Goal: Task Accomplishment & Management: Manage account settings

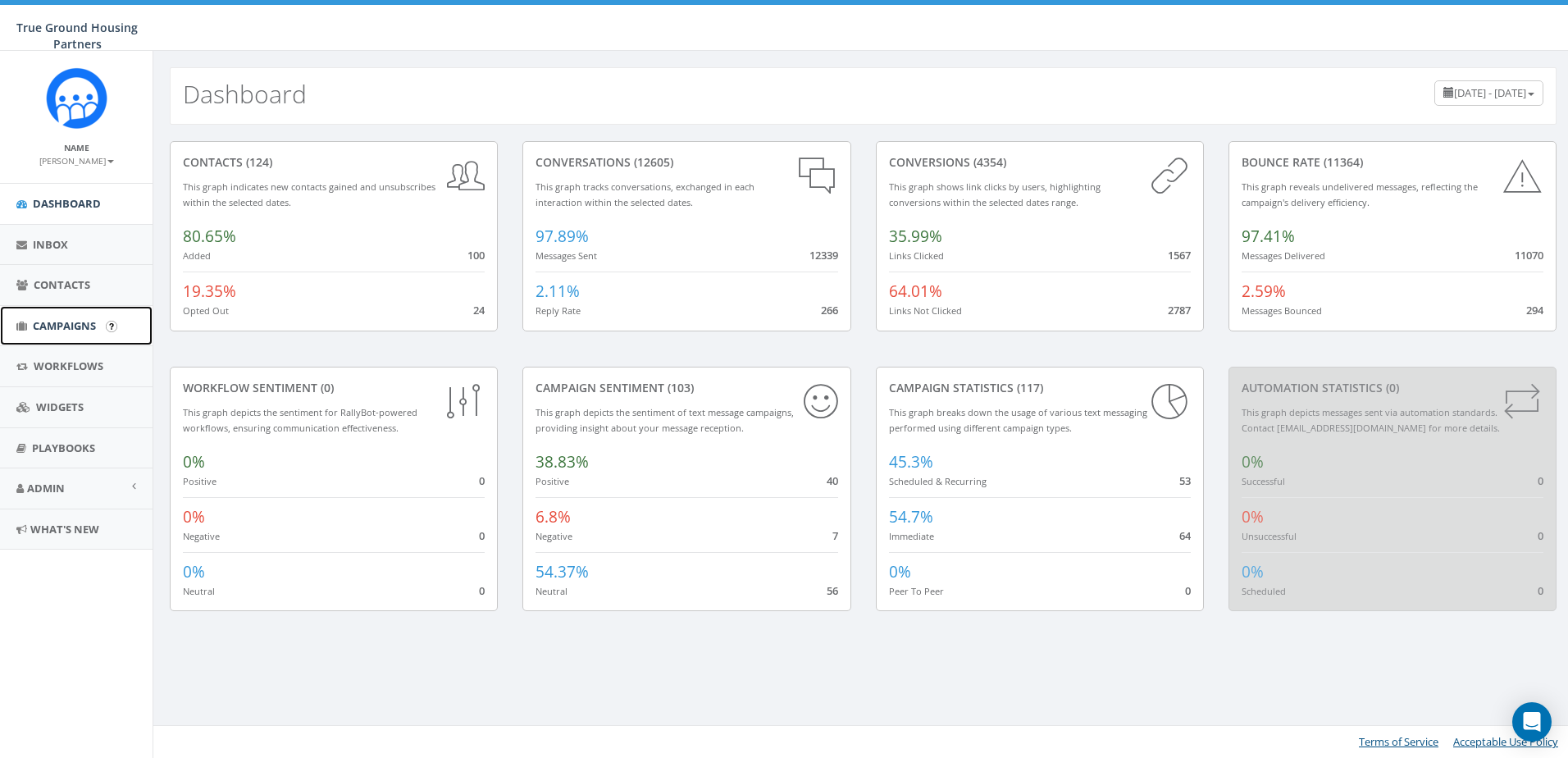
click at [61, 339] on link "Campaigns" at bounding box center [76, 326] width 153 height 41
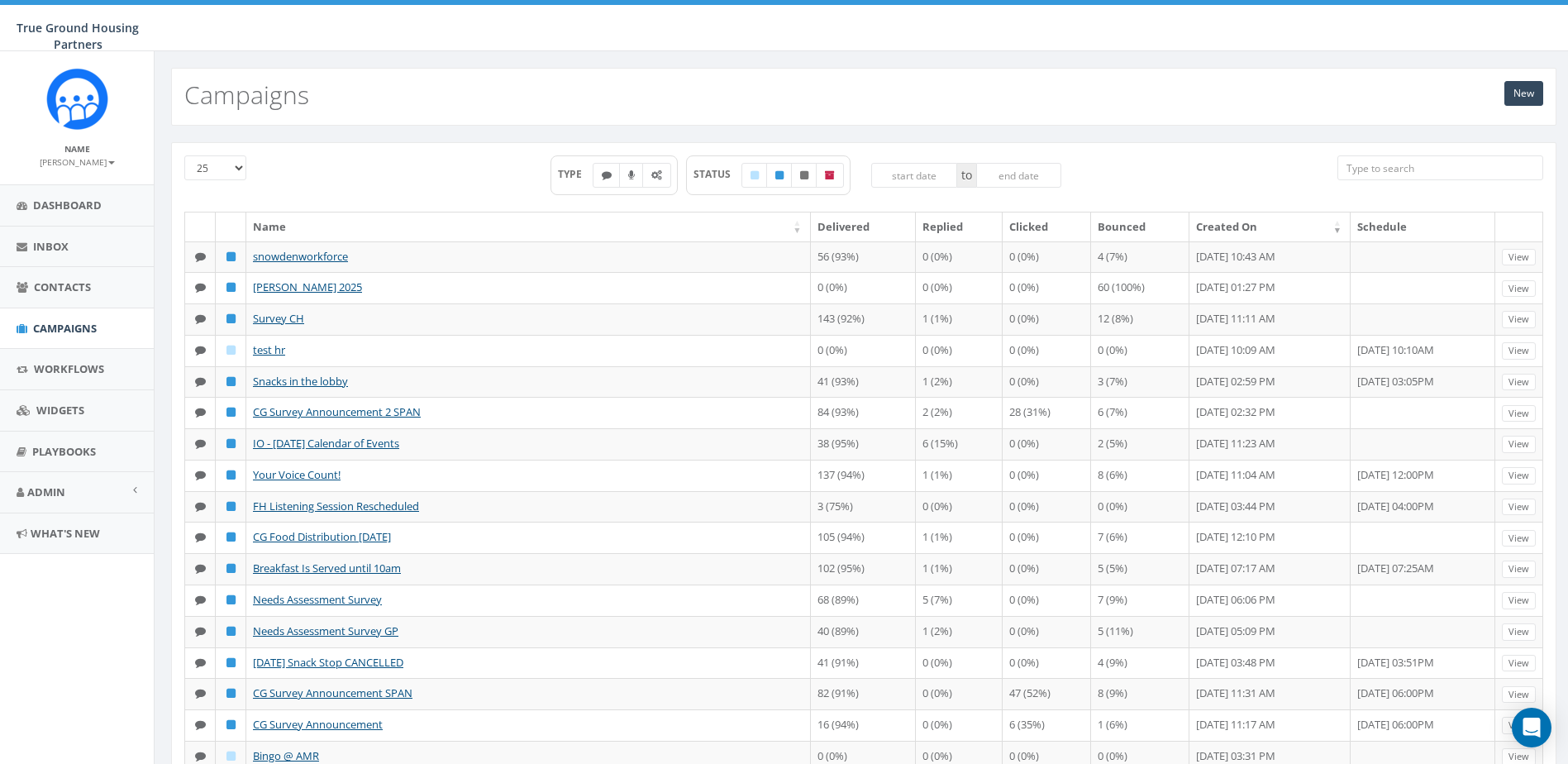
click at [15, 719] on aside "Name Heather Welsh Profile Sign Out Dashboard Inbox Contacts Campaigns Workflow…" at bounding box center [77, 408] width 154 height 713
click at [1523, 93] on link "New" at bounding box center [1524, 93] width 39 height 24
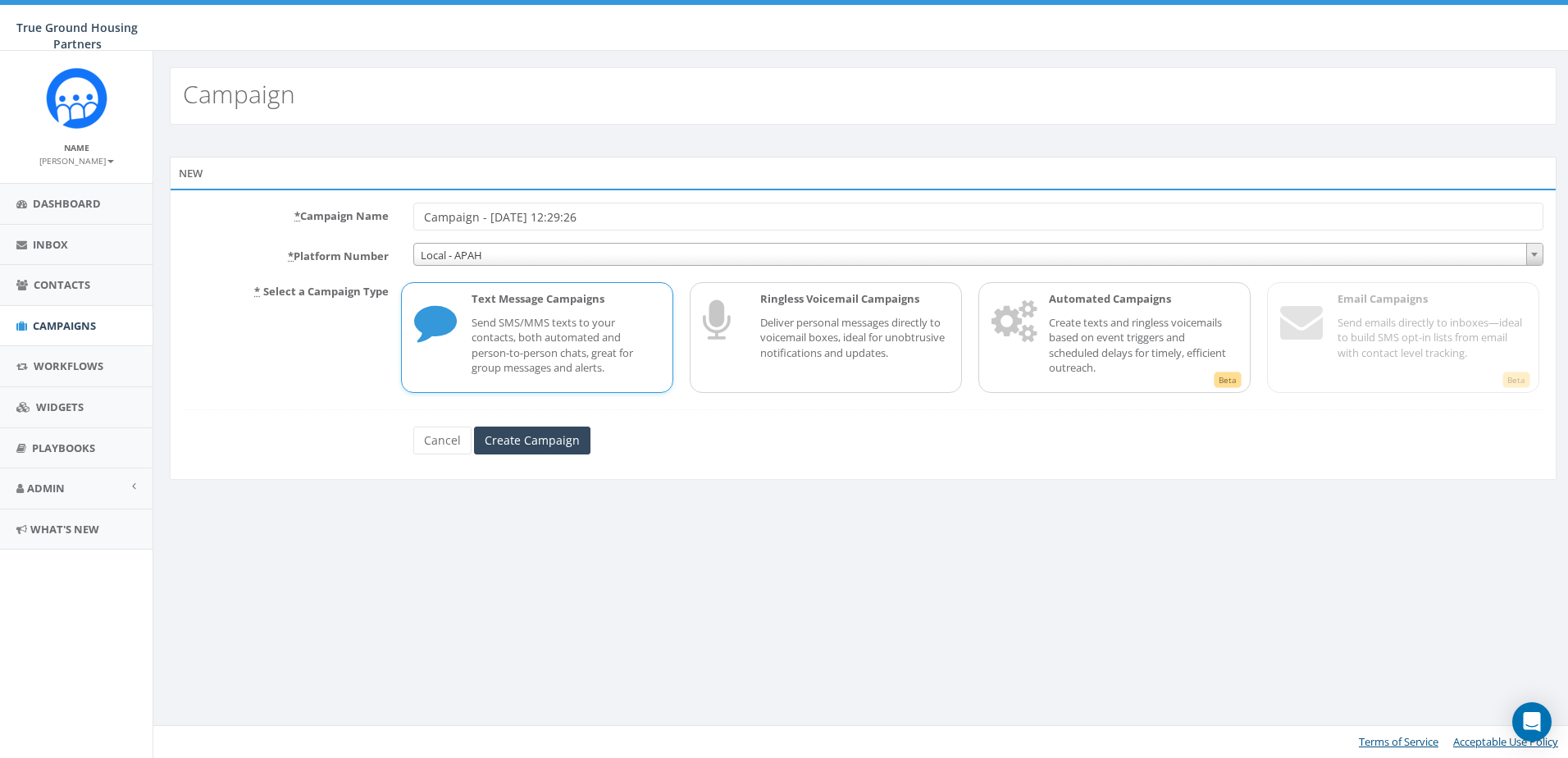
click at [535, 214] on input "Campaign - 09/03/2025, 12:29:26" at bounding box center [978, 216] width 1130 height 28
type input "CG September Calendar"
click at [544, 356] on p "Send SMS/MMS texts to your contacts, both automated and person-to-person chats,…" at bounding box center [566, 345] width 188 height 61
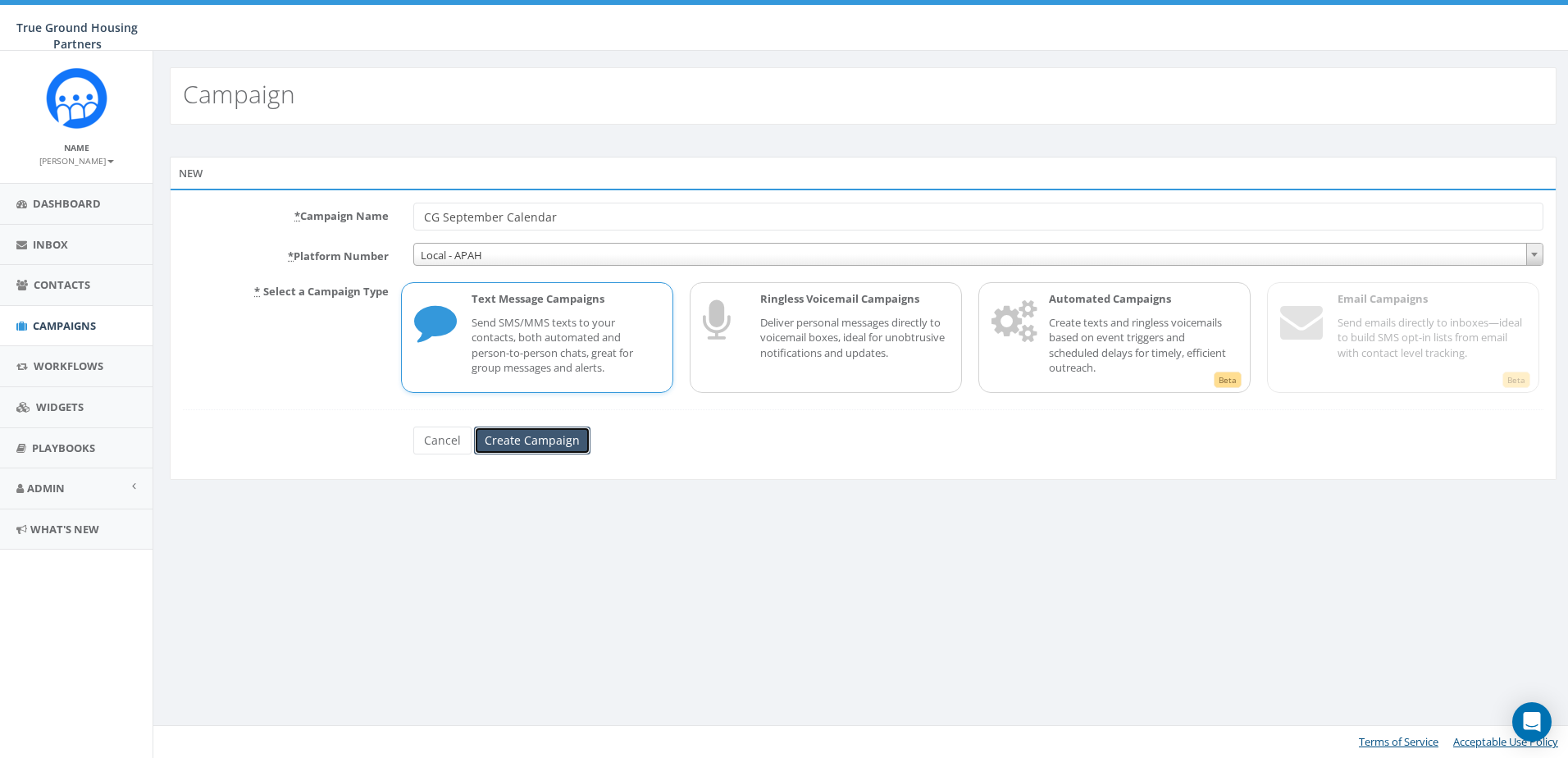
click at [525, 443] on input "Create Campaign" at bounding box center [532, 441] width 117 height 28
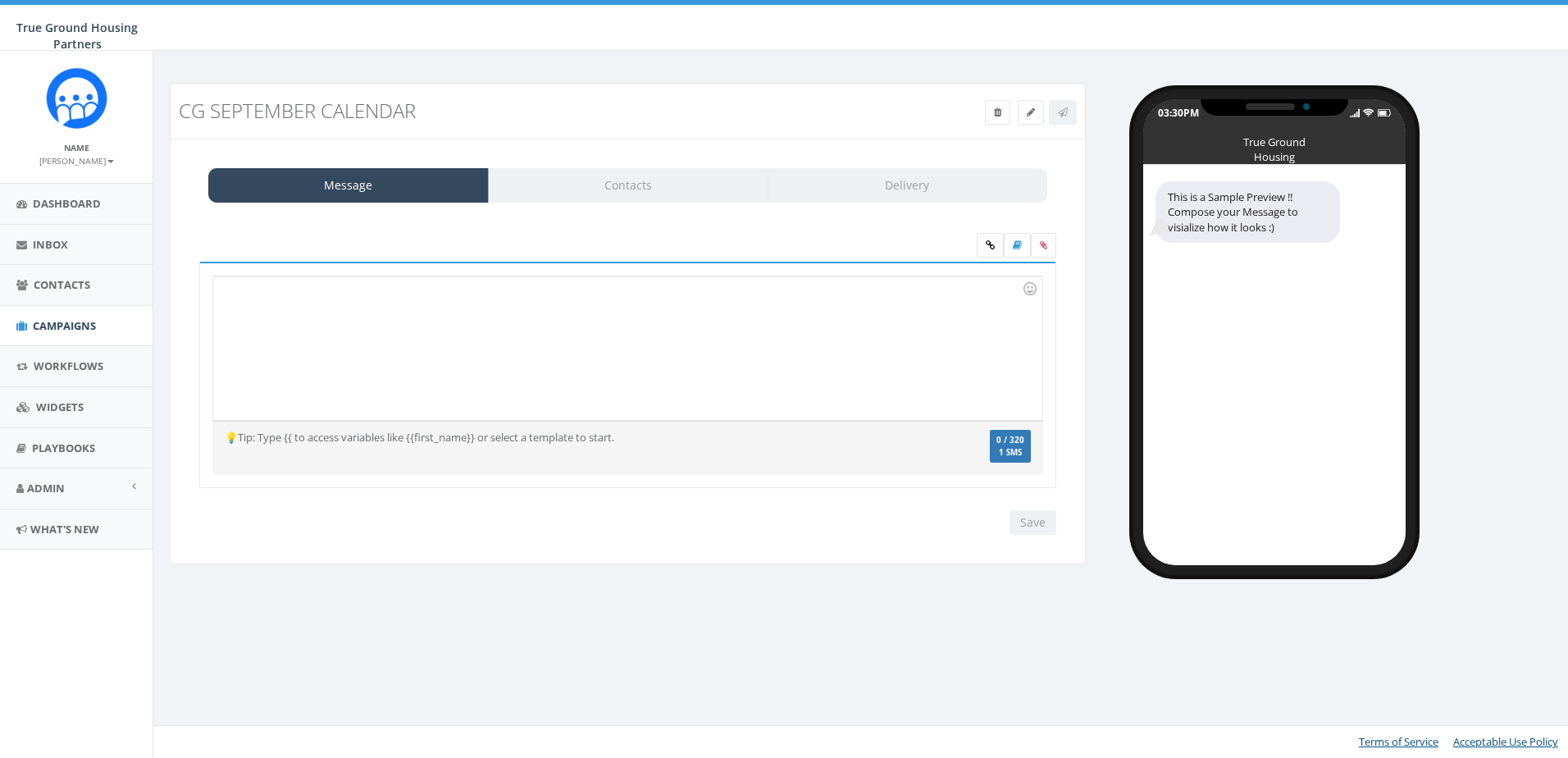
click at [502, 340] on div at bounding box center [627, 348] width 828 height 143
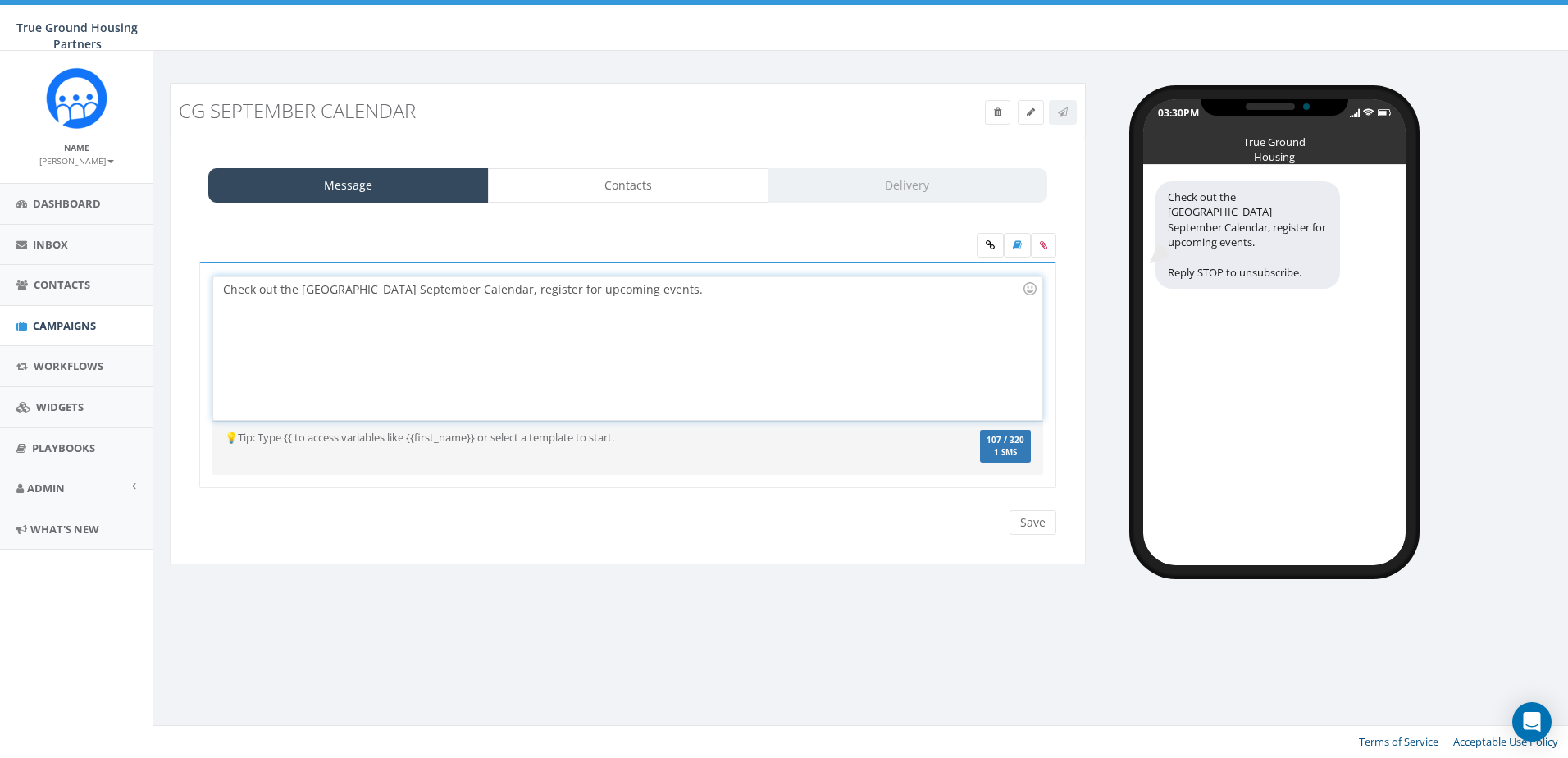
click at [222, 291] on div "Check out the Columbia Grove September Calendar, register for upcoming events." at bounding box center [627, 348] width 828 height 143
click at [438, 339] on div "Links fixed, registration still open! Check out the Columbia Grove September Ca…" at bounding box center [627, 348] width 828 height 143
click at [733, 303] on div "Links fixed, registration still open! Check out the Columbia Grove September Ca…" at bounding box center [627, 348] width 828 height 143
drag, startPoint x: 848, startPoint y: 291, endPoint x: 860, endPoint y: 289, distance: 12.2
click at [848, 291] on div "Links fixed, registration still open! Check out the Columbia Grove September Ca…" at bounding box center [627, 348] width 828 height 143
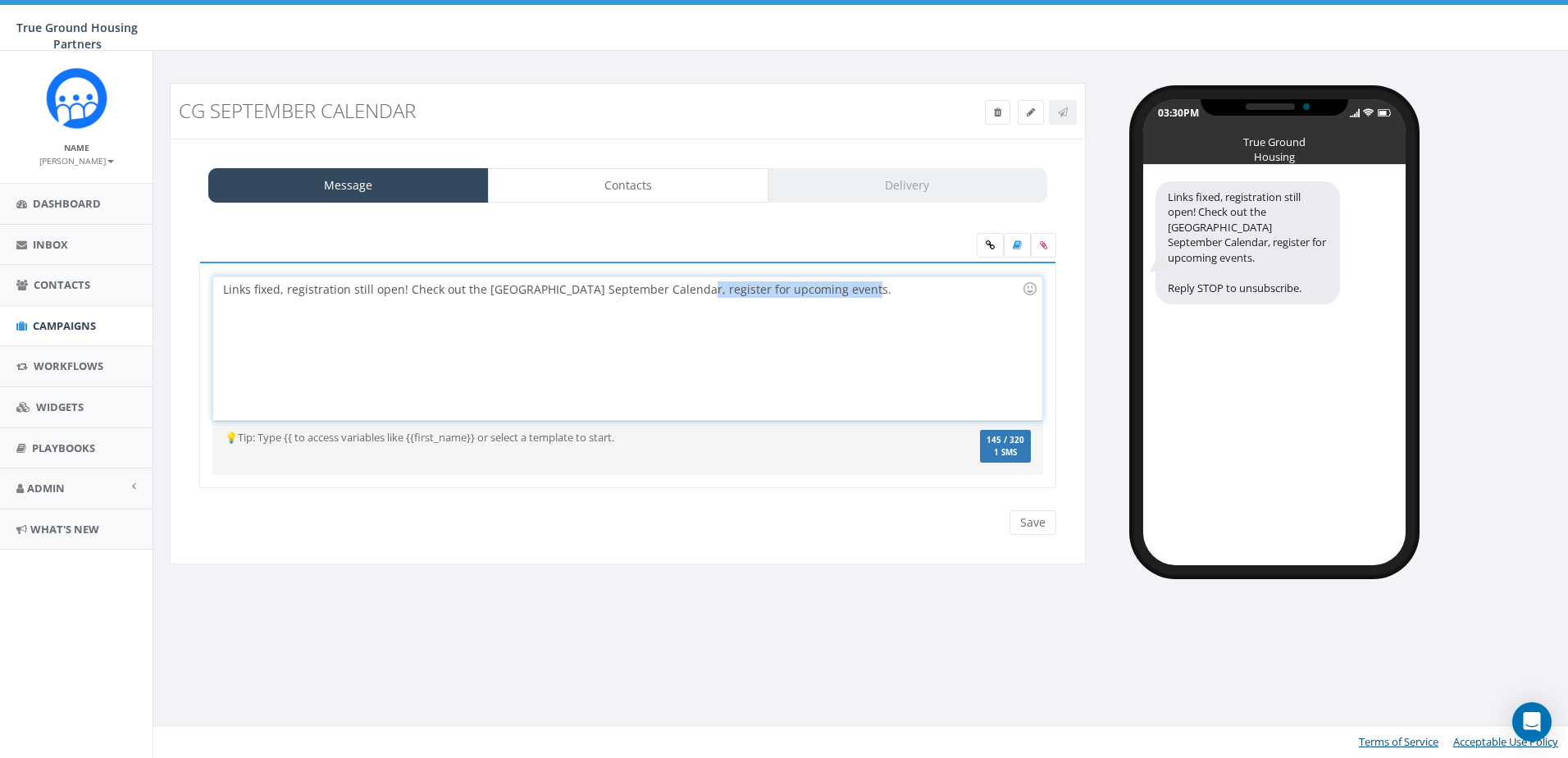
drag, startPoint x: 865, startPoint y: 287, endPoint x: 687, endPoint y: 289, distance: 178.0
click at [687, 289] on div "Links fixed, registration still open! Check out the Columbia Grove September Ca…" at bounding box center [627, 348] width 828 height 143
click at [950, 284] on div "Links fixed, registration still open! Check out the Columbia Grove September Ca…" at bounding box center [627, 348] width 828 height 143
click at [992, 255] on link at bounding box center [989, 245] width 27 height 24
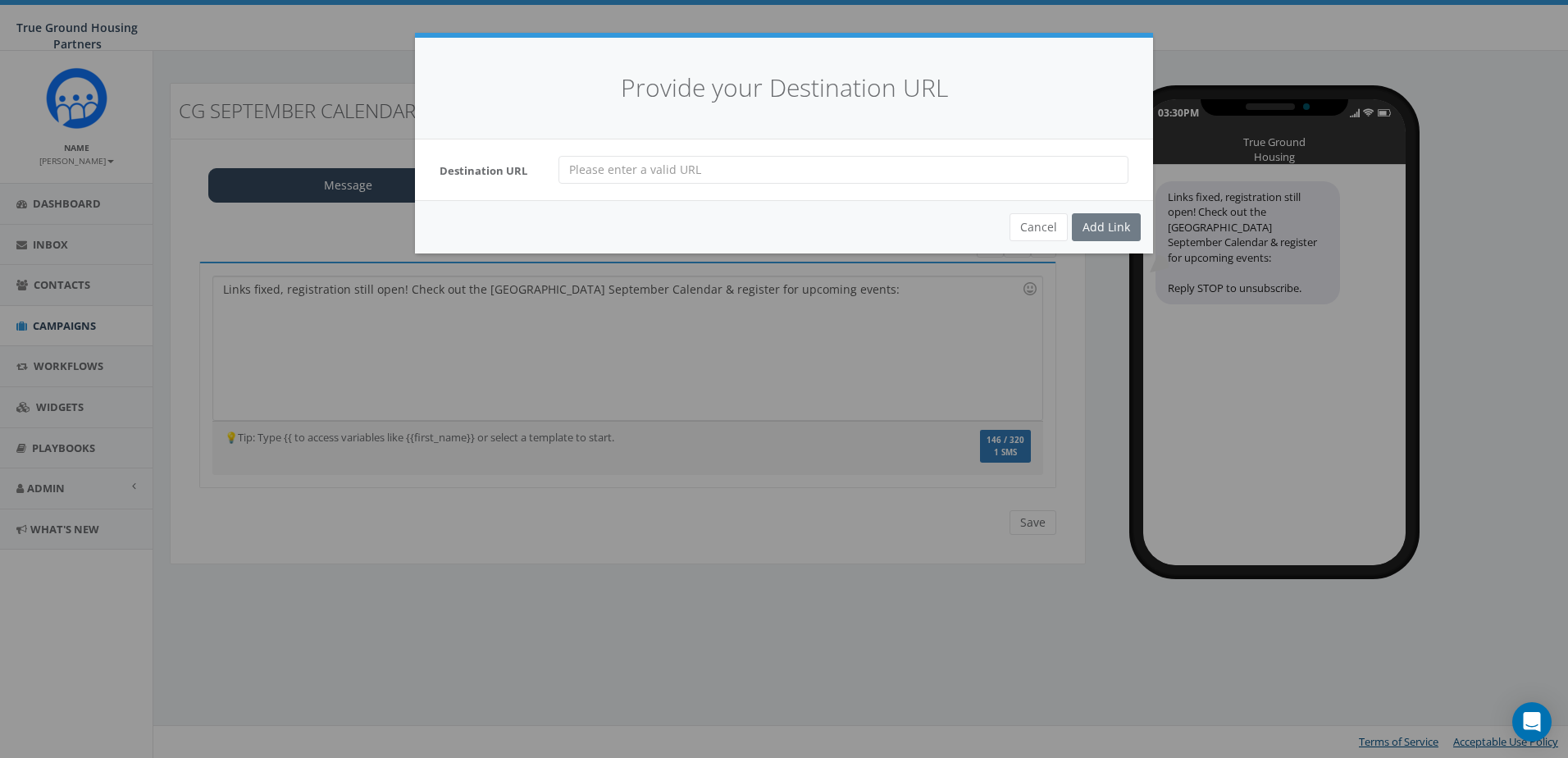
click at [717, 172] on input "url" at bounding box center [843, 169] width 570 height 28
paste input "[URL][DOMAIN_NAME]"
type input "[URL][DOMAIN_NAME]"
click at [1100, 222] on div "Add Link" at bounding box center [1107, 227] width 69 height 28
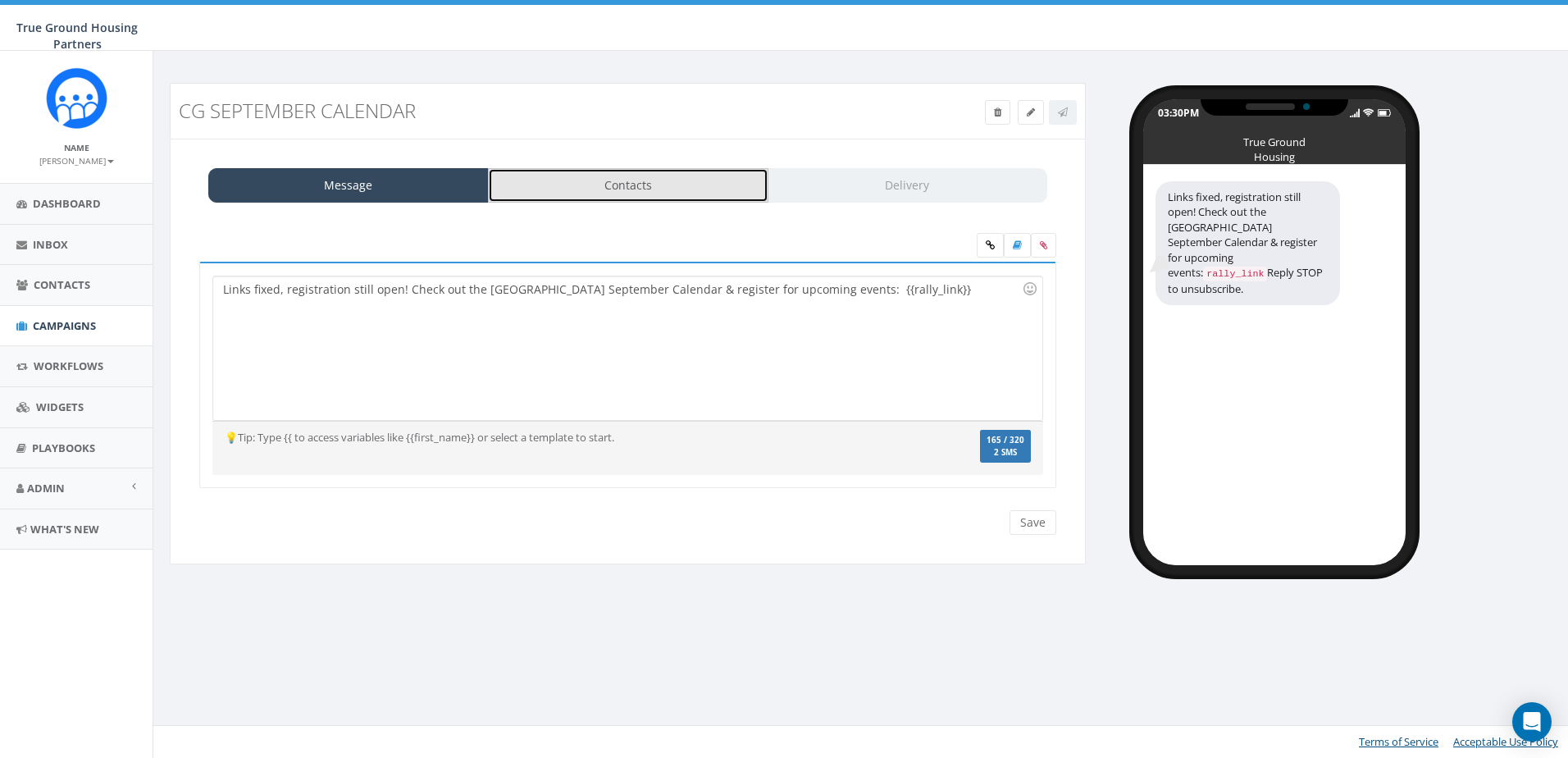
click at [689, 194] on link "Contacts" at bounding box center [628, 186] width 281 height 35
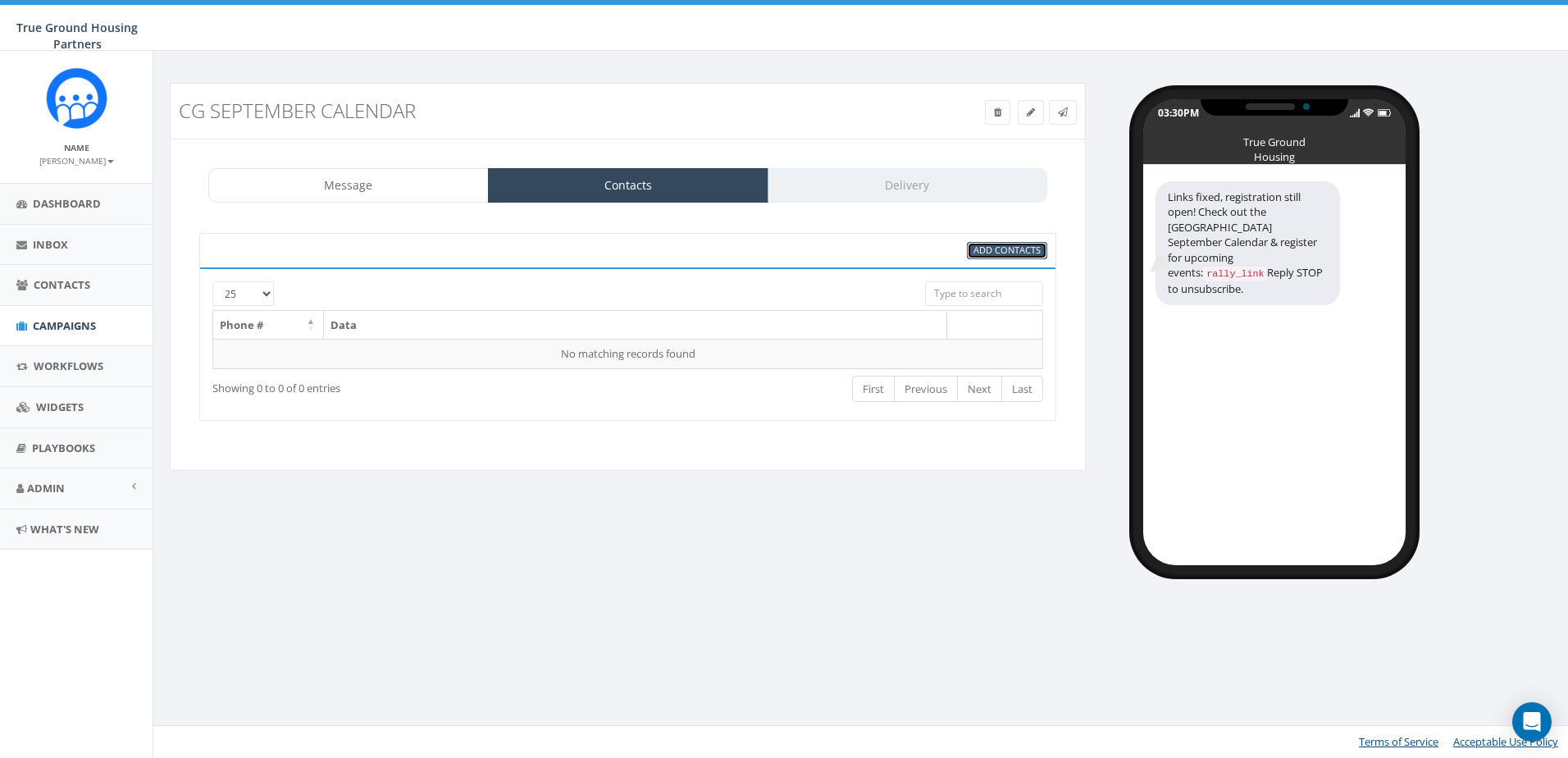
click at [1025, 250] on span "Add Contacts" at bounding box center [1007, 250] width 67 height 12
click at [995, 255] on span "Add Contacts" at bounding box center [1007, 250] width 67 height 12
click at [1001, 253] on span "Add Contacts" at bounding box center [1007, 250] width 67 height 12
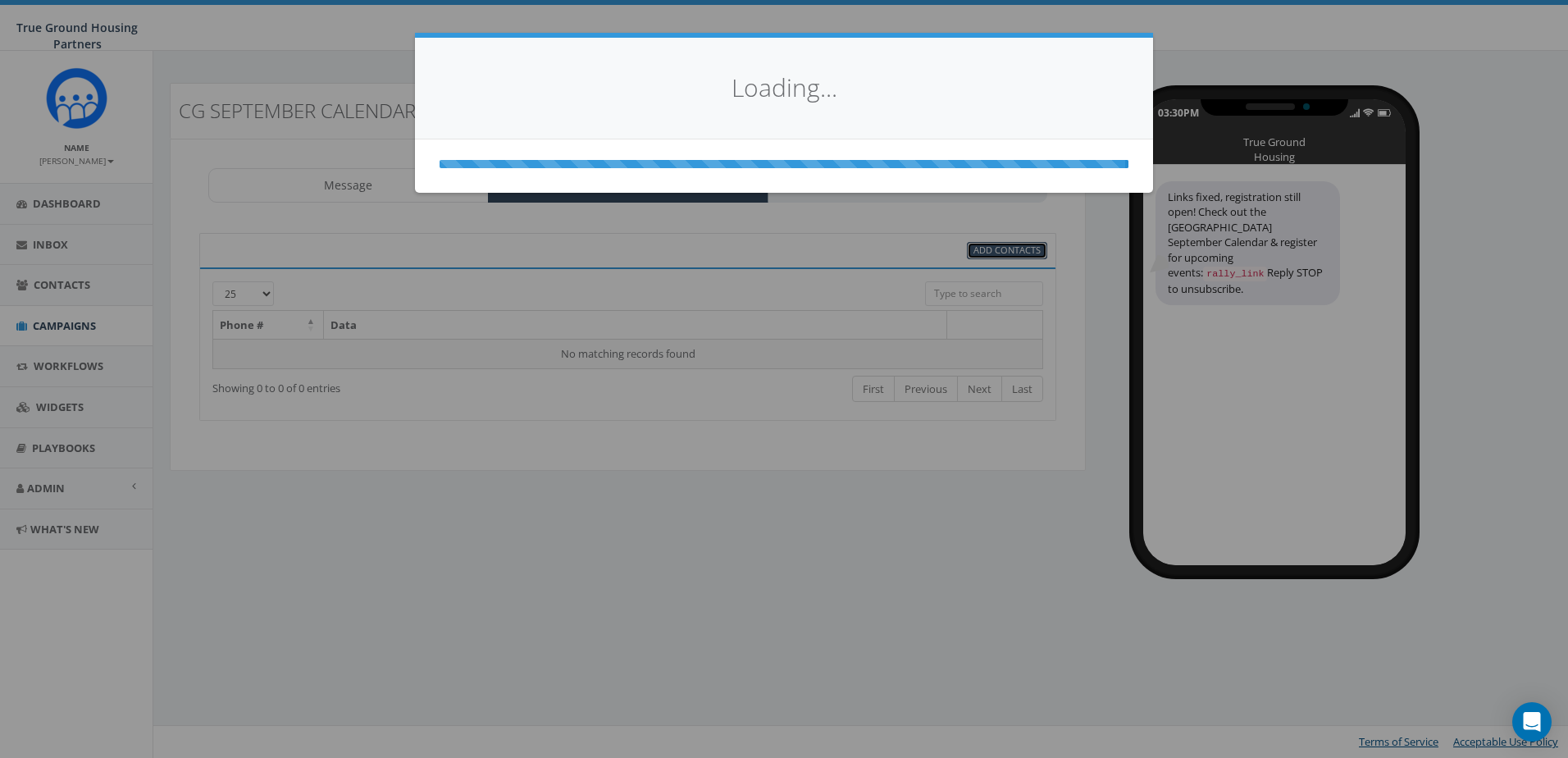
select select
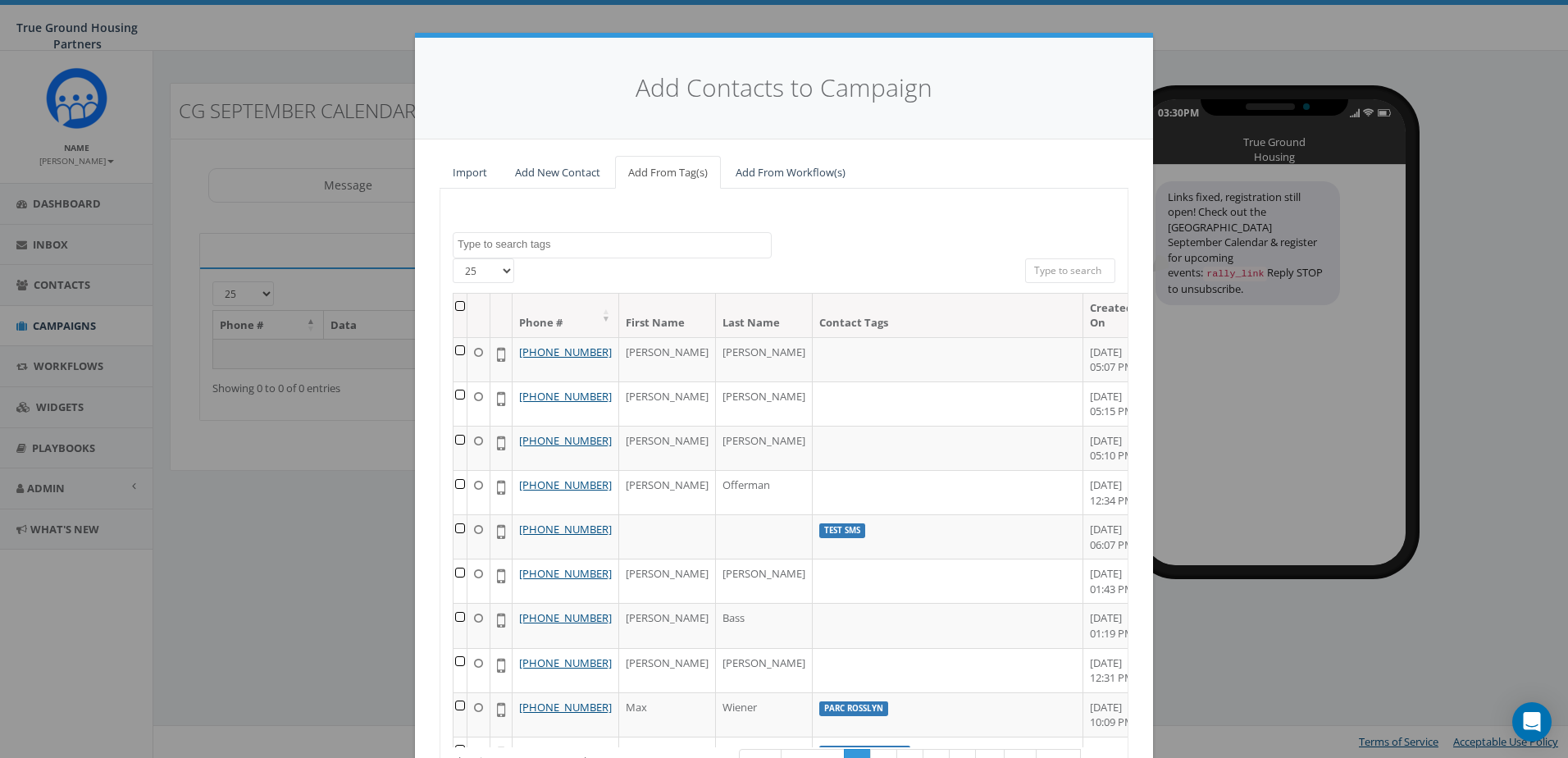
click at [715, 269] on div at bounding box center [784, 276] width 459 height 35
click at [714, 243] on textarea "Search" at bounding box center [614, 244] width 314 height 15
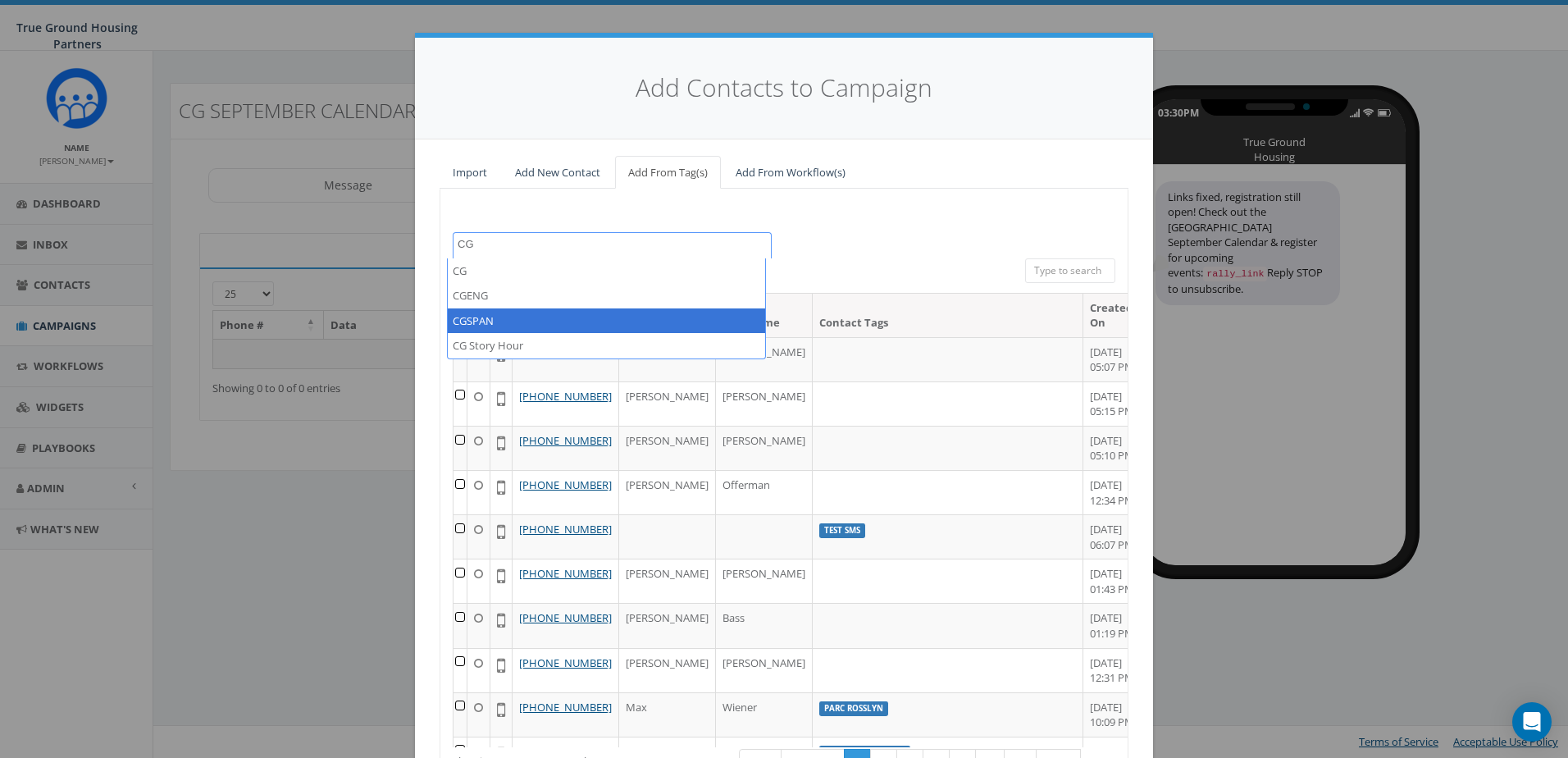
type textarea "CG"
select select "CGSPAN"
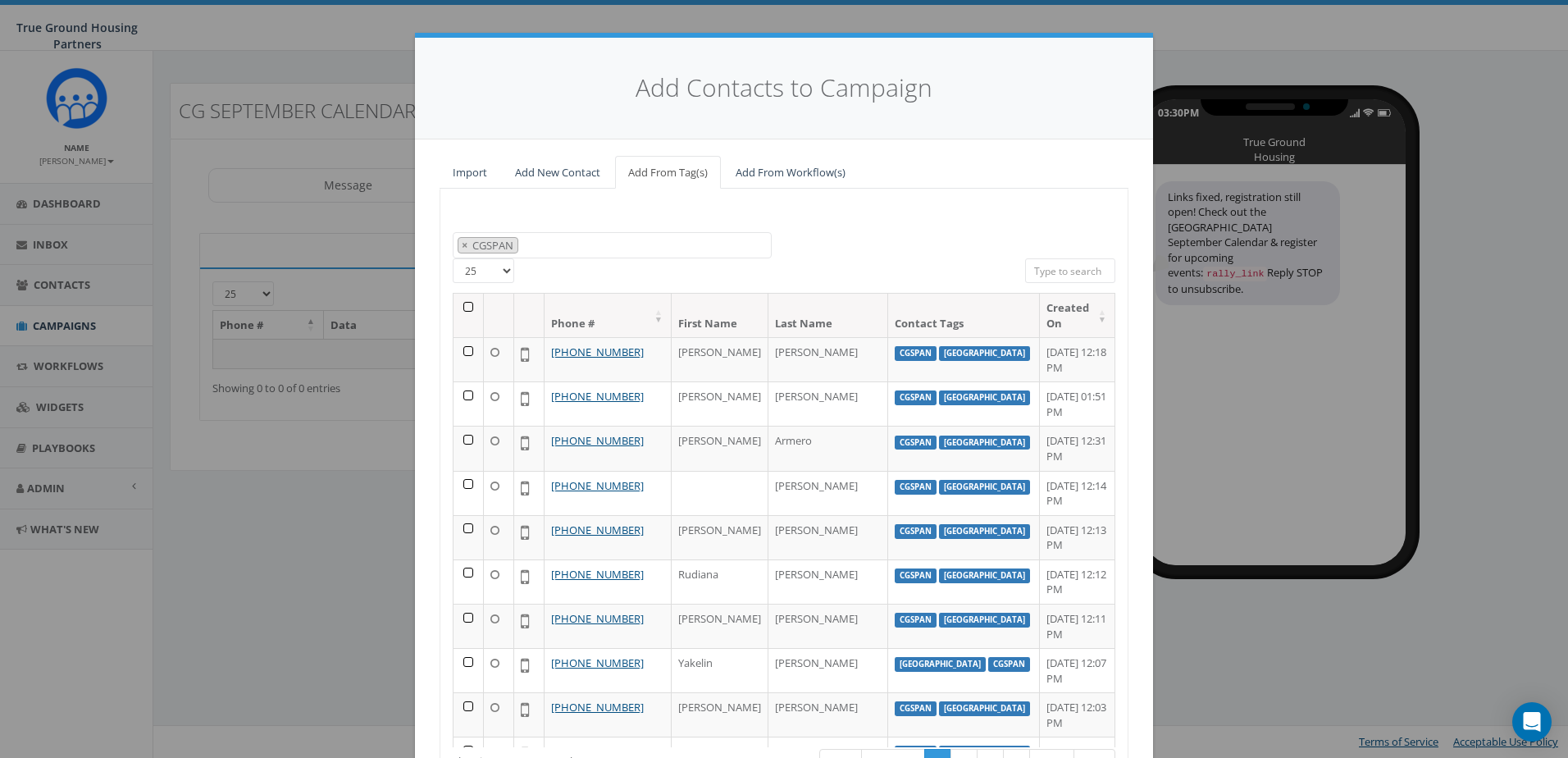
select select
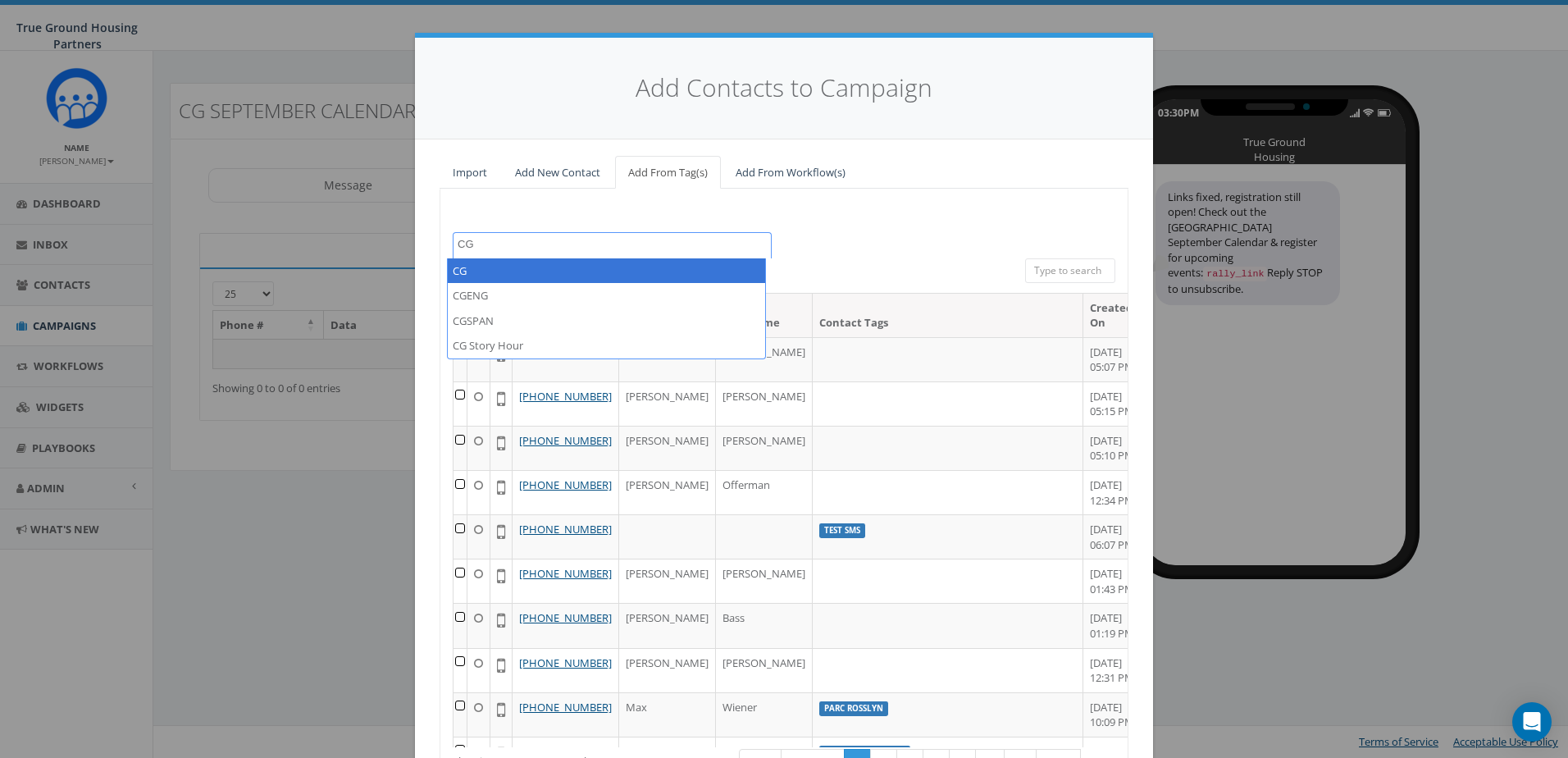
type textarea "C"
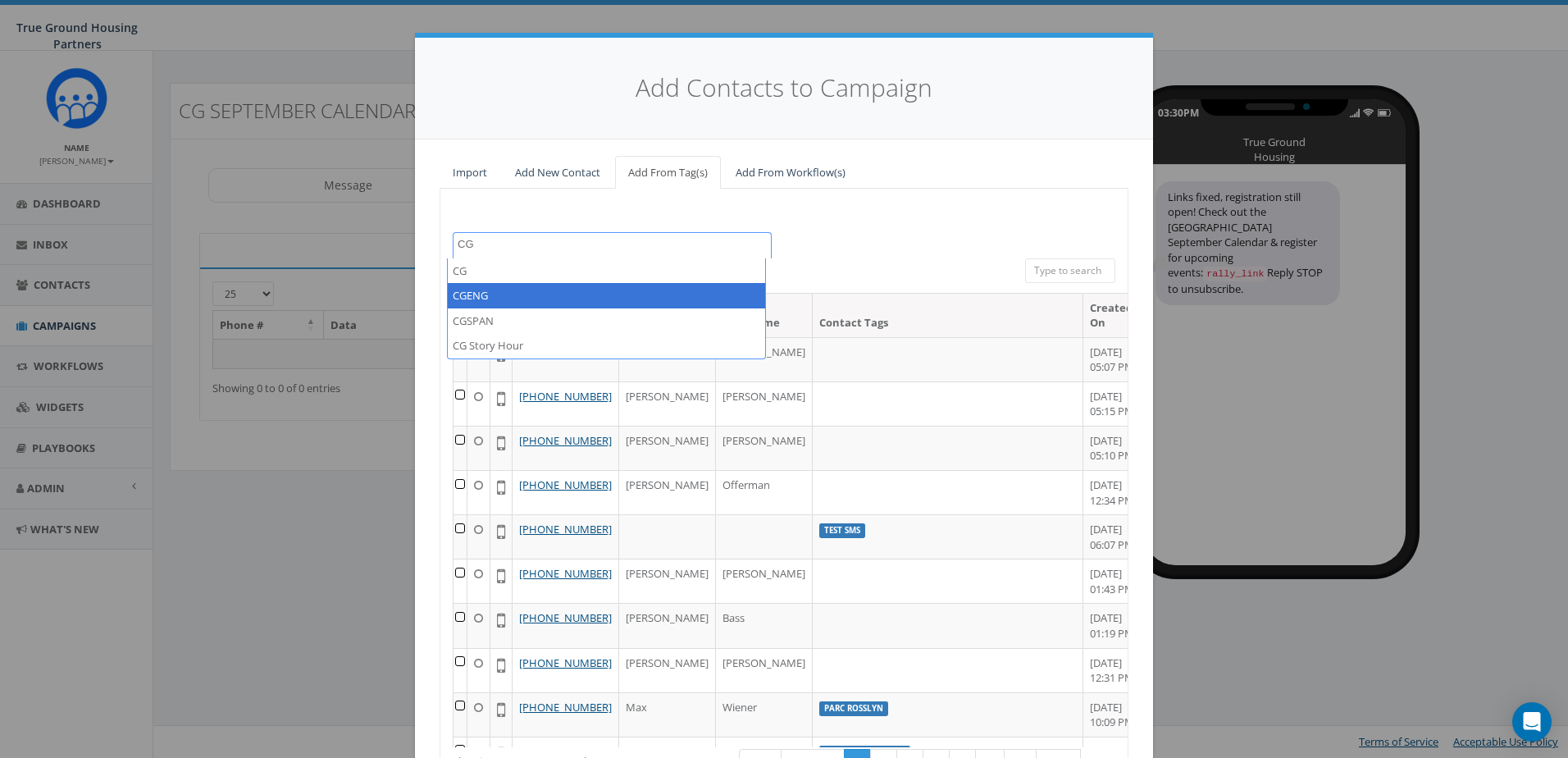
type textarea "CG"
select select "CGENG"
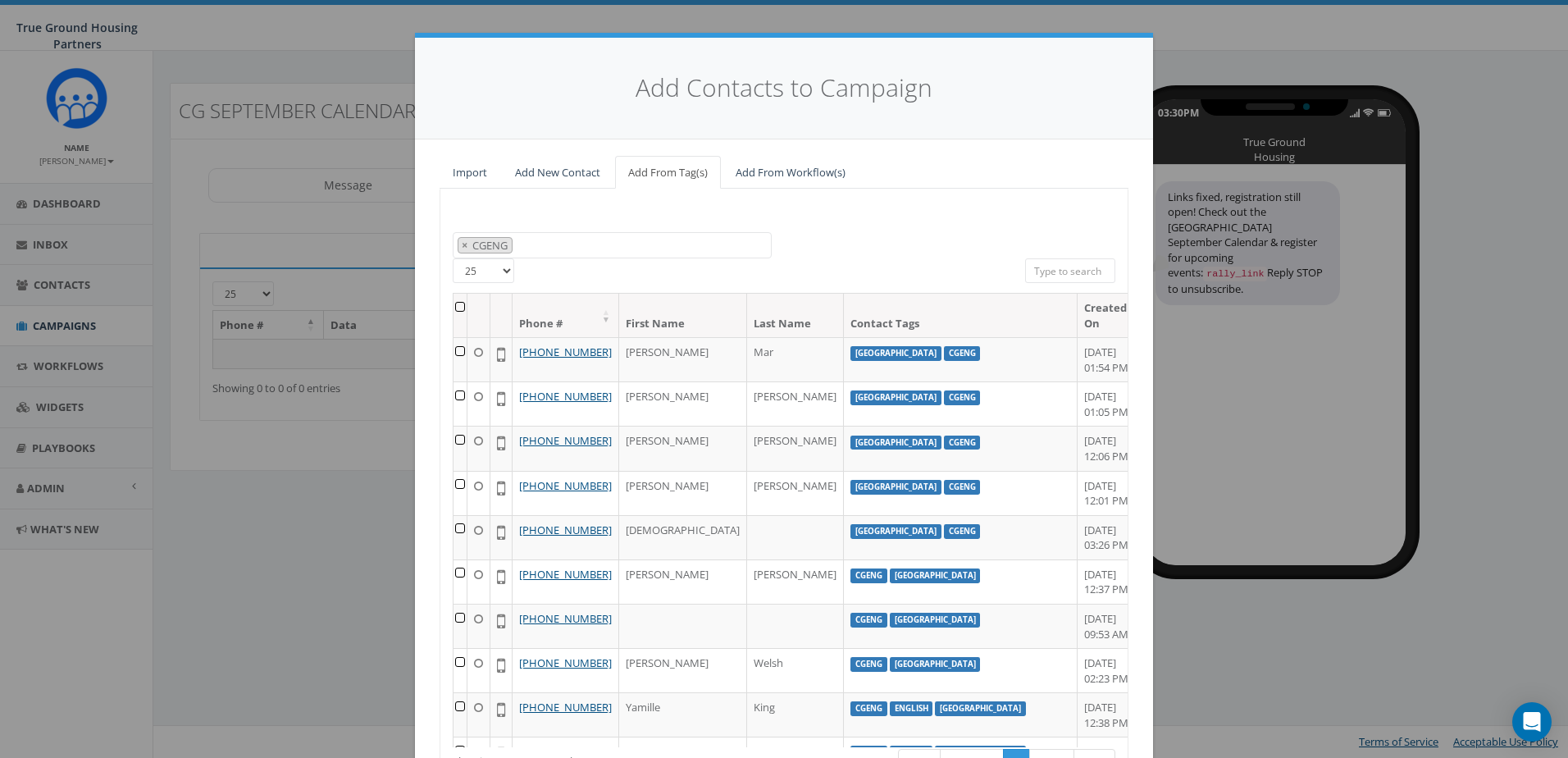
click at [459, 298] on th at bounding box center [460, 315] width 14 height 43
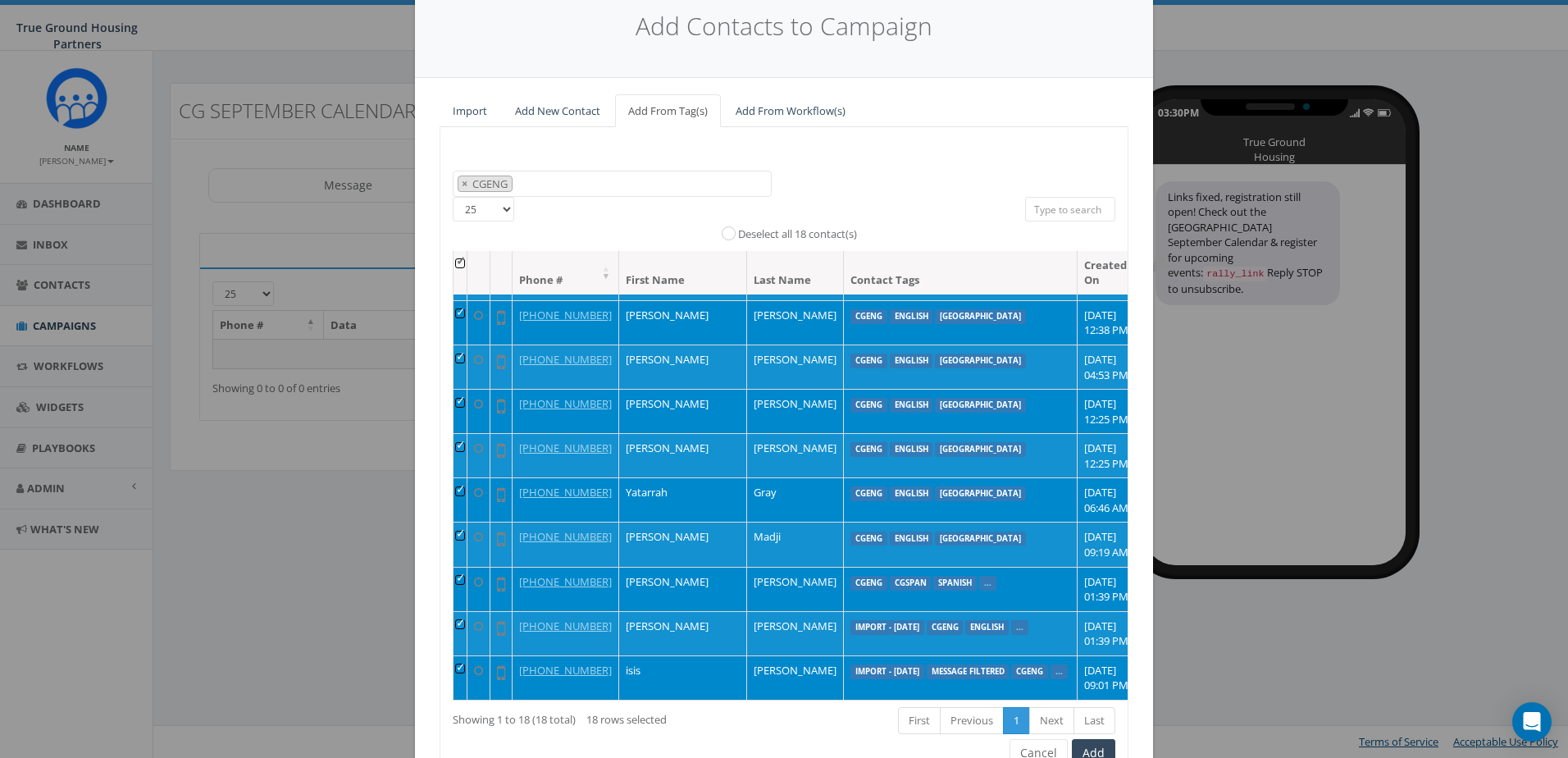
scroll to position [145, 0]
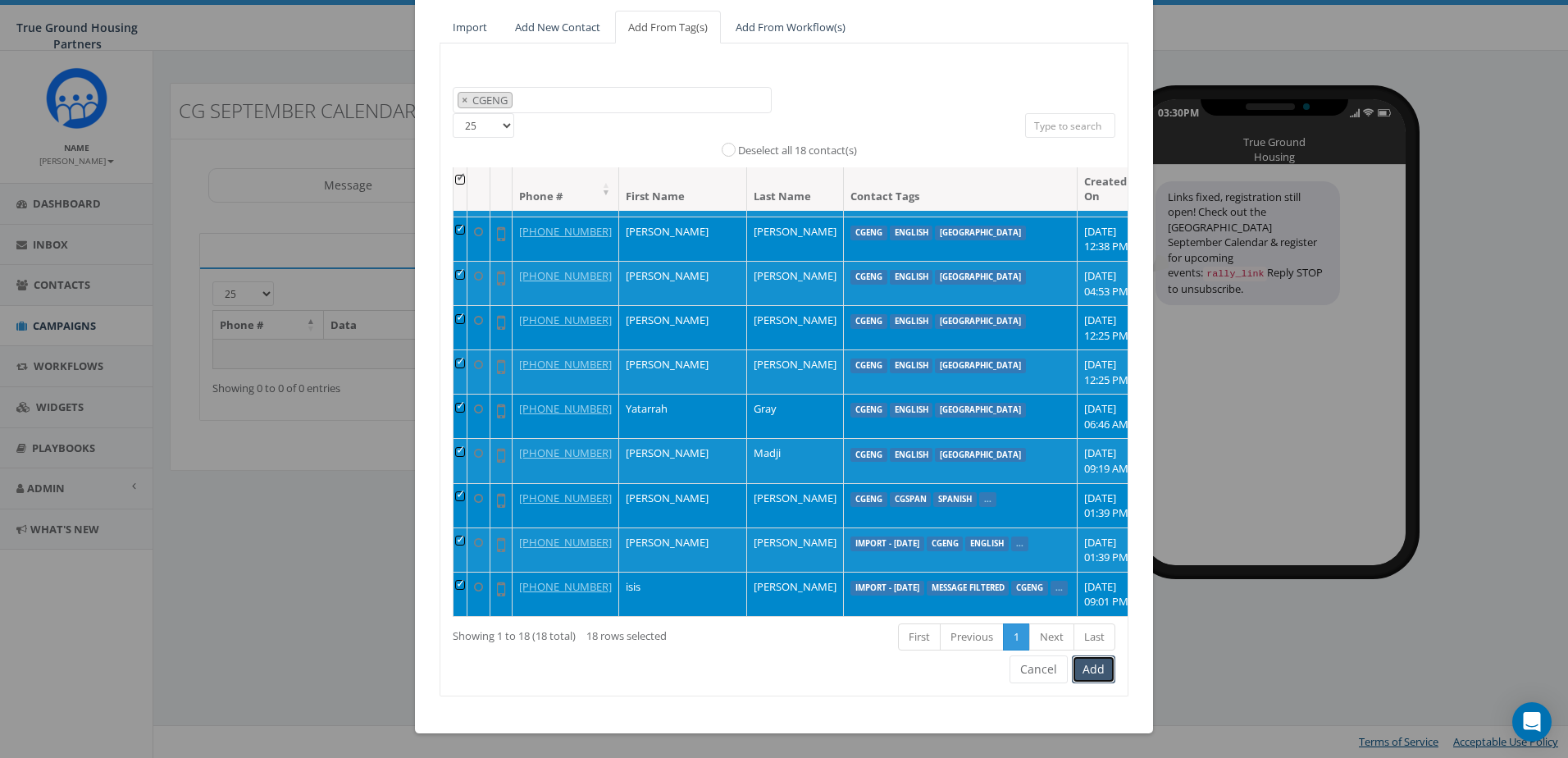
click at [1088, 667] on button "Add" at bounding box center [1094, 669] width 43 height 28
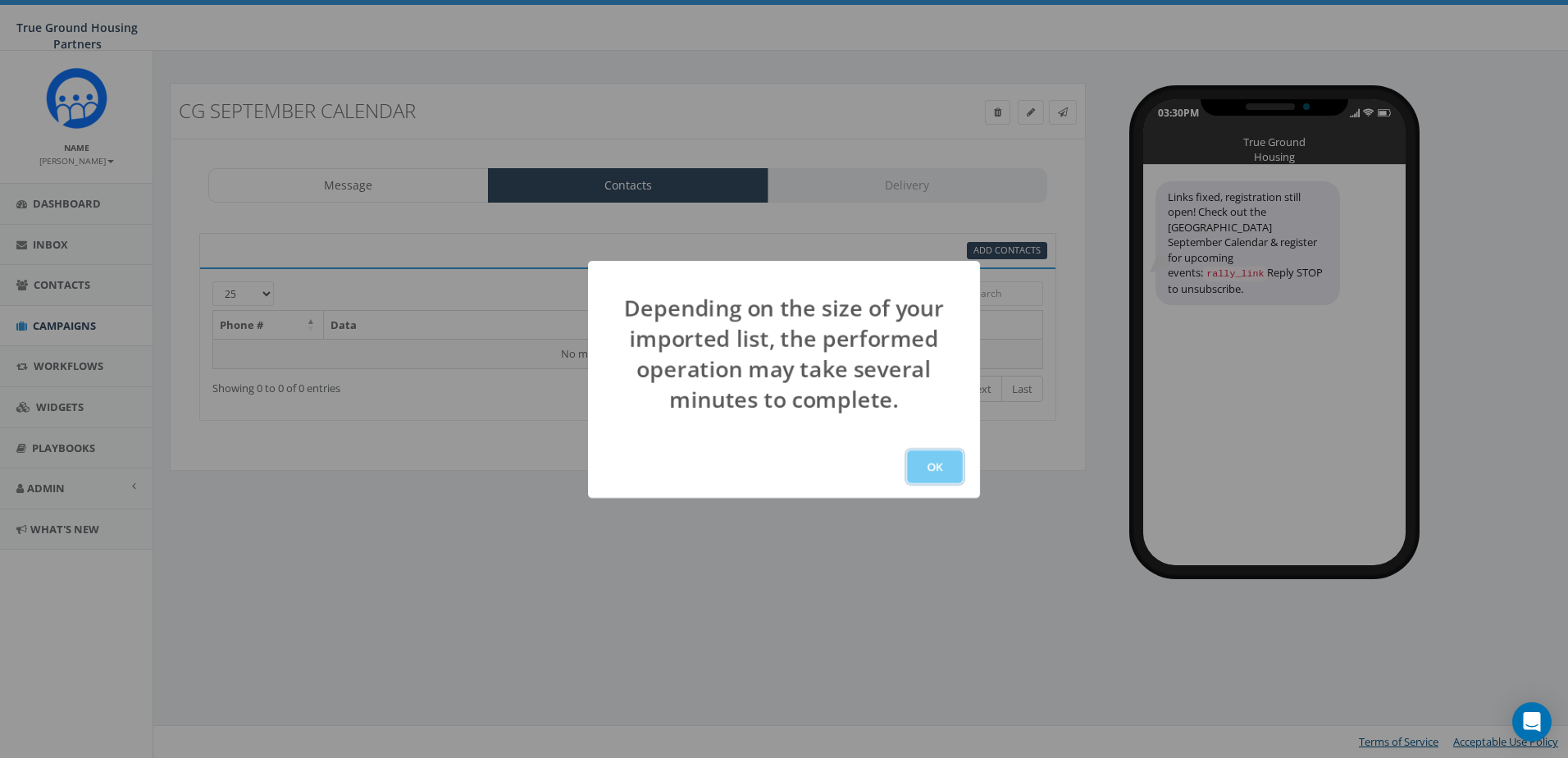
click at [917, 462] on button "OK" at bounding box center [935, 467] width 56 height 33
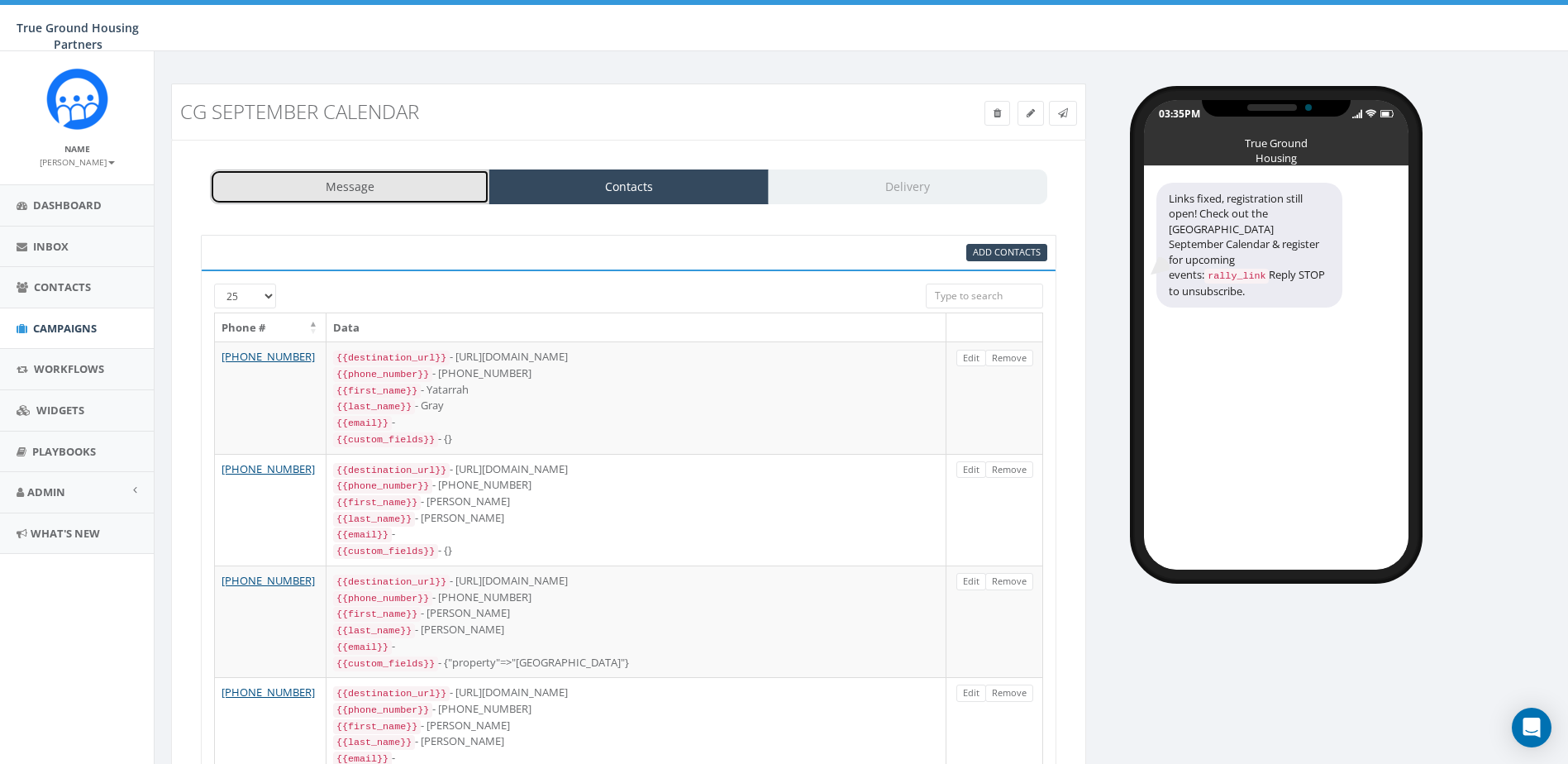
click at [403, 193] on link "Message" at bounding box center [349, 187] width 280 height 35
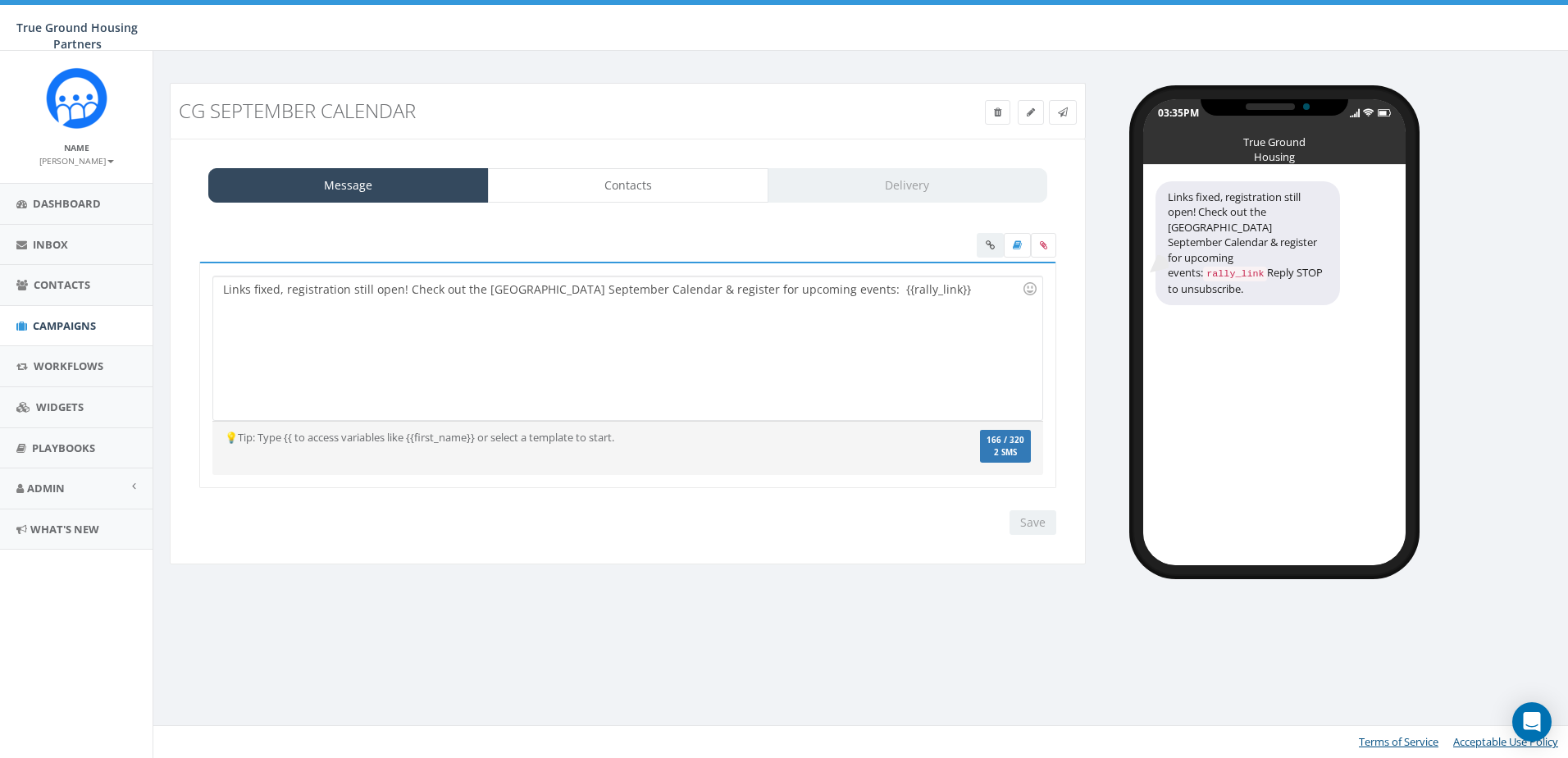
click at [899, 286] on div "Links fixed, registration still open! Check out the Columbia Grove September Ca…" at bounding box center [627, 348] width 828 height 143
click at [982, 241] on div at bounding box center [1016, 247] width 79 height 29
click at [987, 239] on div at bounding box center [1016, 247] width 79 height 29
click at [984, 248] on div at bounding box center [1016, 247] width 79 height 29
click at [893, 288] on div "Links fixed, registration still open! Check out the Columbia Grove September Ca…" at bounding box center [627, 348] width 828 height 143
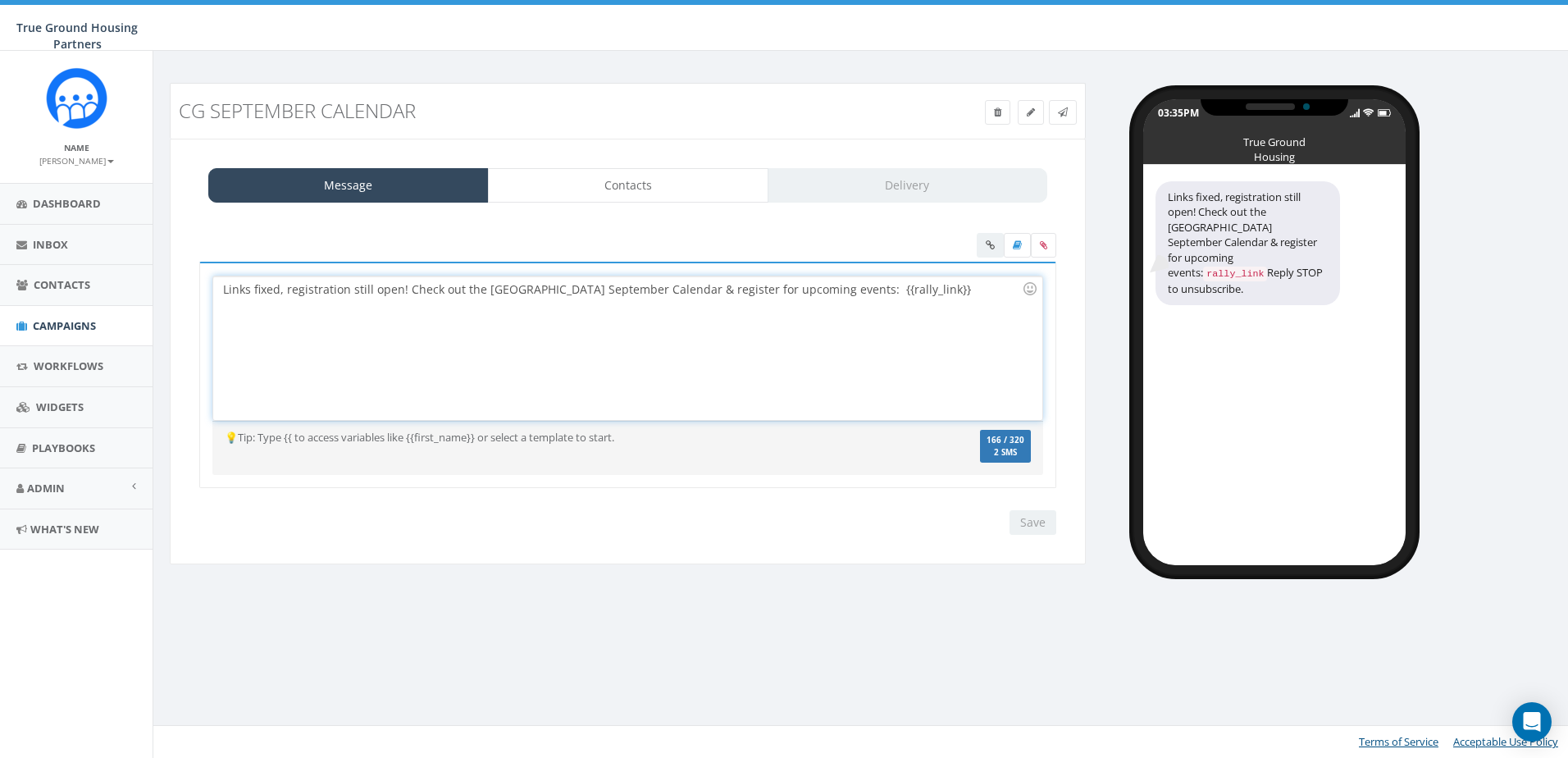
click at [982, 242] on div at bounding box center [1016, 247] width 79 height 29
click at [905, 333] on div "Links fixed, registration still open! Check out the Columbia Grove September Ca…" at bounding box center [627, 348] width 828 height 143
click at [905, 291] on div "Links fixed, registration still open! Check out the Columbia Grove September Ca…" at bounding box center [627, 348] width 828 height 143
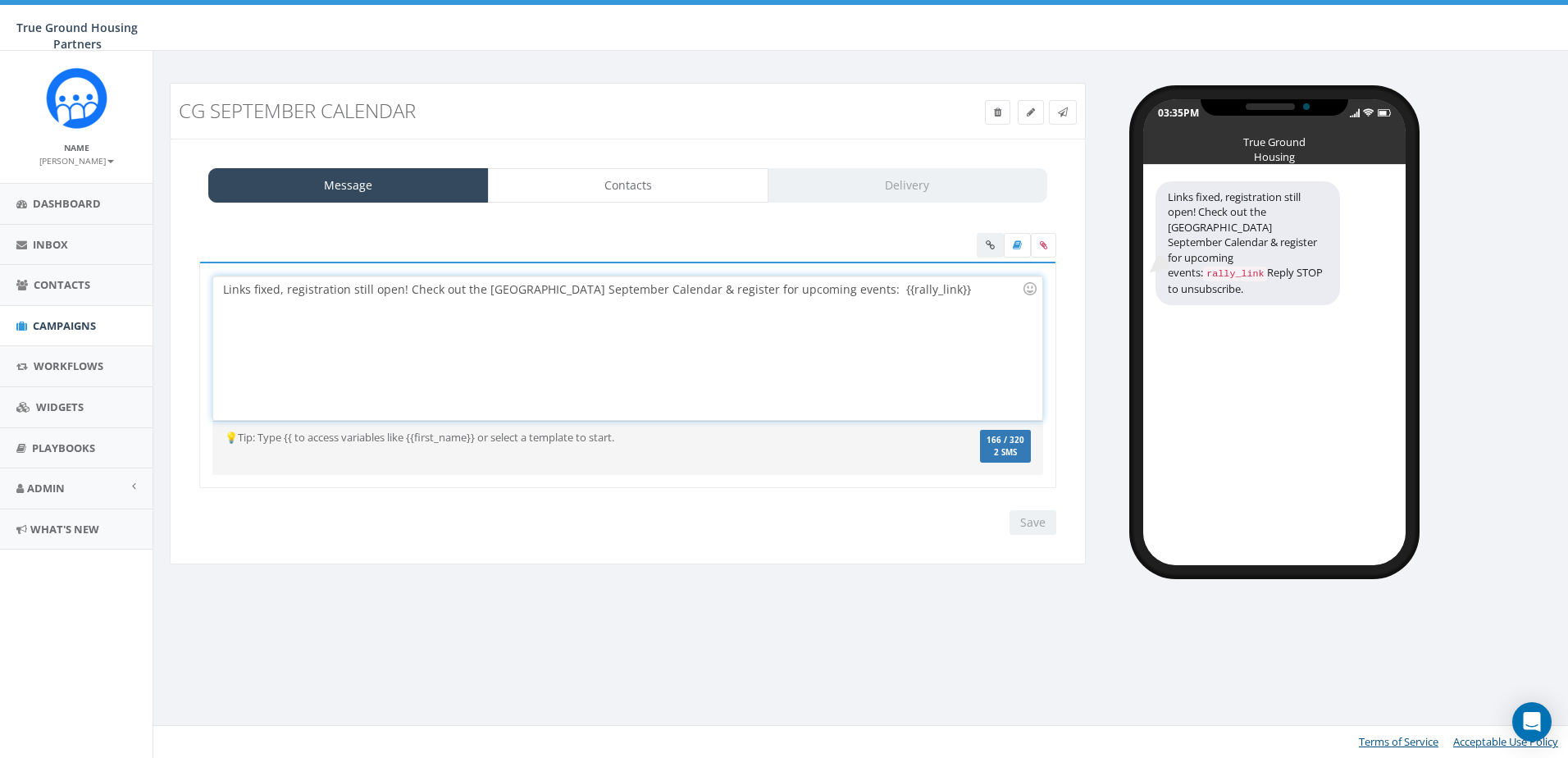
drag, startPoint x: 948, startPoint y: 292, endPoint x: 1139, endPoint y: 271, distance: 192.2
click at [949, 292] on div "Links fixed, registration still open! Check out the Columbia Grove September Ca…" at bounding box center [627, 348] width 828 height 143
click at [1211, 266] on code "rally_link" at bounding box center [1235, 273] width 64 height 15
click at [981, 315] on div "Links fixed, registration still open! Check out the Columbia Grove September Ca…" at bounding box center [627, 348] width 828 height 143
drag, startPoint x: 988, startPoint y: 248, endPoint x: 986, endPoint y: 264, distance: 16.1
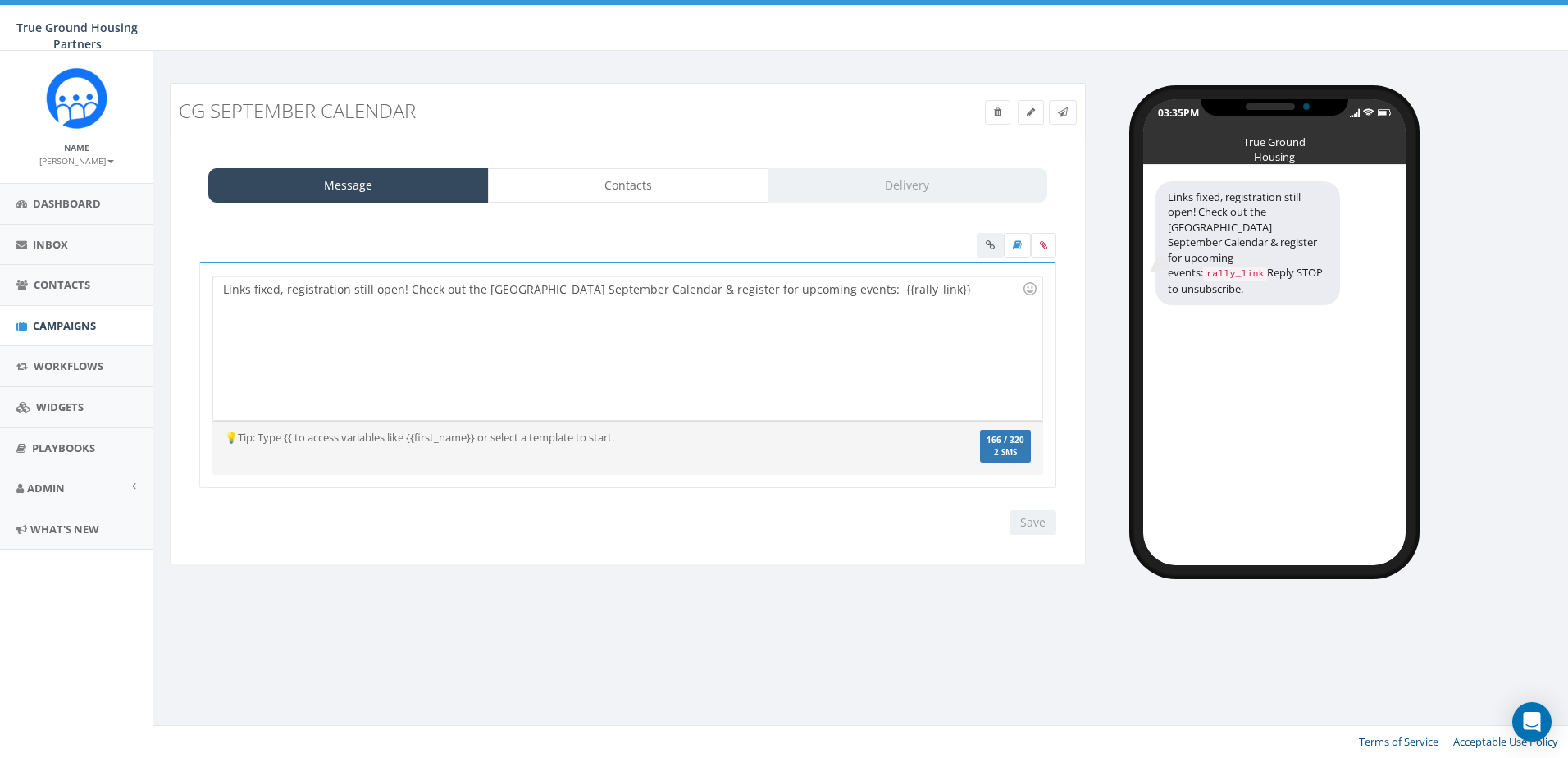
click at [988, 248] on div at bounding box center [1016, 247] width 79 height 29
drag, startPoint x: 976, startPoint y: 300, endPoint x: 978, endPoint y: 290, distance: 10.2
click at [976, 300] on div "Links fixed, registration still open! Check out the Columbia Grove September Ca…" at bounding box center [627, 348] width 828 height 143
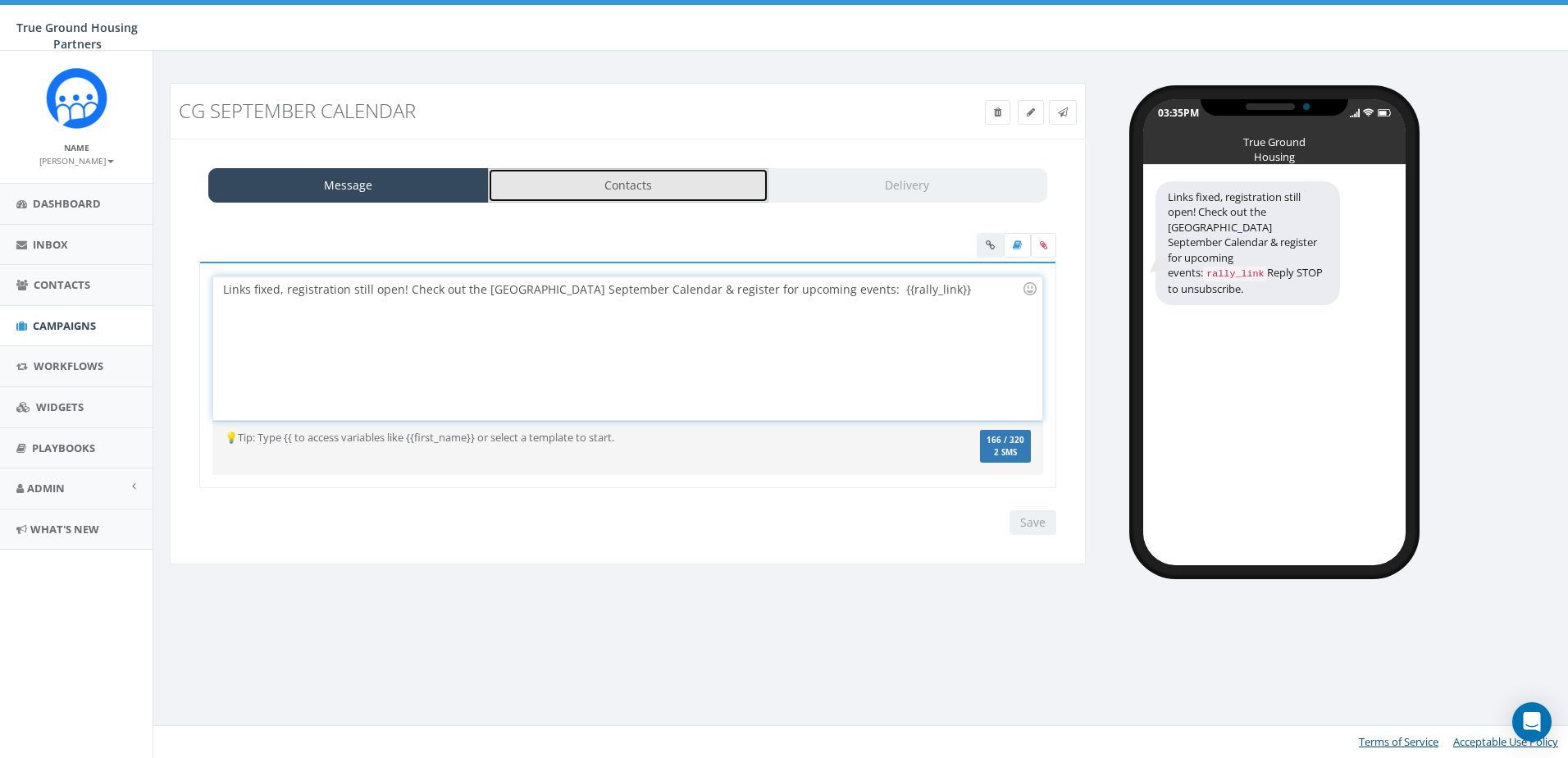
click at [742, 172] on link "Contacts" at bounding box center [628, 186] width 281 height 35
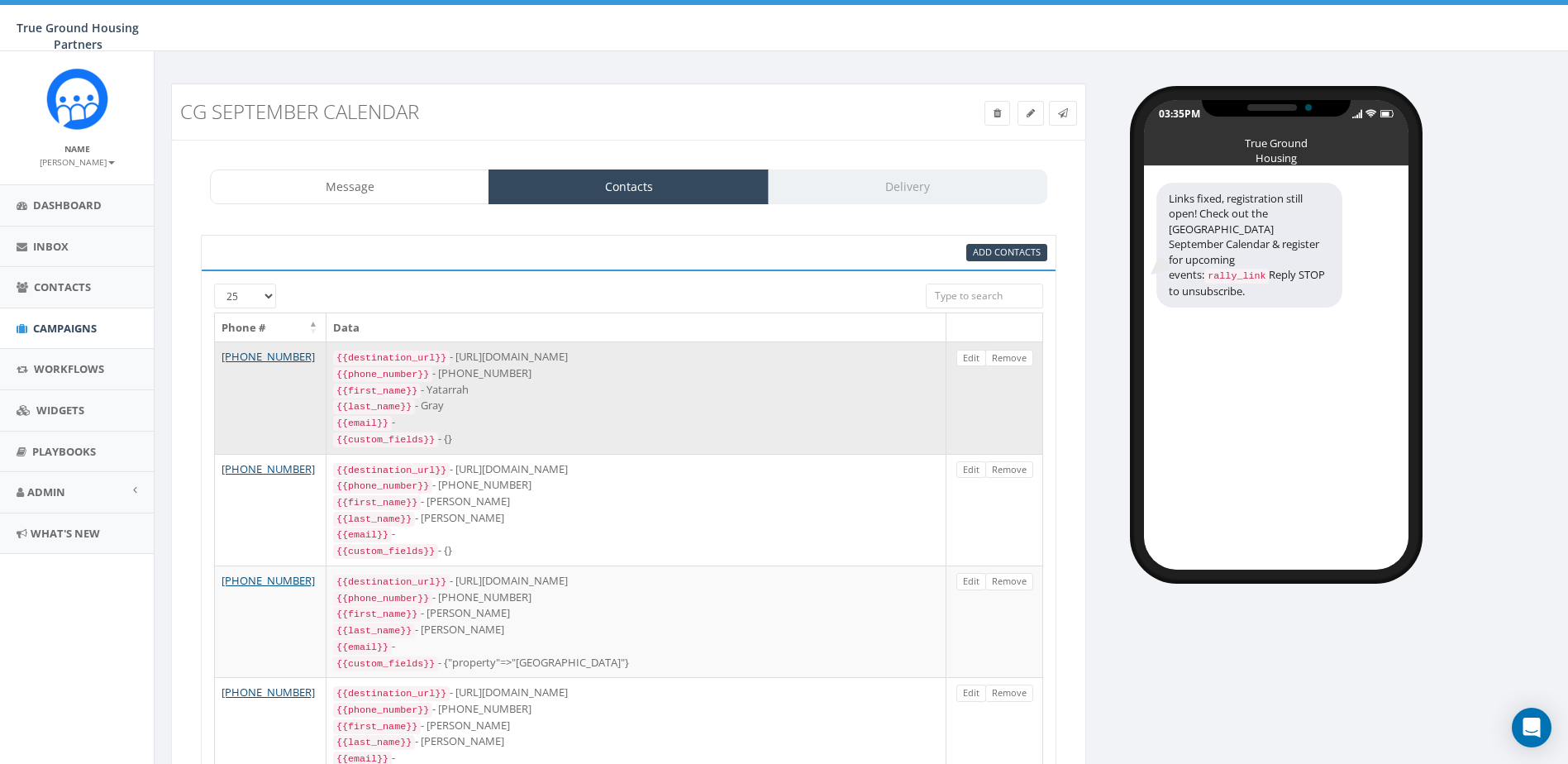
click at [575, 359] on div "{{destination_url}} - https://rally.link/link/HLpu5w" at bounding box center [636, 357] width 606 height 17
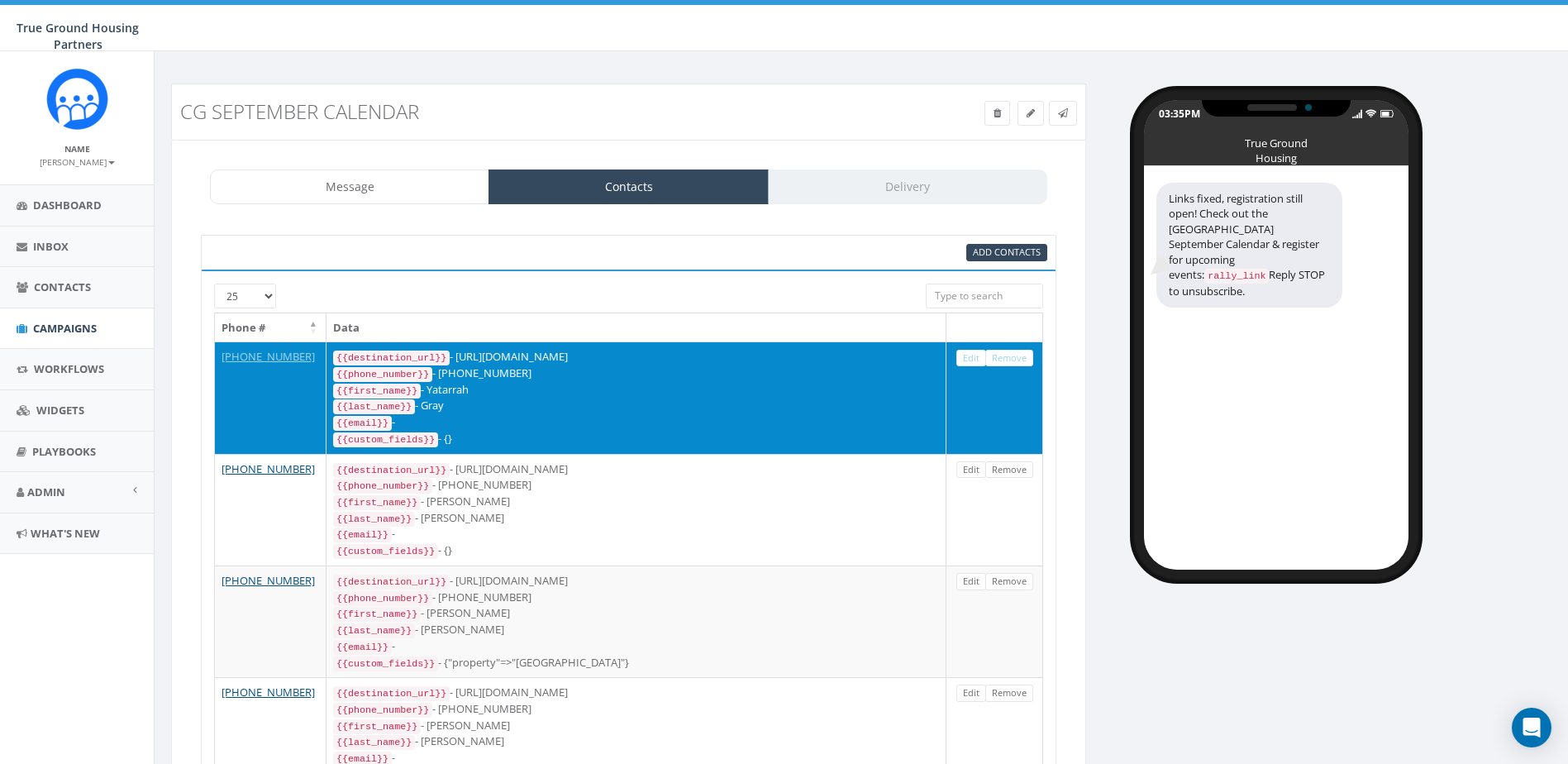
drag, startPoint x: 601, startPoint y: 357, endPoint x: 449, endPoint y: 358, distance: 152.0
click at [449, 358] on div "{{destination_url}} - https://rally.link/link/HLpu5w" at bounding box center [636, 357] width 606 height 17
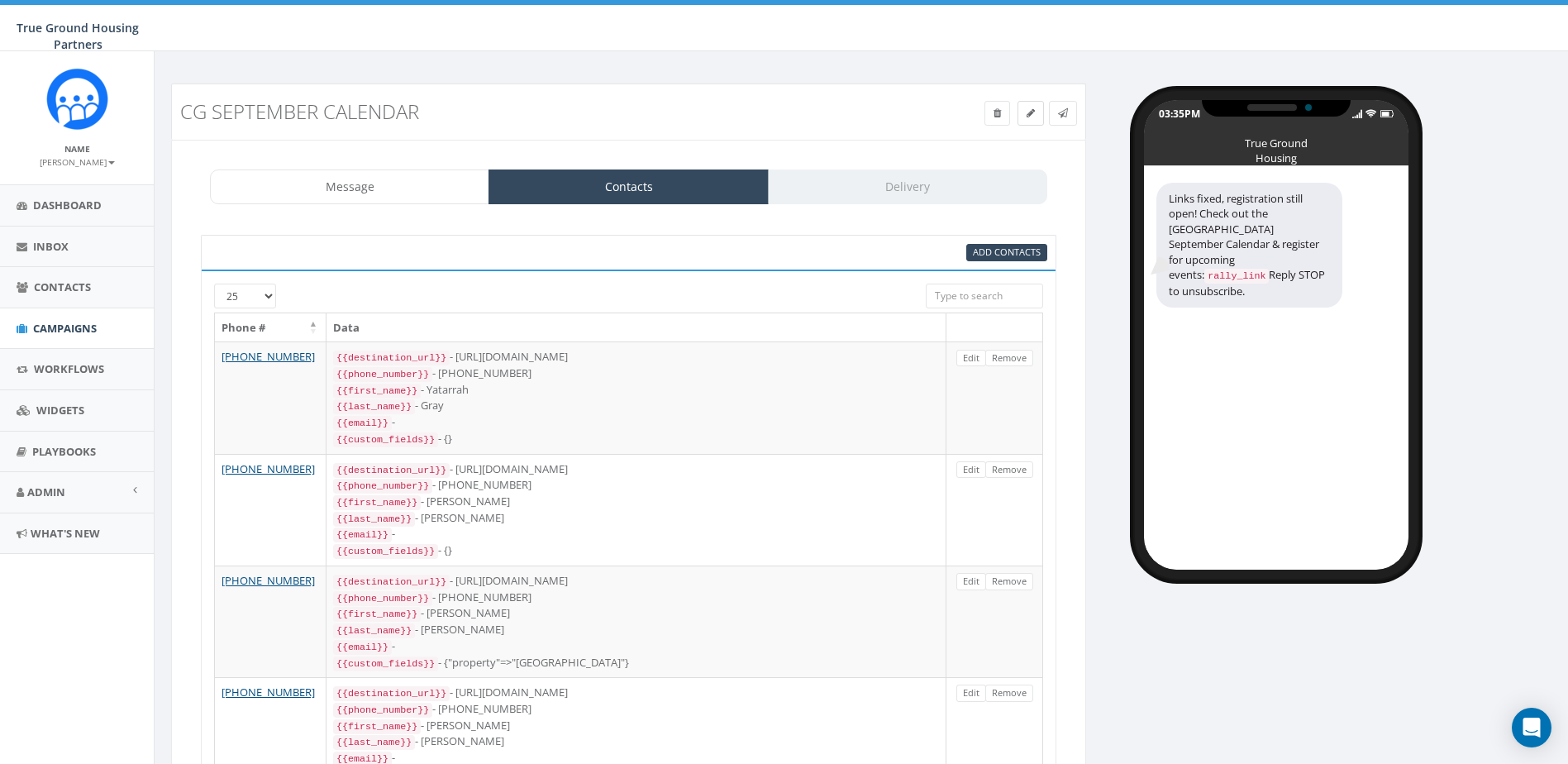
copy div "https://rally.link/link/HLpu5w"
click at [841, 190] on div "Message Contacts Delivery" at bounding box center [628, 187] width 837 height 35
click at [879, 195] on div "Message Contacts Delivery" at bounding box center [628, 187] width 837 height 35
click at [922, 176] on div "Message Contacts Delivery" at bounding box center [628, 187] width 837 height 35
click at [364, 192] on link "Message" at bounding box center [349, 187] width 280 height 35
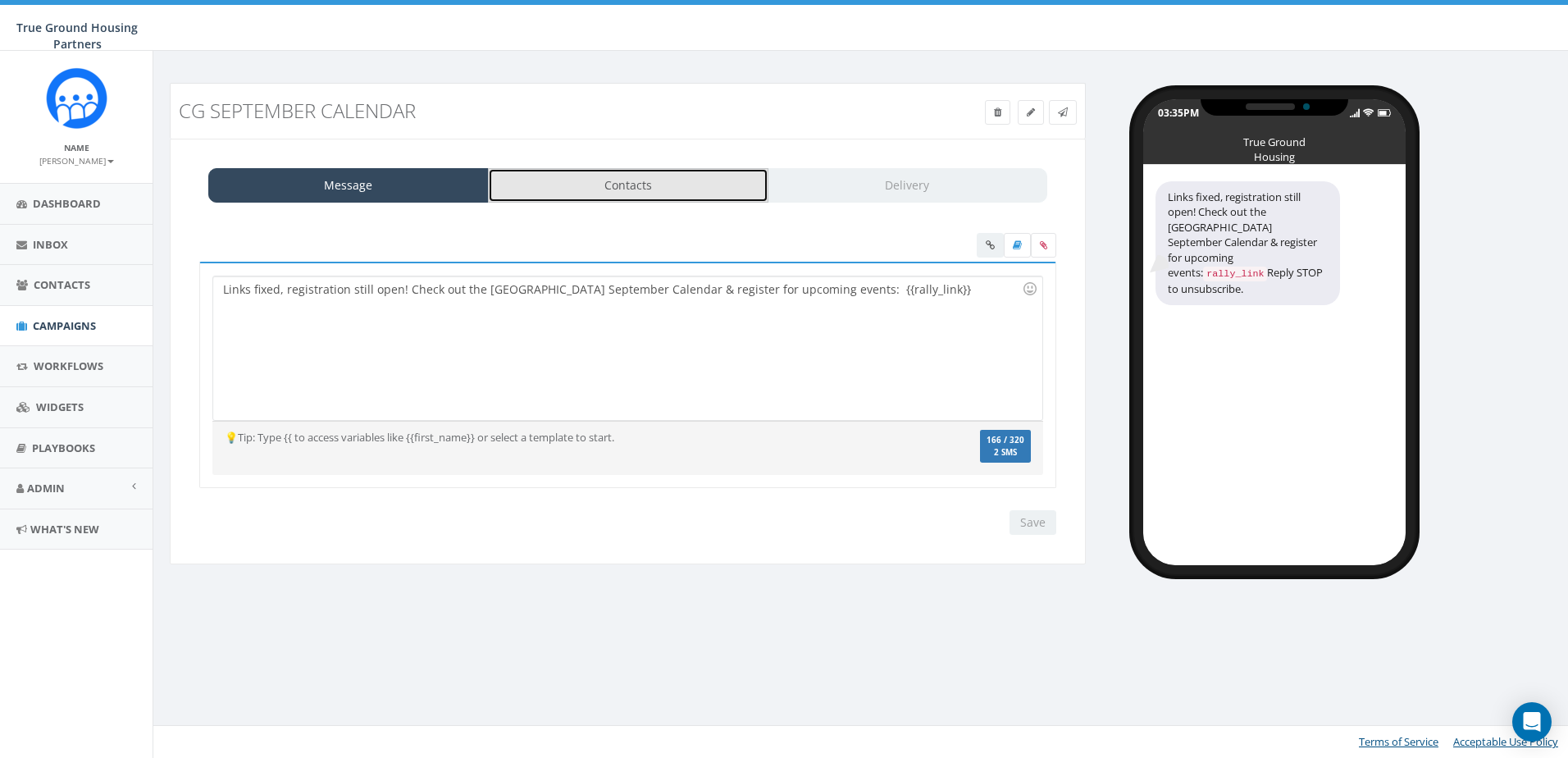
click at [683, 191] on link "Contacts" at bounding box center [628, 186] width 281 height 35
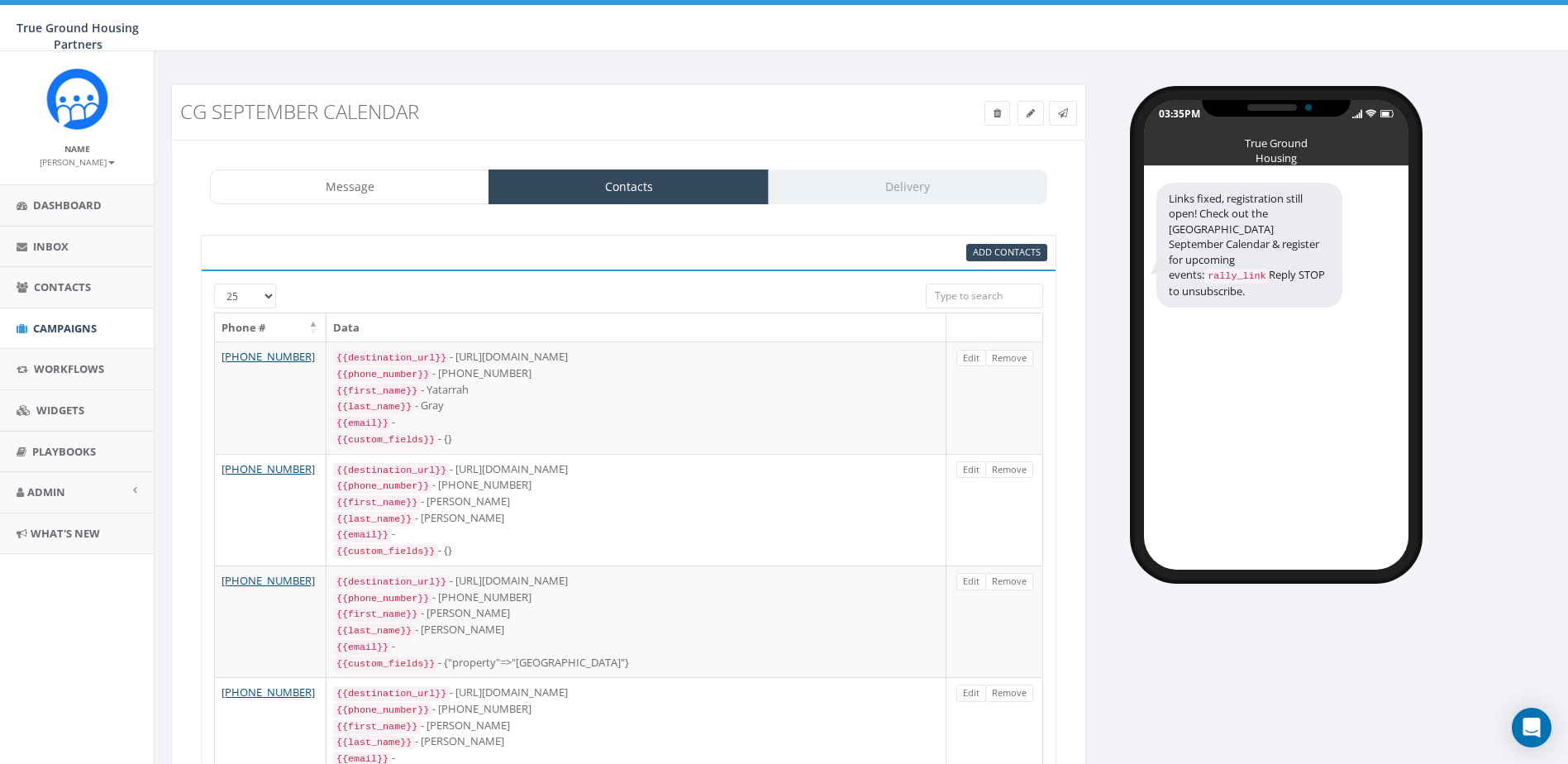
click at [872, 187] on div "Message Contacts Delivery" at bounding box center [628, 187] width 837 height 35
copy div "95% Add Contacts"
click at [392, 173] on link "Message" at bounding box center [349, 187] width 280 height 35
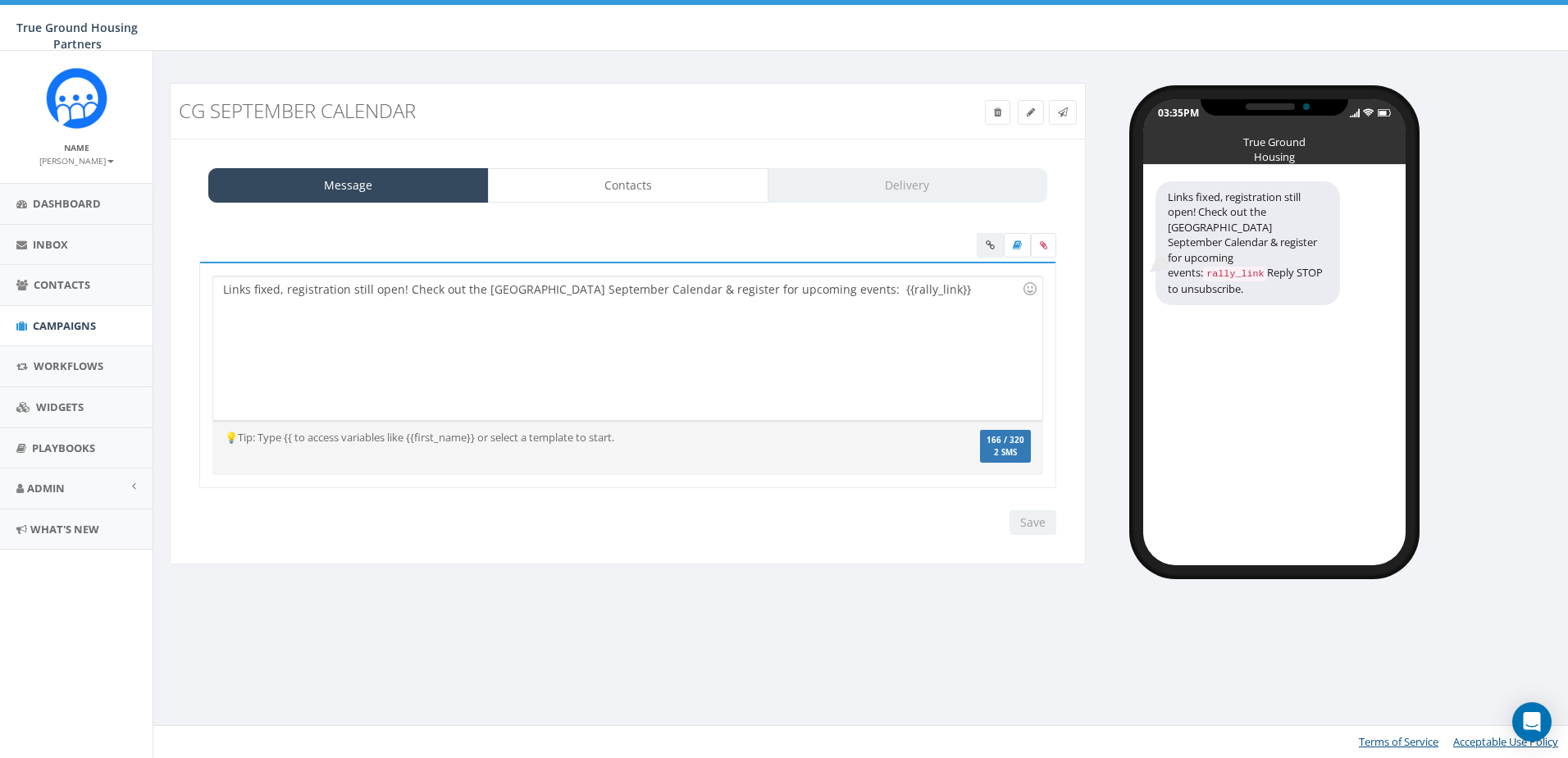
click at [922, 180] on div "Message Contacts Delivery" at bounding box center [627, 186] width 839 height 35
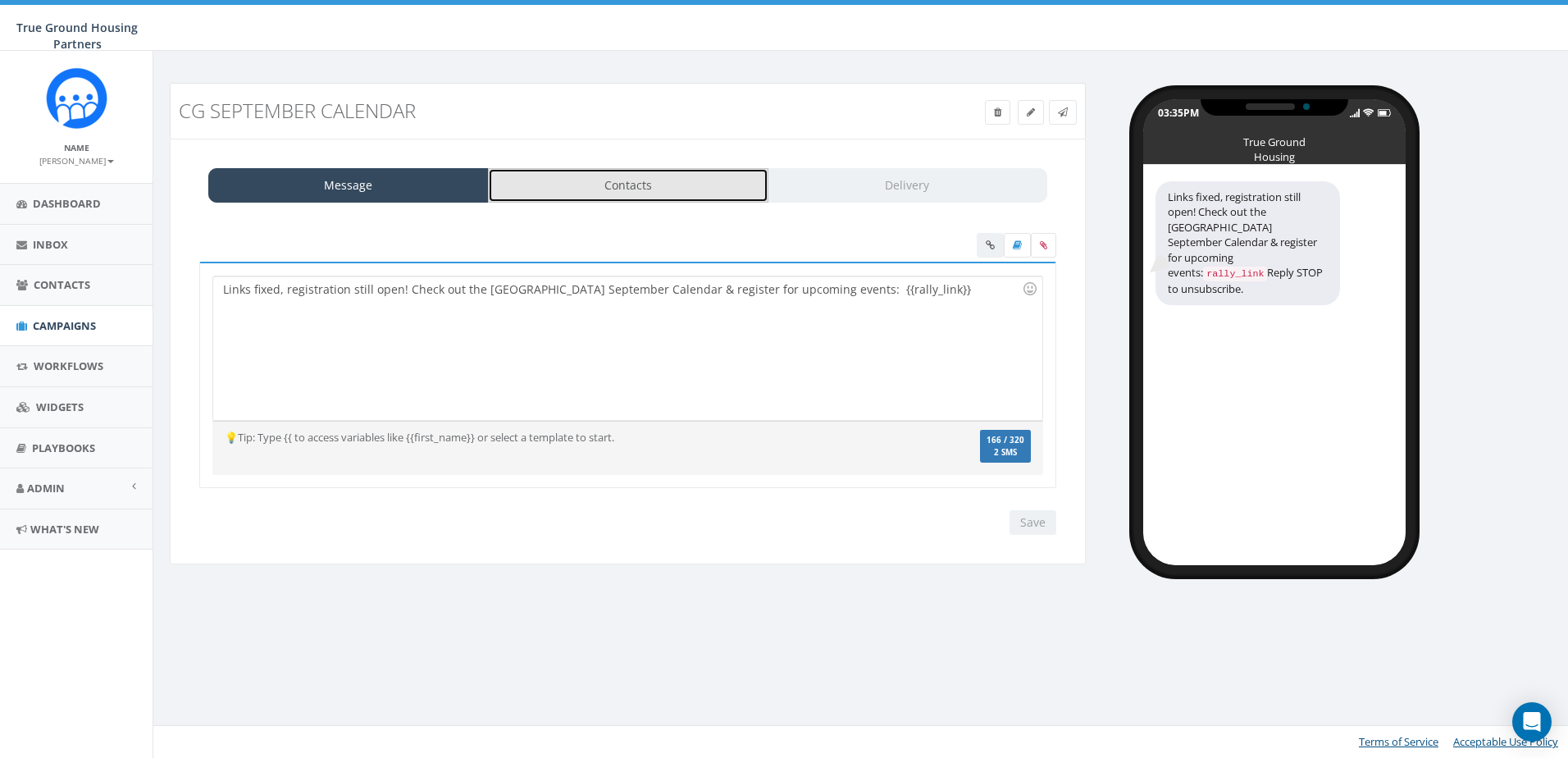
click at [728, 195] on link "Contacts" at bounding box center [628, 186] width 281 height 35
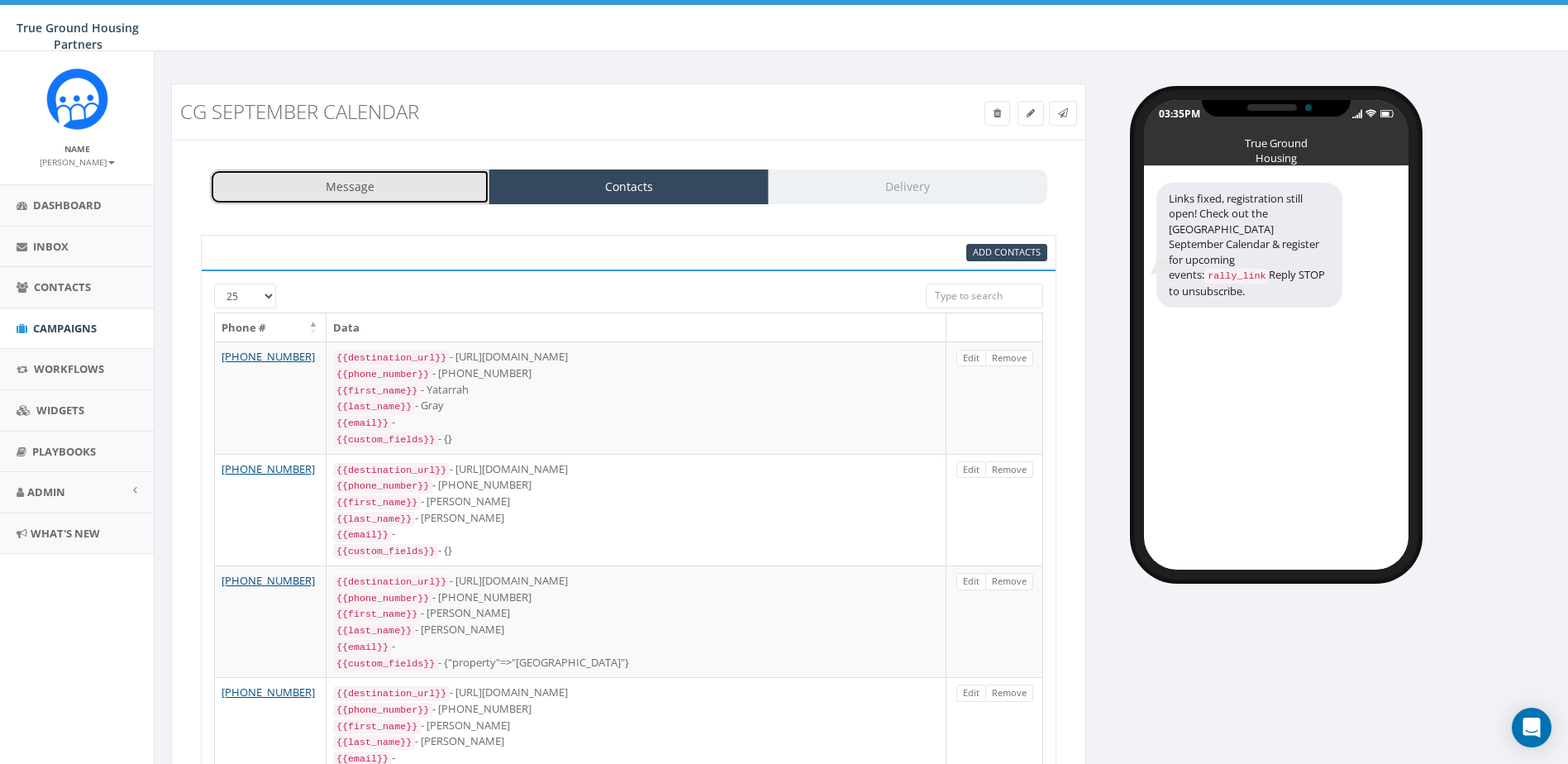
click at [382, 191] on link "Message" at bounding box center [349, 187] width 280 height 35
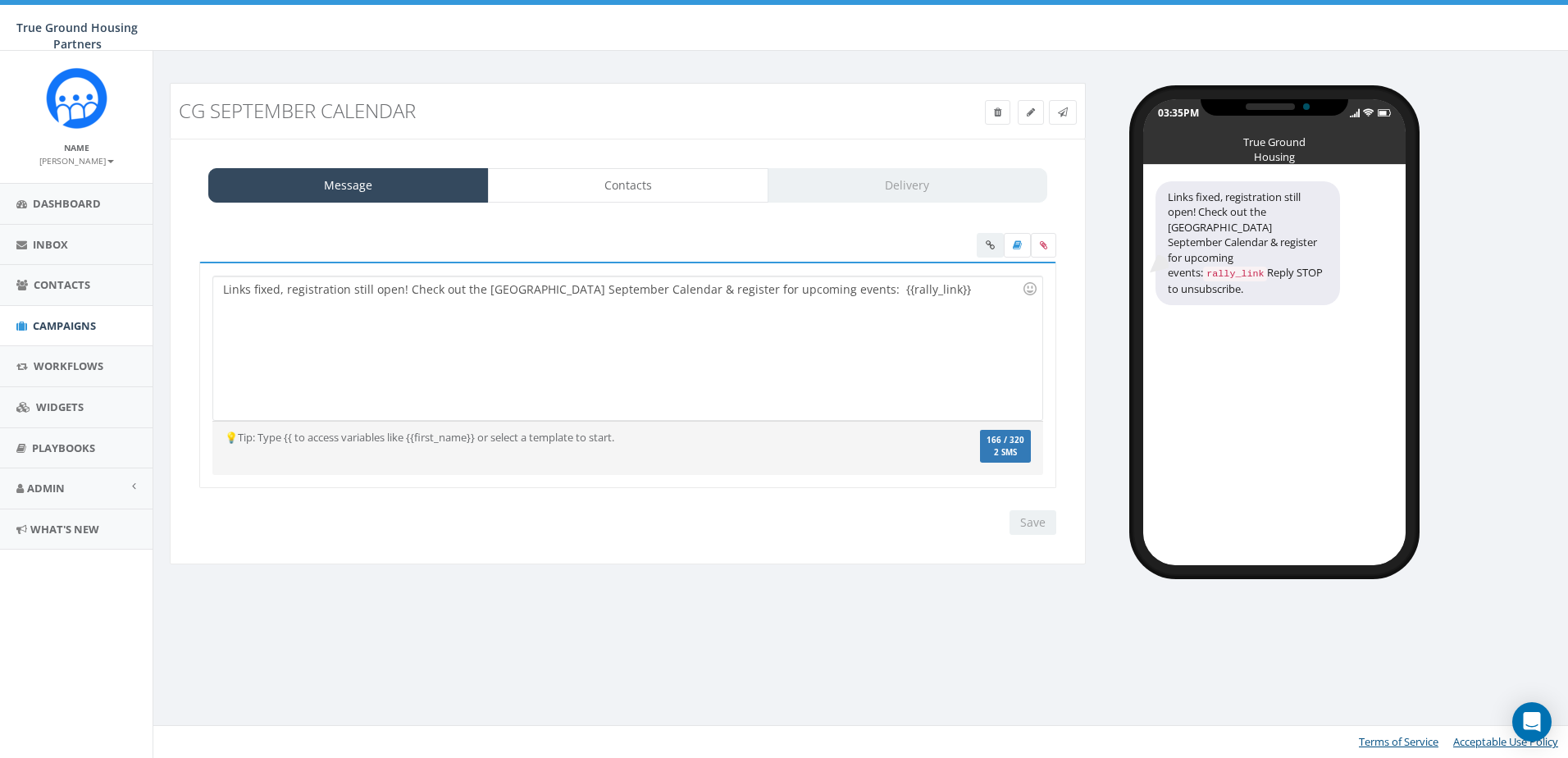
click at [826, 377] on div "Links fixed, registration still open! Check out the Columbia Grove September Ca…" at bounding box center [627, 348] width 828 height 143
click at [947, 296] on div "Links fixed, registration still open! Check out the Columbia Grove September Ca…" at bounding box center [627, 348] width 828 height 143
drag, startPoint x: 854, startPoint y: 290, endPoint x: 681, endPoint y: 295, distance: 173.1
click at [681, 295] on div "Links fixed, registration still open! Check out the Columbia Grove September Ca…" at bounding box center [627, 348] width 828 height 143
click at [1032, 519] on input "Save" at bounding box center [1032, 522] width 47 height 24
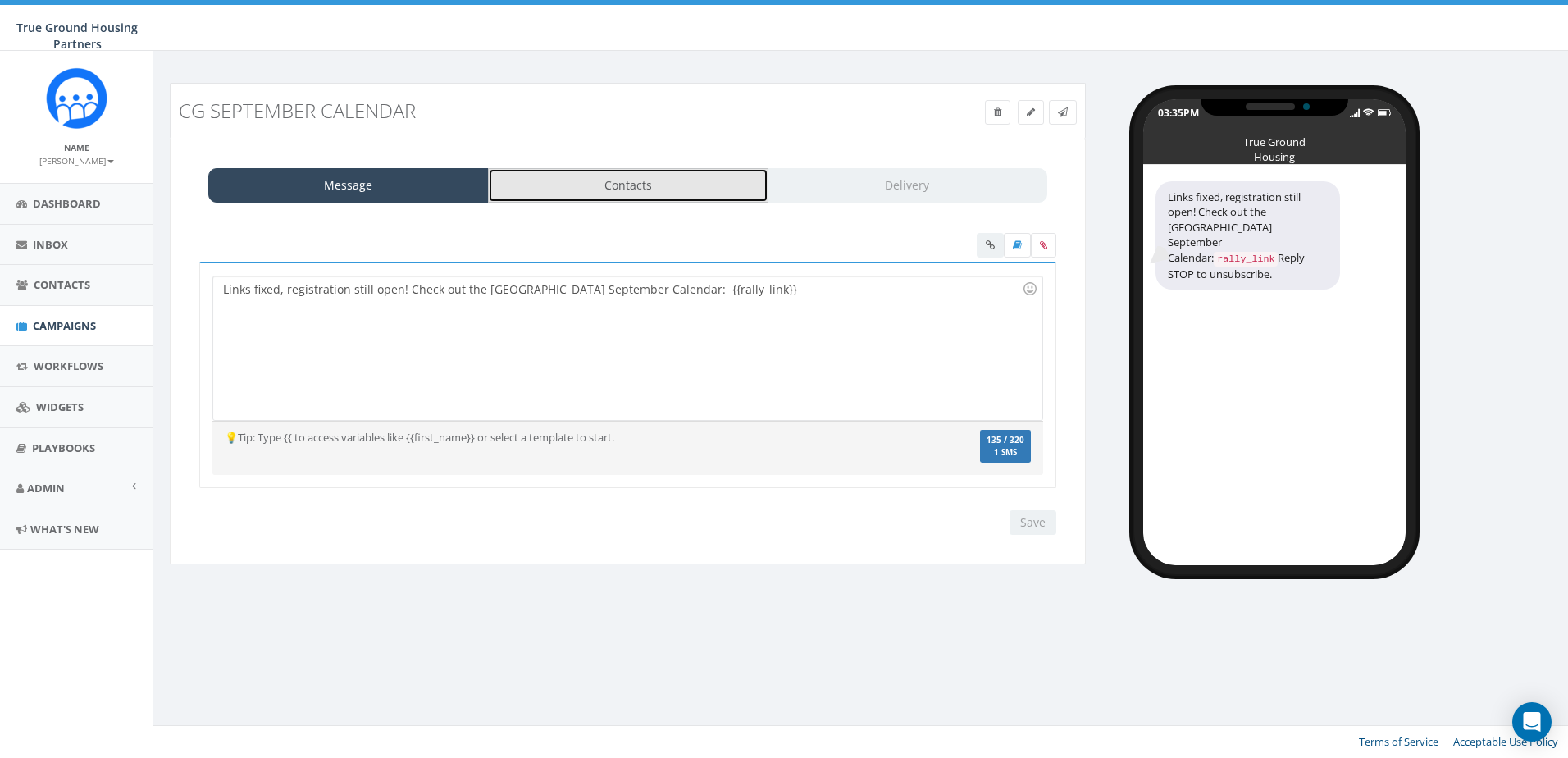
click at [624, 181] on link "Contacts" at bounding box center [628, 186] width 281 height 35
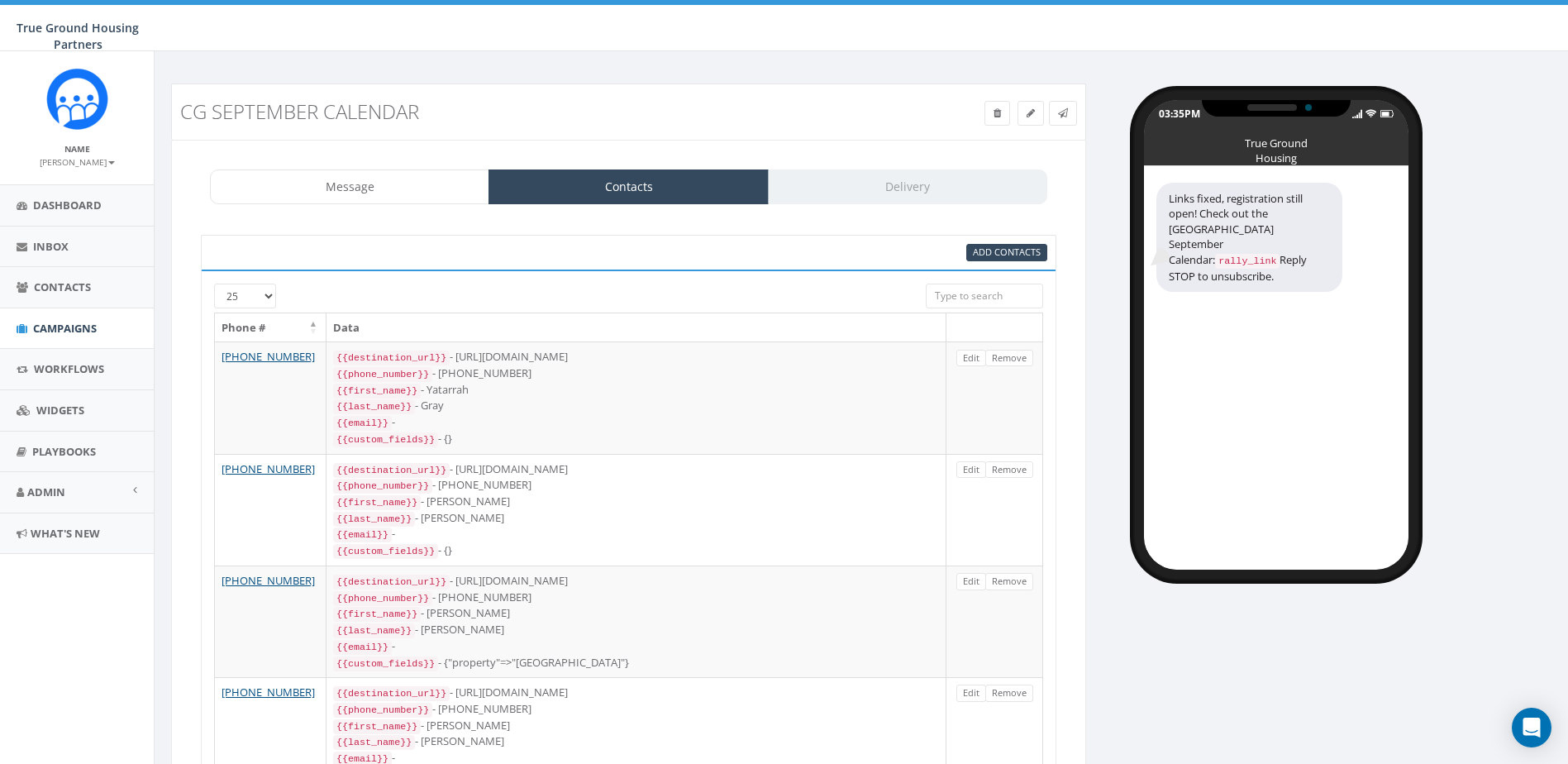
click at [863, 180] on div "Message Contacts Delivery" at bounding box center [628, 187] width 837 height 35
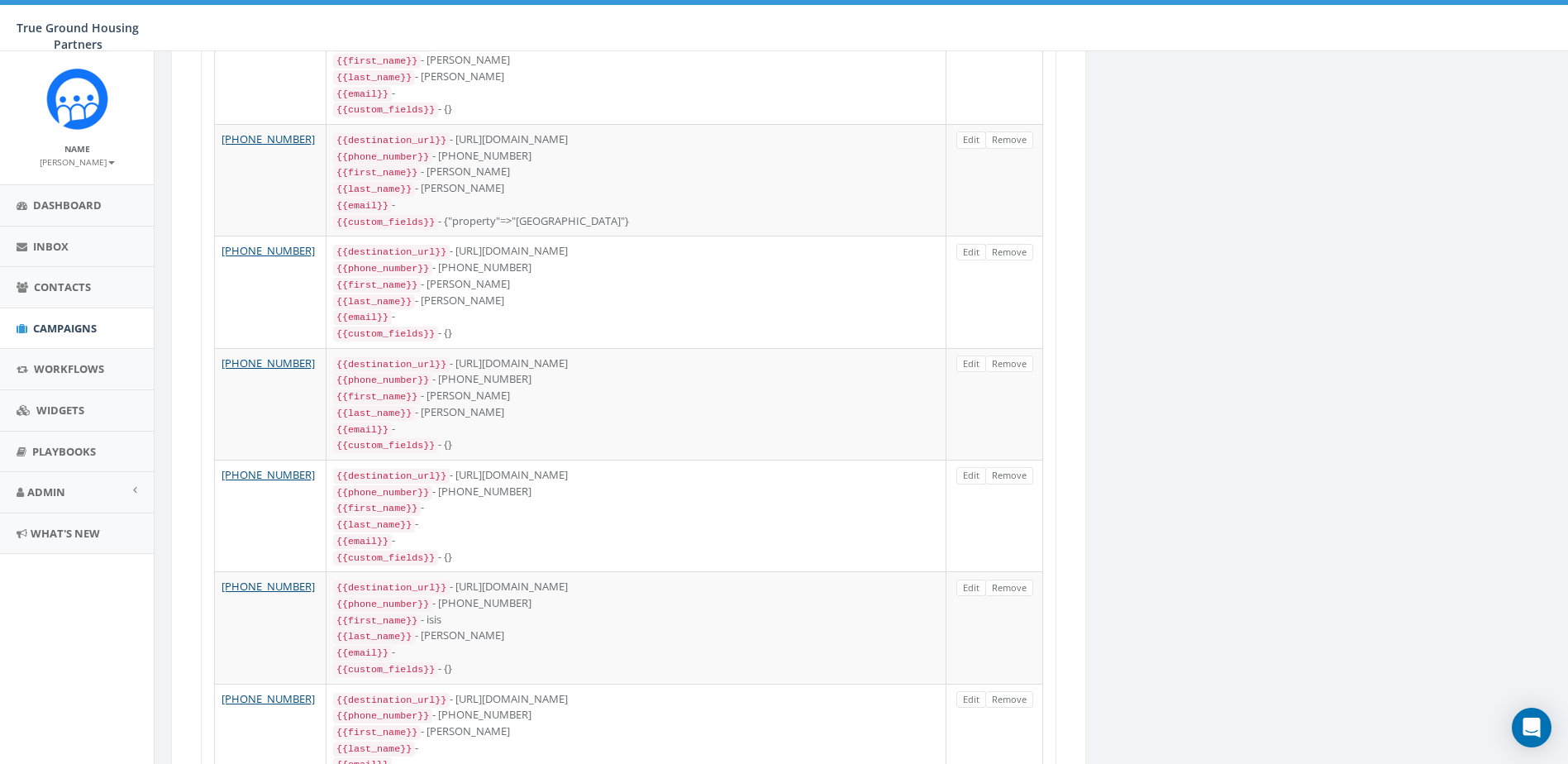
scroll to position [1643, 0]
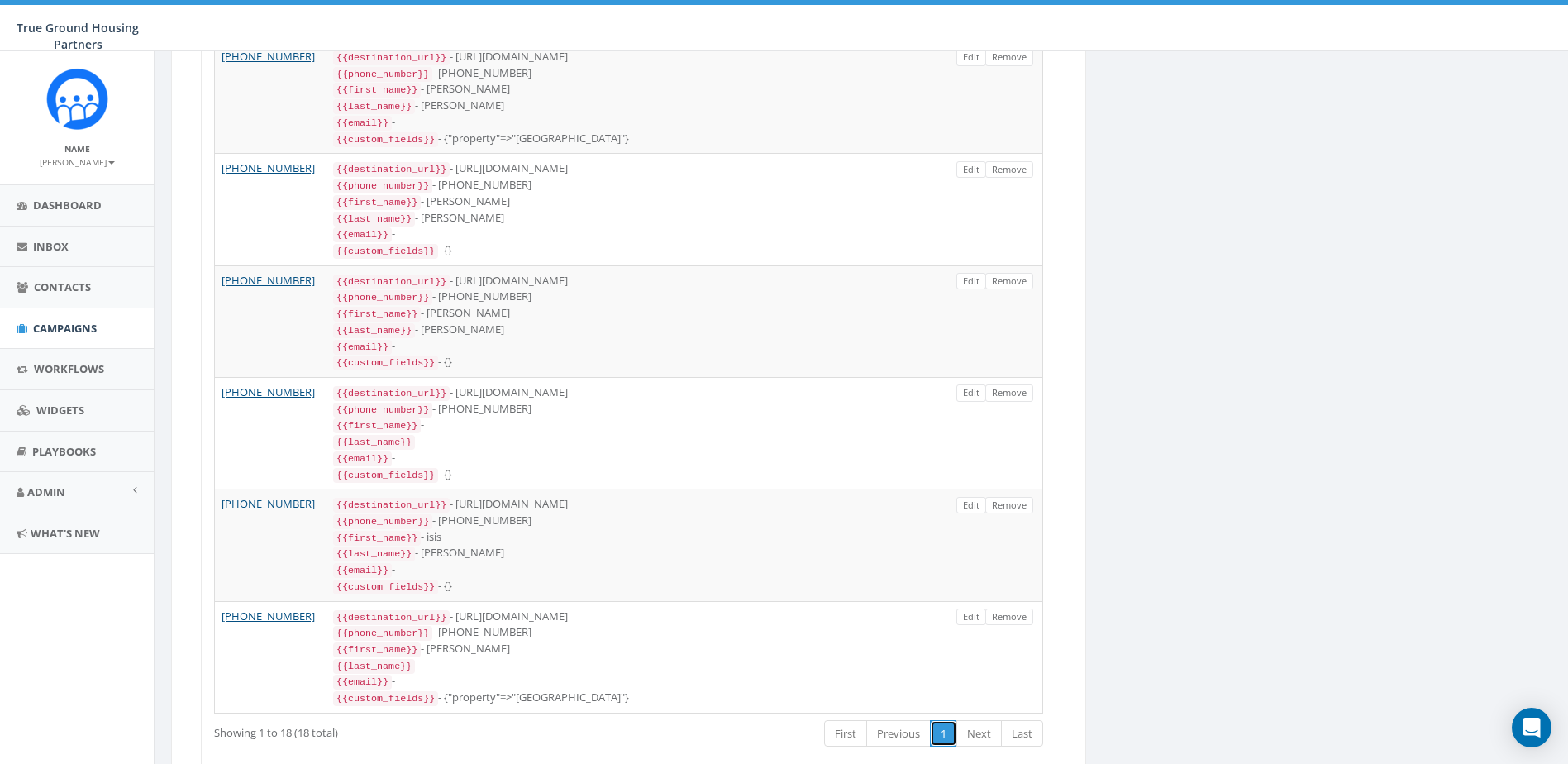
click at [944, 720] on link "1" at bounding box center [943, 734] width 27 height 27
click at [972, 720] on link "Next" at bounding box center [979, 734] width 45 height 27
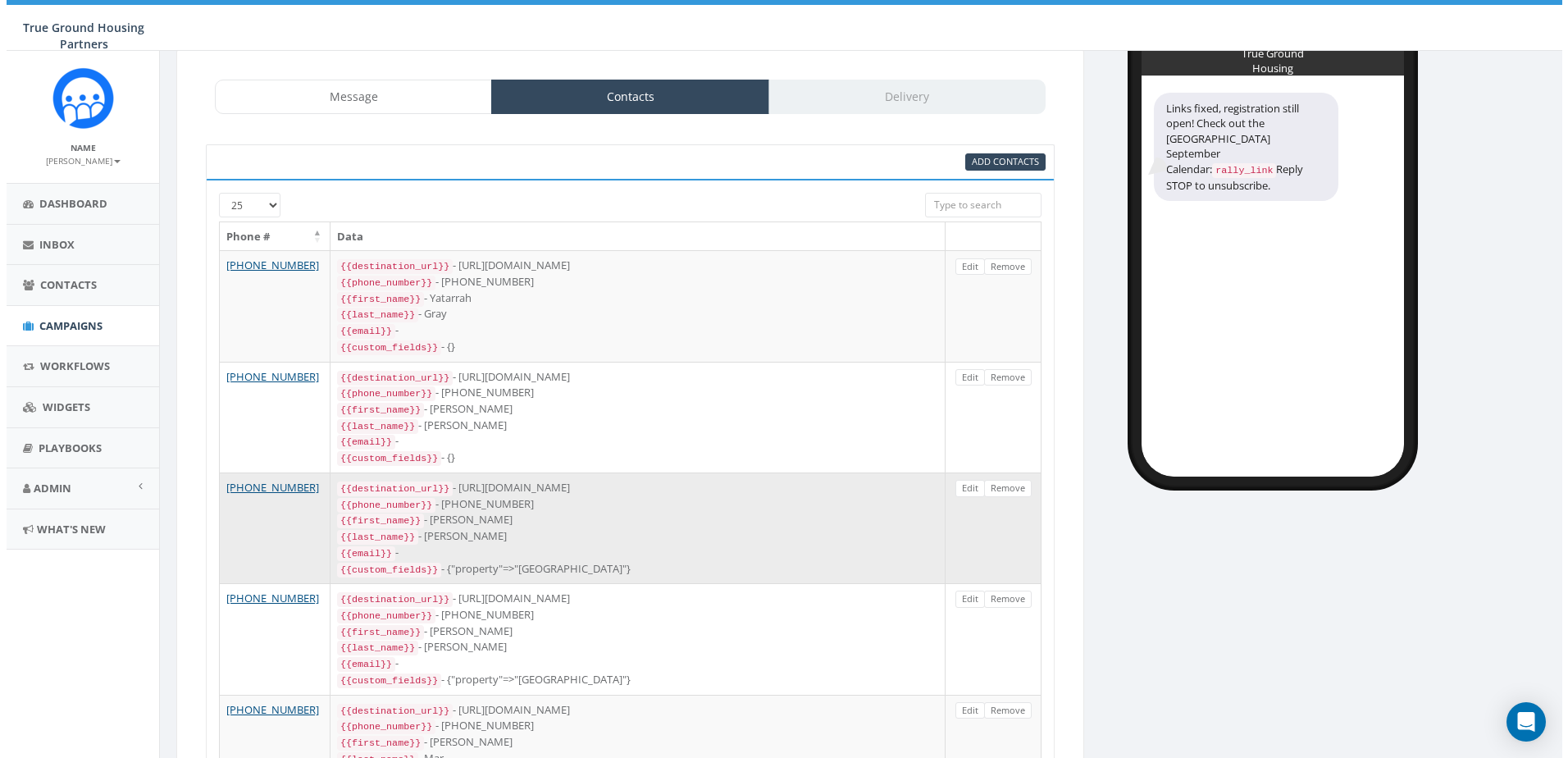
scroll to position [0, 0]
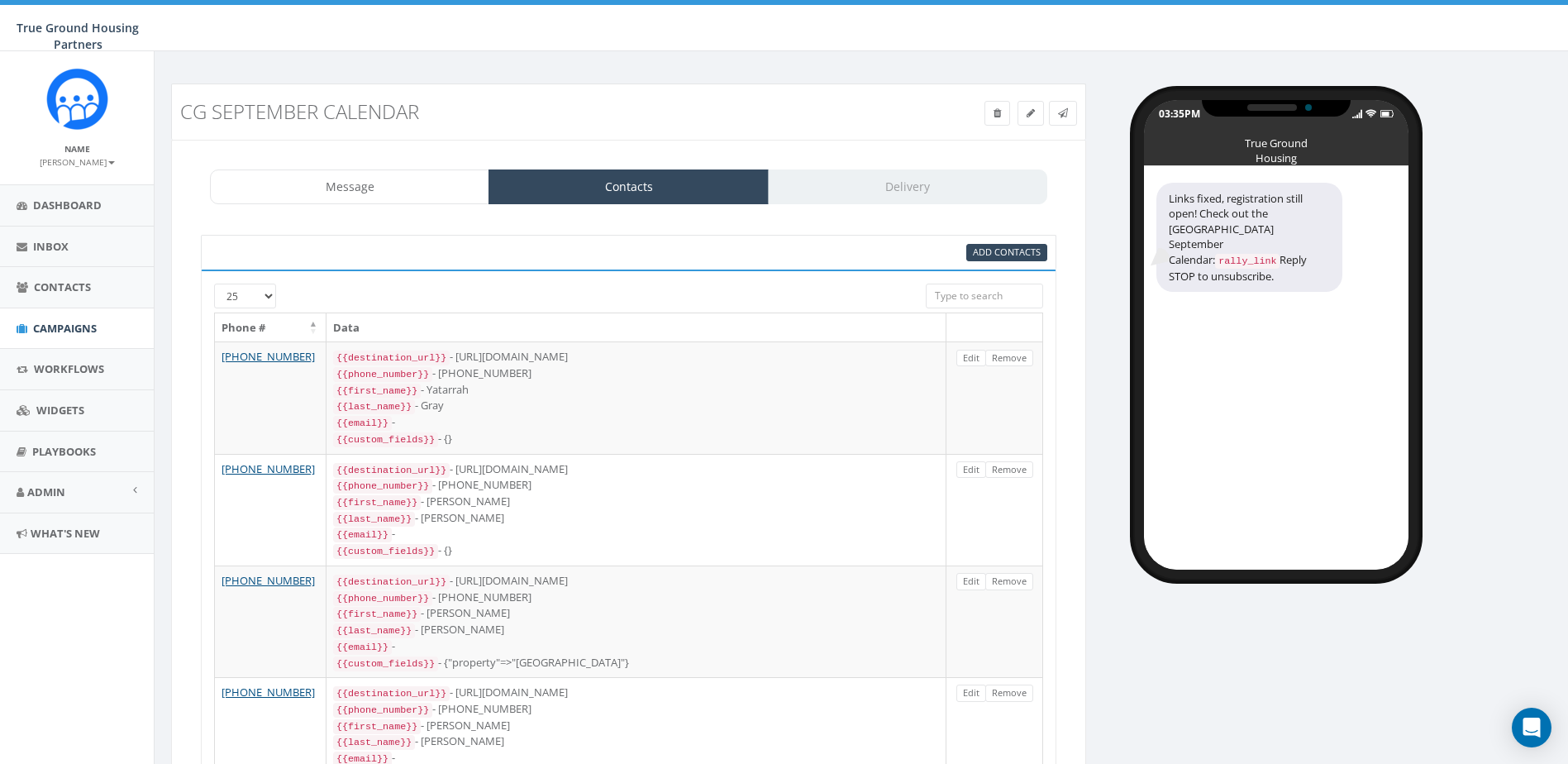
click at [936, 184] on div "Message Contacts Delivery" at bounding box center [628, 187] width 837 height 35
click at [349, 182] on link "Message" at bounding box center [349, 187] width 280 height 35
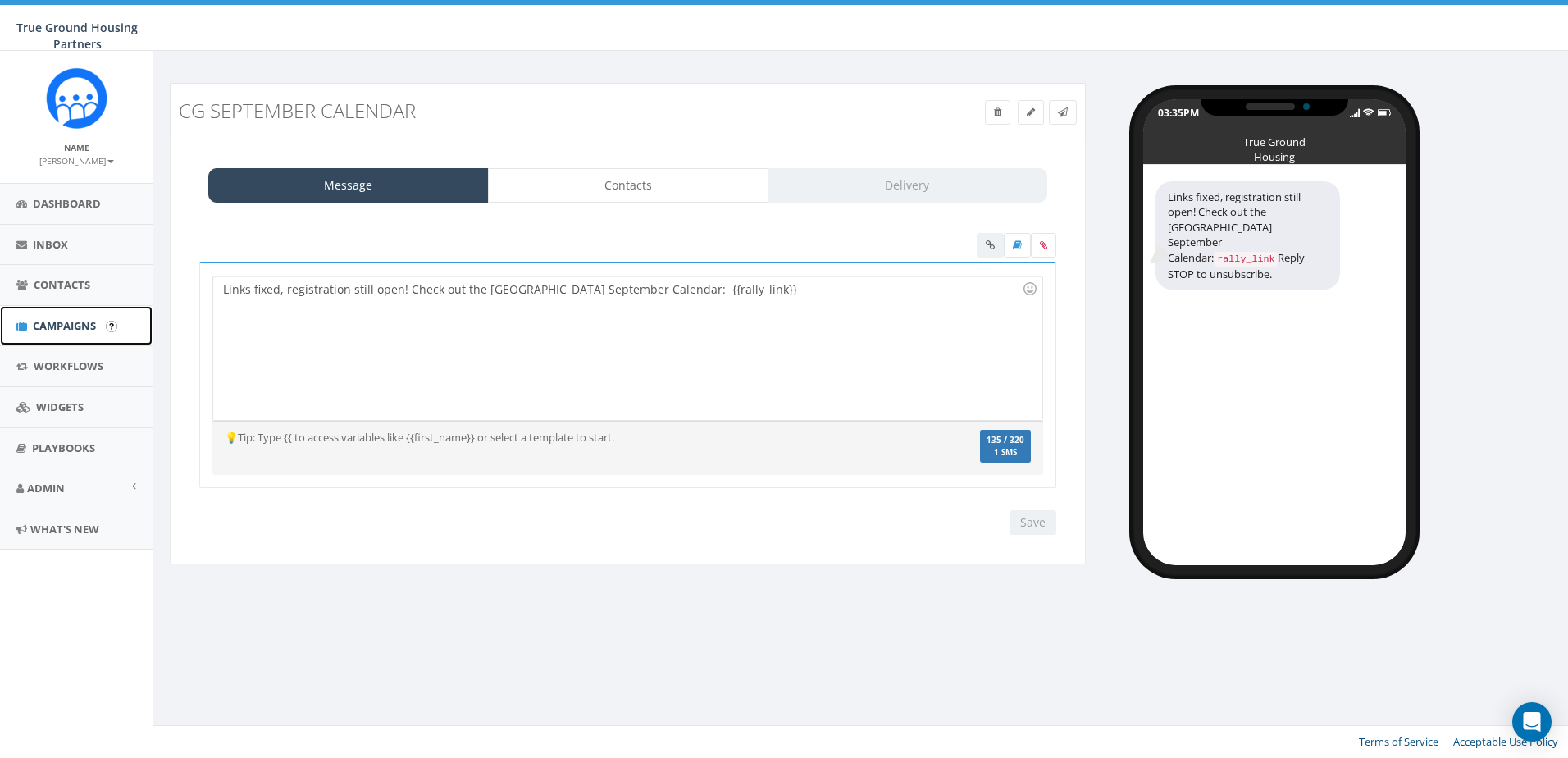
click at [74, 332] on span "Campaigns" at bounding box center [64, 325] width 63 height 15
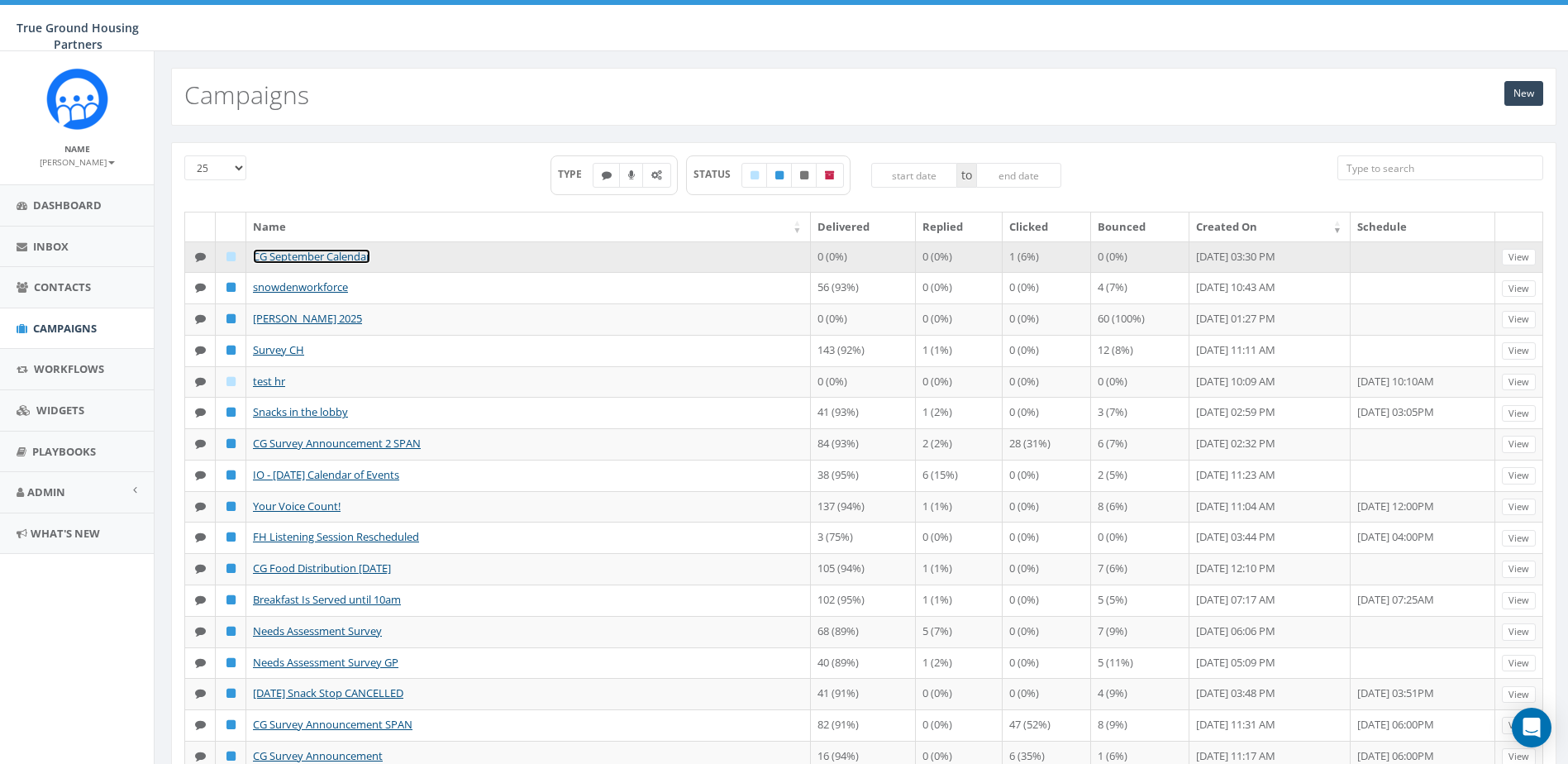
click at [281, 257] on link "CG September Calendar" at bounding box center [311, 256] width 118 height 15
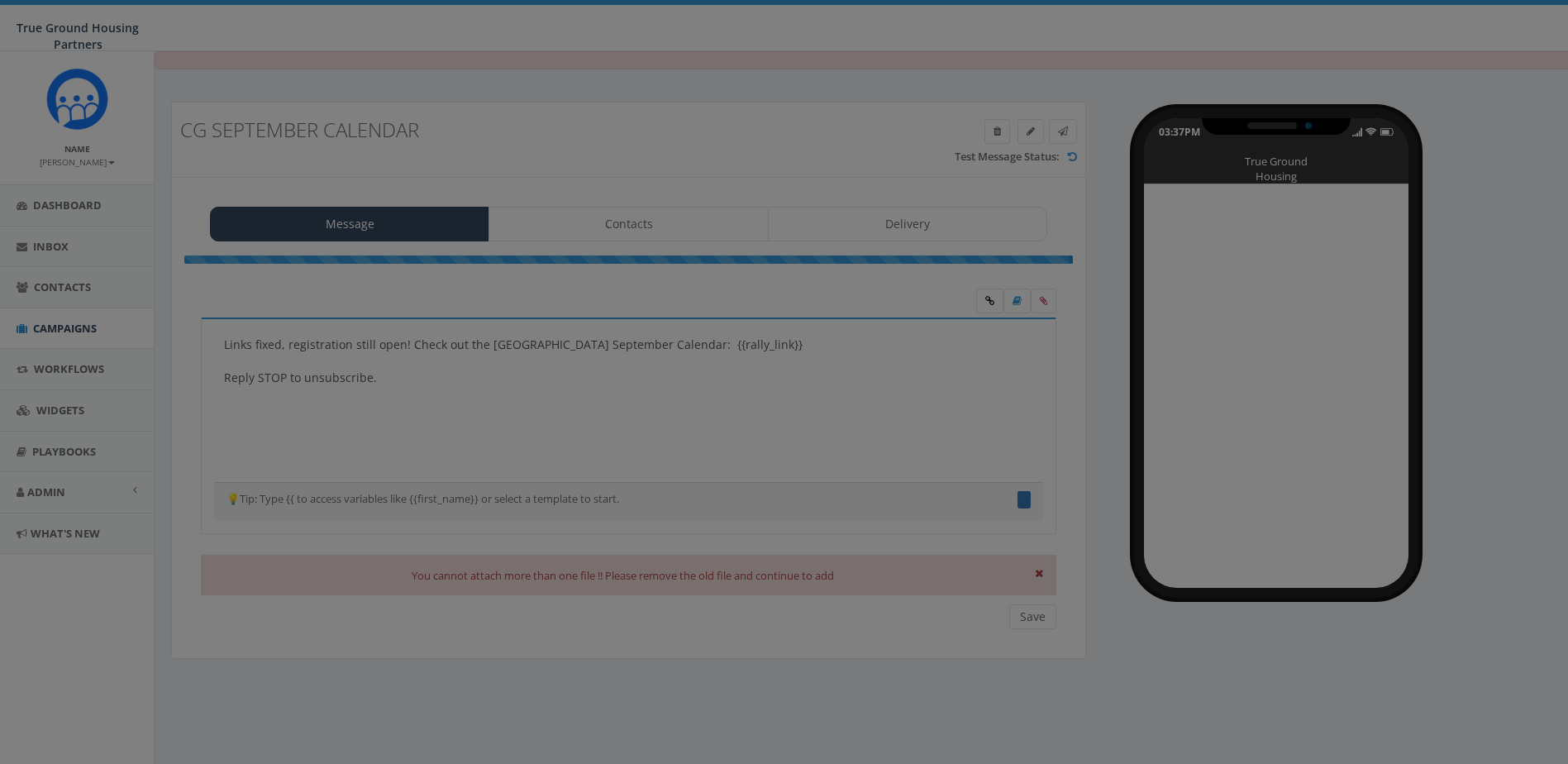
type textarea "Links fixed, registration still open! Check out the [GEOGRAPHIC_DATA] September…"
radio input "true"
select select
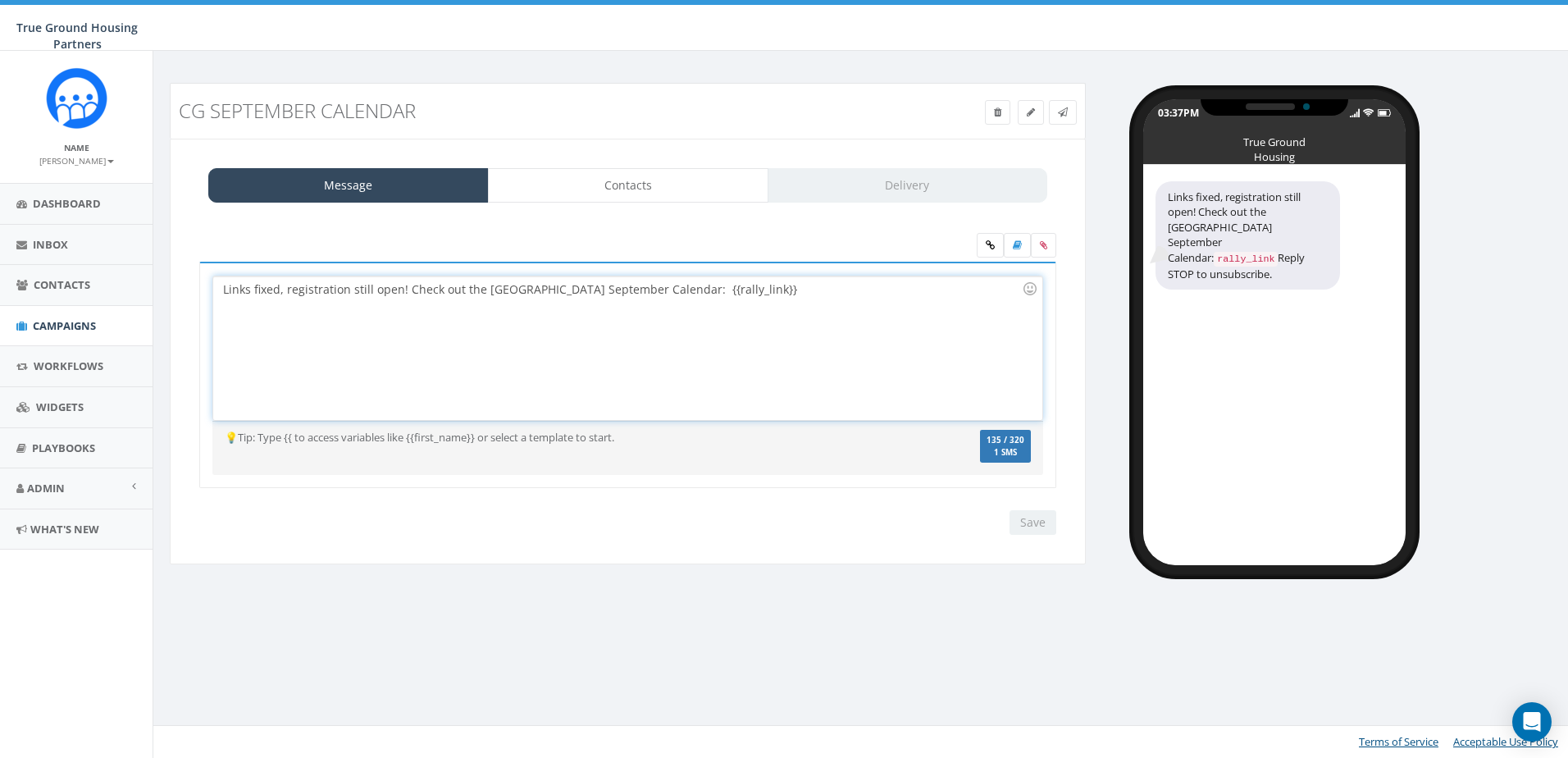
drag, startPoint x: 782, startPoint y: 325, endPoint x: 848, endPoint y: 302, distance: 69.9
click at [782, 325] on div "Links fixed, registration still open! Check out the [GEOGRAPHIC_DATA] September…" at bounding box center [627, 348] width 828 height 143
click at [882, 182] on link "Delivery" at bounding box center [907, 186] width 281 height 35
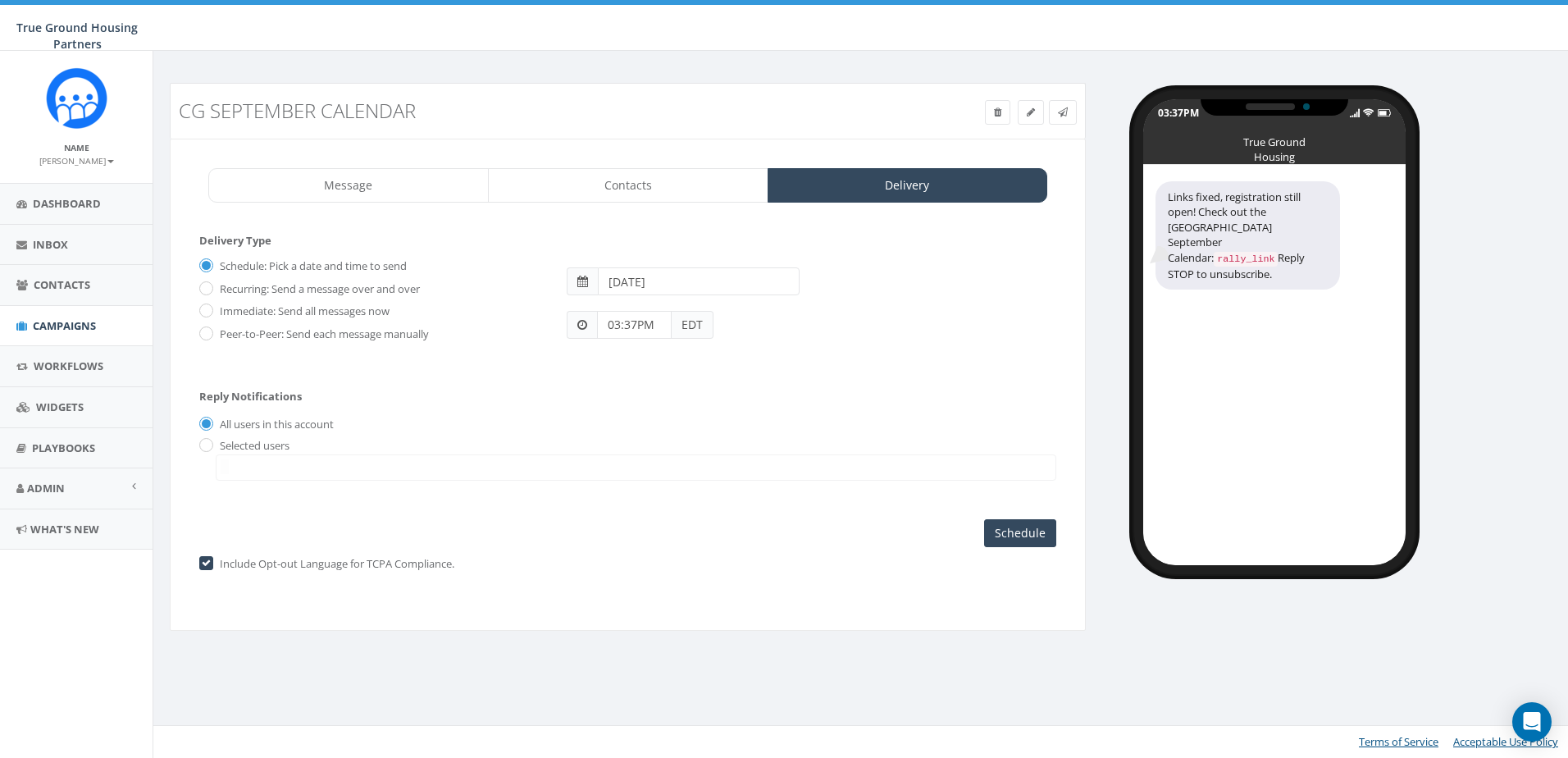
click at [240, 310] on label "Immediate: Send all messages now" at bounding box center [302, 311] width 174 height 16
click at [210, 310] on input "Immediate: Send all messages now" at bounding box center [205, 312] width 10 height 10
radio input "true"
click at [312, 469] on span at bounding box center [636, 468] width 841 height 26
click at [225, 447] on label "Selected users" at bounding box center [252, 446] width 73 height 16
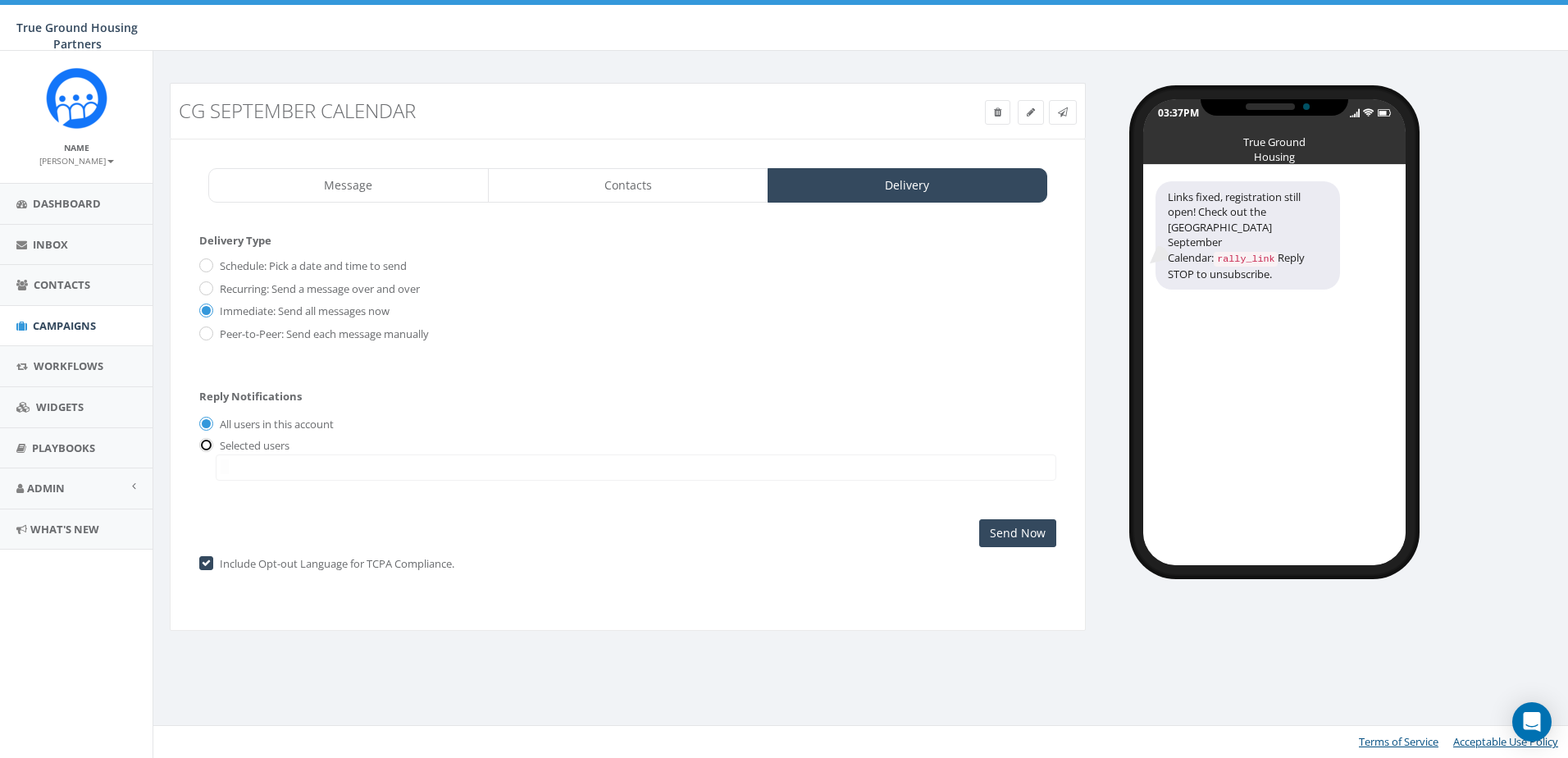
click at [206, 446] on input "radio" at bounding box center [205, 446] width 10 height 10
radio input "true"
click at [228, 469] on textarea "Search" at bounding box center [224, 467] width 8 height 15
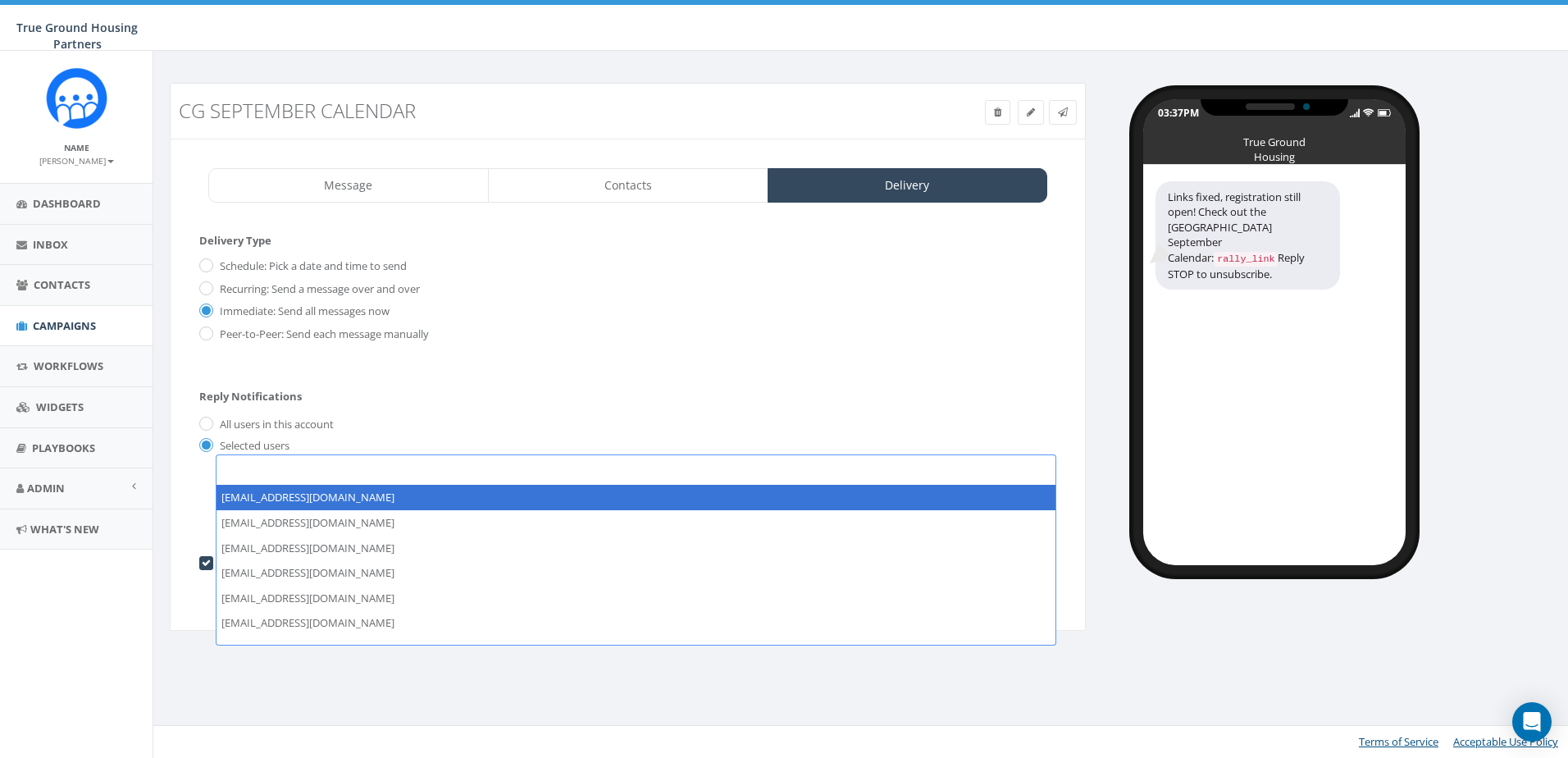
scroll to position [164, 0]
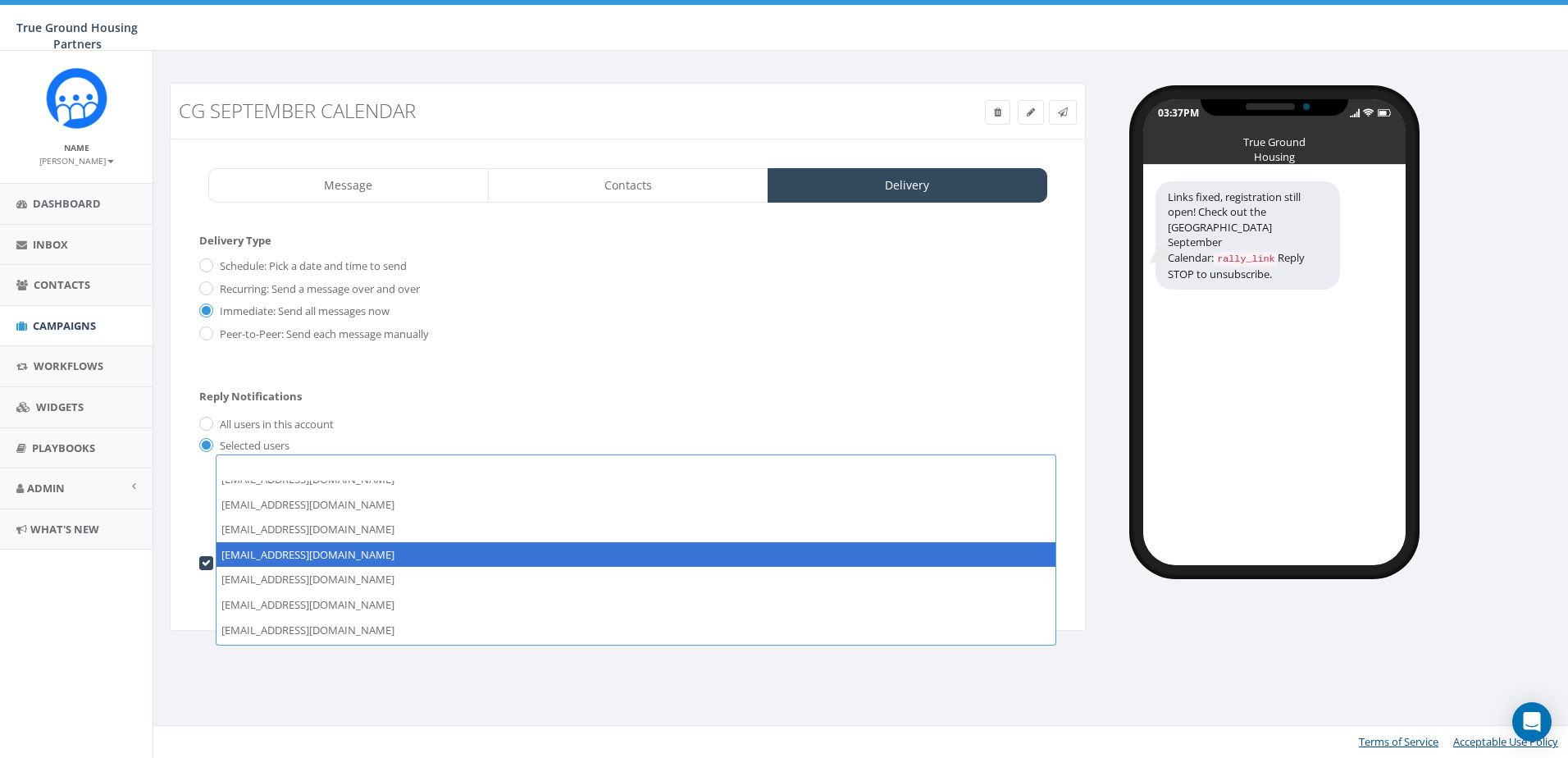
select select "1384"
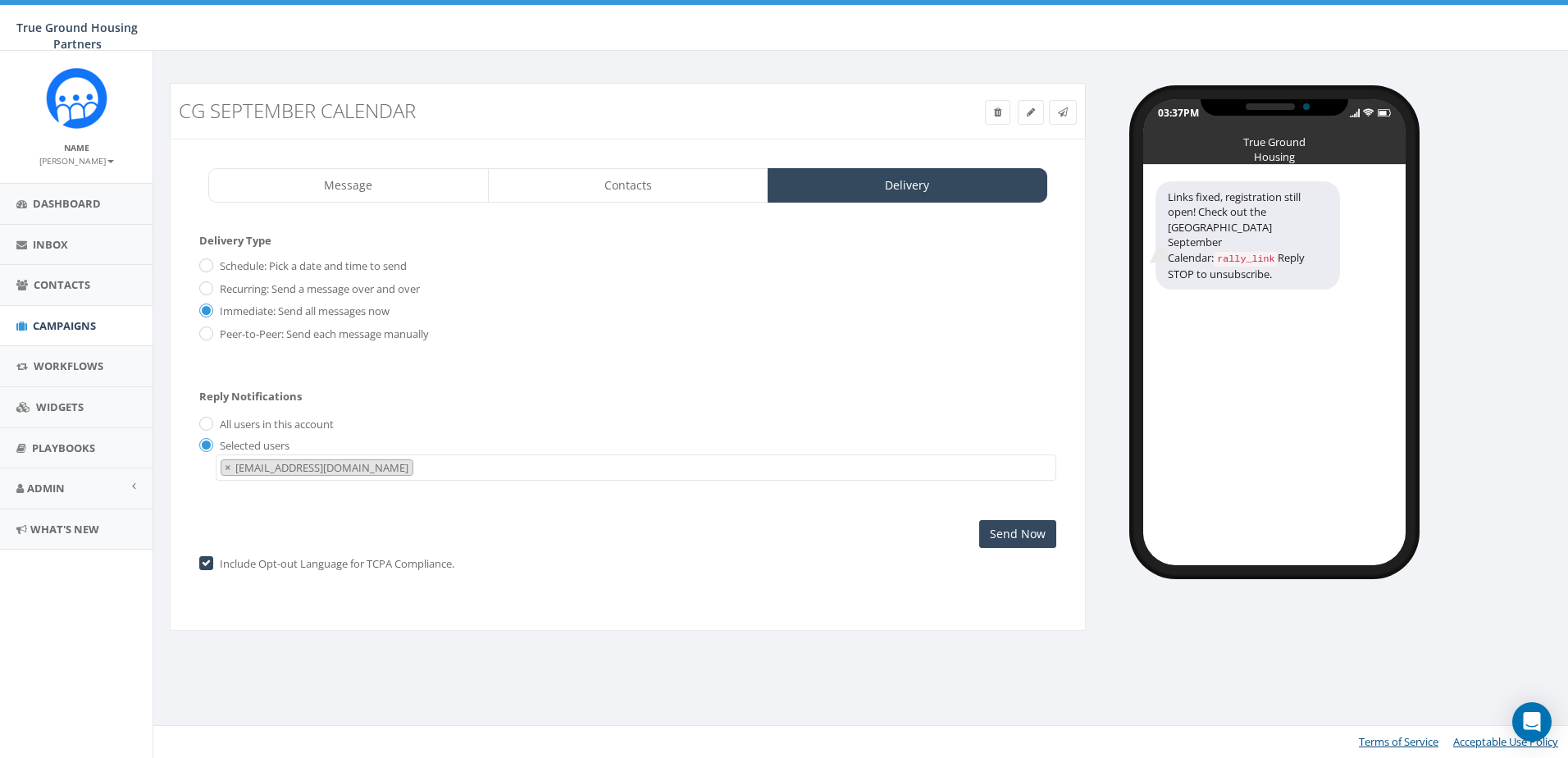
click at [615, 557] on div "Include Opt-out Language for TCPA Compliance." at bounding box center [628, 565] width 857 height 17
click at [1026, 535] on input "Send Now" at bounding box center [1017, 534] width 77 height 28
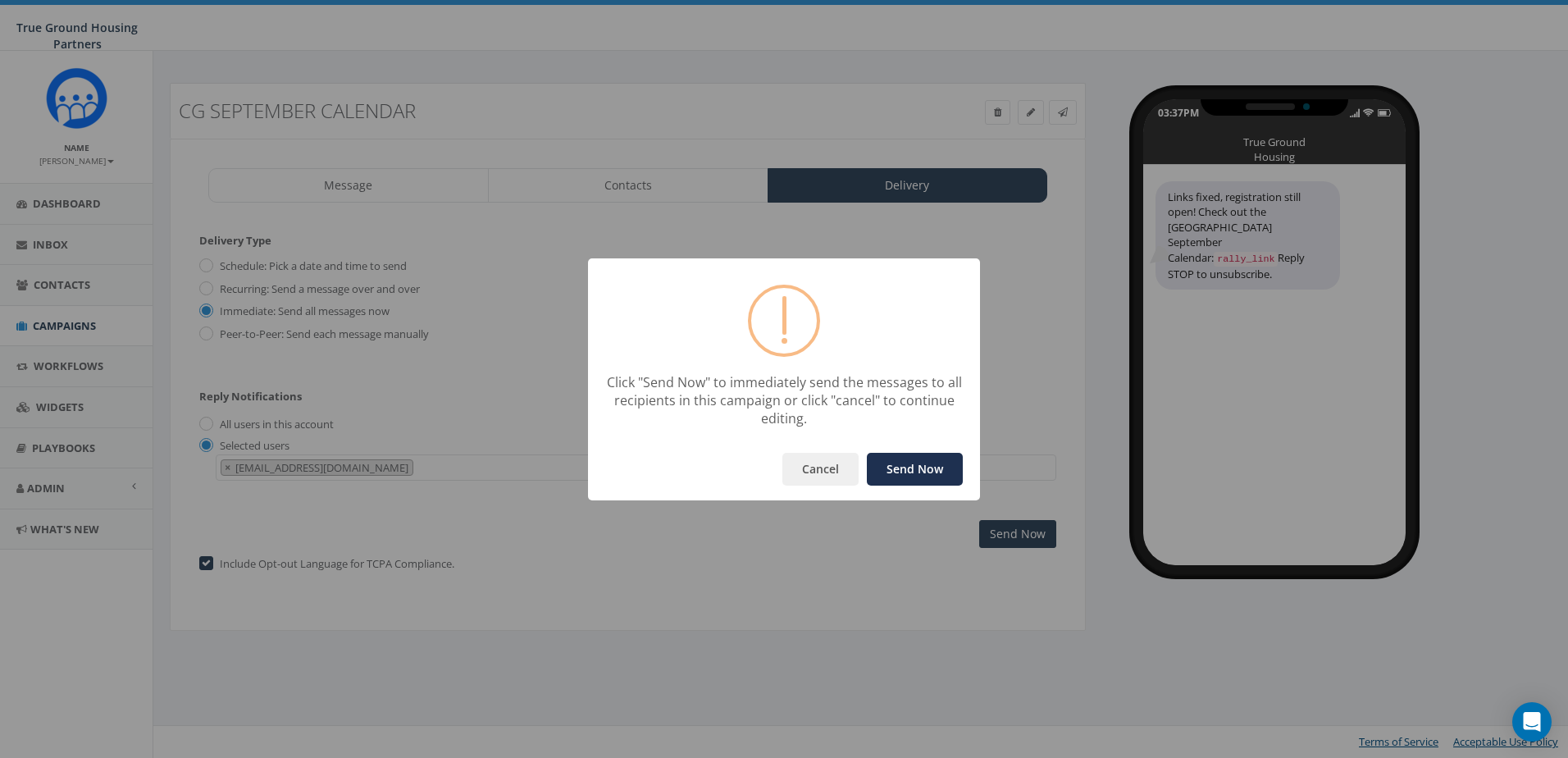
click at [915, 468] on button "Send Now" at bounding box center [914, 469] width 96 height 33
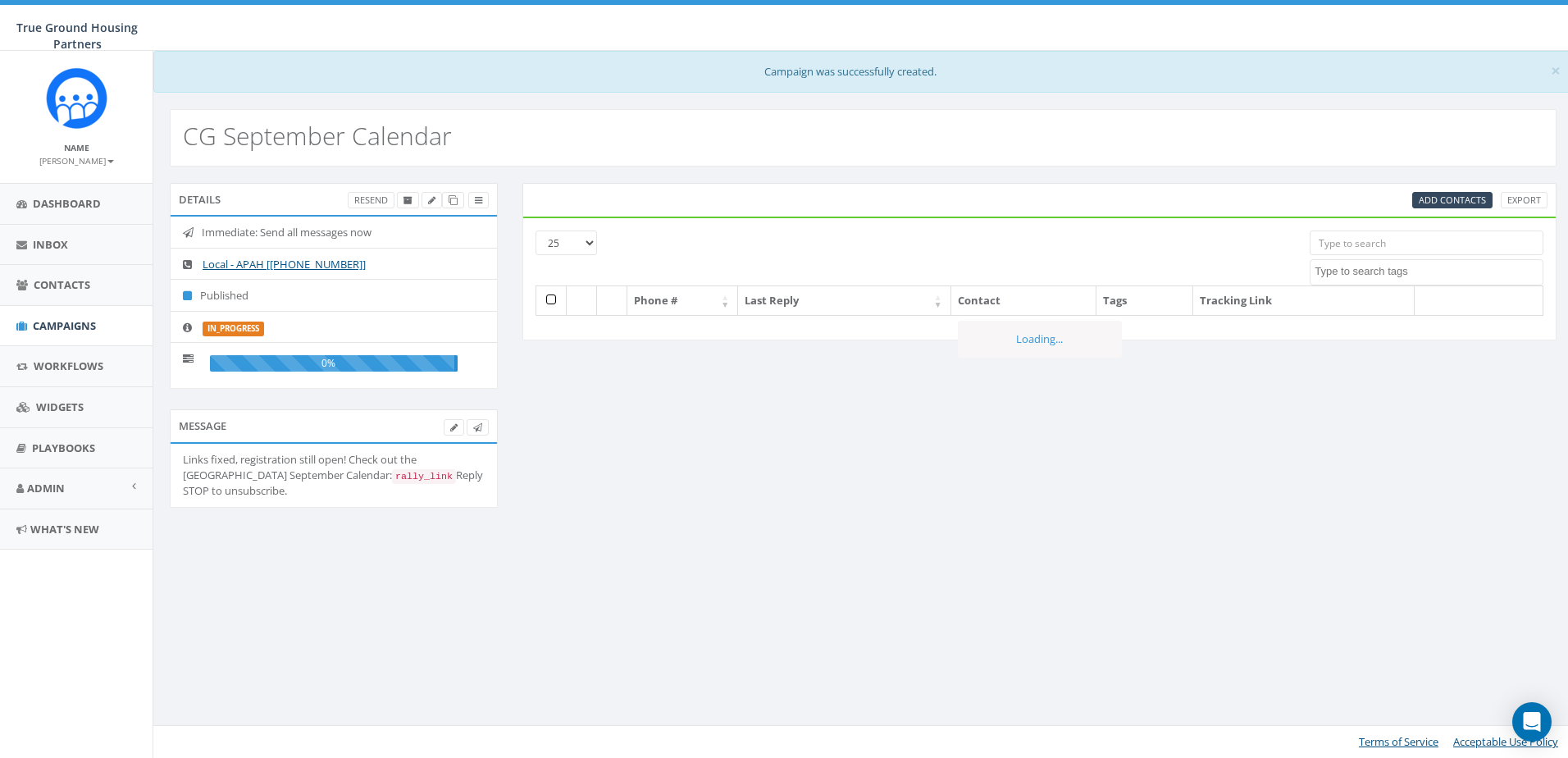
select select
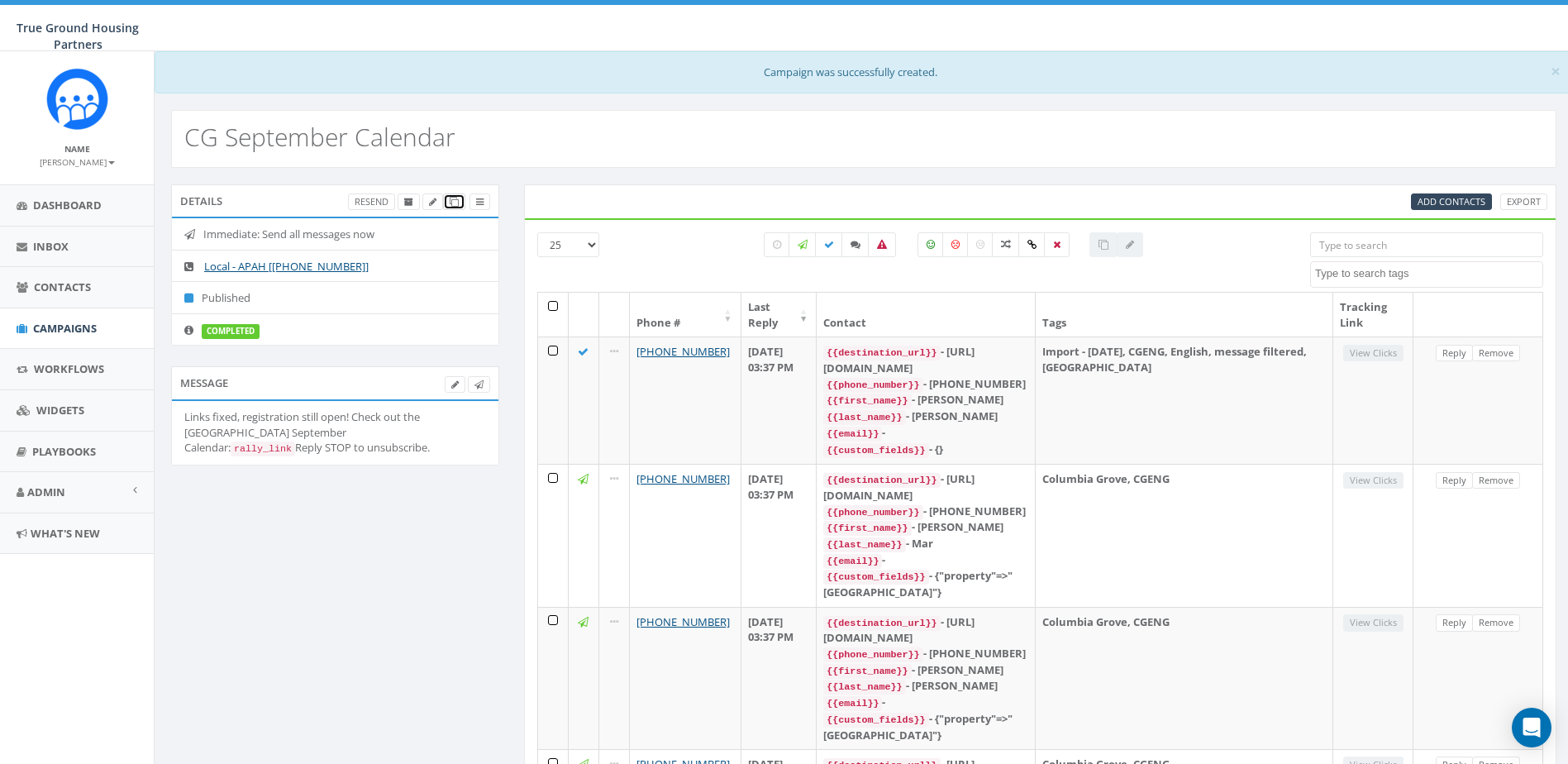
click at [460, 202] on link at bounding box center [455, 202] width 23 height 17
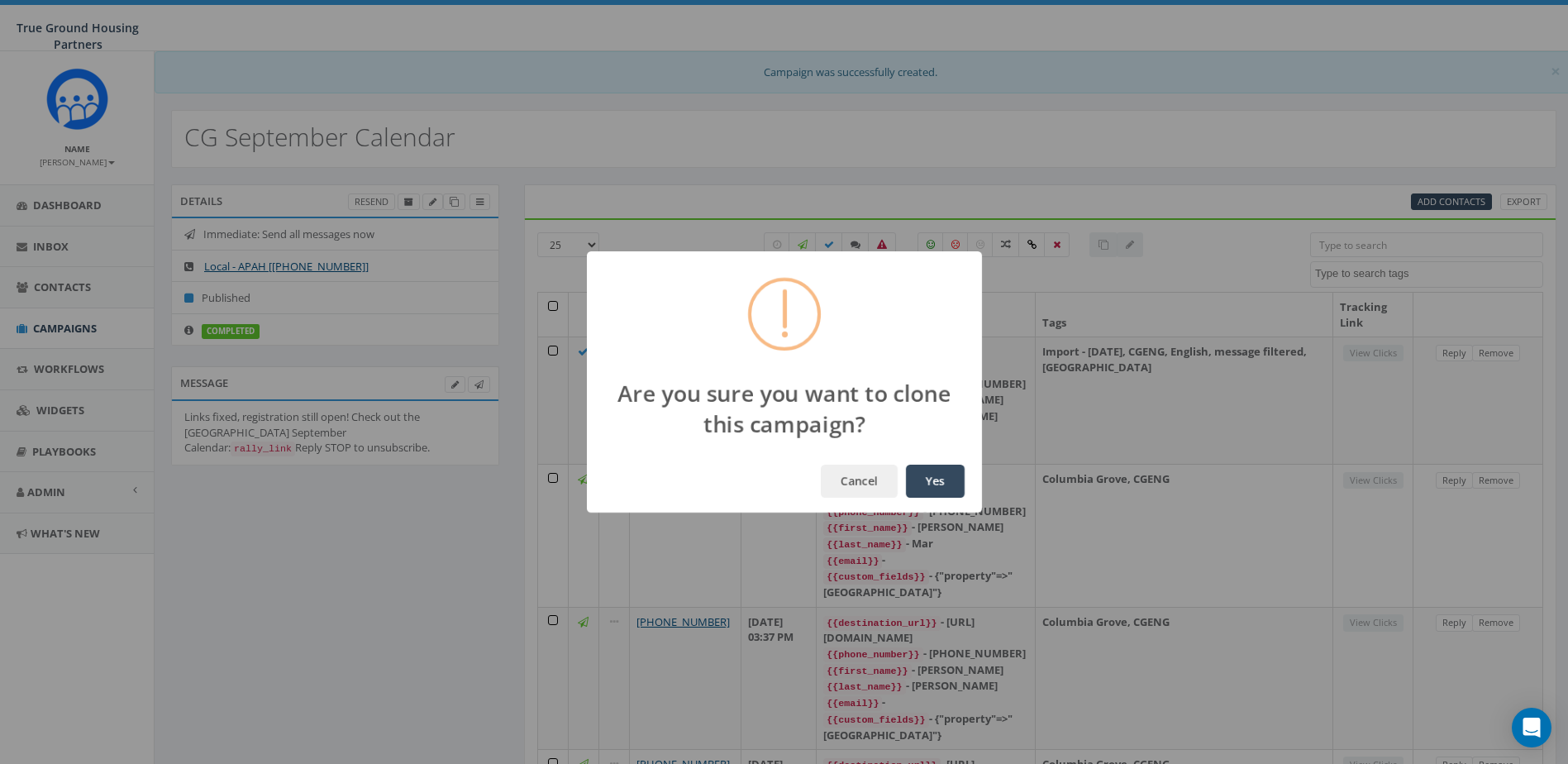
click at [921, 477] on button "Yes" at bounding box center [935, 481] width 58 height 33
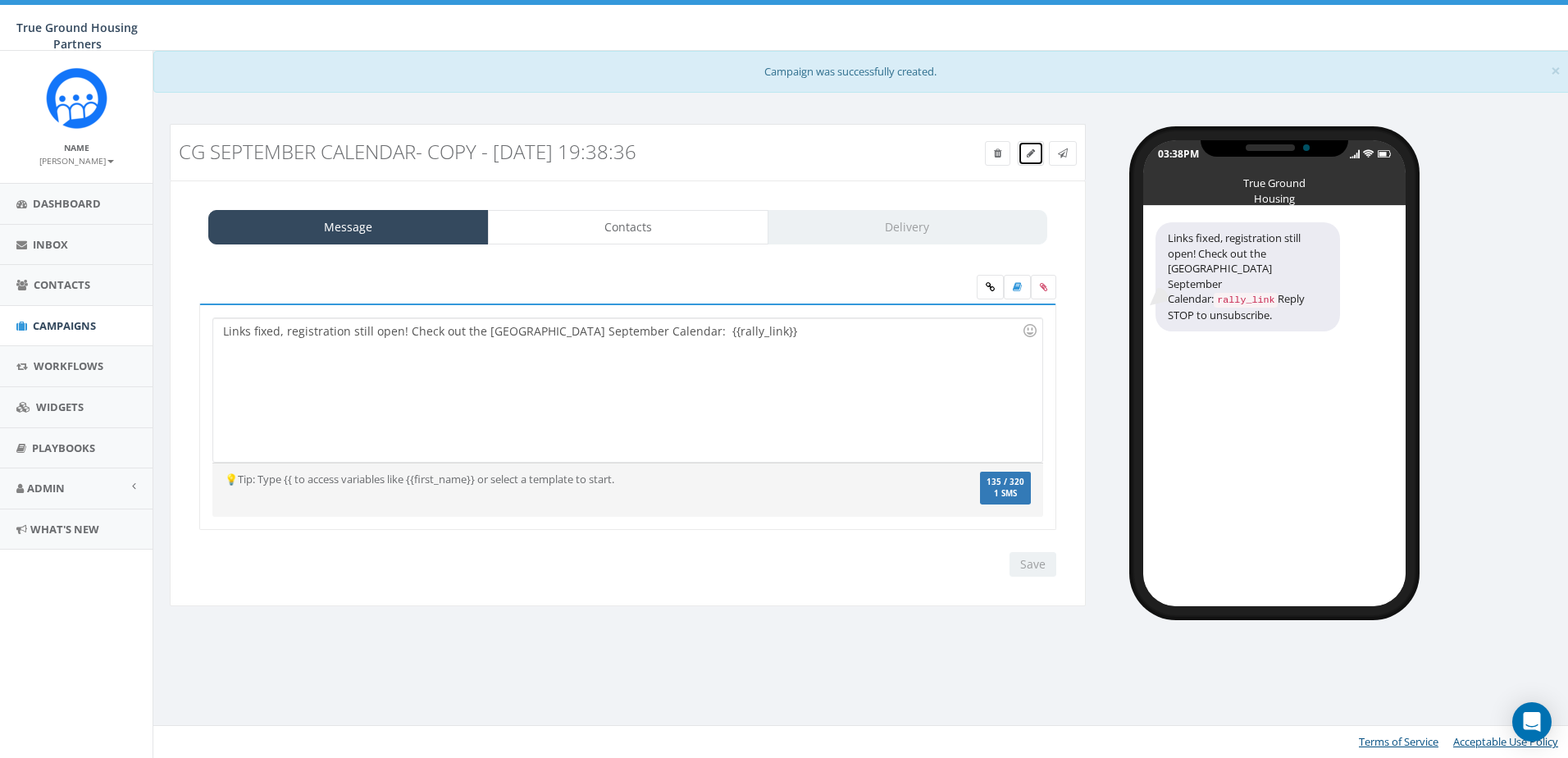
click at [1025, 156] on link at bounding box center [1031, 153] width 26 height 24
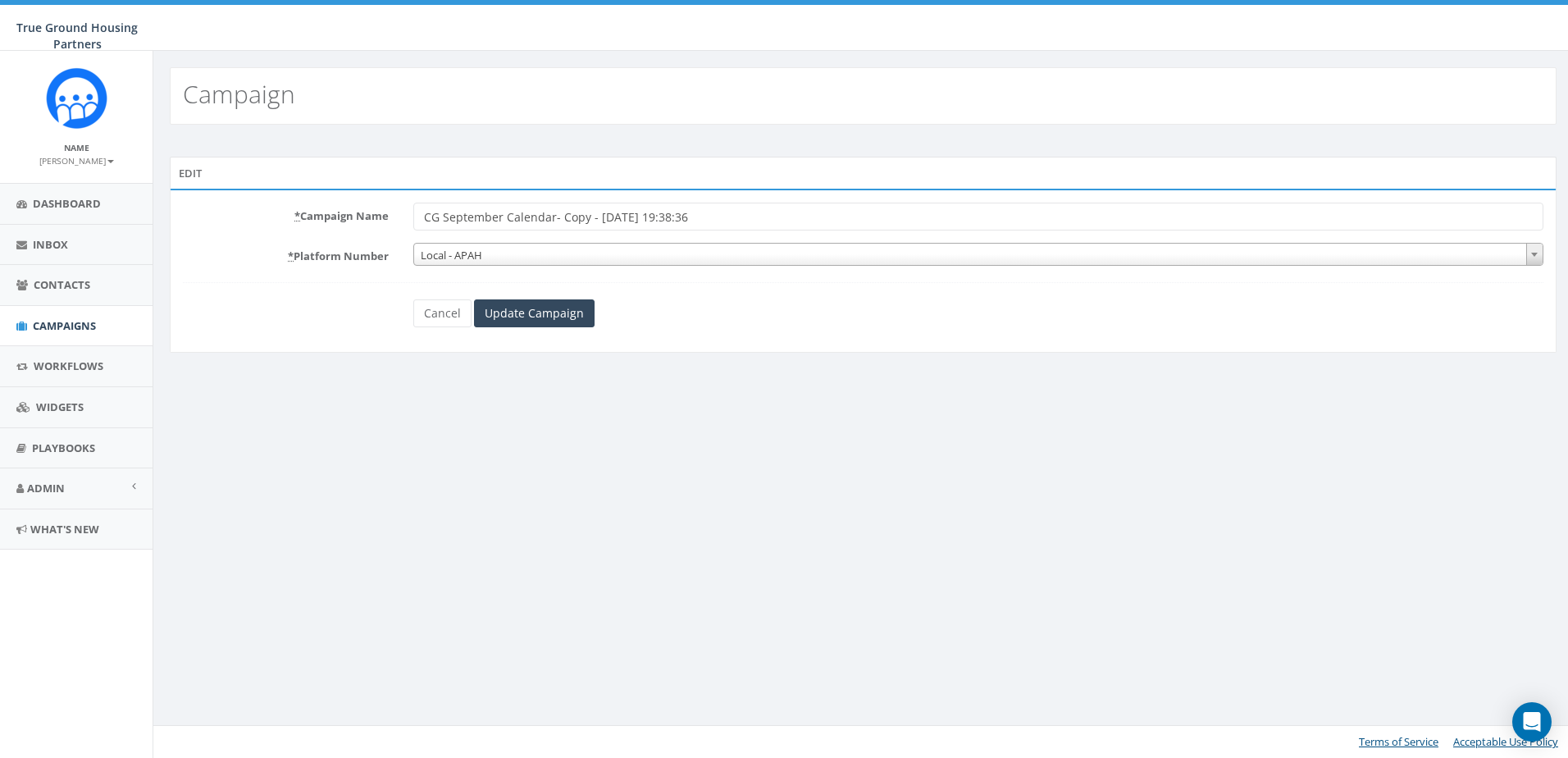
click at [647, 224] on input "CG September Calendar- Copy - [DATE] 19:38:36" at bounding box center [978, 216] width 1130 height 28
click at [769, 209] on input "CG September Calendar- Copy - [DATE] 19:38:36" at bounding box center [978, 216] width 1130 height 28
drag, startPoint x: 766, startPoint y: 212, endPoint x: 565, endPoint y: 216, distance: 201.0
click at [565, 216] on input "CG September Calendar- Copy - [DATE] 19:38:36" at bounding box center [978, 216] width 1130 height 28
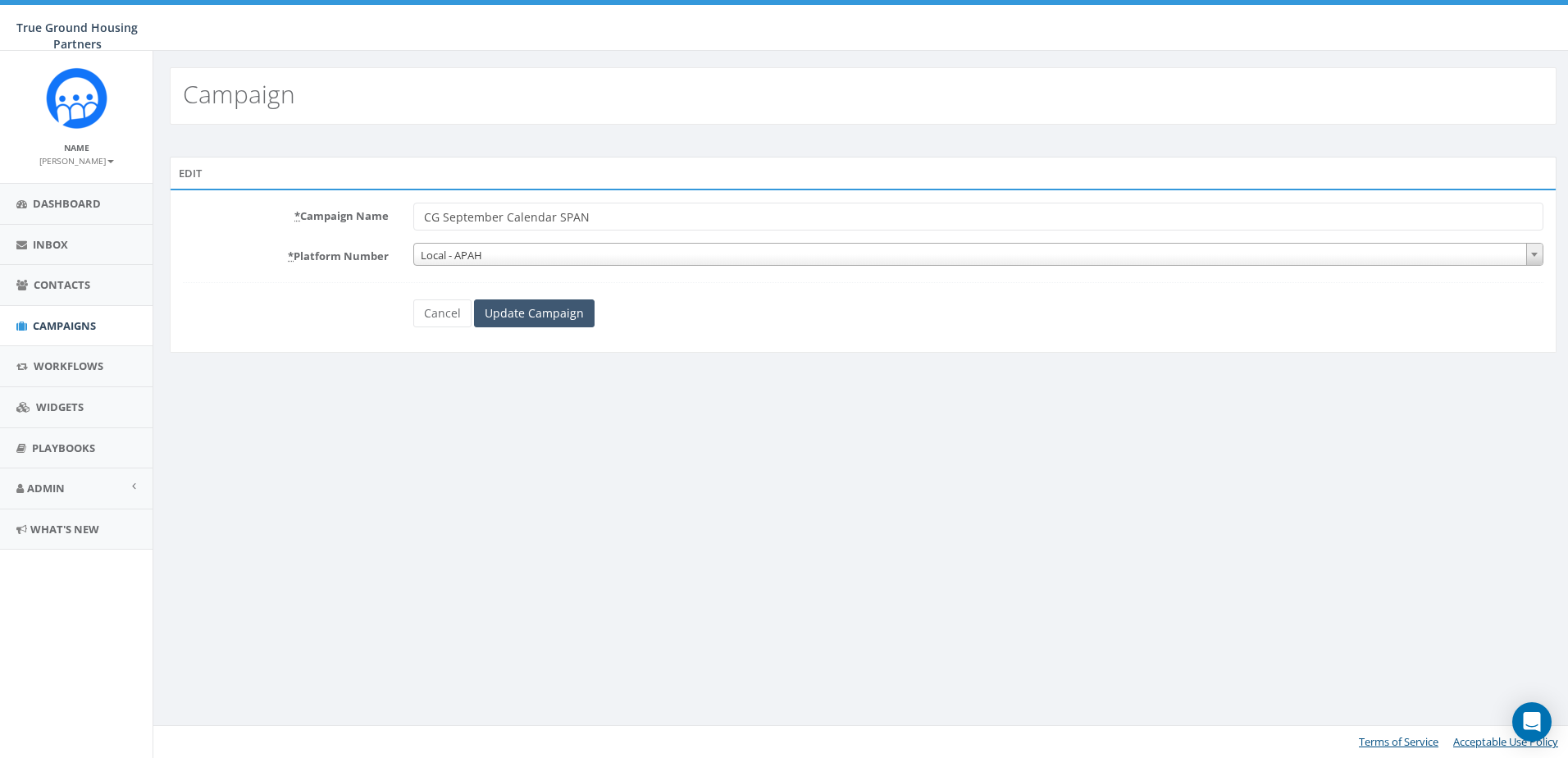
type input "CG September Calendar SPAN"
click at [517, 315] on input "Update Campaign" at bounding box center [535, 313] width 121 height 28
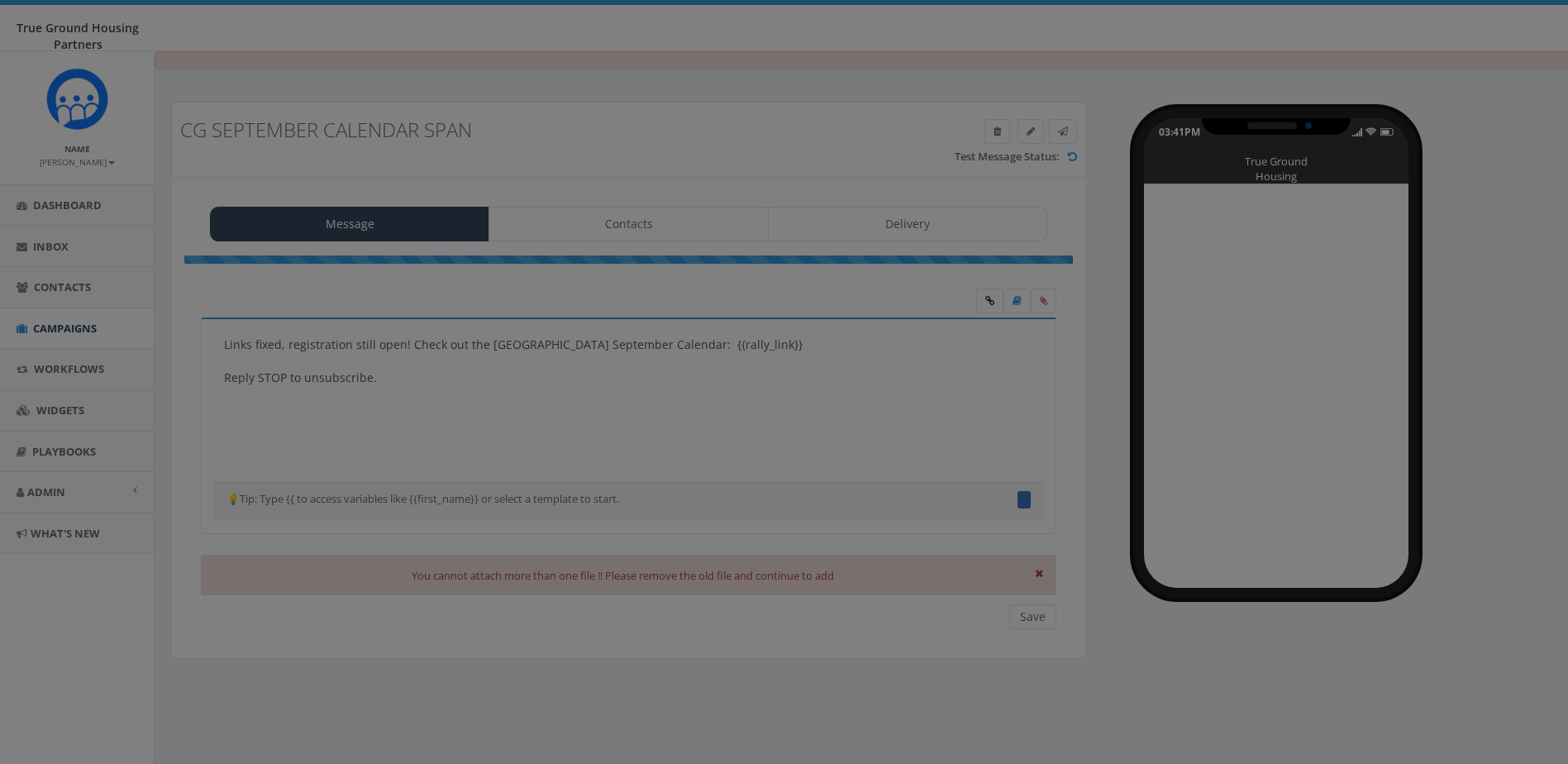
type textarea "Links fixed, registration still open! Check out the [GEOGRAPHIC_DATA] September…"
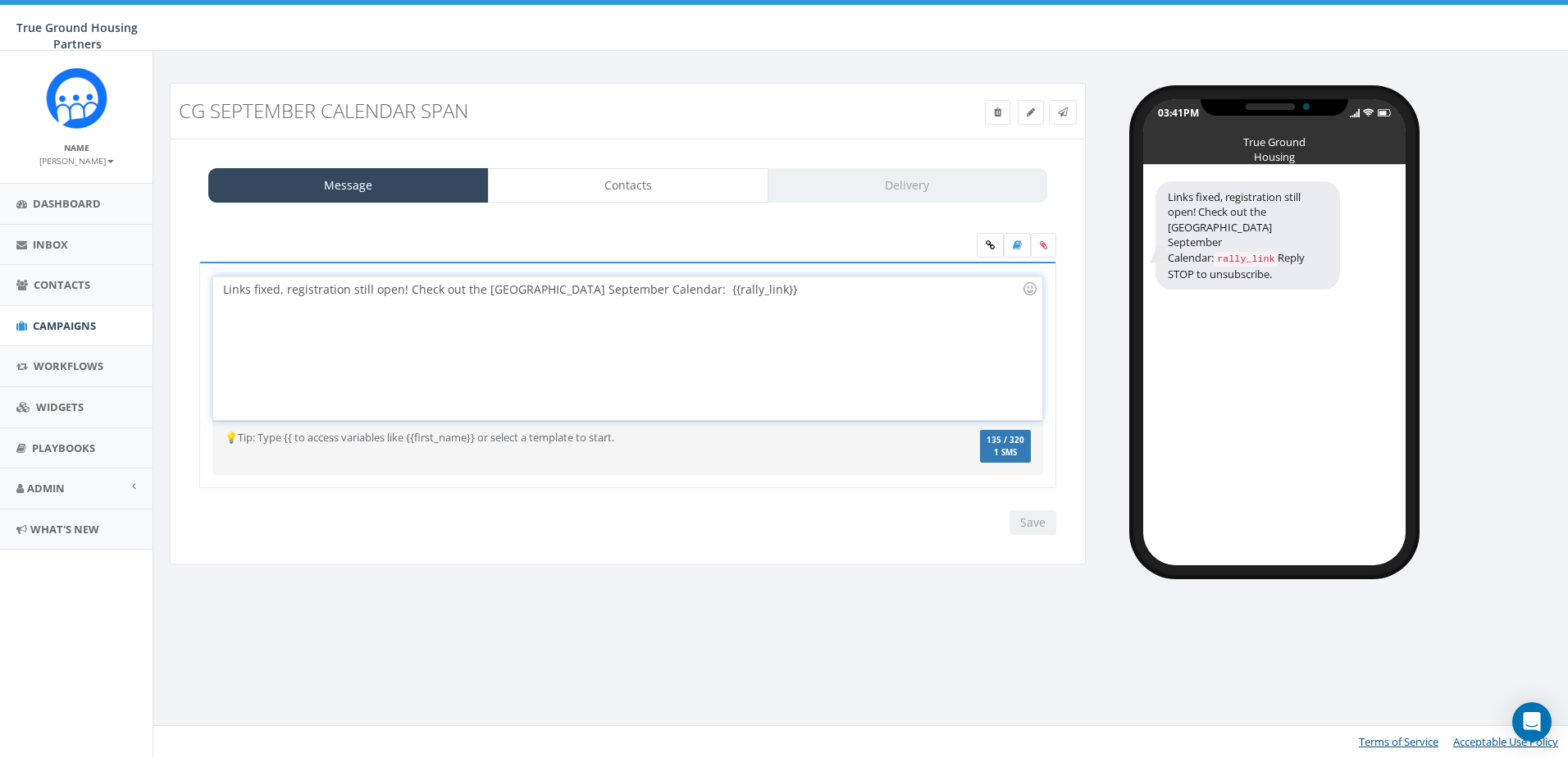
drag, startPoint x: 0, startPoint y: 0, endPoint x: 524, endPoint y: 307, distance: 607.3
click at [520, 311] on div "Links fixed, registration still open! Check out the [GEOGRAPHIC_DATA] September…" at bounding box center [627, 348] width 828 height 143
click at [532, 295] on div "Links fixed, registration still open! Check out the [GEOGRAPHIC_DATA] September…" at bounding box center [627, 348] width 828 height 143
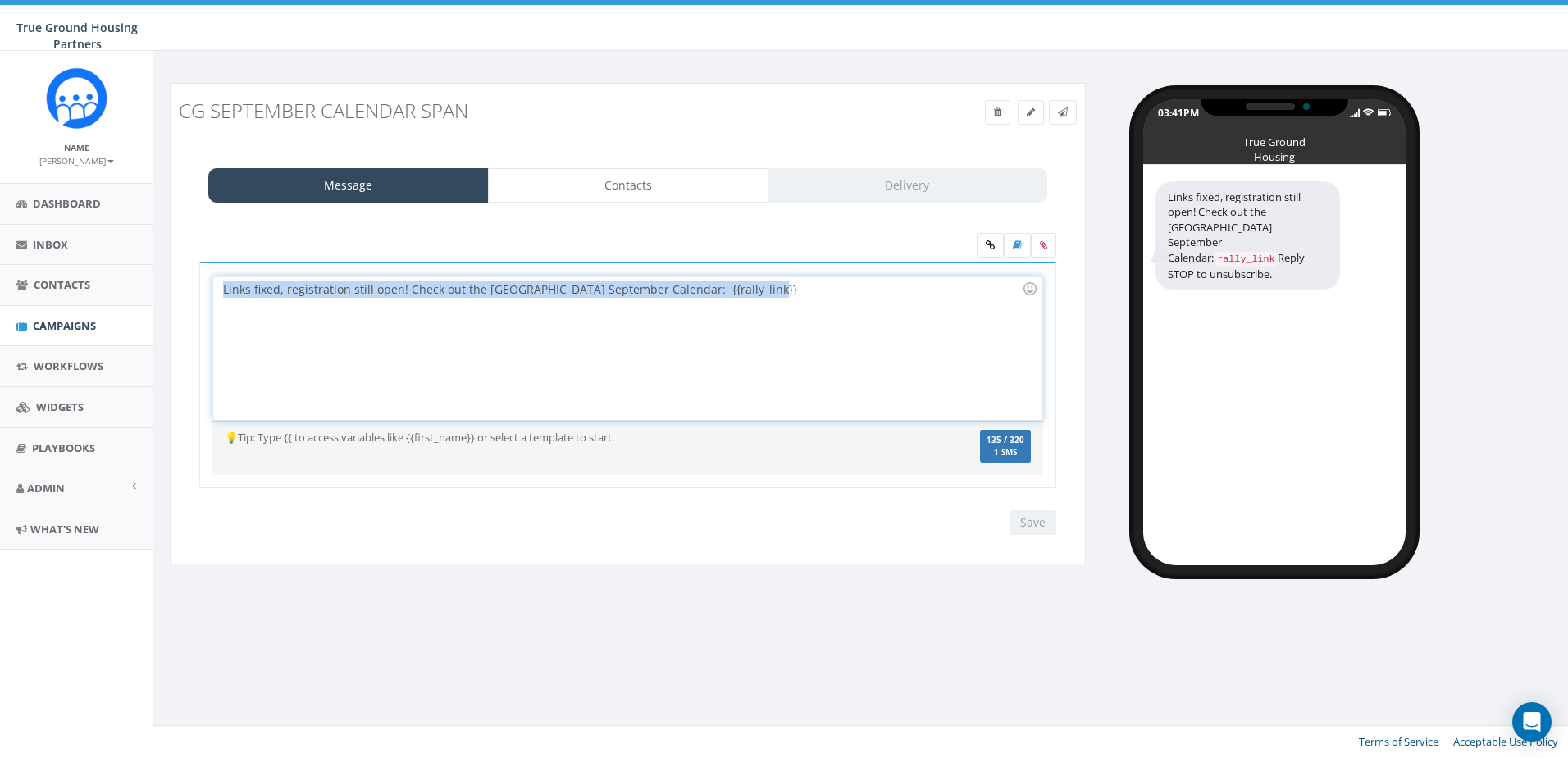
click at [532, 295] on div "Links fixed, registration still open! Check out the [GEOGRAPHIC_DATA] September…" at bounding box center [627, 348] width 828 height 143
click at [782, 295] on div "Links fixed, registration still open! Check out the [GEOGRAPHIC_DATA] September…" at bounding box center [627, 348] width 828 height 143
drag, startPoint x: 686, startPoint y: 291, endPoint x: 236, endPoint y: 296, distance: 450.0
click at [236, 296] on div "Links fixed, registration still open! Check out the [GEOGRAPHIC_DATA] September…" at bounding box center [627, 348] width 828 height 143
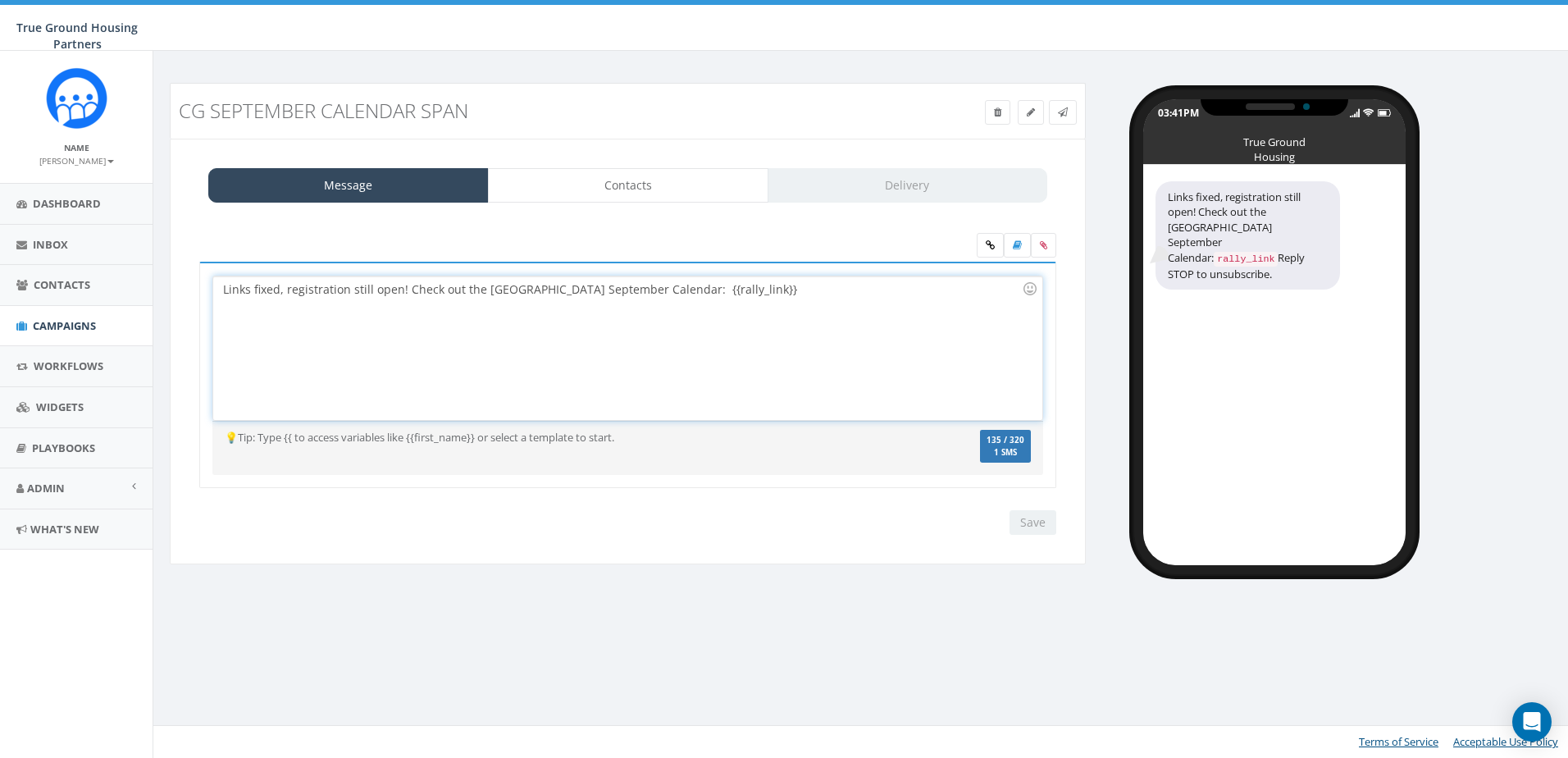
click at [871, 284] on div "Links fixed, registration still open! Check out the [GEOGRAPHIC_DATA] September…" at bounding box center [627, 348] width 828 height 143
drag, startPoint x: 818, startPoint y: 283, endPoint x: 699, endPoint y: 290, distance: 119.2
click at [699, 290] on div "Links fixed, registration still open! Check out the [GEOGRAPHIC_DATA] September…" at bounding box center [627, 348] width 828 height 143
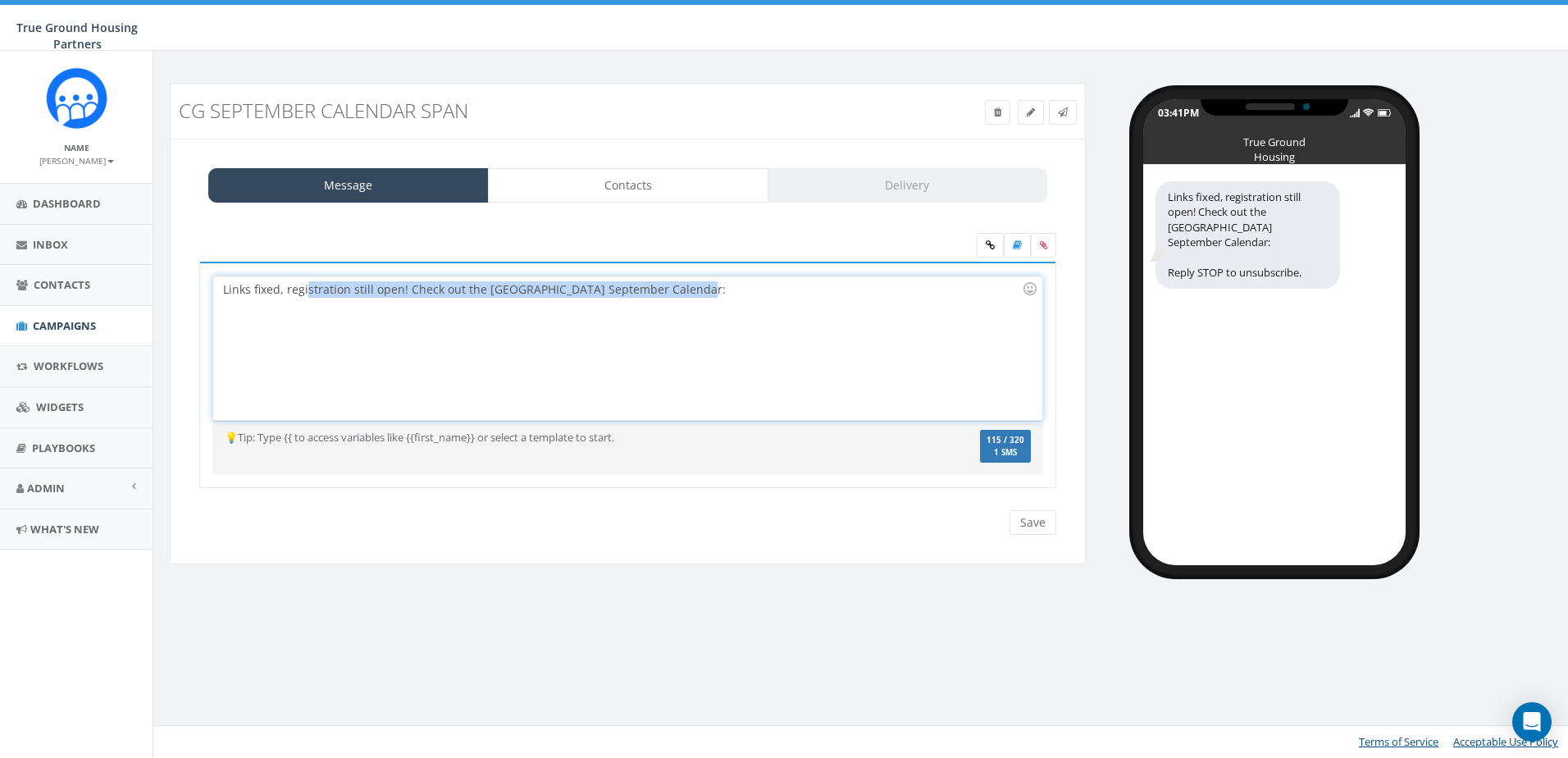
drag, startPoint x: 699, startPoint y: 290, endPoint x: 308, endPoint y: 289, distance: 391.0
click at [308, 289] on div "Links fixed, registration still open! Check out the Columbia Grove September Ca…" at bounding box center [627, 348] width 828 height 143
click at [328, 340] on div "Links fixed, registration still open! Check out the Columbia Grove September Ca…" at bounding box center [627, 348] width 828 height 143
drag, startPoint x: 403, startPoint y: 290, endPoint x: 201, endPoint y: 280, distance: 202.2
click at [201, 280] on div "Links fixed, registration still open! Check out the Columbia Grove September Ca…" at bounding box center [628, 375] width 857 height 227
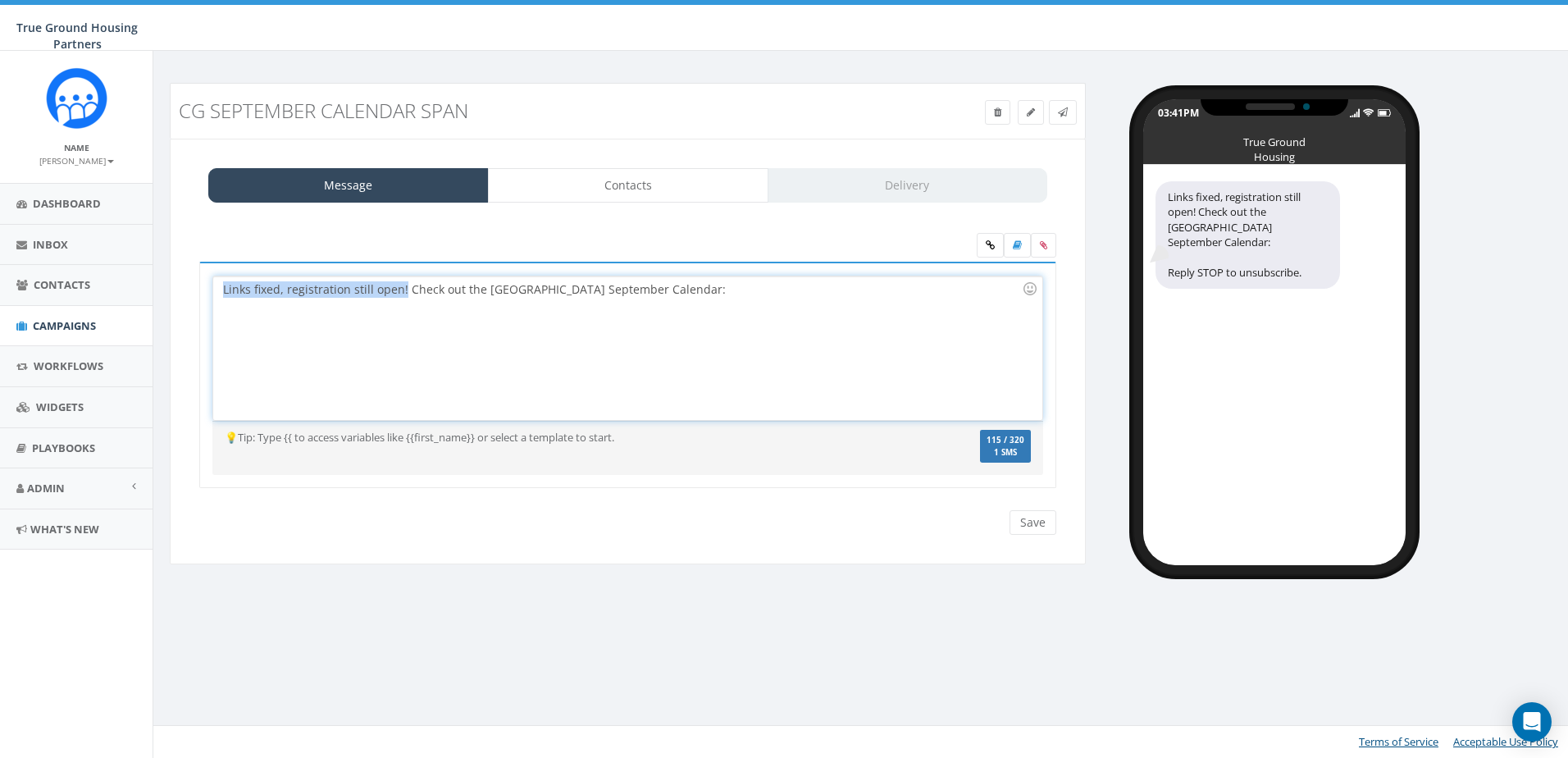
copy div "Links fixed, registration still open!"
drag, startPoint x: 401, startPoint y: 290, endPoint x: 219, endPoint y: 290, distance: 182.0
click at [219, 290] on div "Links fixed, registration still open! Check out the Columbia Grove September Ca…" at bounding box center [627, 348] width 828 height 143
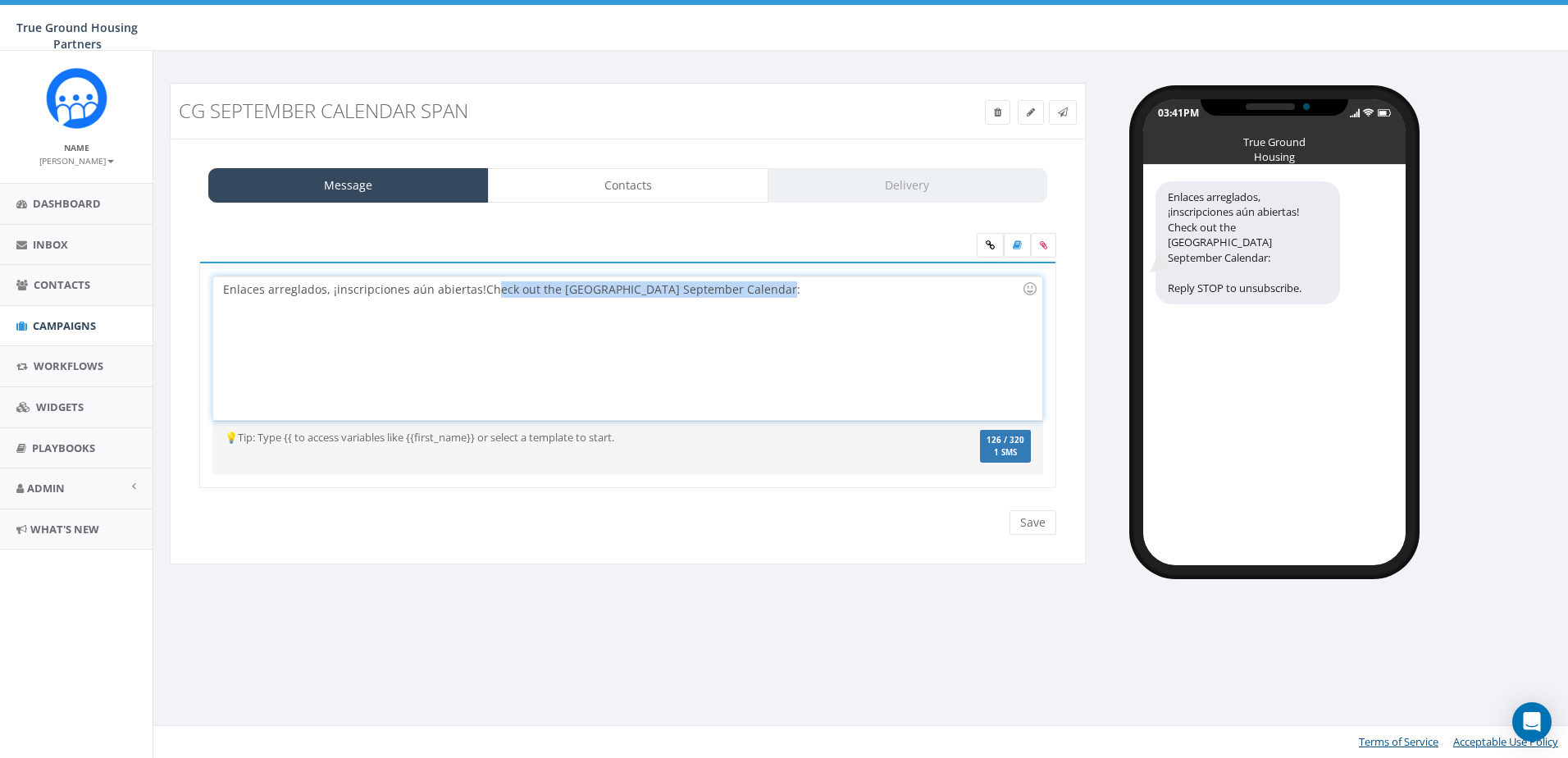
drag, startPoint x: 779, startPoint y: 288, endPoint x: 490, endPoint y: 296, distance: 289.1
click at [483, 285] on div "Enlaces arreglados, ¡inscripciones aún abiertas! Check out the Columbia Grove S…" at bounding box center [627, 348] width 828 height 143
drag, startPoint x: 530, startPoint y: 343, endPoint x: 537, endPoint y: 315, distance: 28.9
click at [530, 343] on div "Enlaces arreglados, ¡inscripciones aún abiertas! Check out the Columbia Grove S…" at bounding box center [627, 348] width 828 height 143
drag, startPoint x: 795, startPoint y: 295, endPoint x: 479, endPoint y: 298, distance: 316.0
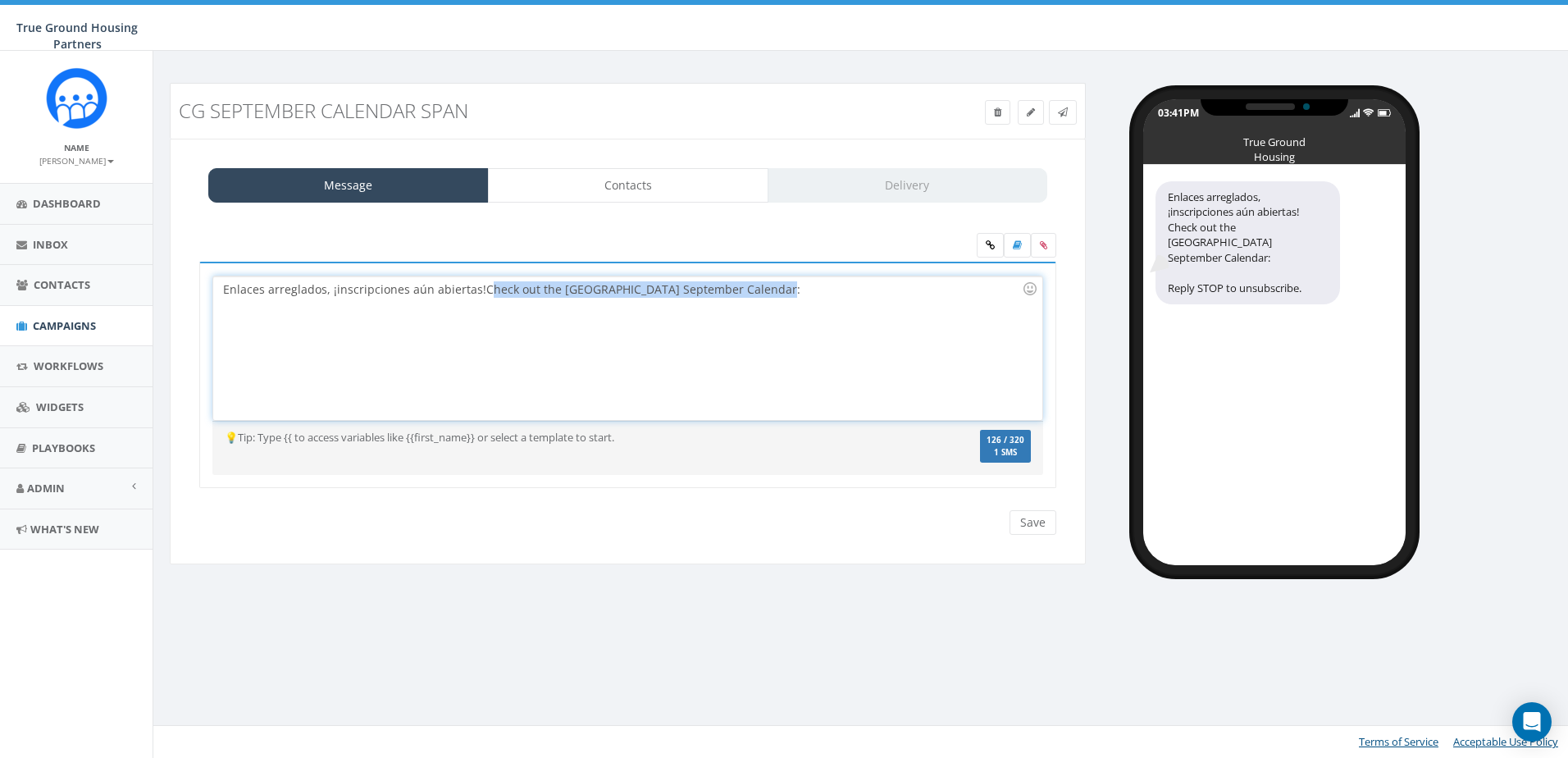
click at [479, 298] on div "Enlaces arreglados, ¡inscripciones aún abiertas! Check out the Columbia Grove S…" at bounding box center [627, 348] width 828 height 143
copy div "Check out the Columbia Grove September Calendar:"
click at [469, 287] on div "Enlaces arreglados, ¡inscripciones aún abiertas! Check out the Columbia Grove S…" at bounding box center [627, 348] width 828 height 143
click at [472, 289] on div "Enlaces arreglados, ¡inscripciones aún abiertas! Check out the Columbia Grove S…" at bounding box center [627, 348] width 828 height 143
drag, startPoint x: 822, startPoint y: 302, endPoint x: 478, endPoint y: 289, distance: 344.2
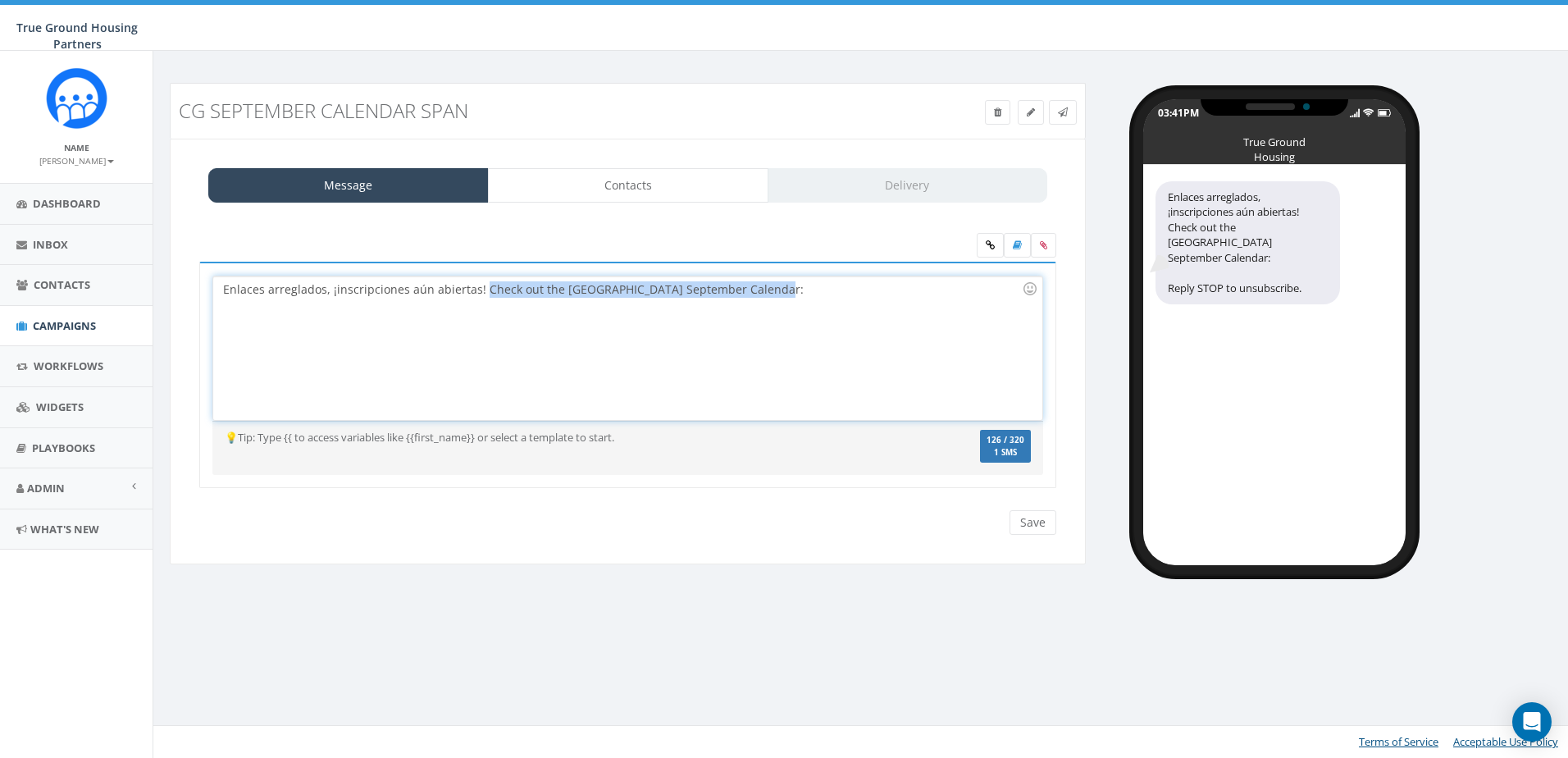
click at [478, 289] on div "Enlaces arreglados, ¡inscripciones aún abiertas! Check out the Columbia Grove S…" at bounding box center [627, 348] width 828 height 143
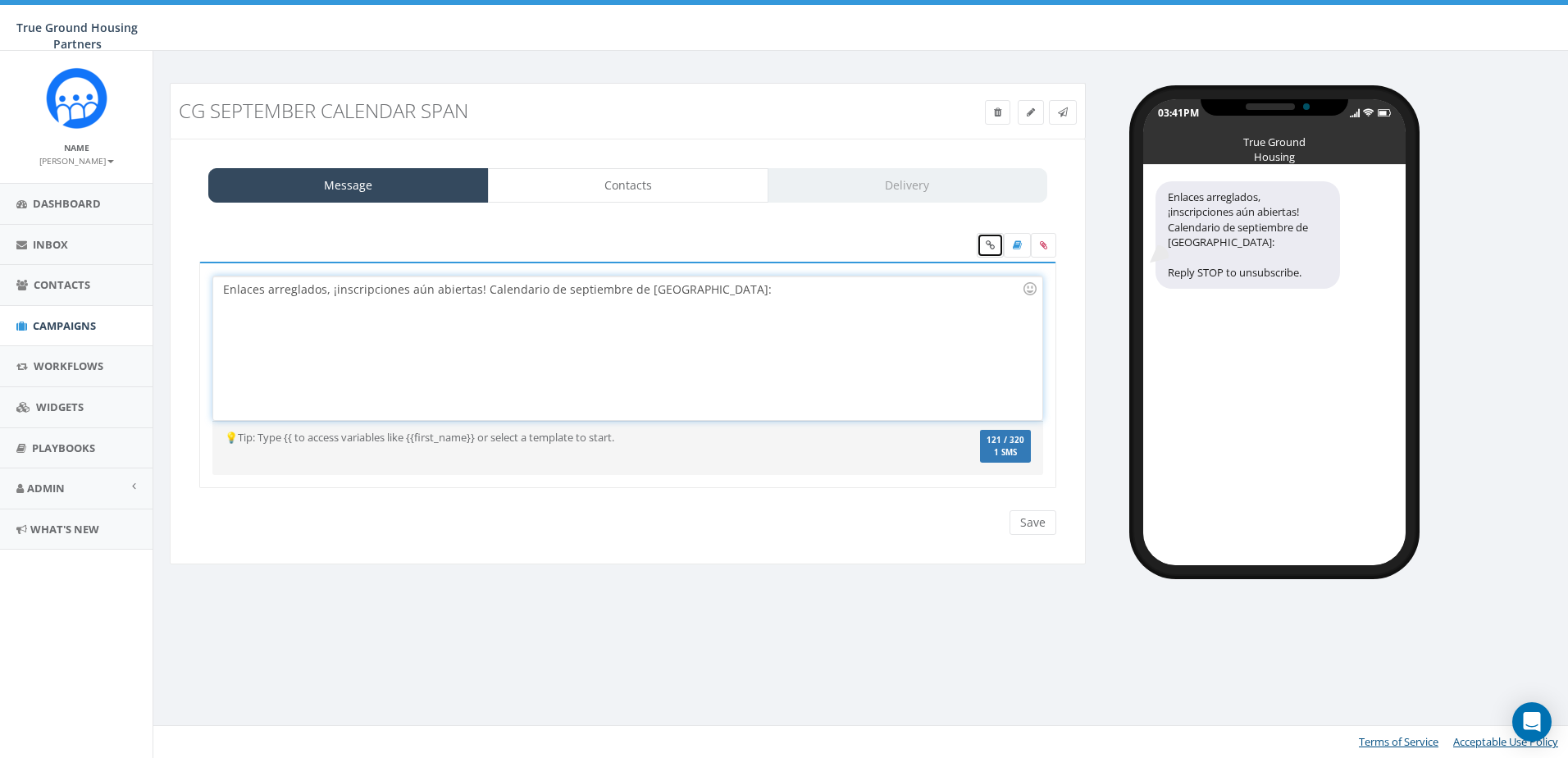
click at [992, 252] on link at bounding box center [989, 245] width 27 height 24
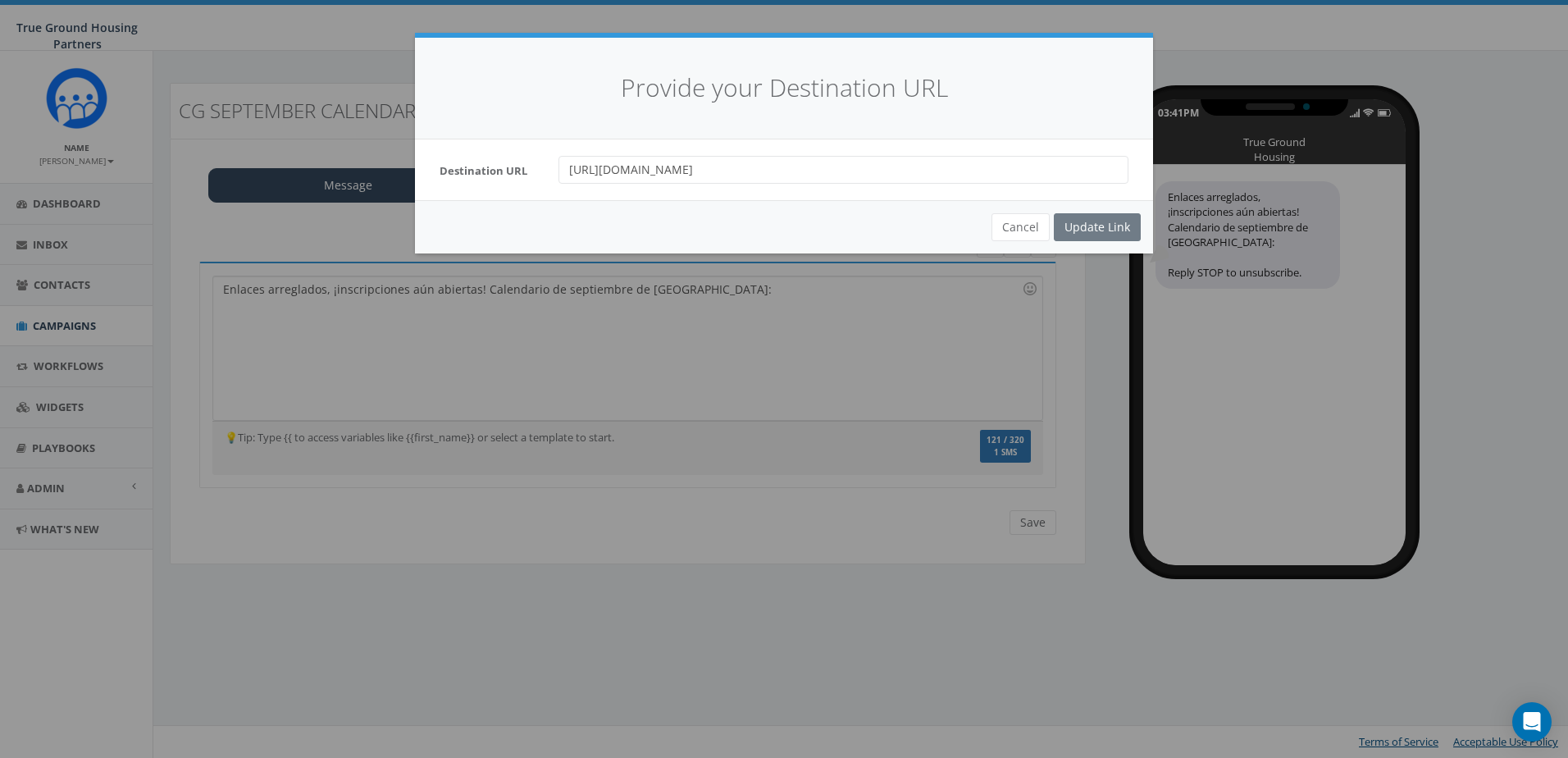
click at [991, 171] on input "https://mailchi.mp/truegroundhousing/julycg25-10599634?e=d81fa69890" at bounding box center [843, 169] width 570 height 28
paste input "https://mailchi.mp/truegroundhousing/julycg25-10599634?e=d81fa69890"
type input "https://mailchi.mp/truegroundhousing/julycg25-10599634?e=d81fa69890"
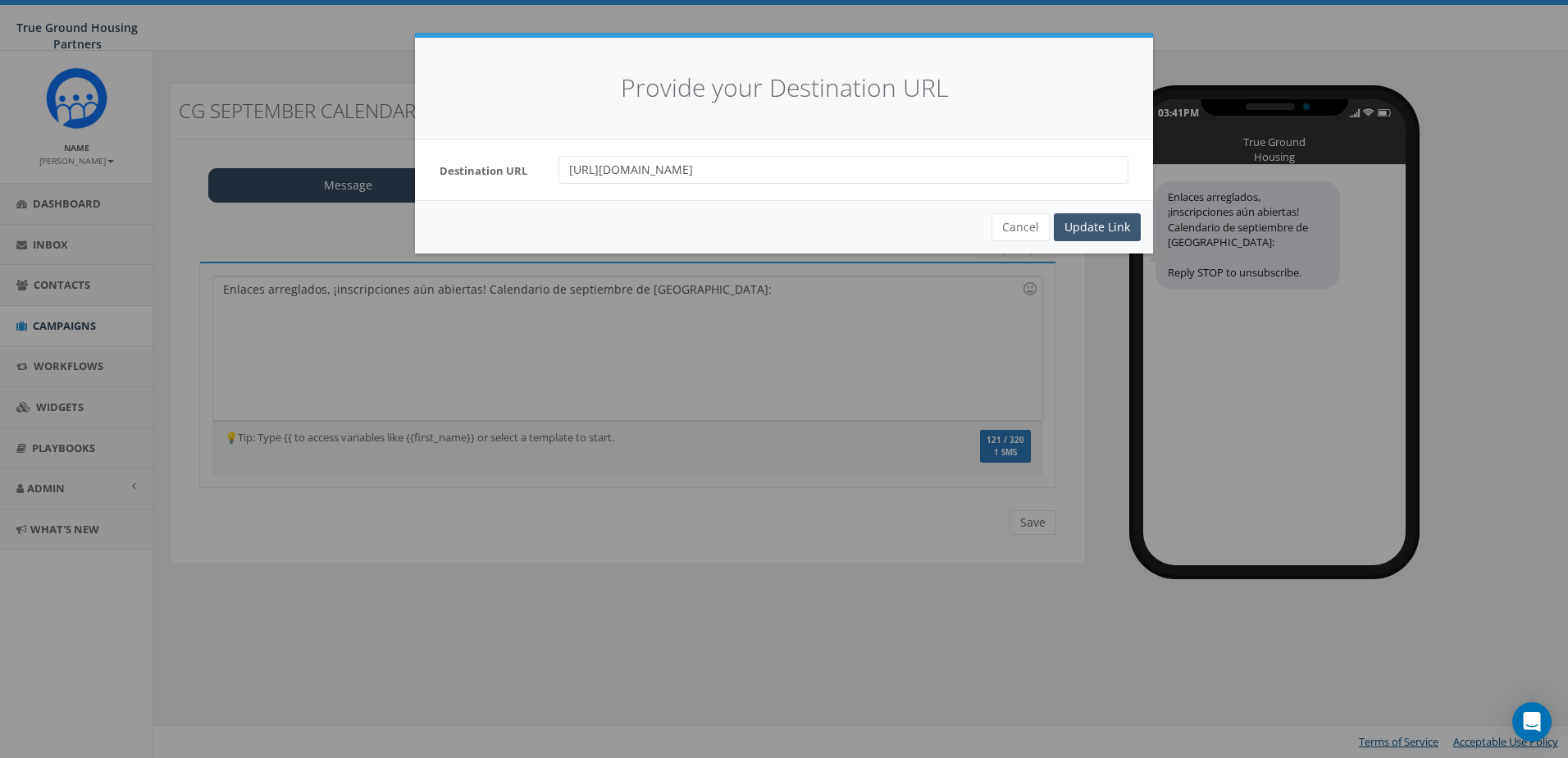
click at [1104, 232] on div "Update Link" at bounding box center [1097, 227] width 87 height 28
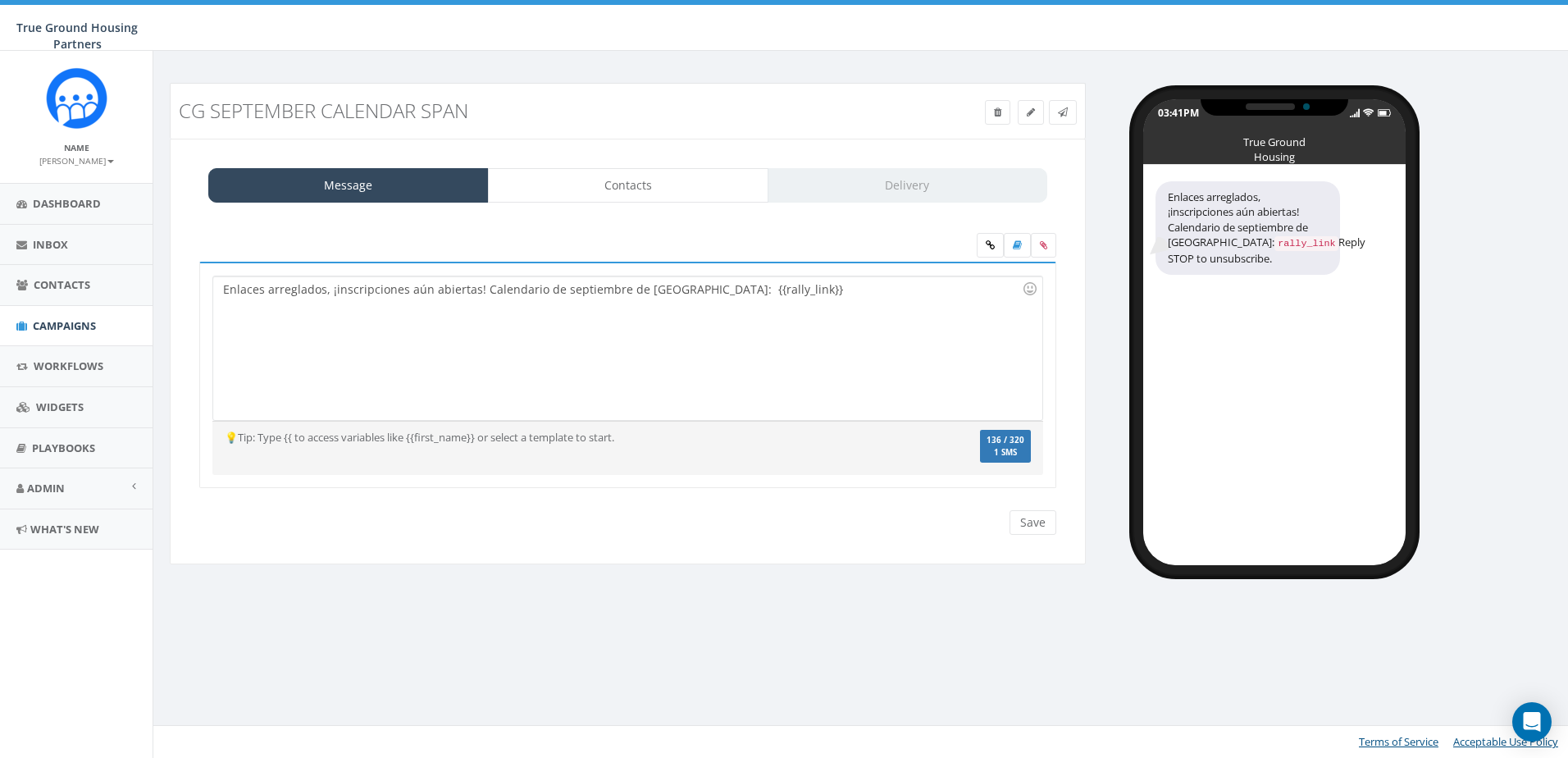
click at [667, 307] on div "Enlaces arreglados, ¡inscripciones aún abiertas! Calendario de septiembre de Co…" at bounding box center [627, 348] width 828 height 143
click at [723, 291] on div "Enlaces arreglados, ¡inscripciones aún abiertas! Calendario de septiembre de Co…" at bounding box center [627, 348] width 828 height 143
click at [1028, 295] on div at bounding box center [1030, 289] width 28 height 28
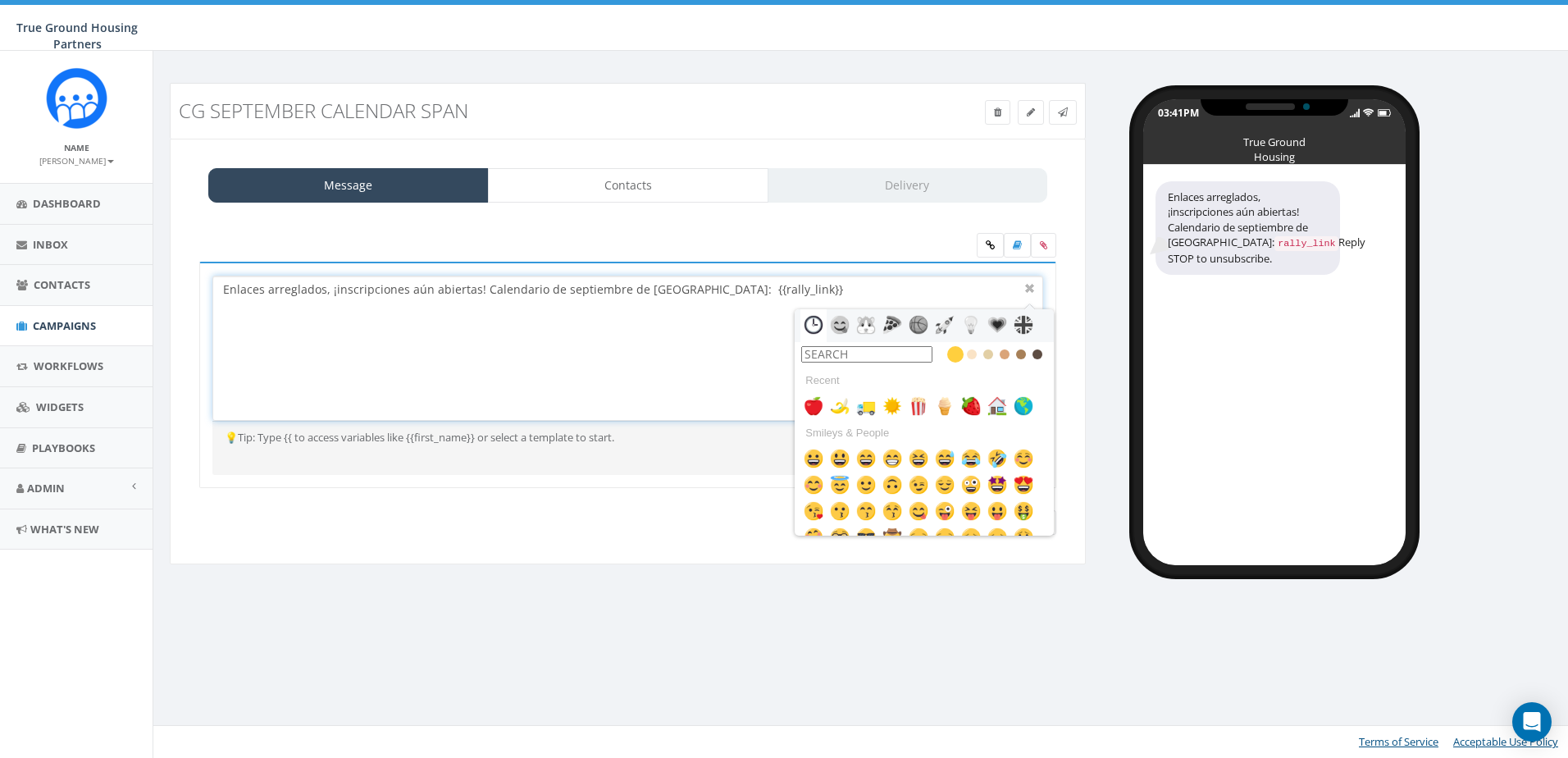
click at [678, 366] on div "Enlaces arreglados, ¡inscripciones aún abiertas! Calendario de septiembre de Co…" at bounding box center [627, 348] width 828 height 143
click at [224, 290] on div "Enlaces arreglados, ¡inscripciones aún abiertas! Calendario de septiembre de Co…" at bounding box center [627, 348] width 828 height 143
click at [879, 353] on input "text" at bounding box center [867, 354] width 131 height 16
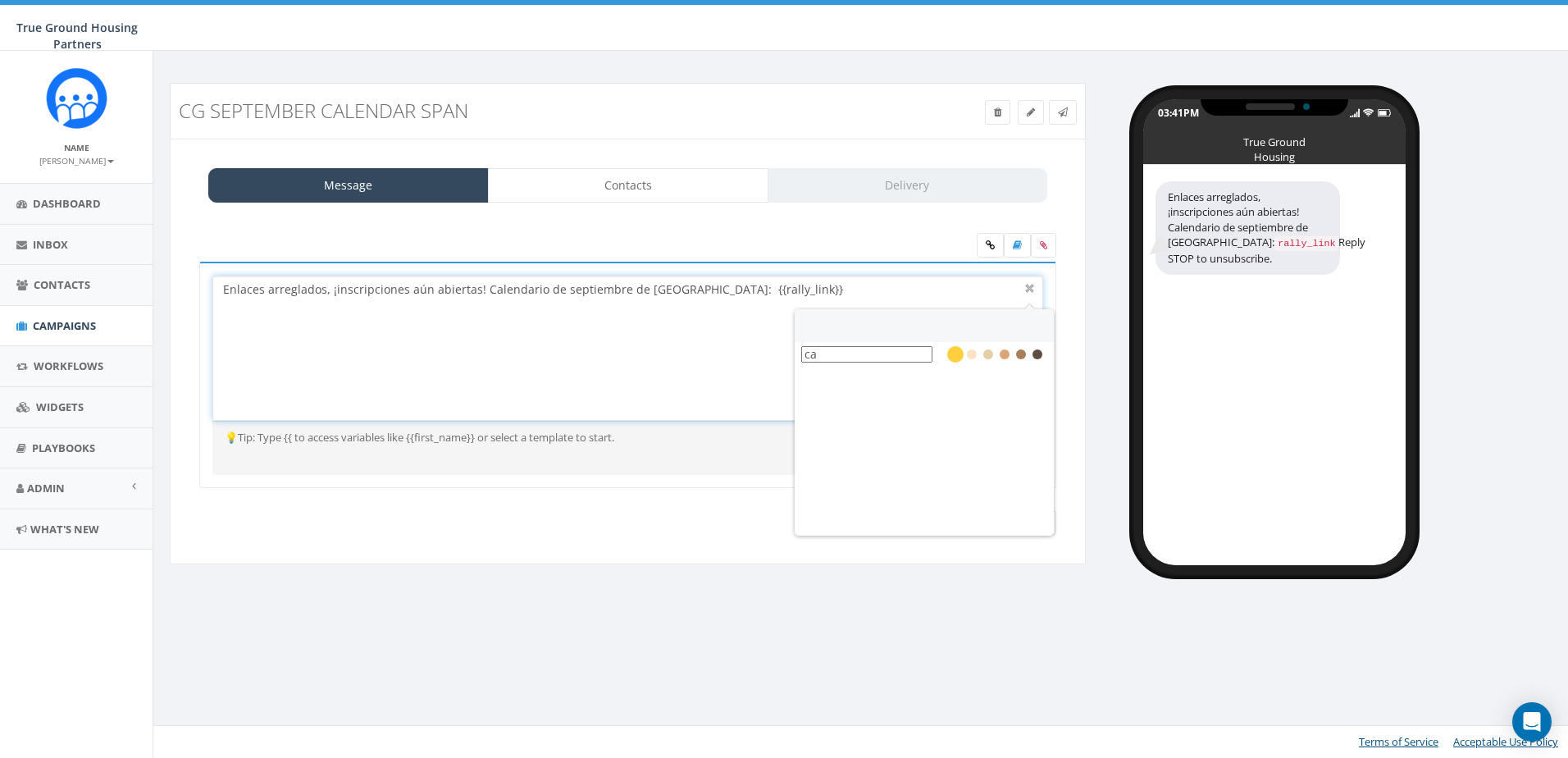
type input "c"
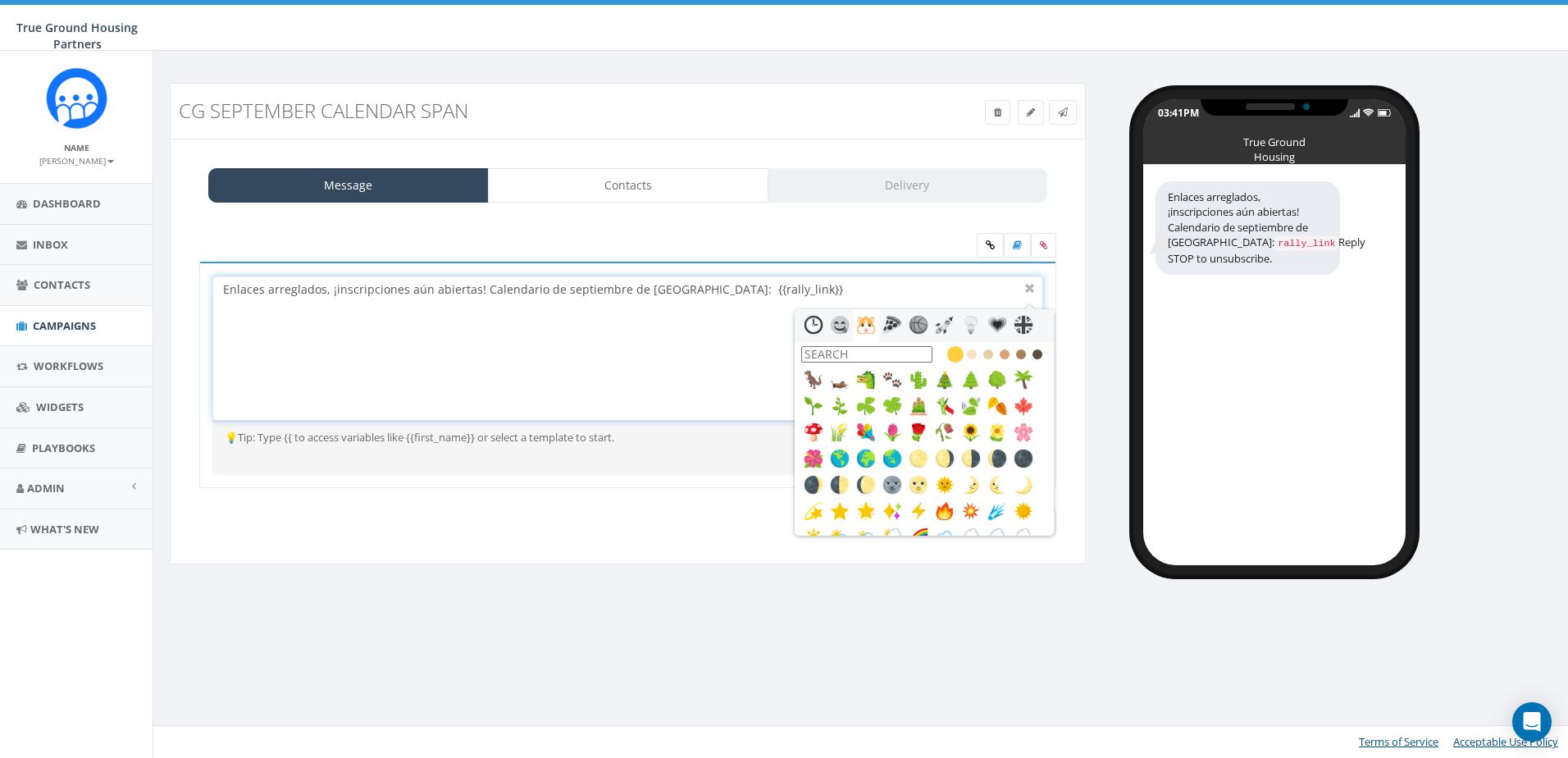
click at [479, 290] on div "Enlaces arreglados, ¡inscripciones aún abiertas! Calendario de septiembre de Co…" at bounding box center [627, 348] width 828 height 143
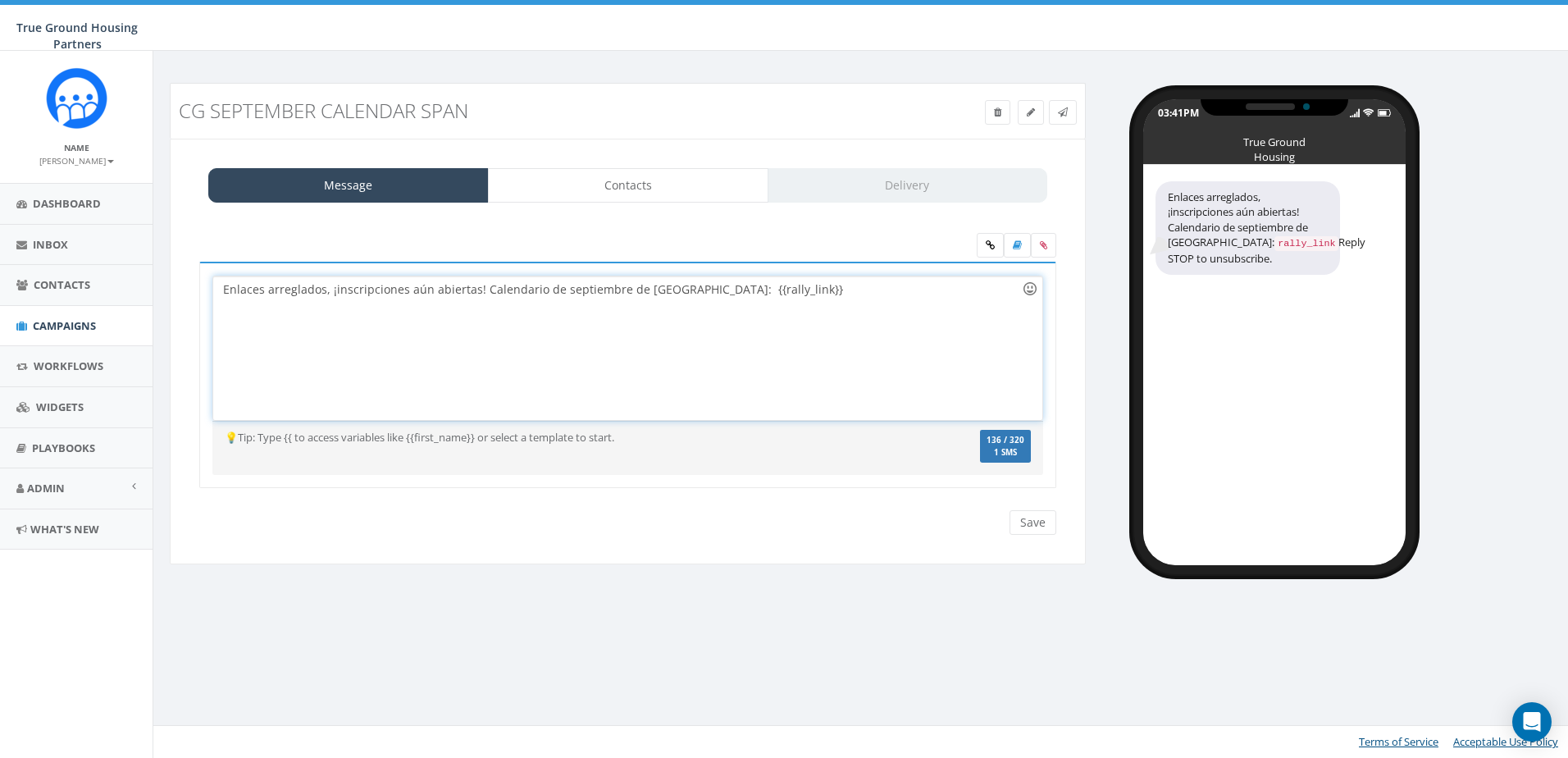
click at [1026, 284] on div at bounding box center [1030, 289] width 28 height 28
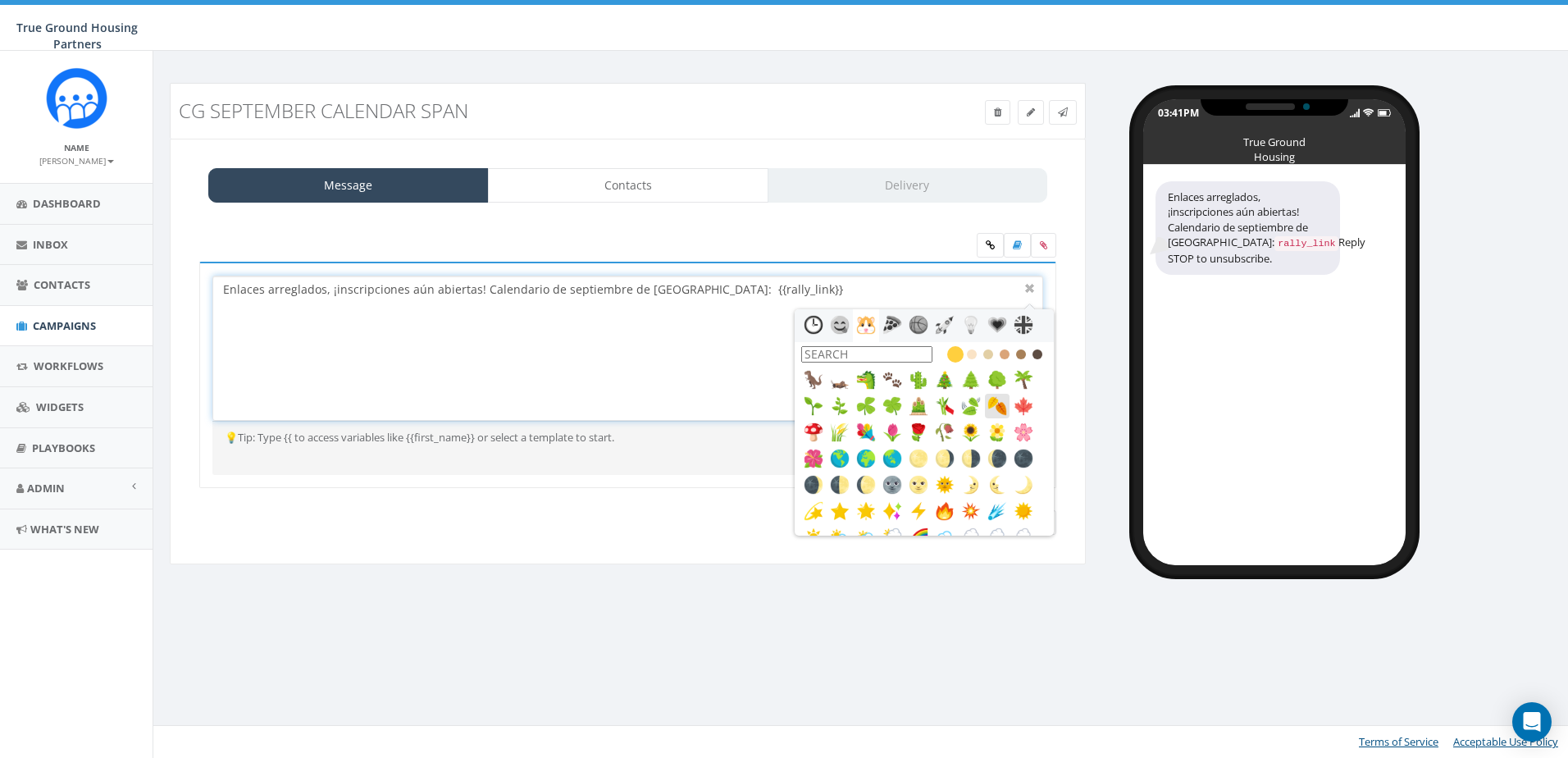
click at [996, 405] on img at bounding box center [997, 405] width 20 height 20
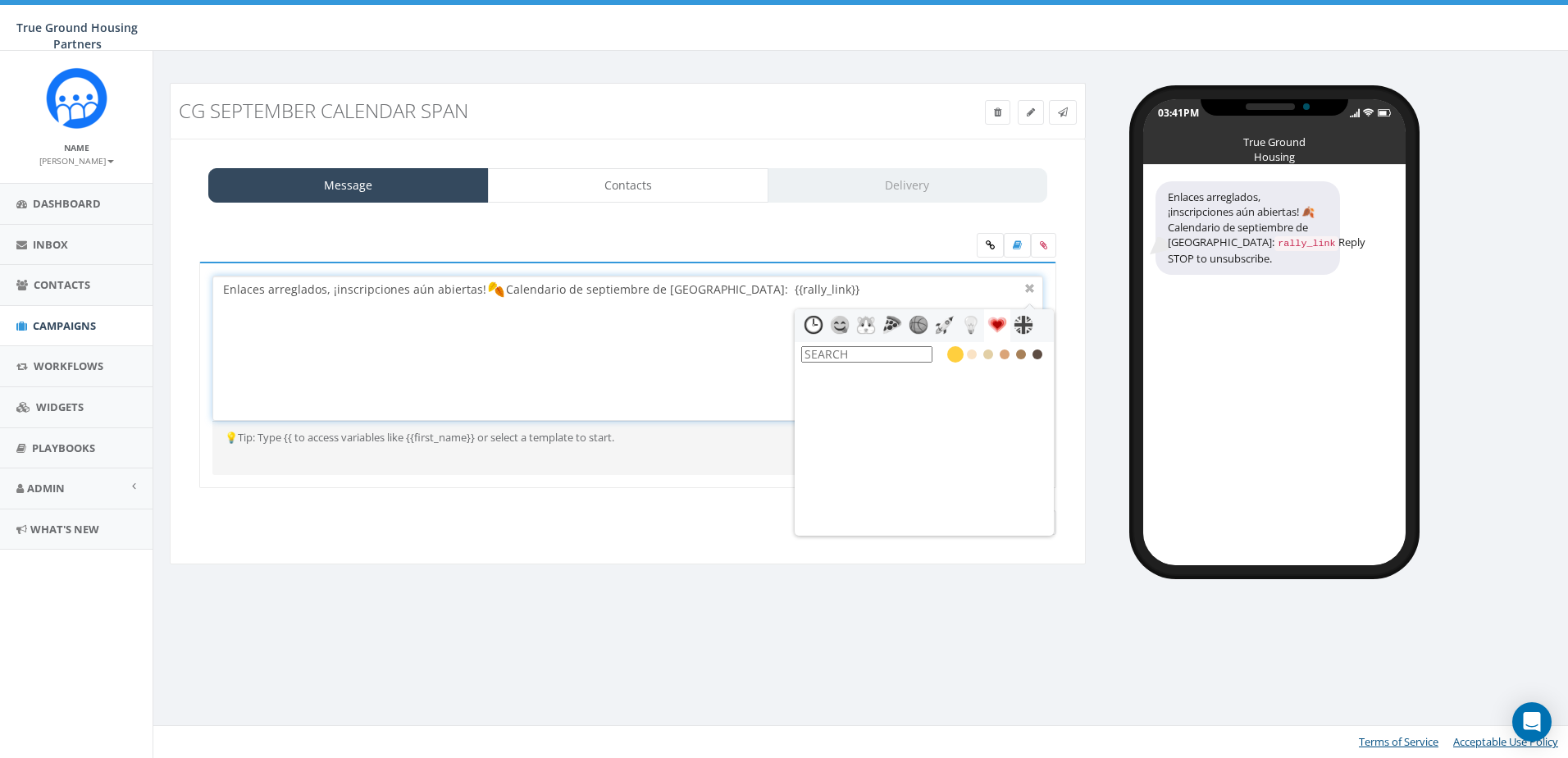
scroll to position [3282, 0]
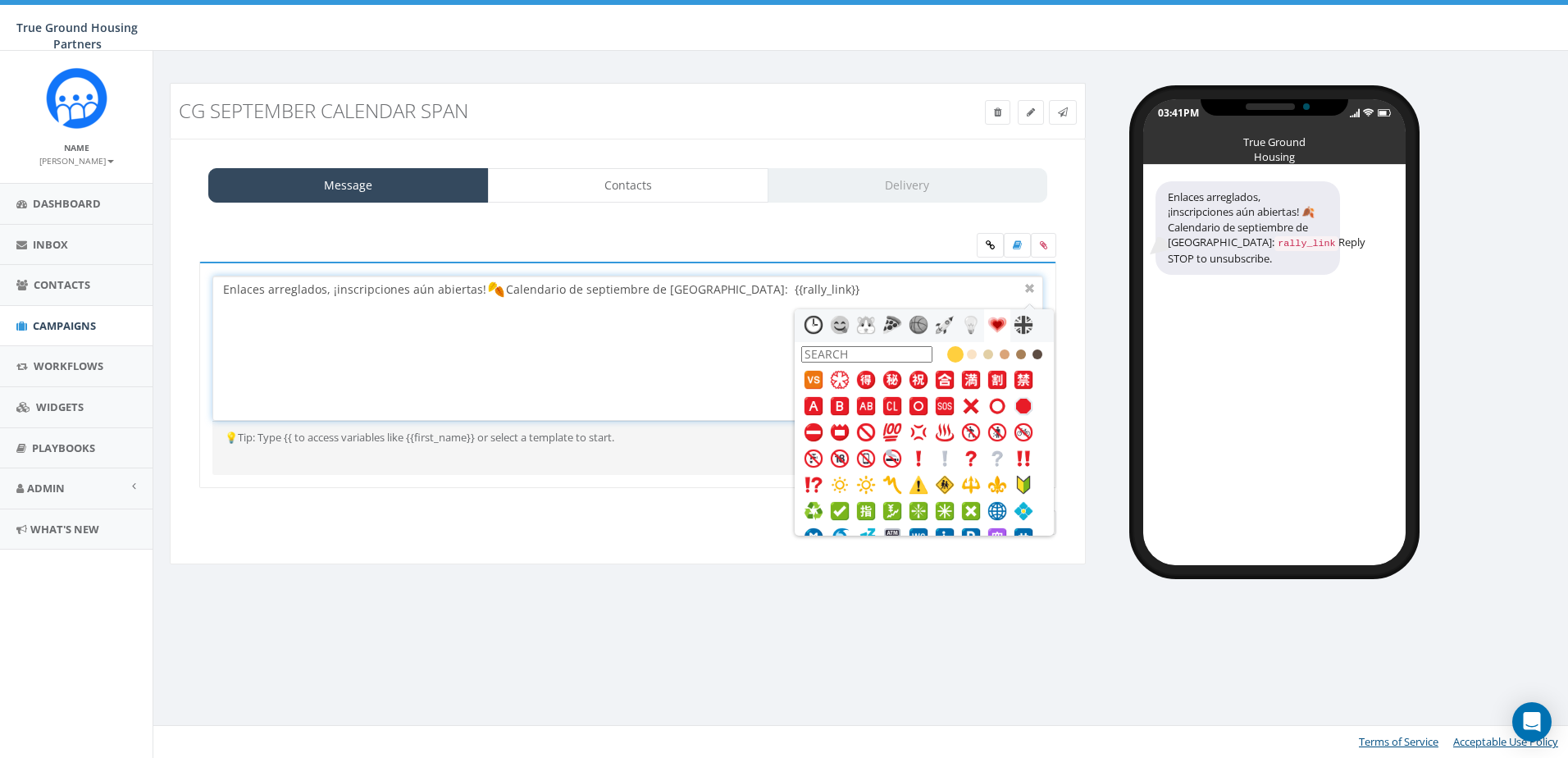
click at [222, 288] on div "Enlaces arreglados, ¡inscripciones aún abiertas! Calendario de septiembre de Co…" at bounding box center [627, 348] width 828 height 143
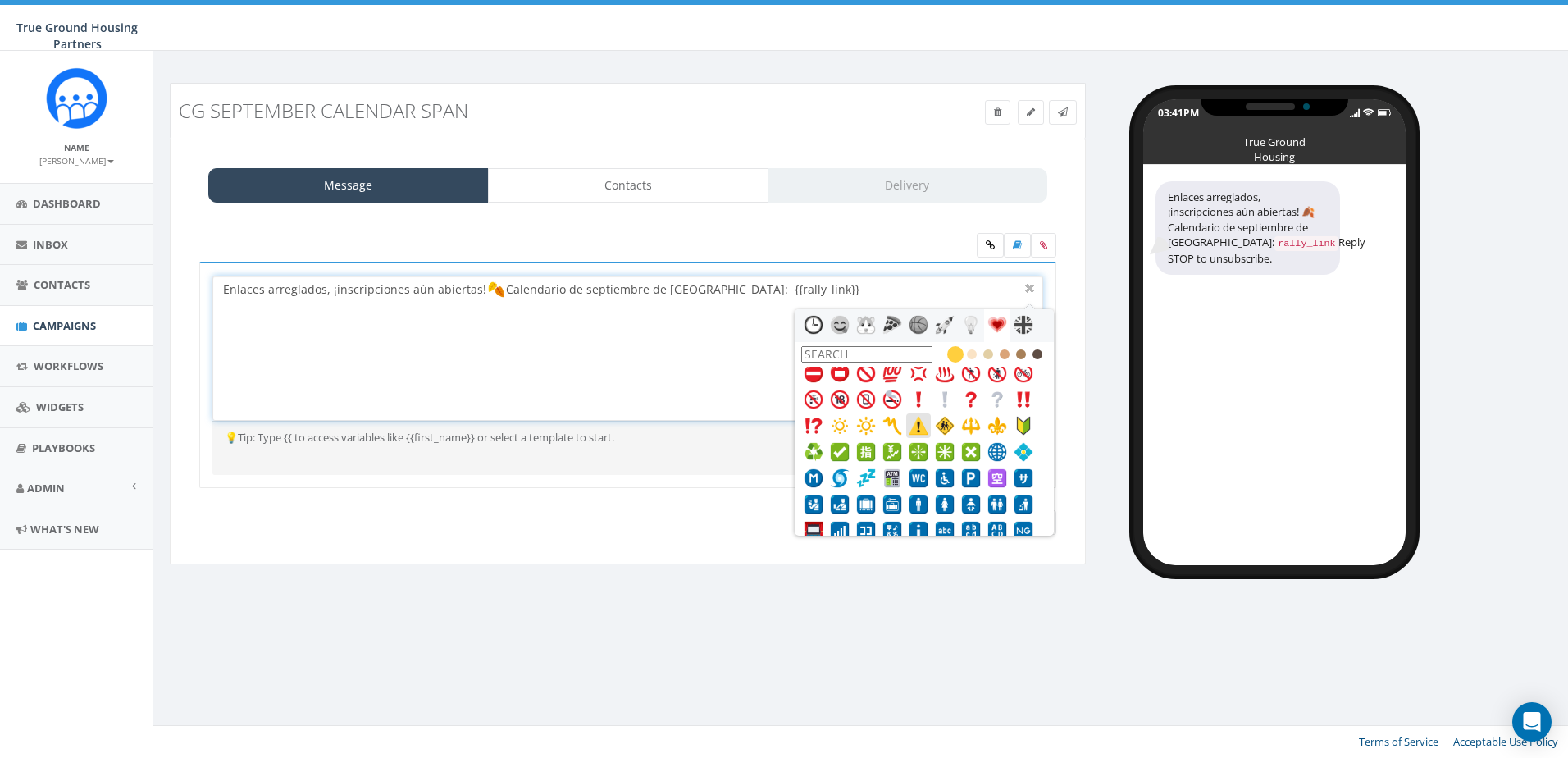
scroll to position [3363, 0]
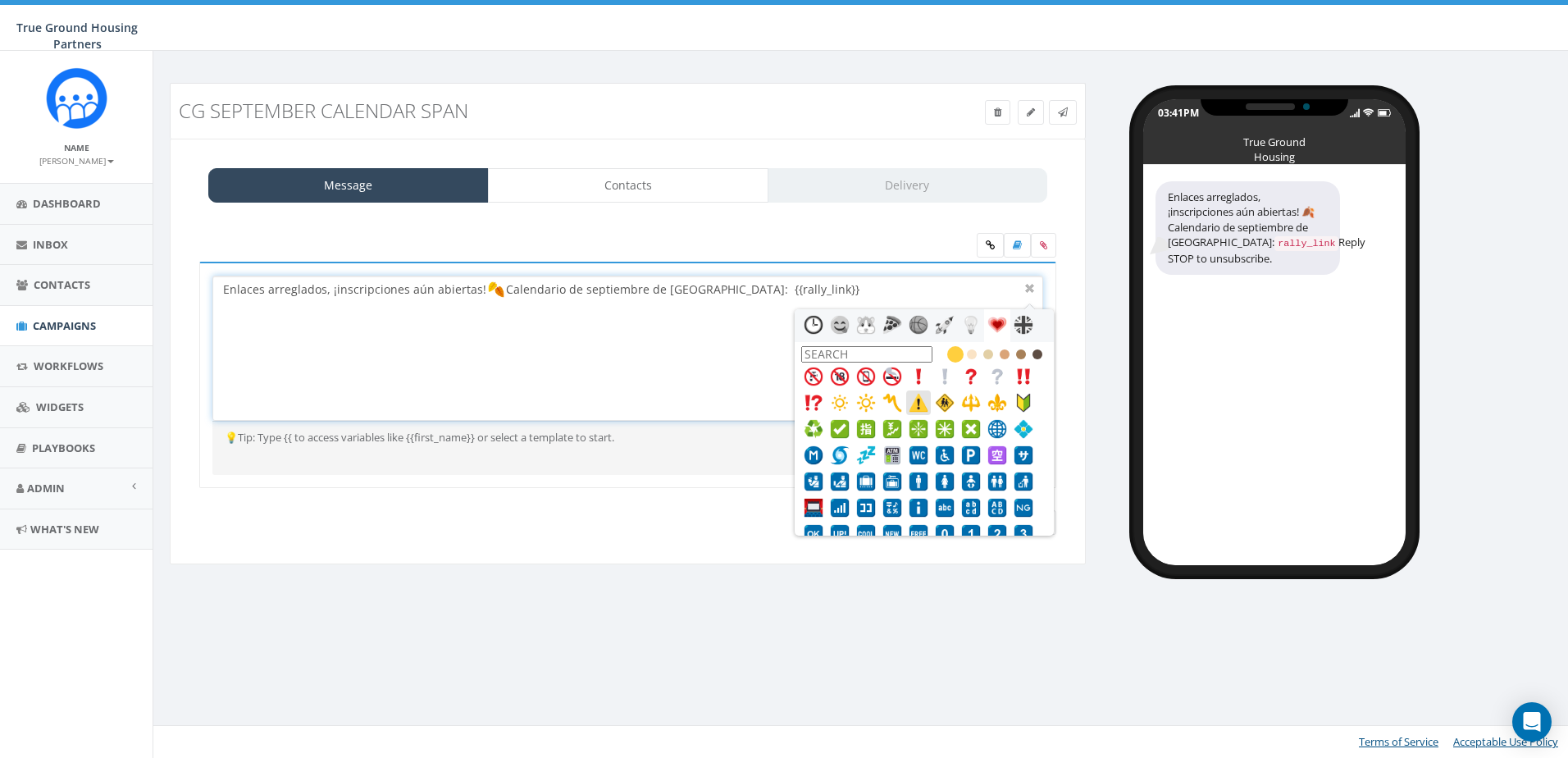
click at [912, 397] on img at bounding box center [918, 403] width 20 height 20
click at [500, 315] on div "Enlaces arreglados, ¡inscripciones aún abiertas! Calendario de septiembre de Co…" at bounding box center [627, 348] width 828 height 143
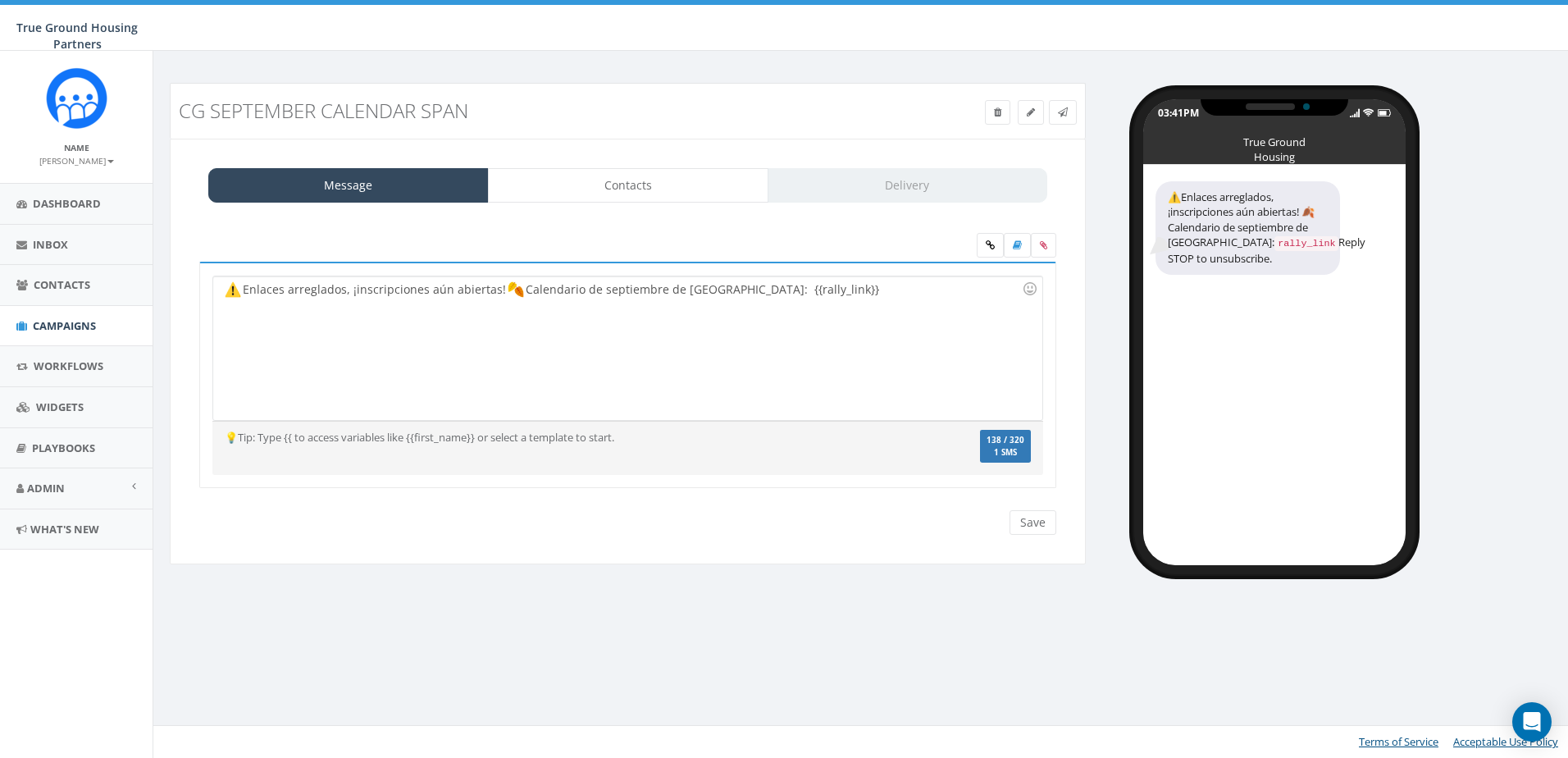
click at [523, 554] on div "Message Contacts Delivery Links fixed, registration still open! Check out the C…" at bounding box center [627, 352] width 916 height 427
click at [512, 288] on img at bounding box center [516, 290] width 16 height 16
click at [243, 288] on div "Enlaces arreglados, ¡inscripciones aún abiertas! Calendario de septiembre de Co…" at bounding box center [627, 348] width 828 height 143
click at [671, 583] on div "CG September Calendar SPAN Test Message Status: Message Contacts Delivery Links…" at bounding box center [627, 334] width 941 height 503
click at [905, 320] on div "Enlaces arreglados, ¡inscripciones aún abiertas! Calendario de septiembre de Co…" at bounding box center [627, 348] width 828 height 143
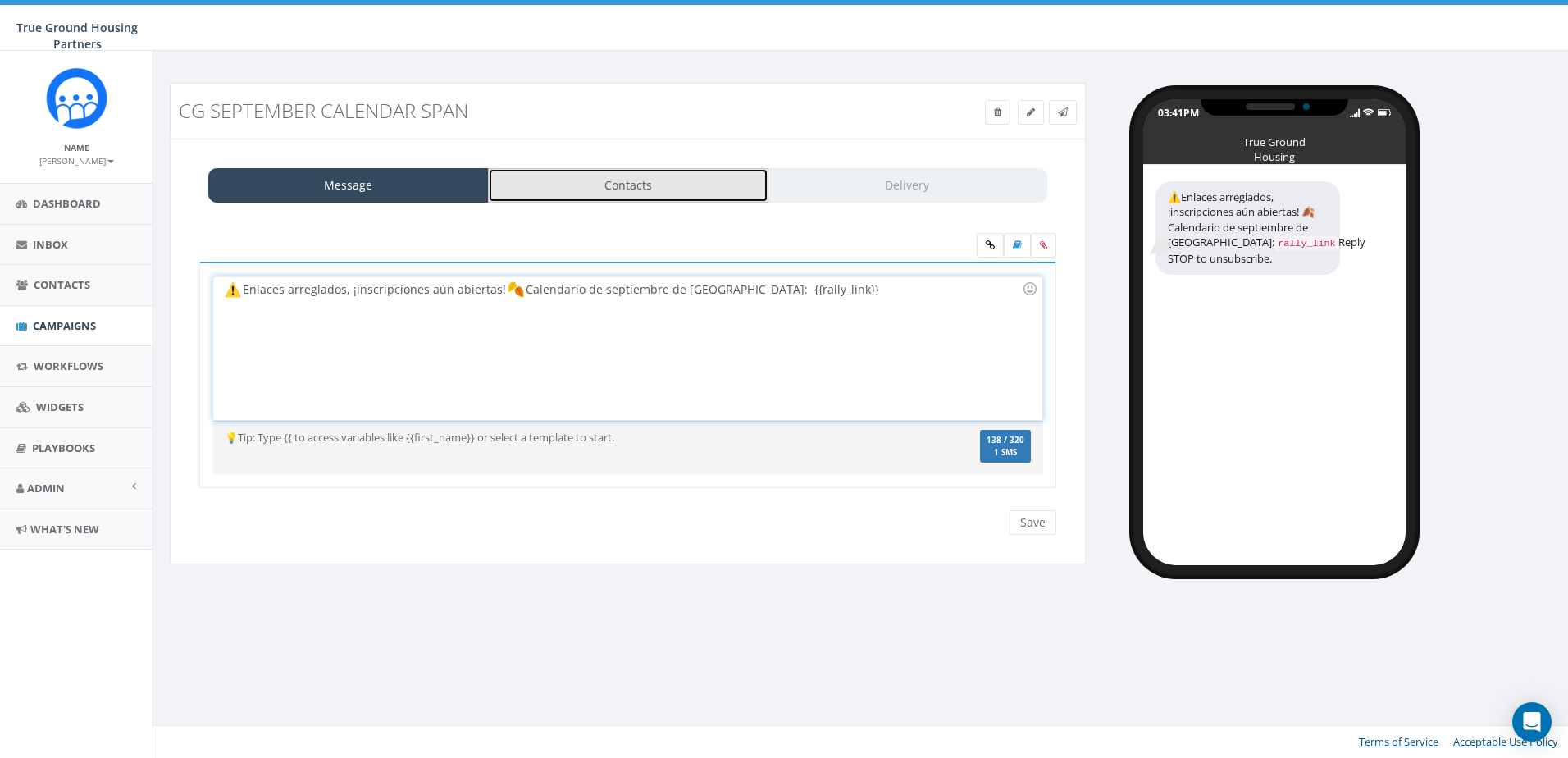
click at [705, 192] on link "Contacts" at bounding box center [628, 186] width 281 height 35
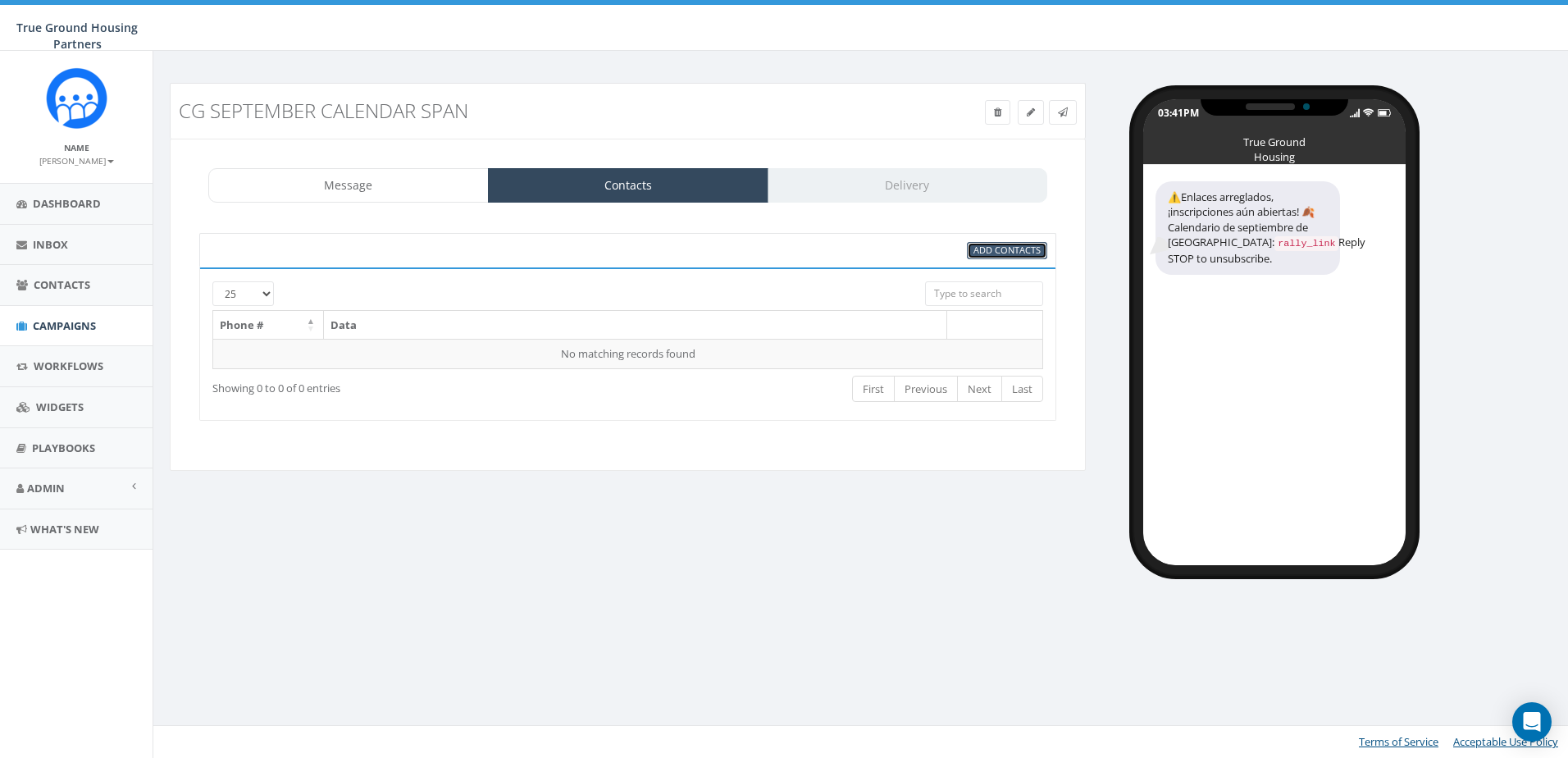
click at [1024, 254] on span "Add Contacts" at bounding box center [1007, 250] width 67 height 12
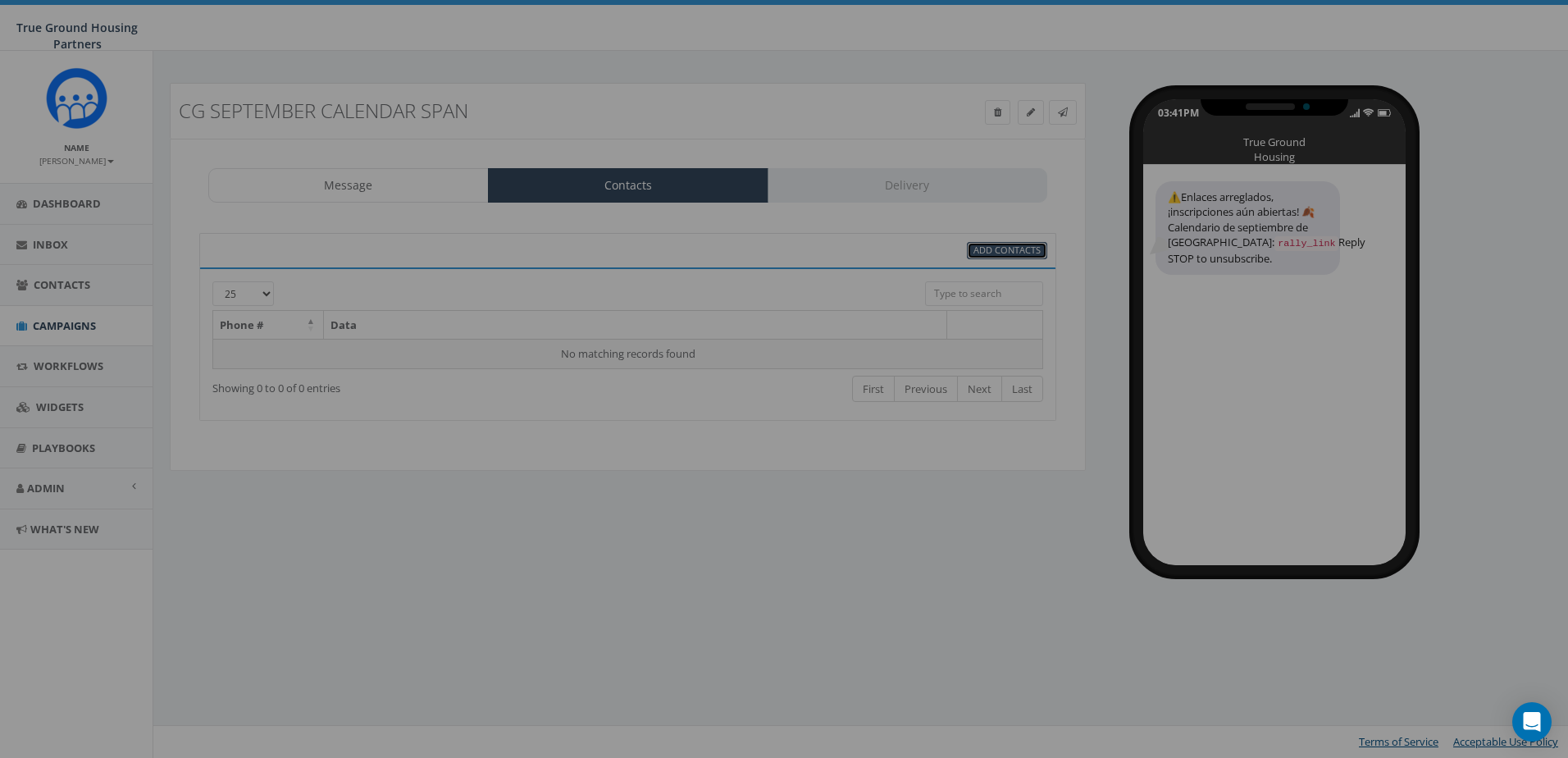
select select
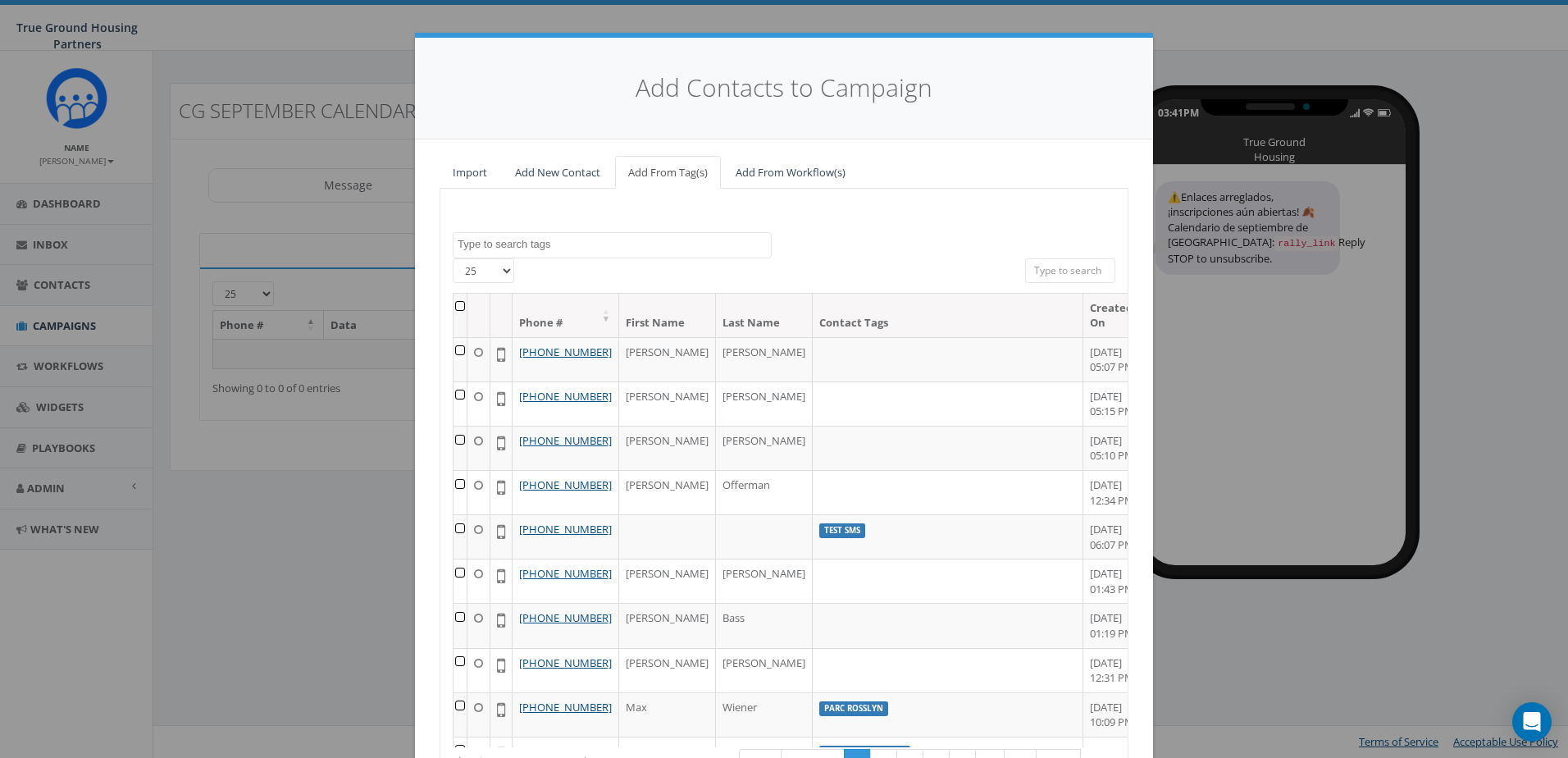
click at [630, 247] on textarea "Search" at bounding box center [614, 244] width 314 height 15
type textarea "CGSPAN"
click at [784, 252] on div "2024/10/01 2024/11/22 2025/04/16 Arlington Mill Arlington Mill residences Arna …" at bounding box center [784, 245] width 687 height 26
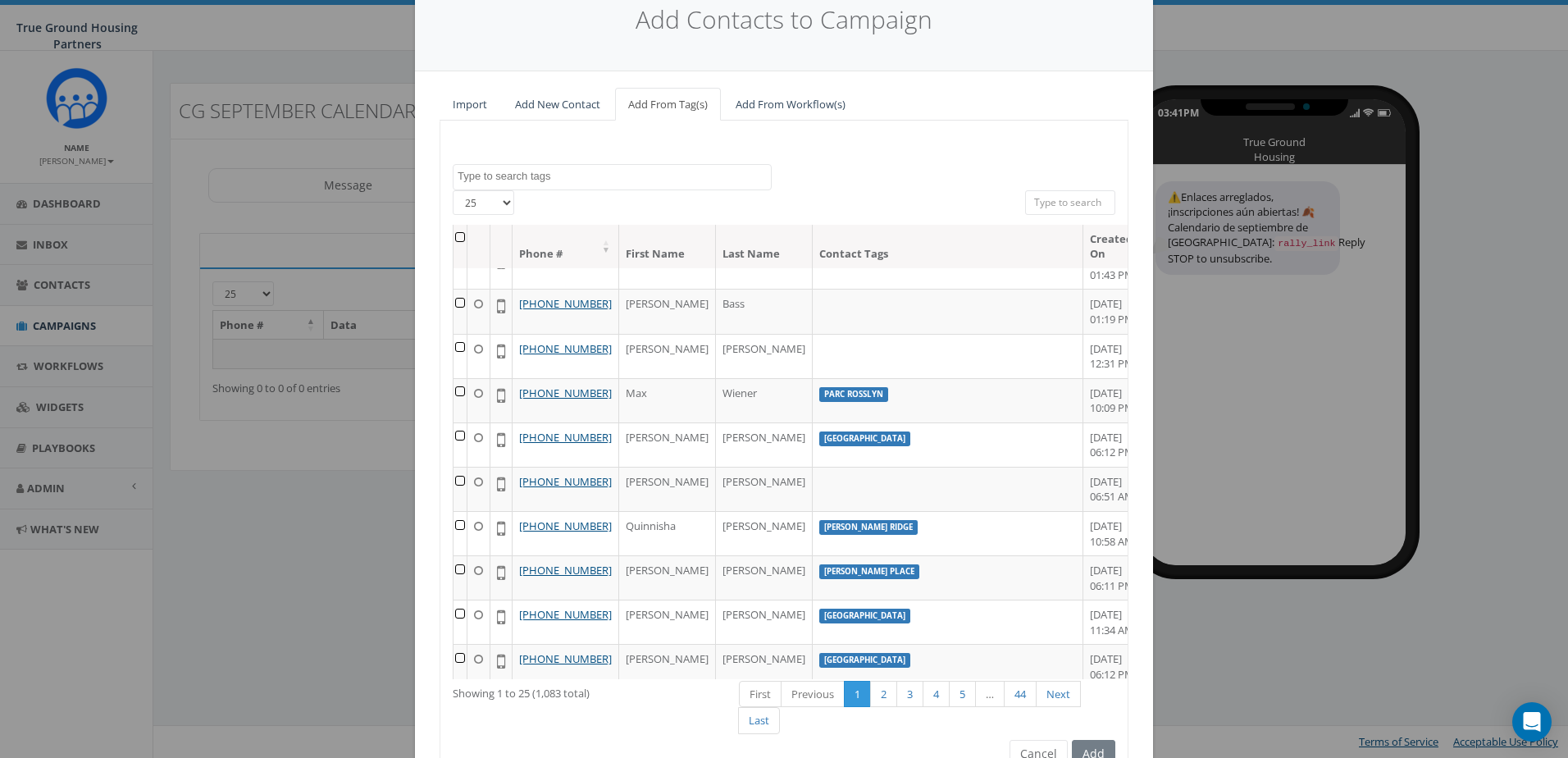
scroll to position [153, 0]
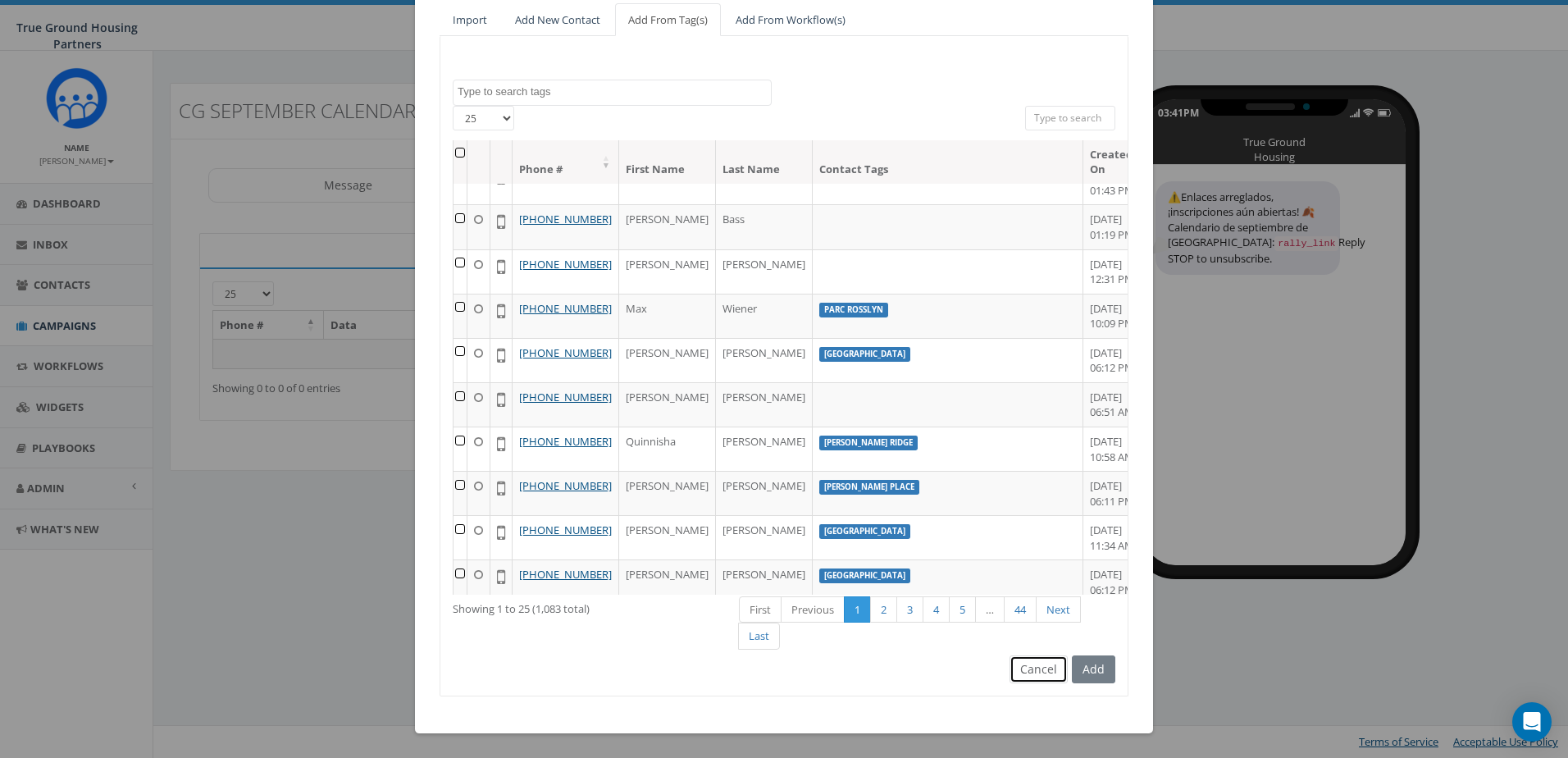
click at [1033, 678] on button "Cancel" at bounding box center [1038, 669] width 58 height 28
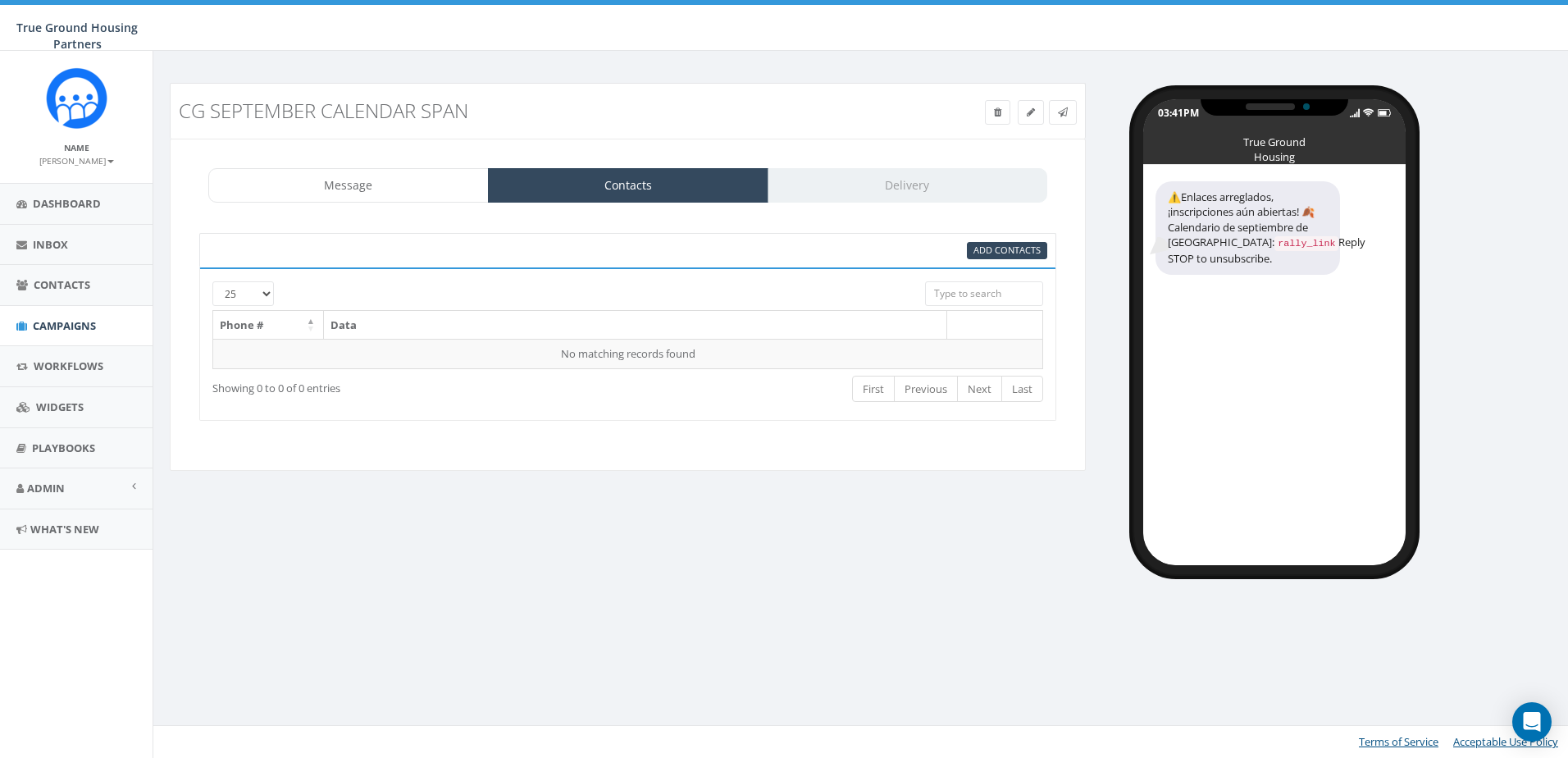
click at [503, 572] on div "CG September Calendar SPAN Test Message Status: Message Contacts Delivery Links…" at bounding box center [862, 316] width 1419 height 531
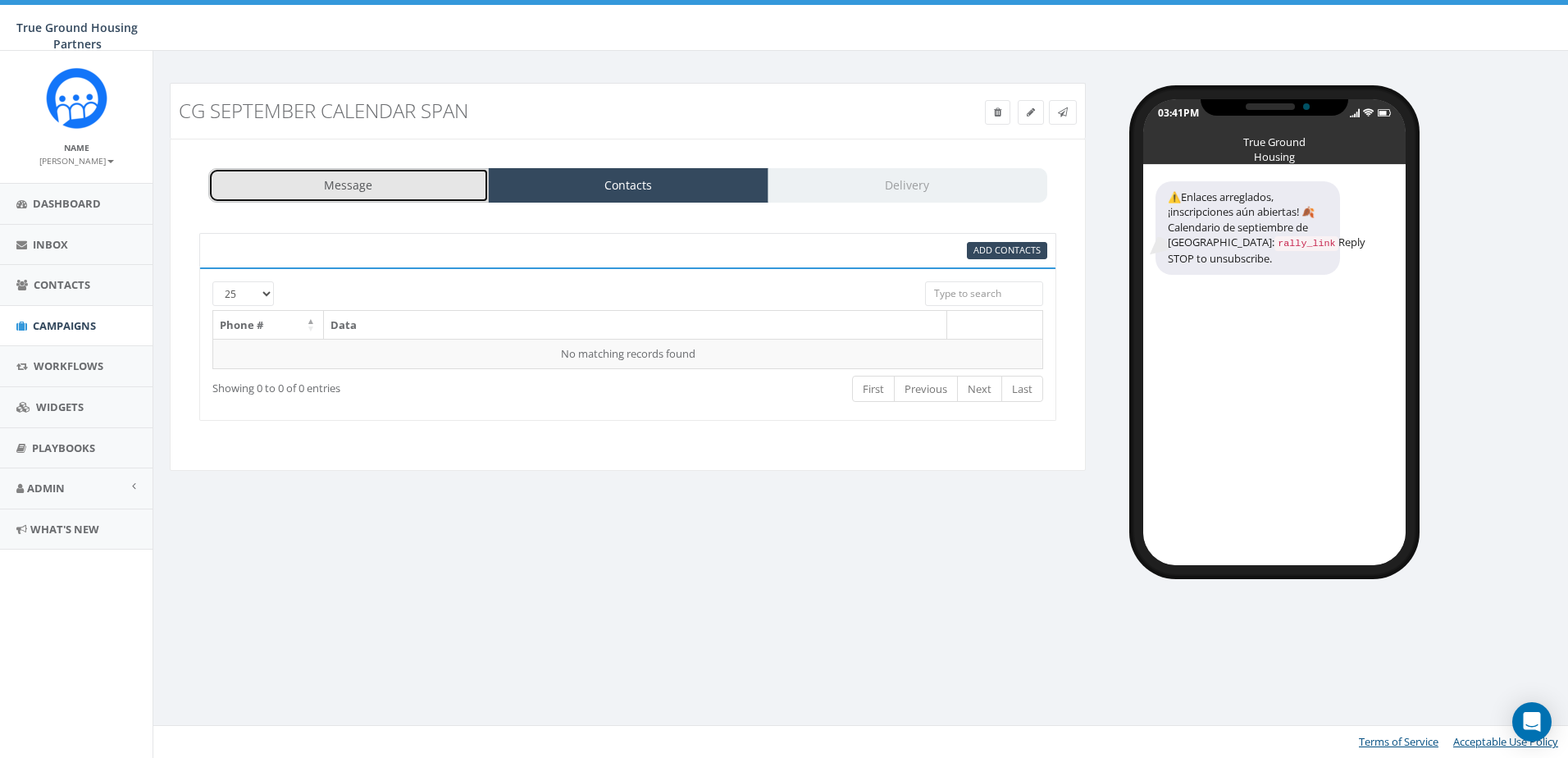
click at [350, 183] on link "Message" at bounding box center [348, 186] width 281 height 35
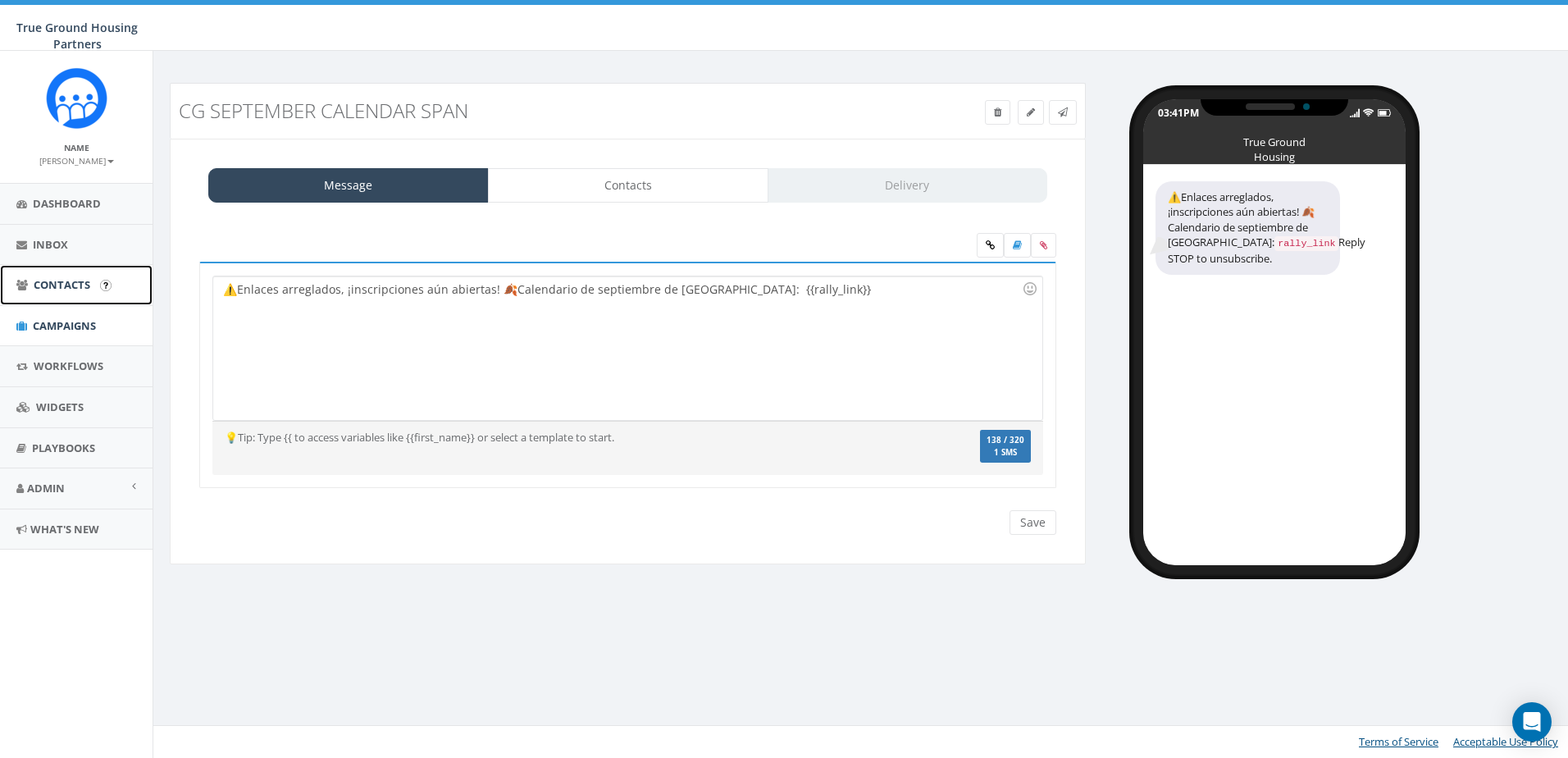
click at [67, 294] on link "Contacts" at bounding box center [76, 285] width 153 height 41
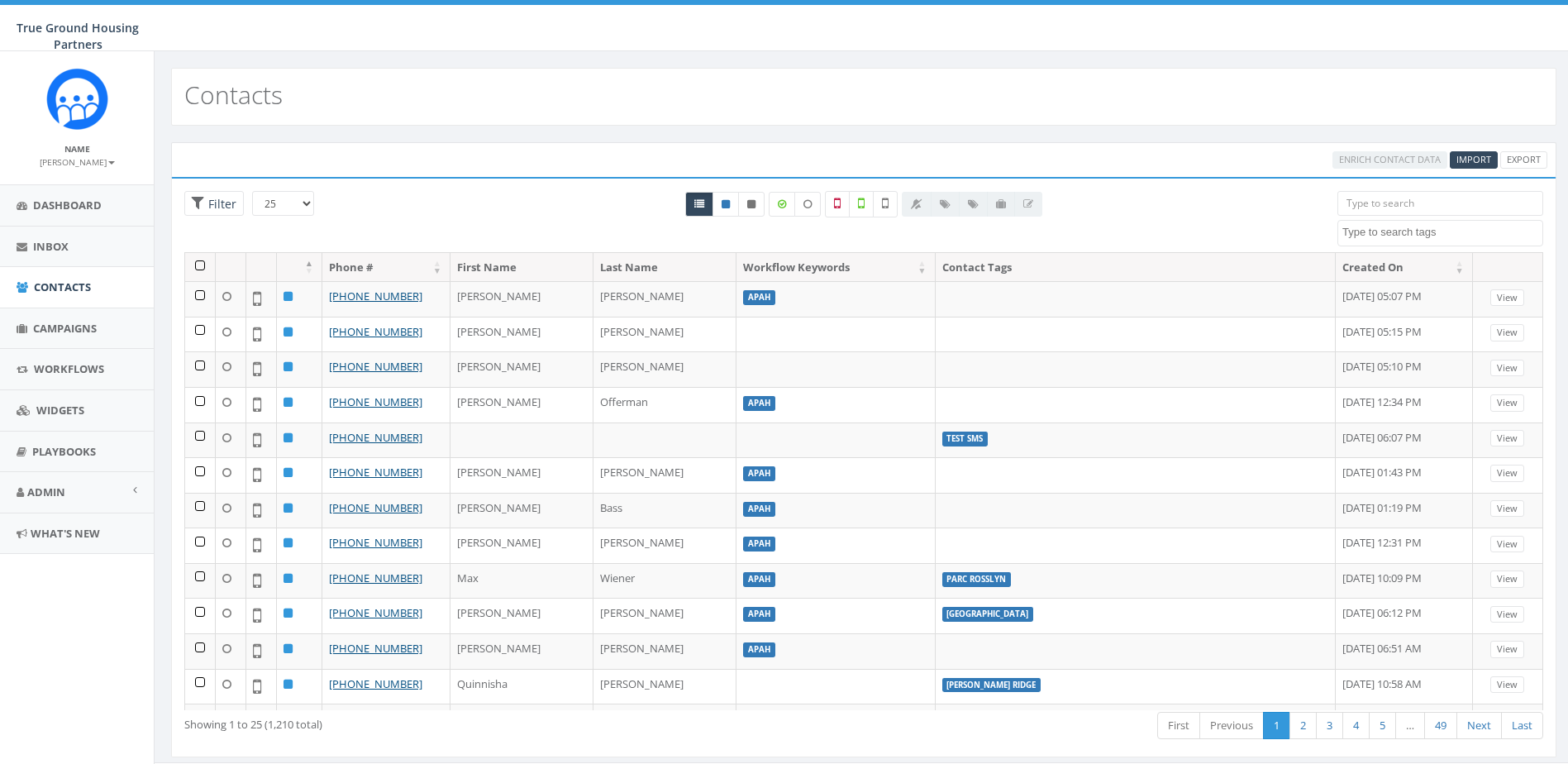
select select
click at [1442, 201] on input "search" at bounding box center [1441, 203] width 206 height 24
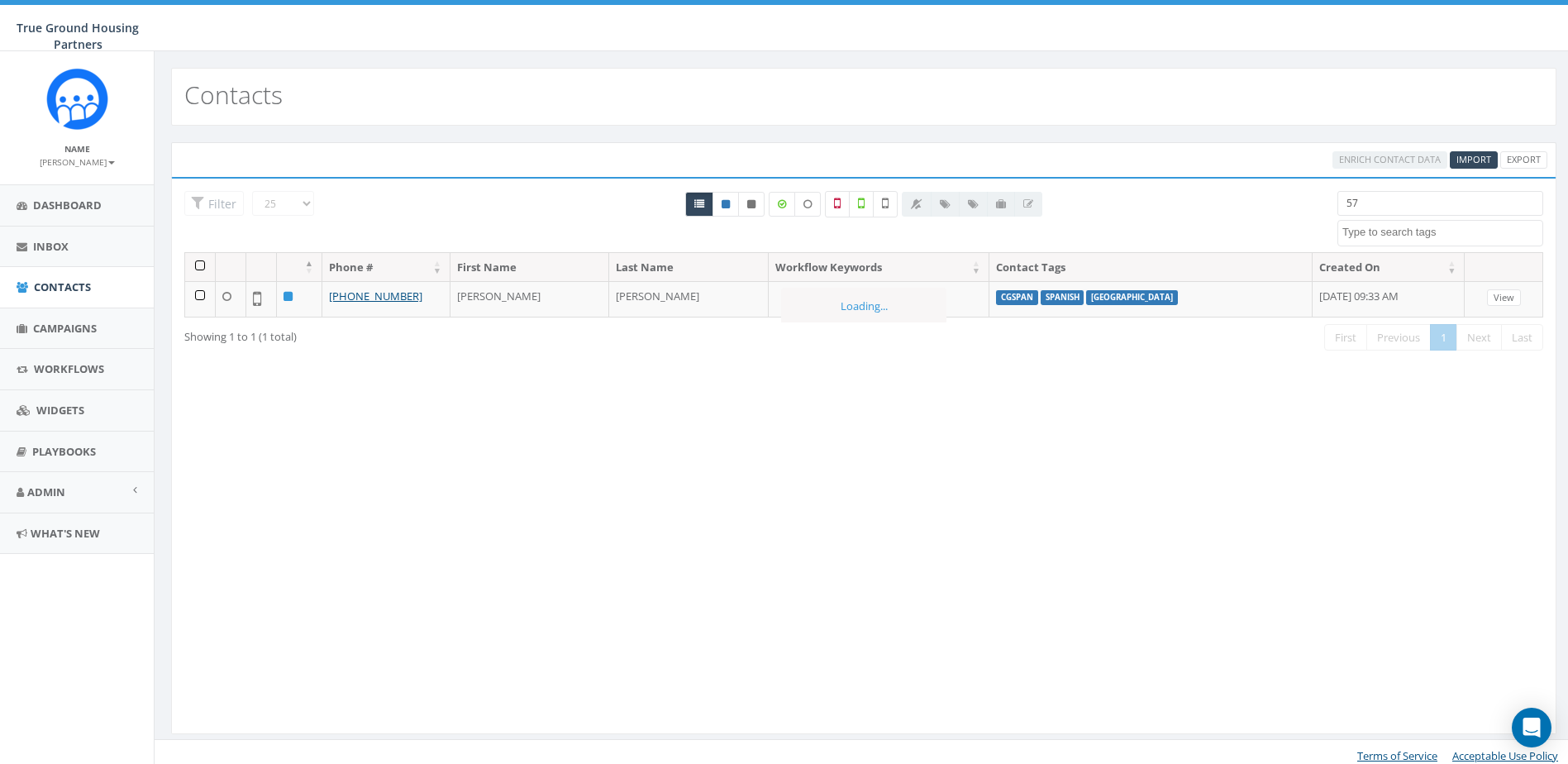
type input "5"
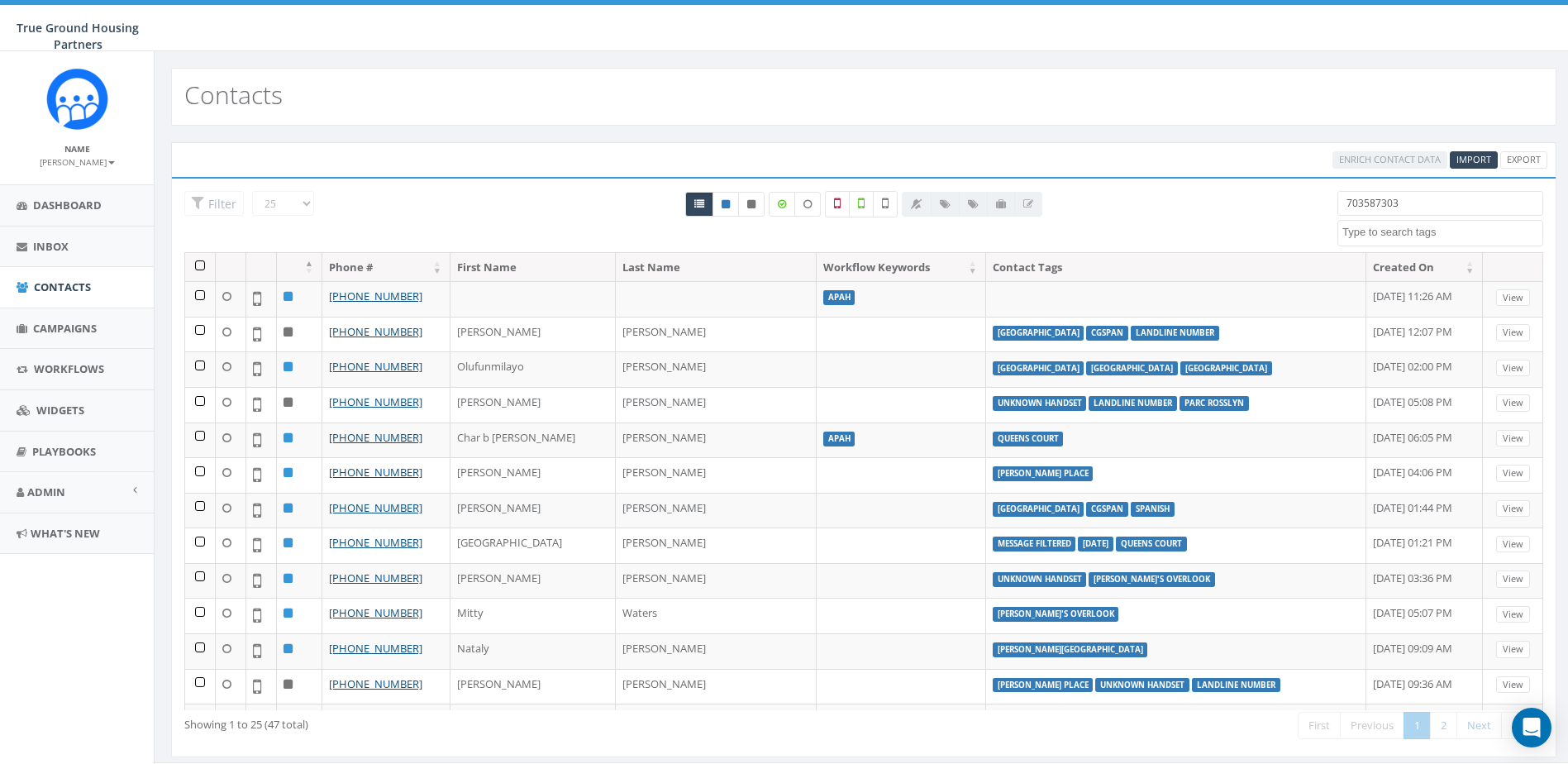
type input "7035873038"
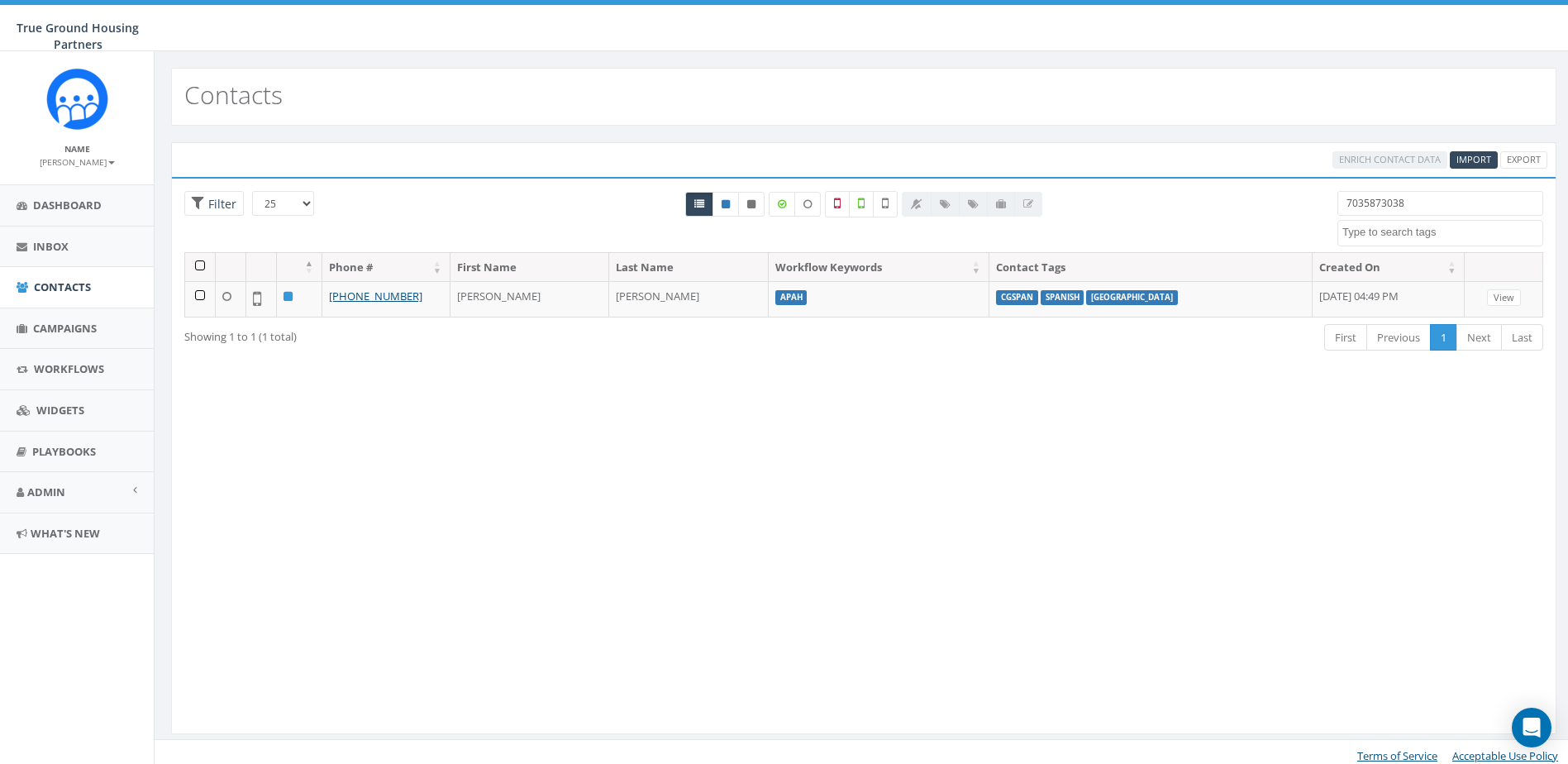
click at [1386, 193] on input "7035873038" at bounding box center [1441, 203] width 206 height 24
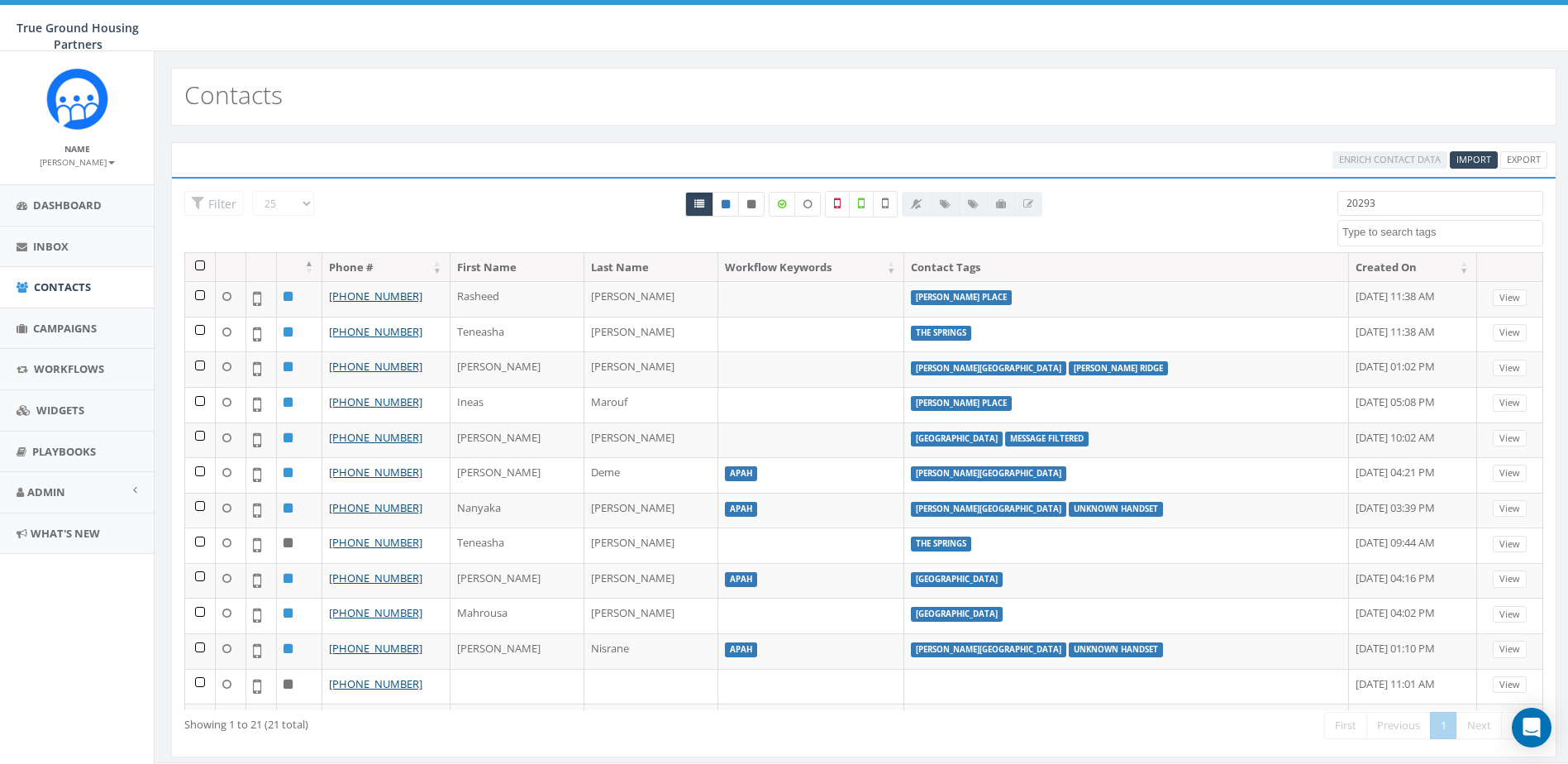
type input "202938"
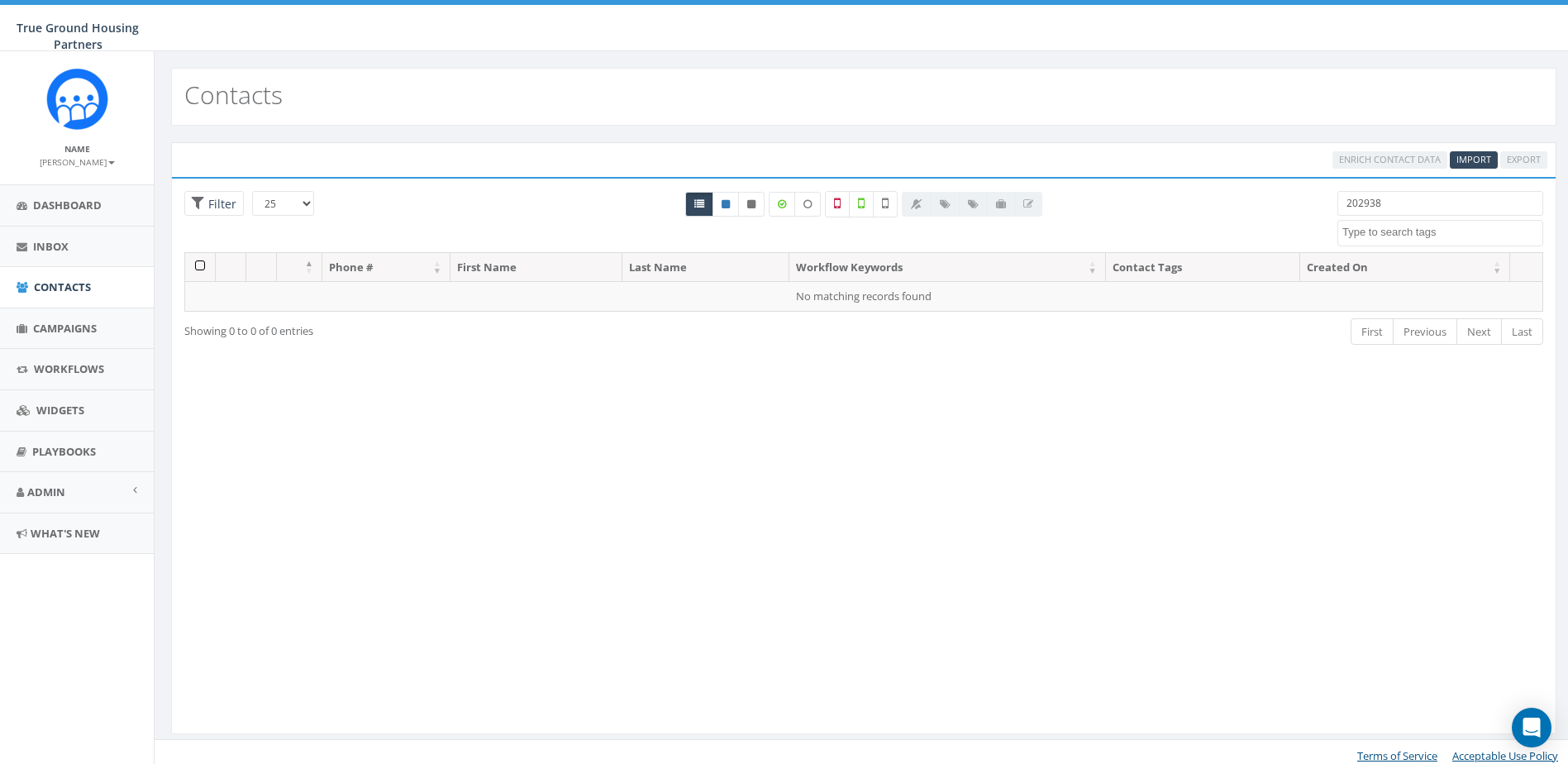
click at [1389, 206] on input "202938" at bounding box center [1441, 203] width 206 height 24
click at [1199, 479] on div "Loading the filters, please wait!! Phone Number is is not First Name is is not …" at bounding box center [863, 456] width 1386 height 558
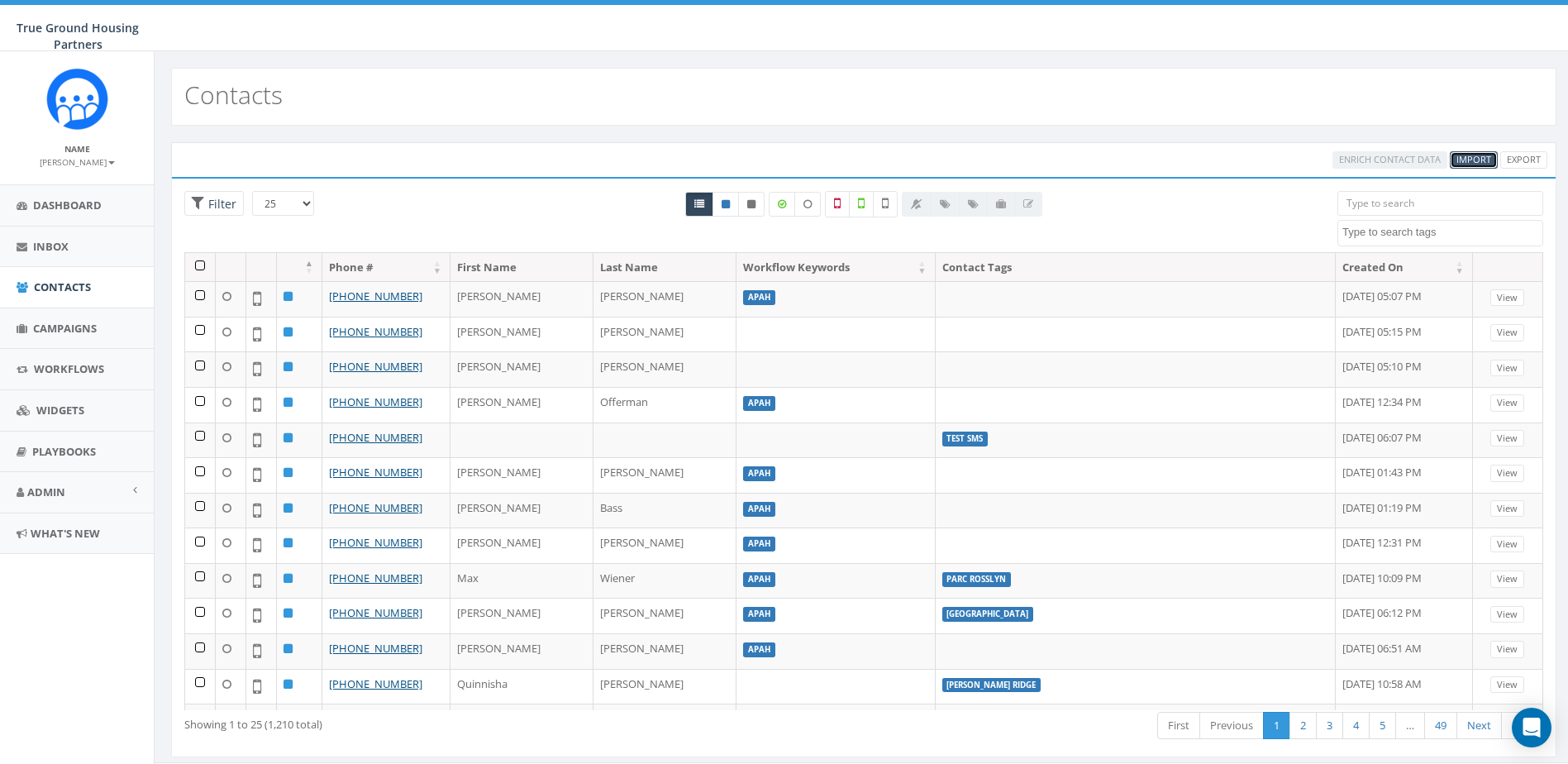
click at [1459, 162] on span "Import" at bounding box center [1474, 159] width 35 height 12
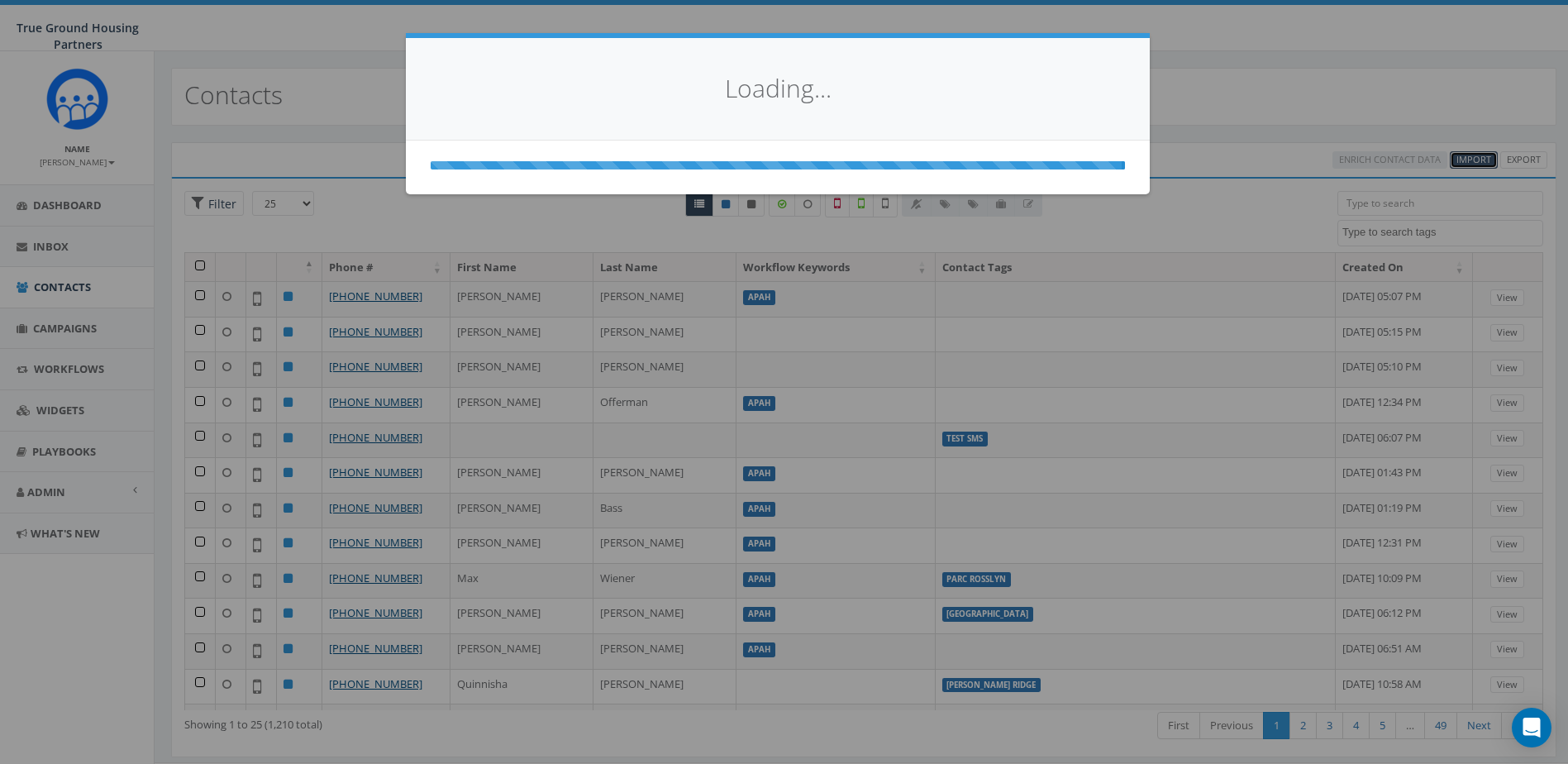
select select
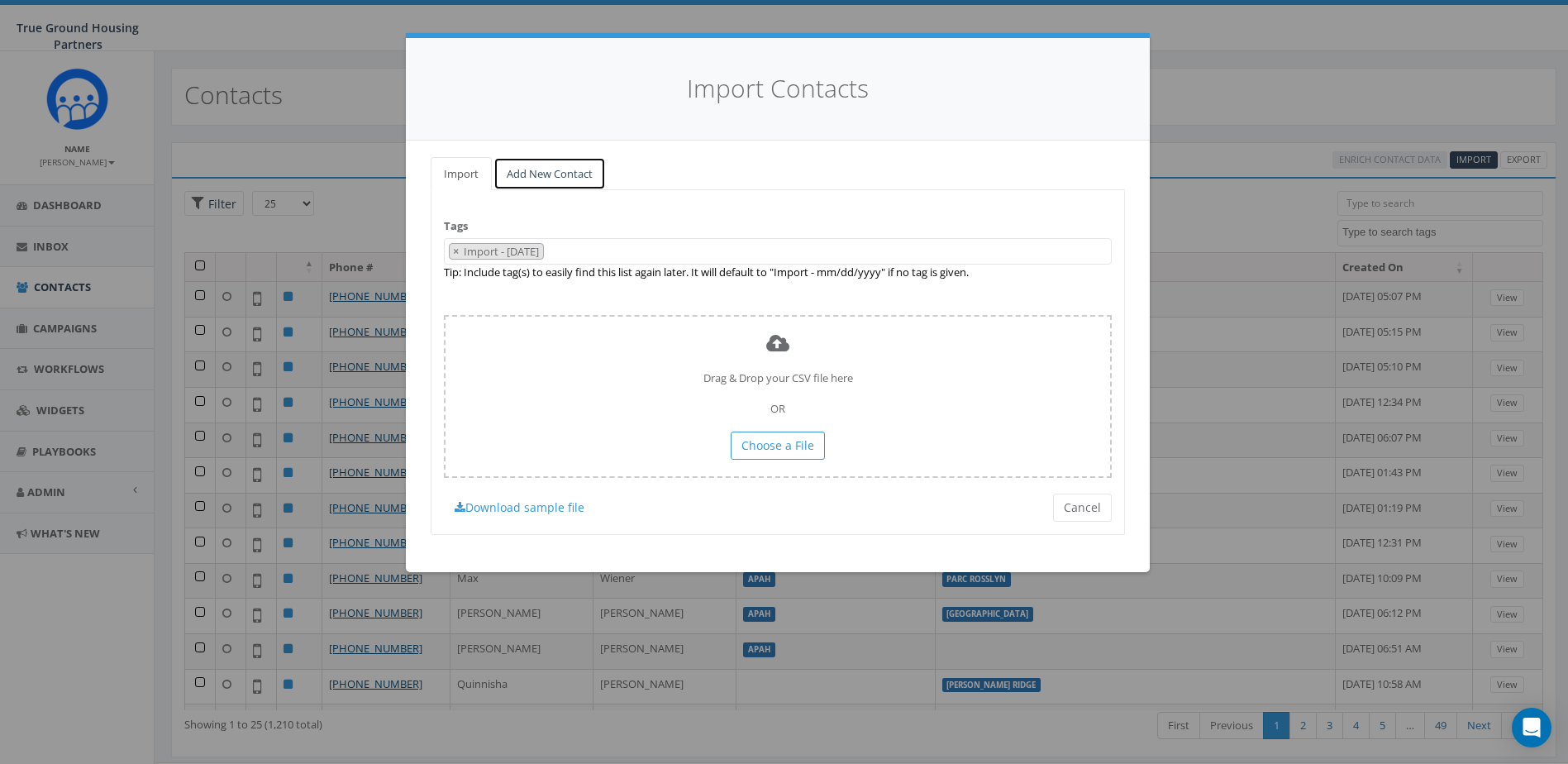
click at [578, 182] on link "Add New Contact" at bounding box center [550, 173] width 112 height 34
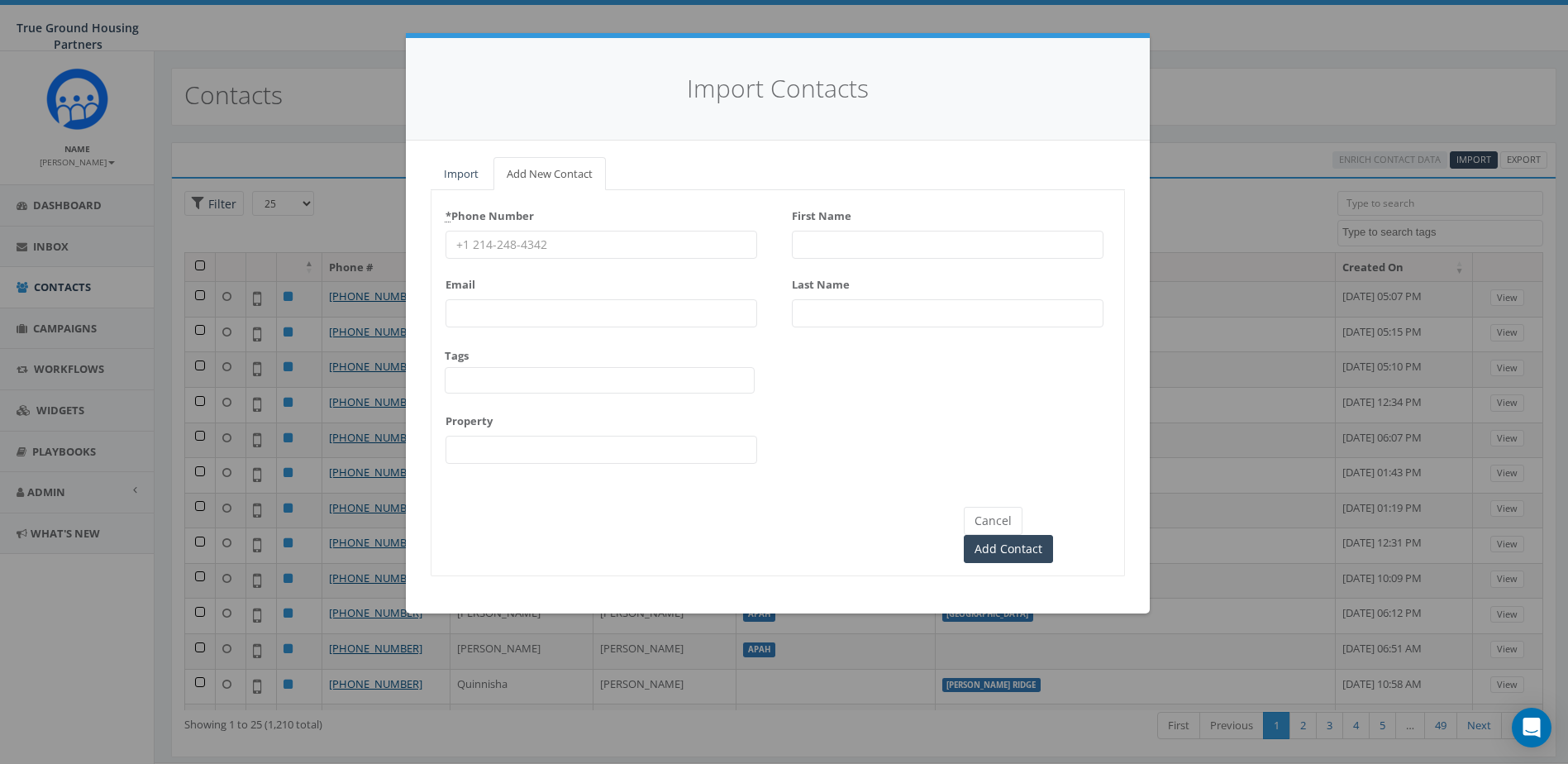
click at [909, 250] on input "First Name" at bounding box center [948, 245] width 312 height 28
type input "Denia"
click at [936, 317] on input "Last Name" at bounding box center [948, 314] width 312 height 28
type input "[PERSON_NAME]"
click at [686, 248] on input "* Phone Number" at bounding box center [602, 245] width 312 height 28
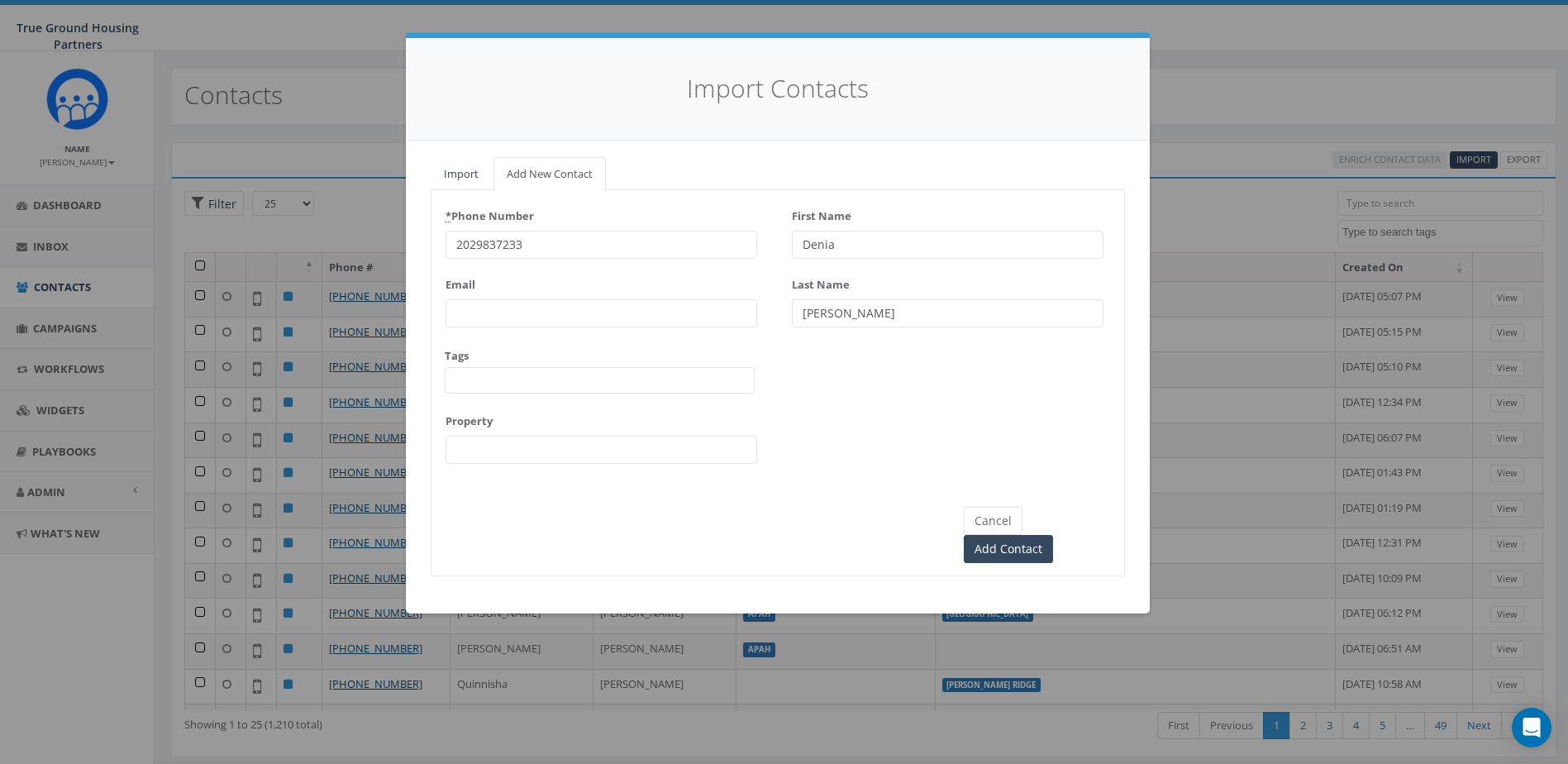
type input "2029837233"
click at [646, 382] on span at bounding box center [600, 380] width 310 height 26
type textarea "CGSPAN"
select select "CGSPAN"
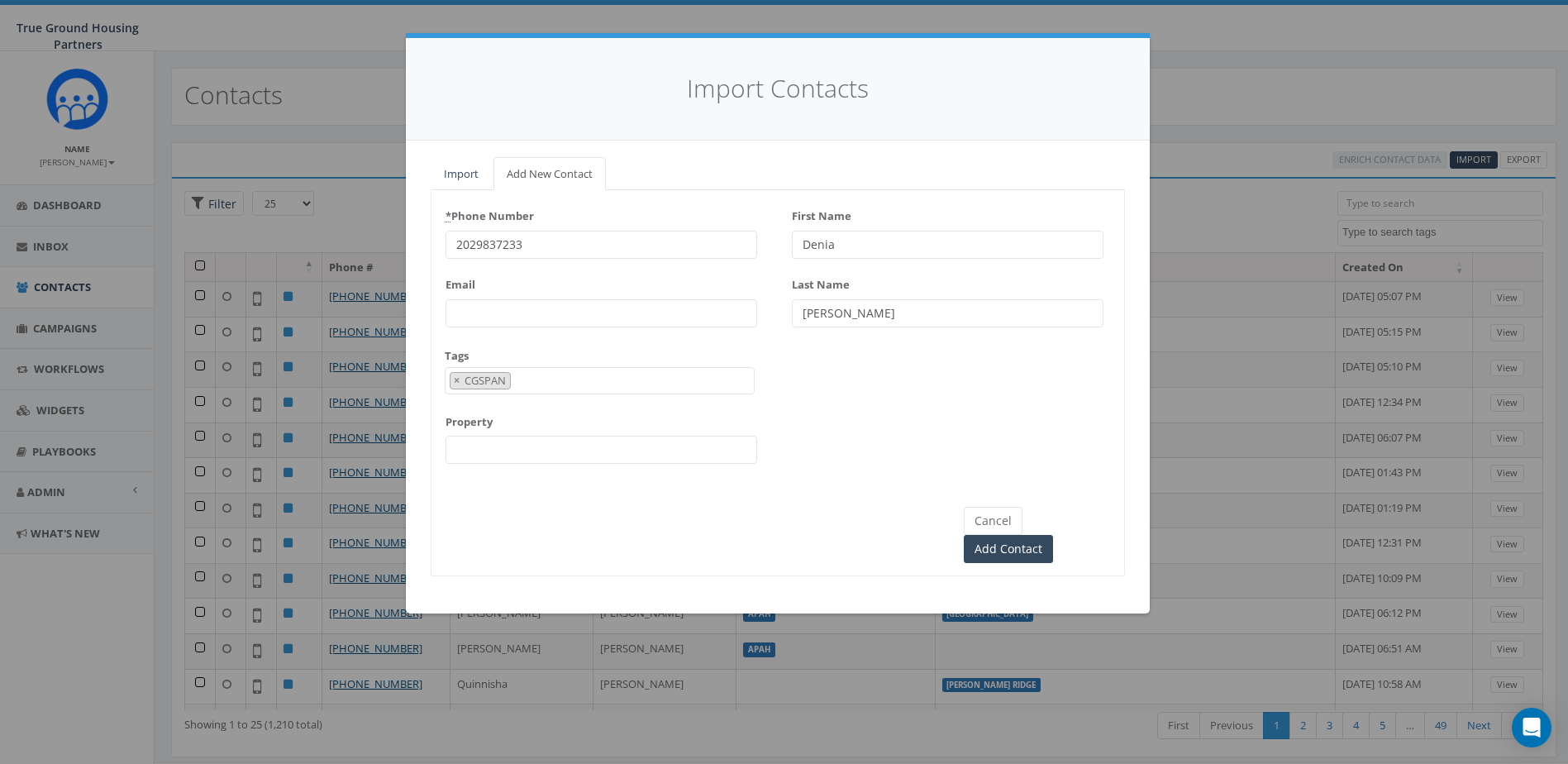
click at [617, 440] on input "Property" at bounding box center [602, 450] width 312 height 28
type input "[GEOGRAPHIC_DATA]"
click at [430, 517] on div "* Phone Number [PHONE_NUMBER] Email Tags [DATE] [DATE] [DATE] [GEOGRAPHIC_DATA]…" at bounding box center [777, 382] width 694 height 386
click at [591, 375] on span "× CGSPAN" at bounding box center [600, 380] width 310 height 27
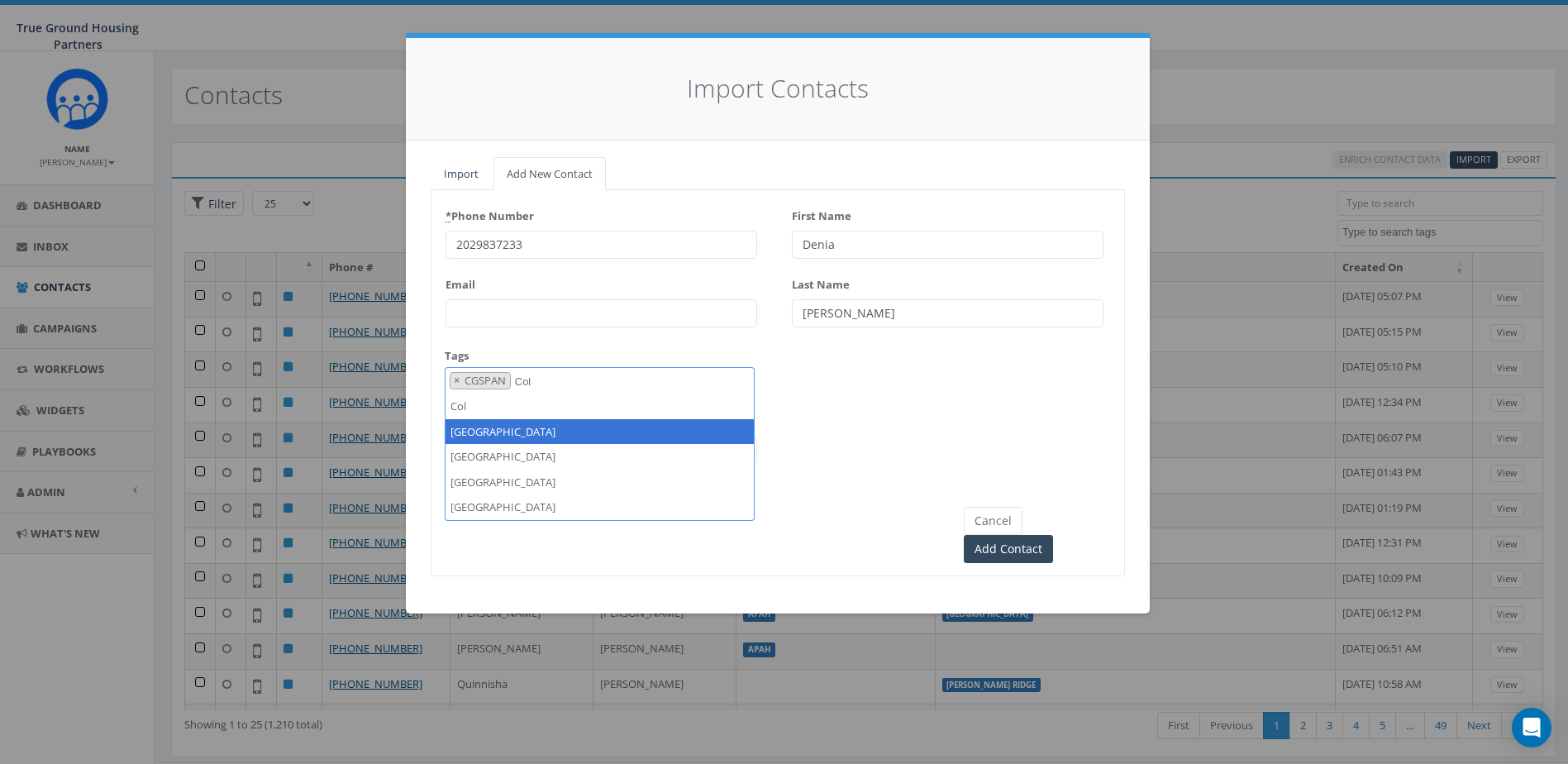
type textarea "Col"
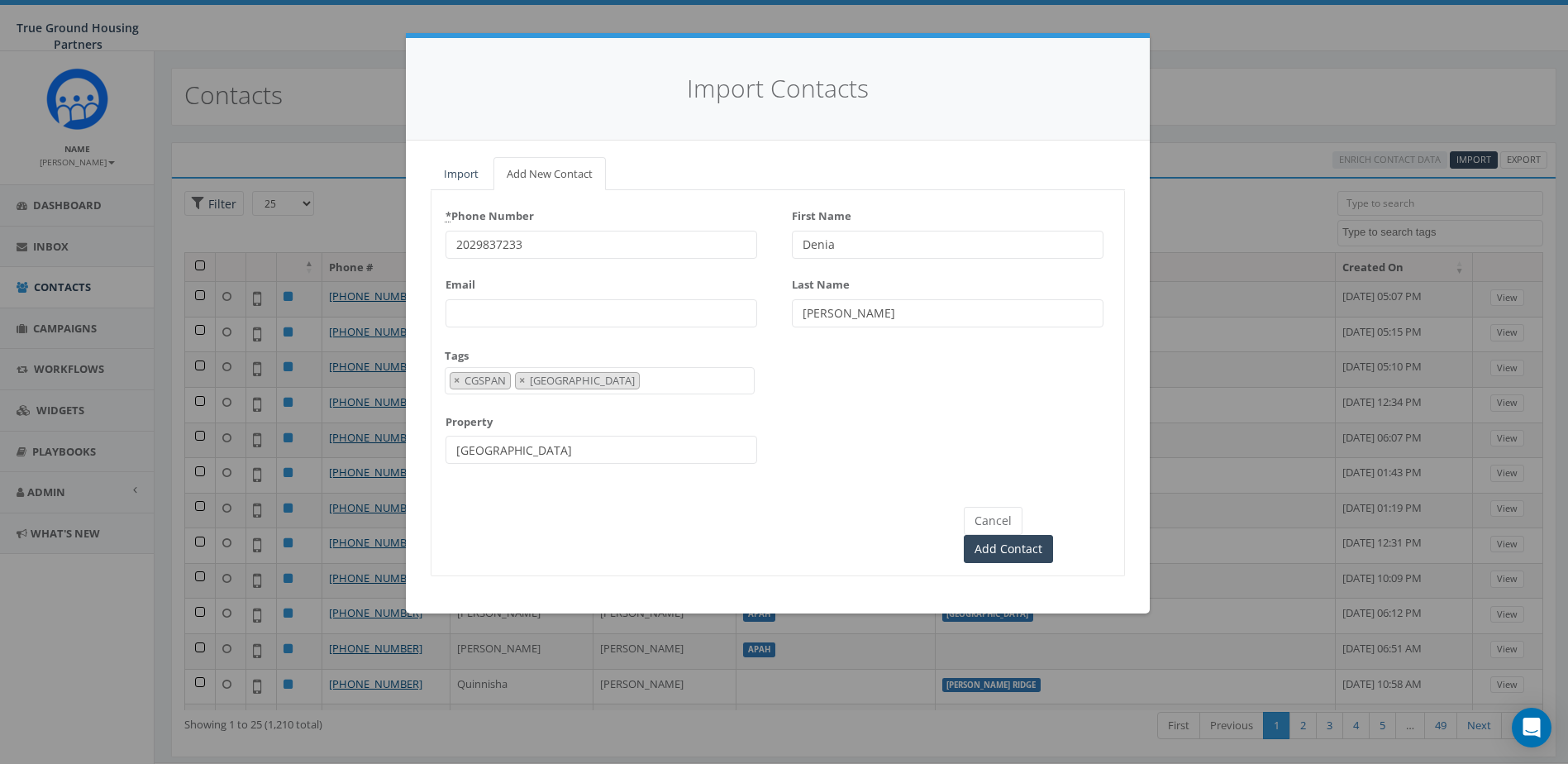
click at [966, 381] on div "* Phone Number [PHONE_NUMBER] Email Tags [DATE] [DATE] [DATE] [GEOGRAPHIC_DATA]…" at bounding box center [777, 340] width 693 height 274
click at [1053, 535] on input "Add Contact" at bounding box center [1009, 549] width 90 height 28
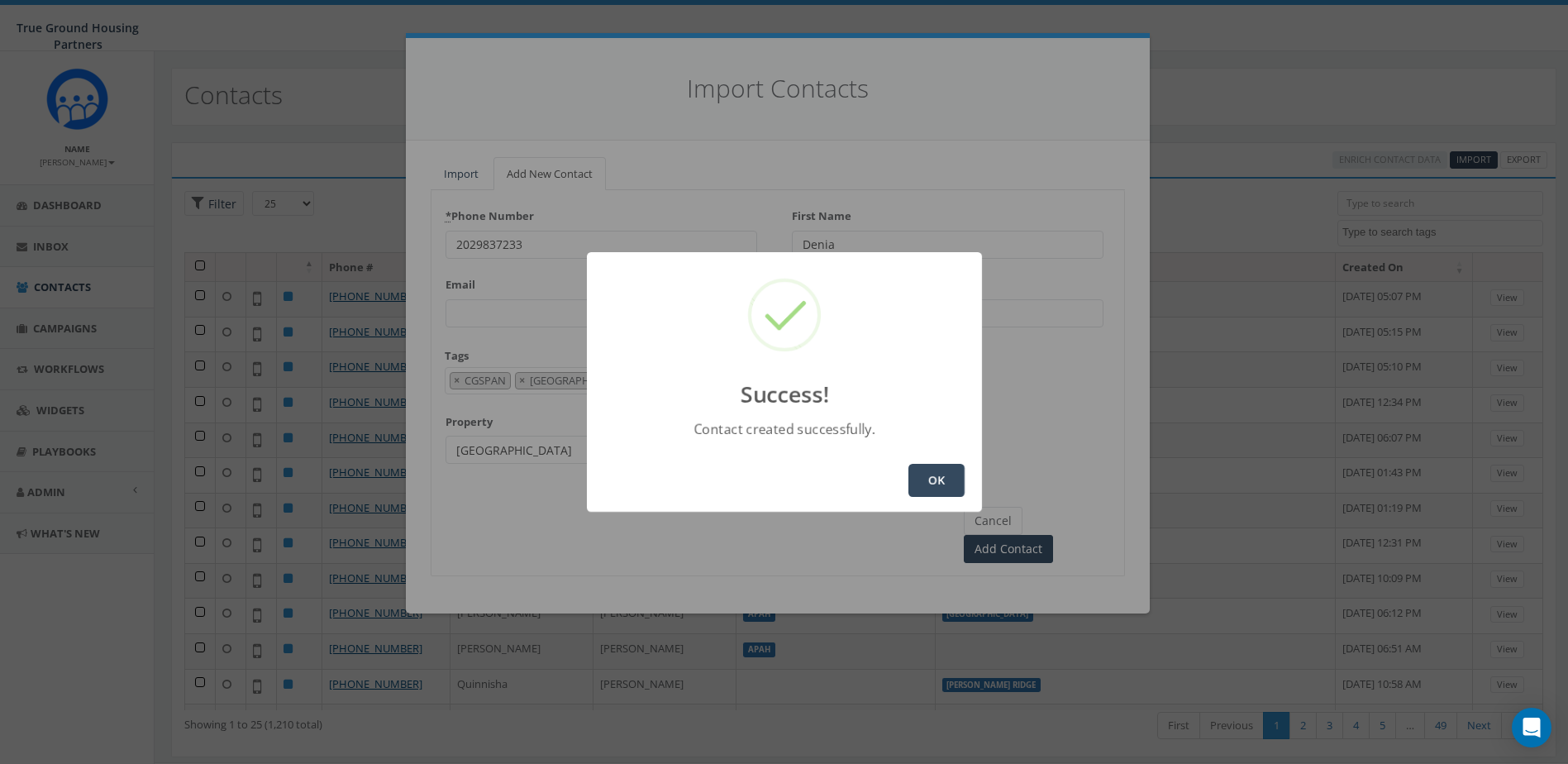
click at [950, 487] on button "OK" at bounding box center [936, 480] width 57 height 33
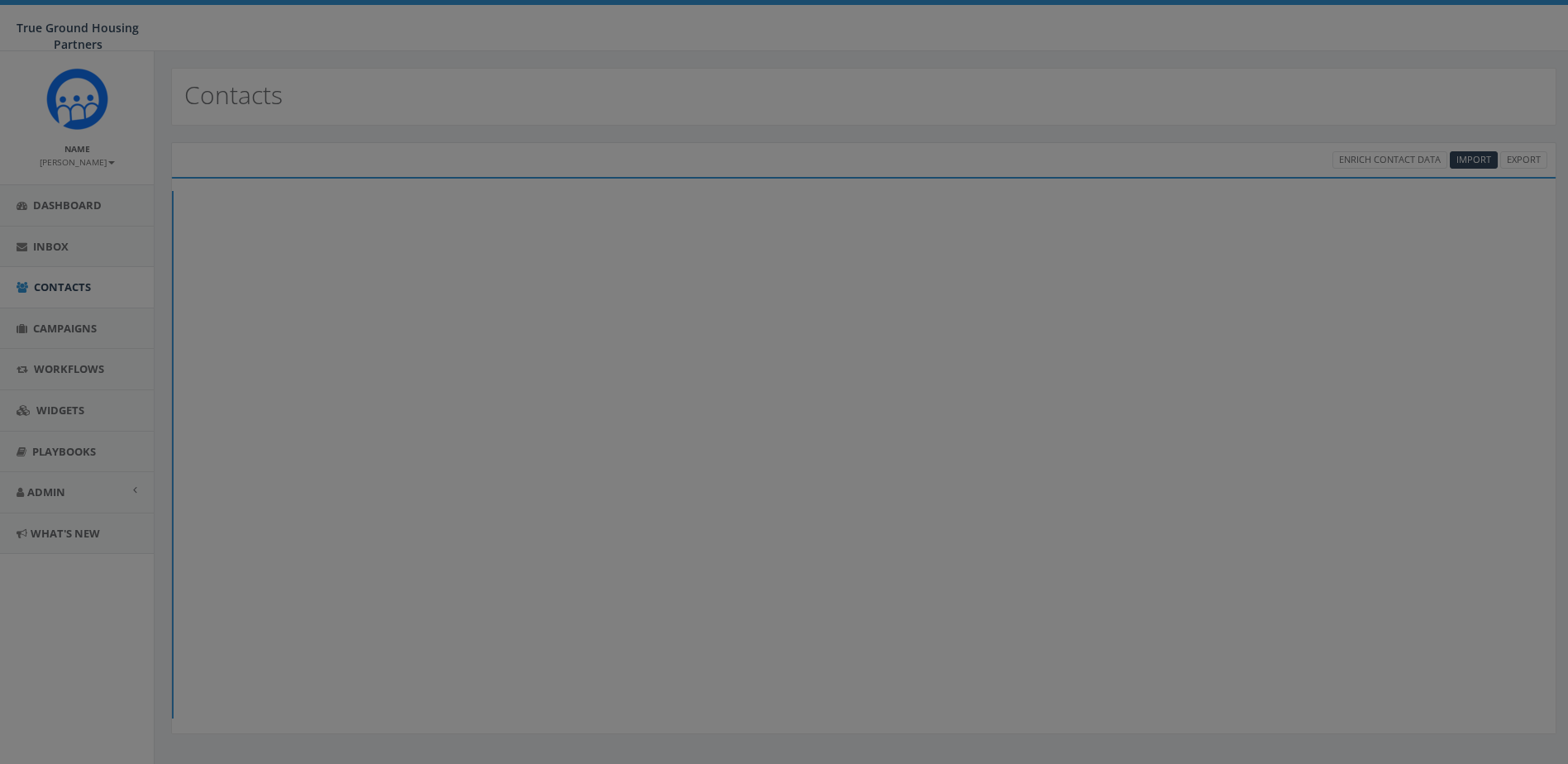
select select
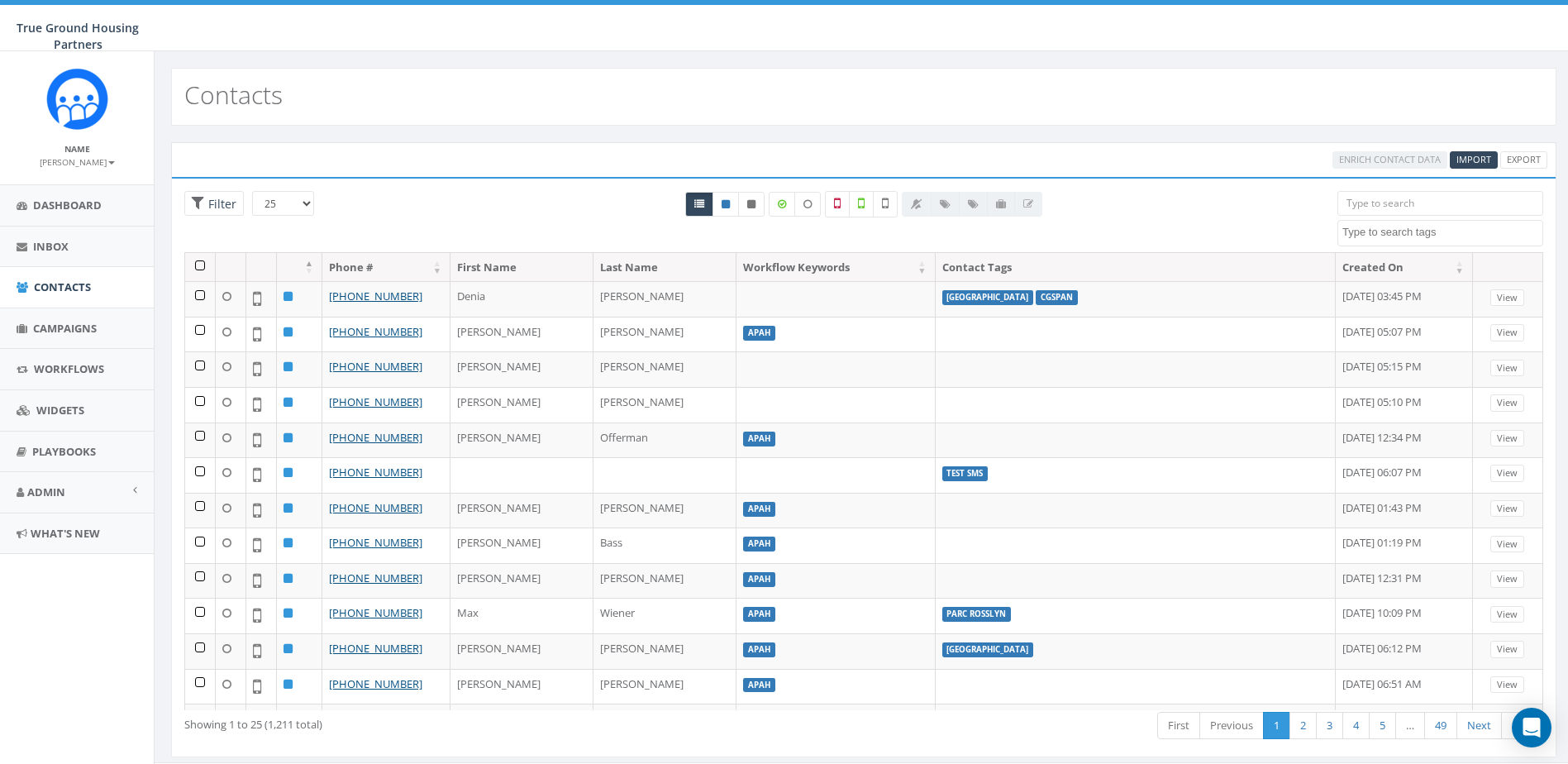
click at [1401, 209] on input "search" at bounding box center [1441, 203] width 206 height 24
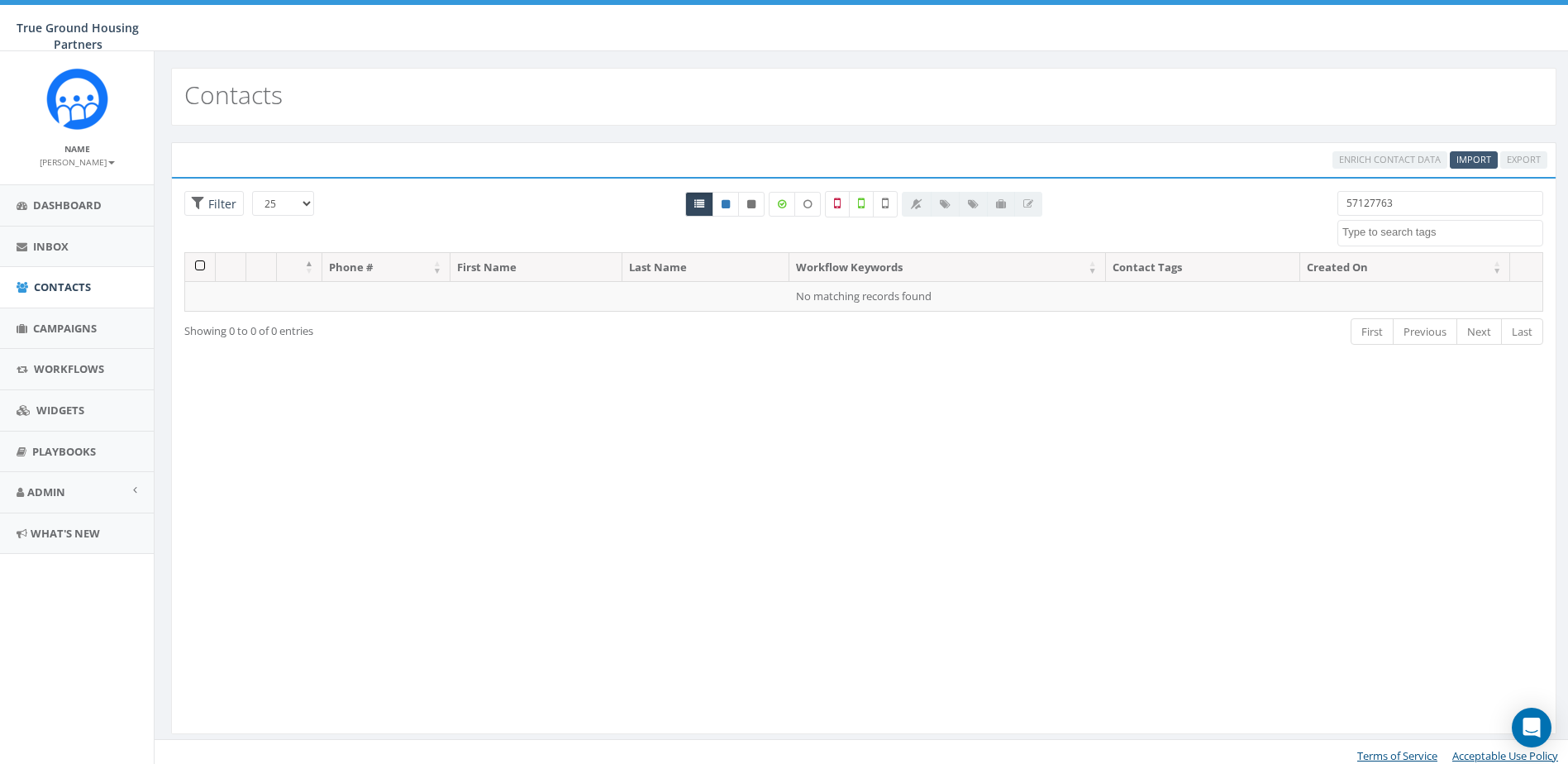
type input "57127763"
click at [1489, 162] on span "Import" at bounding box center [1474, 159] width 35 height 12
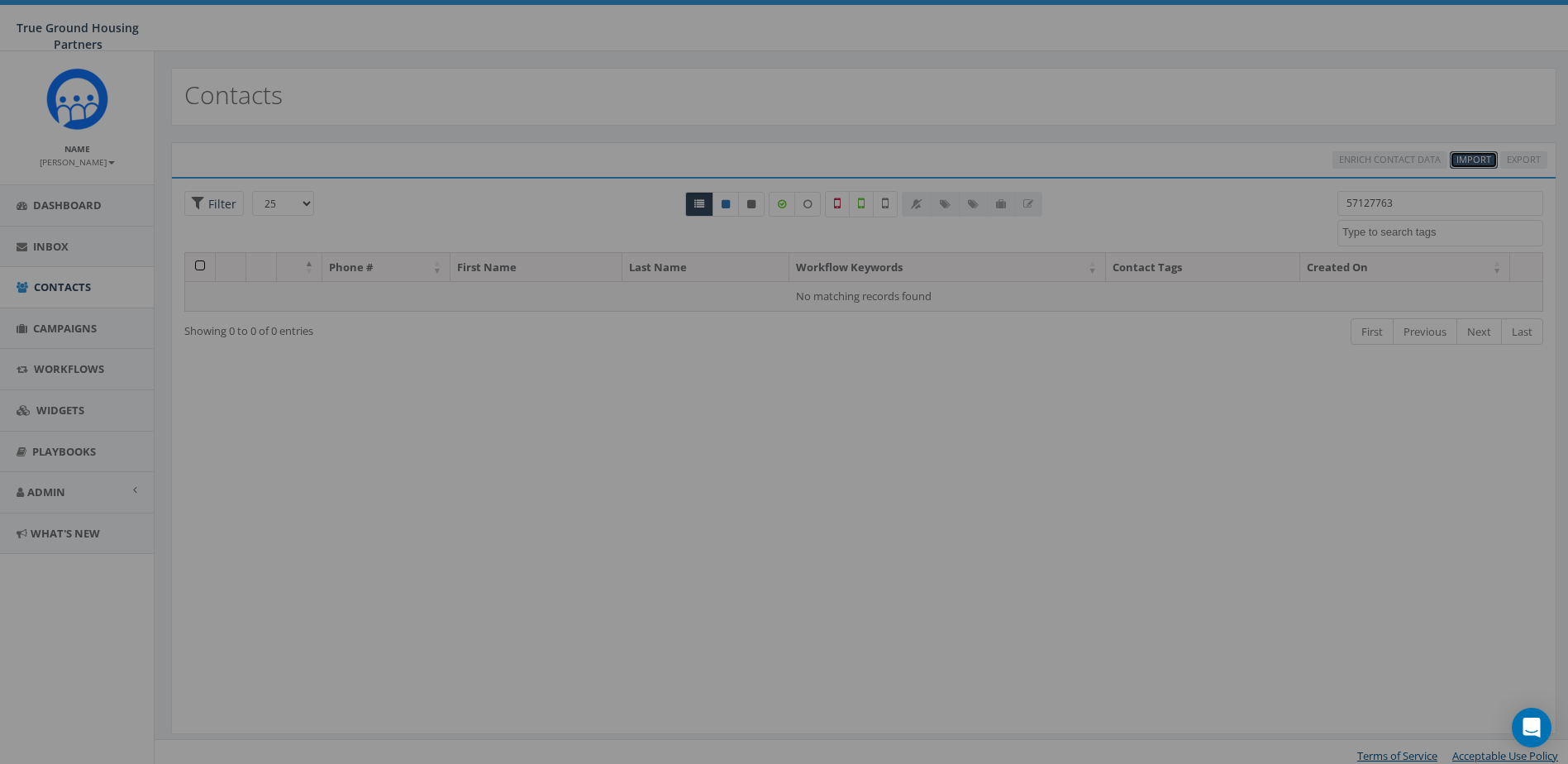
select select
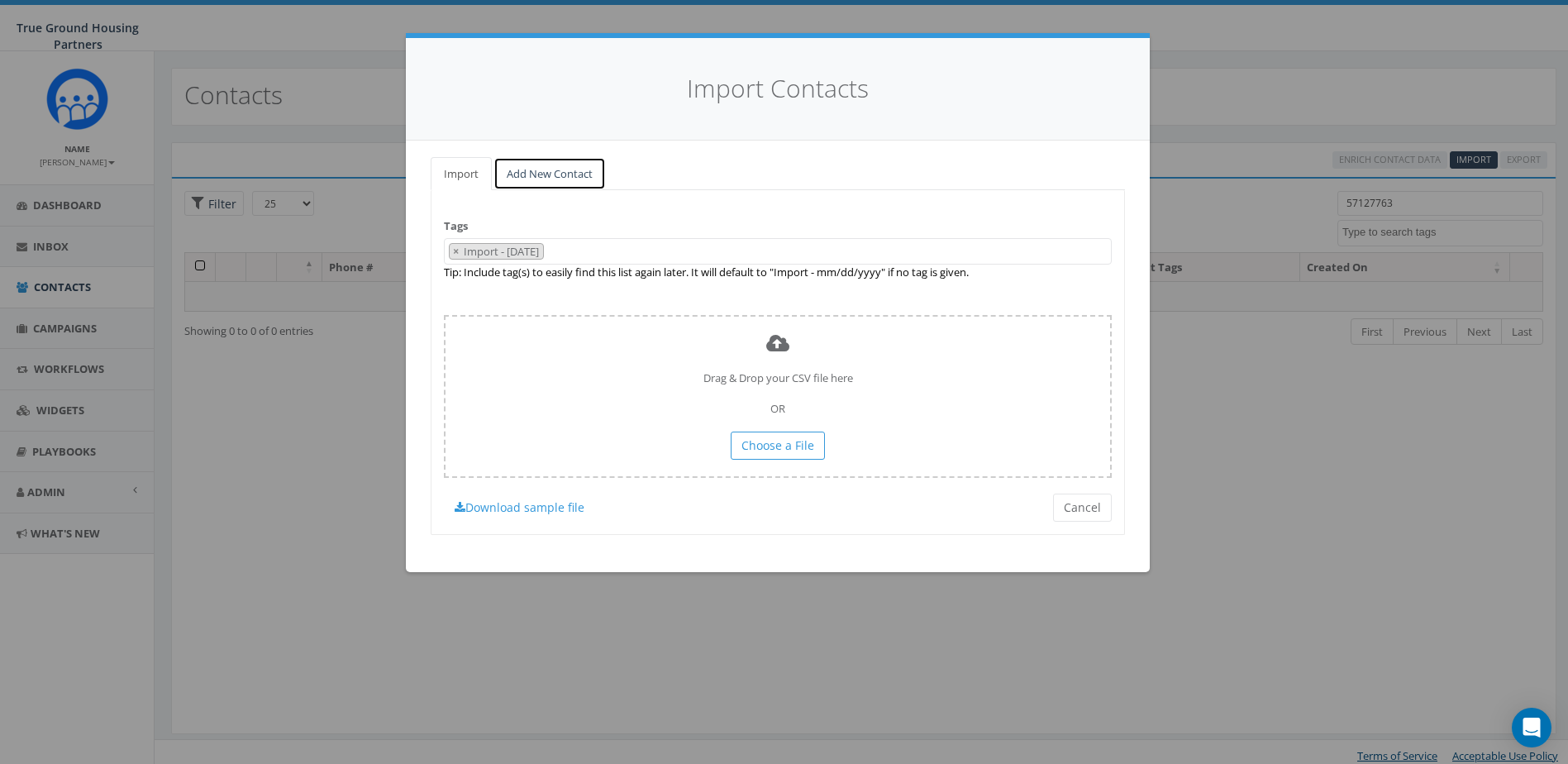
click at [592, 180] on link "Add New Contact" at bounding box center [550, 173] width 112 height 34
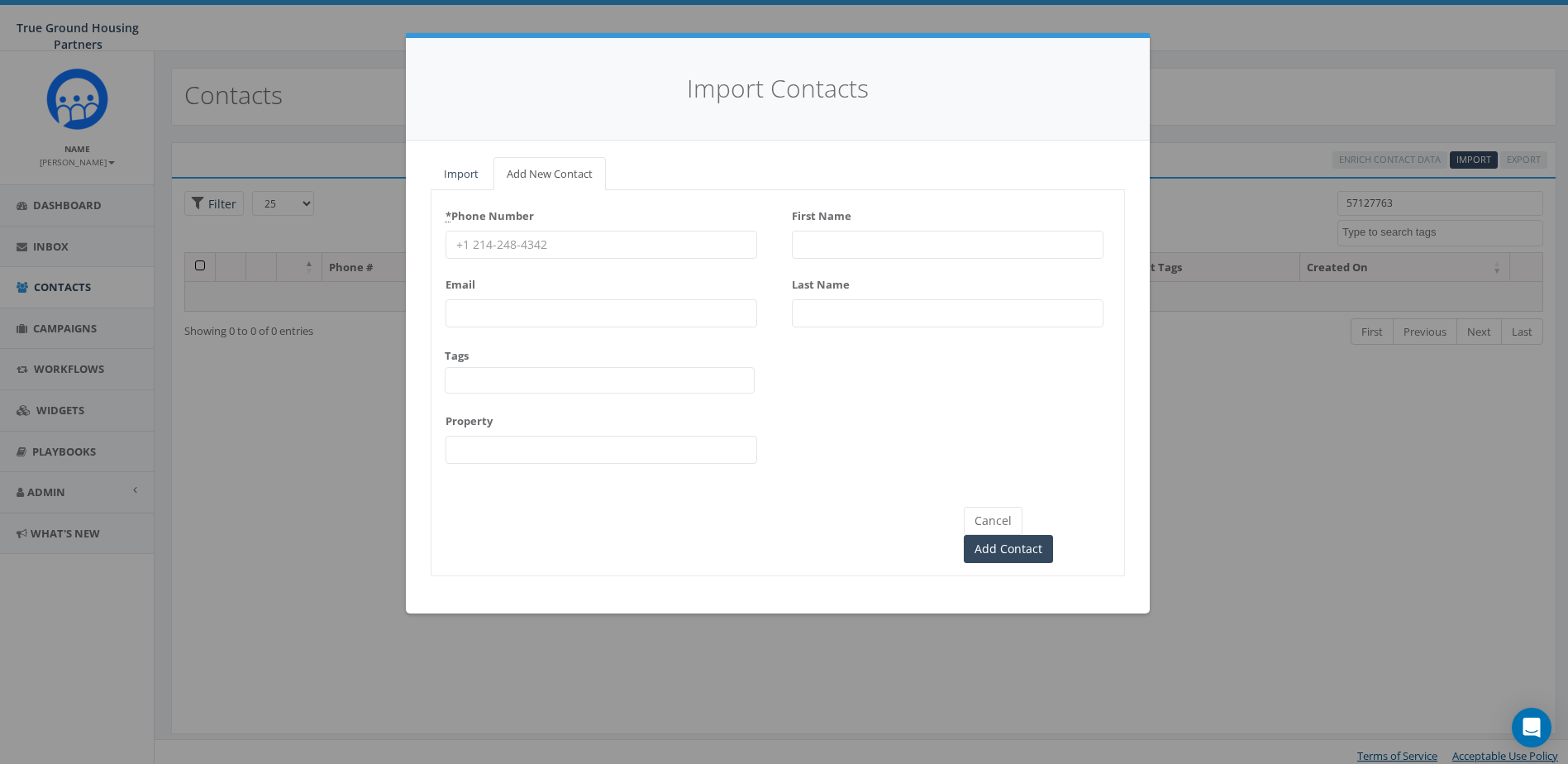
click at [828, 236] on input "First Name" at bounding box center [948, 245] width 312 height 28
drag, startPoint x: 821, startPoint y: 246, endPoint x: 805, endPoint y: 432, distance: 186.7
click at [851, 245] on input "5712776392" at bounding box center [948, 245] width 312 height 28
type input "5712776392"
drag, startPoint x: 804, startPoint y: 442, endPoint x: 805, endPoint y: 419, distance: 23.0
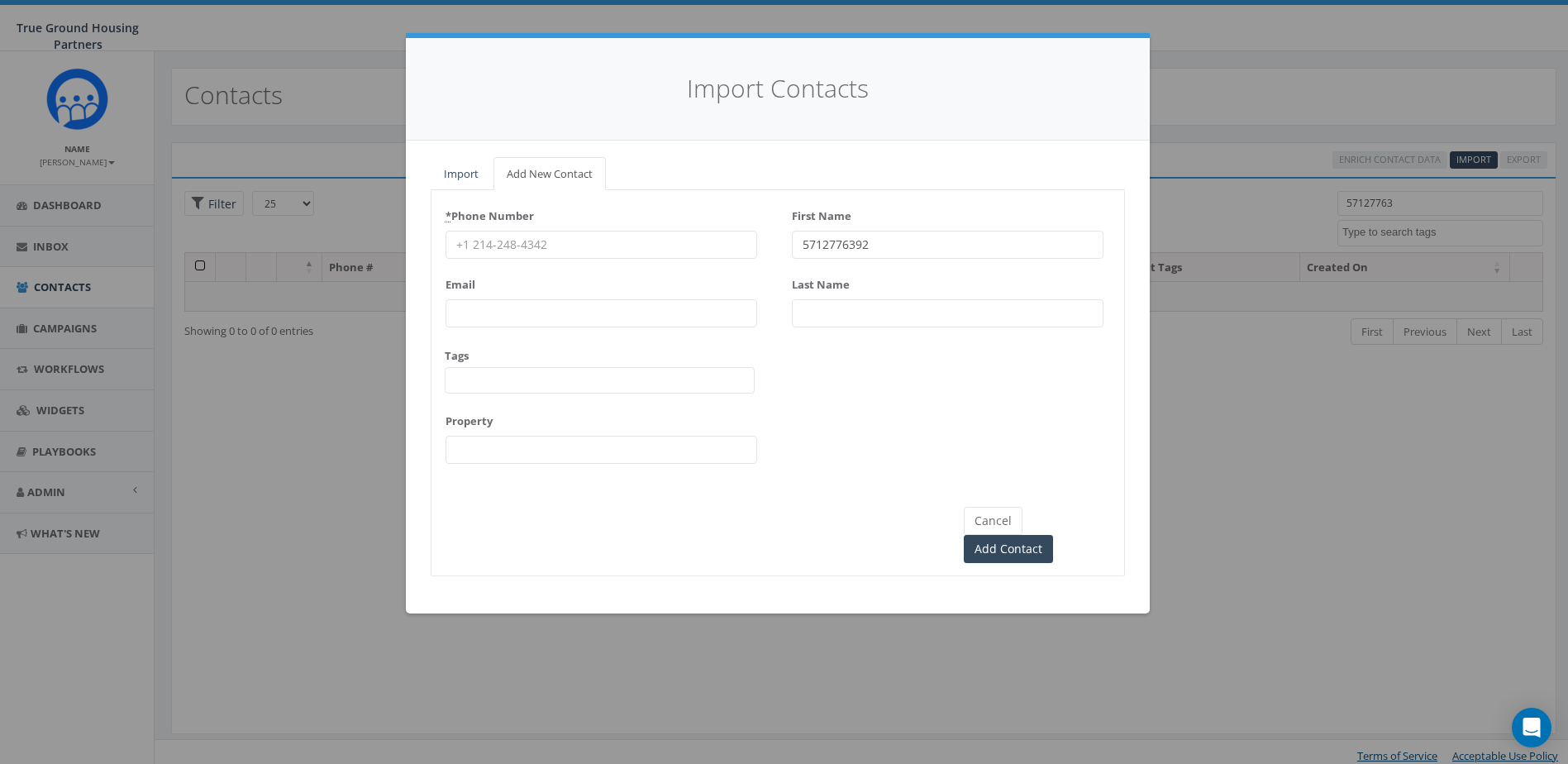
click at [804, 431] on div "* Phone Number Email Tags 2024/10/01 2024/11/22 2025/04/16 Arlington Mill Arlin…" at bounding box center [777, 339] width 693 height 273
click at [821, 320] on input "Last Name" at bounding box center [948, 314] width 312 height 28
click at [828, 251] on input "5712776392" at bounding box center [948, 245] width 312 height 28
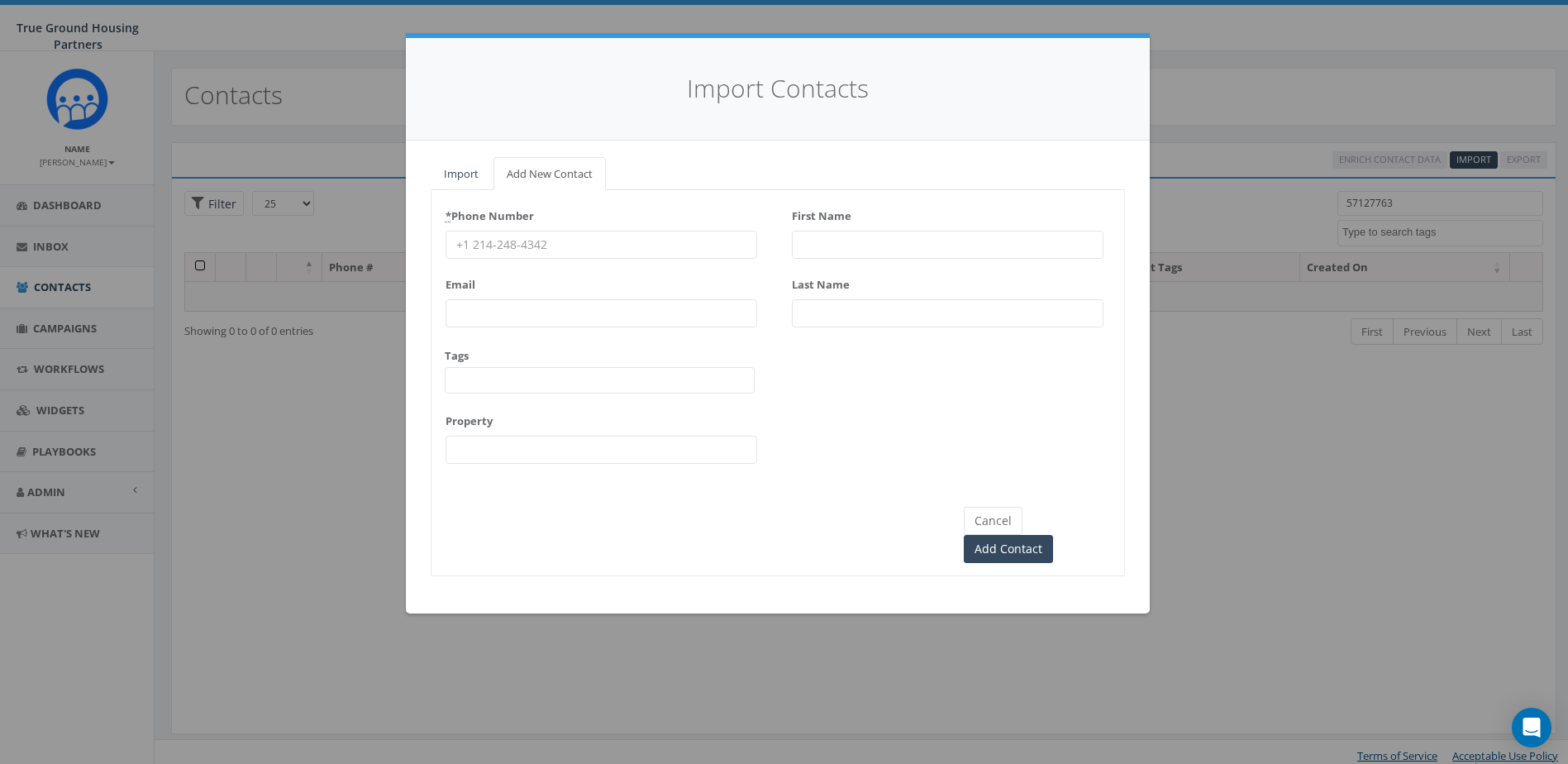
click at [684, 249] on input "* Phone Number" at bounding box center [602, 245] width 312 height 28
paste input "5712776392"
type input "5712776392"
click at [822, 236] on input "First Name" at bounding box center [948, 245] width 312 height 28
drag, startPoint x: 737, startPoint y: 248, endPoint x: 685, endPoint y: 252, distance: 52.2
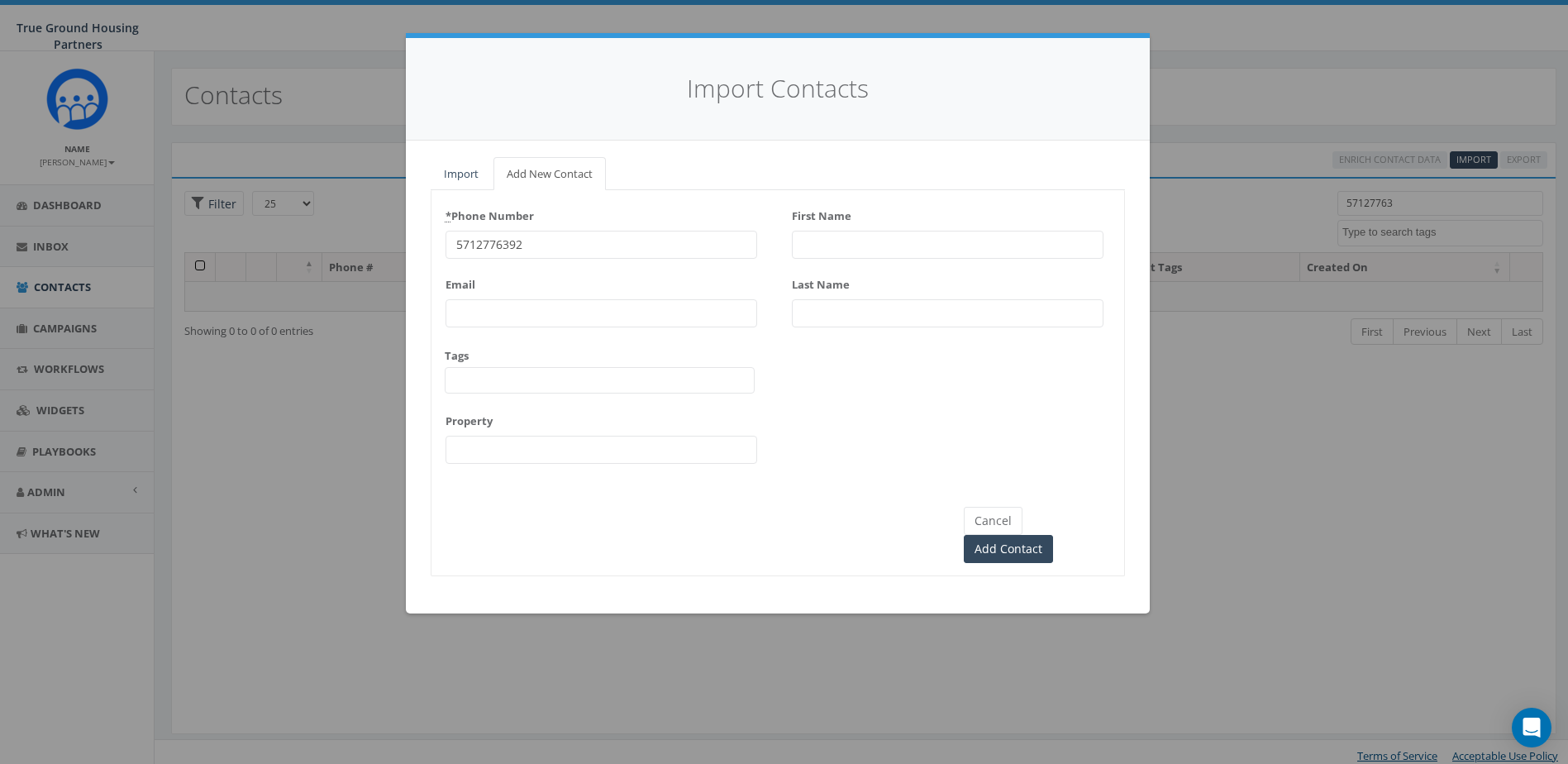
click at [737, 248] on input "5712776392" at bounding box center [602, 245] width 312 height 28
click at [662, 252] on input "5712776392" at bounding box center [602, 245] width 312 height 28
drag, startPoint x: 924, startPoint y: 220, endPoint x: 904, endPoint y: 239, distance: 27.6
click at [923, 222] on div "First Name" at bounding box center [948, 231] width 312 height 57
click at [890, 252] on input "First Name" at bounding box center [948, 245] width 312 height 28
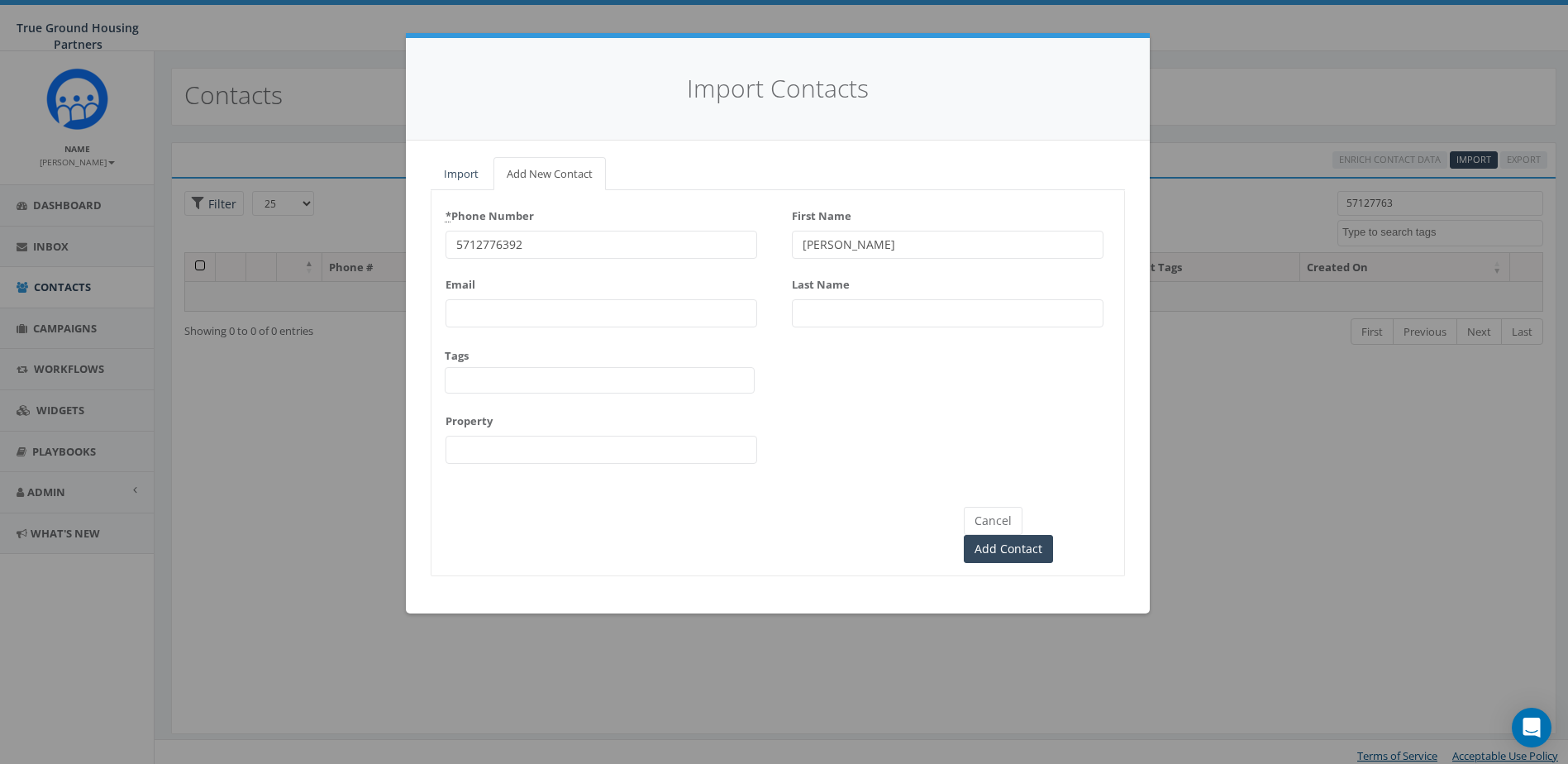
type input "[PERSON_NAME]"
click at [606, 376] on span at bounding box center [600, 380] width 310 height 26
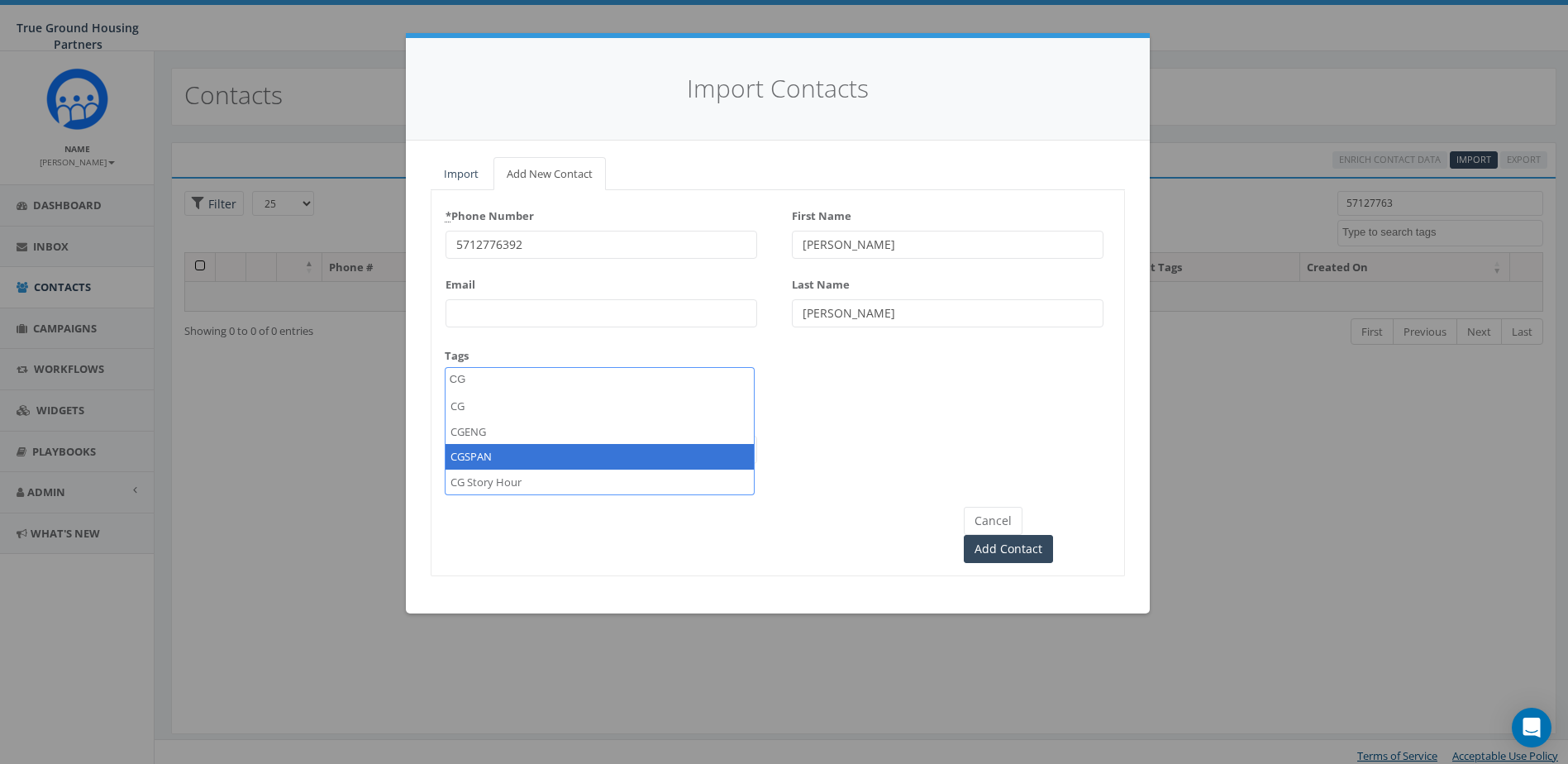
type textarea "CG"
select select "CGSPAN"
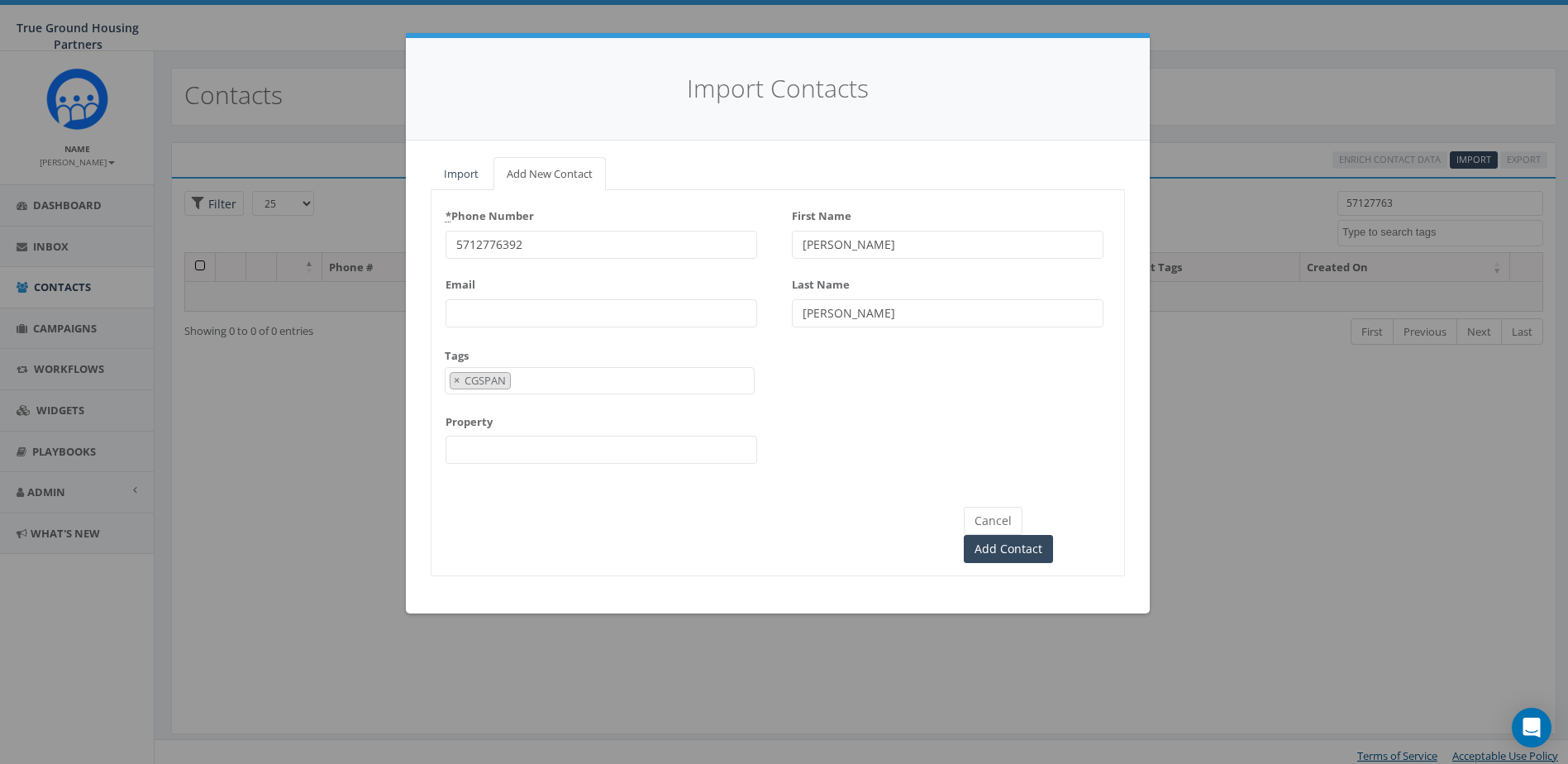
scroll to position [157, 0]
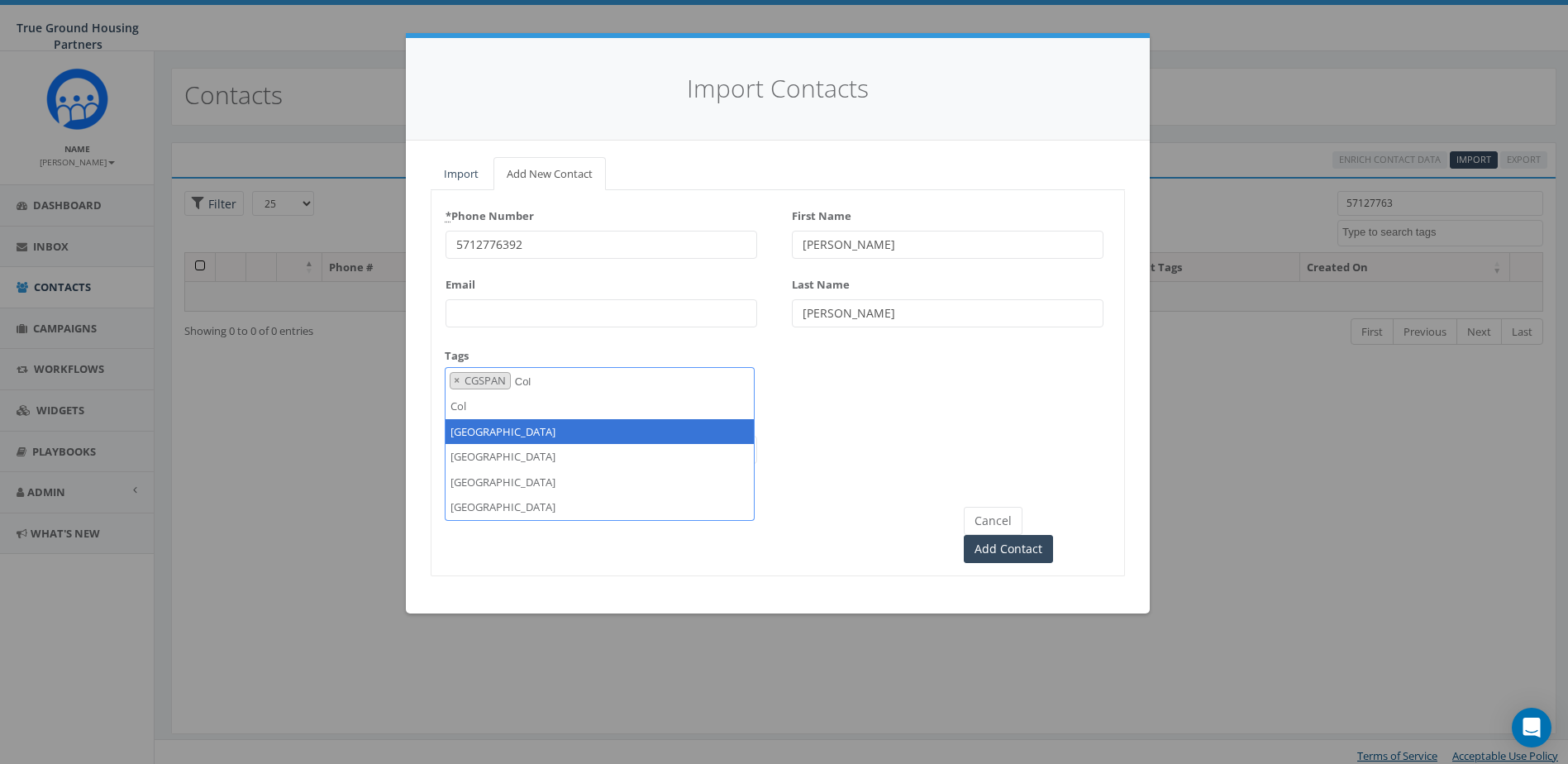
type textarea "Col"
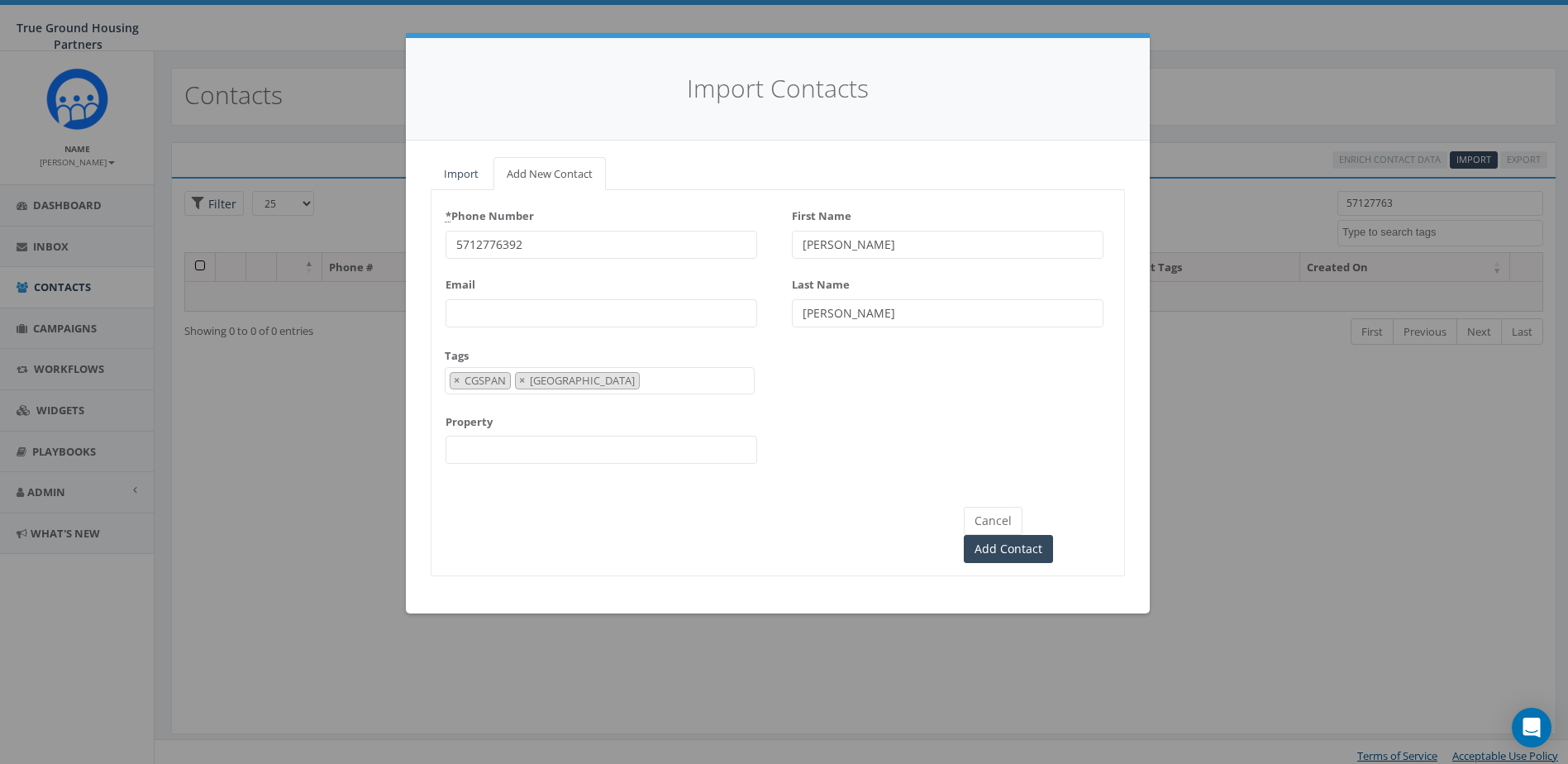
click at [532, 457] on input "Property" at bounding box center [602, 450] width 312 height 28
type input "[GEOGRAPHIC_DATA]"
drag, startPoint x: 935, startPoint y: 457, endPoint x: 1064, endPoint y: 496, distance: 134.8
click at [937, 456] on div "* Phone Number 5712776392 Email Tags 2024/10/01 2024/11/22 2025/04/16 Arlington…" at bounding box center [777, 340] width 693 height 274
click at [1053, 535] on input "Add Contact" at bounding box center [1009, 549] width 90 height 28
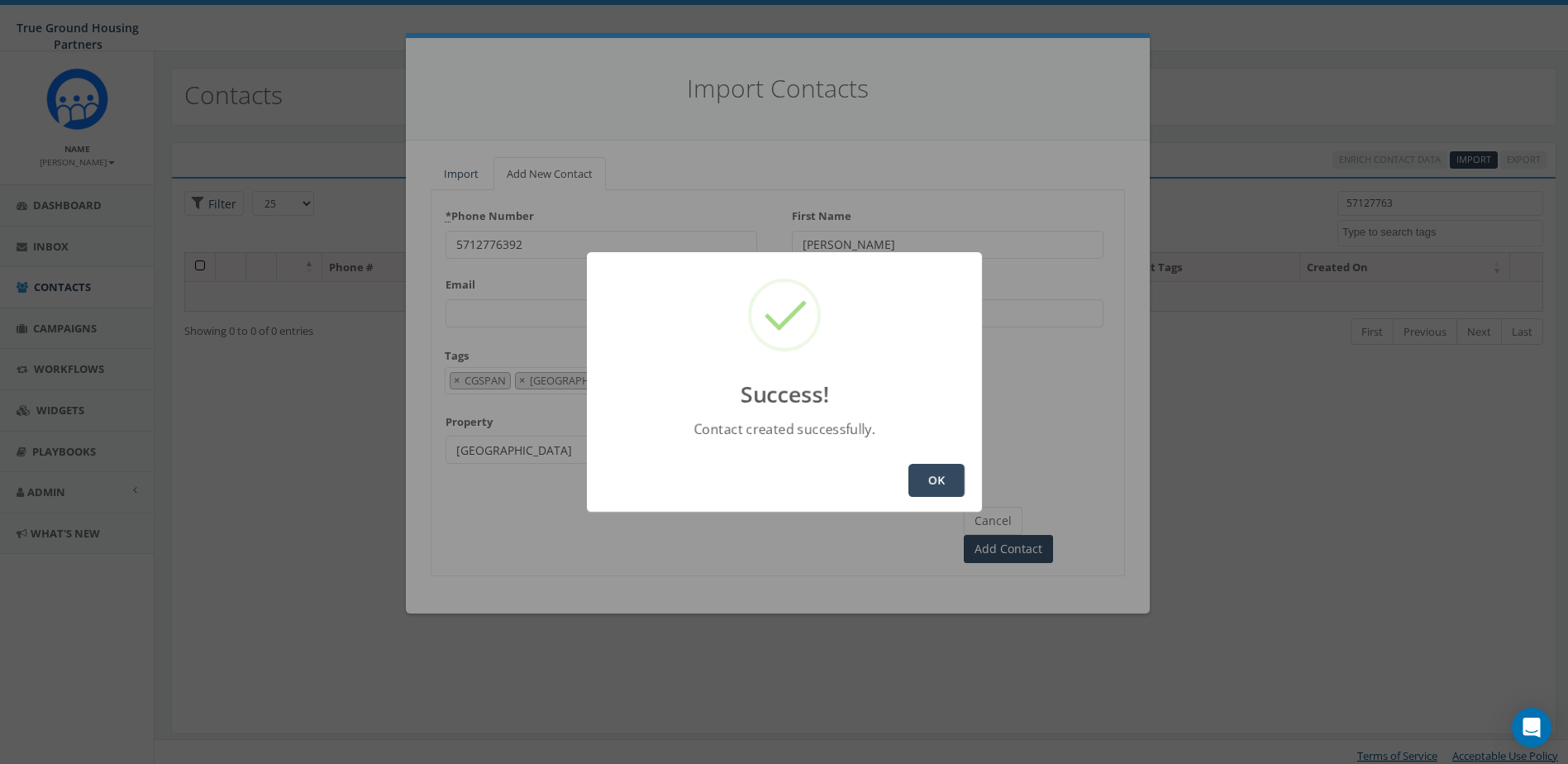
click at [942, 483] on button "OK" at bounding box center [936, 480] width 57 height 33
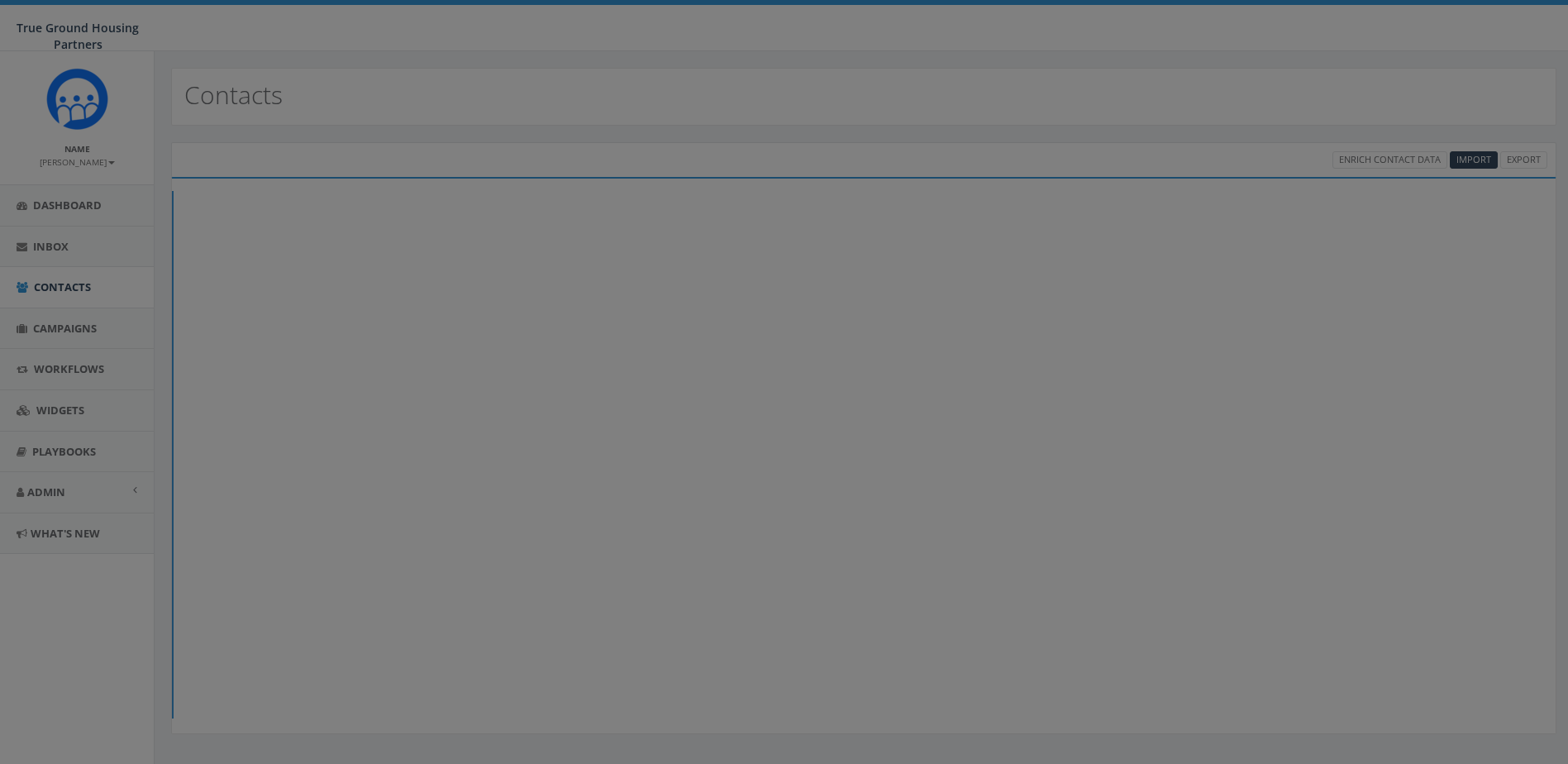
select select
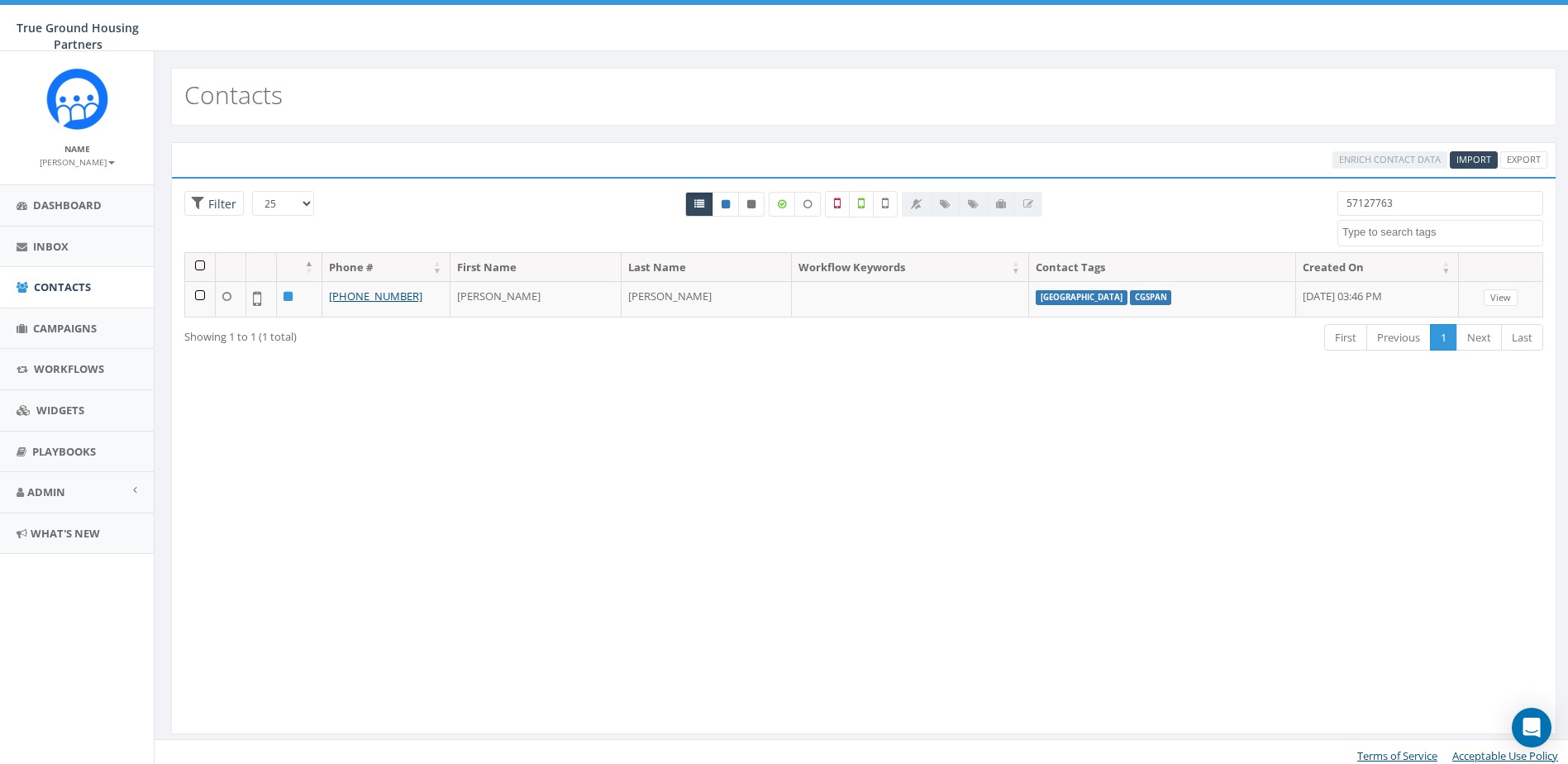
click at [1414, 201] on input "57127763" at bounding box center [1441, 203] width 206 height 24
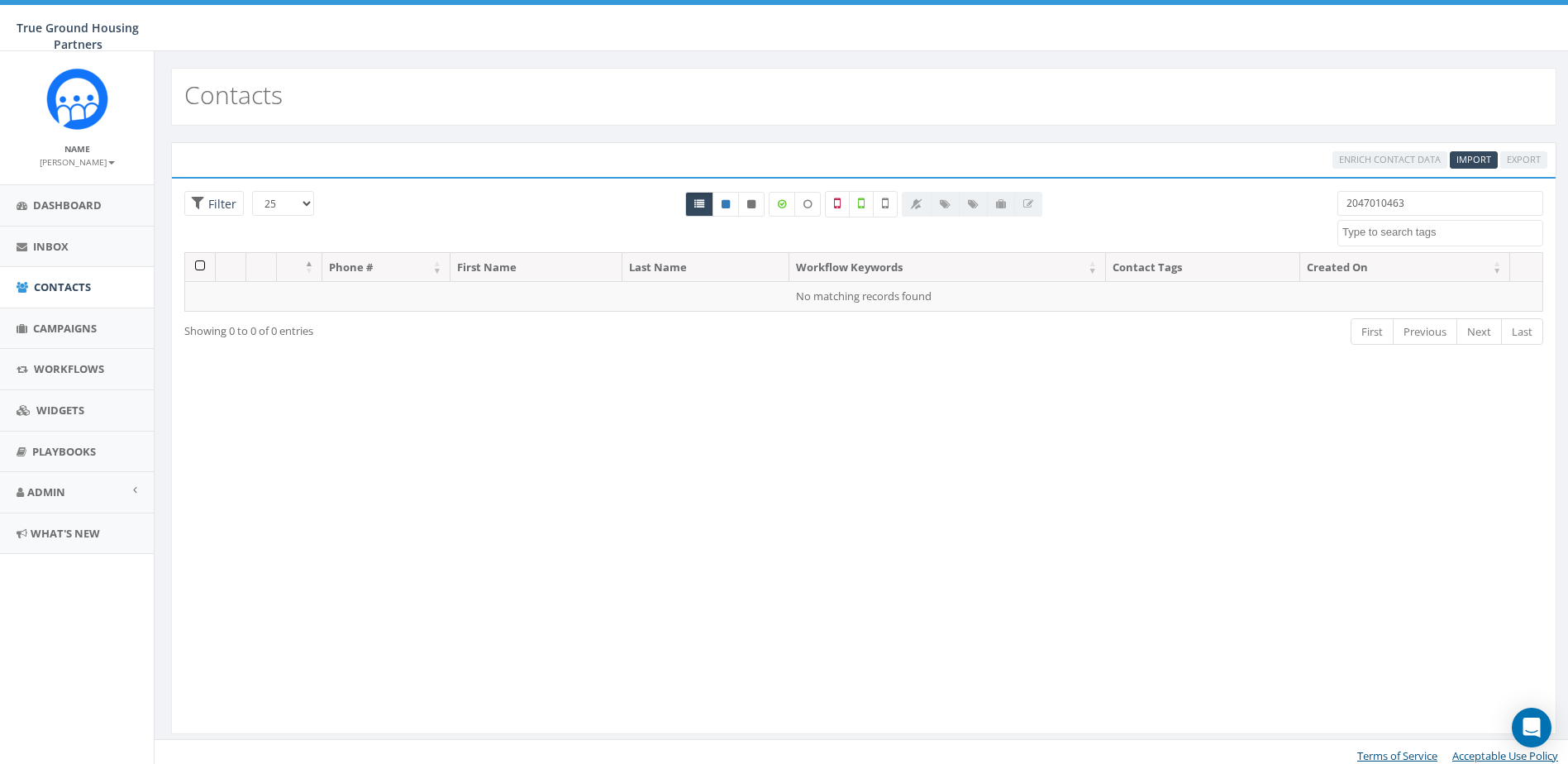
click at [1389, 200] on input "2047010463" at bounding box center [1441, 203] width 206 height 24
type input "2047010463"
click at [1471, 160] on span "Import" at bounding box center [1474, 159] width 35 height 12
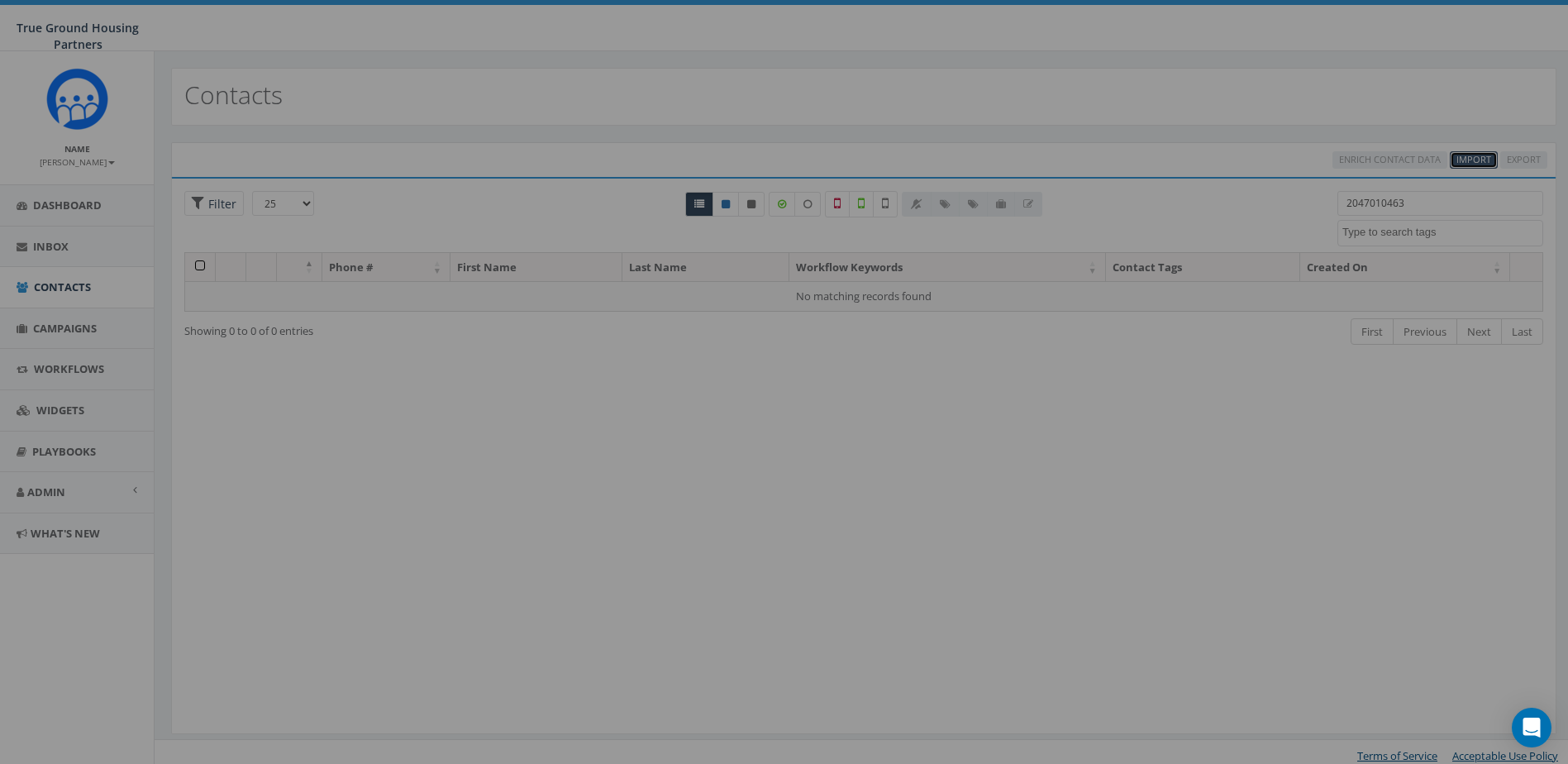
select select
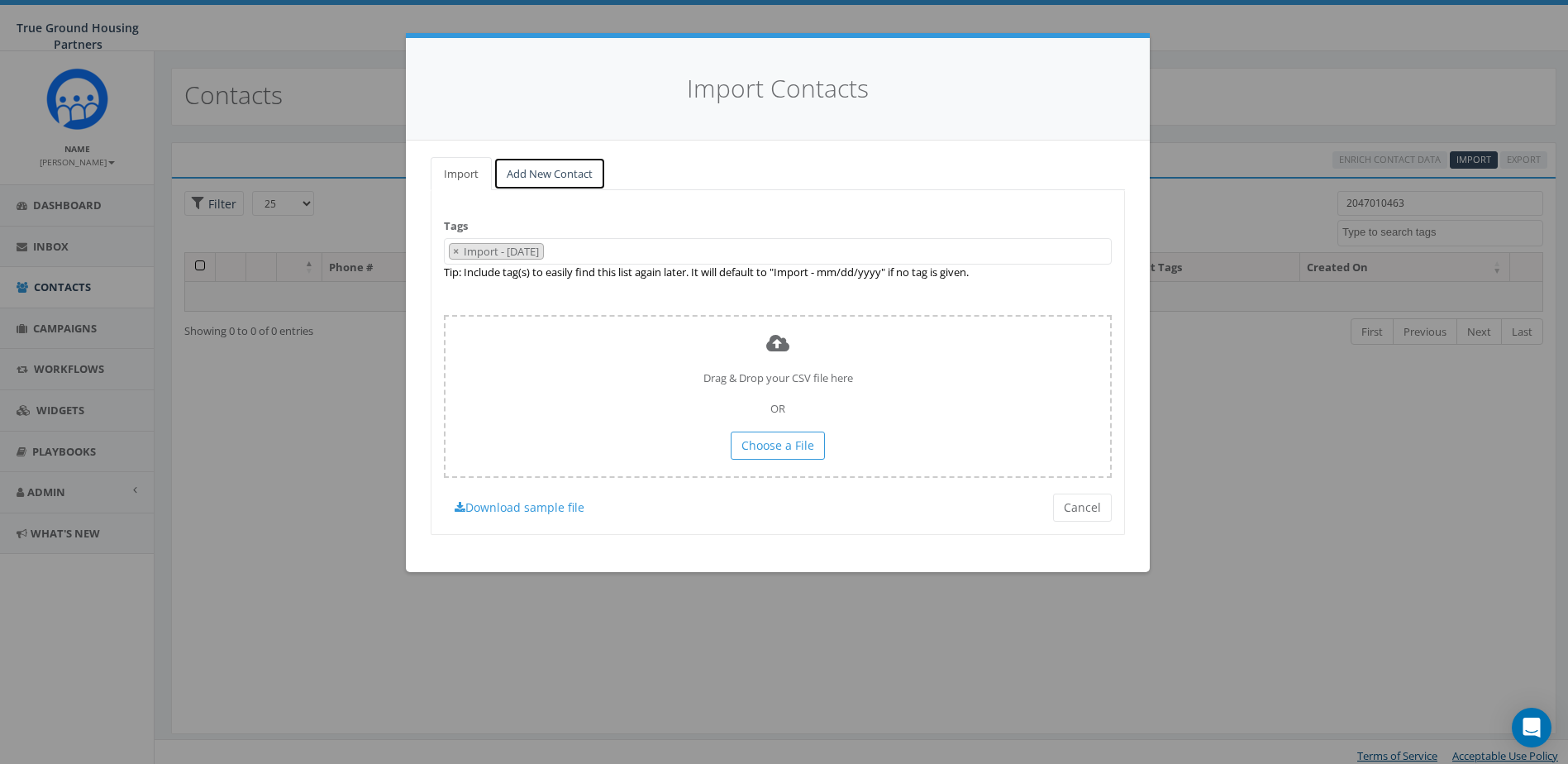
click at [587, 173] on link "Add New Contact" at bounding box center [550, 173] width 112 height 34
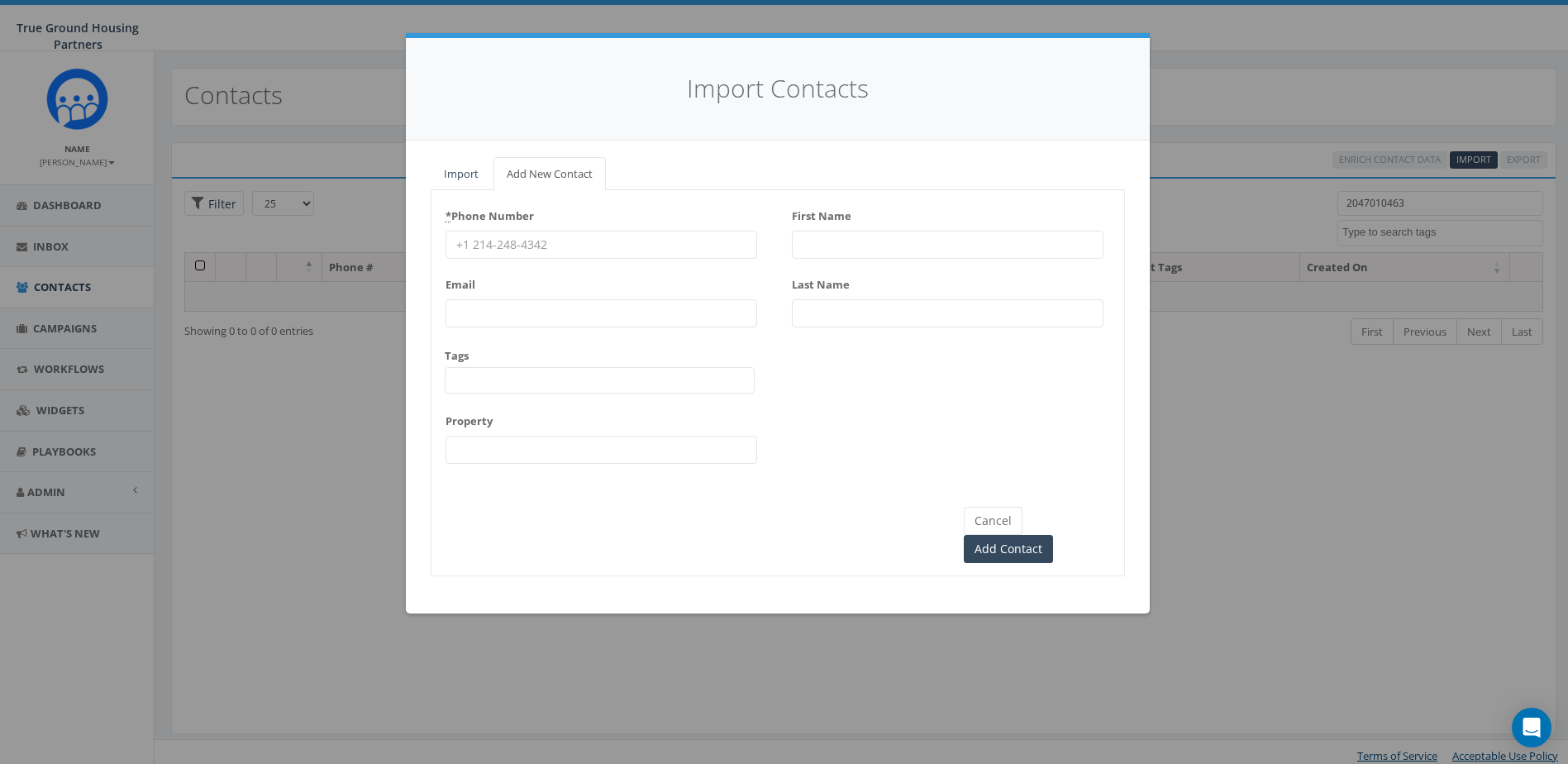
click at [816, 236] on input "First Name" at bounding box center [948, 245] width 312 height 28
type input "[PERSON_NAME]"
click at [643, 268] on div "* Phone Number Email Tags 2024/10/01 2024/11/22 2025/04/16 Arlington Mill Arlin…" at bounding box center [602, 339] width 312 height 273
click at [643, 255] on input "* Phone Number" at bounding box center [602, 245] width 312 height 28
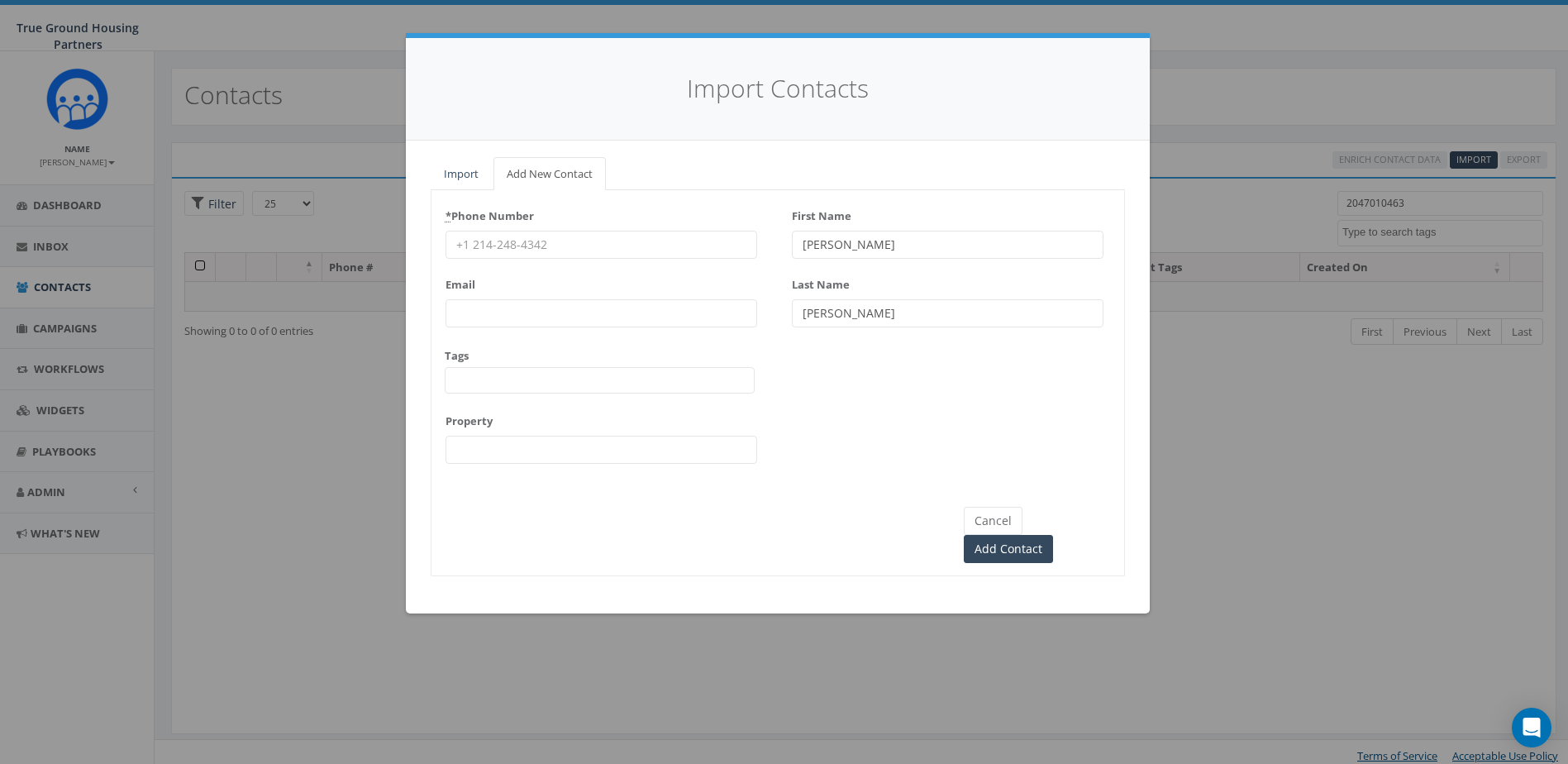
click at [644, 249] on input "* Phone Number" at bounding box center [602, 245] width 312 height 28
type input "2407010463"
click at [565, 430] on div "Property" at bounding box center [602, 436] width 312 height 57
click at [489, 383] on span at bounding box center [600, 380] width 310 height 26
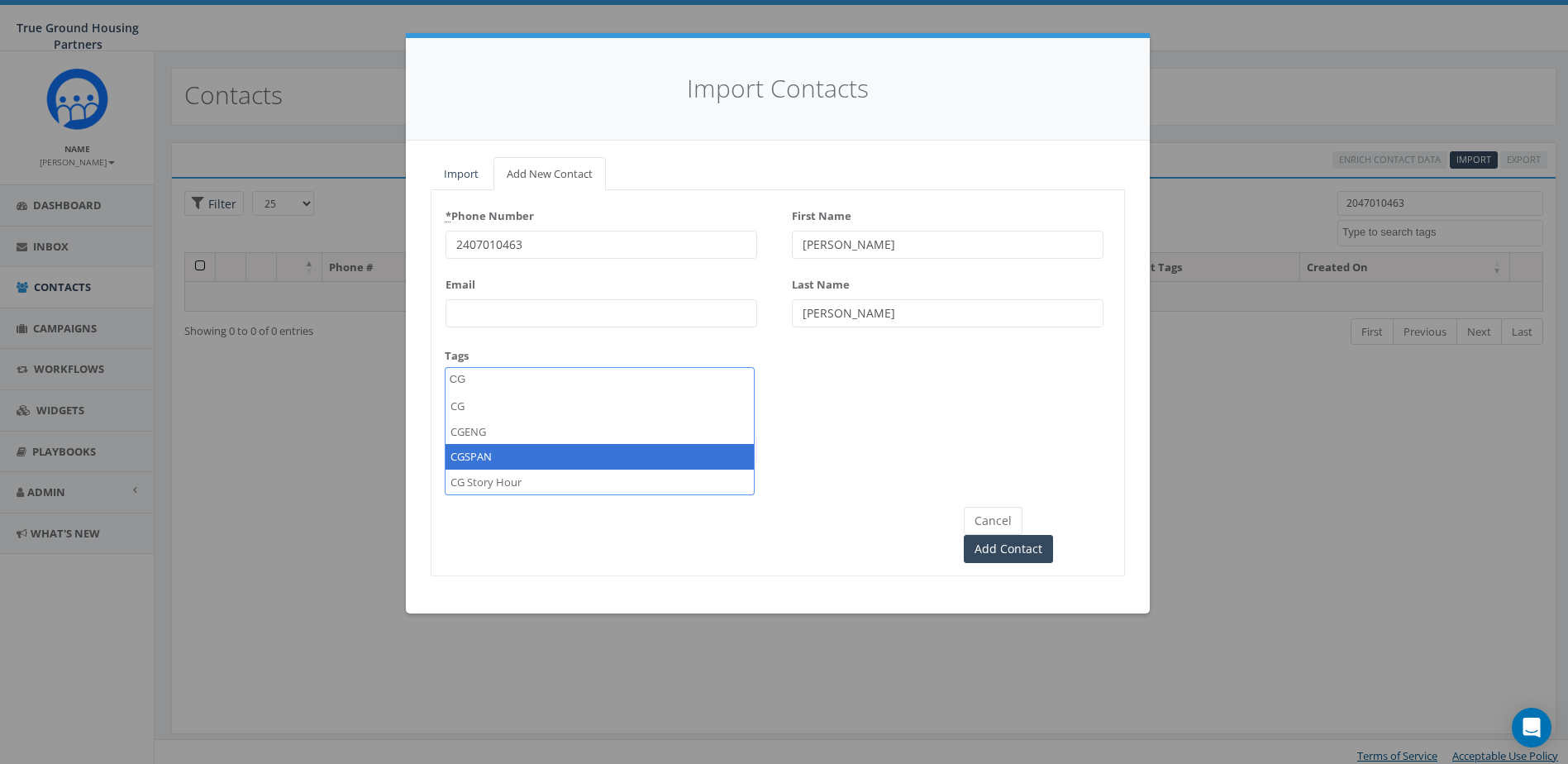
type textarea "CG"
select select "CGSPAN"
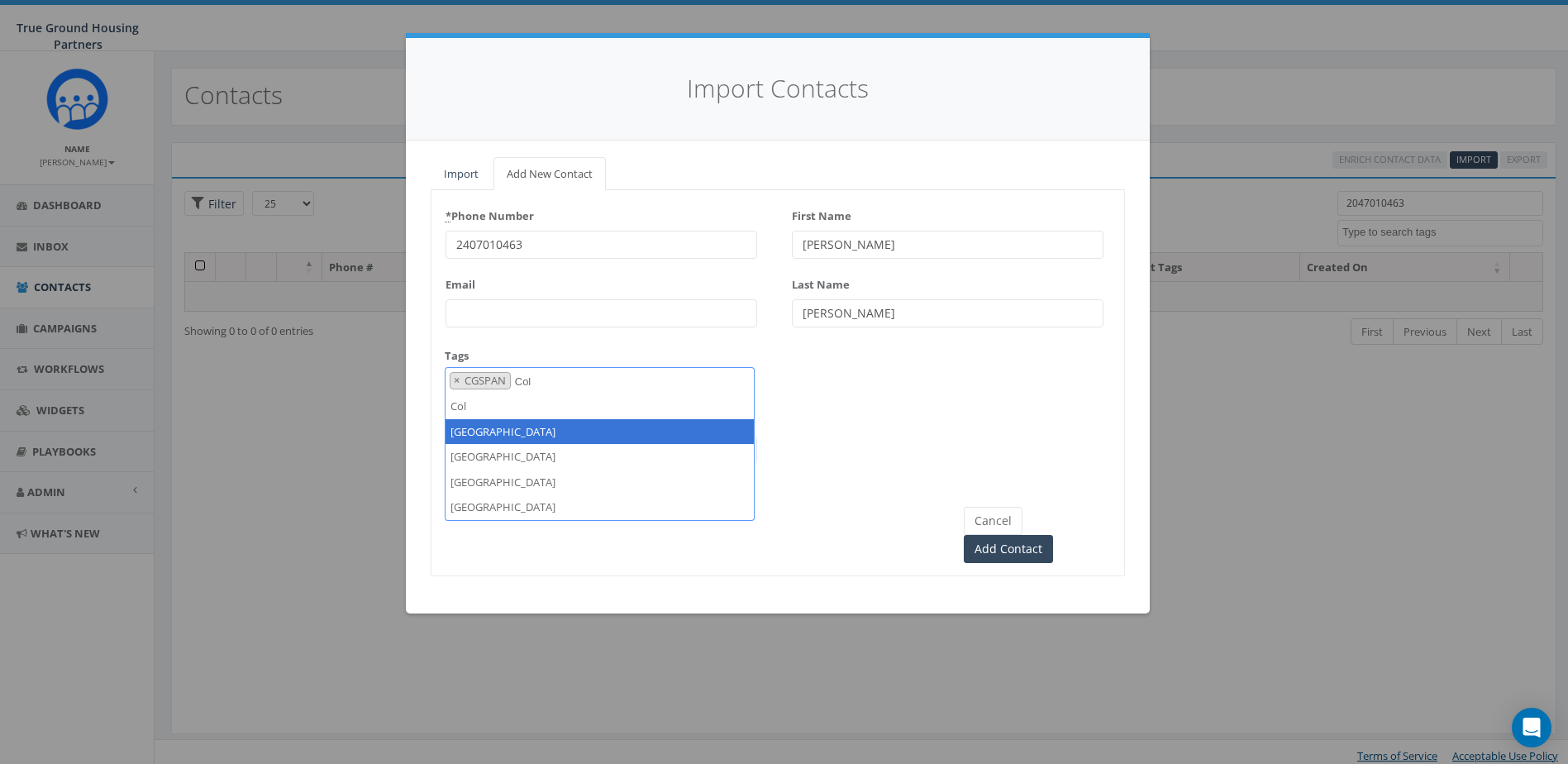
type textarea "Col"
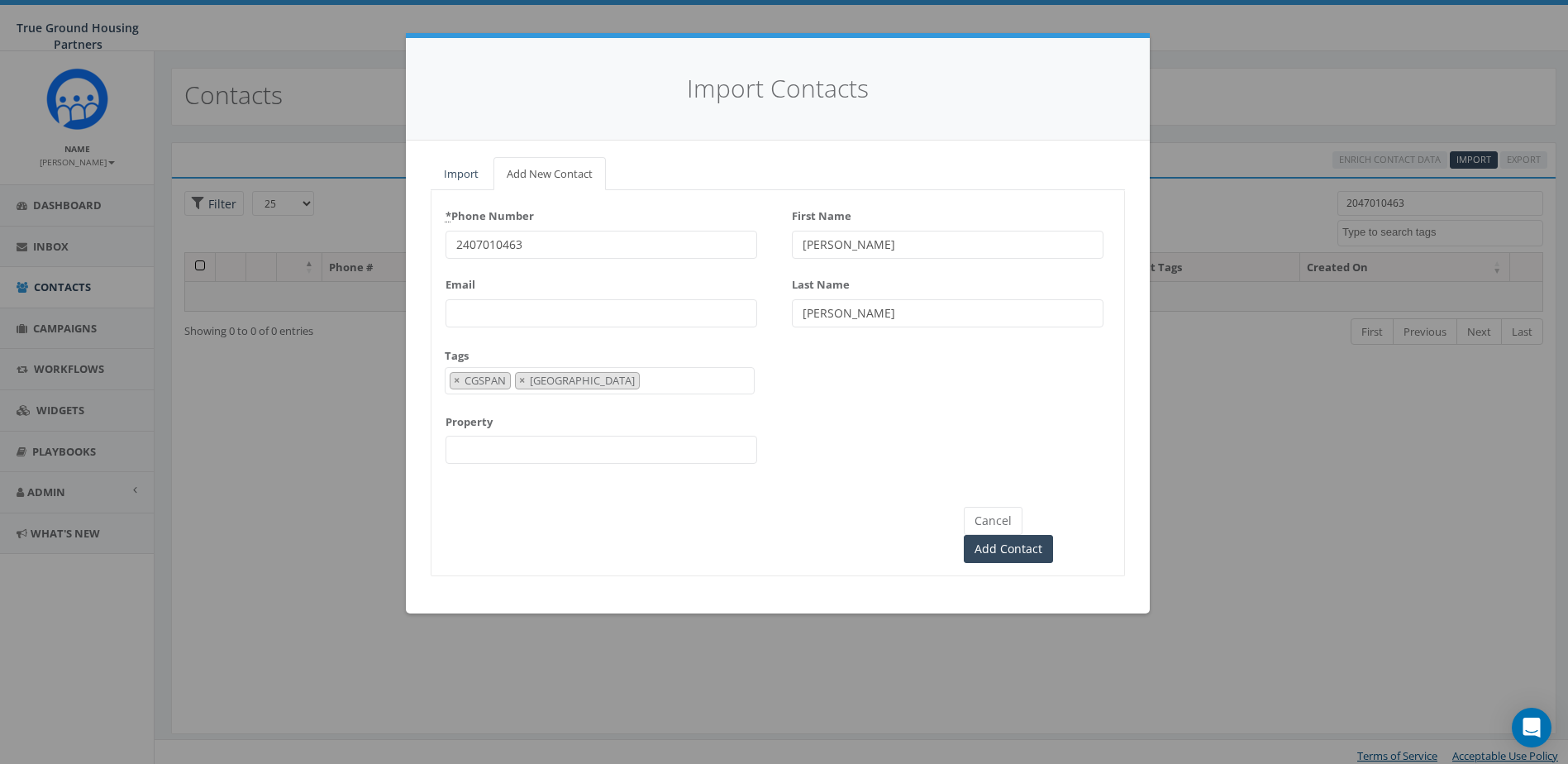
click at [503, 450] on input "Property" at bounding box center [602, 450] width 312 height 28
click at [1056, 419] on div "* Phone Number 2407010463 Email Tags 2024/10/01 2024/11/22 2025/04/16 Arlington…" at bounding box center [777, 340] width 693 height 274
click at [583, 450] on input "Col" at bounding box center [602, 450] width 312 height 28
type input "[GEOGRAPHIC_DATA]"
click at [1002, 472] on div "* Phone Number 2407010463 Email Tags 2024/10/01 2024/11/22 2025/04/16 Arlington…" at bounding box center [777, 340] width 693 height 274
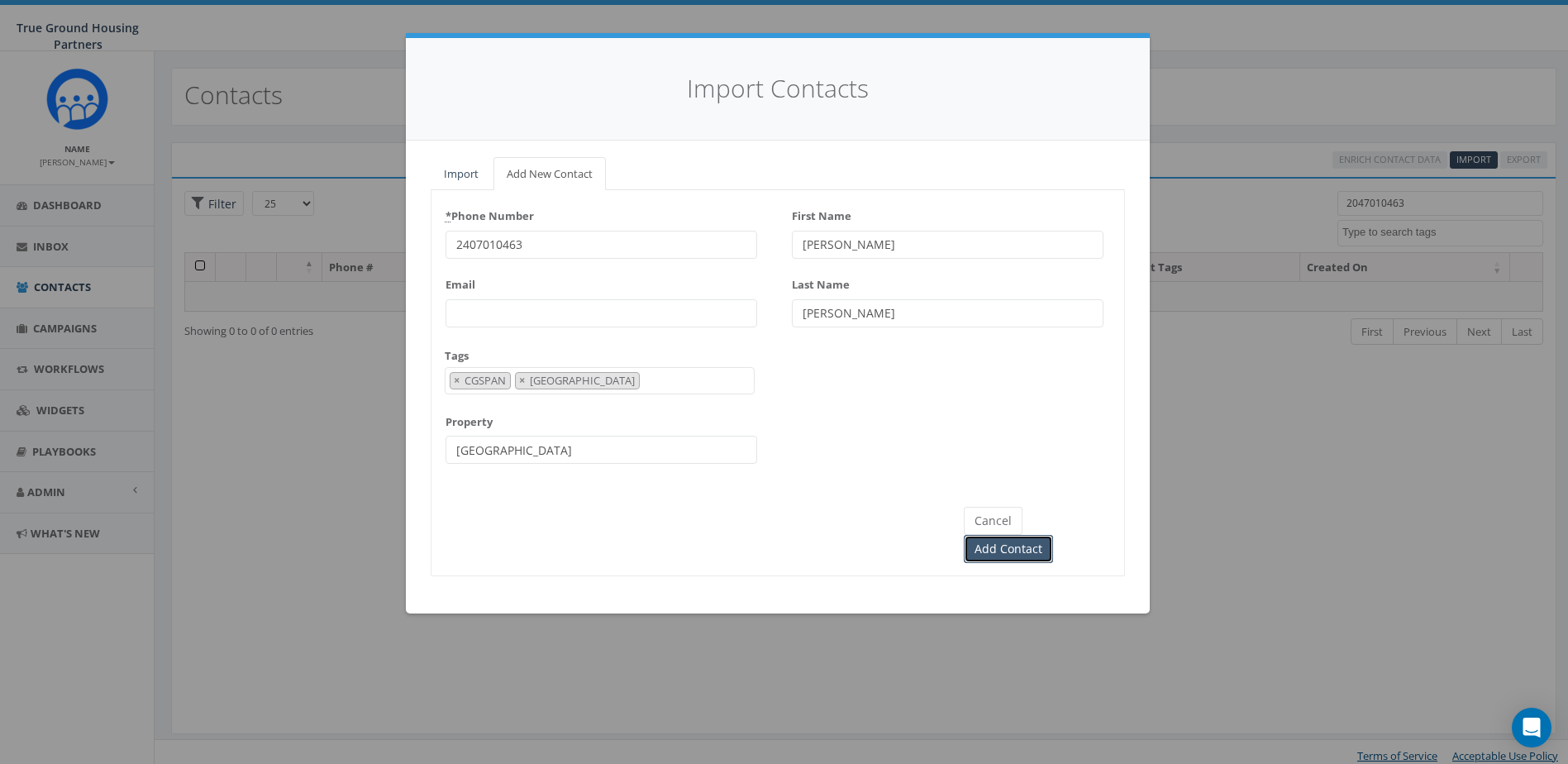
click at [1053, 535] on input "Add Contact" at bounding box center [1009, 549] width 90 height 28
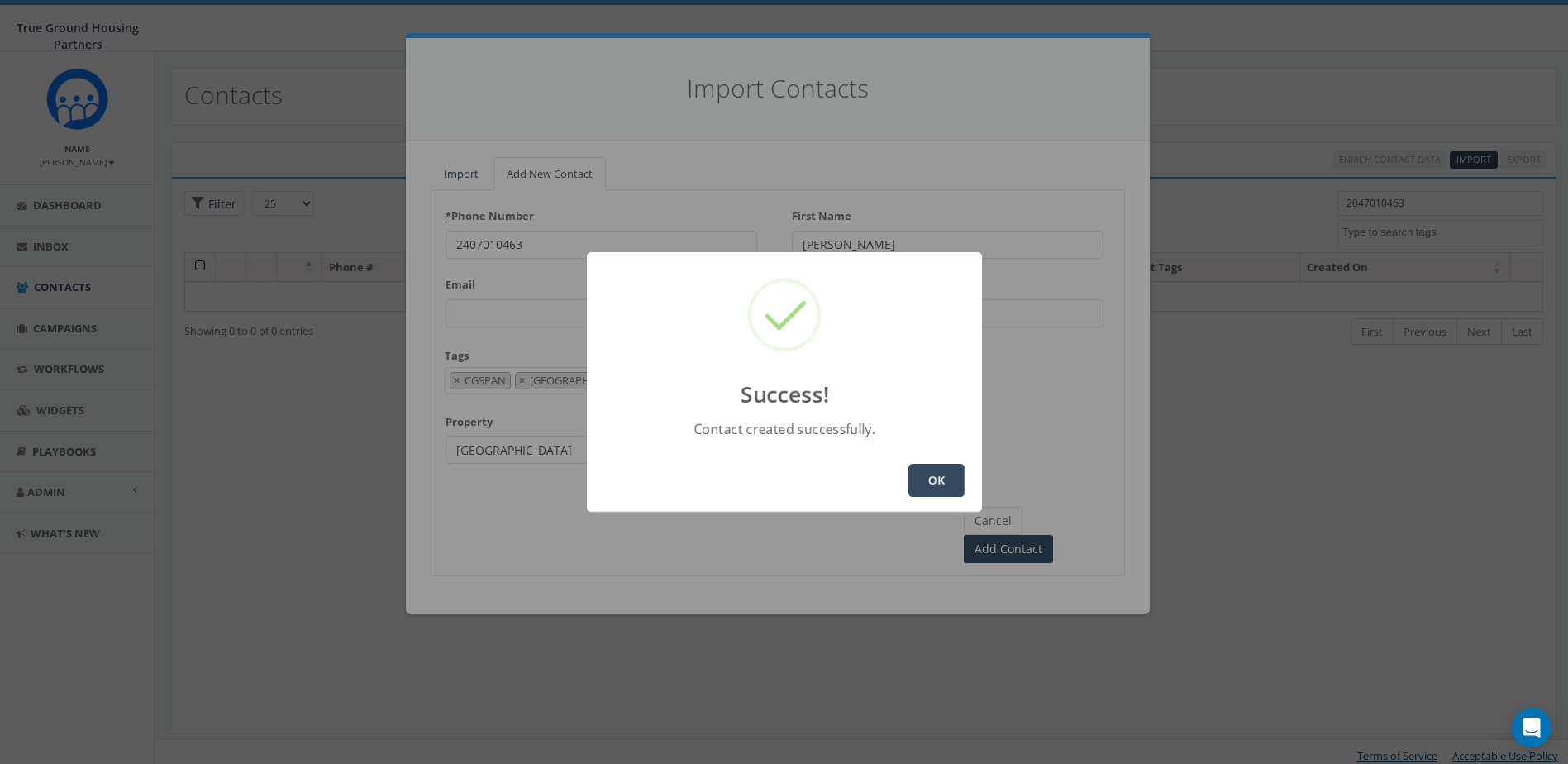
click at [951, 478] on button "OK" at bounding box center [936, 480] width 57 height 33
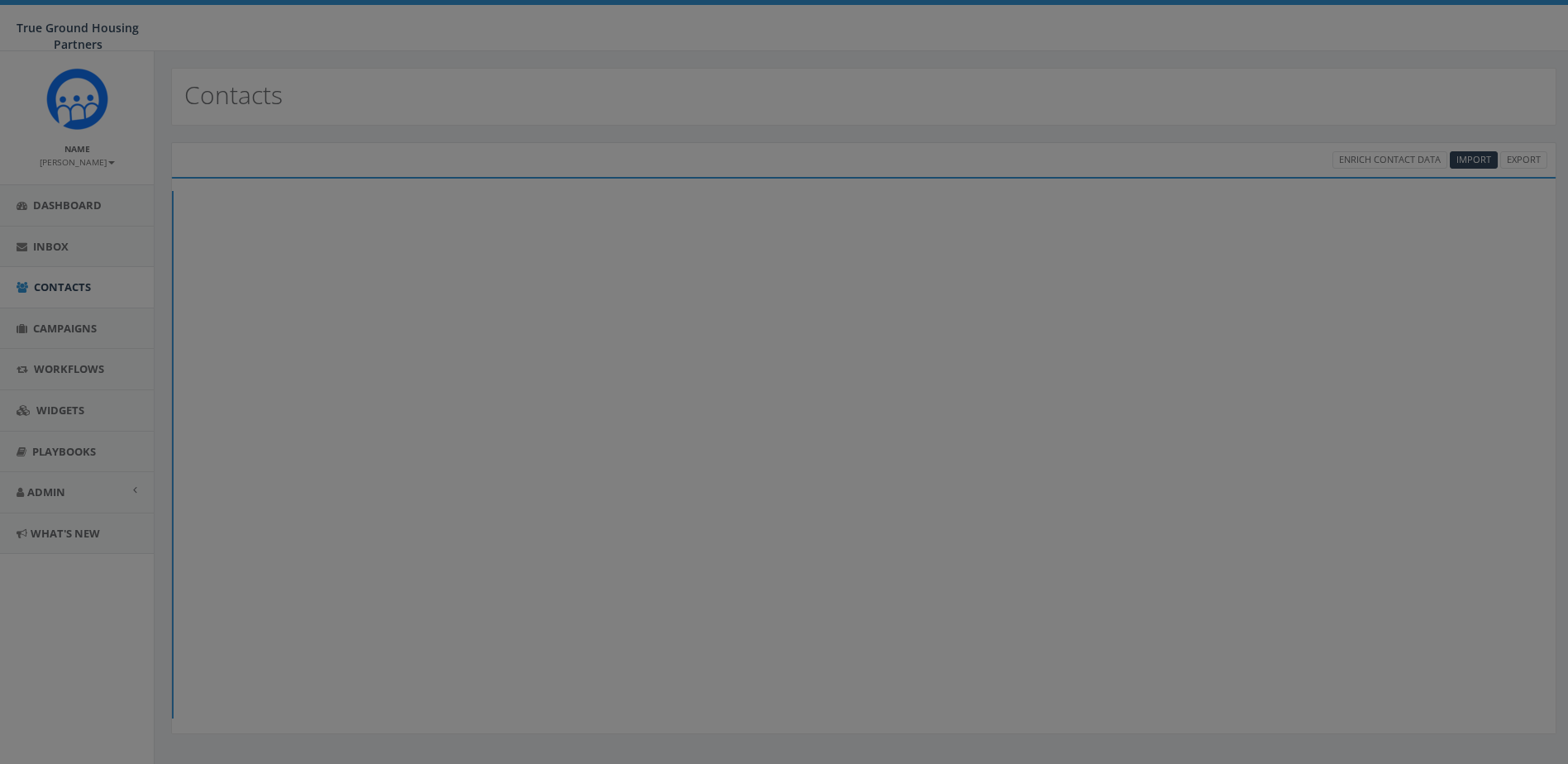
select select
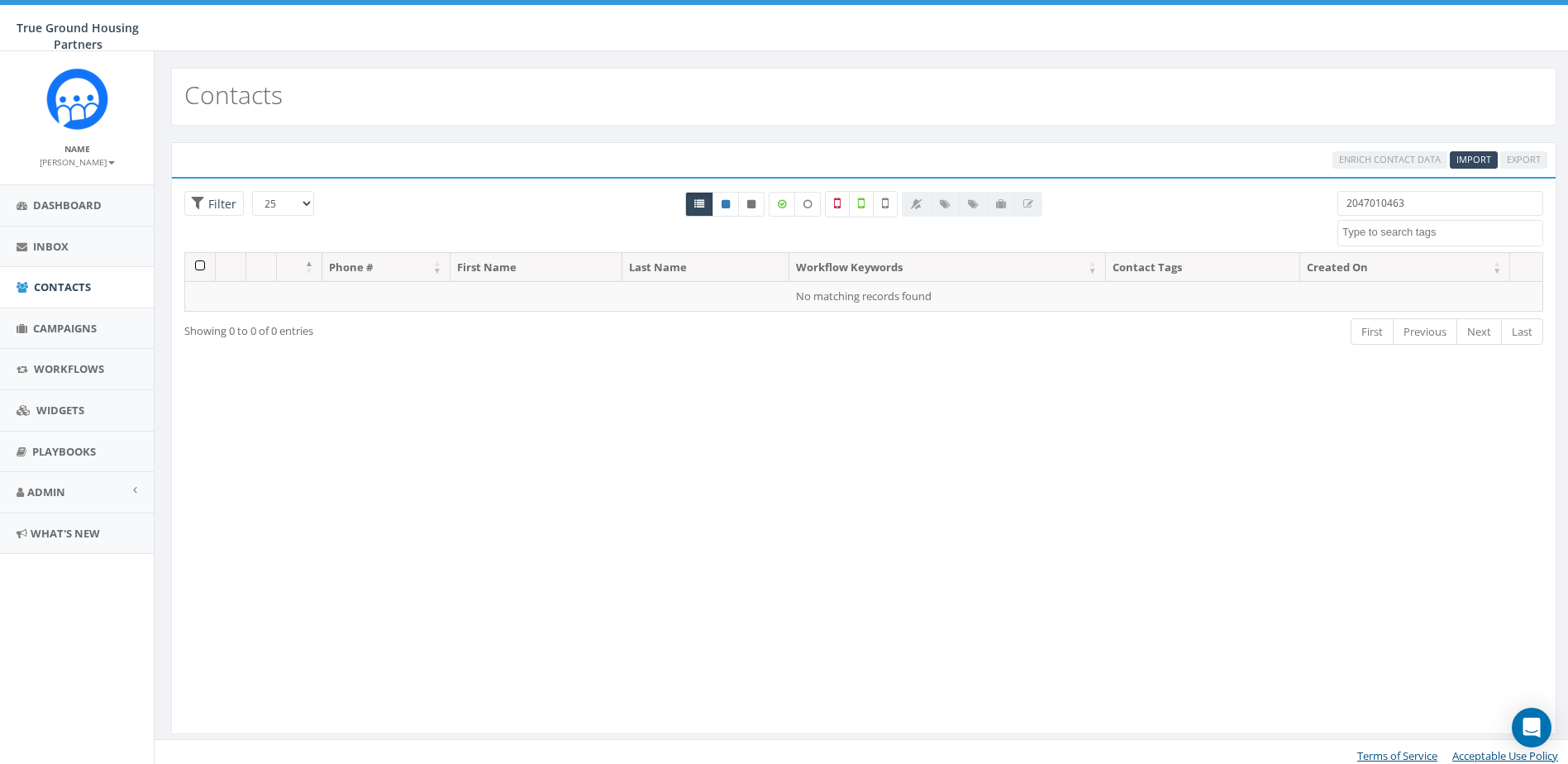
click at [1379, 209] on input "2047010463" at bounding box center [1441, 203] width 206 height 24
type input "7"
type input "[PERSON_NAME]"
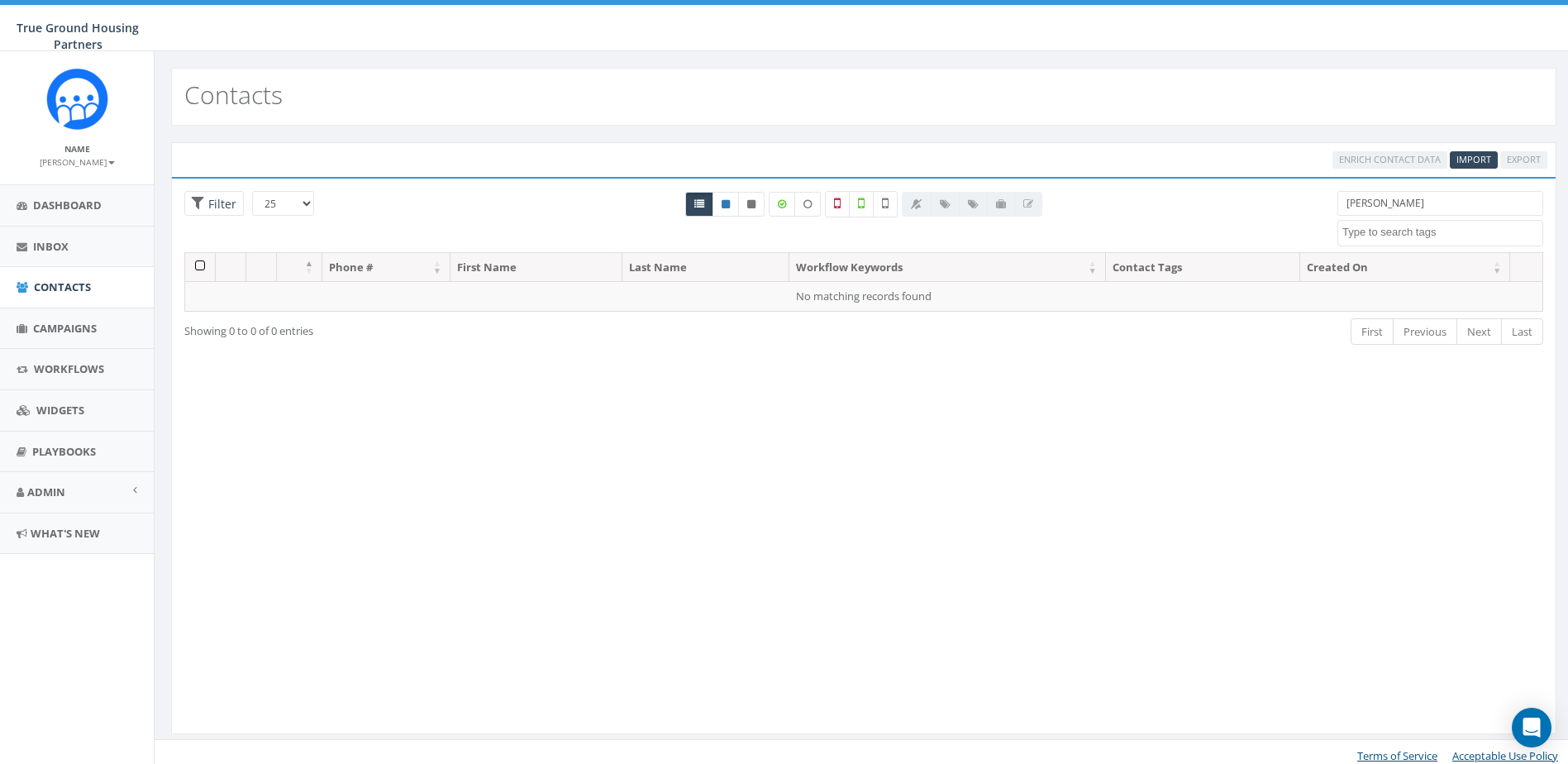
click at [1379, 203] on input "[PERSON_NAME]" at bounding box center [1441, 203] width 206 height 24
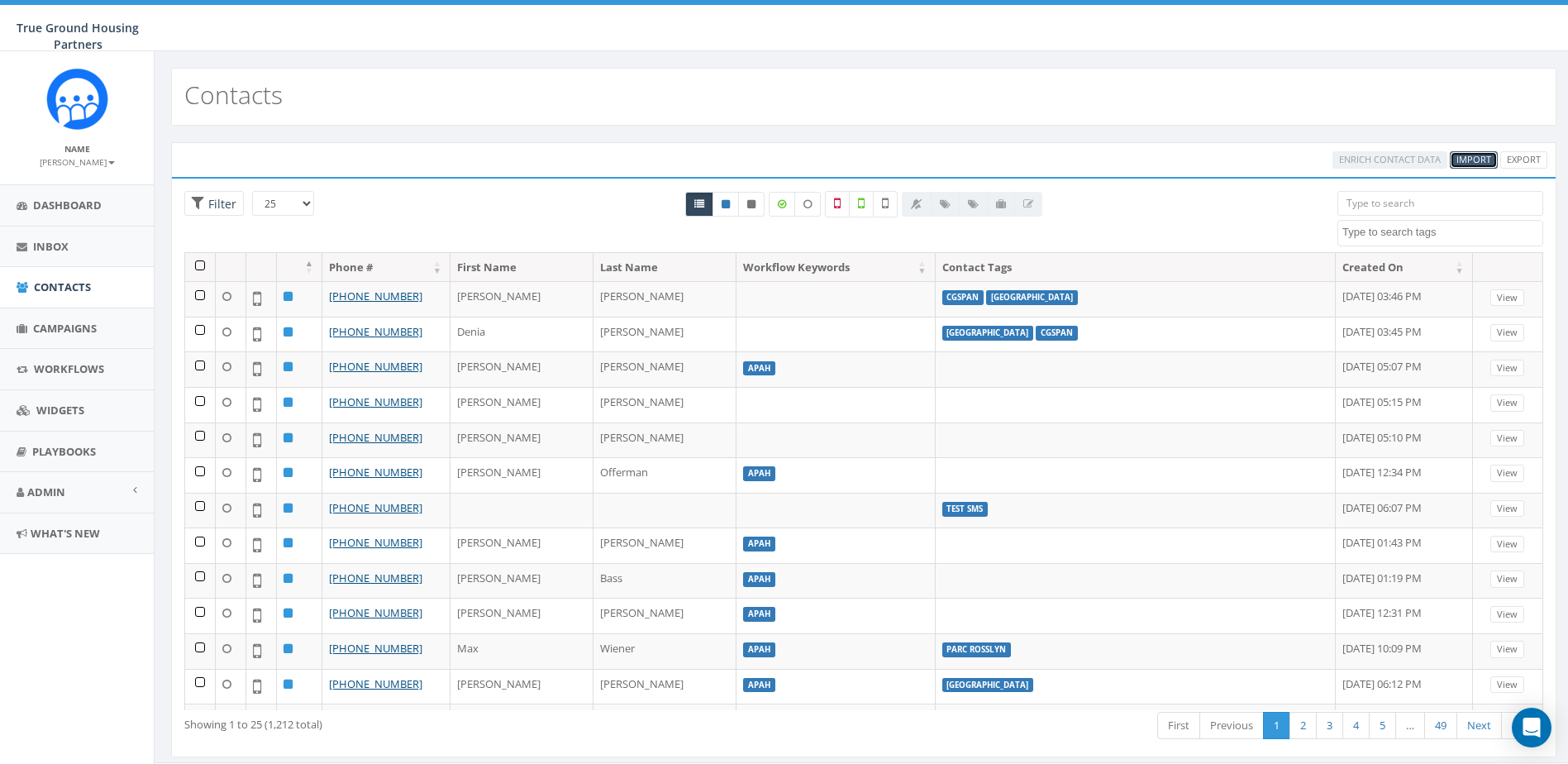
click at [1477, 156] on span "Import" at bounding box center [1474, 159] width 35 height 12
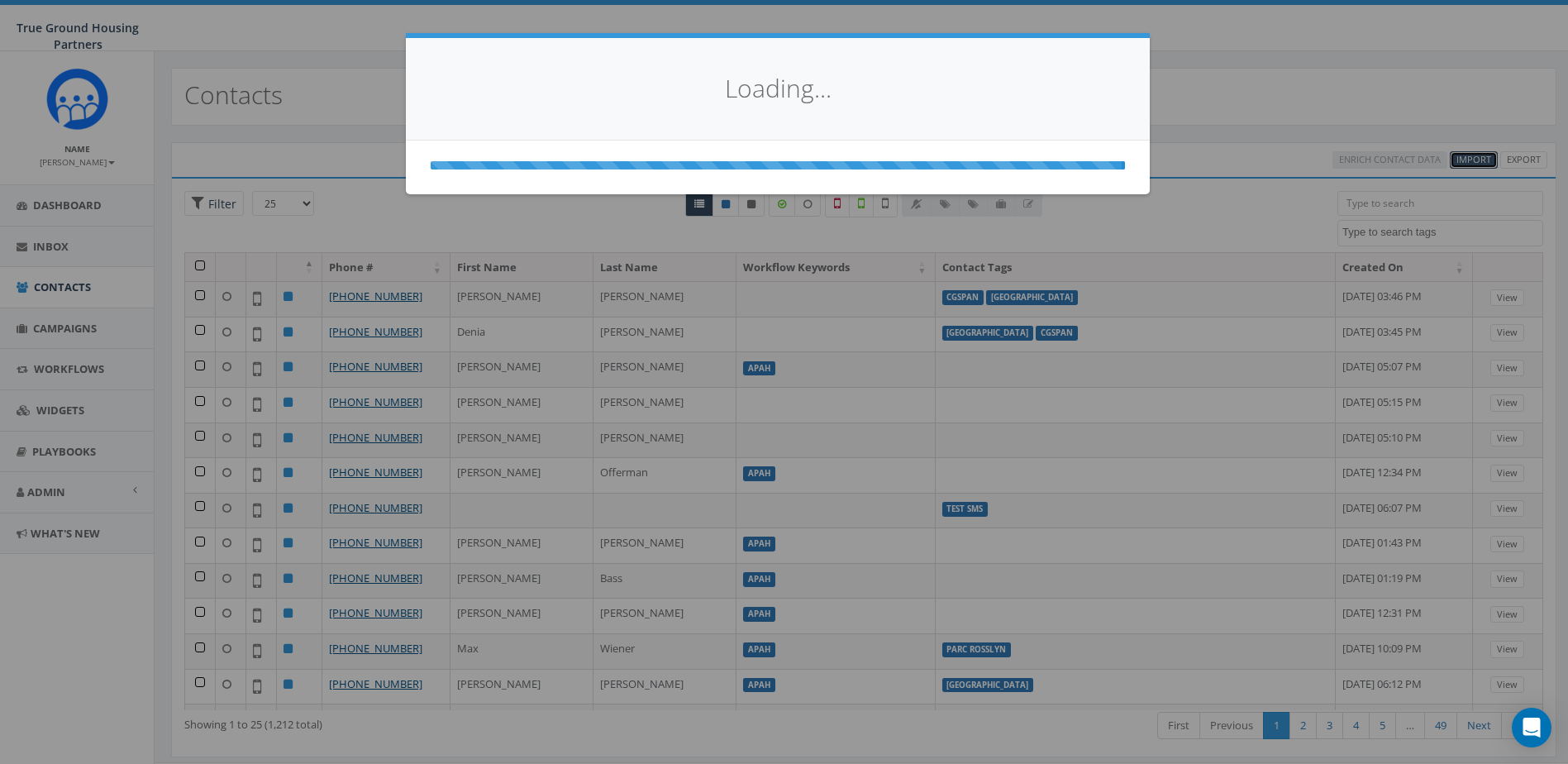
select select
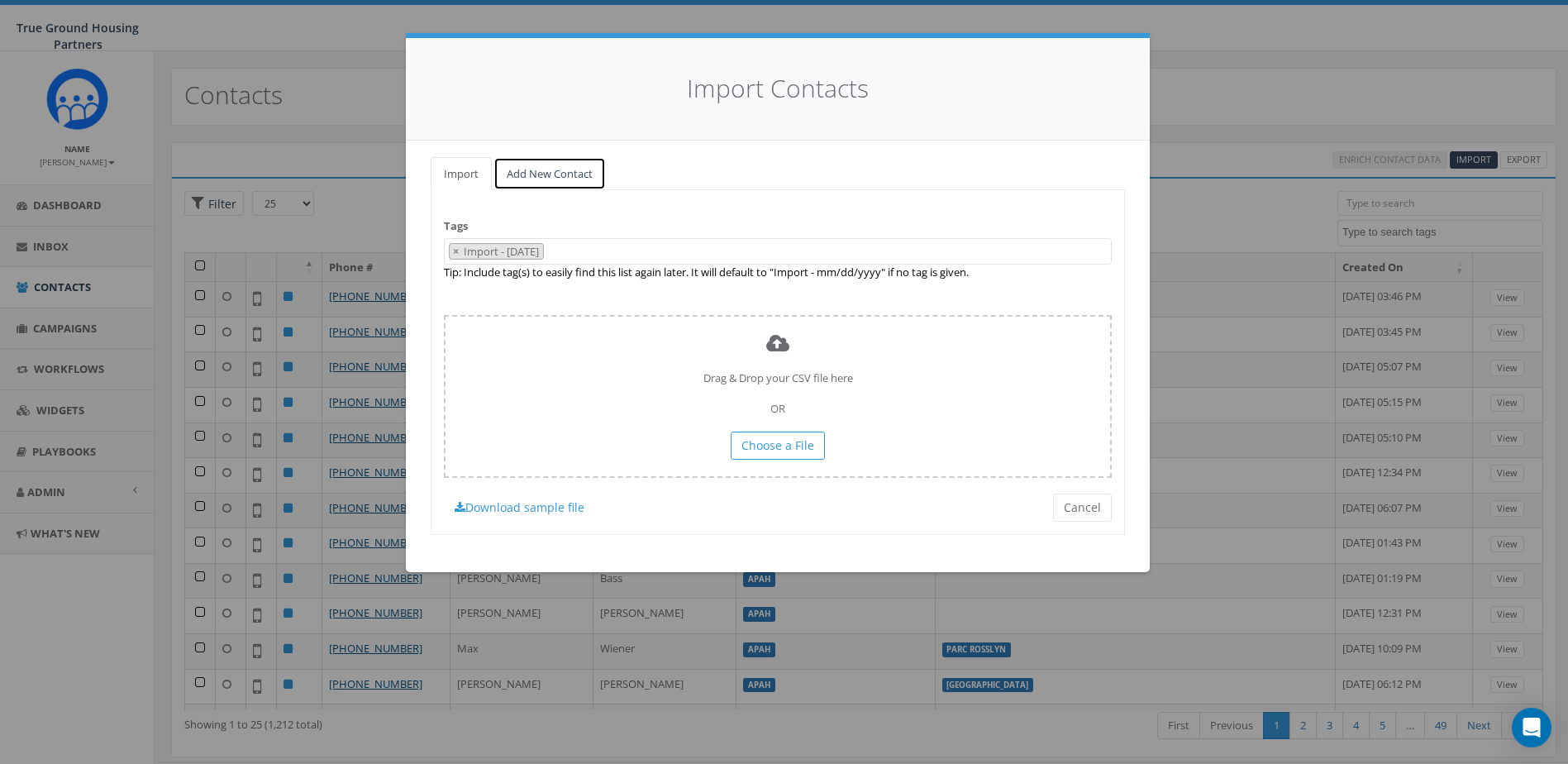
click at [562, 176] on link "Add New Contact" at bounding box center [550, 173] width 112 height 34
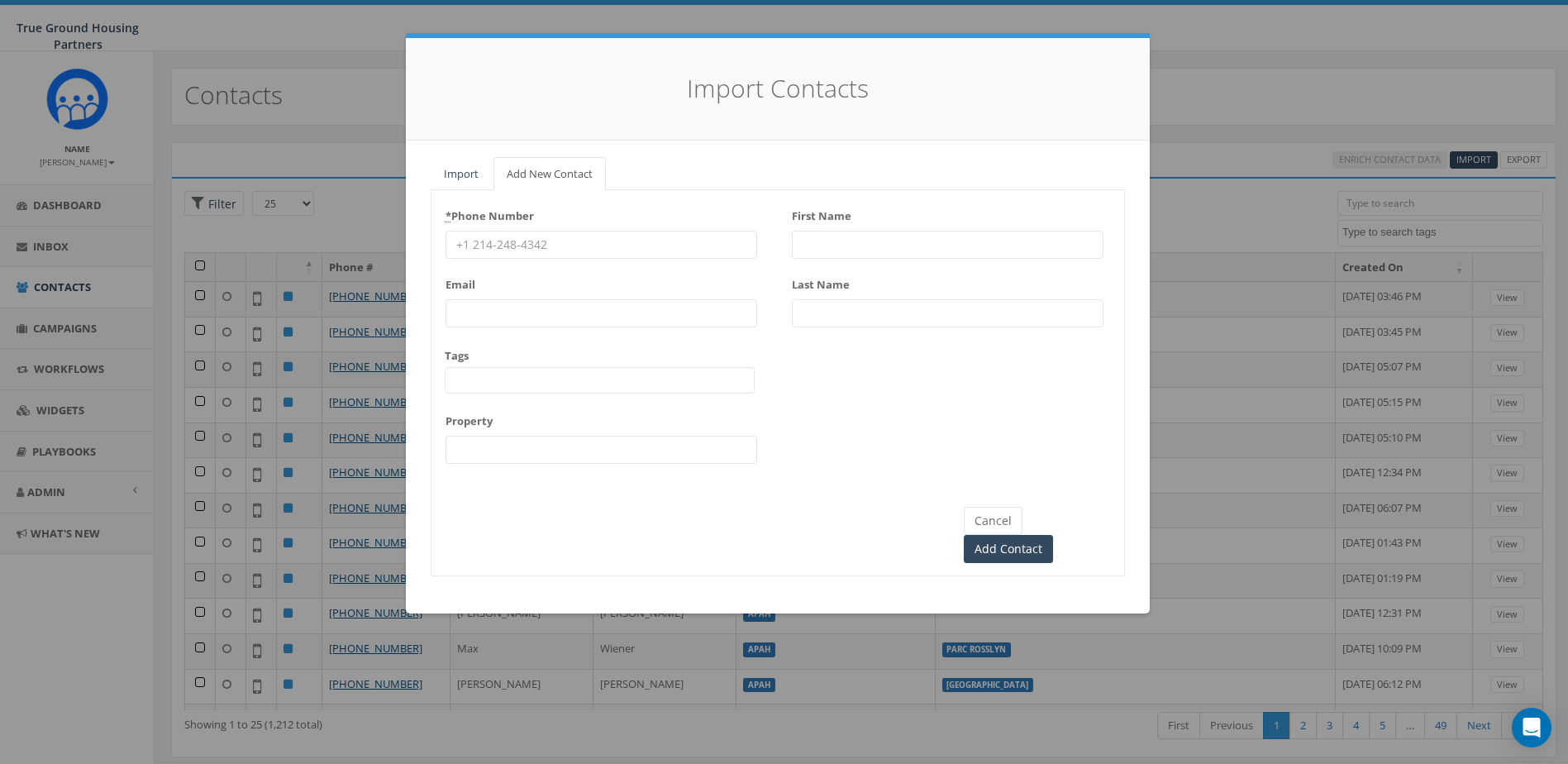
click at [1004, 226] on div "First Name" at bounding box center [948, 231] width 312 height 57
click at [992, 249] on input "First Name" at bounding box center [948, 245] width 312 height 28
type input "[PERSON_NAME]"
click at [684, 237] on input "* Phone Number" at bounding box center [602, 245] width 312 height 28
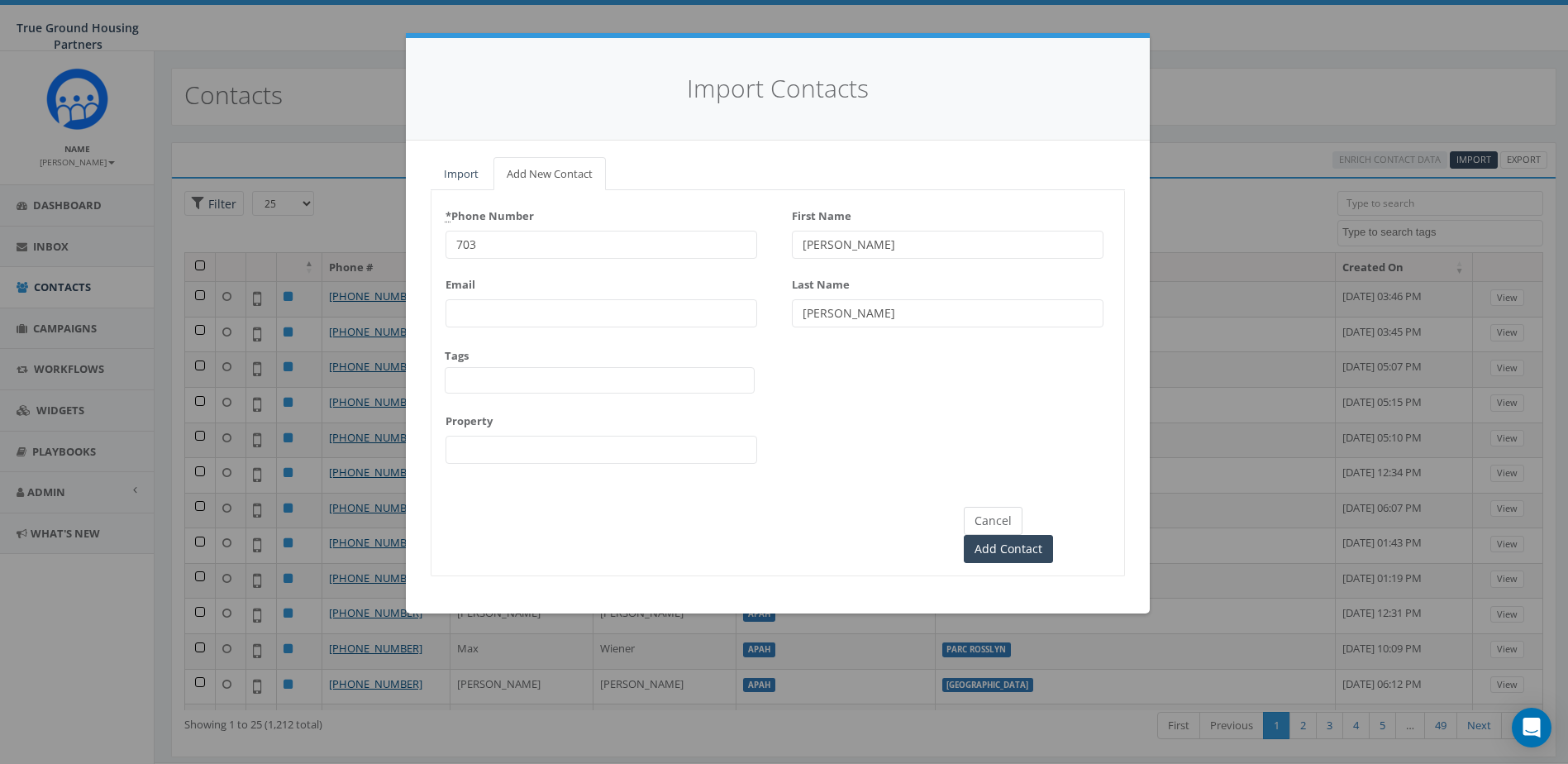
type input "703"
click at [1003, 522] on button "Cancel" at bounding box center [993, 521] width 58 height 28
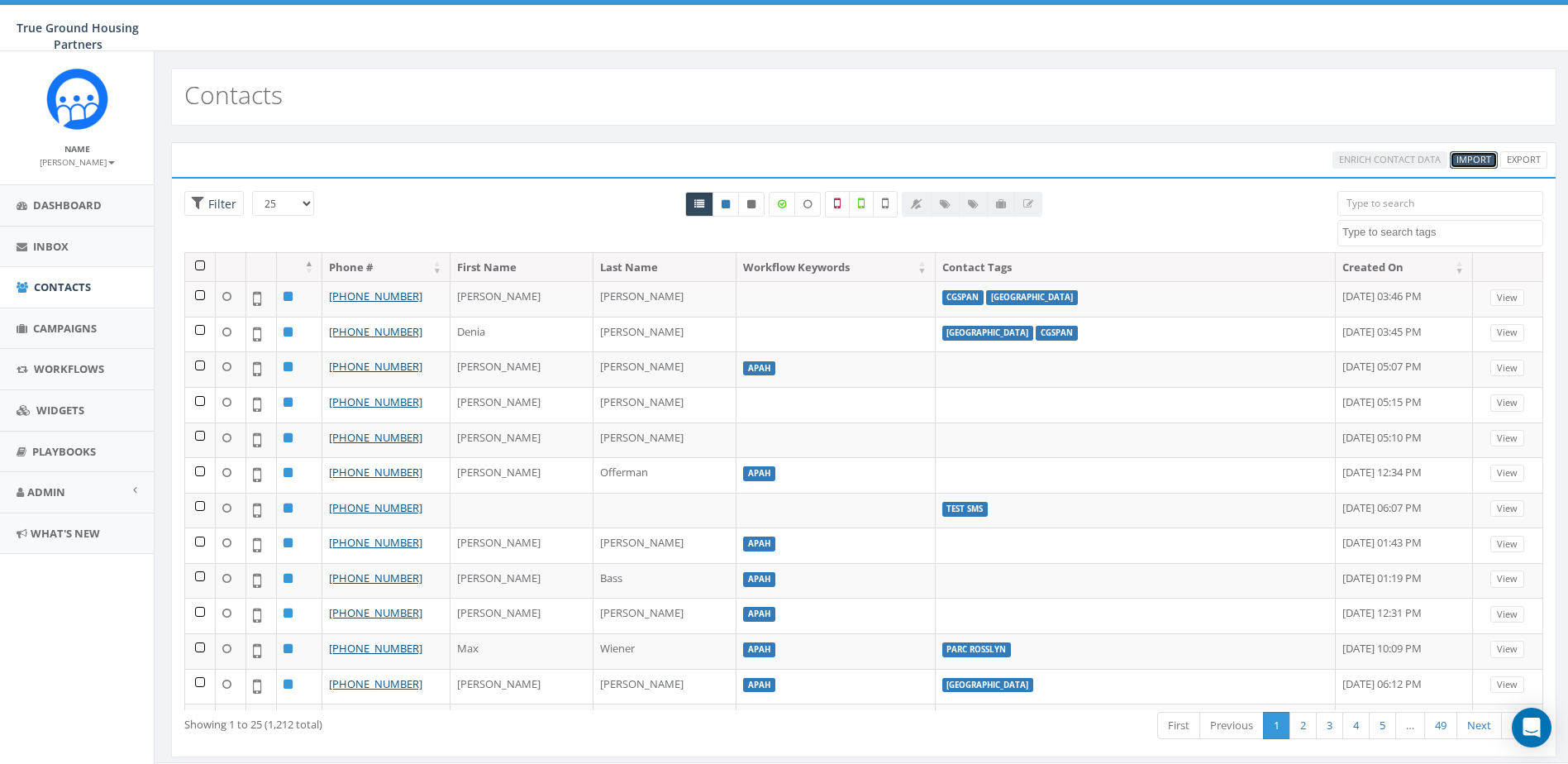
click at [1456, 159] on link "Import" at bounding box center [1474, 160] width 48 height 17
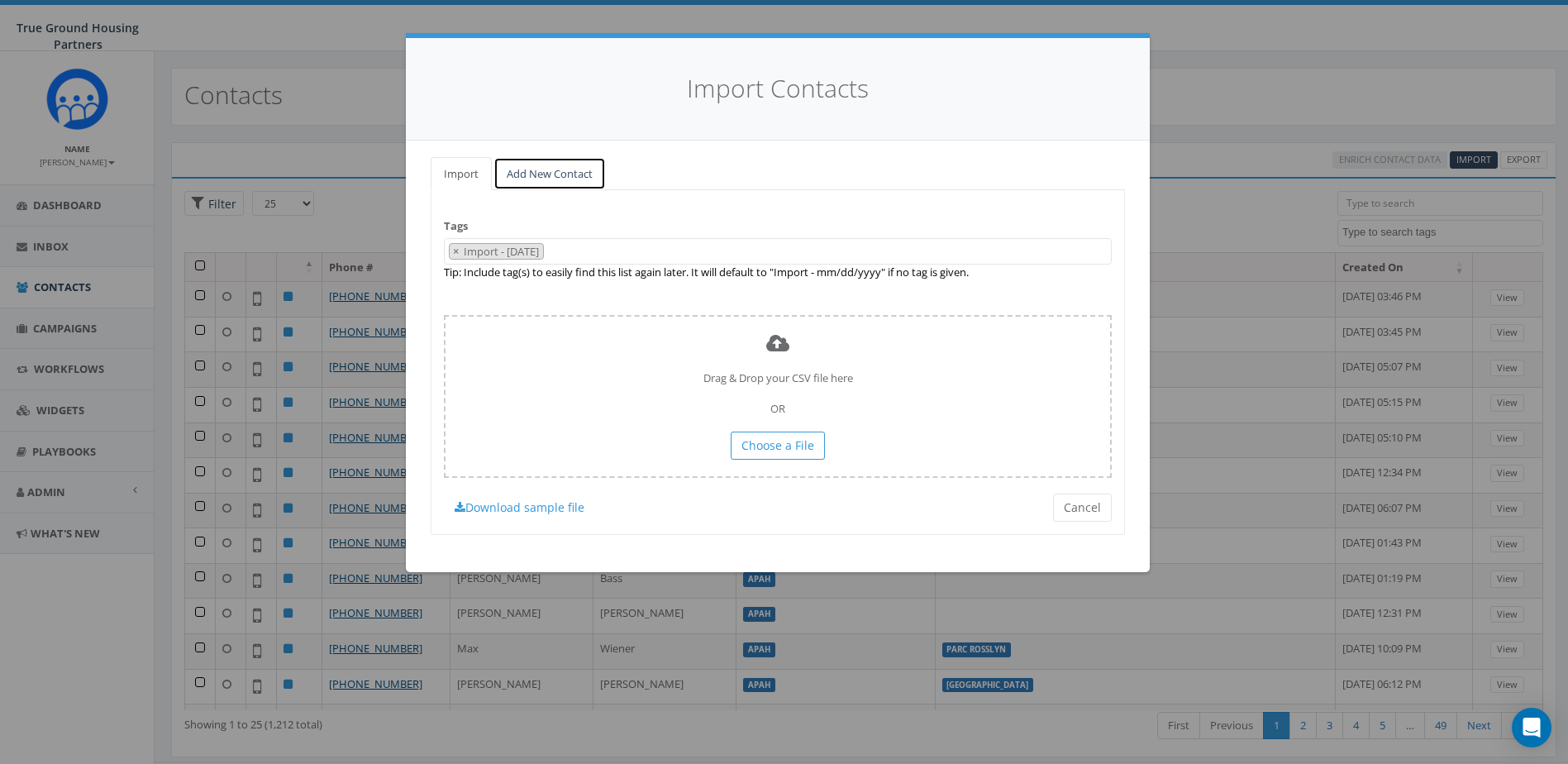
click at [551, 166] on link "Add New Contact" at bounding box center [550, 173] width 112 height 34
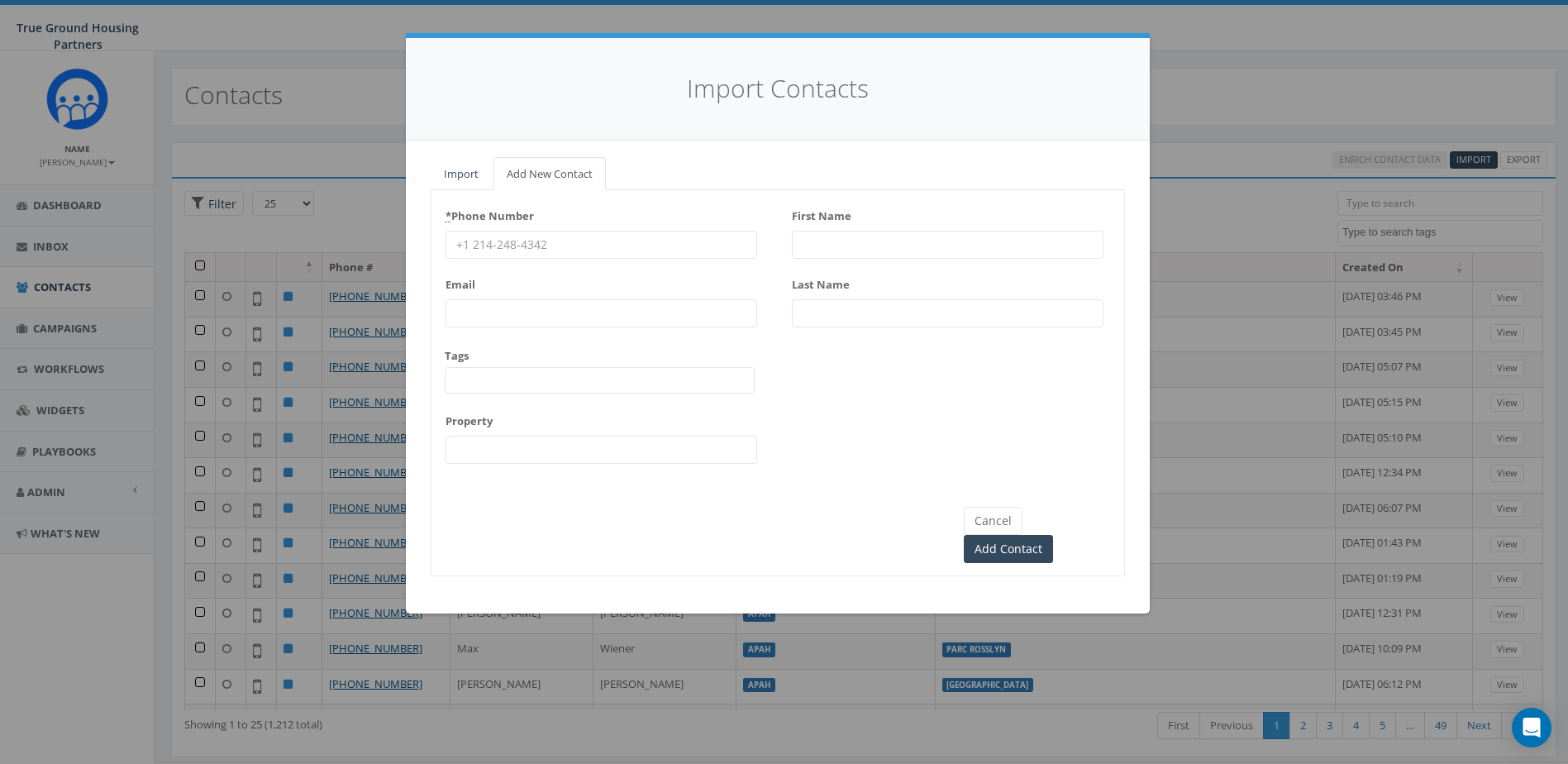
click at [844, 236] on input "First Name" at bounding box center [948, 245] width 312 height 28
type input "Oneyda"
type input "Mejia"
click at [479, 238] on input "* Phone Number" at bounding box center [602, 245] width 312 height 28
click at [479, 242] on input "7035402327" at bounding box center [602, 245] width 312 height 28
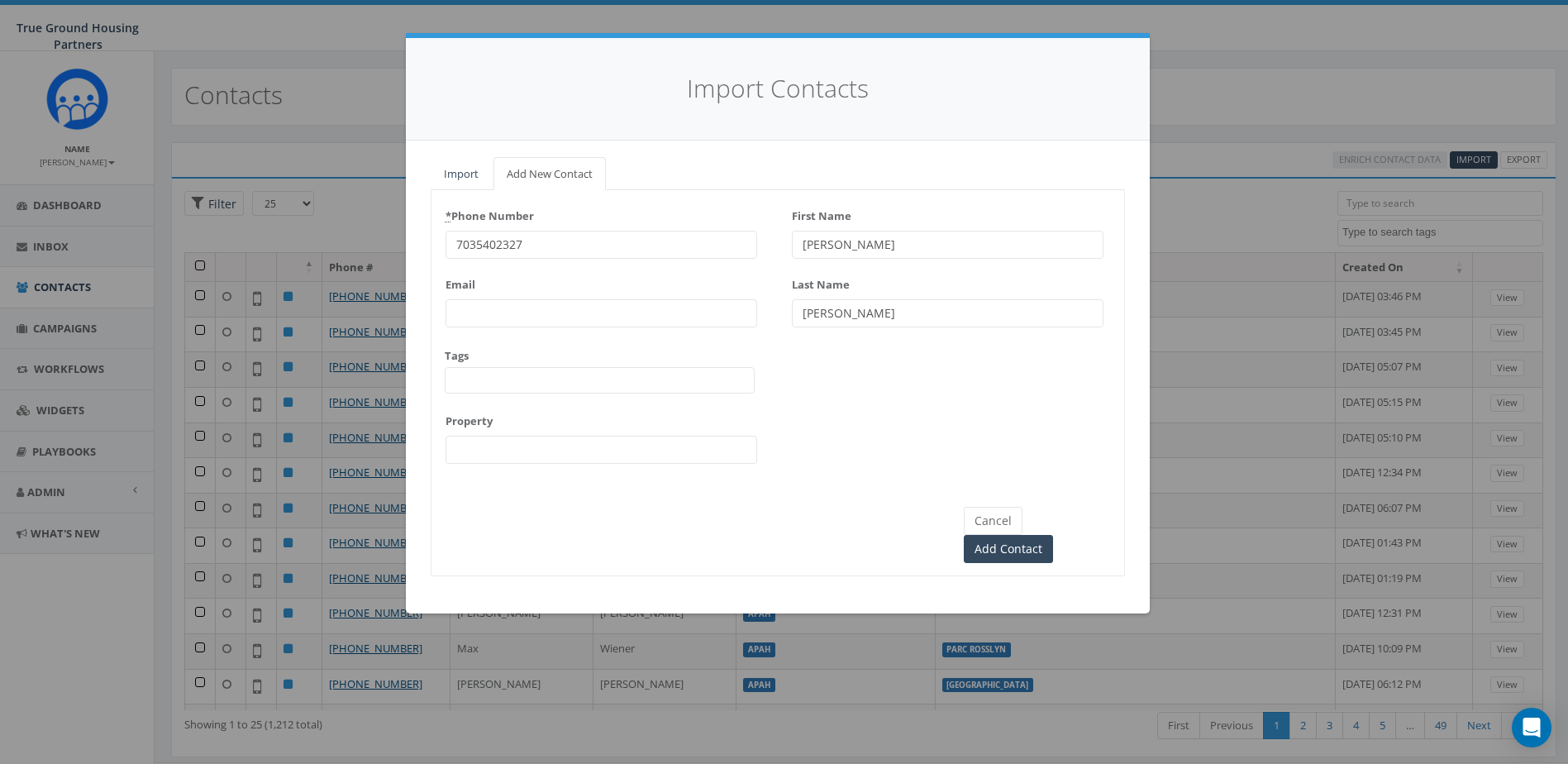
type input "7035402327"
click at [486, 319] on input "Email" at bounding box center [602, 314] width 312 height 28
click at [469, 382] on span at bounding box center [600, 380] width 310 height 26
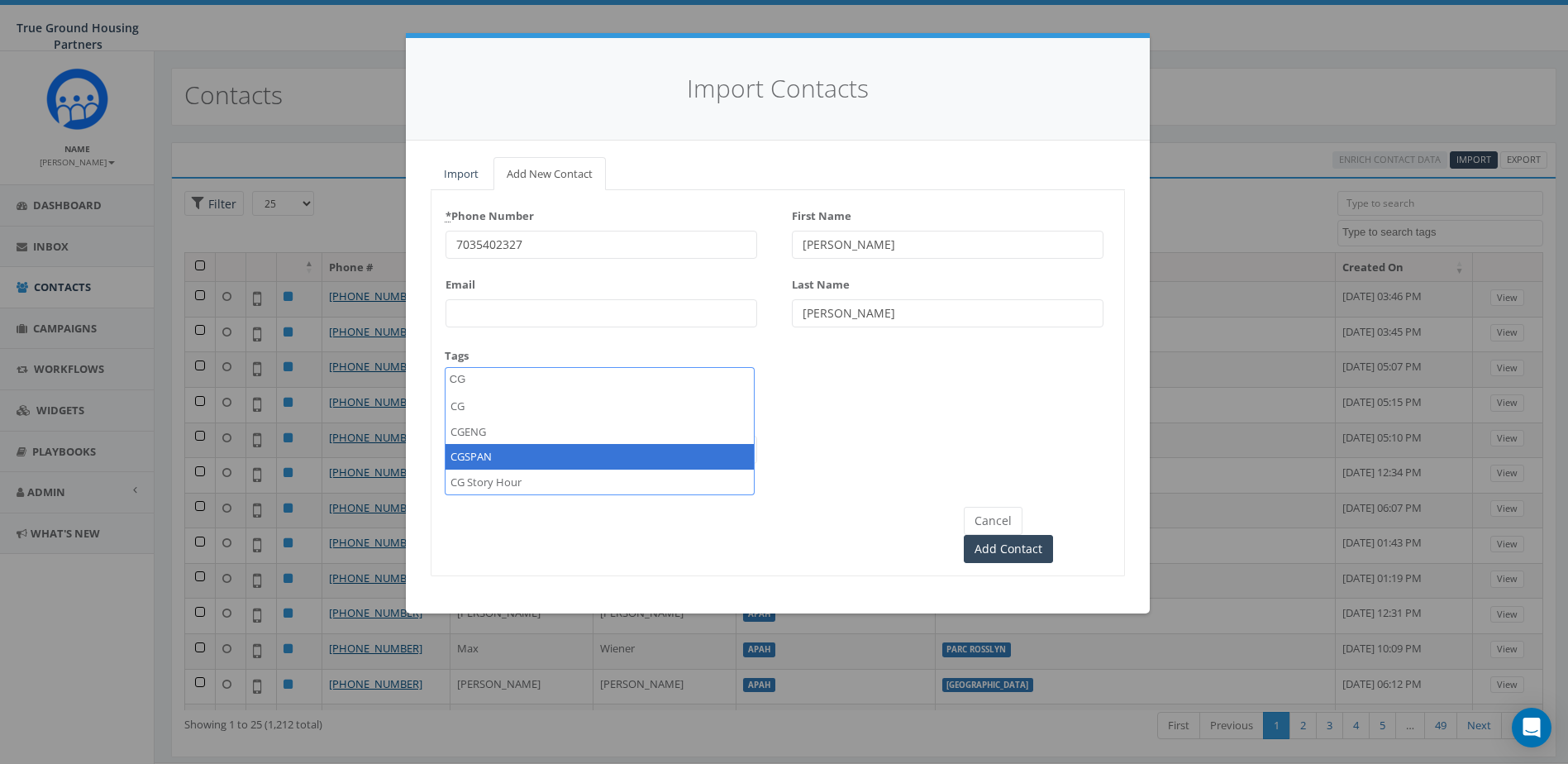
type textarea "CG"
drag, startPoint x: 487, startPoint y: 456, endPoint x: 476, endPoint y: 467, distance: 15.6
select select "CGSPAN"
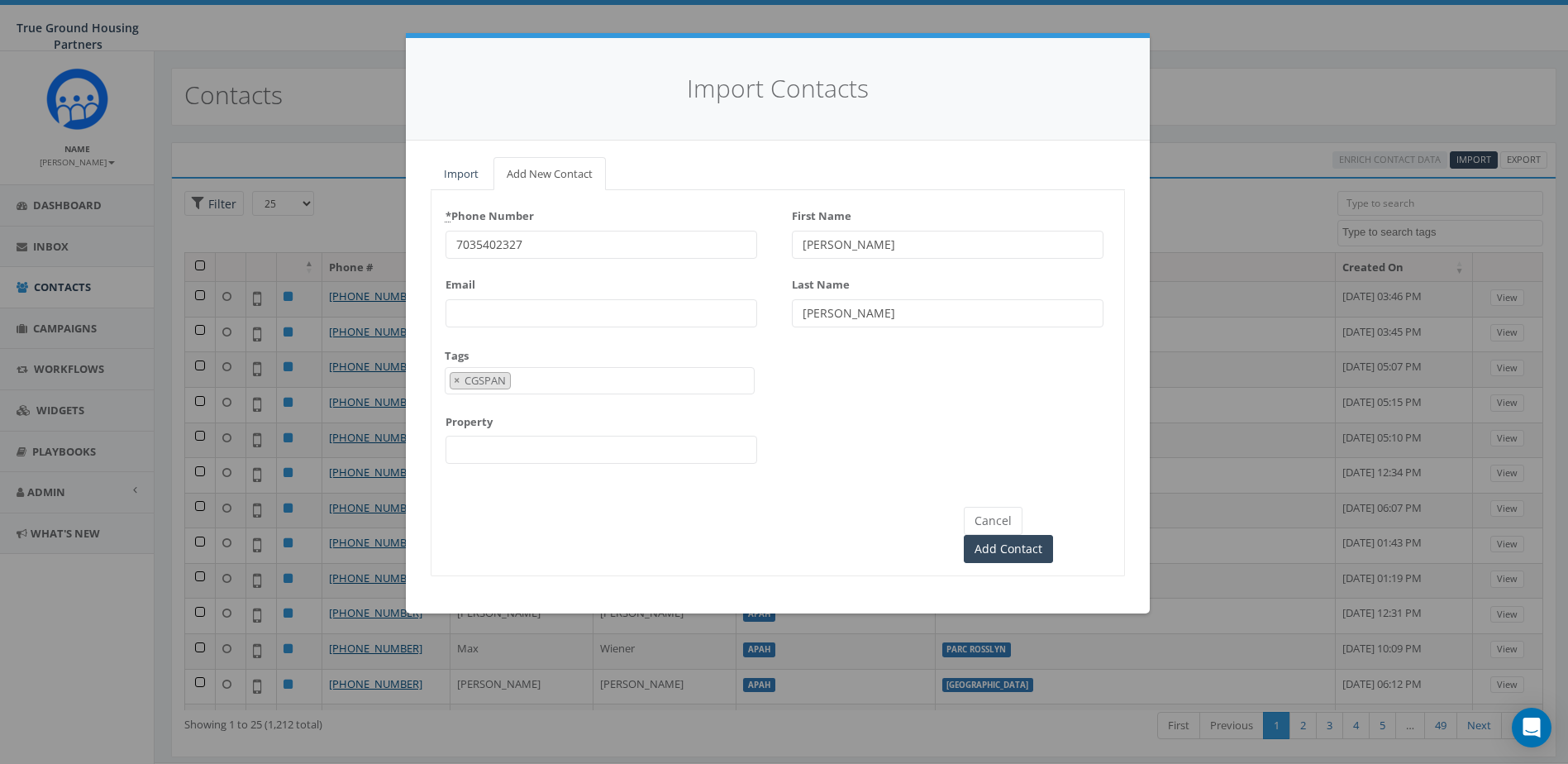
scroll to position [157, 0]
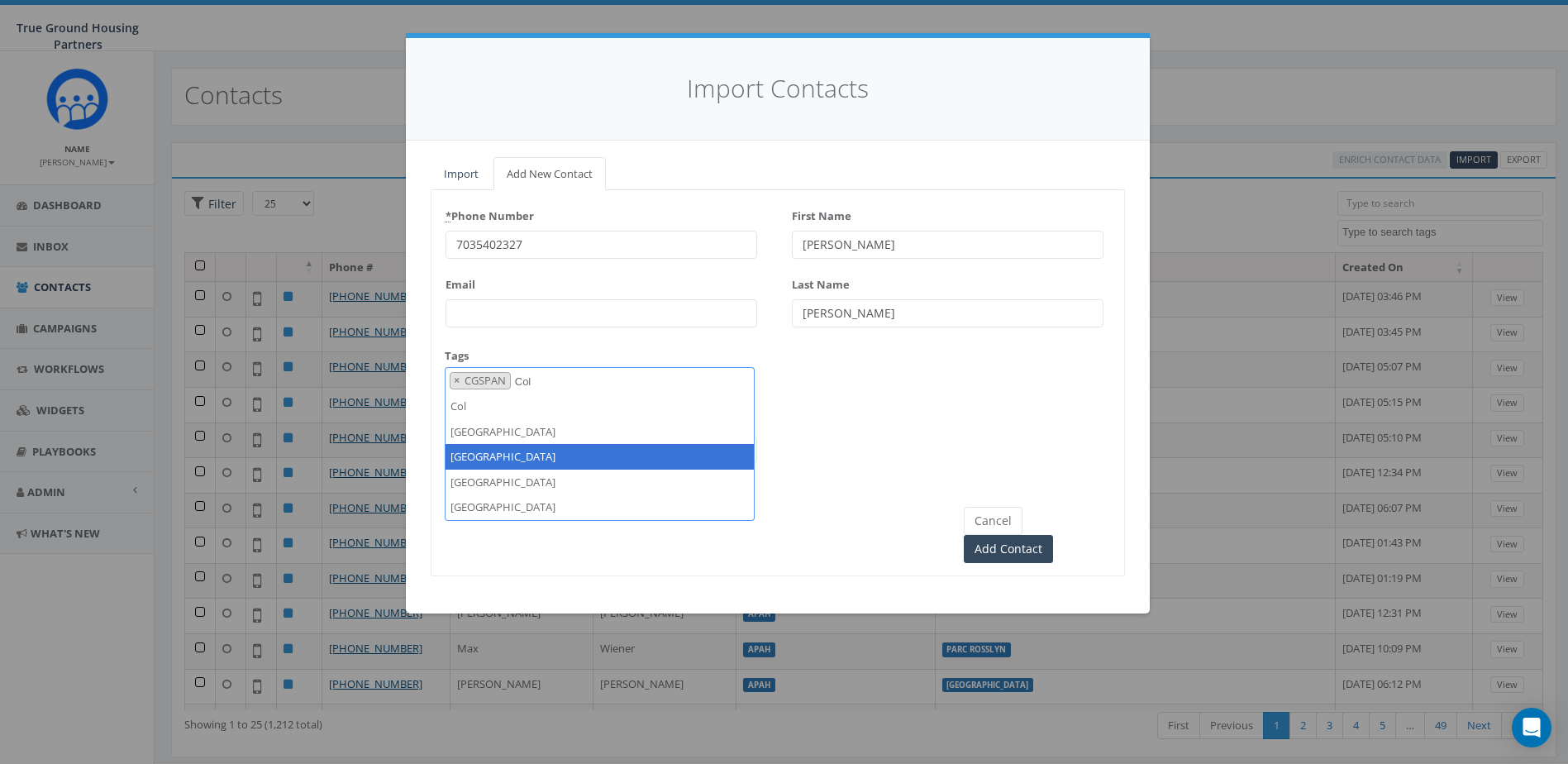
type textarea "Col"
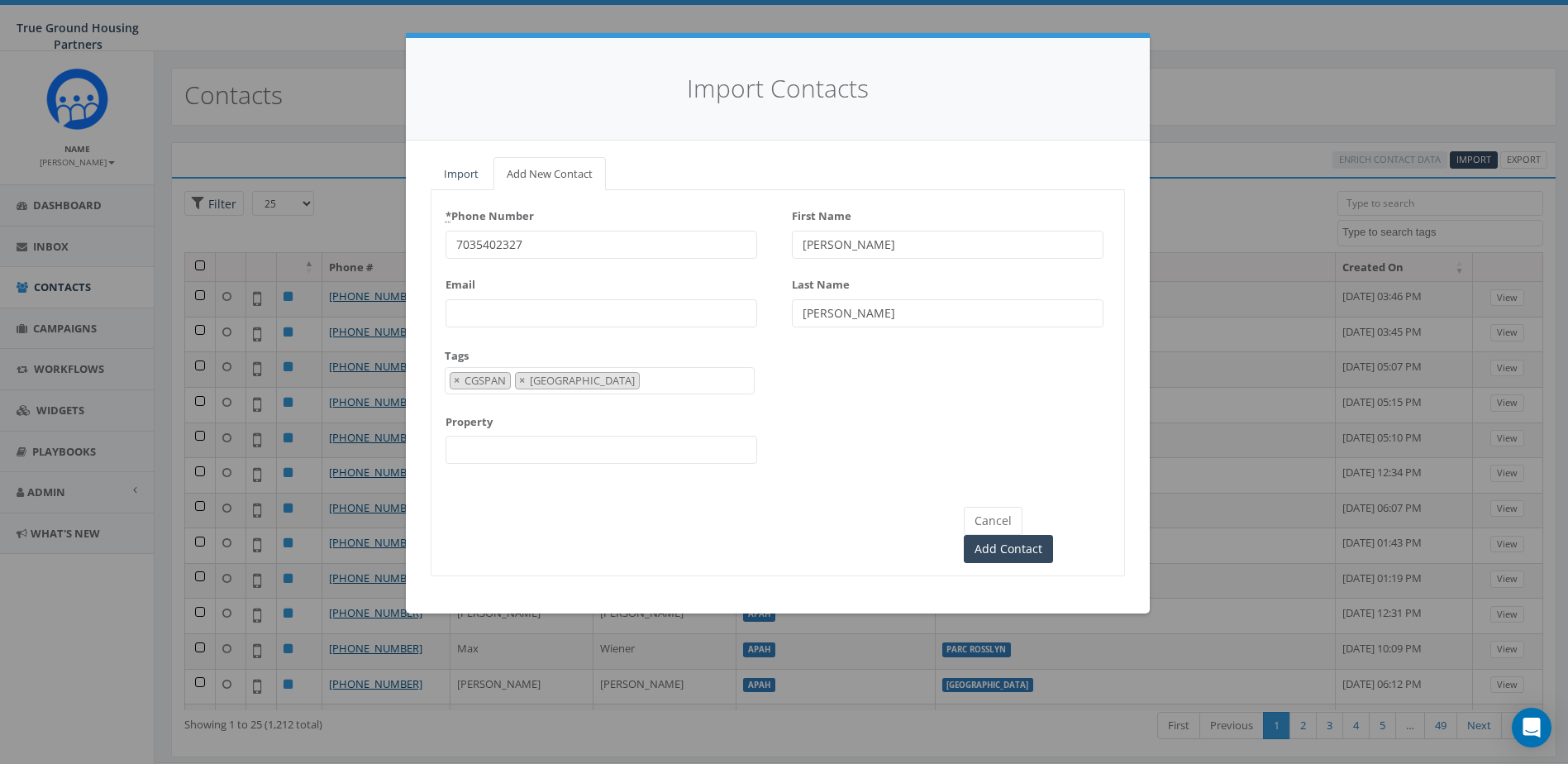
click at [497, 450] on input "Property" at bounding box center [602, 450] width 312 height 28
type input "[GEOGRAPHIC_DATA]"
click at [519, 520] on div "Cancel Add Contact" at bounding box center [777, 520] width 693 height 87
click at [1053, 535] on input "Add Contact" at bounding box center [1009, 549] width 90 height 28
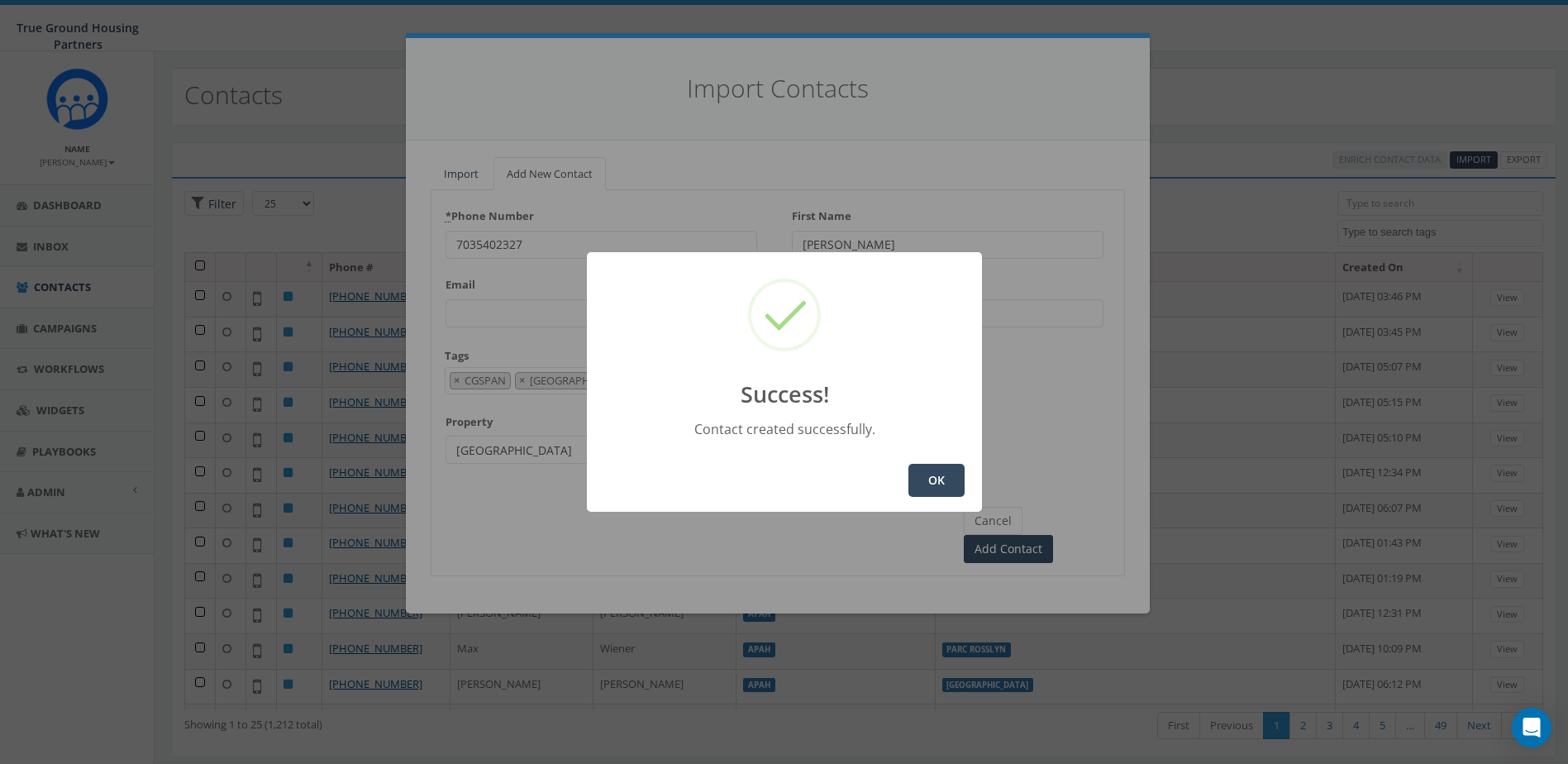
click at [949, 487] on button "OK" at bounding box center [936, 480] width 57 height 33
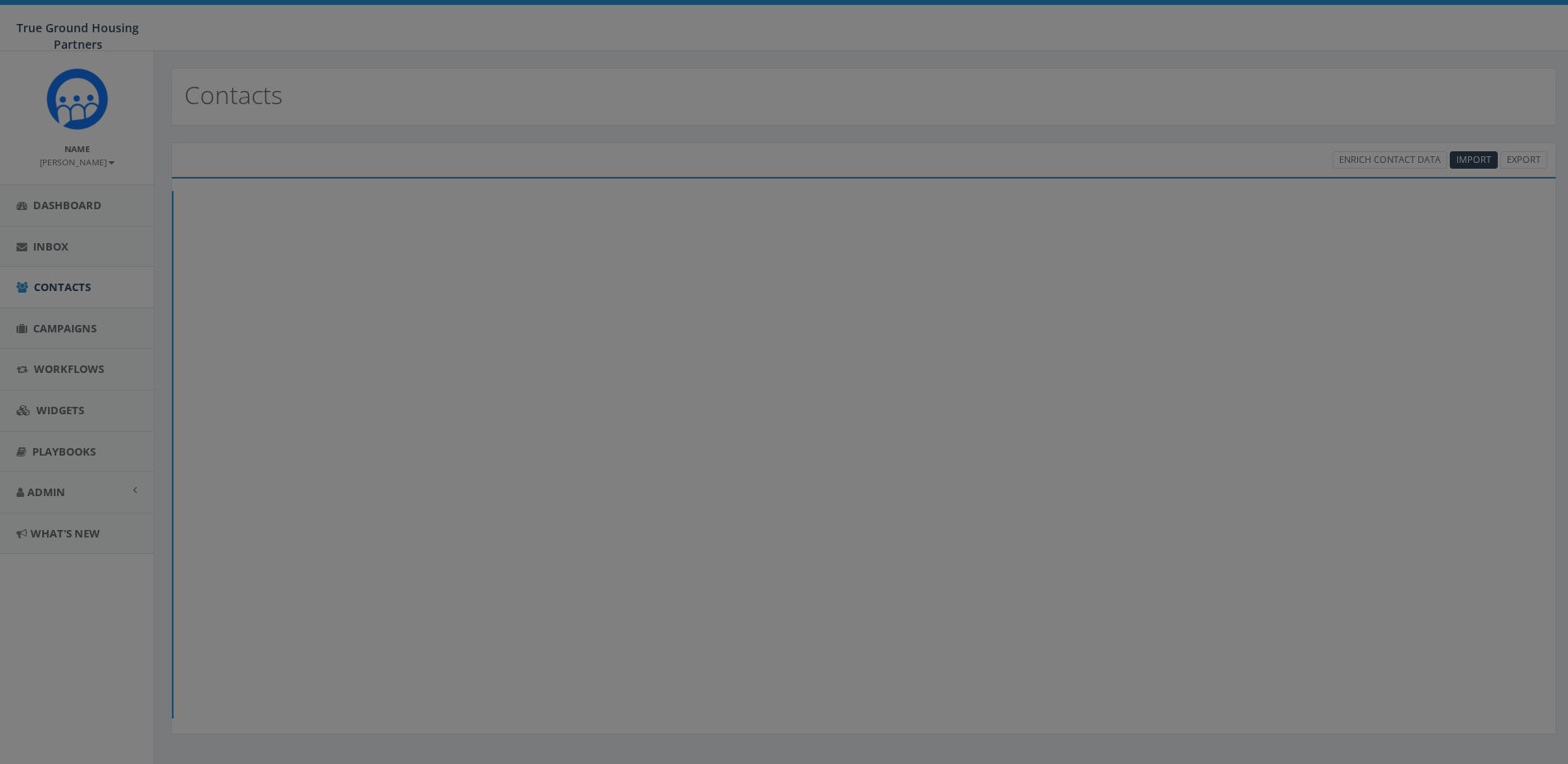
select select
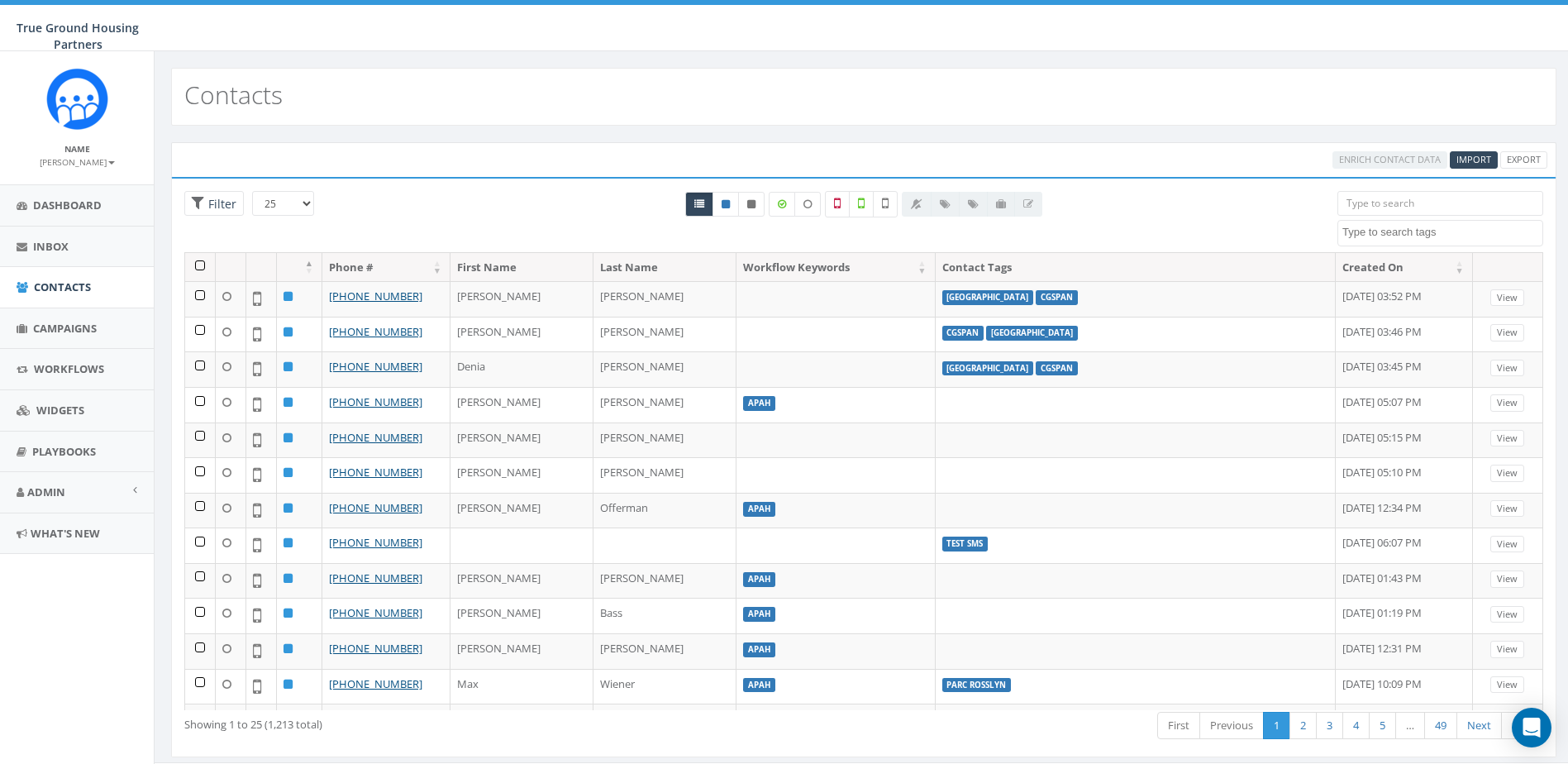
click at [1489, 205] on input "search" at bounding box center [1441, 203] width 206 height 24
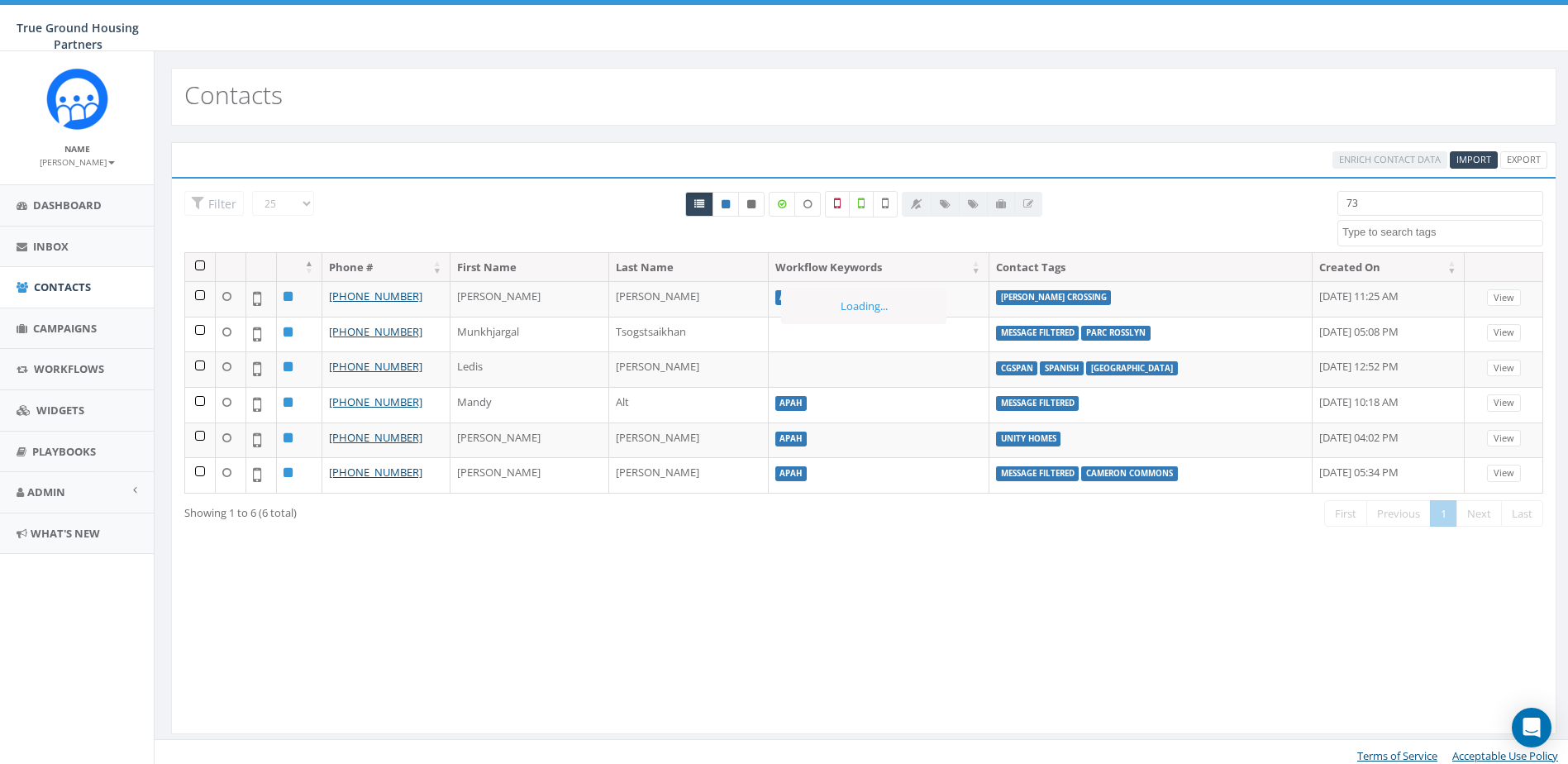
type input "7"
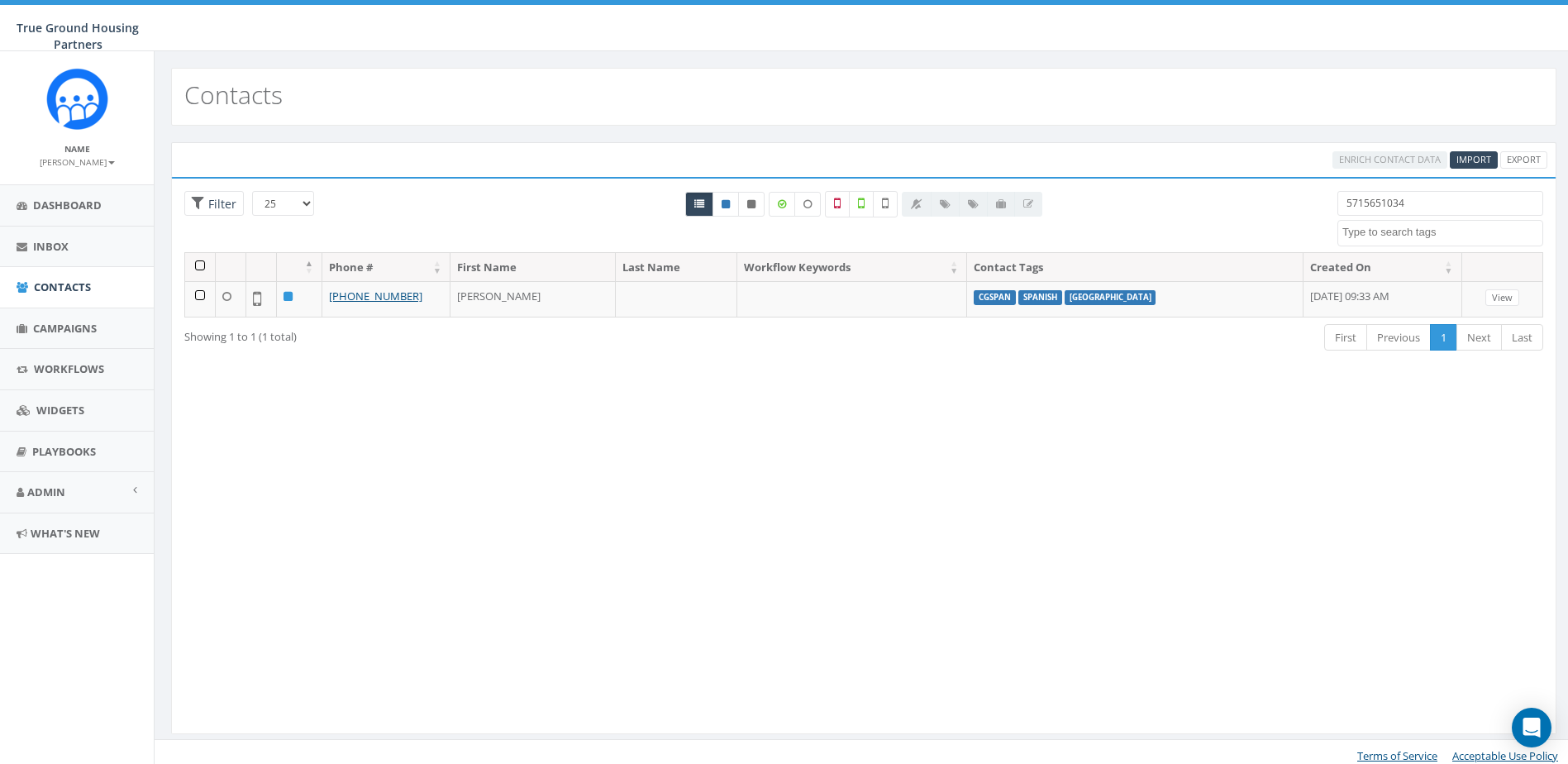
drag, startPoint x: 1416, startPoint y: 202, endPoint x: 1362, endPoint y: 206, distance: 54.1
click at [1362, 206] on input "5715651034" at bounding box center [1441, 203] width 206 height 24
drag, startPoint x: 1413, startPoint y: 203, endPoint x: 1362, endPoint y: 204, distance: 51.0
click at [1362, 204] on input "5716603825" at bounding box center [1441, 203] width 206 height 24
click at [1389, 203] on input "5713855719" at bounding box center [1441, 203] width 206 height 24
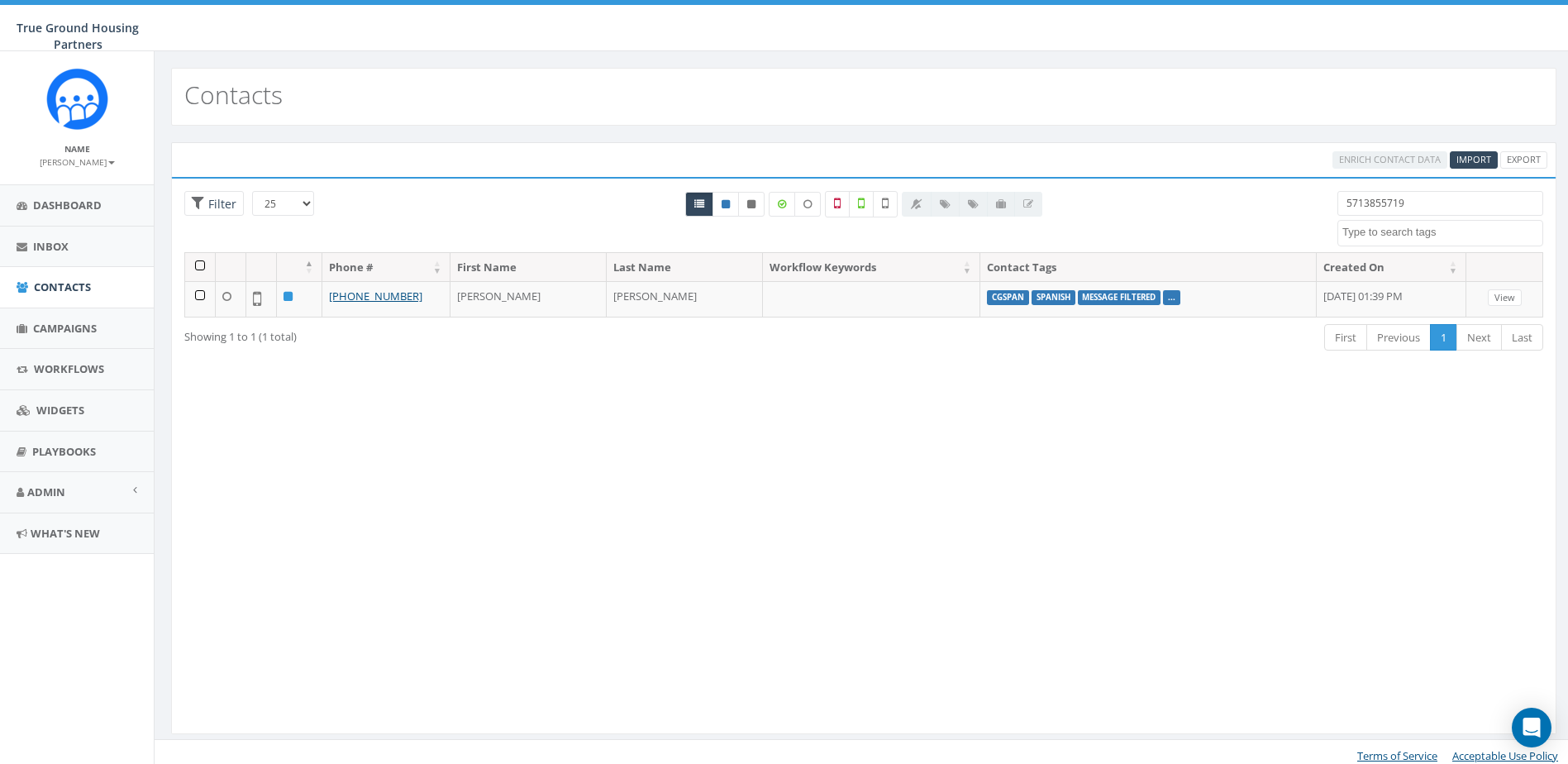
click at [1389, 203] on input "5713855719" at bounding box center [1441, 203] width 206 height 24
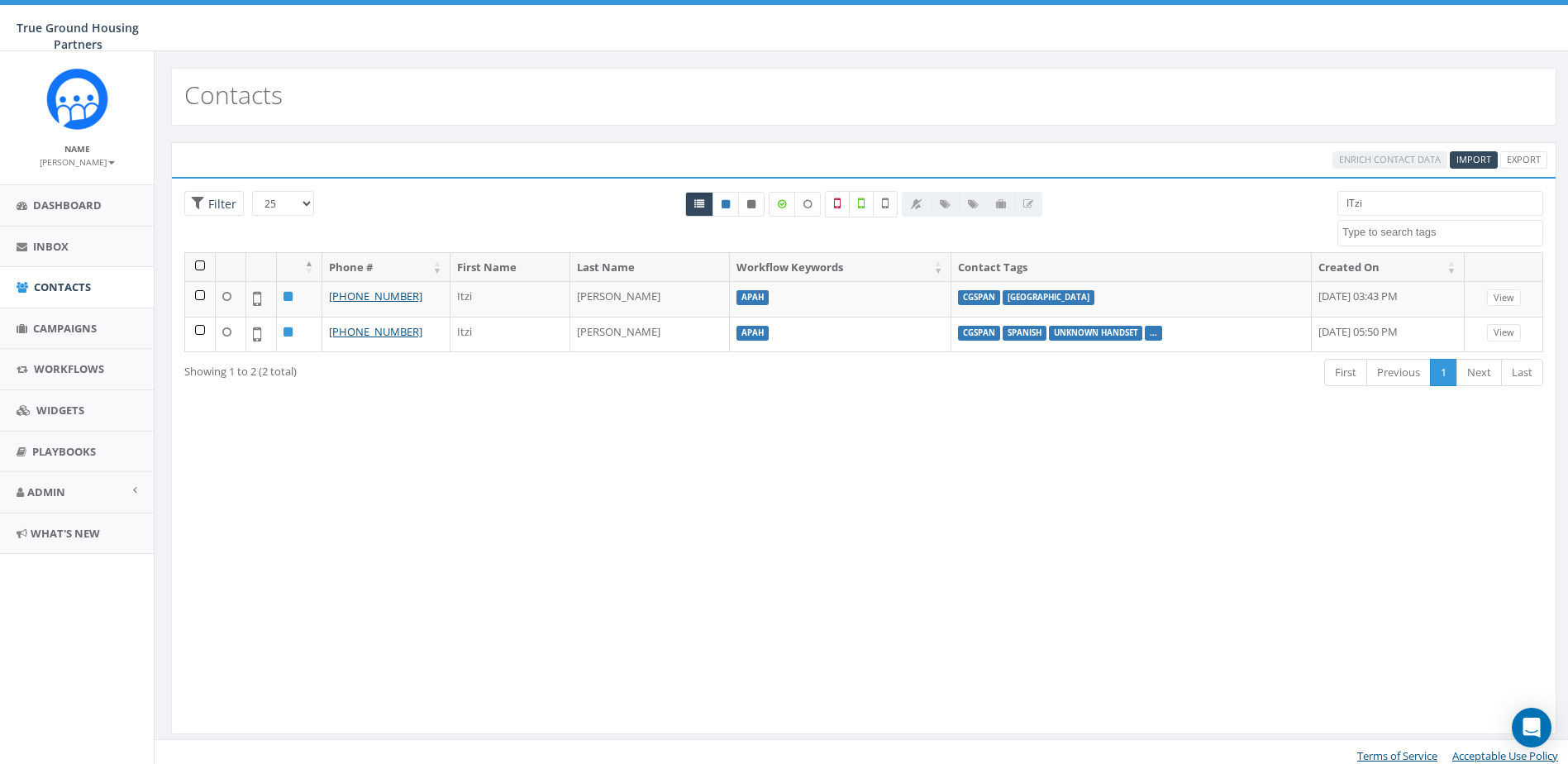
click at [1388, 193] on input "ITzi" at bounding box center [1441, 203] width 206 height 24
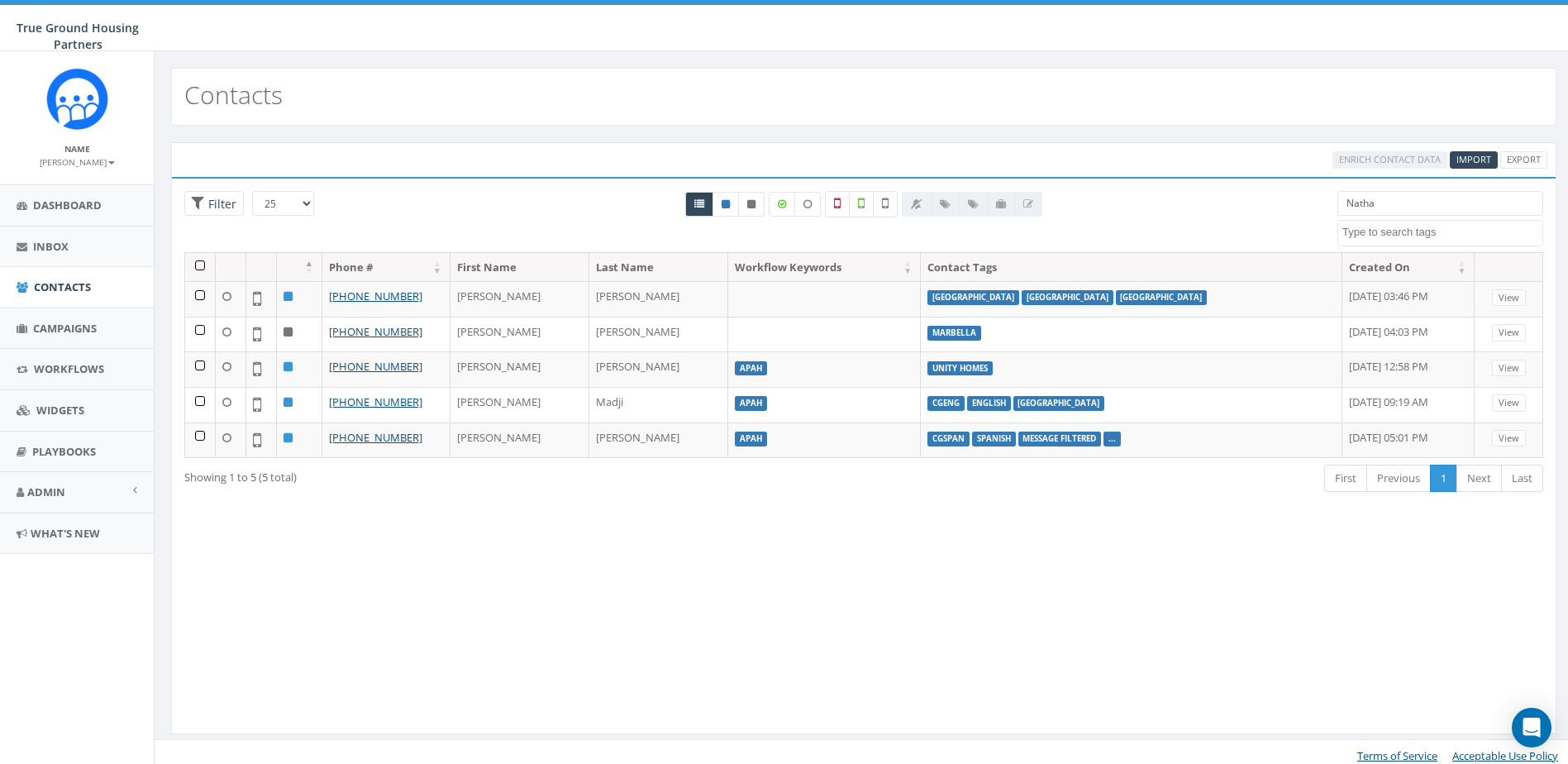
click at [1362, 206] on input "Natha" at bounding box center [1441, 203] width 206 height 24
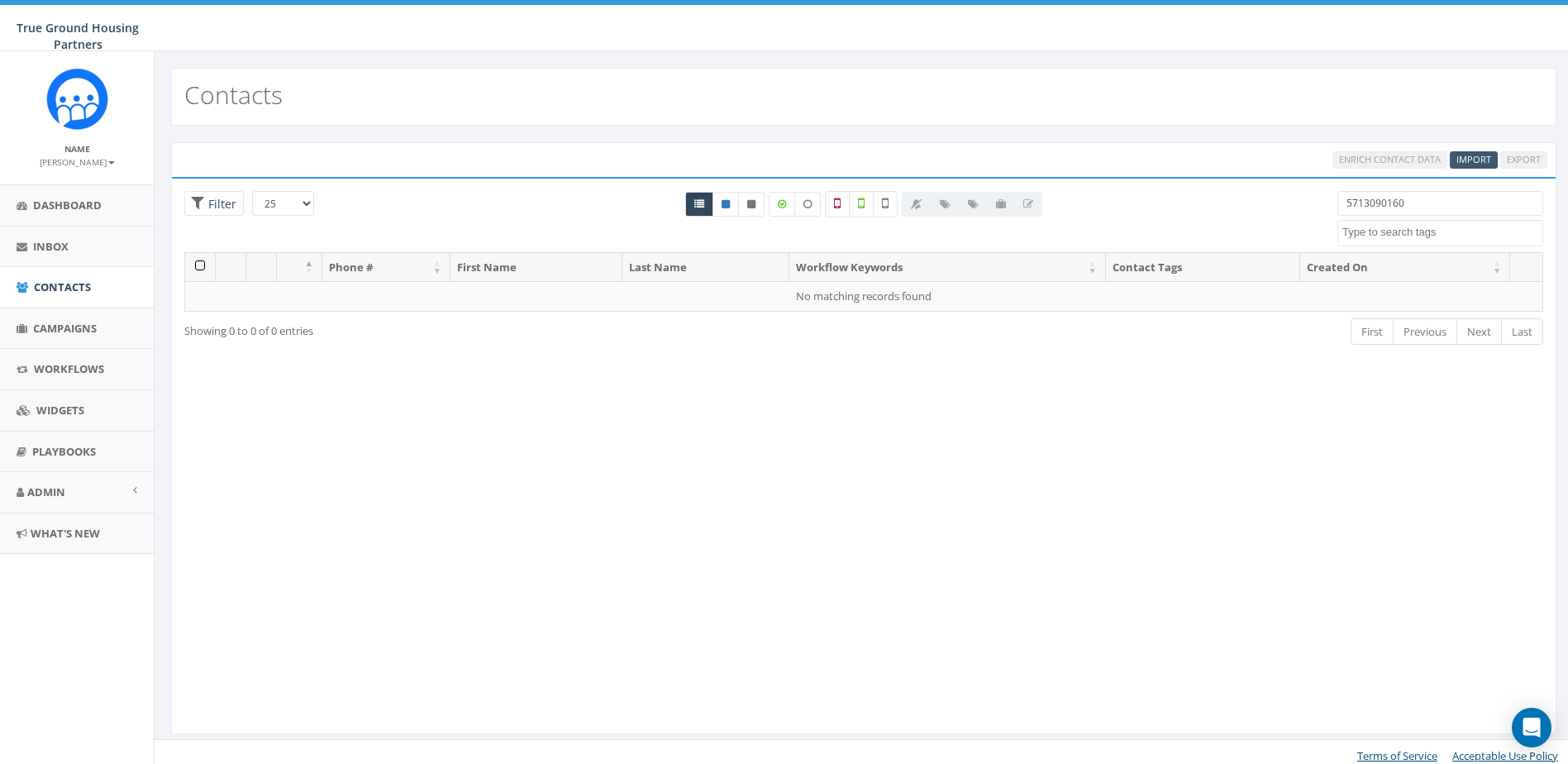
type input "5713090160"
click at [1475, 165] on span "Import" at bounding box center [1474, 159] width 35 height 12
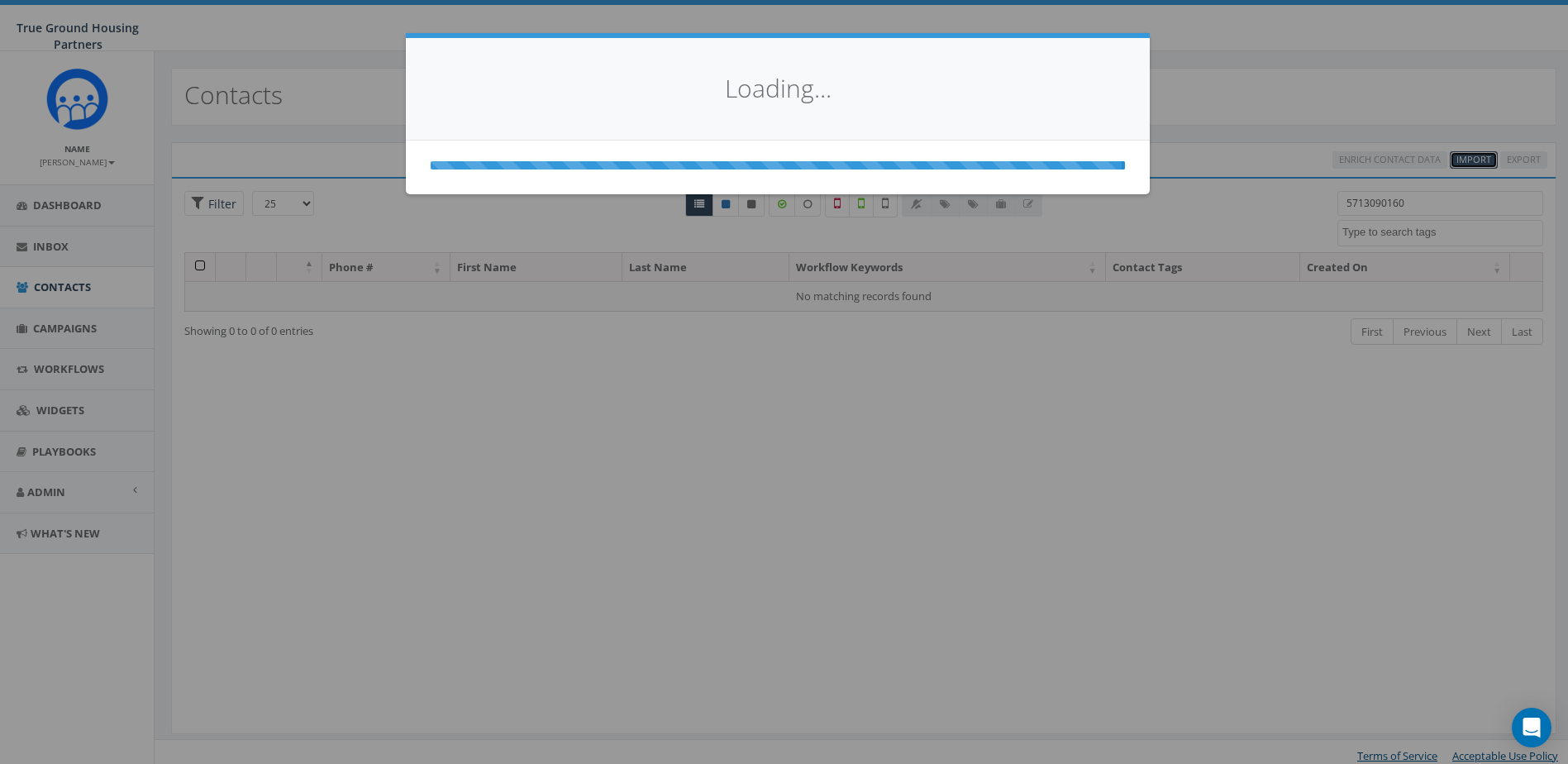
select select
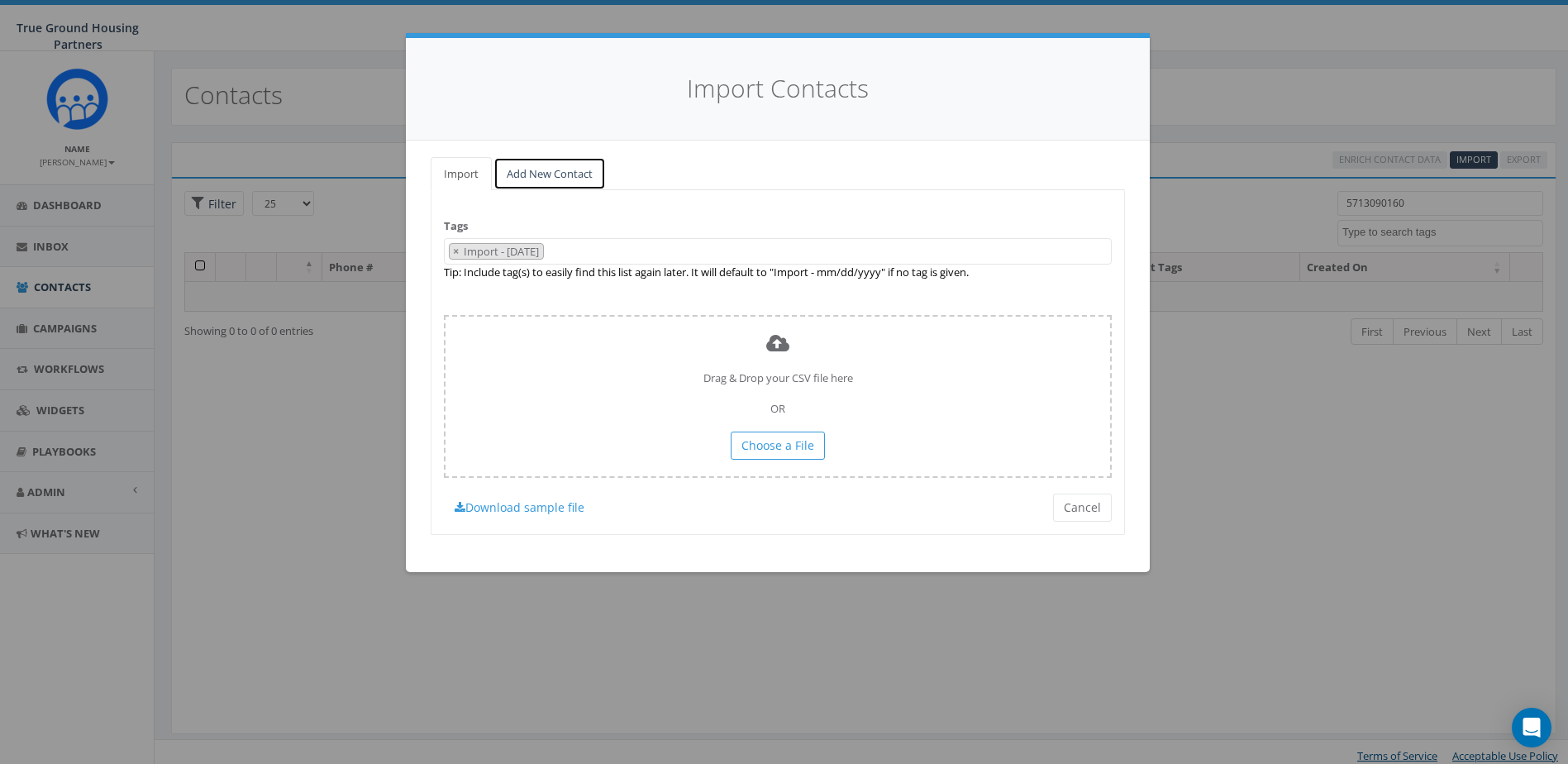
click at [574, 175] on link "Add New Contact" at bounding box center [550, 173] width 112 height 34
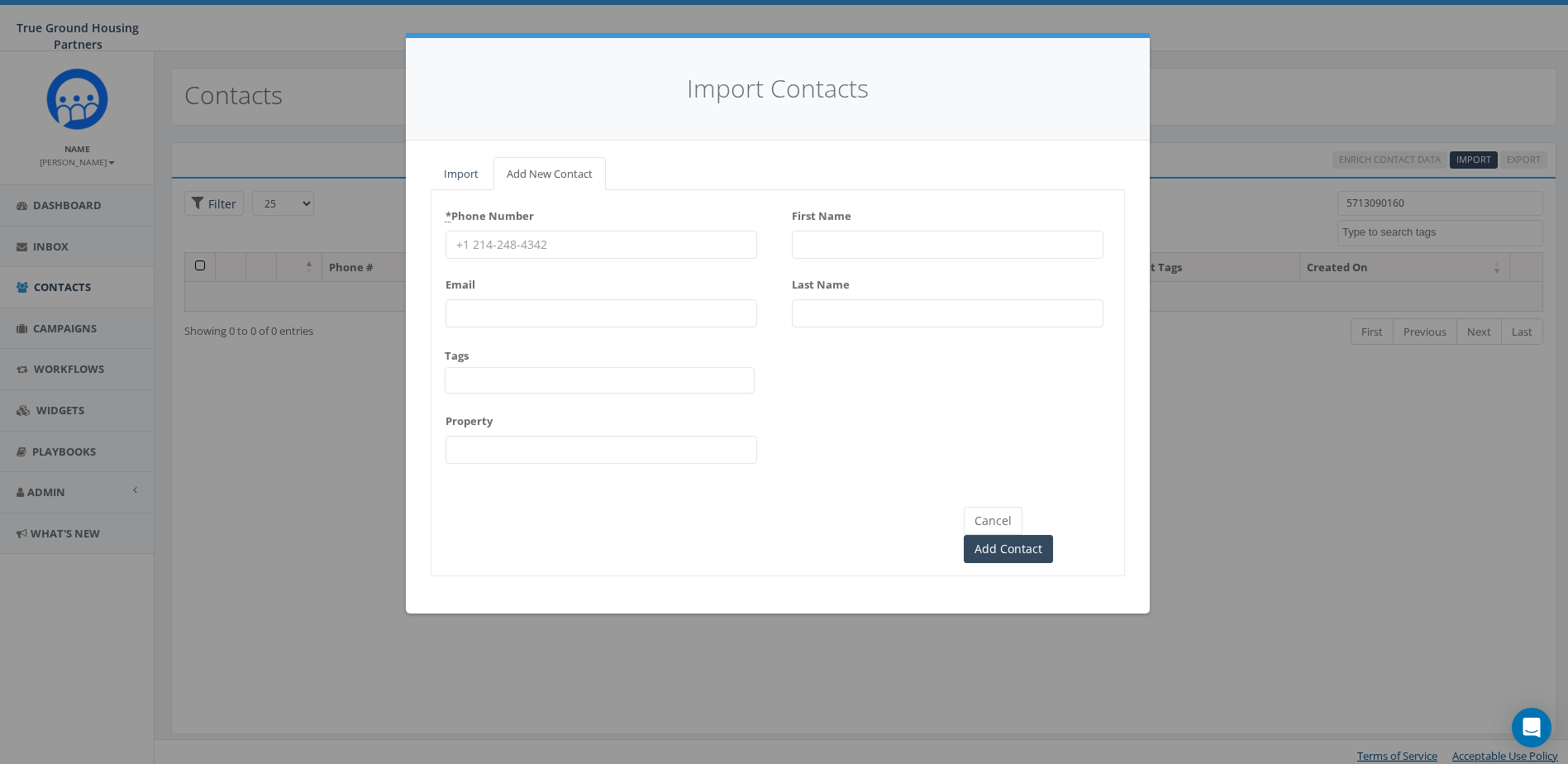
click at [876, 241] on input "First Name" at bounding box center [948, 245] width 312 height 28
type input "Veronica"
type input "Marquez"
click at [1001, 510] on button "Cancel" at bounding box center [993, 521] width 58 height 28
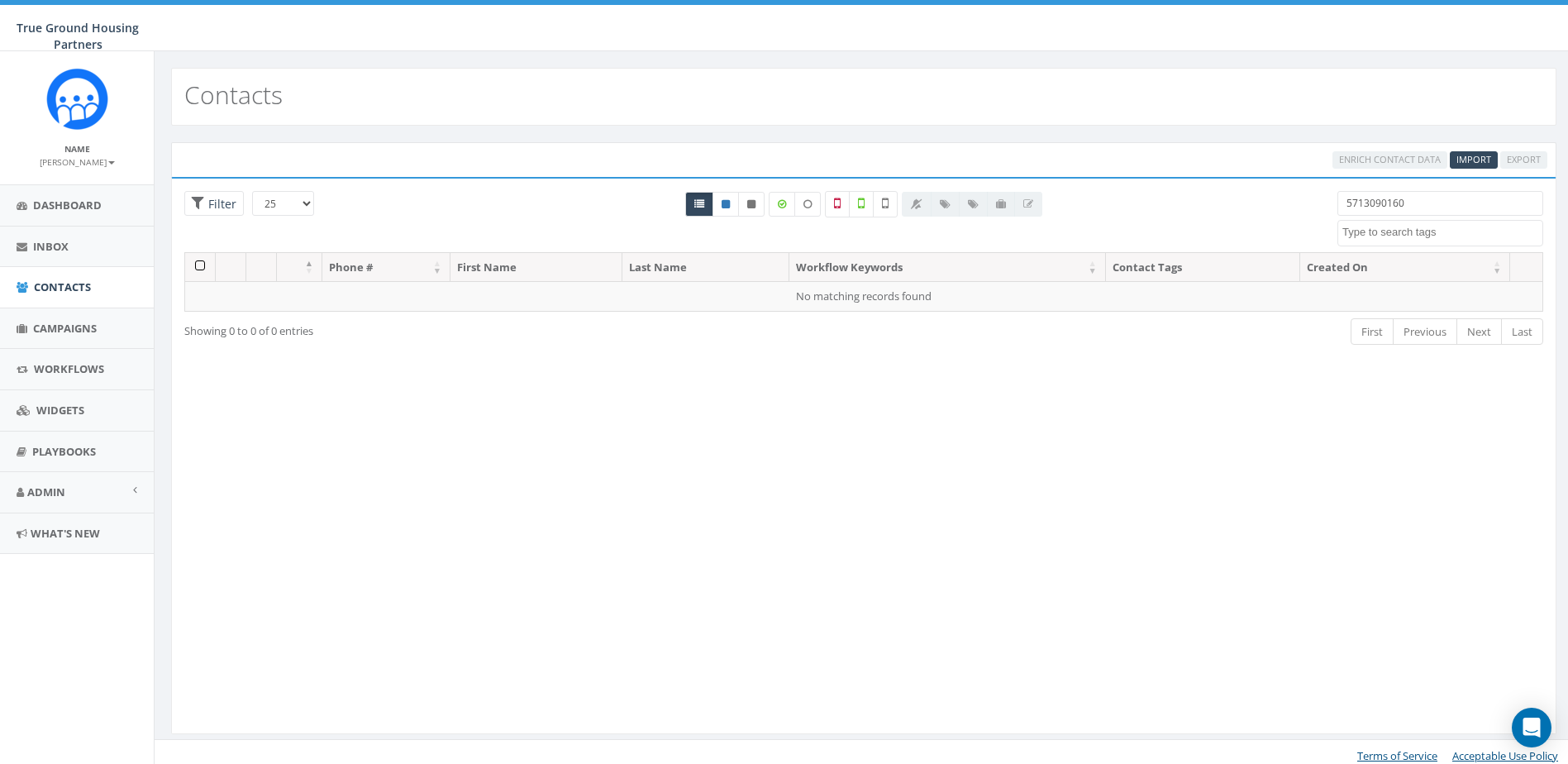
click at [1366, 193] on input "5713090160" at bounding box center [1441, 203] width 206 height 24
type input "[PERSON_NAME]"
click at [1468, 162] on span "Import" at bounding box center [1474, 159] width 35 height 12
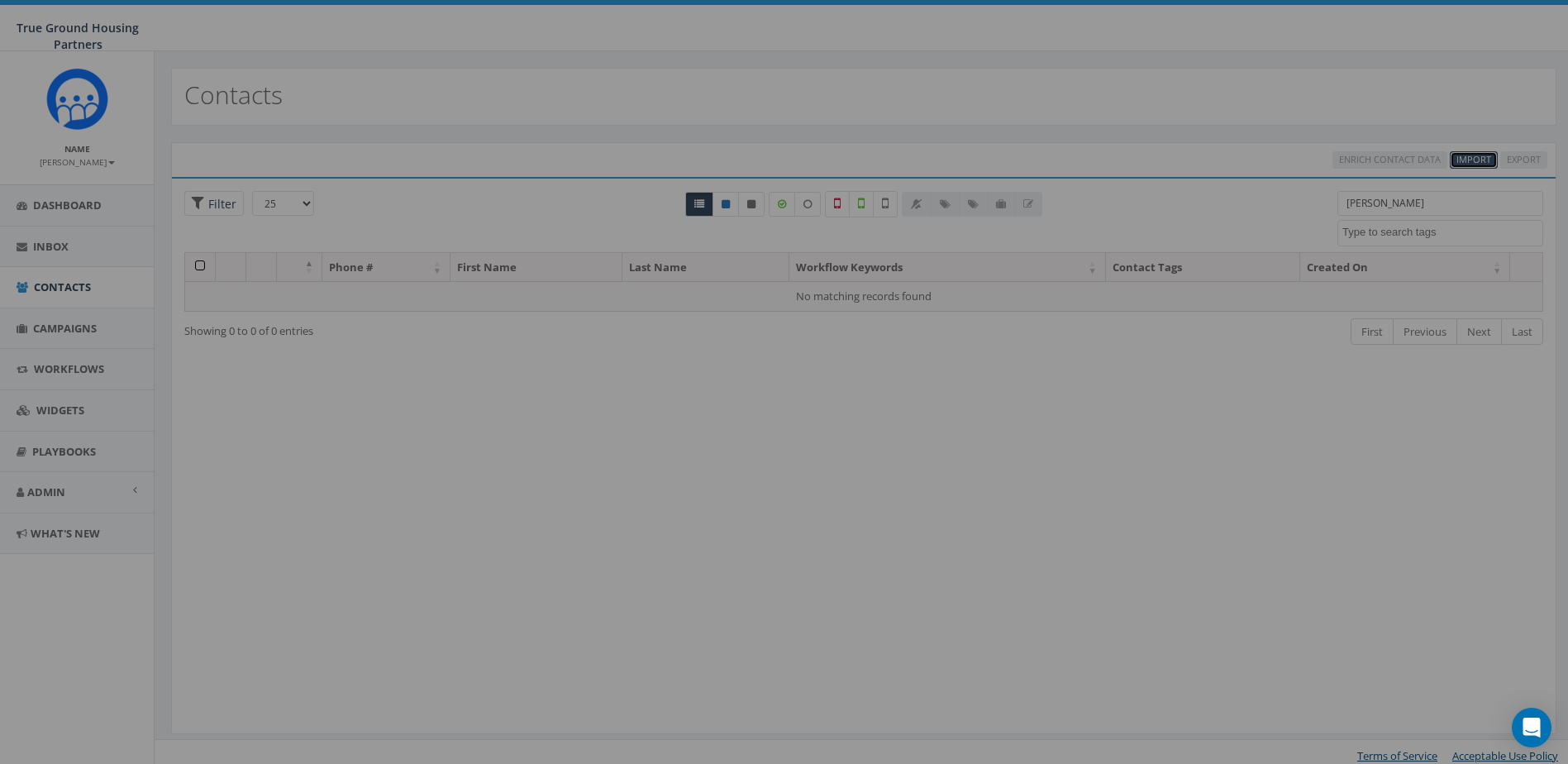
select select
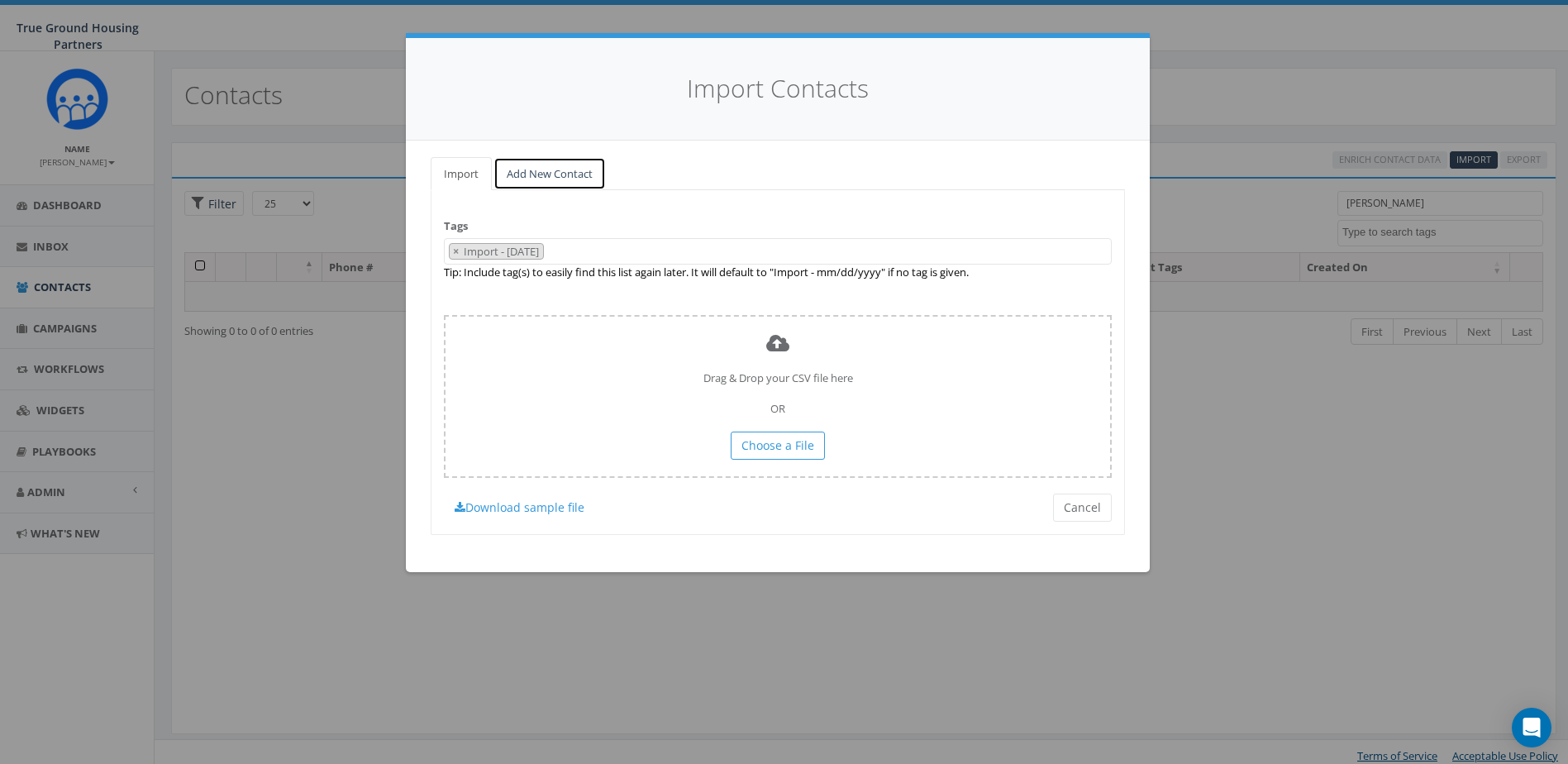
click at [549, 172] on link "Add New Contact" at bounding box center [550, 173] width 112 height 34
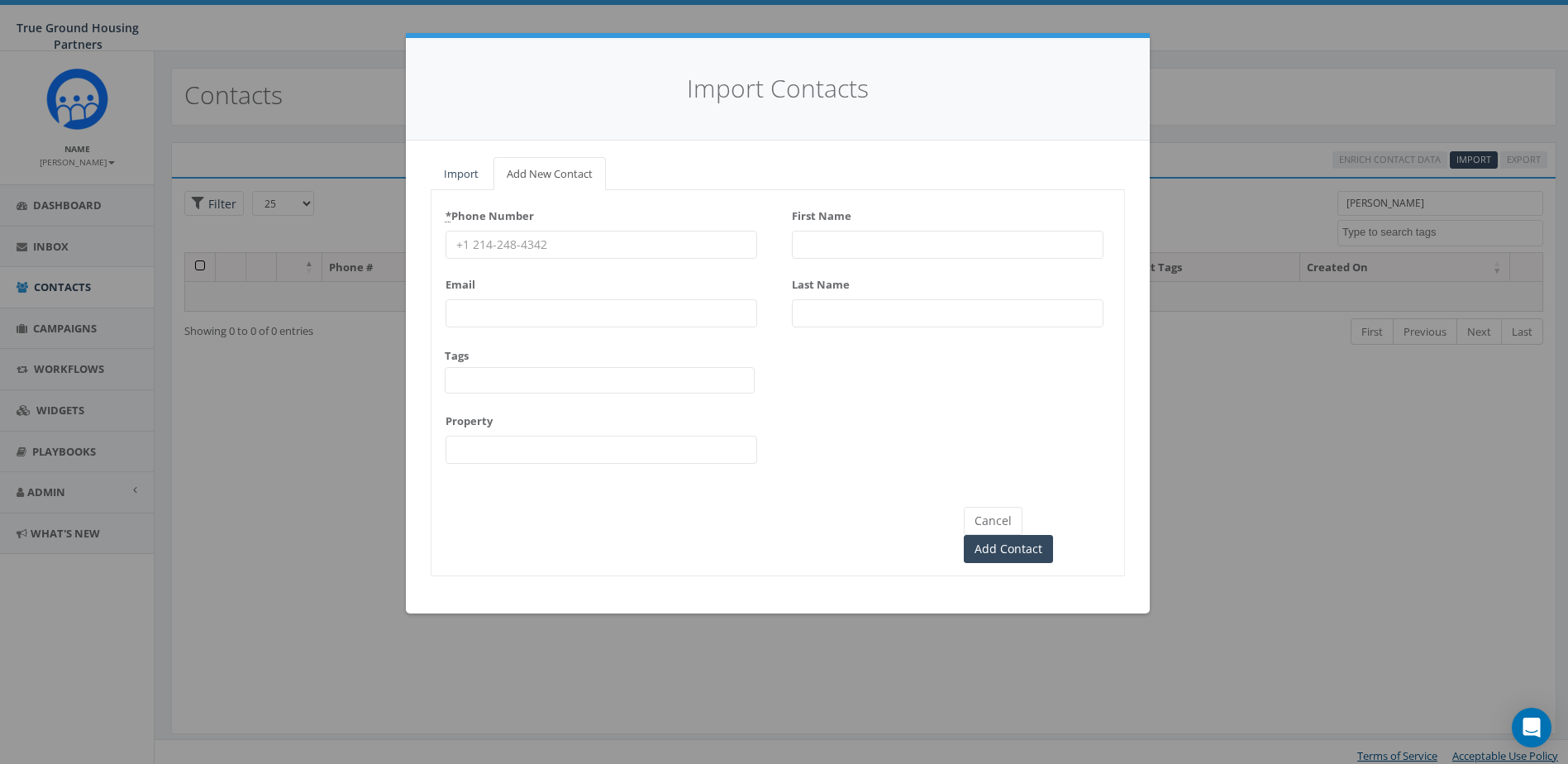
click at [861, 243] on input "First Name" at bounding box center [948, 245] width 312 height 28
type input "[PERSON_NAME]"
click at [697, 253] on input "* Phone Number" at bounding box center [602, 245] width 312 height 28
type input "5715877821"
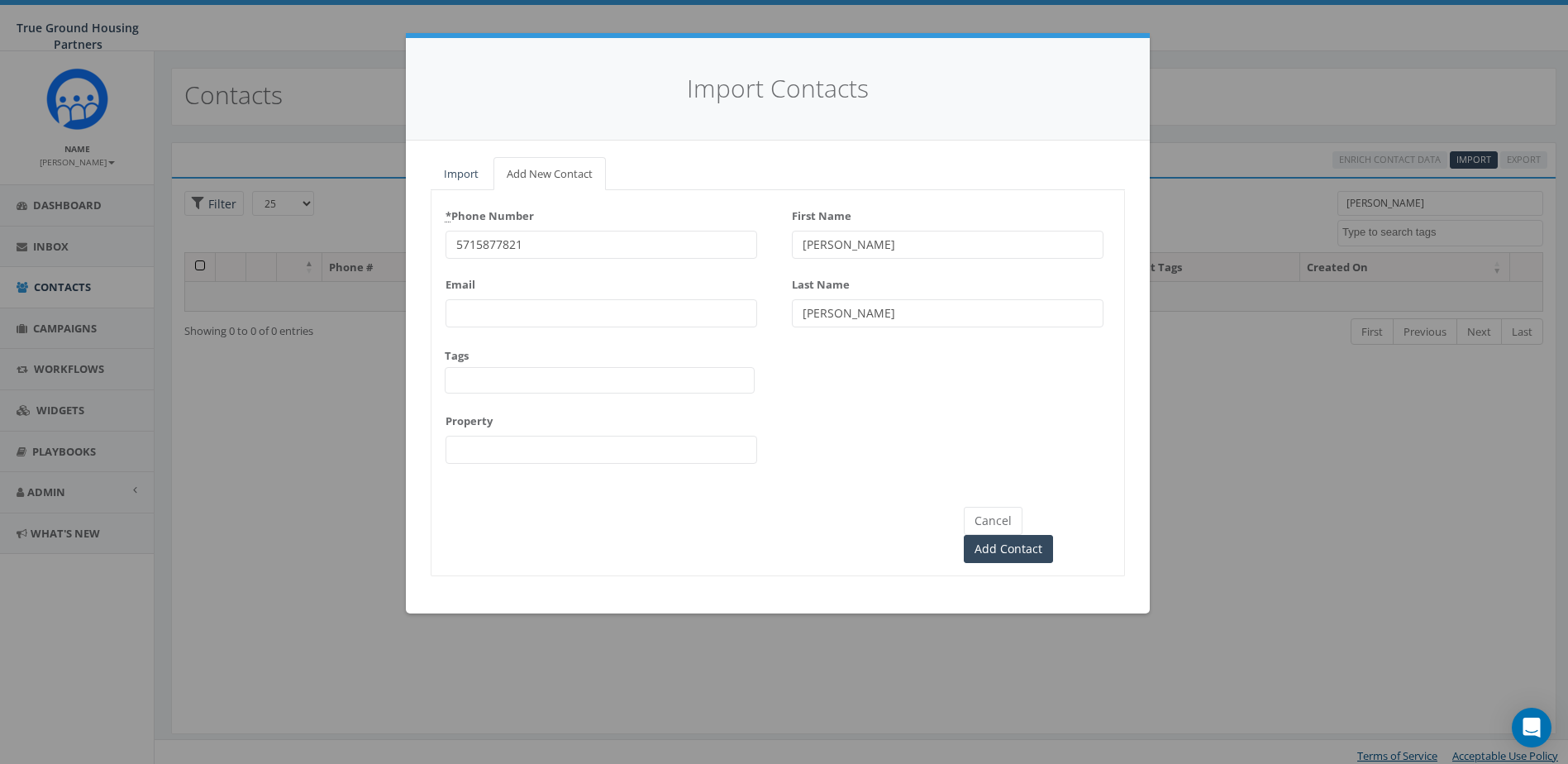
click at [656, 327] on input "Email" at bounding box center [602, 314] width 312 height 28
click at [440, 389] on div "* Phone Number 5715877821 Email Tags 2024/10/01 2024/11/22 2025/04/16 Arlington…" at bounding box center [777, 339] width 693 height 273
click at [484, 375] on span at bounding box center [600, 380] width 310 height 26
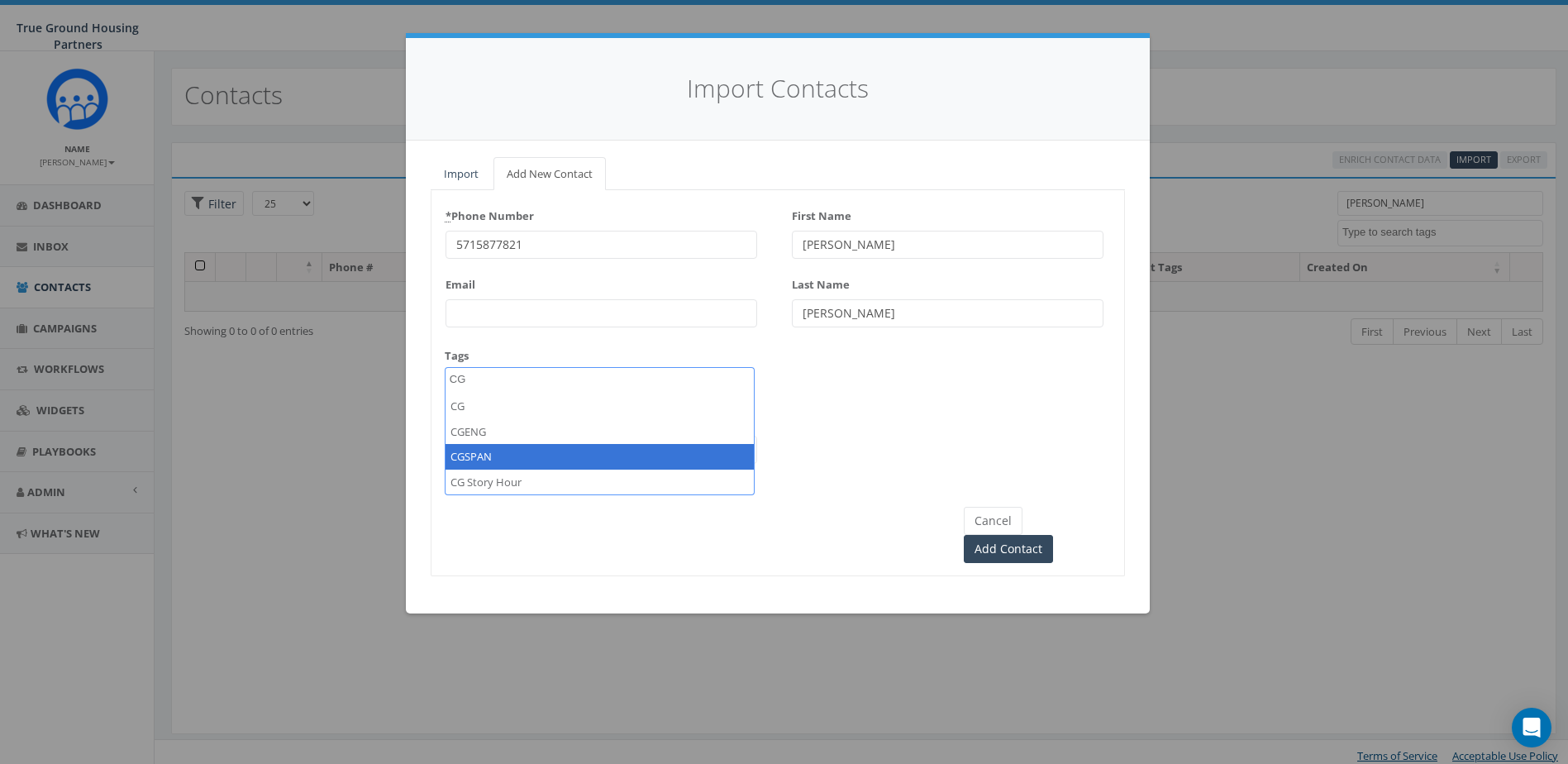
type textarea "CG"
select select "CGSPAN"
type textarea "Col"
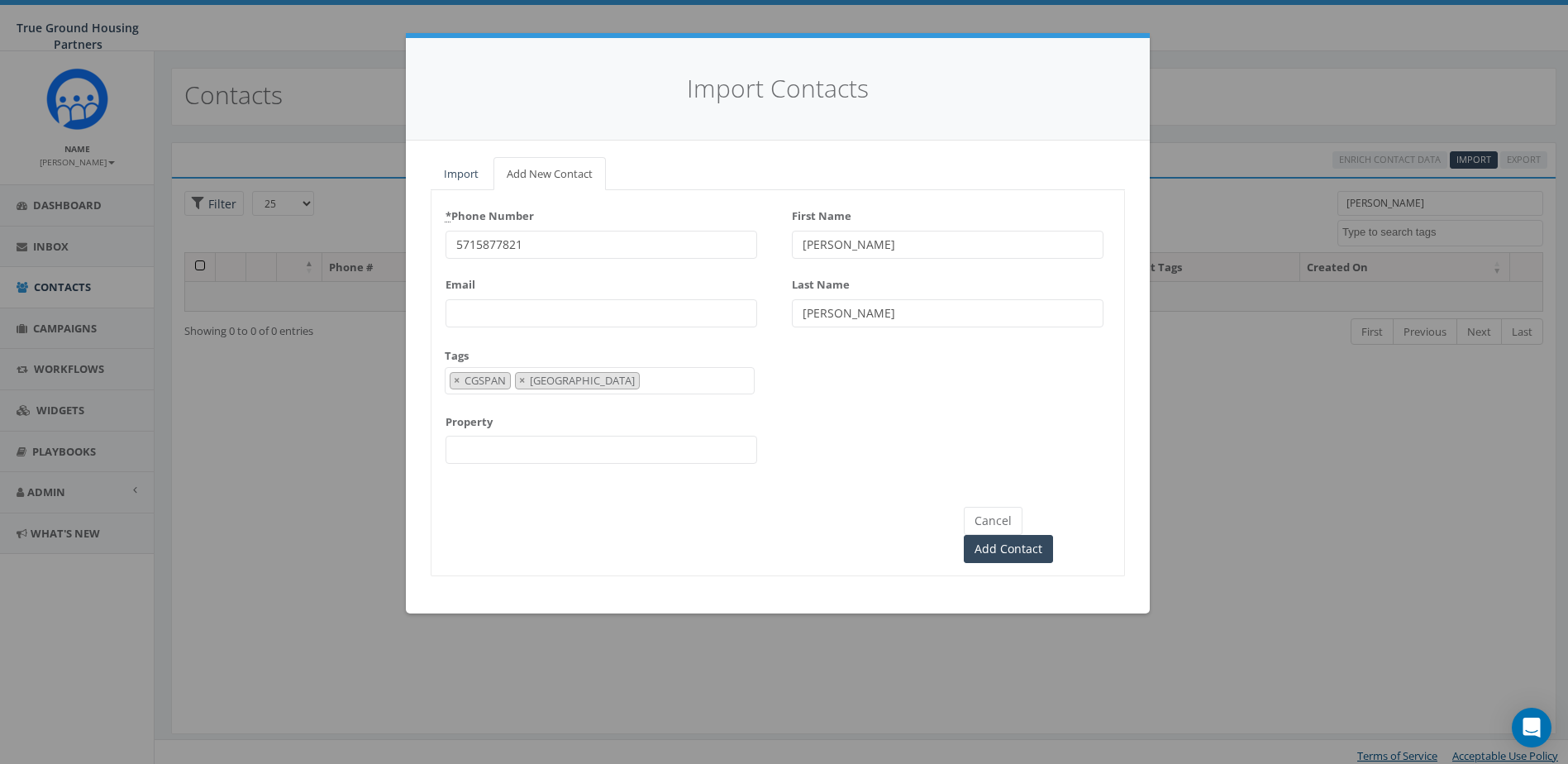
click at [492, 444] on input "Property" at bounding box center [602, 450] width 312 height 28
type input "[GEOGRAPHIC_DATA]"
click at [965, 472] on div "* Phone Number 5715877821 Email Tags 2024/10/01 2024/11/22 2025/04/16 Arlington…" at bounding box center [777, 340] width 693 height 274
click at [1044, 535] on input "Add Contact" at bounding box center [1009, 549] width 90 height 28
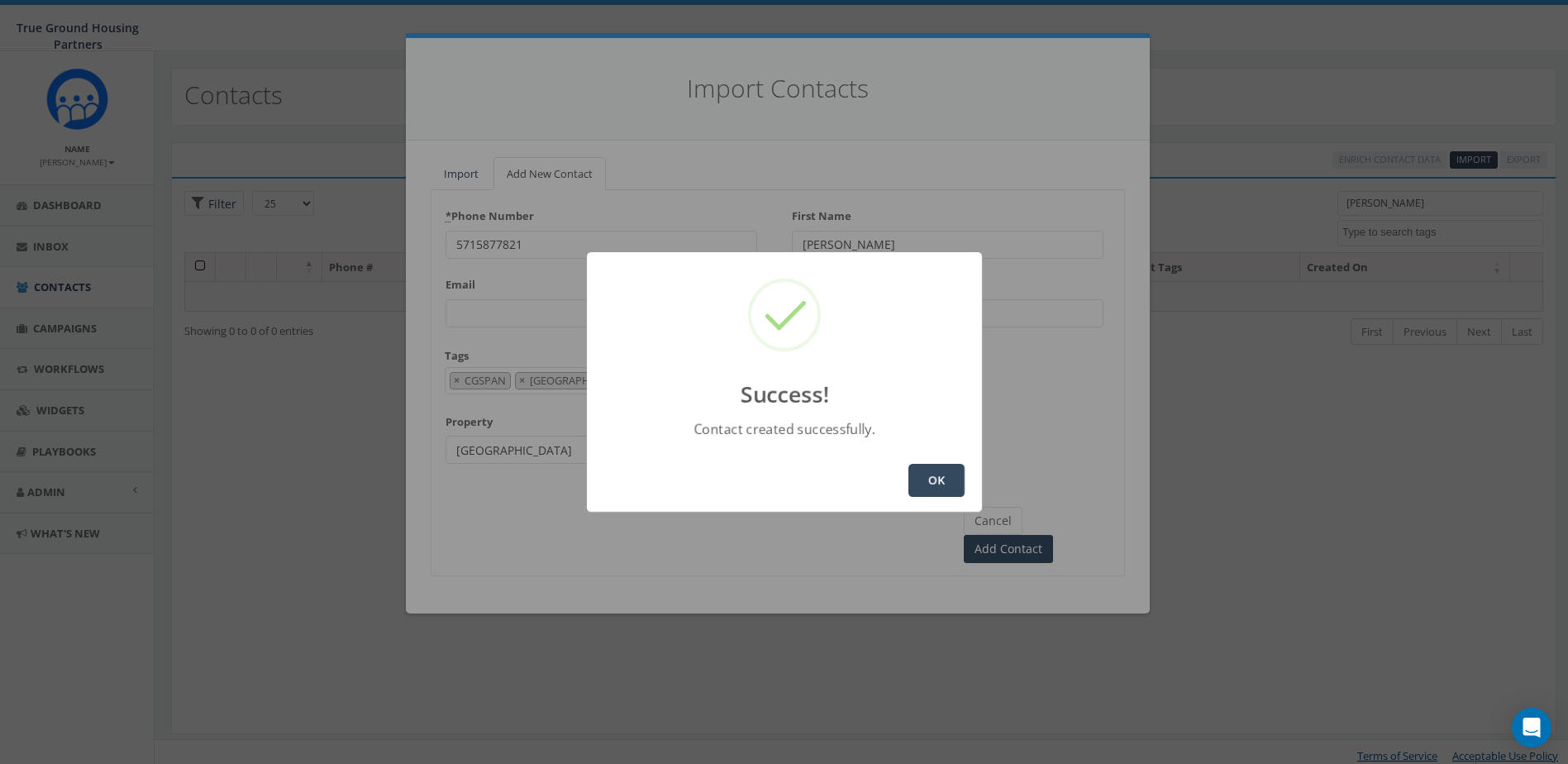
click at [944, 486] on button "OK" at bounding box center [936, 480] width 57 height 33
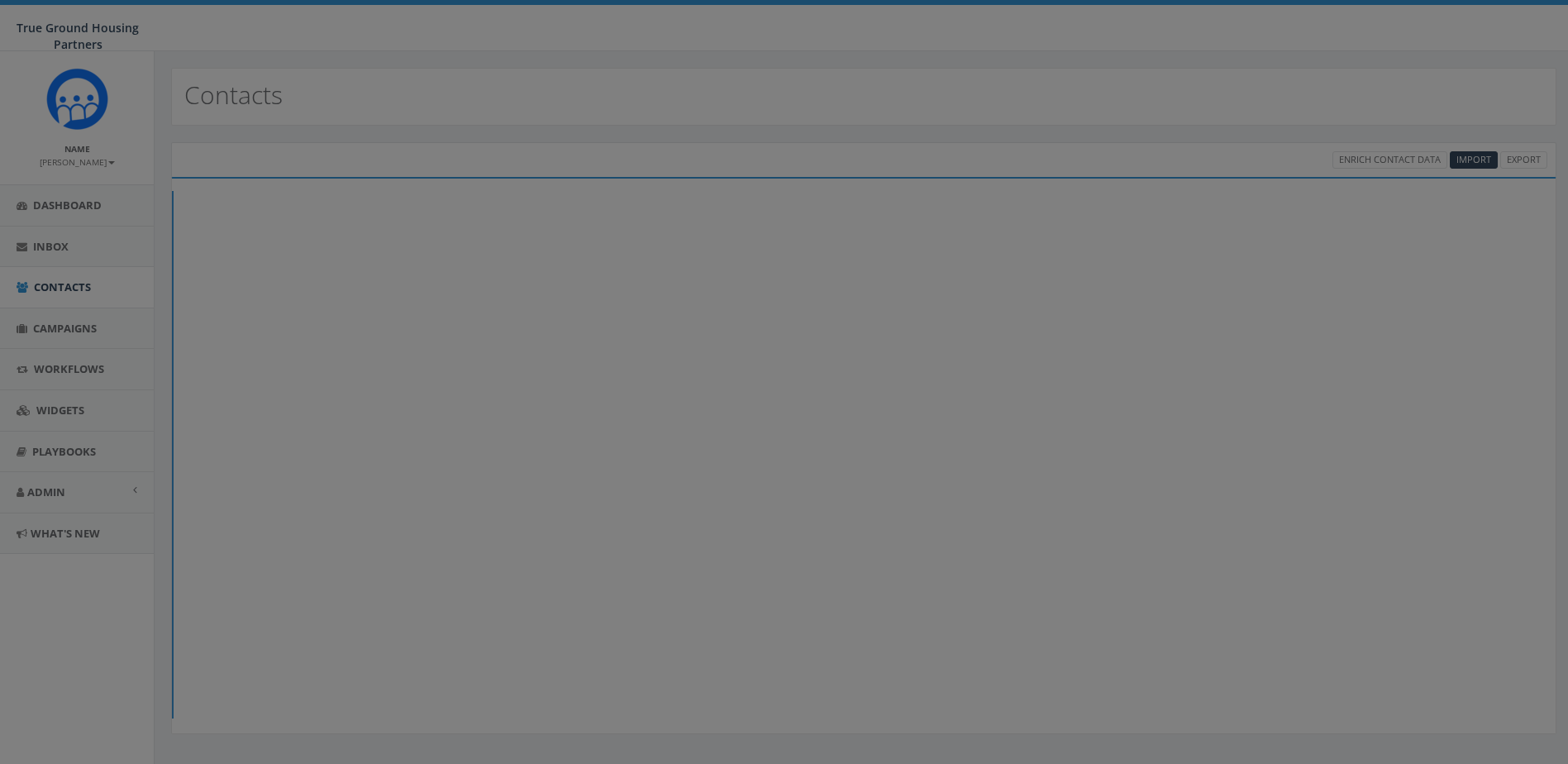
select select
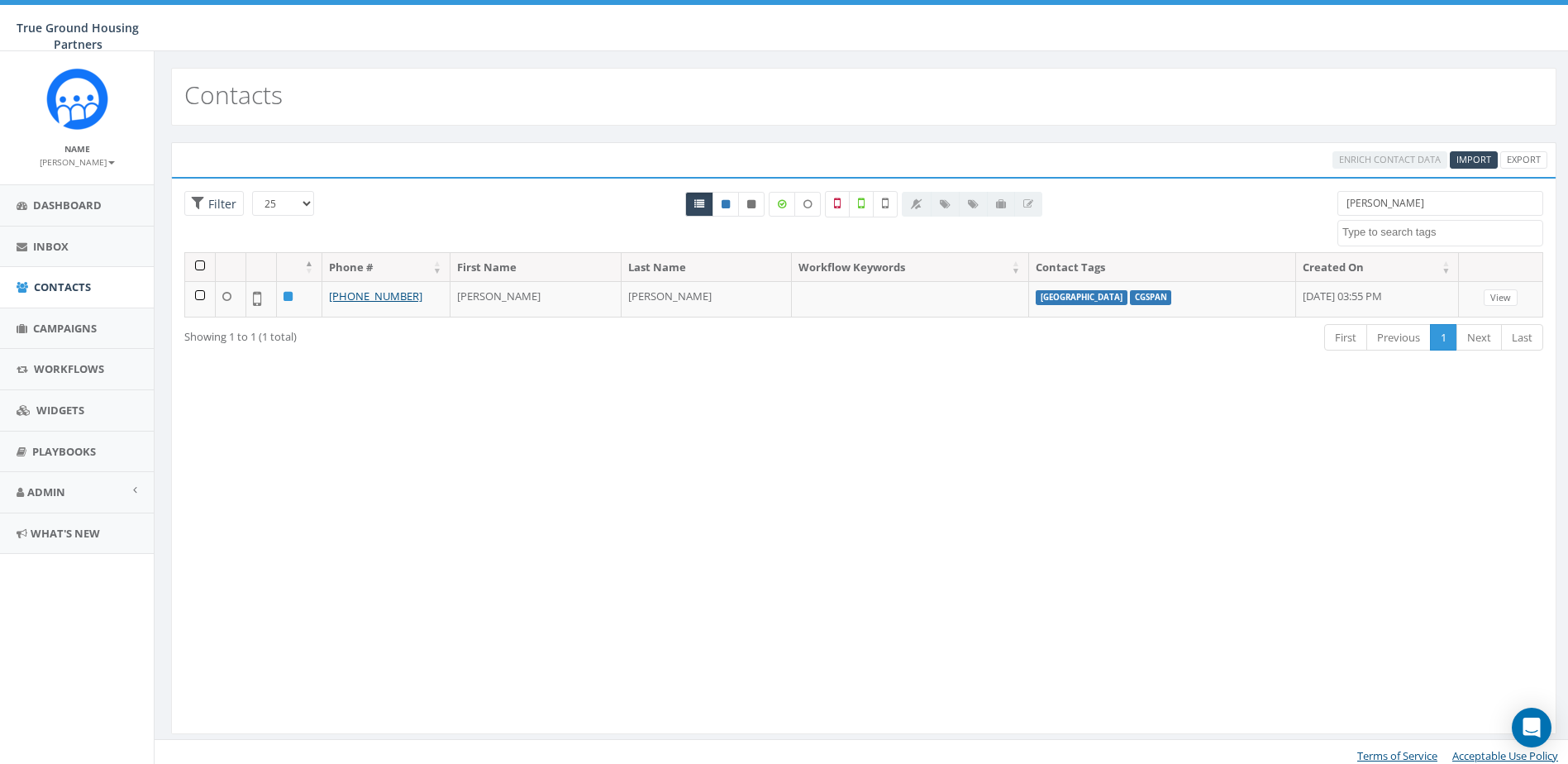
click at [1404, 200] on input "[PERSON_NAME]" at bounding box center [1441, 203] width 206 height 24
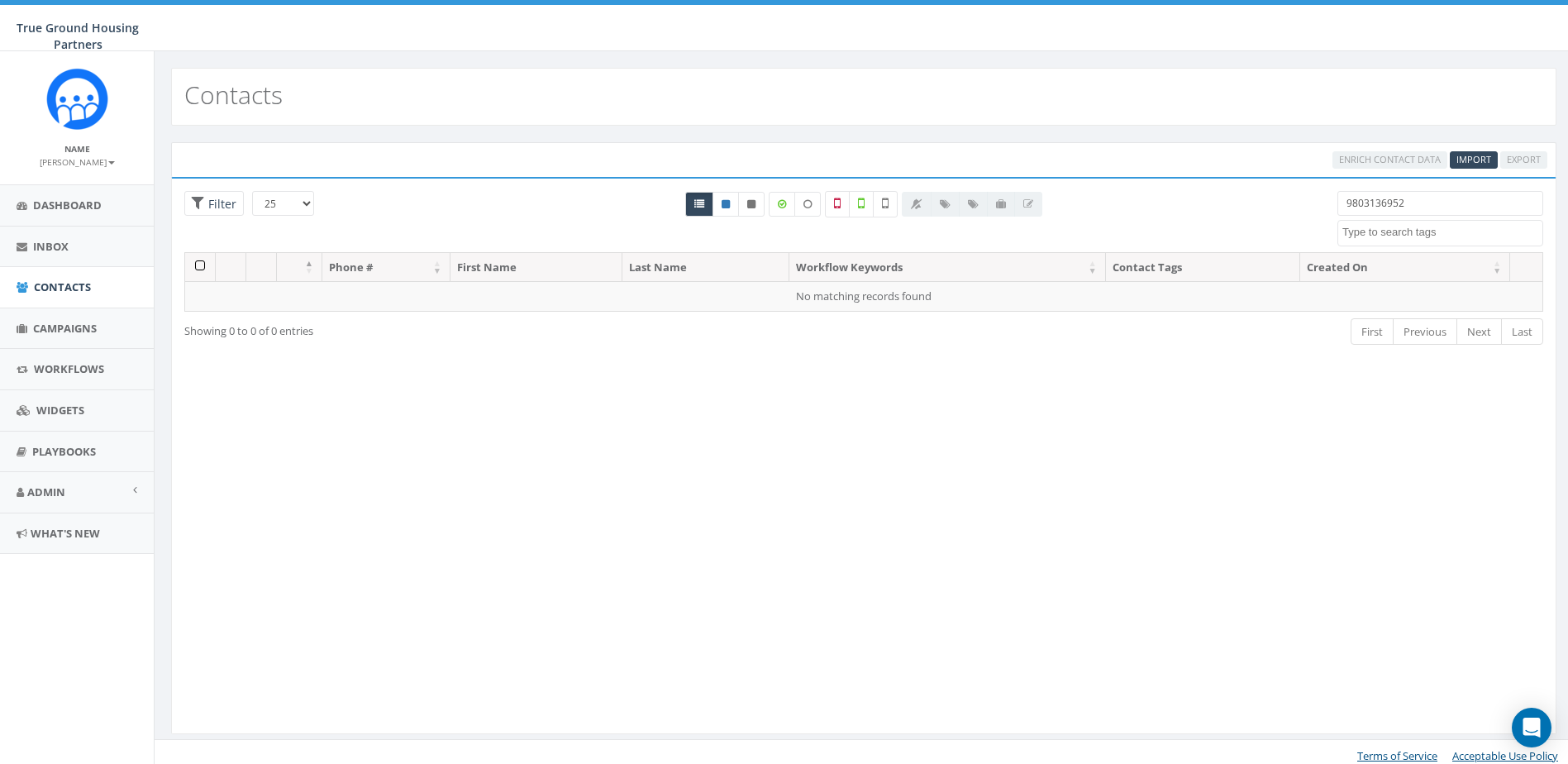
type input "9803136952"
click at [1480, 155] on span "Import" at bounding box center [1474, 159] width 35 height 12
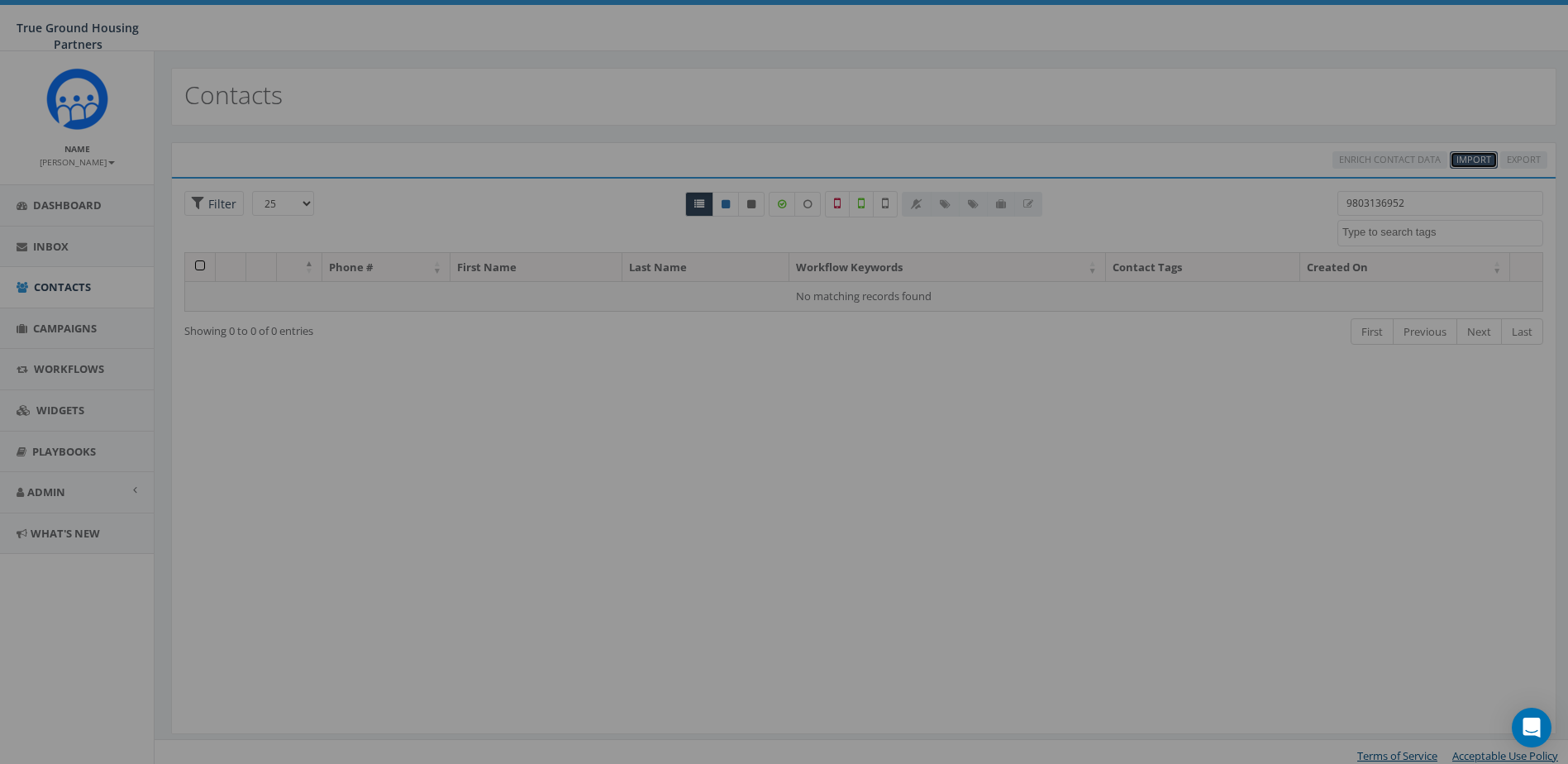
select select
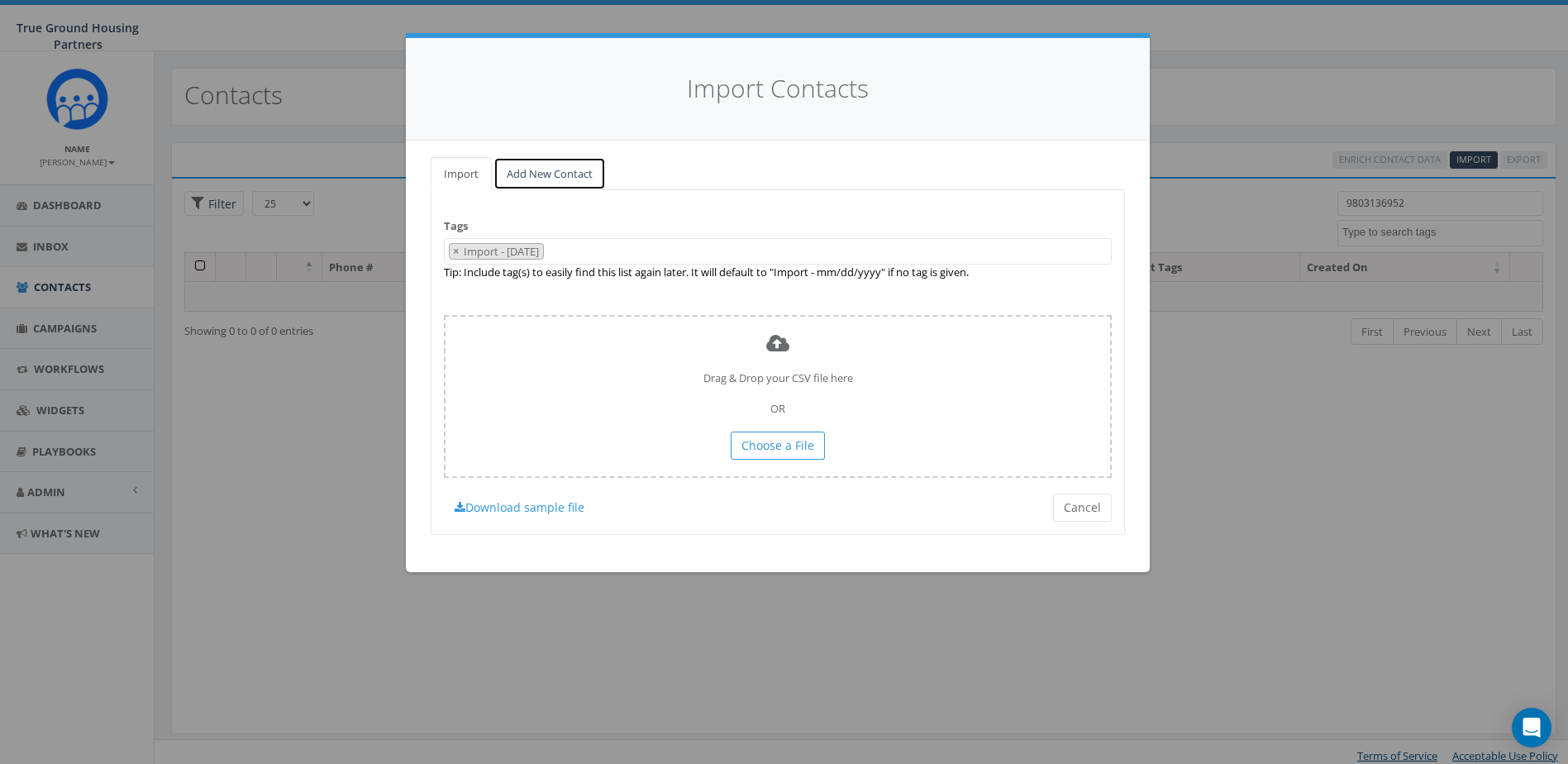
click at [593, 171] on link "Add New Contact" at bounding box center [550, 173] width 112 height 34
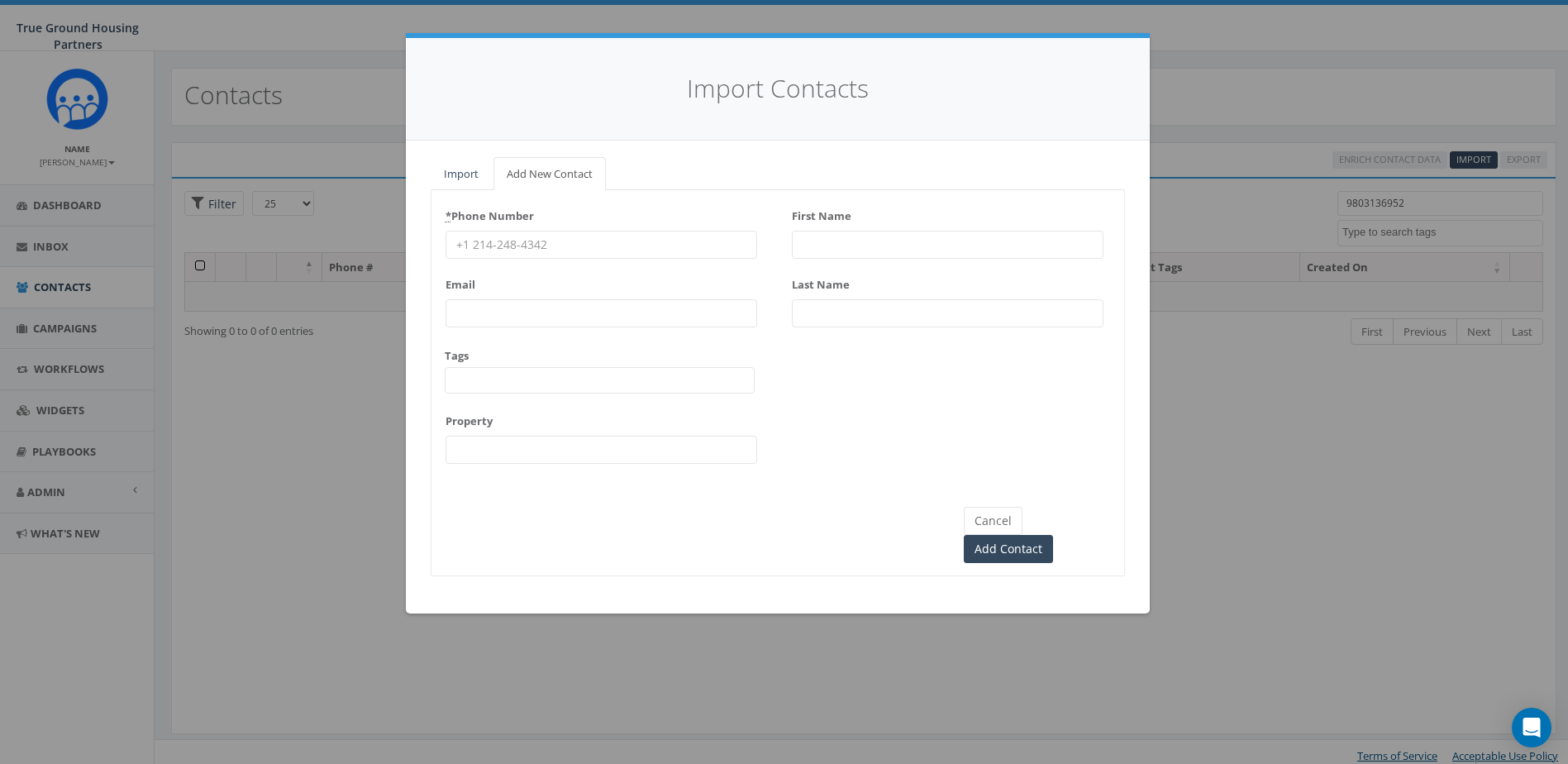
click at [851, 233] on input "First Name" at bounding box center [948, 245] width 312 height 28
type input "m"
type input "[PERSON_NAME]"
click at [660, 260] on div "* Phone Number Email Tags [DATE] [DATE] [DATE] [GEOGRAPHIC_DATA] [GEOGRAPHIC_DA…" at bounding box center [602, 339] width 312 height 273
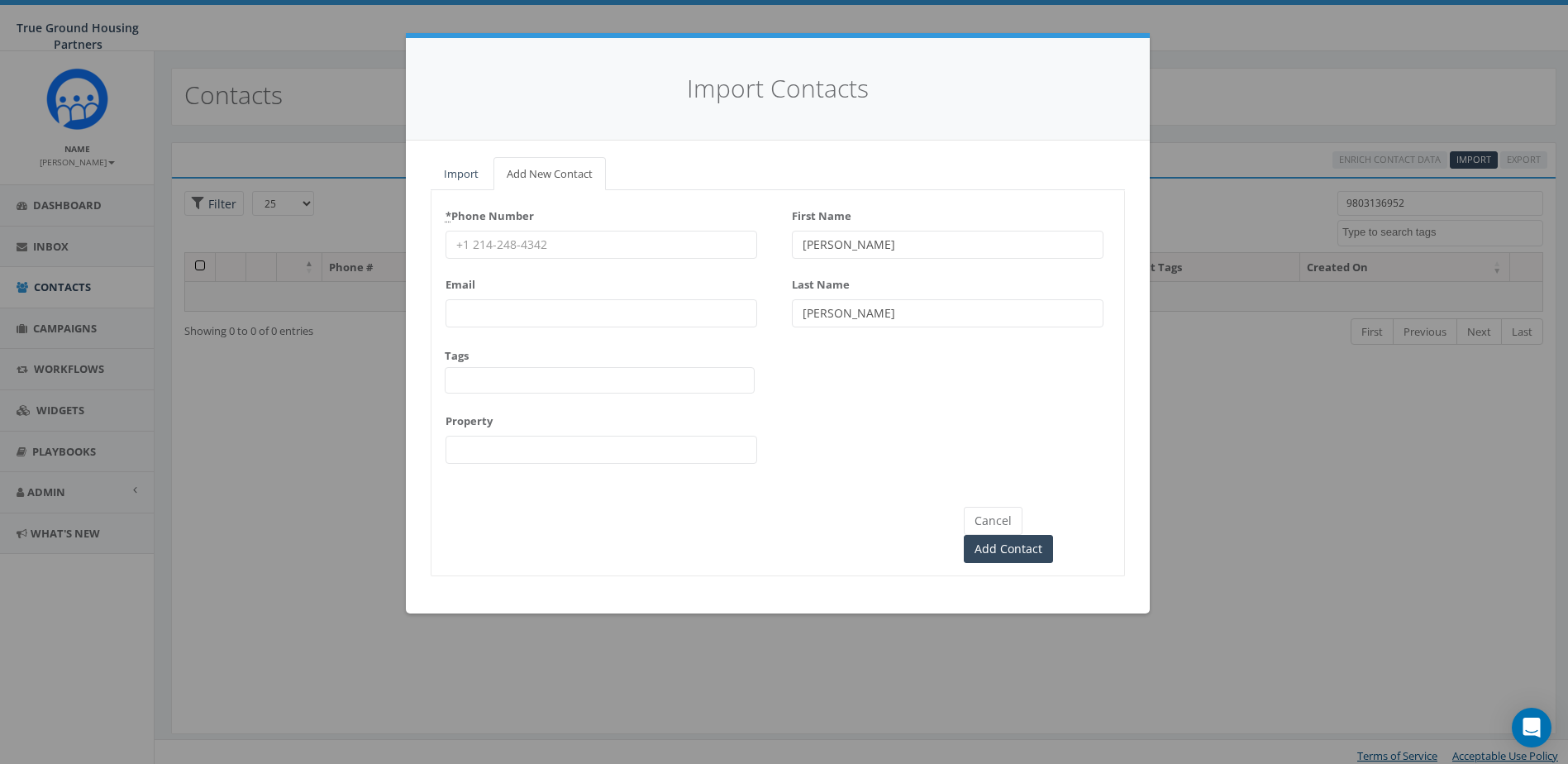
click at [657, 240] on input "* Phone Number" at bounding box center [602, 245] width 312 height 28
type input "9803136952"
click at [591, 378] on span at bounding box center [600, 380] width 310 height 26
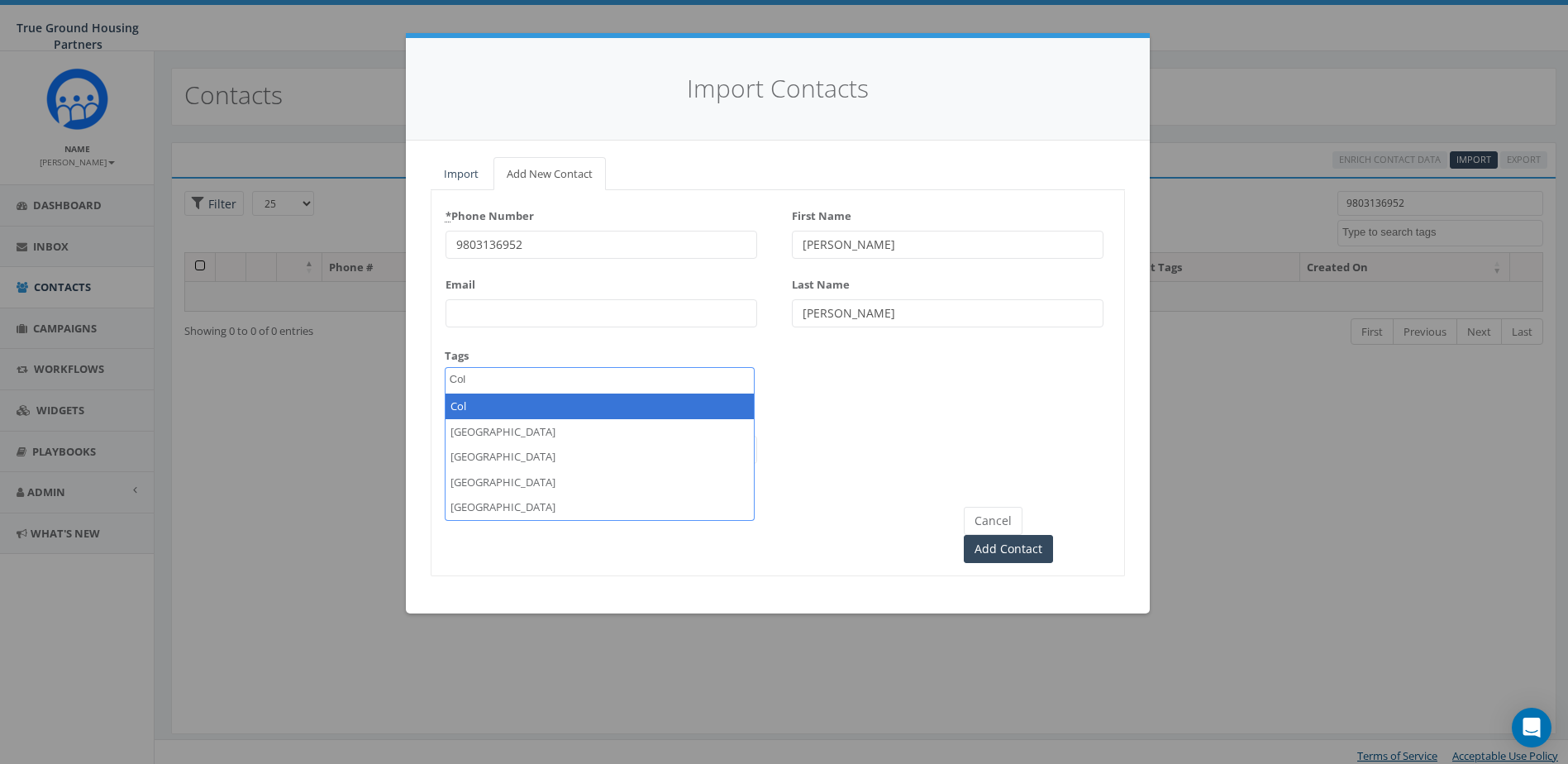
type textarea "Col"
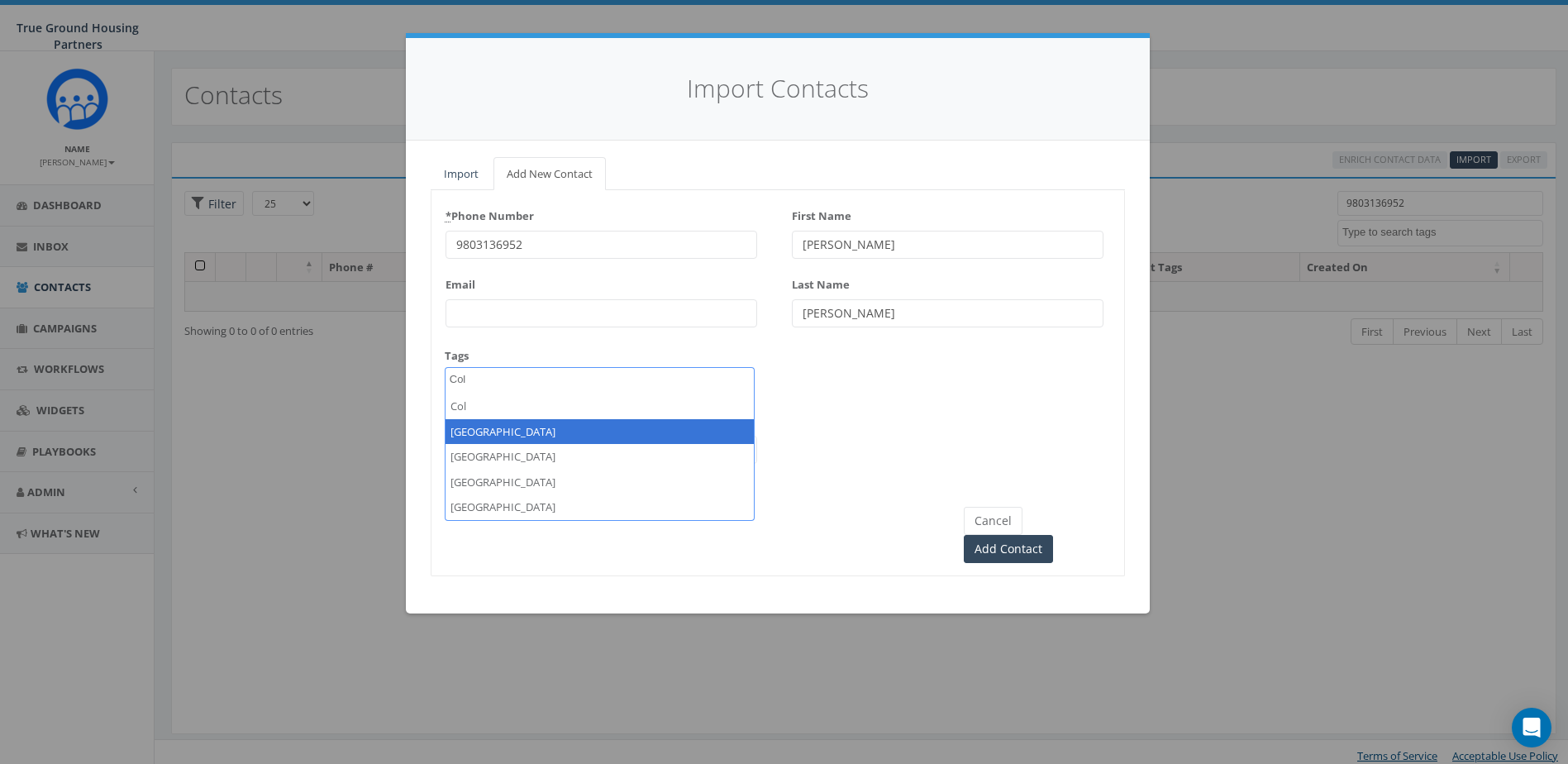
select select "[GEOGRAPHIC_DATA]"
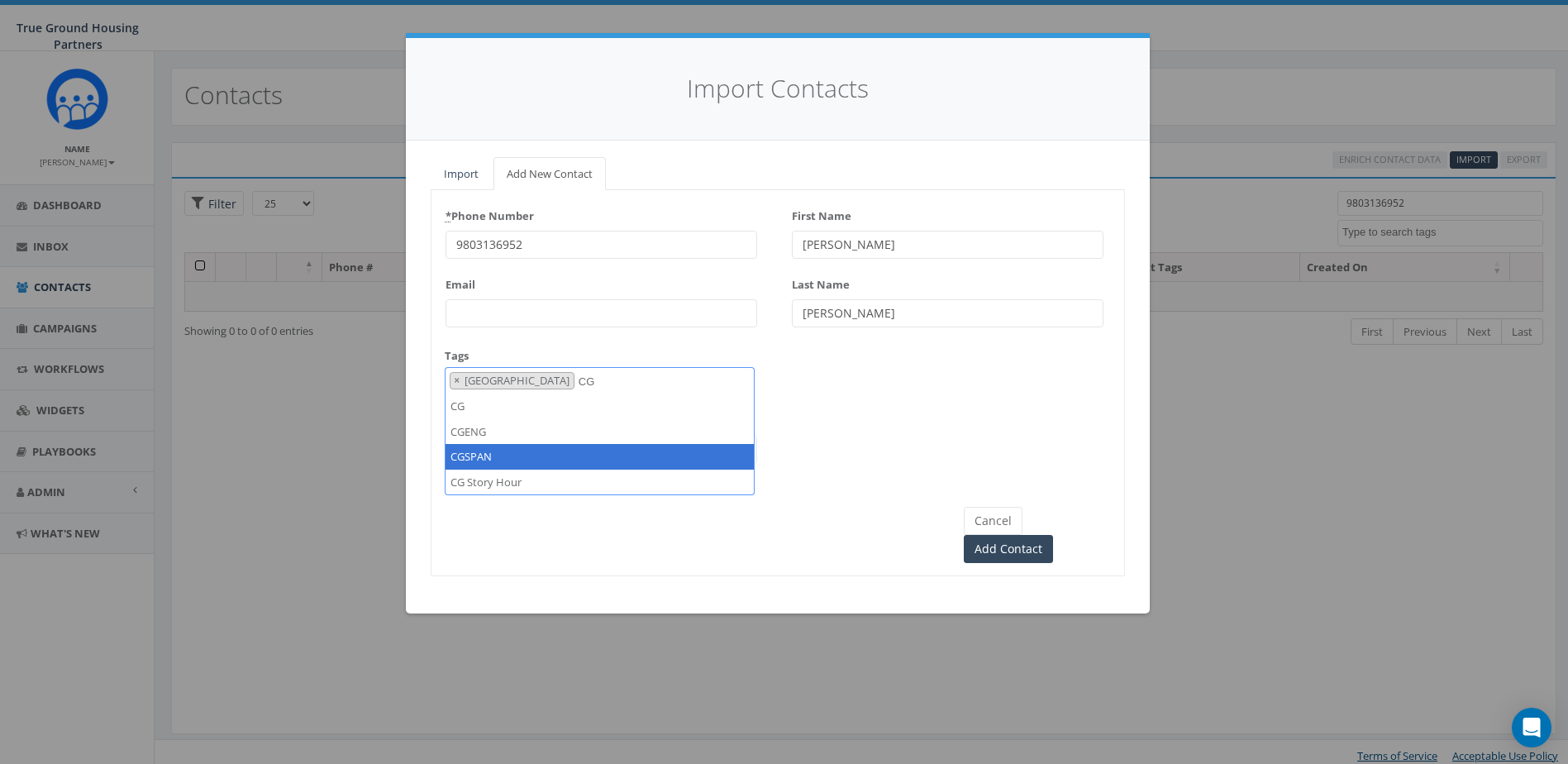
type textarea "CG"
select select "CGSPAN"
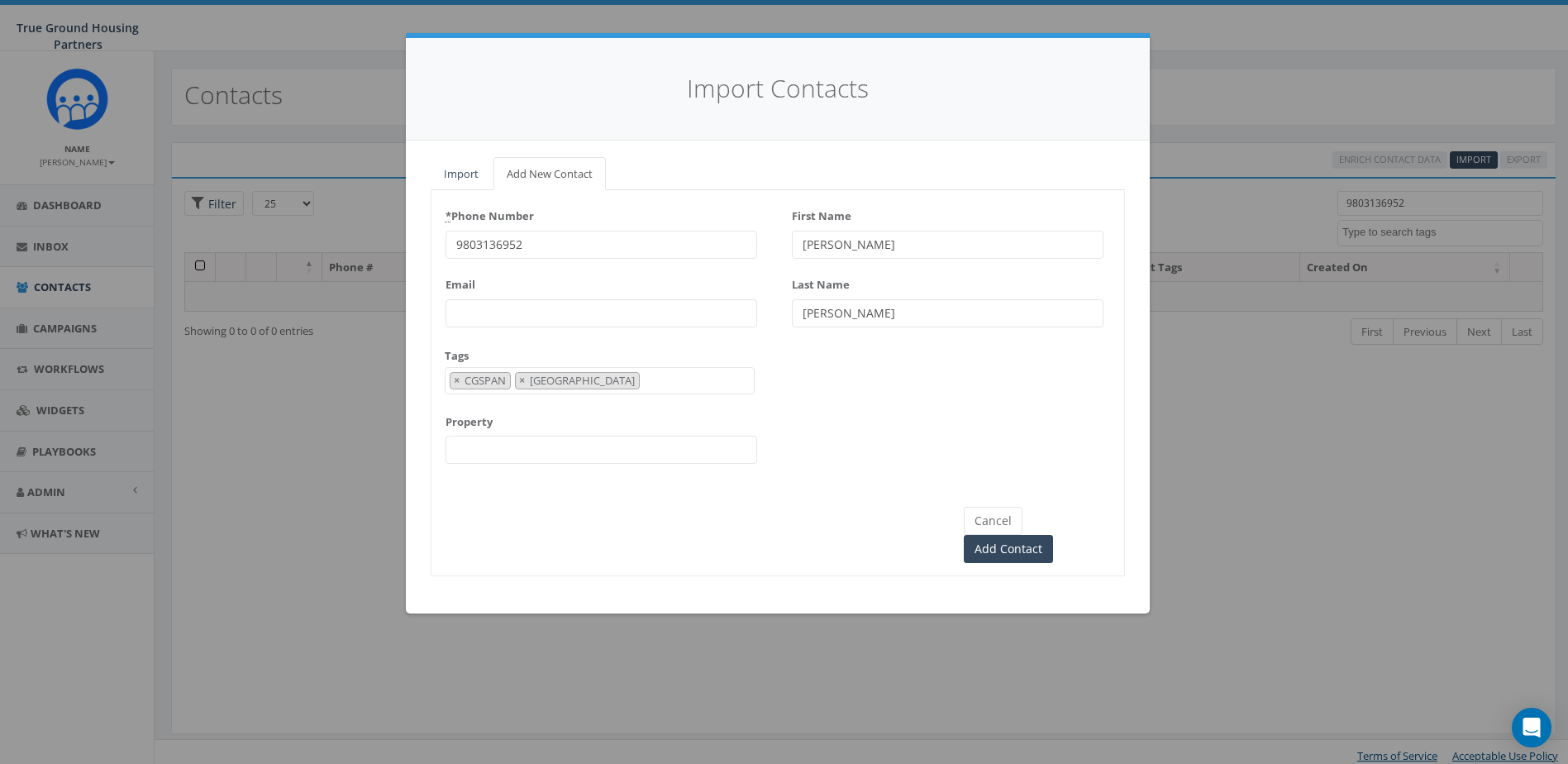
click at [538, 458] on input "Property" at bounding box center [602, 450] width 312 height 28
type input "[GEOGRAPHIC_DATA]"
click at [896, 452] on div "* Phone Number [PHONE_NUMBER] Email Tags [DATE] [DATE] [DATE] [GEOGRAPHIC_DATA]…" at bounding box center [777, 340] width 693 height 274
click at [1053, 535] on input "Add Contact" at bounding box center [1009, 549] width 90 height 28
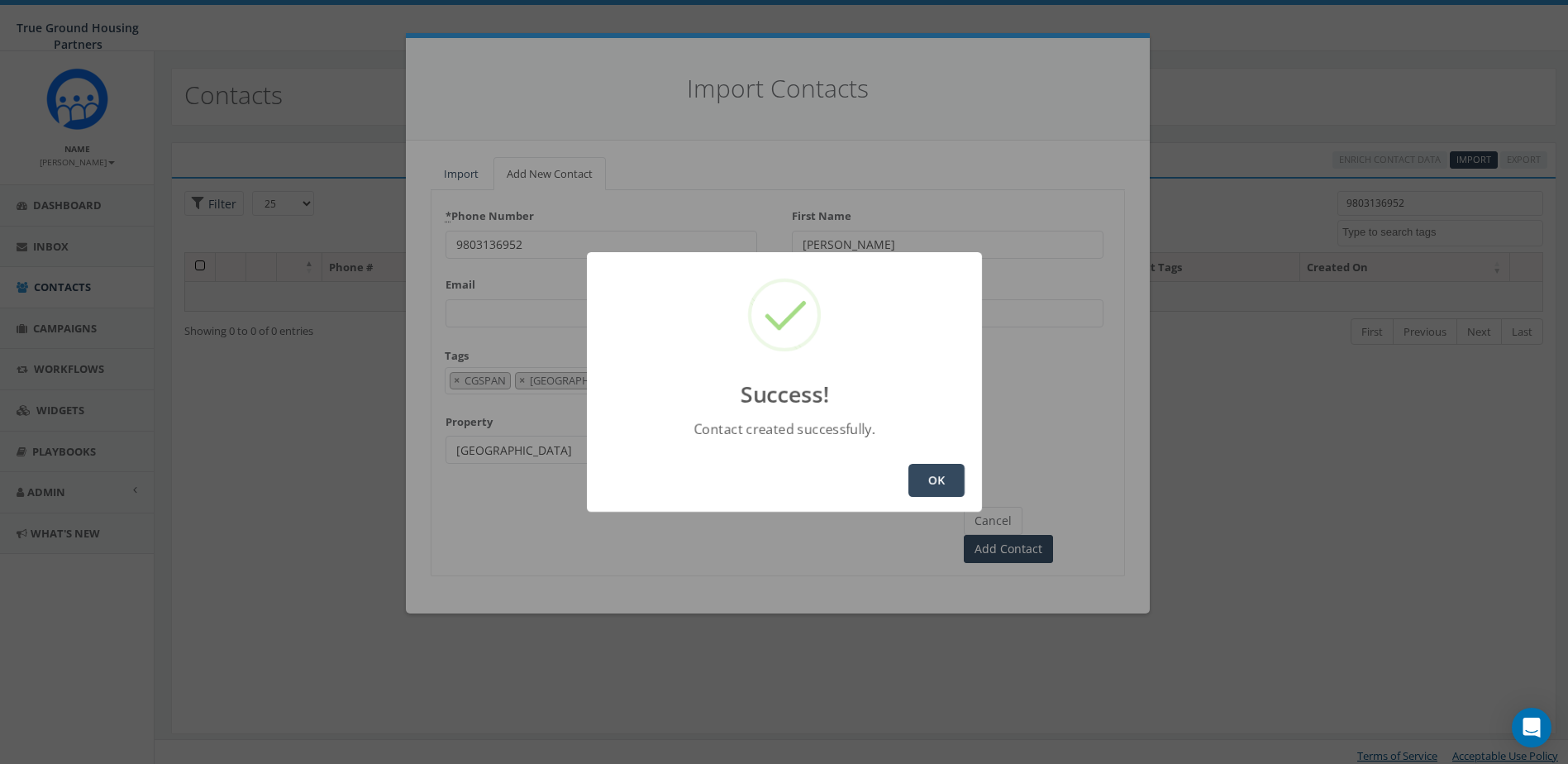
click at [936, 481] on button "OK" at bounding box center [936, 480] width 57 height 33
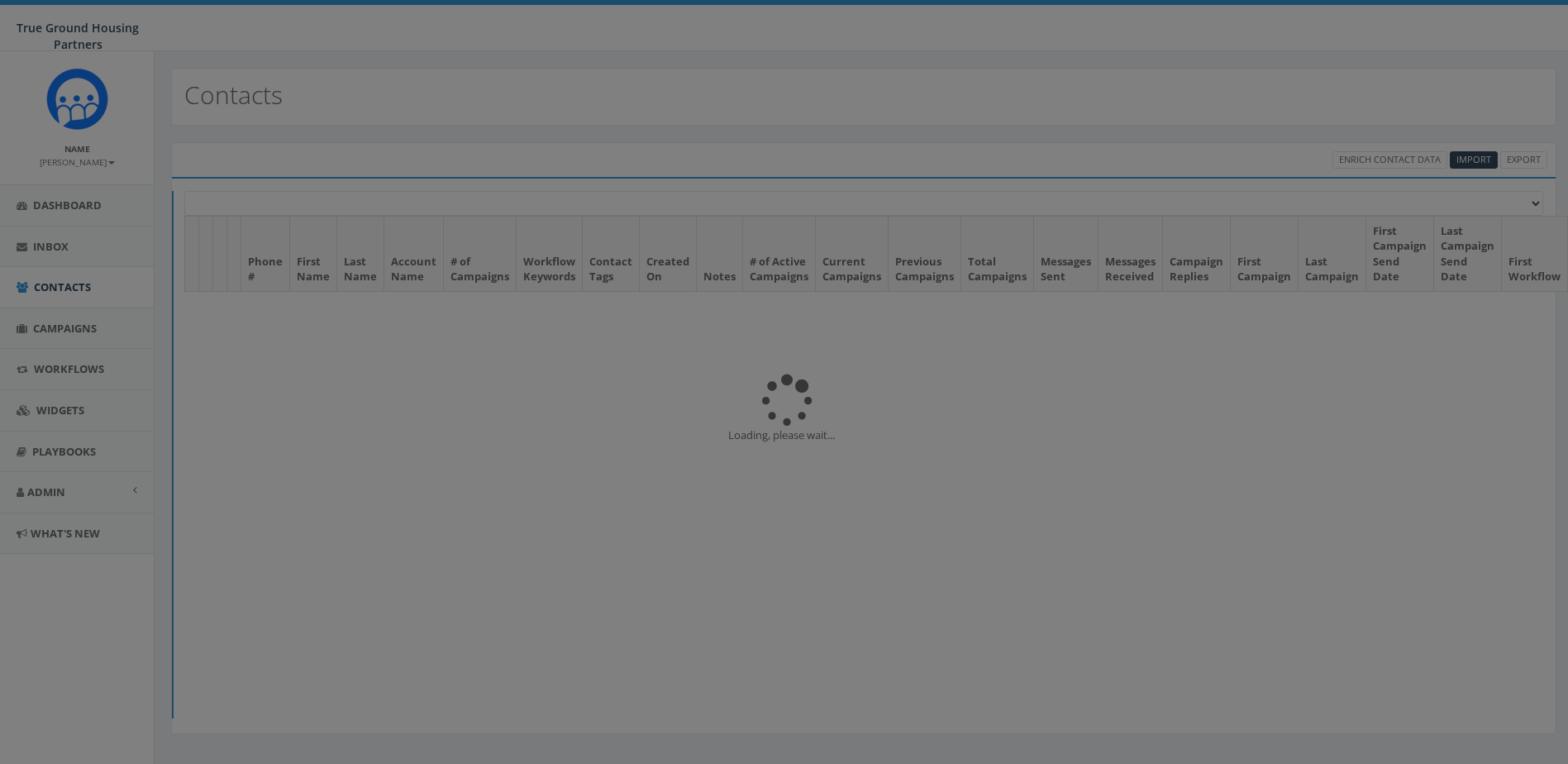
select select
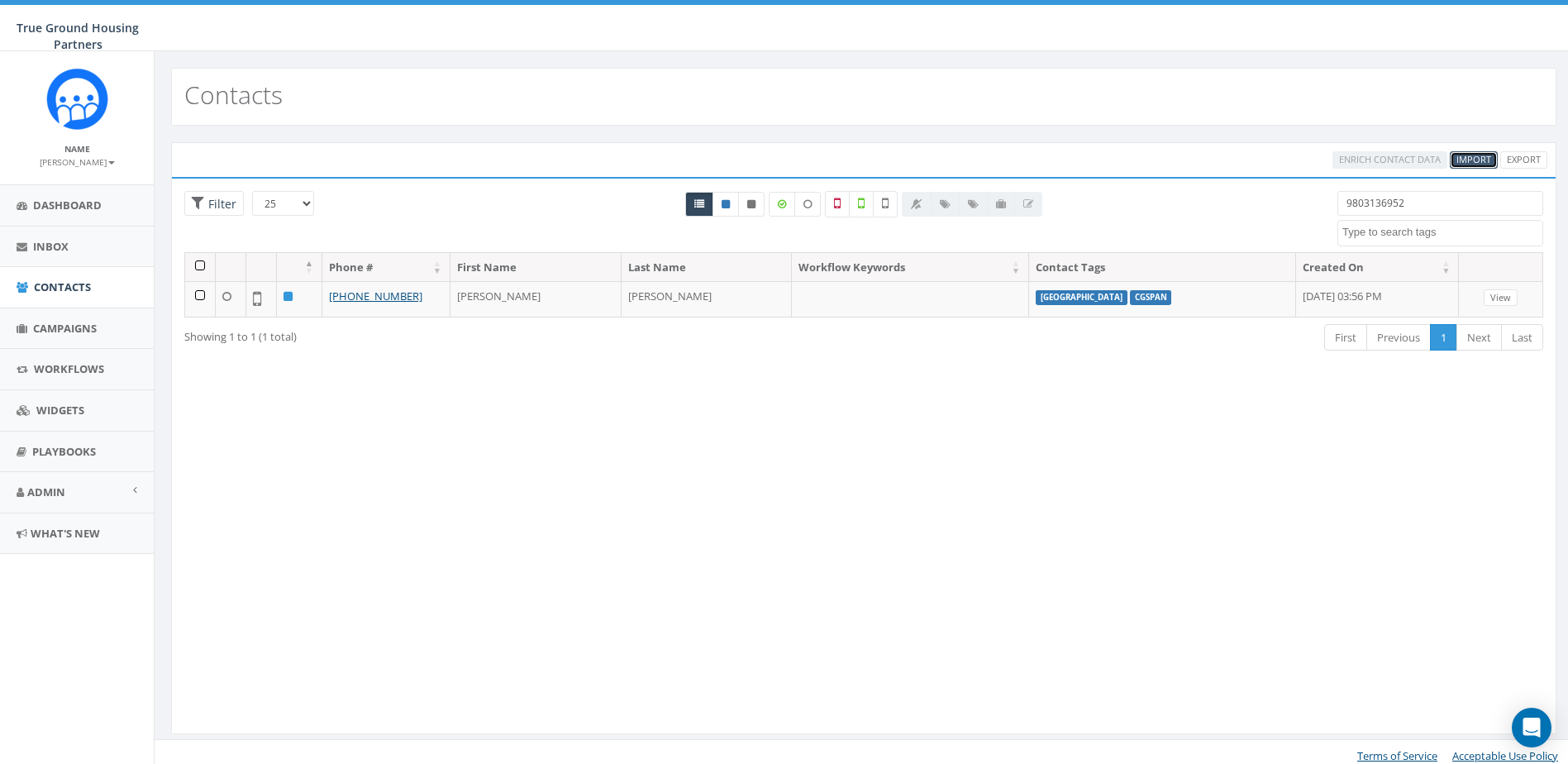
click at [1481, 166] on link "Import" at bounding box center [1474, 160] width 48 height 17
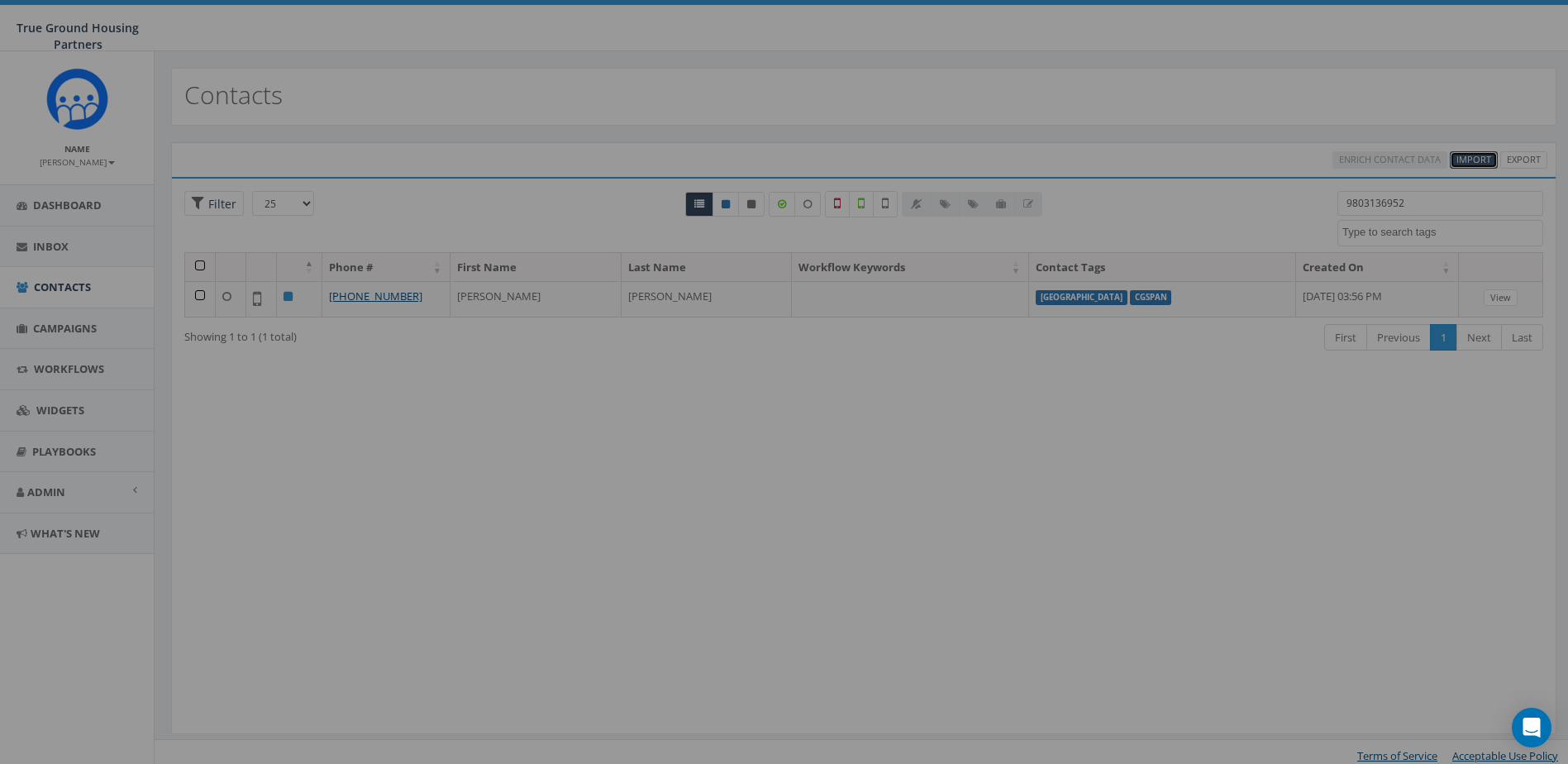
select select
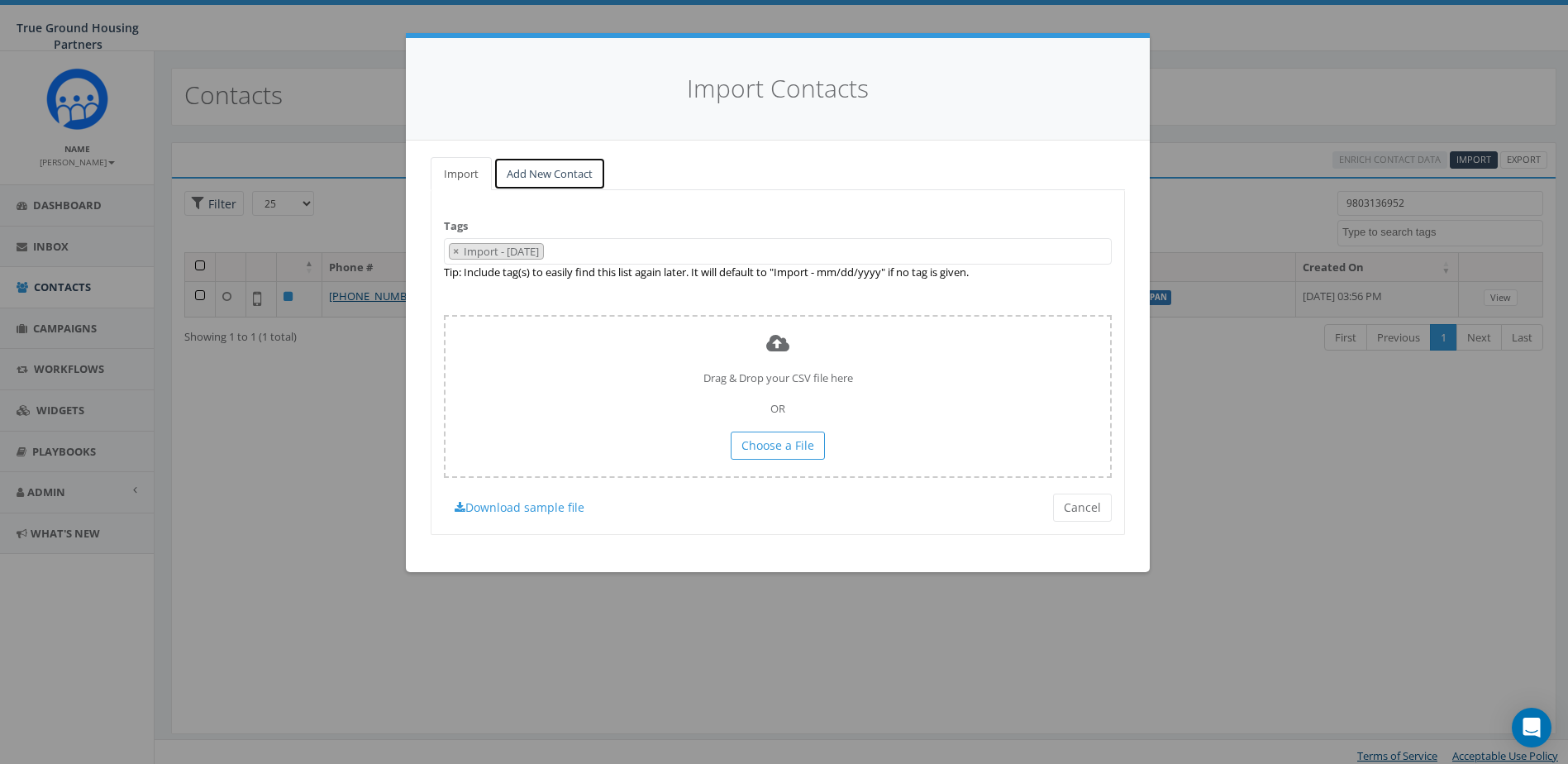
click at [544, 178] on link "Add New Contact" at bounding box center [550, 173] width 112 height 34
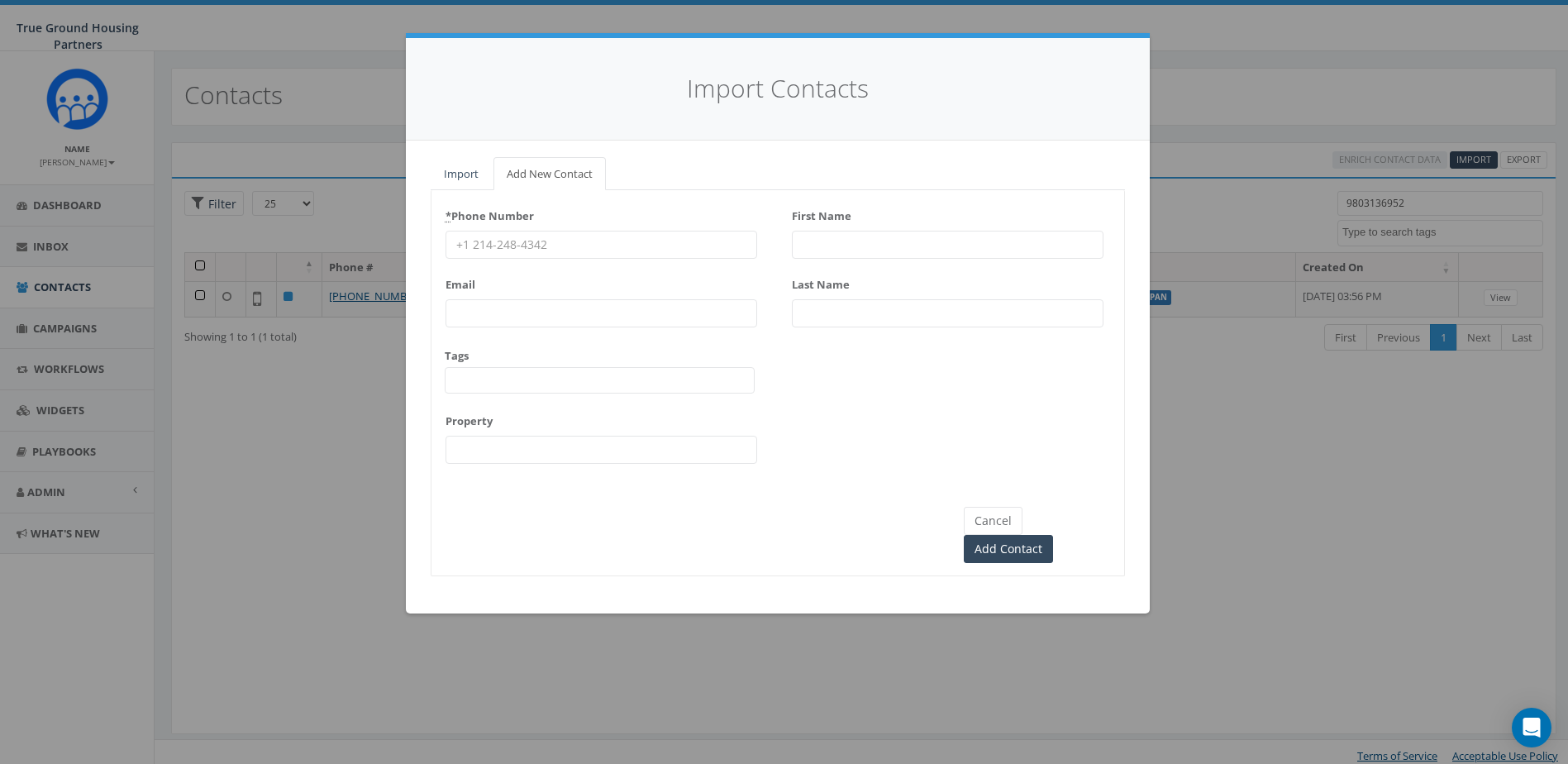
click at [889, 252] on input "First Name" at bounding box center [948, 245] width 312 height 28
type input "Luis"
type input "Raminez"
click at [889, 252] on input "Luis" at bounding box center [948, 245] width 312 height 28
click at [1001, 522] on button "Cancel" at bounding box center [993, 521] width 58 height 28
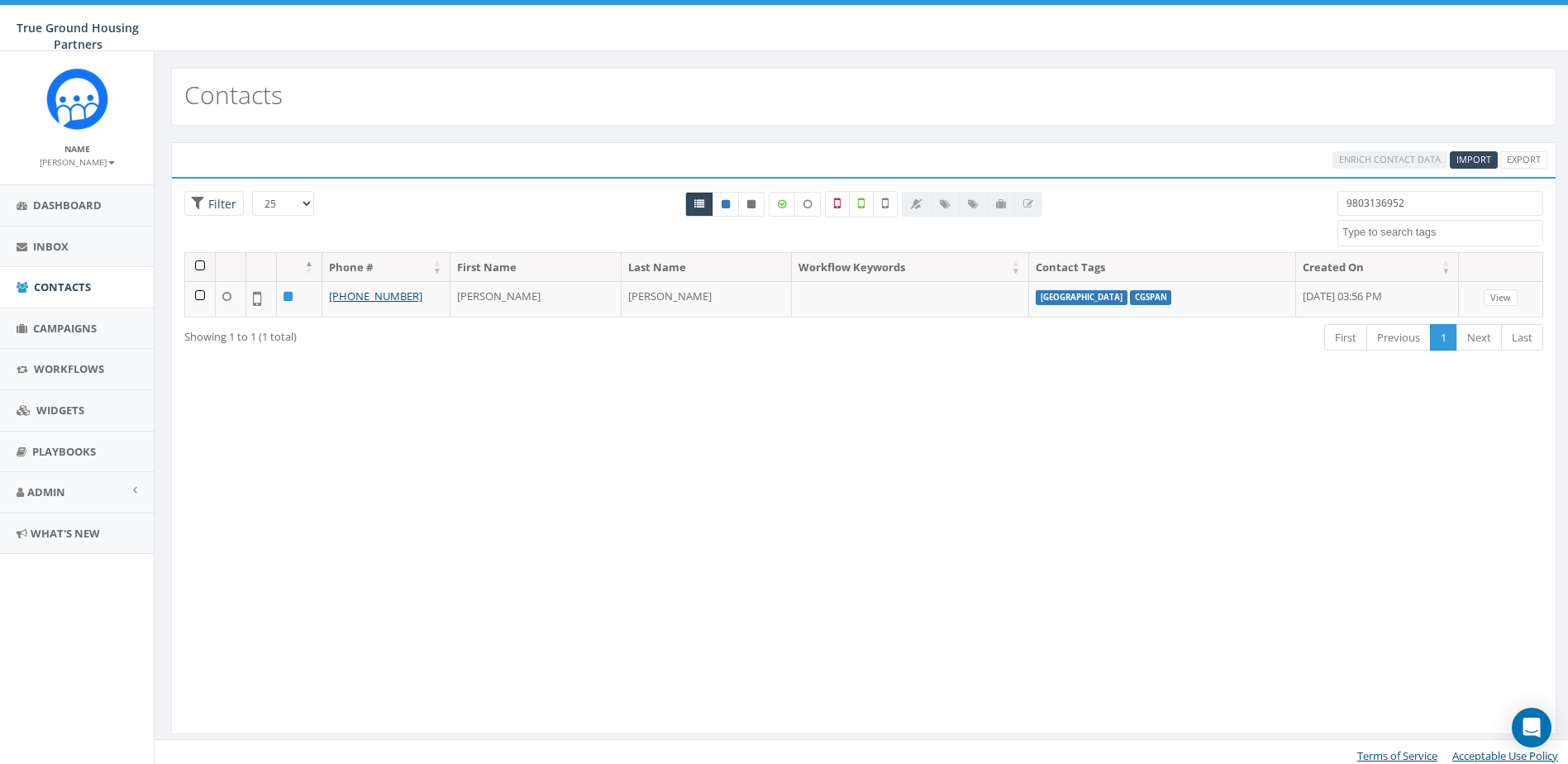
click at [1402, 202] on input "9803136952" at bounding box center [1441, 203] width 206 height 24
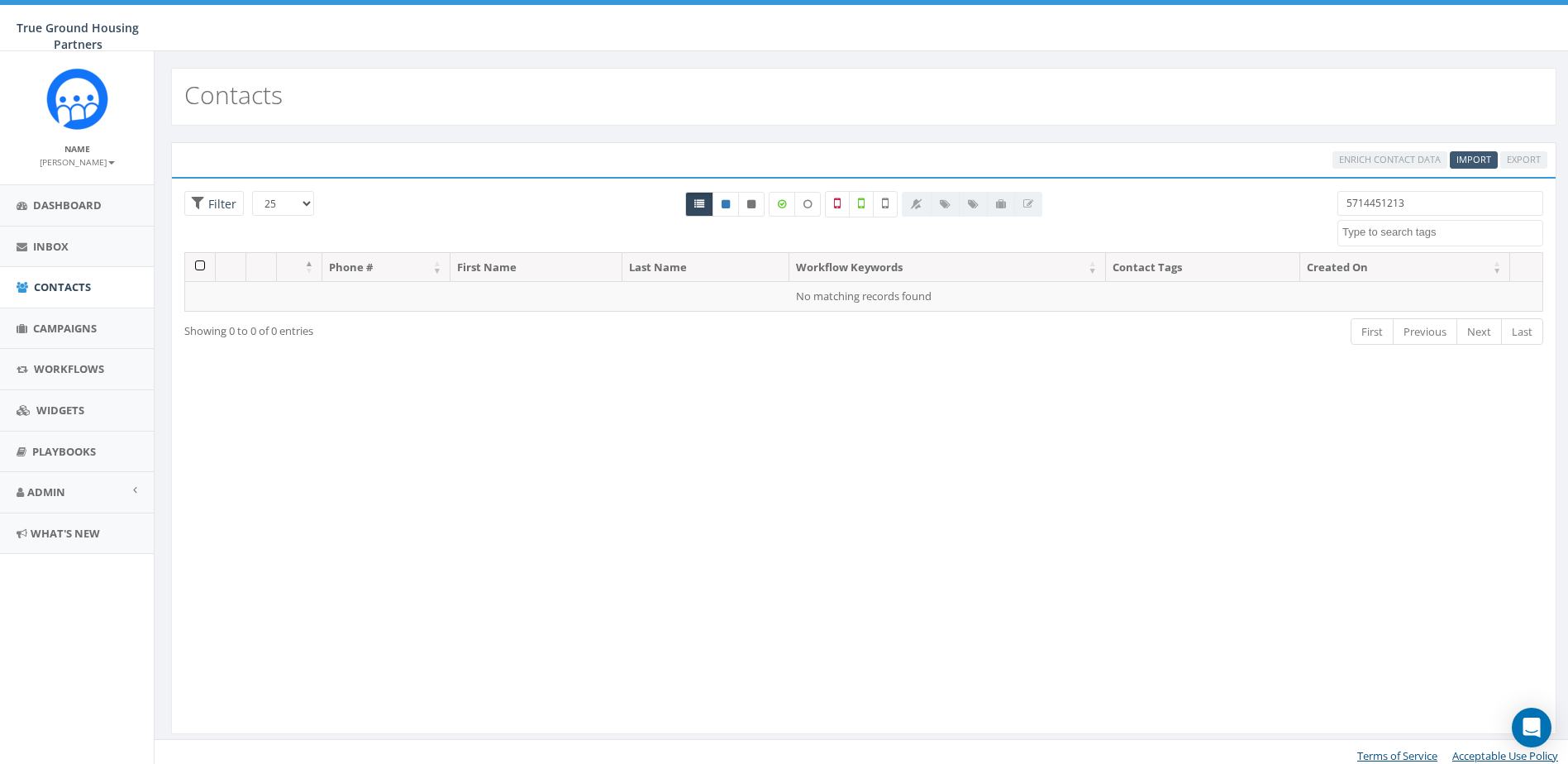
type input "5714451213"
click at [1462, 155] on span "Import" at bounding box center [1474, 159] width 35 height 12
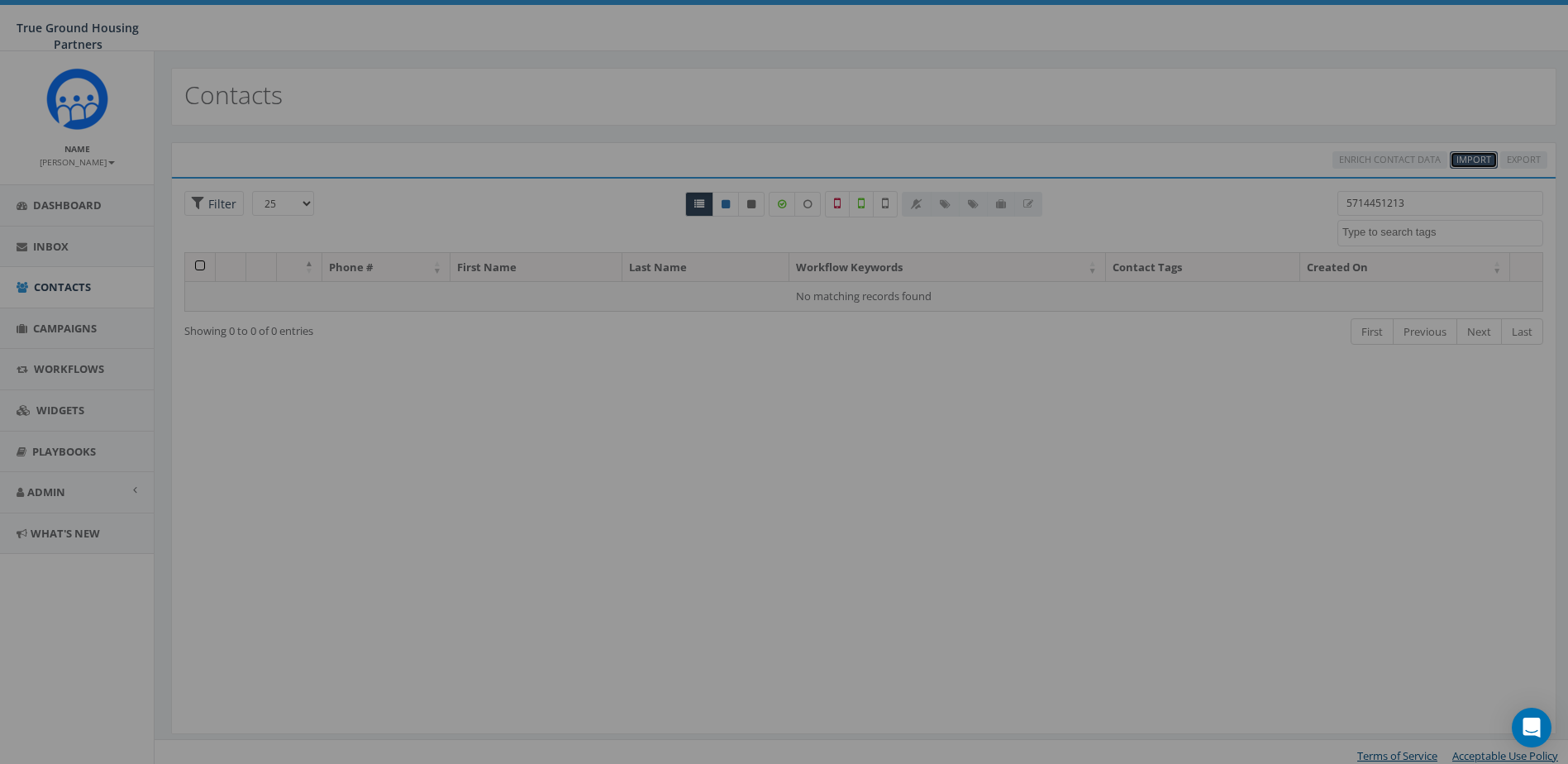
select select
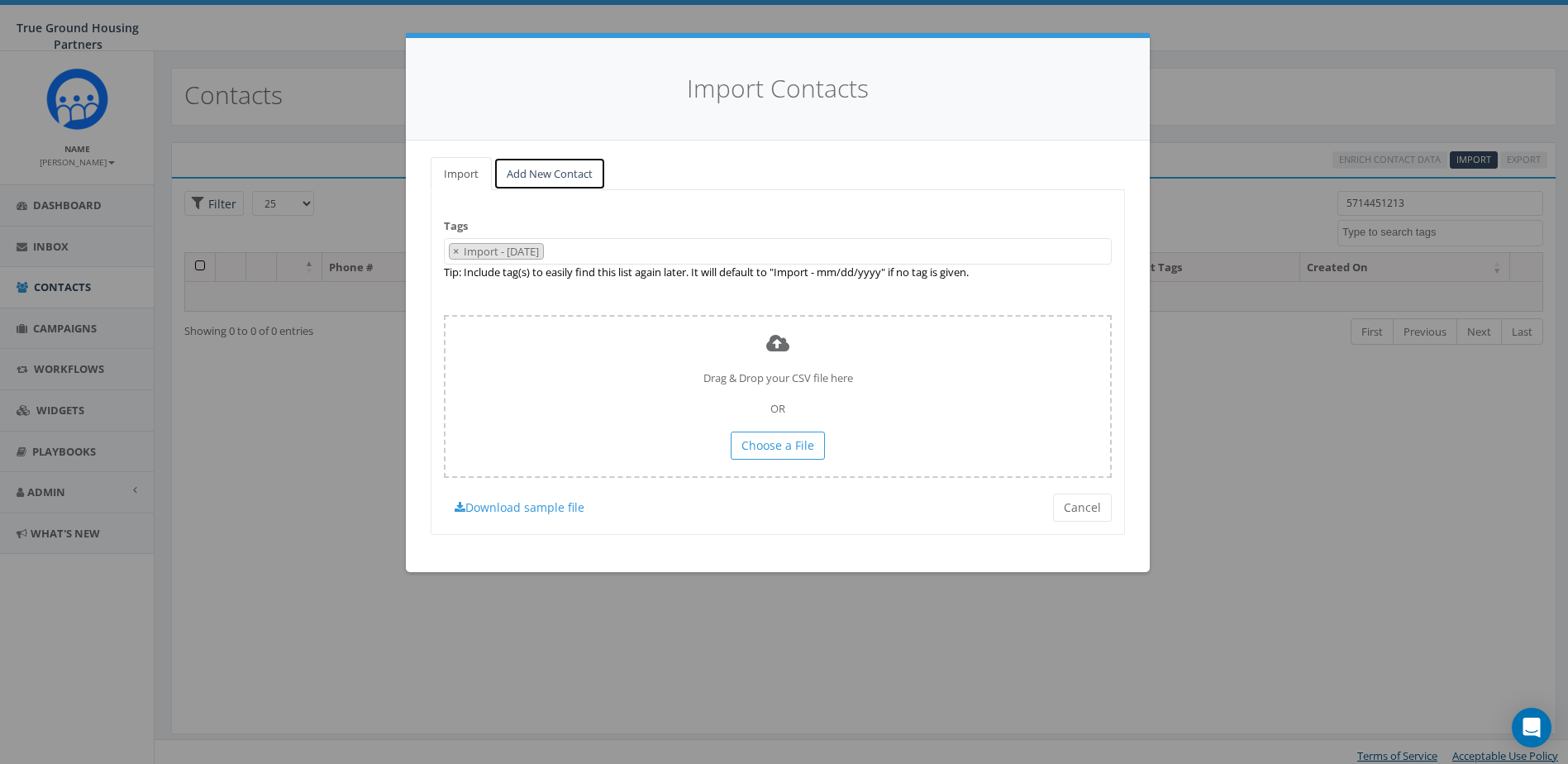
click at [548, 170] on link "Add New Contact" at bounding box center [550, 173] width 112 height 34
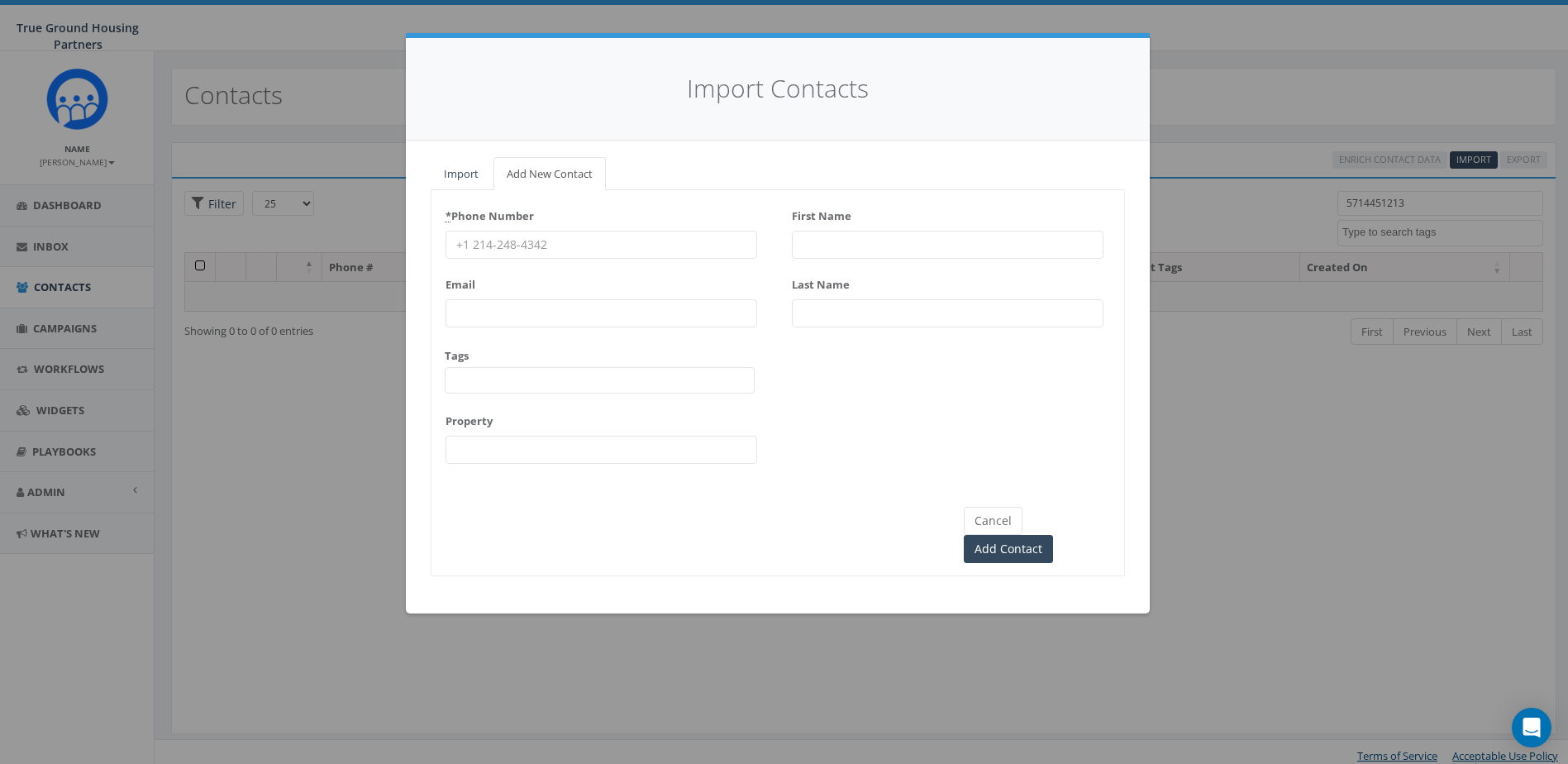
click at [821, 240] on input "First Name" at bounding box center [948, 245] width 312 height 28
type input "[PERSON_NAME]"
click at [670, 229] on div "* Phone Number" at bounding box center [602, 231] width 312 height 57
click at [665, 240] on input "* Phone Number" at bounding box center [602, 245] width 312 height 28
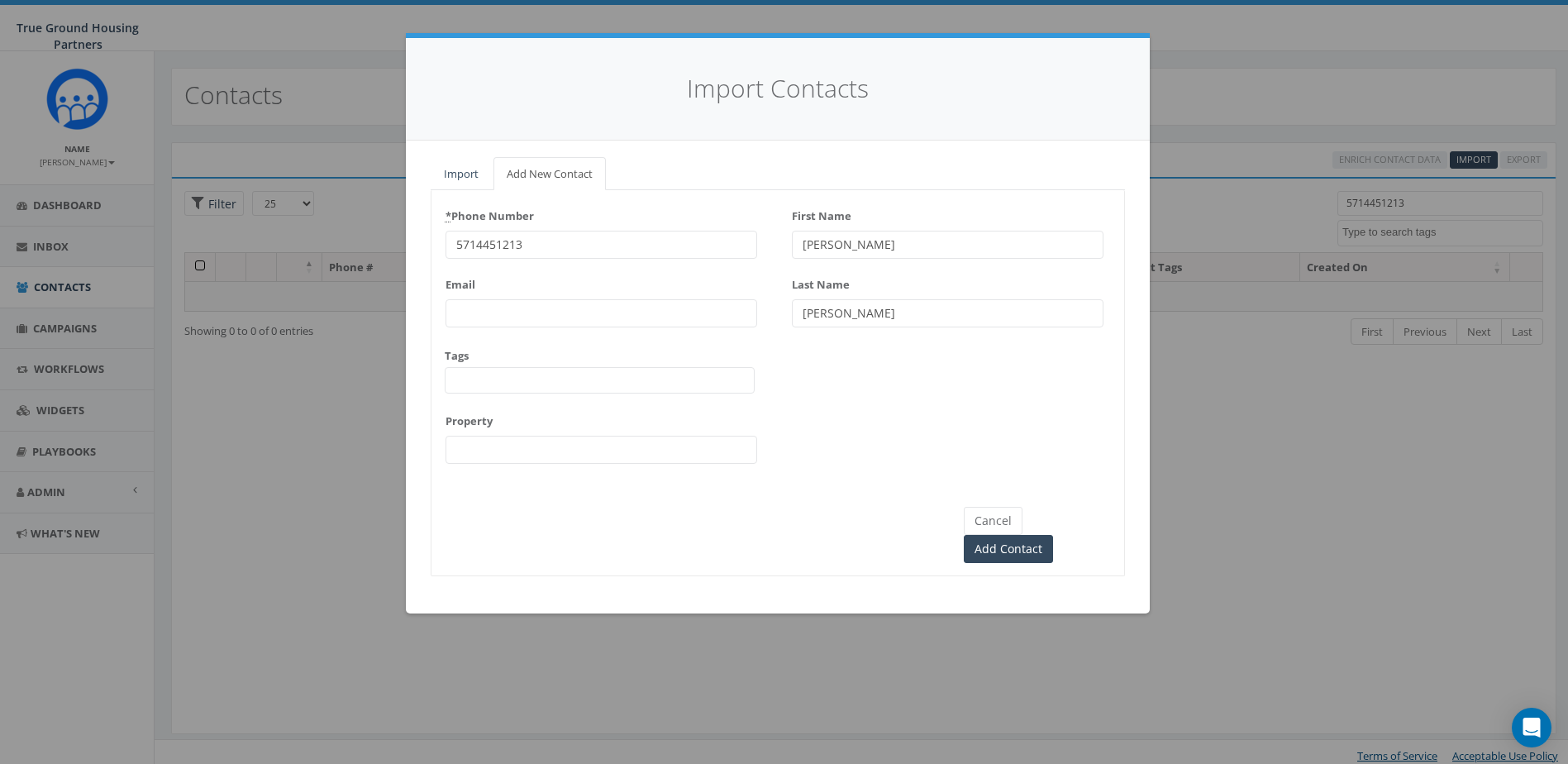
type input "5714451213"
click at [565, 371] on span at bounding box center [600, 380] width 310 height 26
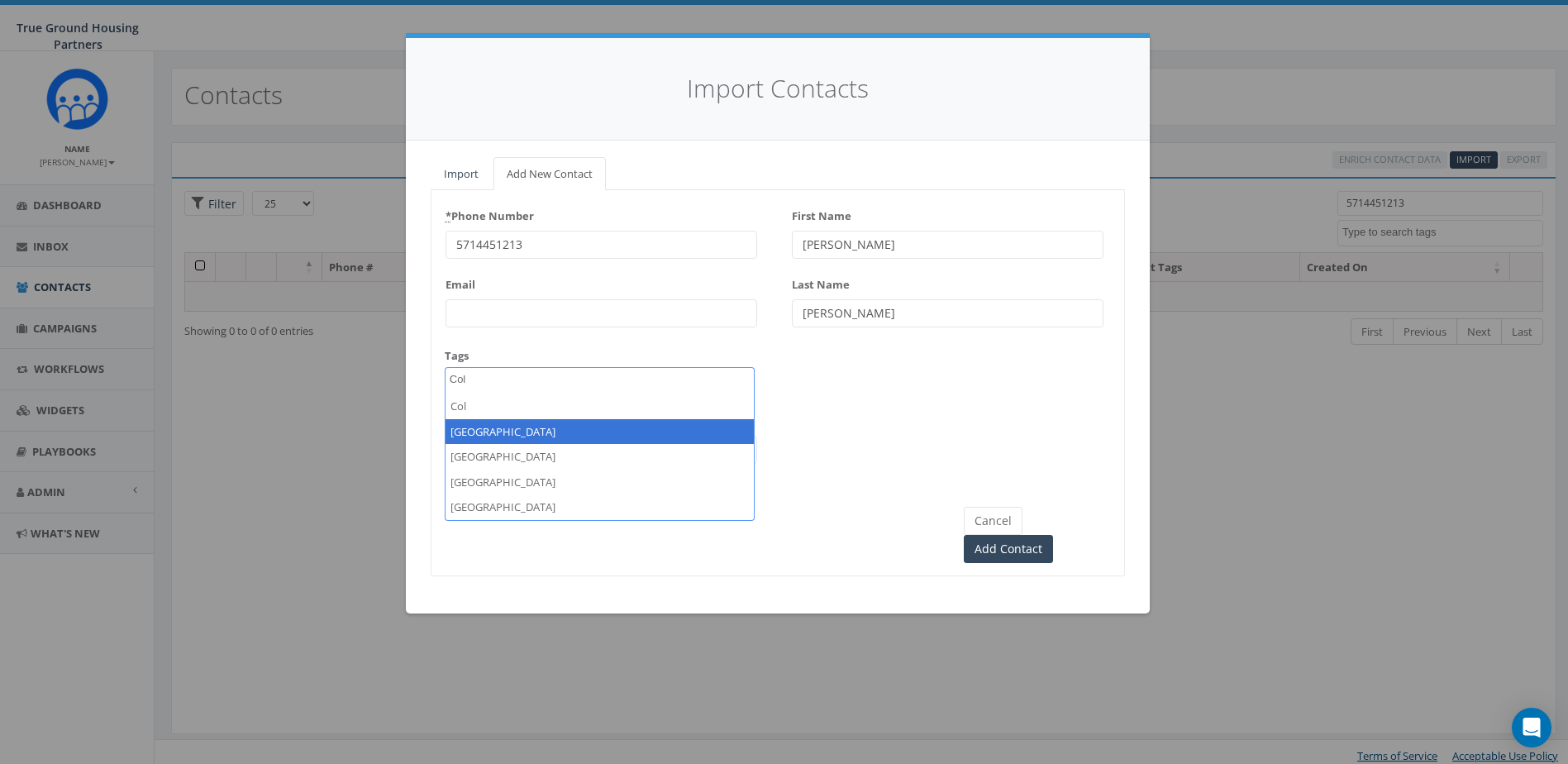
type textarea "Col"
select select "[GEOGRAPHIC_DATA]"
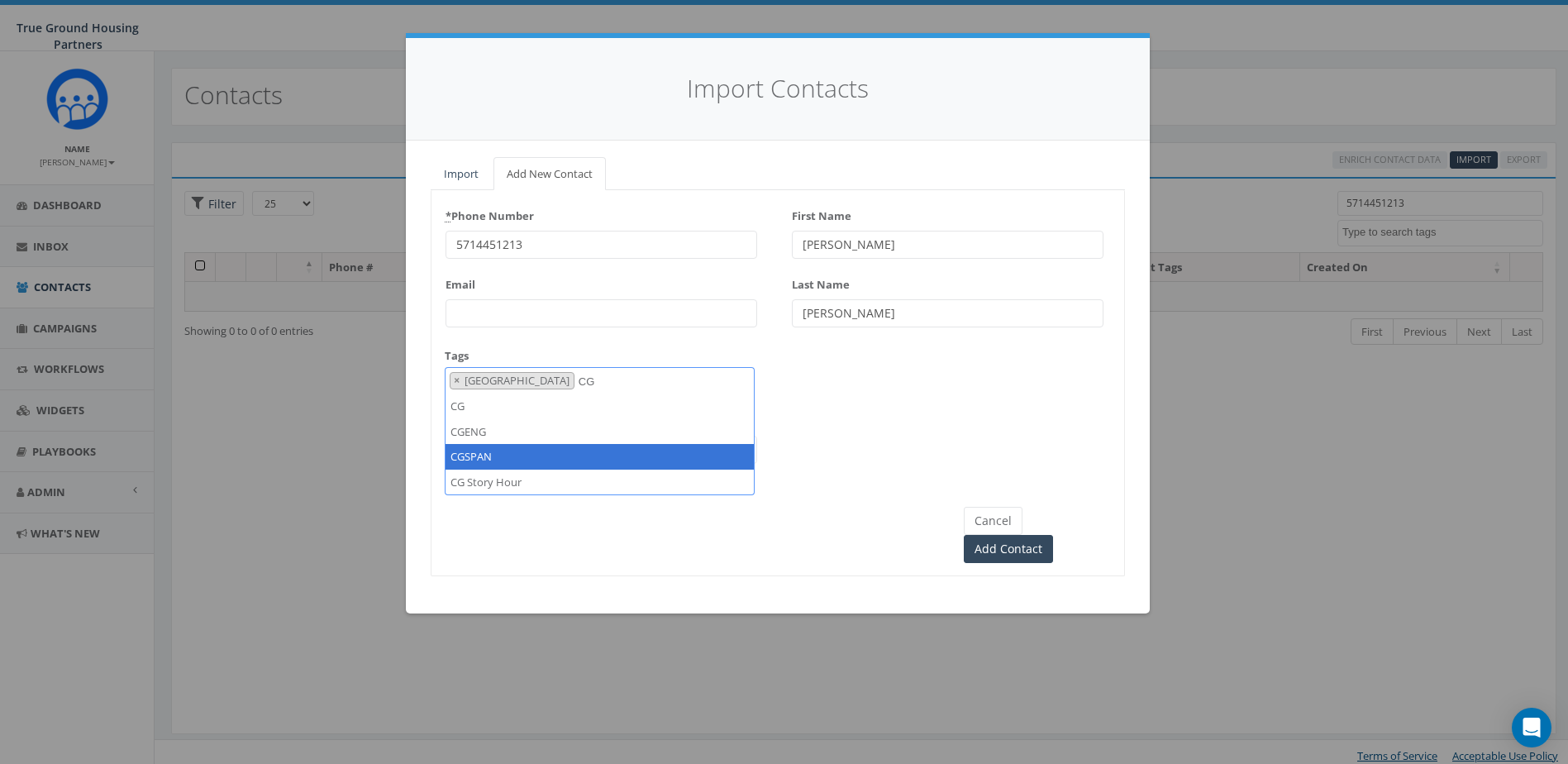
type textarea "CG"
select select "CGSPAN"
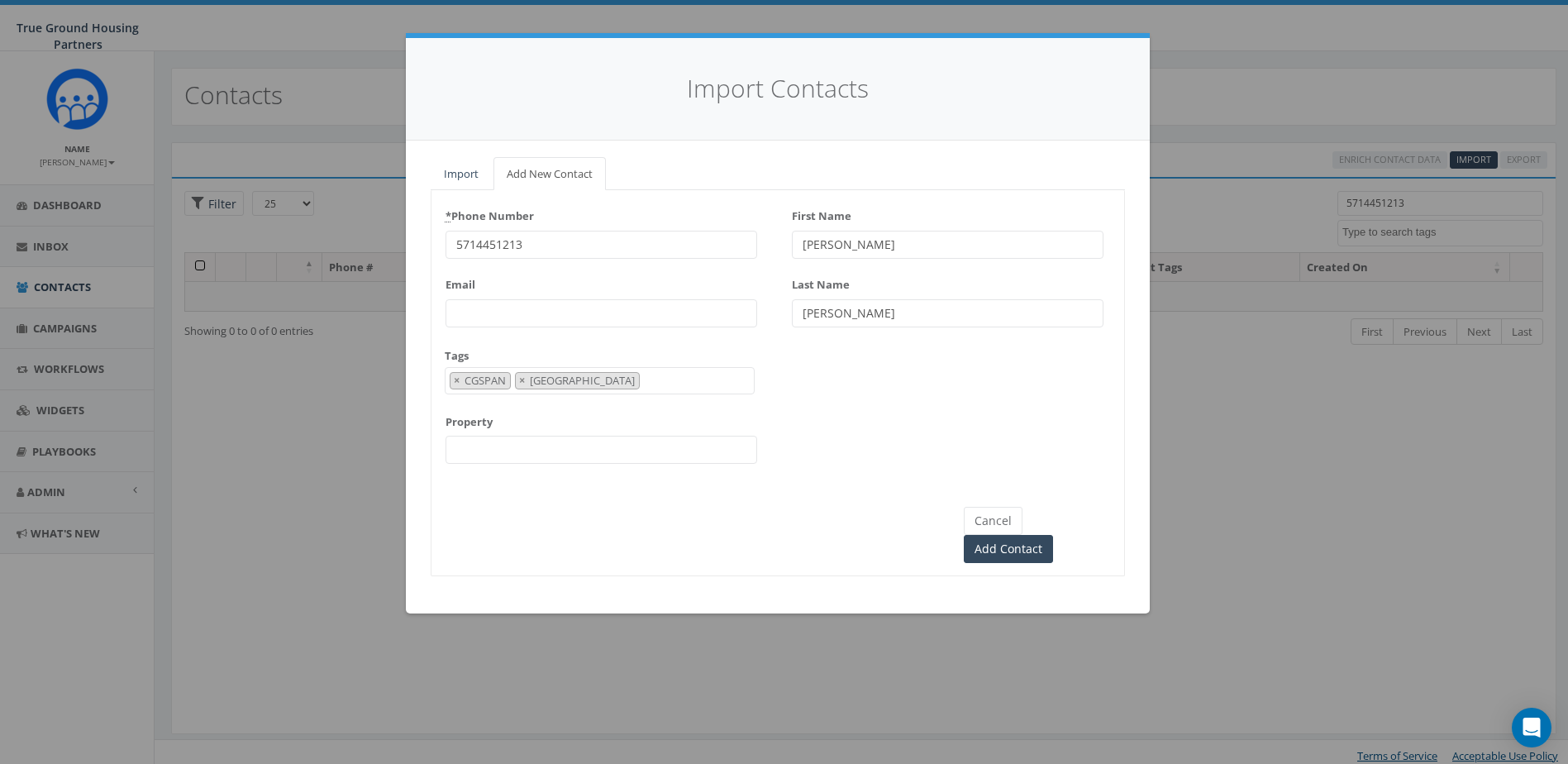
click at [523, 443] on input "Property" at bounding box center [602, 450] width 312 height 28
click at [896, 472] on div "* Phone Number 5714451213 Email Tags 2024/10/01 2024/11/22 2025/04/16 Arlington…" at bounding box center [777, 340] width 693 height 274
click at [566, 446] on input "Col" at bounding box center [602, 450] width 312 height 28
type input "[GEOGRAPHIC_DATA]"
drag, startPoint x: 864, startPoint y: 441, endPoint x: 886, endPoint y: 442, distance: 22.0
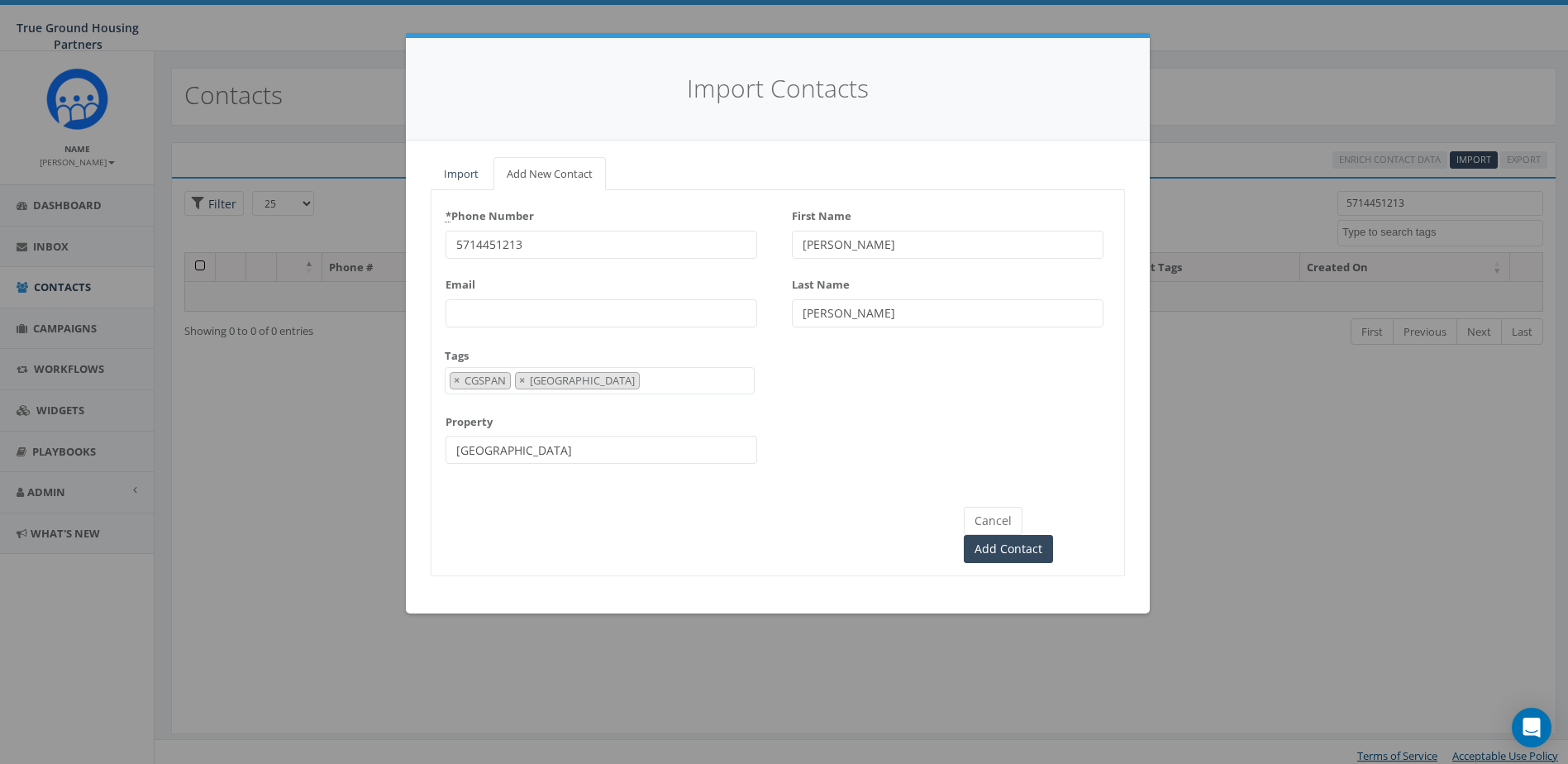
click at [869, 440] on div "* Phone Number 5714451213 Email Tags 2024/10/01 2024/11/22 2025/04/16 Arlington…" at bounding box center [777, 340] width 693 height 274
click at [1053, 535] on input "Add Contact" at bounding box center [1009, 549] width 90 height 28
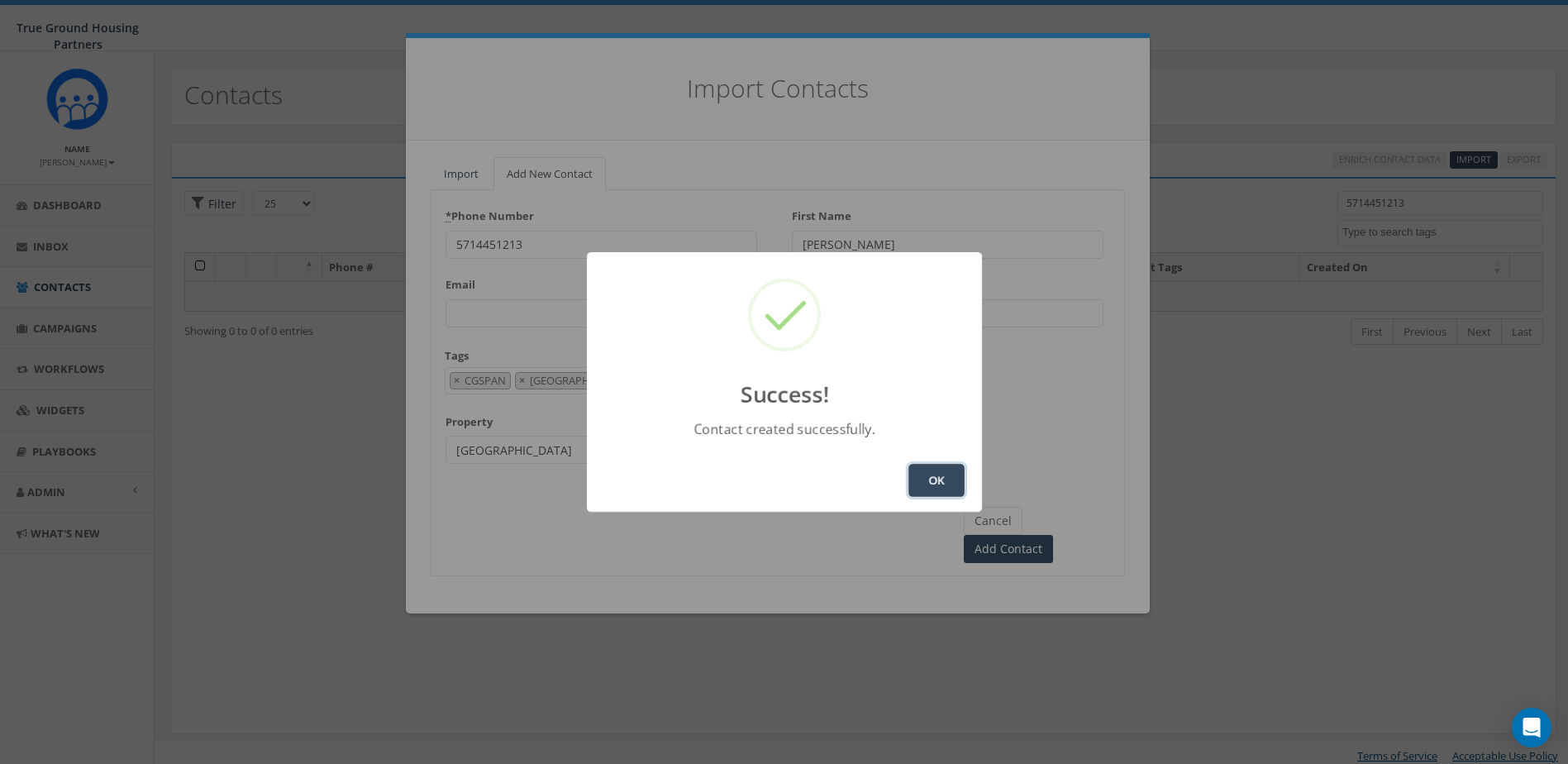
click at [920, 480] on button "OK" at bounding box center [936, 480] width 57 height 33
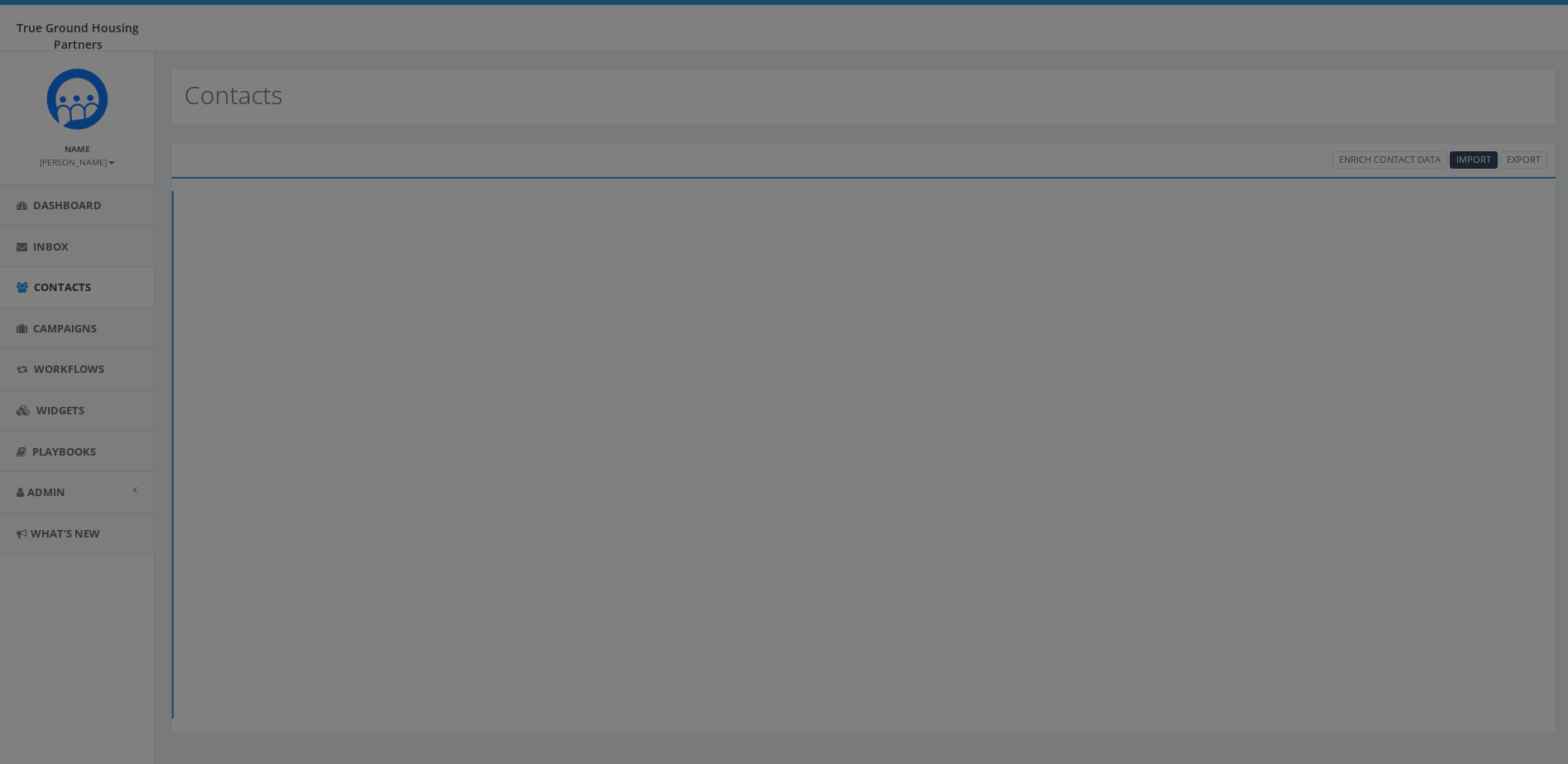
select select
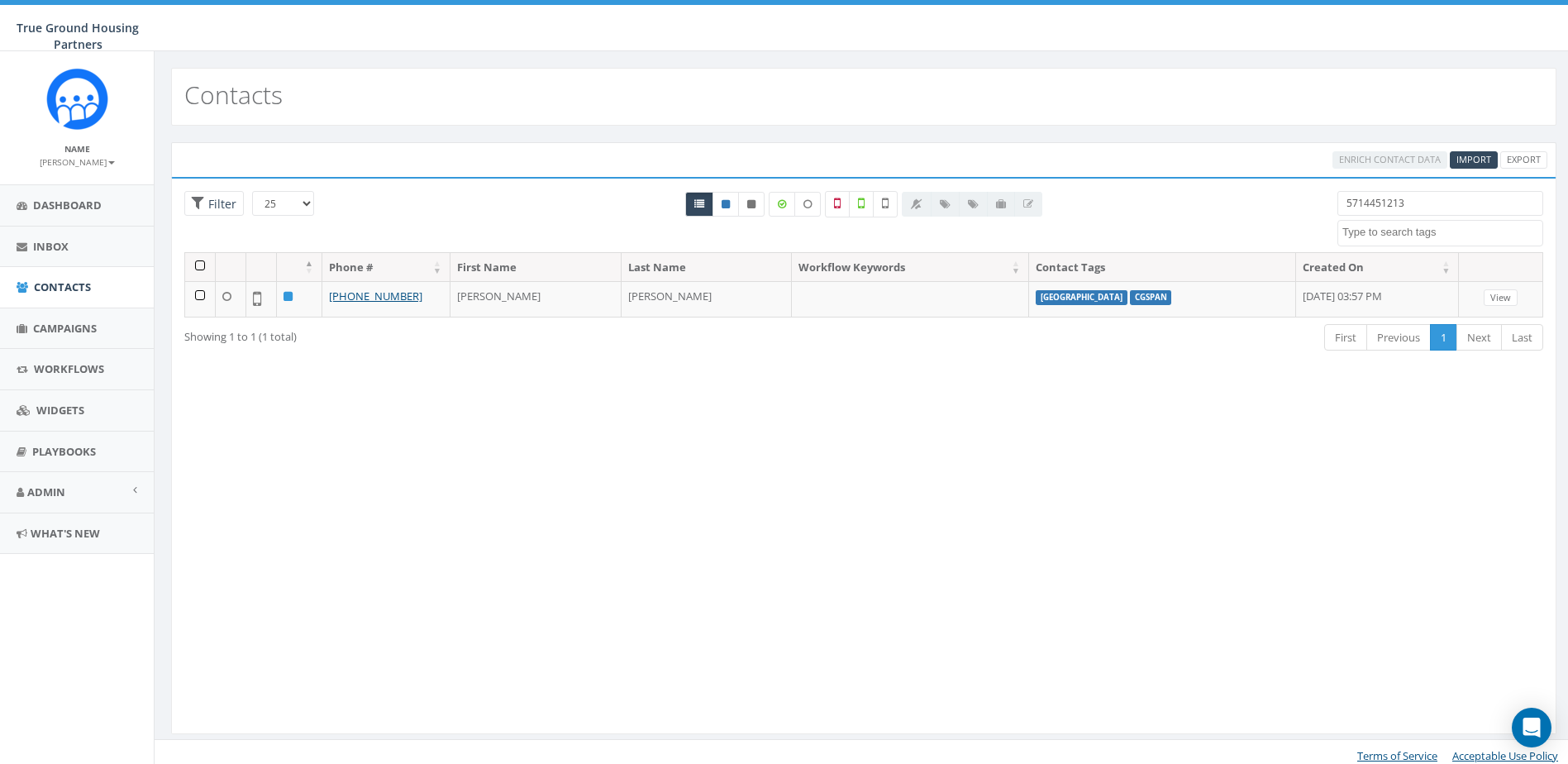
click at [1437, 198] on input "5714451213" at bounding box center [1441, 203] width 206 height 24
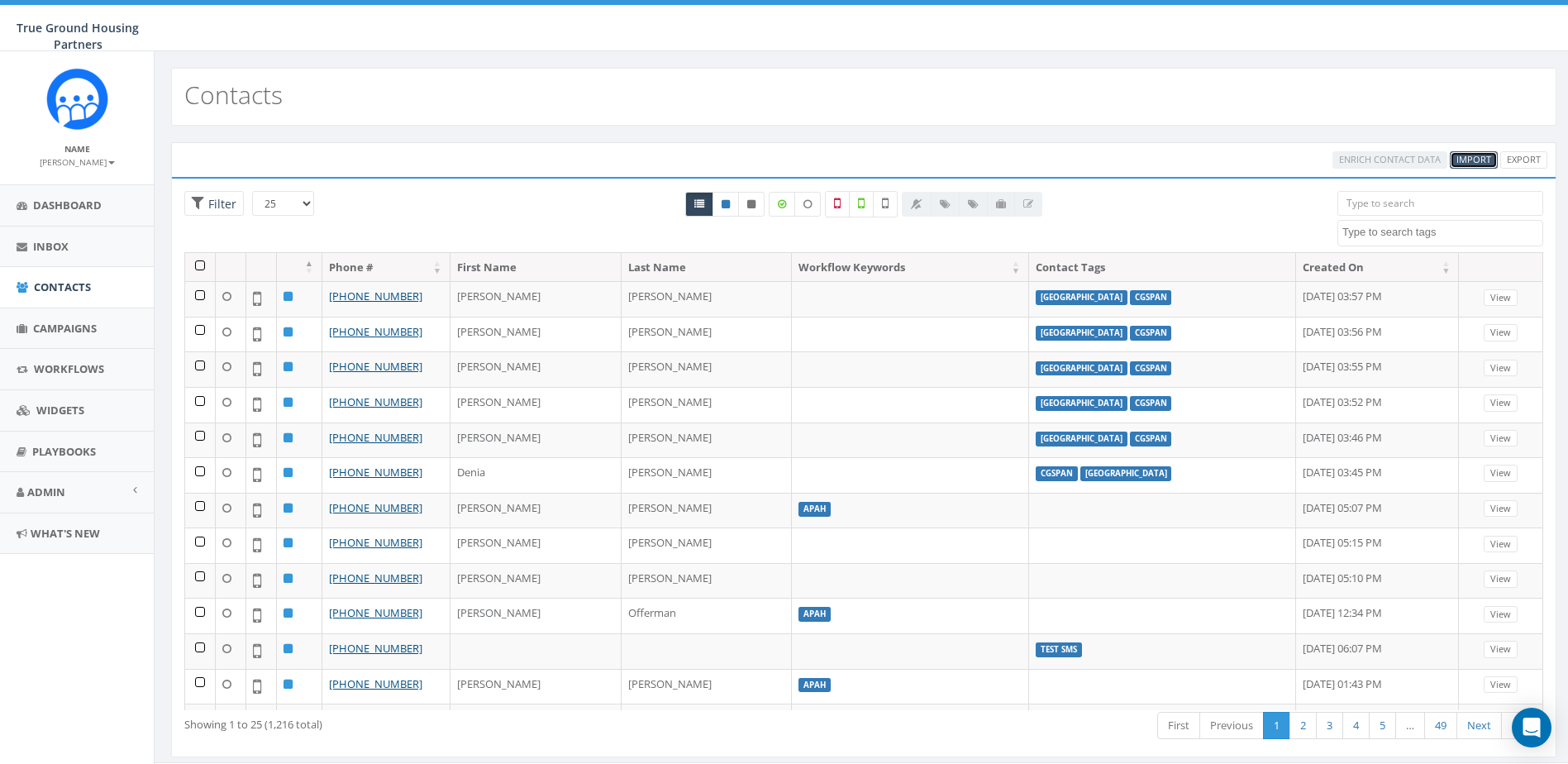
click at [1481, 153] on span "Import" at bounding box center [1474, 159] width 35 height 12
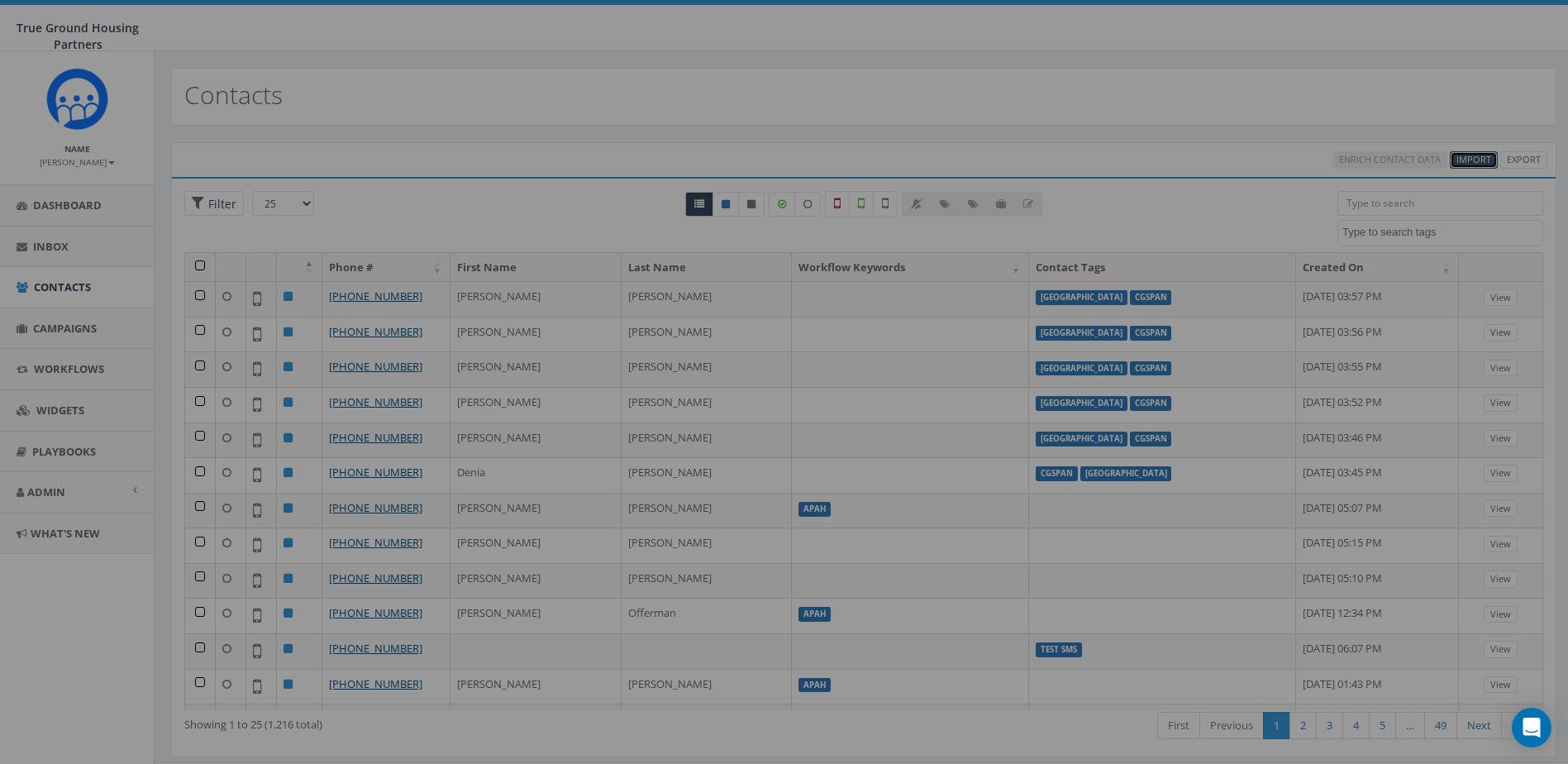
select select
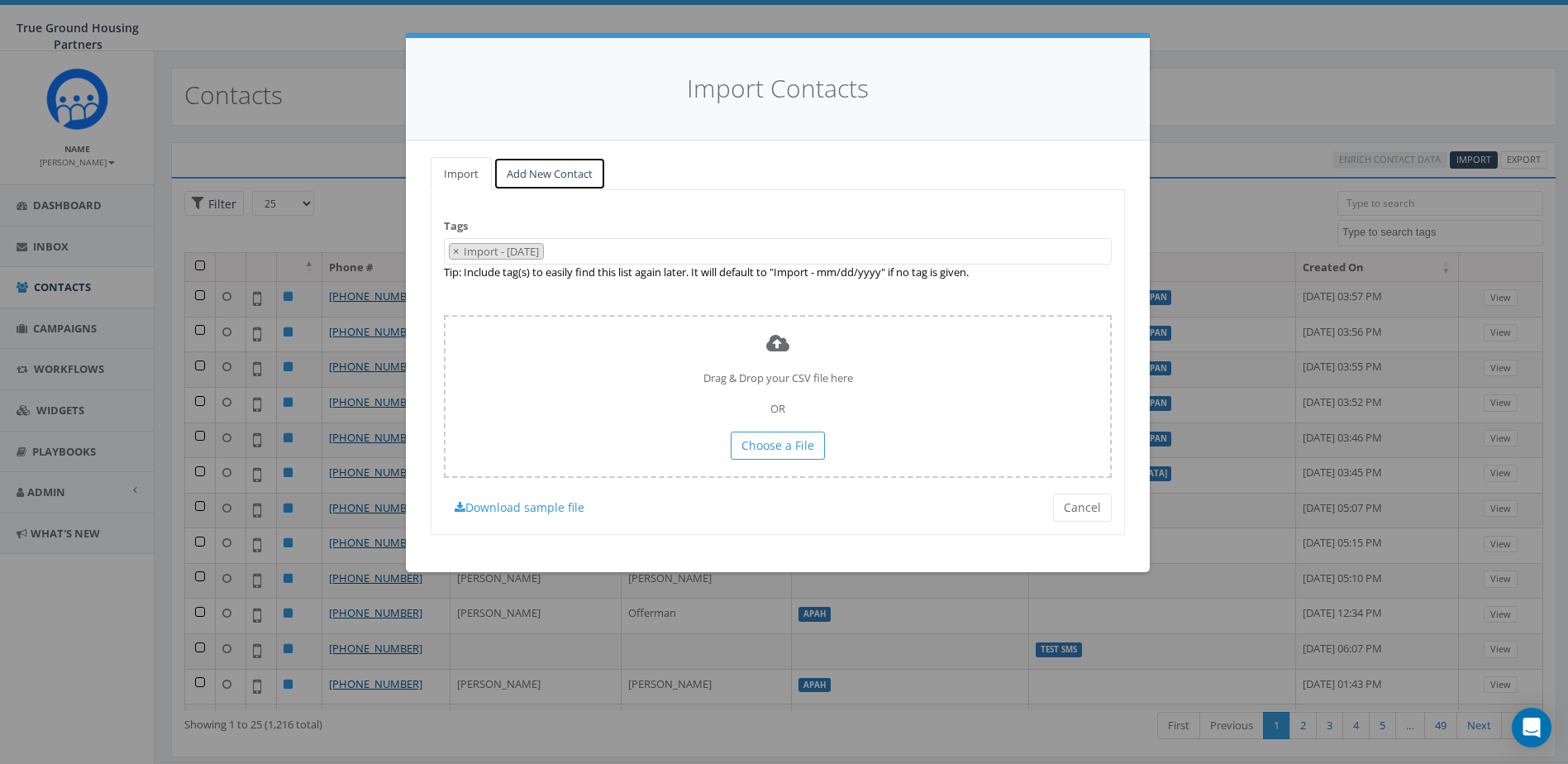
click at [576, 180] on link "Add New Contact" at bounding box center [550, 173] width 112 height 34
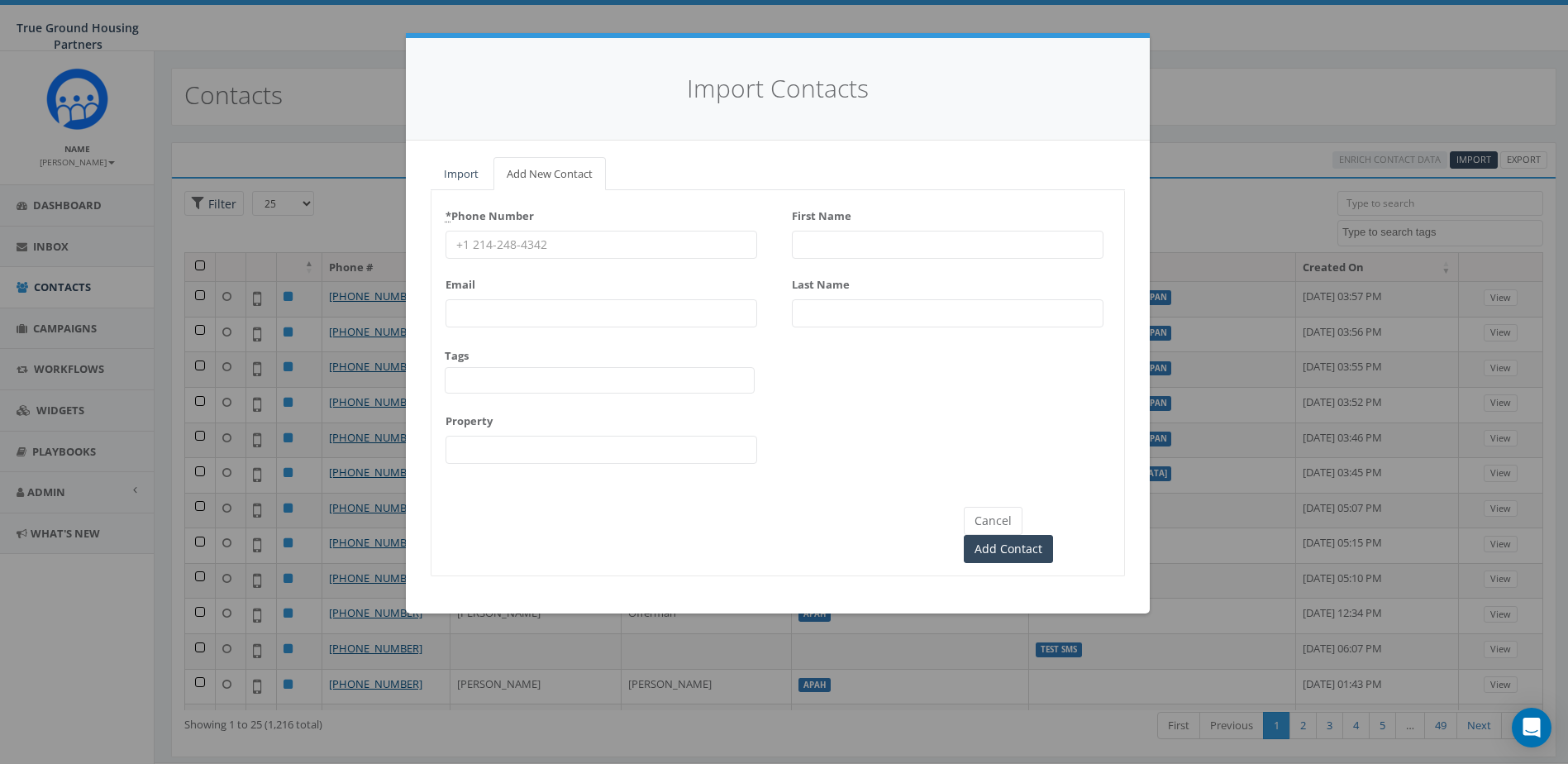
click at [816, 254] on input "First Name" at bounding box center [948, 245] width 312 height 28
click at [999, 532] on button "Cancel" at bounding box center [993, 521] width 58 height 28
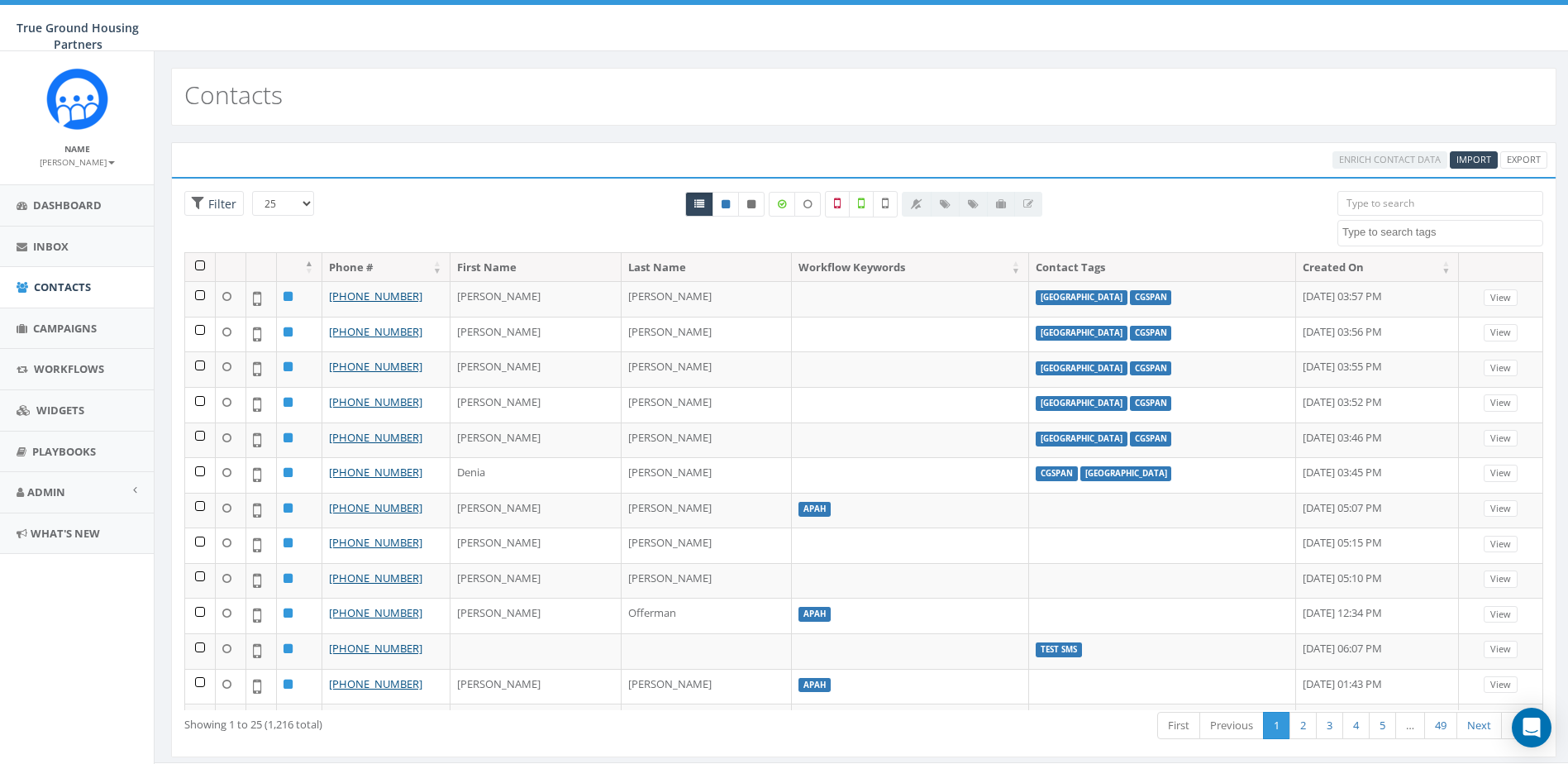
click at [1371, 195] on input "search" at bounding box center [1441, 203] width 206 height 24
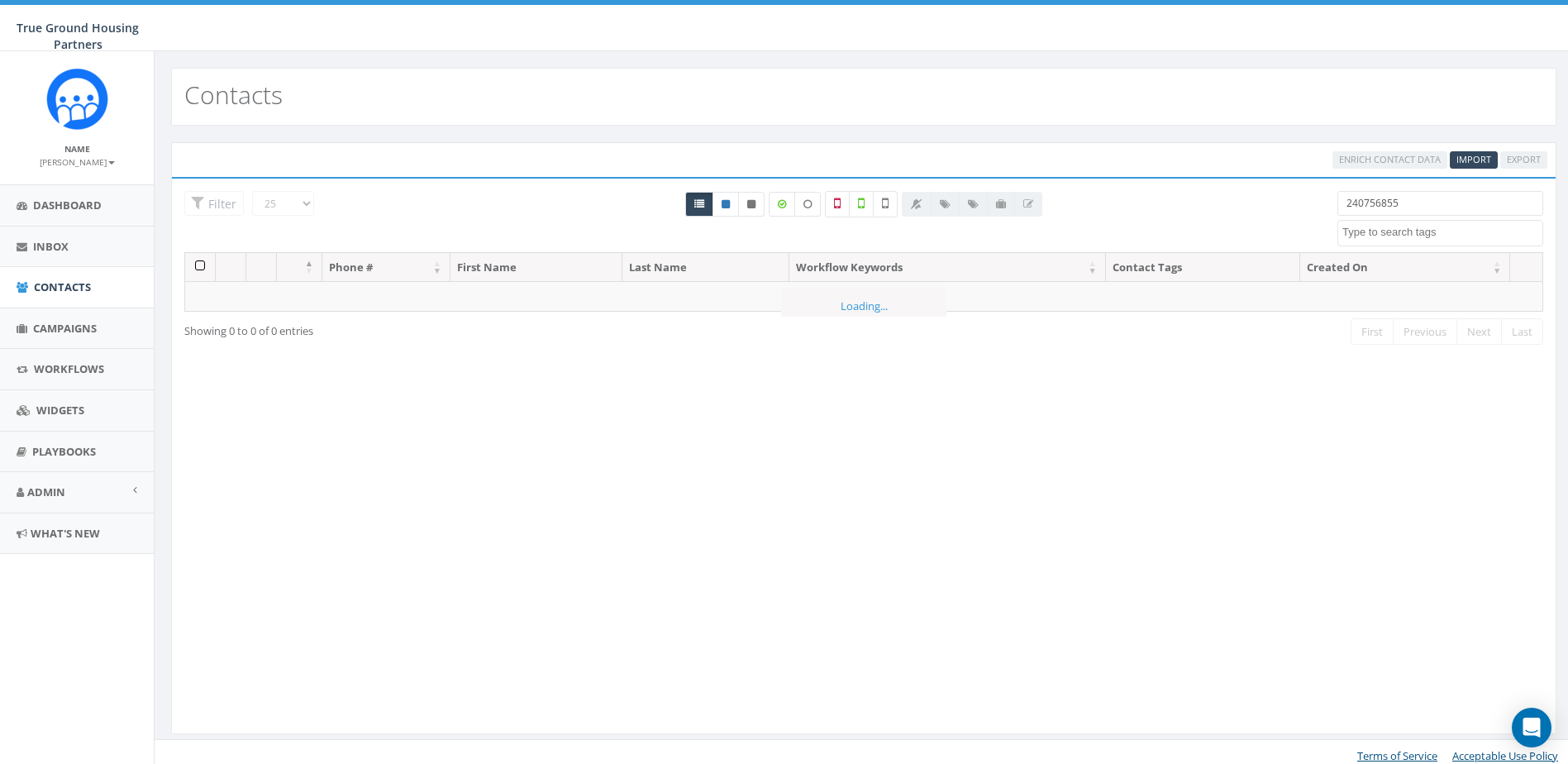
type input "2407568550"
click at [1384, 196] on input "2407568550" at bounding box center [1441, 203] width 206 height 24
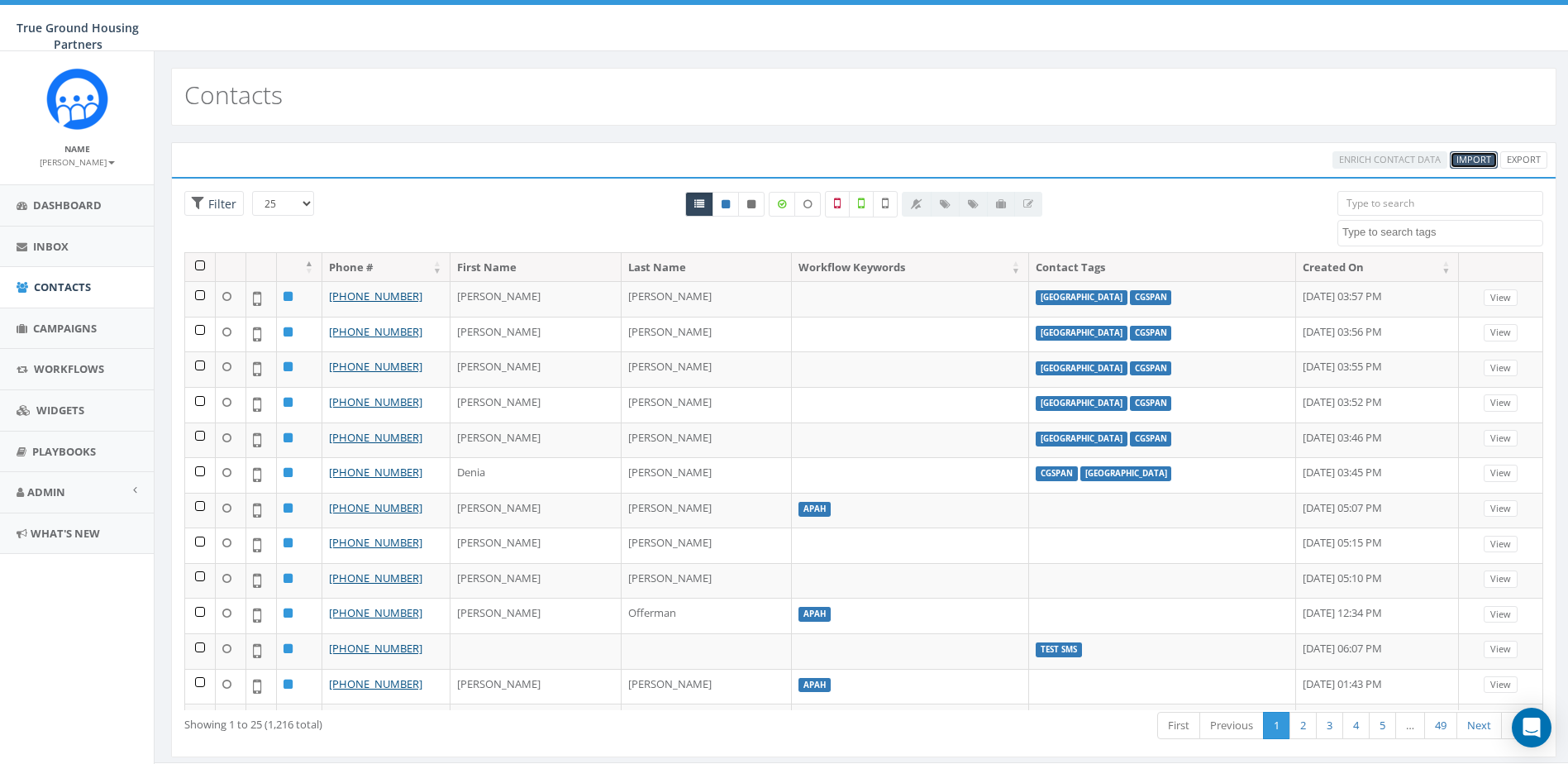
click at [1470, 165] on span "Import" at bounding box center [1474, 159] width 35 height 12
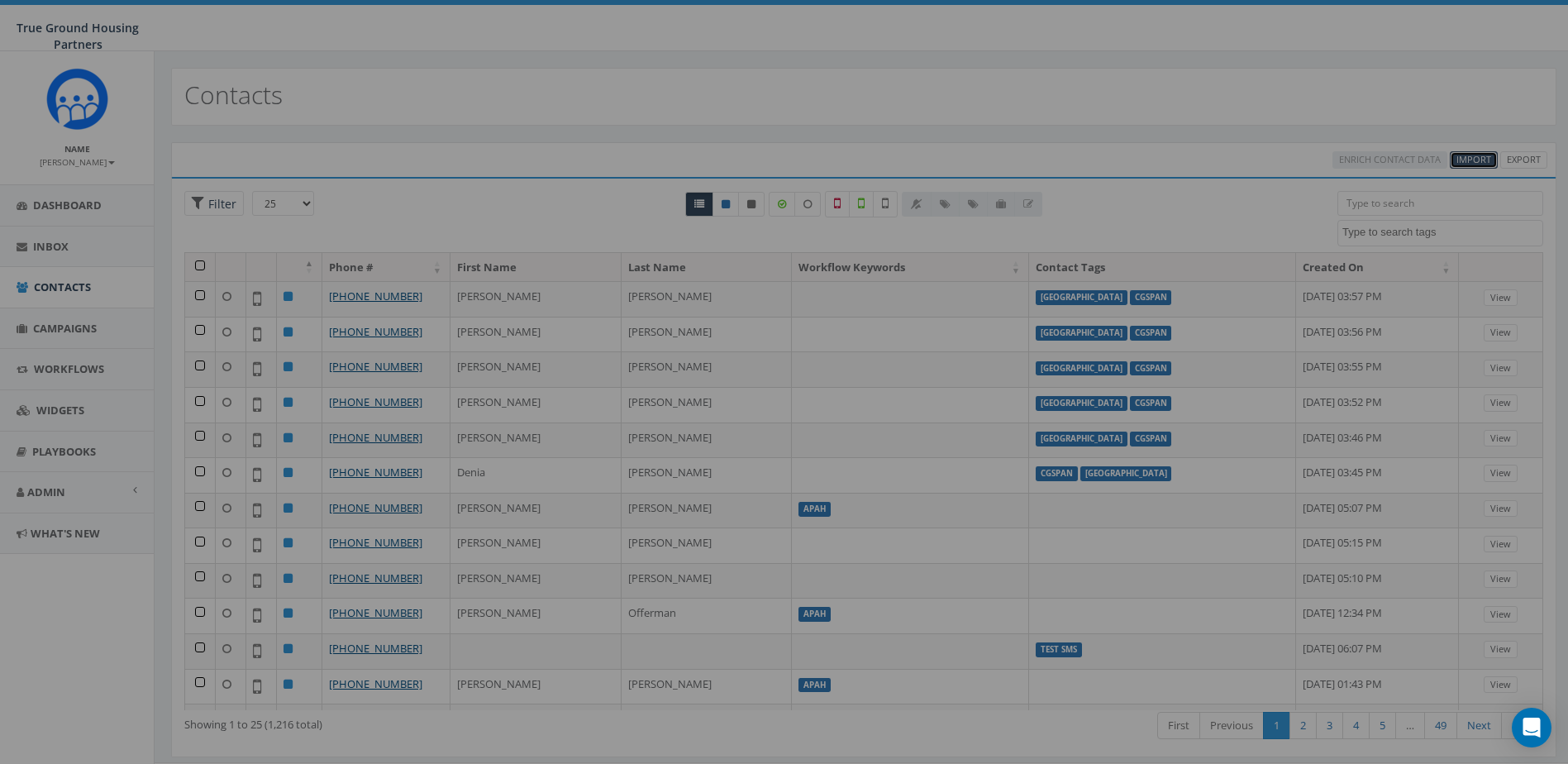
select select
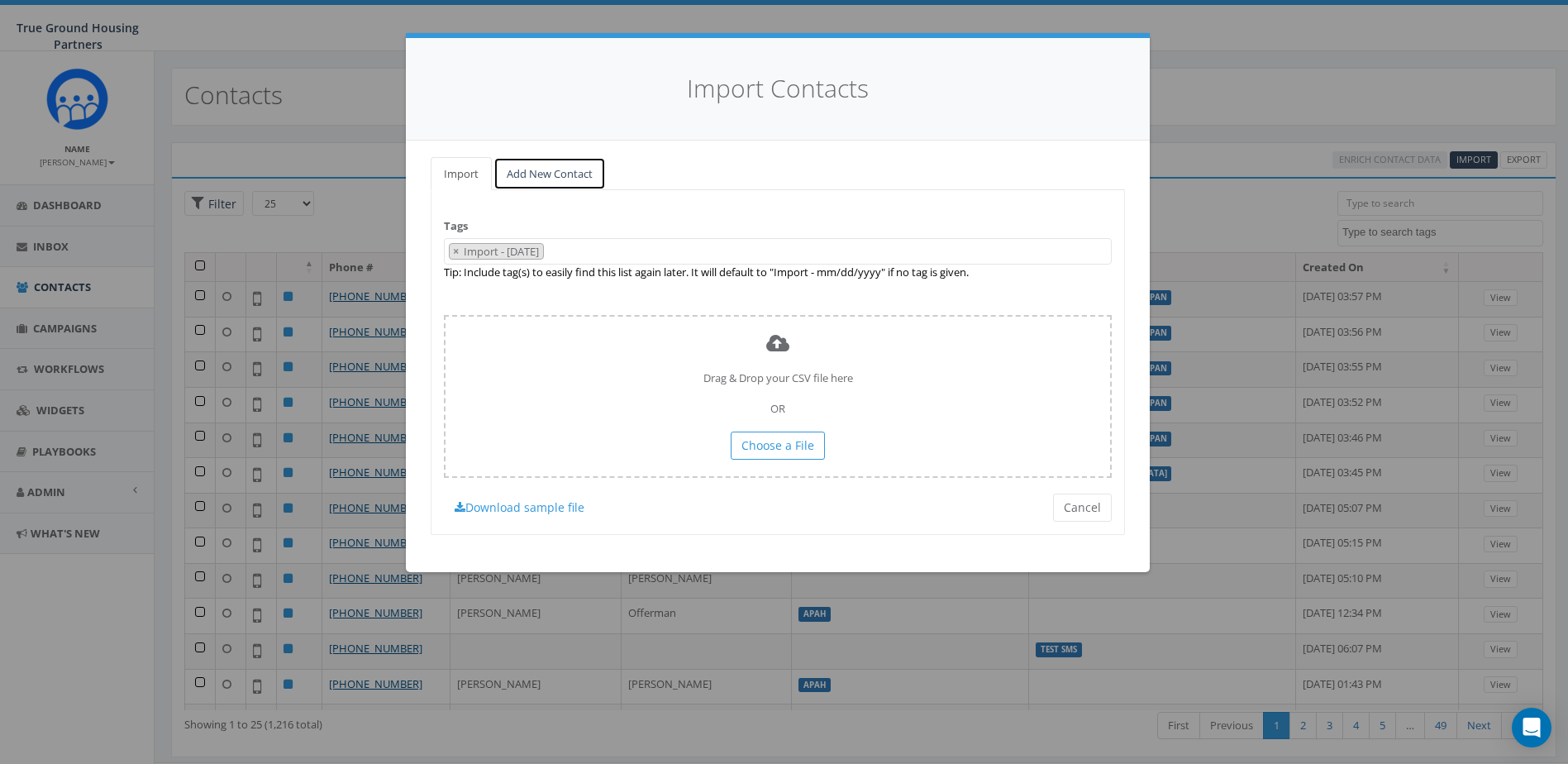
click at [552, 179] on link "Add New Contact" at bounding box center [550, 173] width 112 height 34
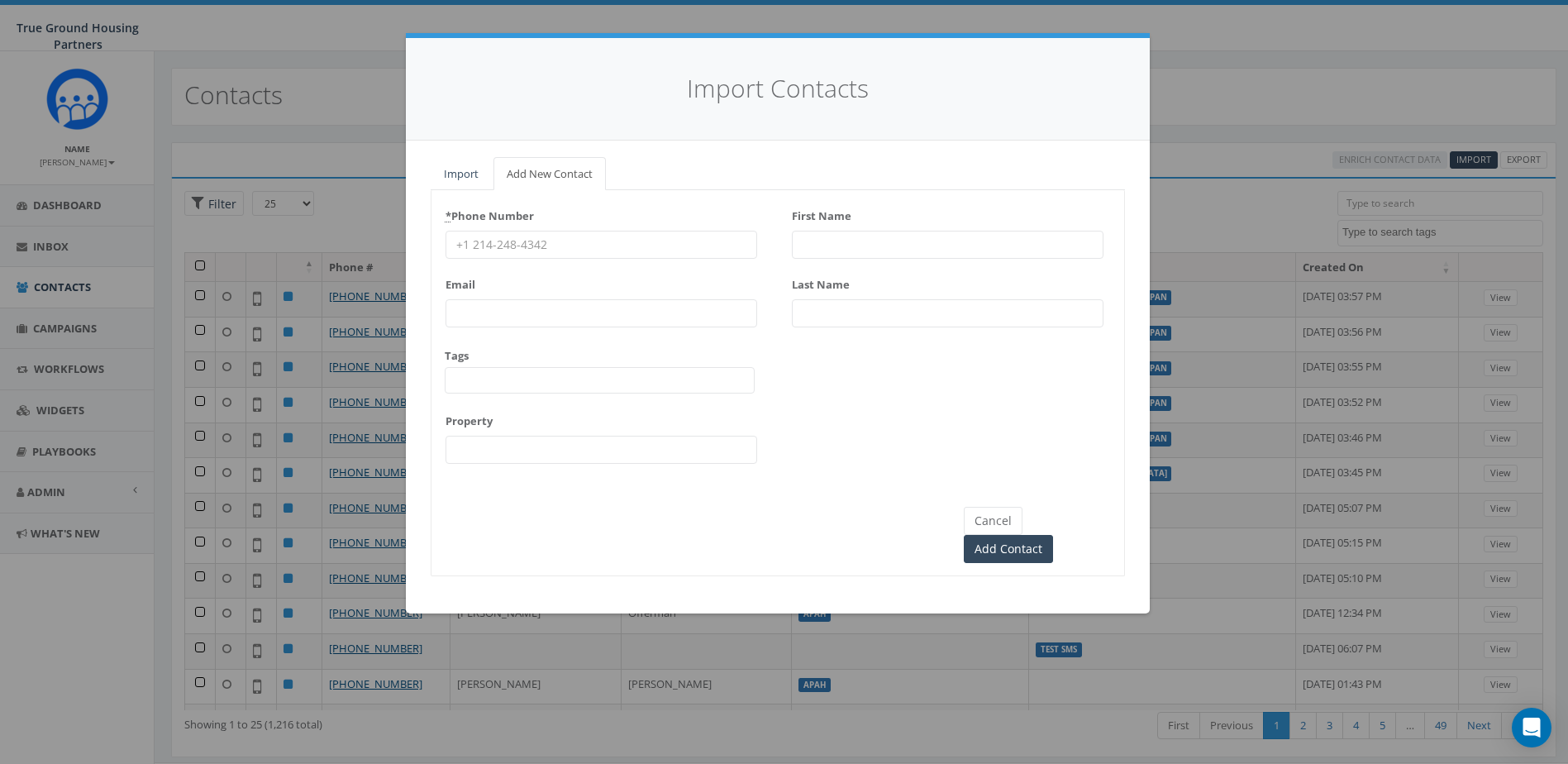
click at [837, 237] on input "First Name" at bounding box center [948, 245] width 312 height 28
click at [847, 246] on input "Yanet Rosario" at bounding box center [948, 245] width 312 height 28
type input "[PERSON_NAME]"
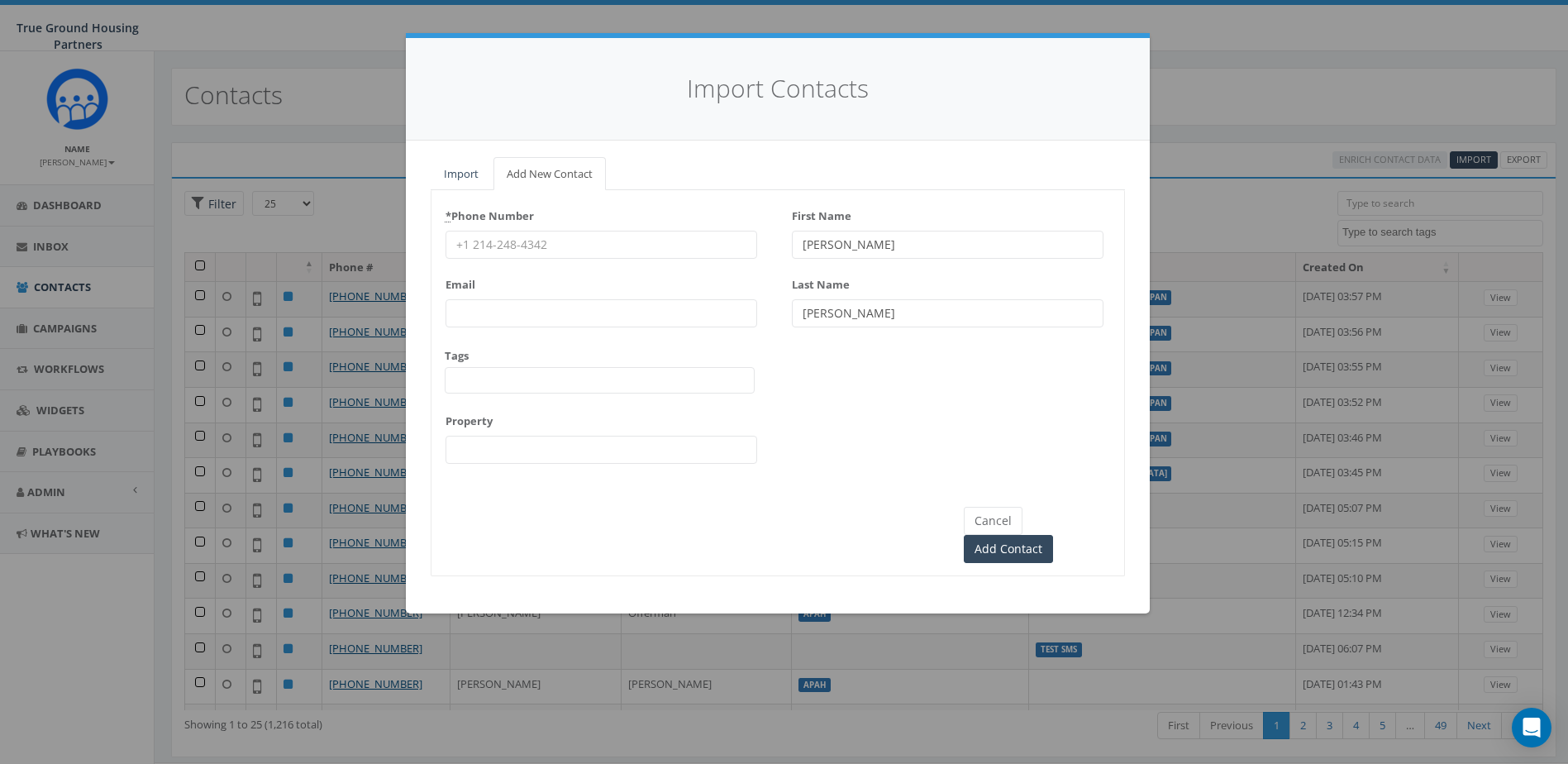
drag, startPoint x: 607, startPoint y: 258, endPoint x: 606, endPoint y: 245, distance: 13.0
click at [607, 258] on input "* Phone Number" at bounding box center [602, 245] width 312 height 28
click at [606, 243] on input "* Phone Number" at bounding box center [602, 245] width 312 height 28
type input "2407568550"
click at [500, 315] on input "Email" at bounding box center [602, 314] width 312 height 28
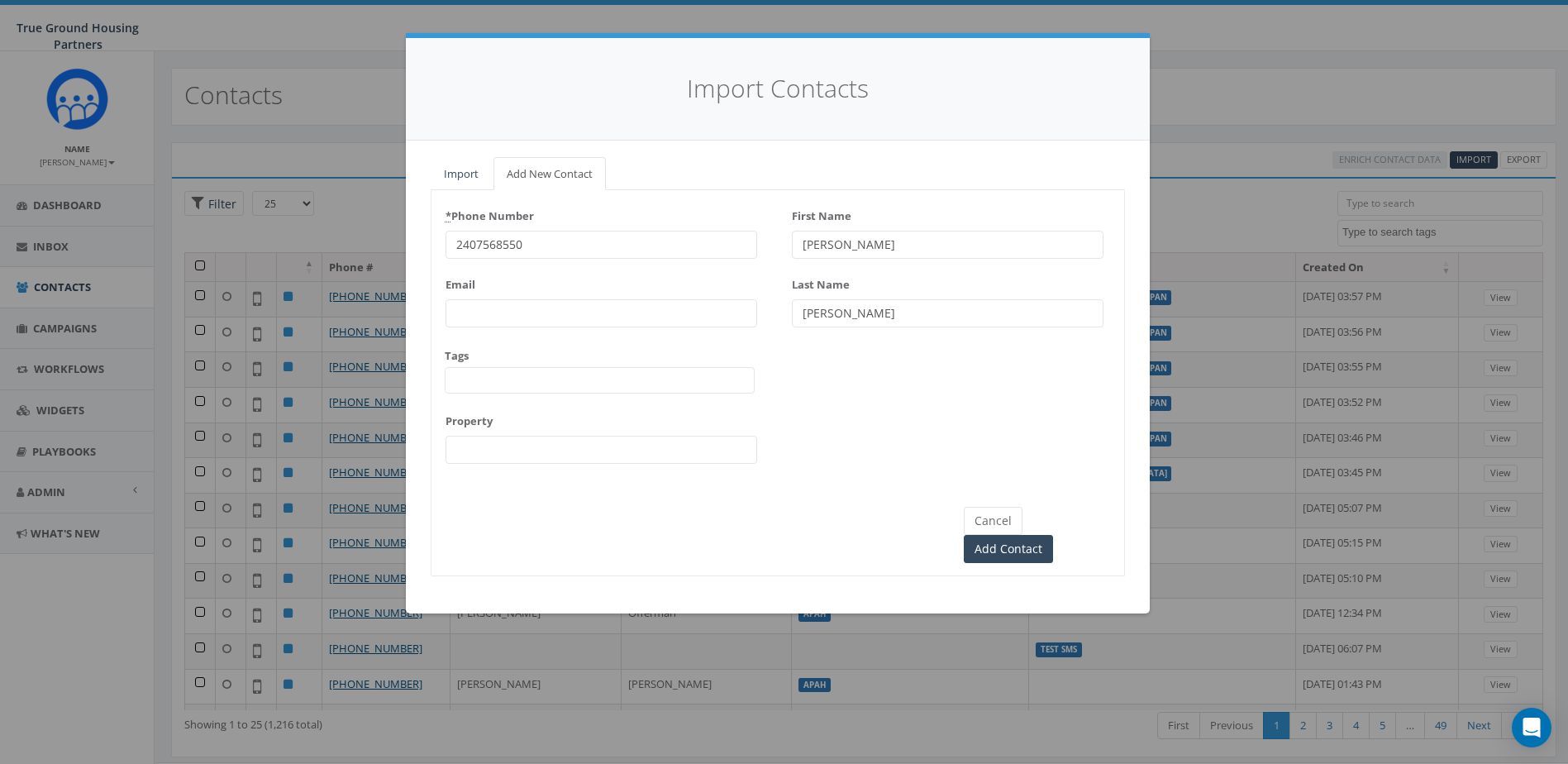
click at [449, 433] on div "Property" at bounding box center [602, 436] width 312 height 57
click at [455, 447] on input "Property" at bounding box center [602, 450] width 312 height 28
click at [475, 387] on span at bounding box center [600, 380] width 310 height 26
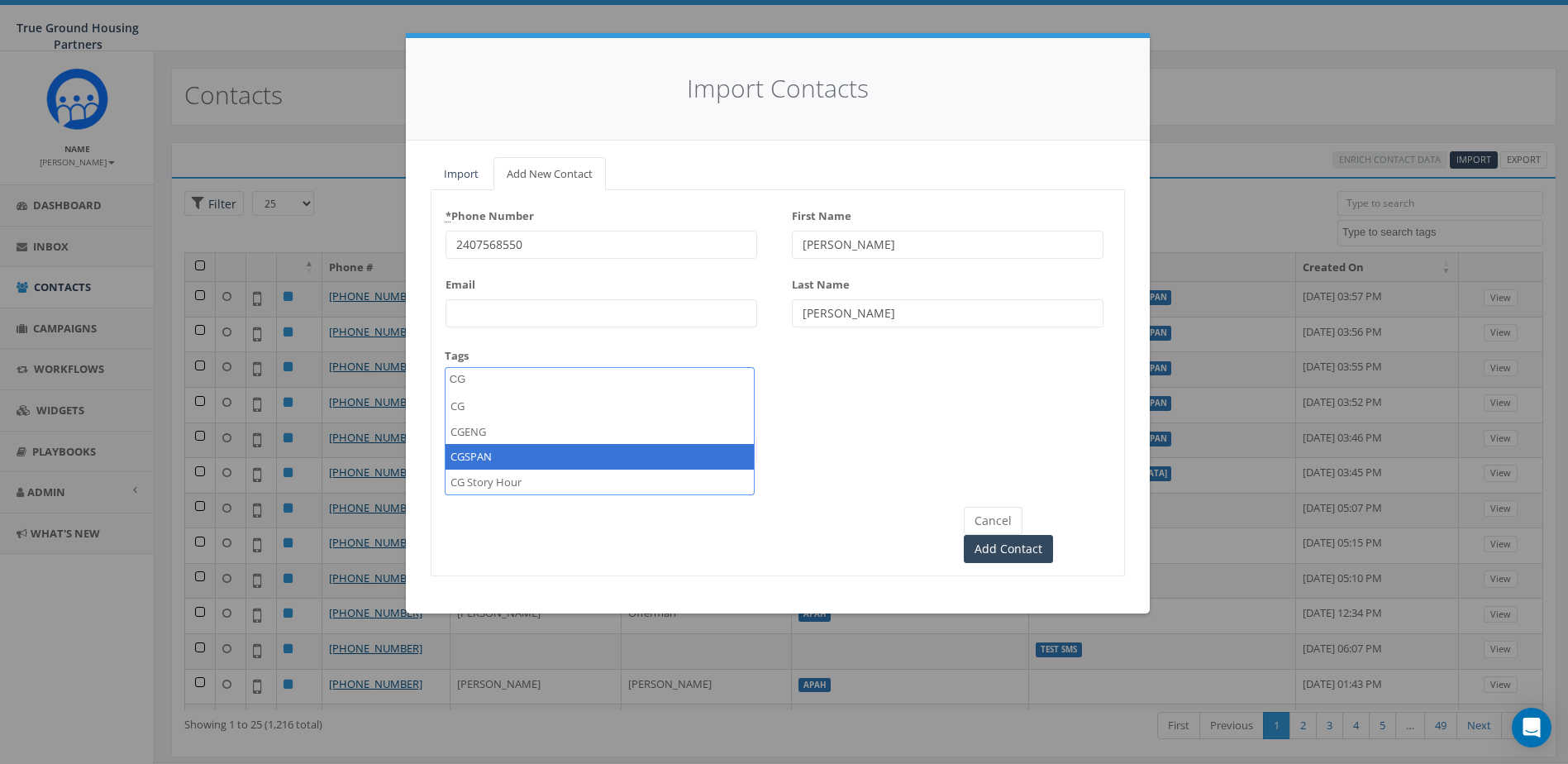
type textarea "CG"
select select "CGSPAN"
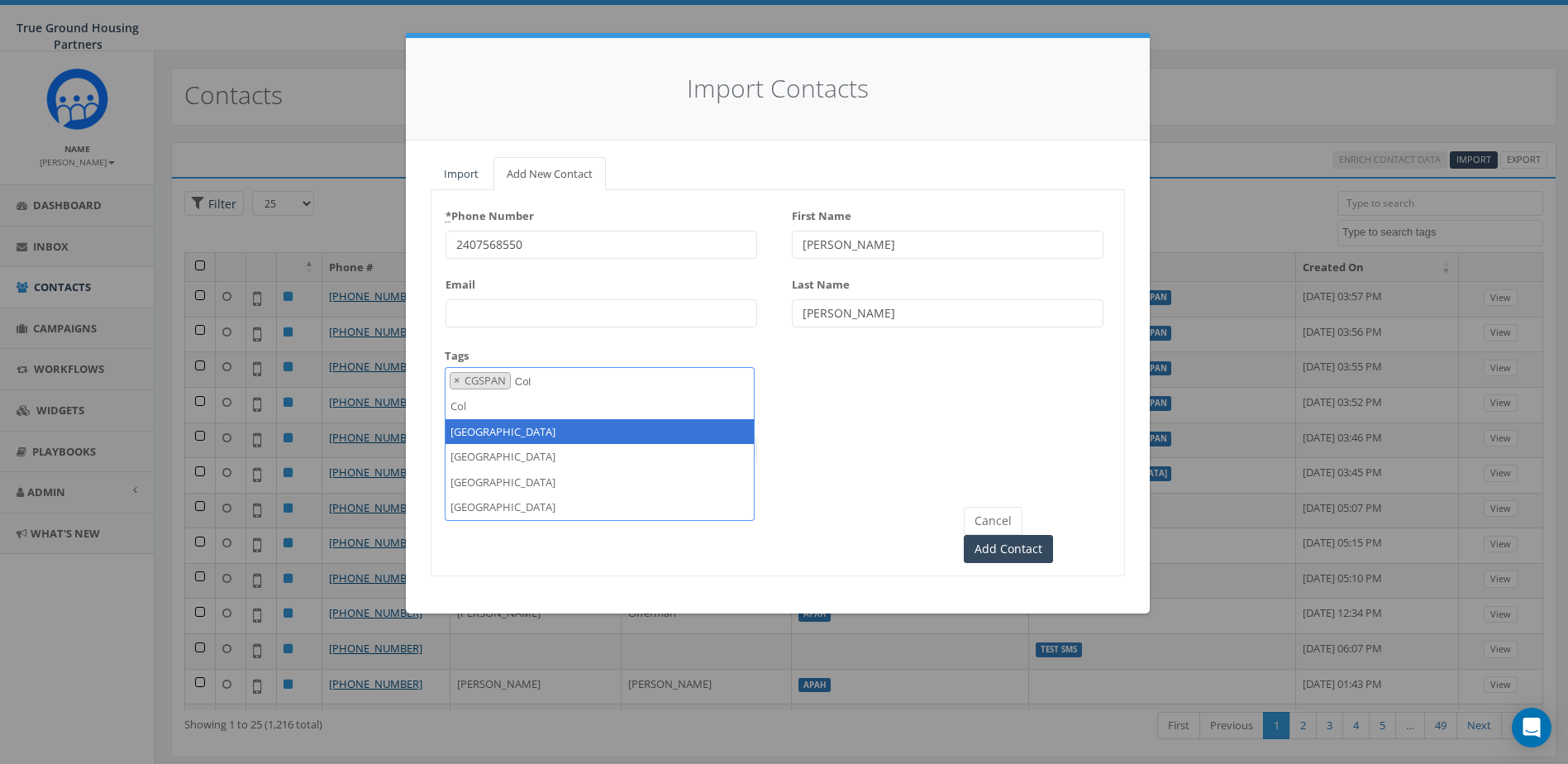
type textarea "Col"
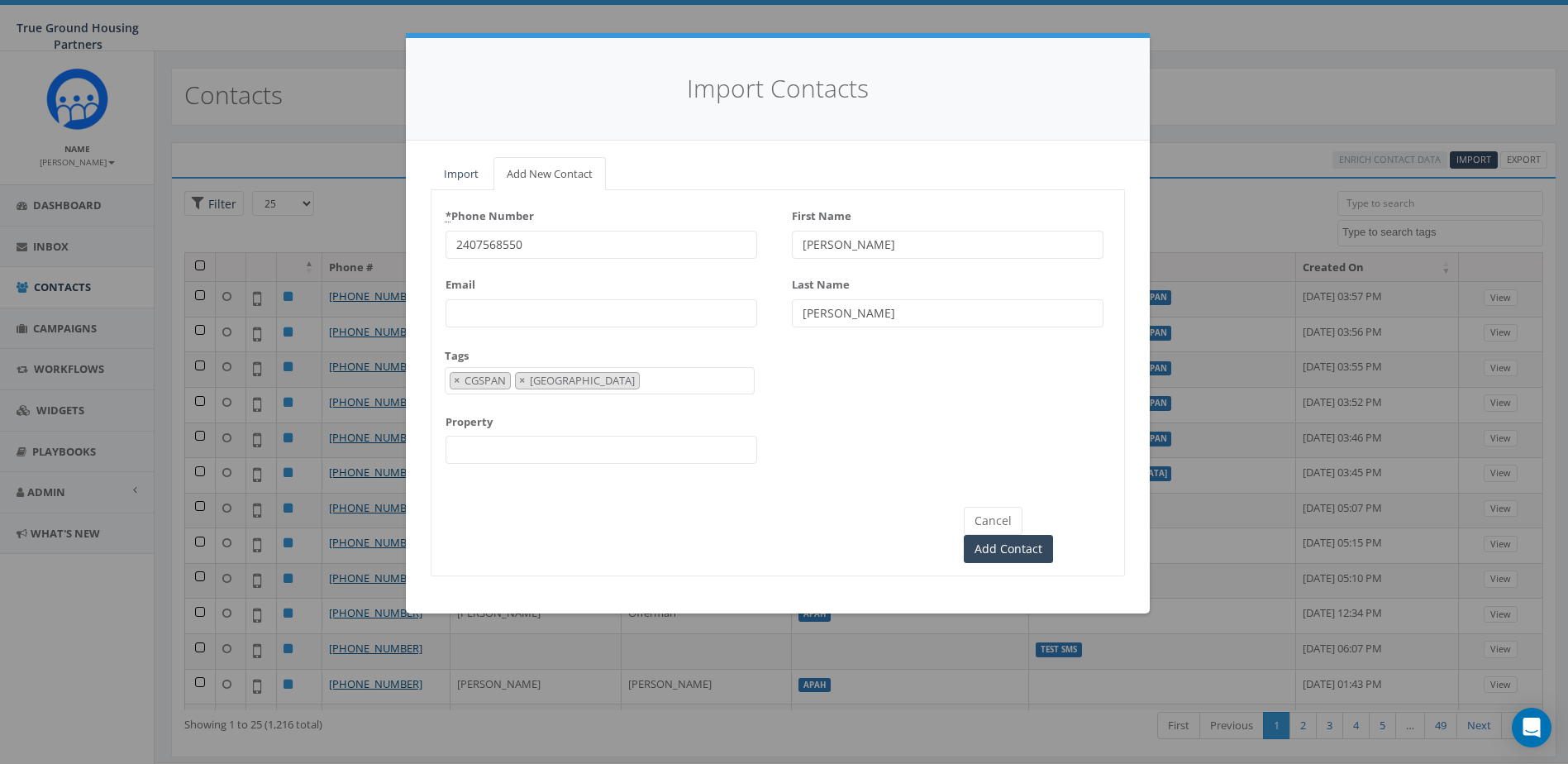
drag, startPoint x: 516, startPoint y: 447, endPoint x: 505, endPoint y: 437, distance: 14.9
click at [516, 447] on input "Property" at bounding box center [602, 450] width 312 height 28
type input "[GEOGRAPHIC_DATA]"
click at [848, 375] on div "* Phone Number 2407568550 Email Tags 2024/10/01 2024/11/22 2025/04/16 Arlington…" at bounding box center [777, 340] width 693 height 274
click at [1053, 535] on input "Add Contact" at bounding box center [1009, 549] width 90 height 28
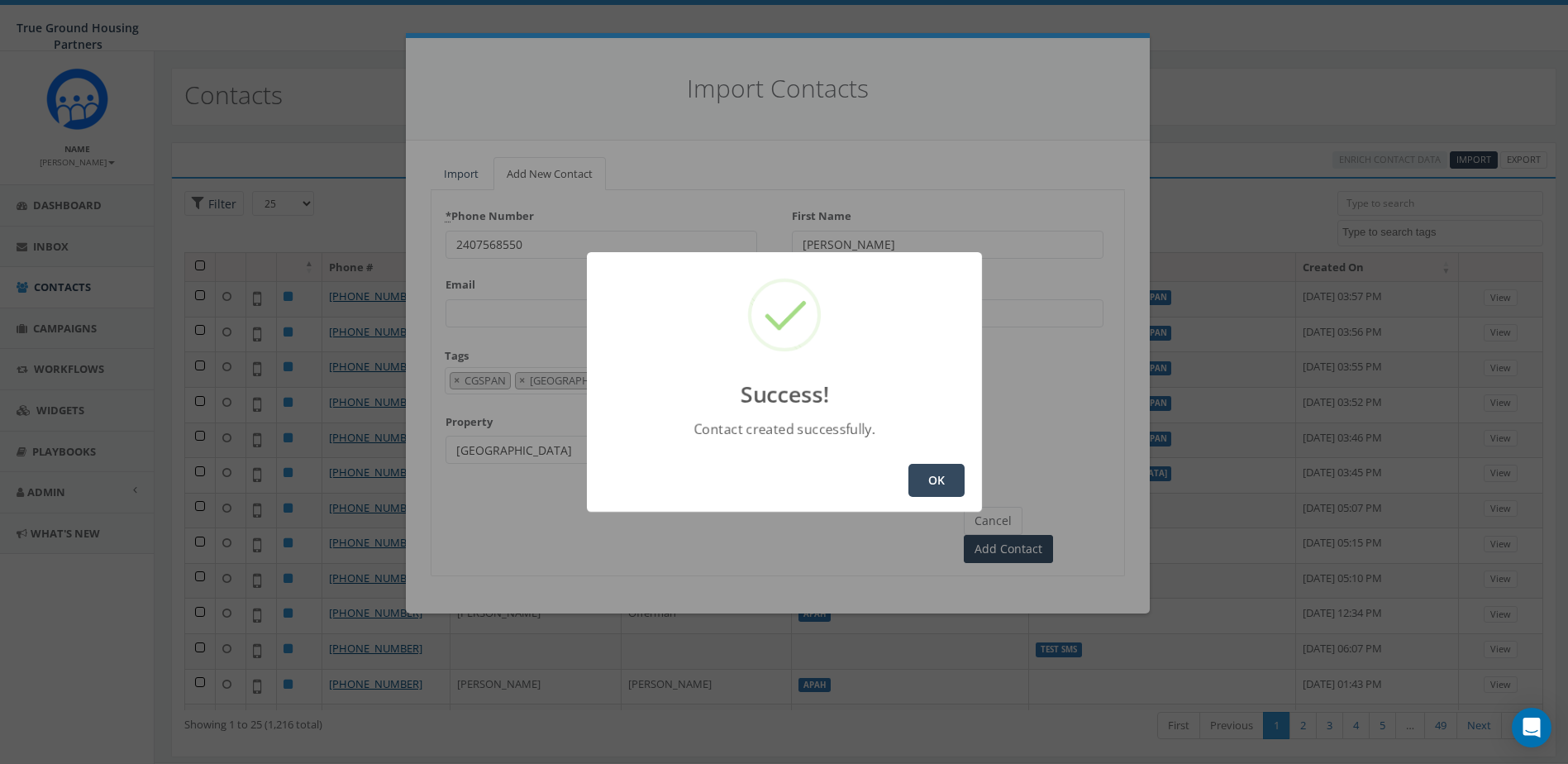
click at [906, 475] on div "OK" at bounding box center [785, 480] width 395 height 63
click at [918, 478] on button "OK" at bounding box center [936, 480] width 57 height 33
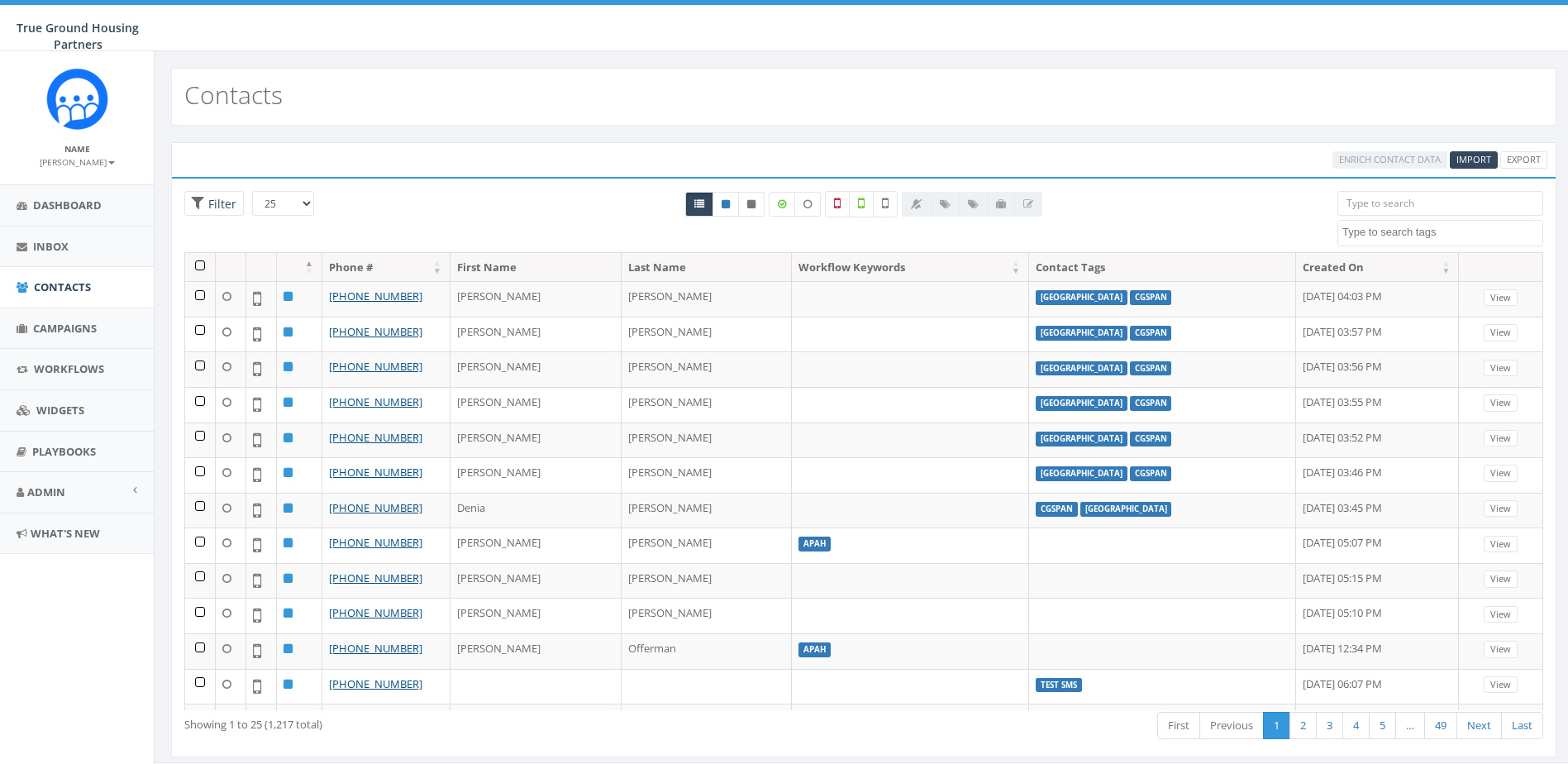
select select
click at [1413, 201] on input "search" at bounding box center [1441, 203] width 206 height 24
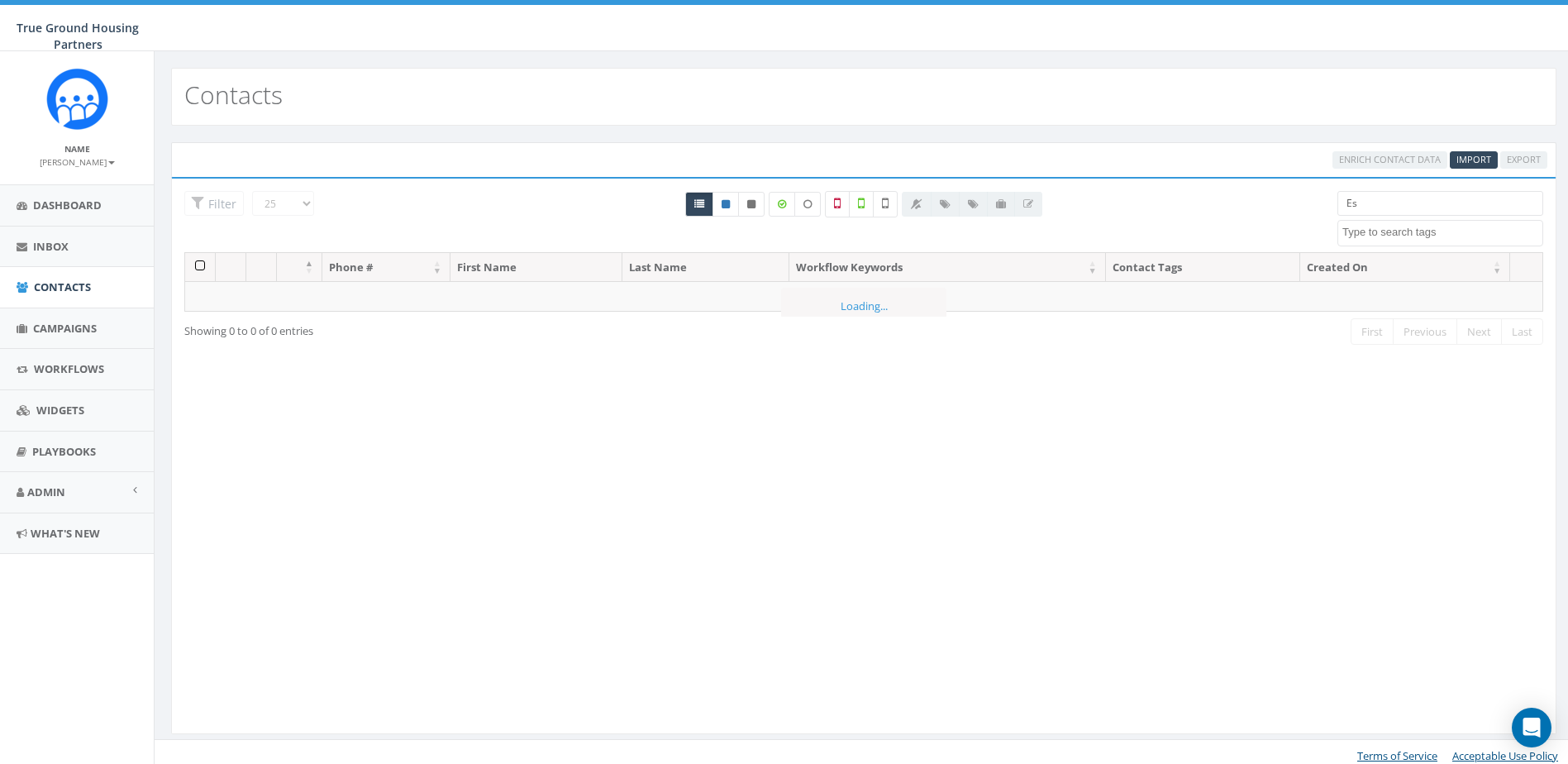
type input "E"
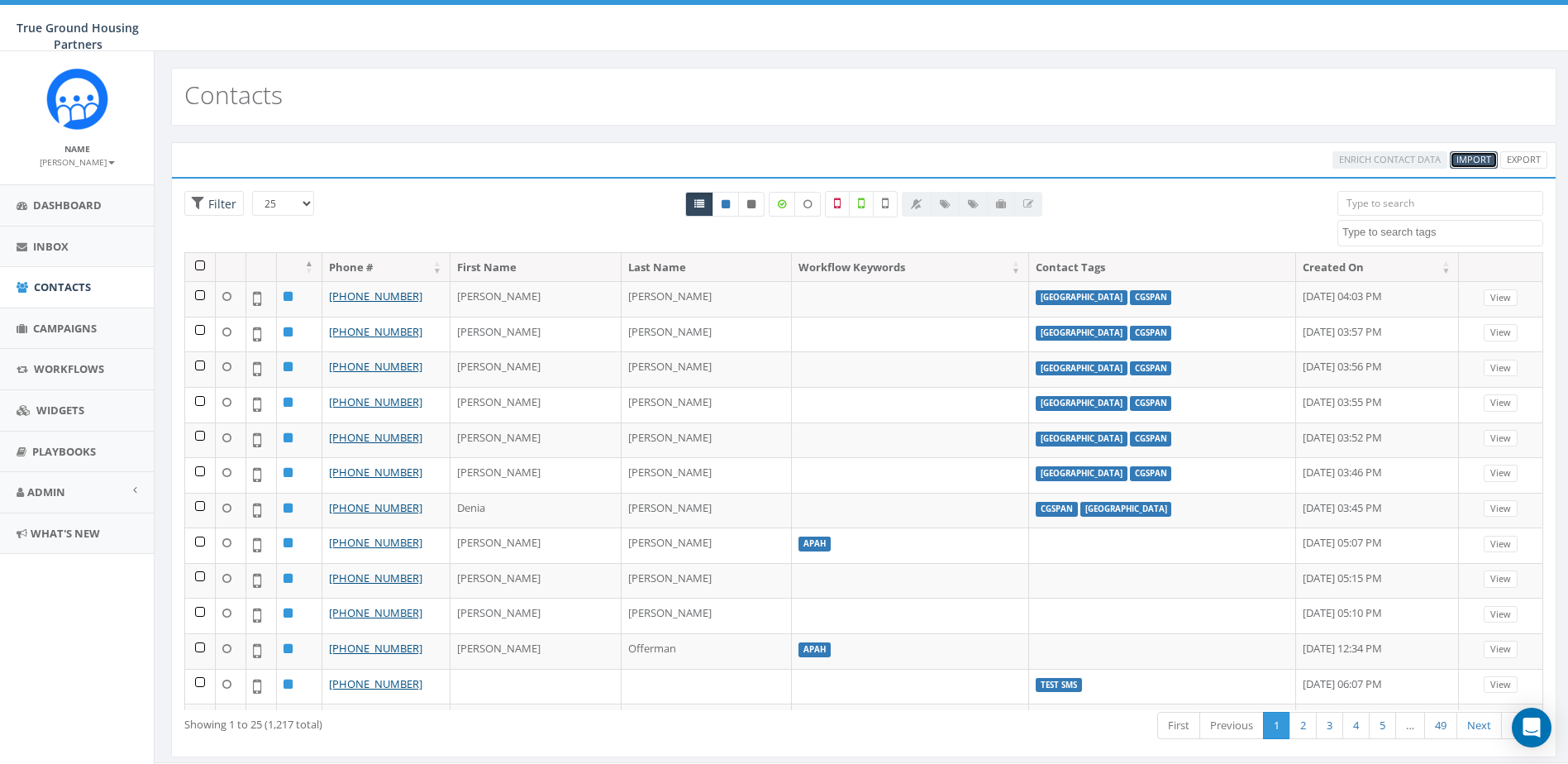
click at [1477, 158] on span "Import" at bounding box center [1474, 159] width 35 height 12
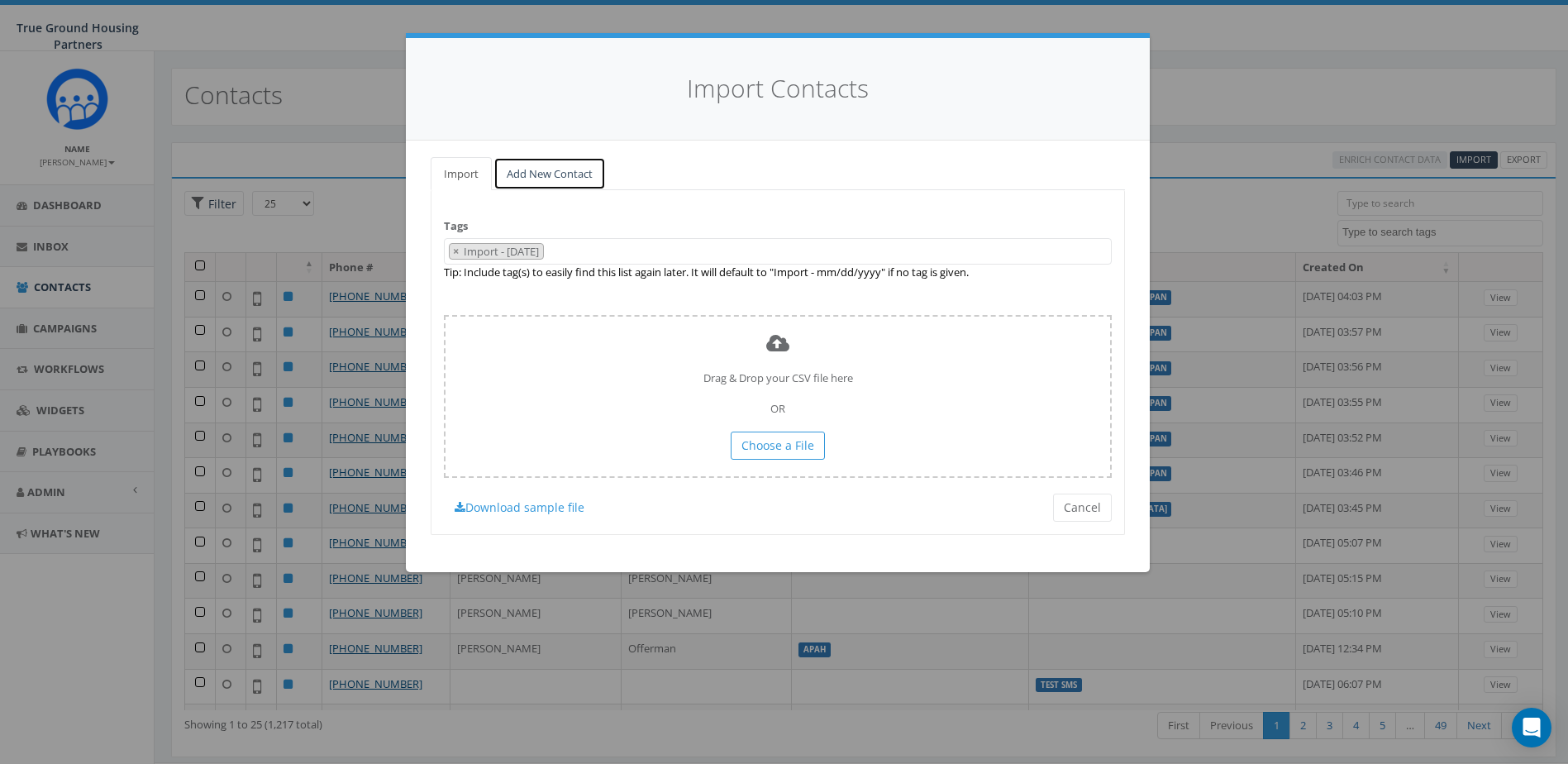
click at [553, 184] on link "Add New Contact" at bounding box center [550, 173] width 112 height 34
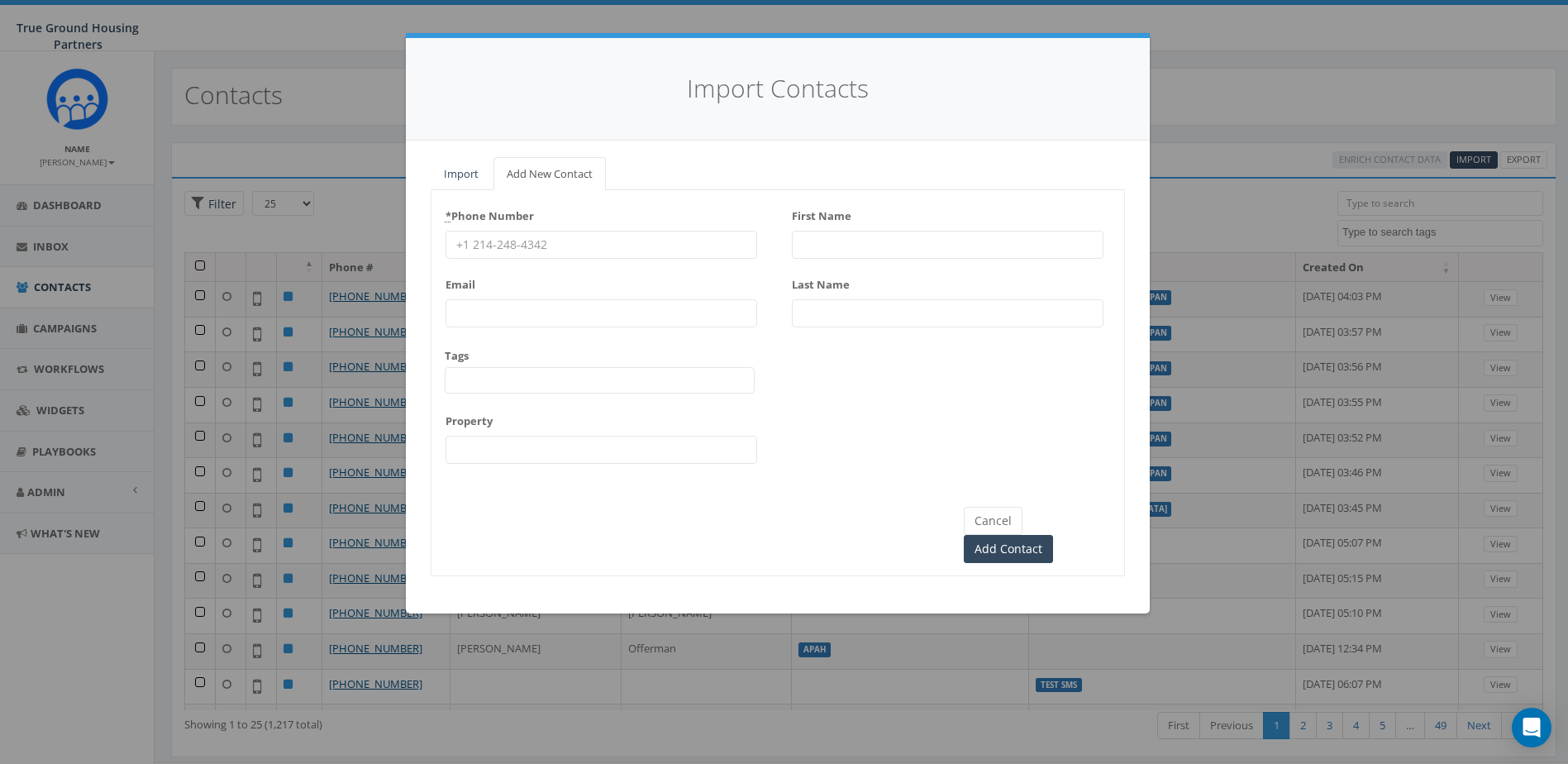
click at [871, 249] on input "First Name" at bounding box center [948, 245] width 312 height 28
click at [996, 528] on button "Cancel" at bounding box center [993, 521] width 58 height 28
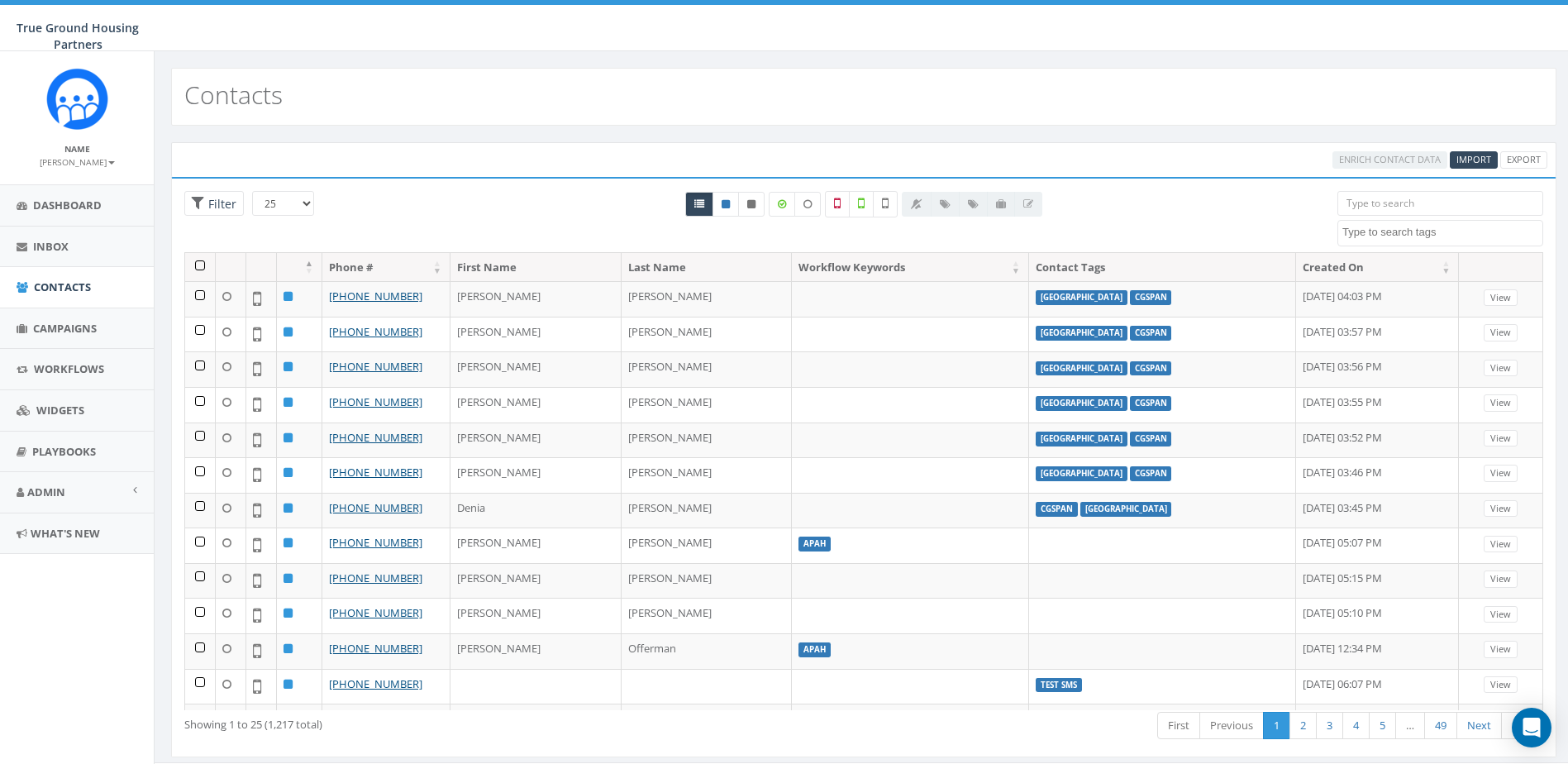
click at [1421, 205] on input "search" at bounding box center [1441, 203] width 206 height 24
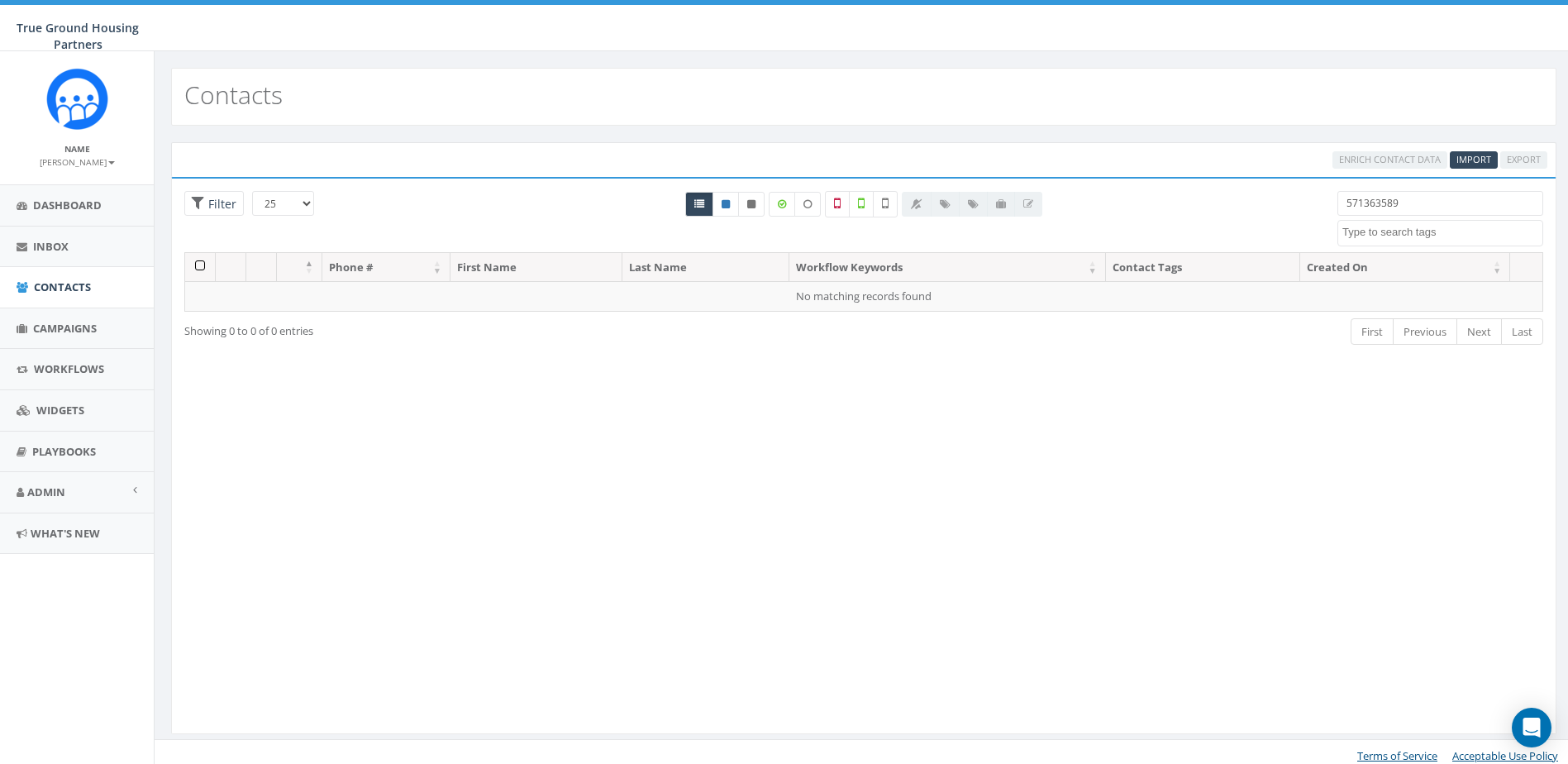
type input "5713635895"
click at [1394, 204] on input "5713635895" at bounding box center [1441, 203] width 206 height 24
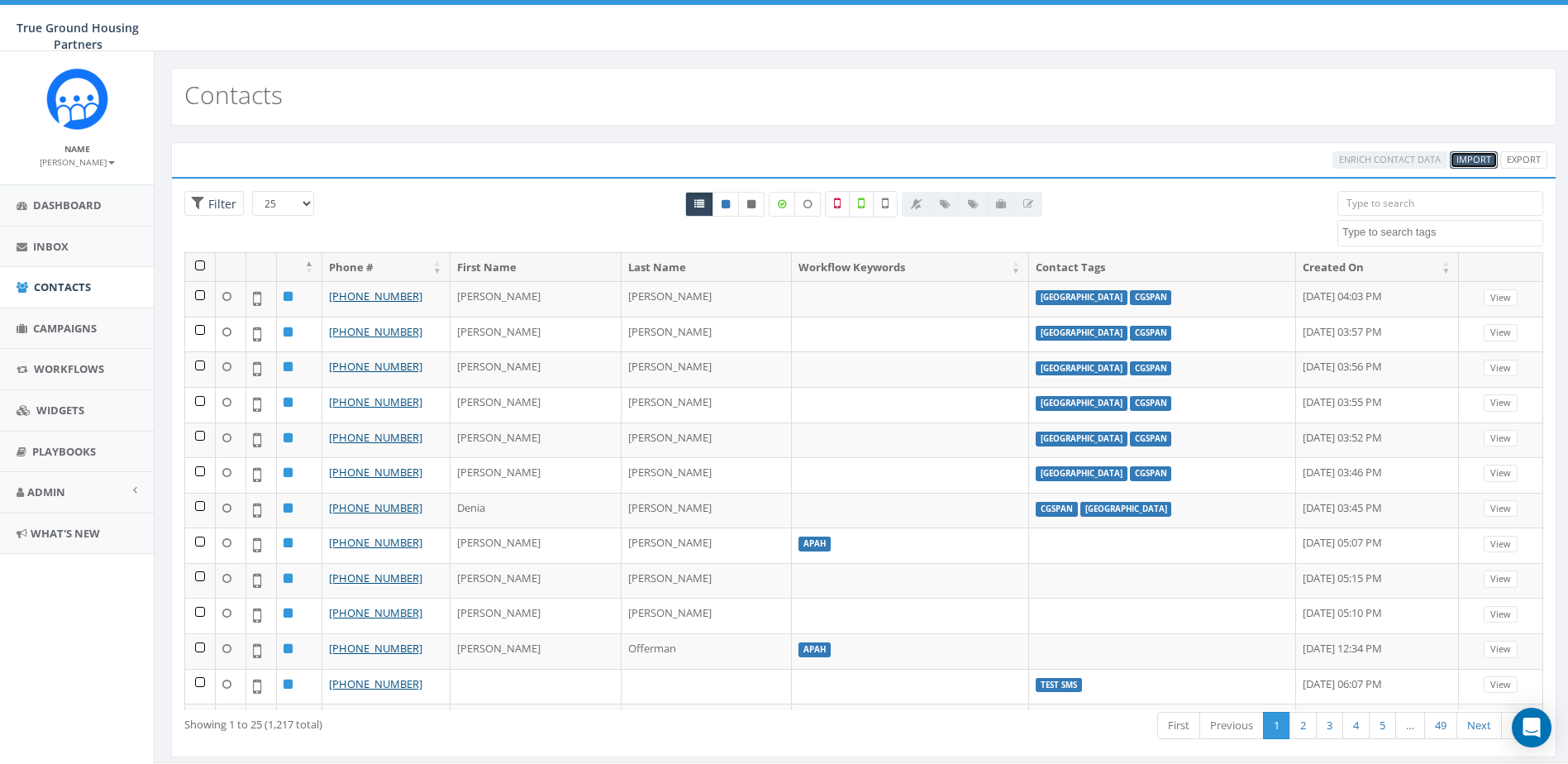
click at [1472, 159] on span "Import" at bounding box center [1474, 159] width 35 height 12
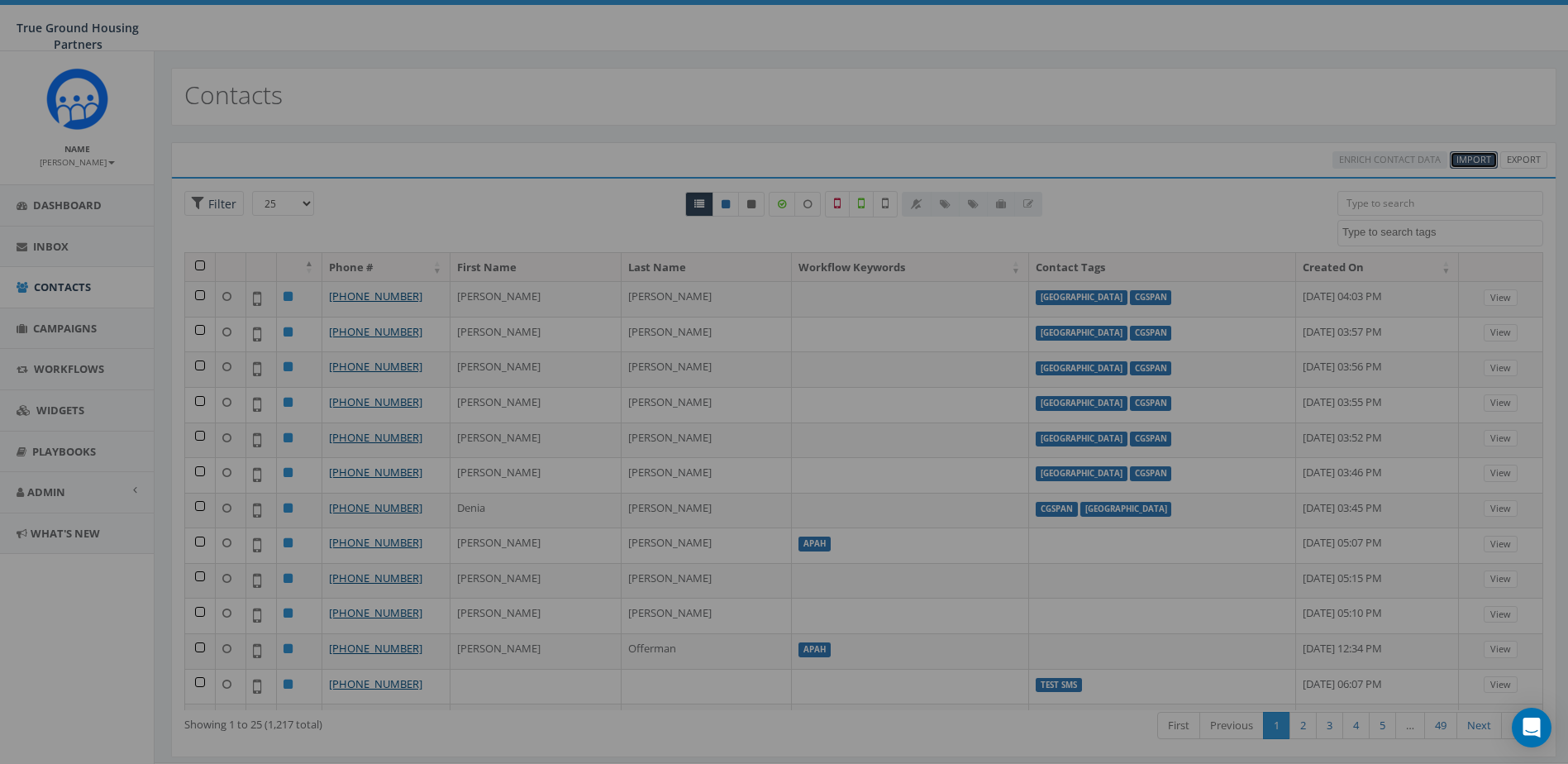
select select
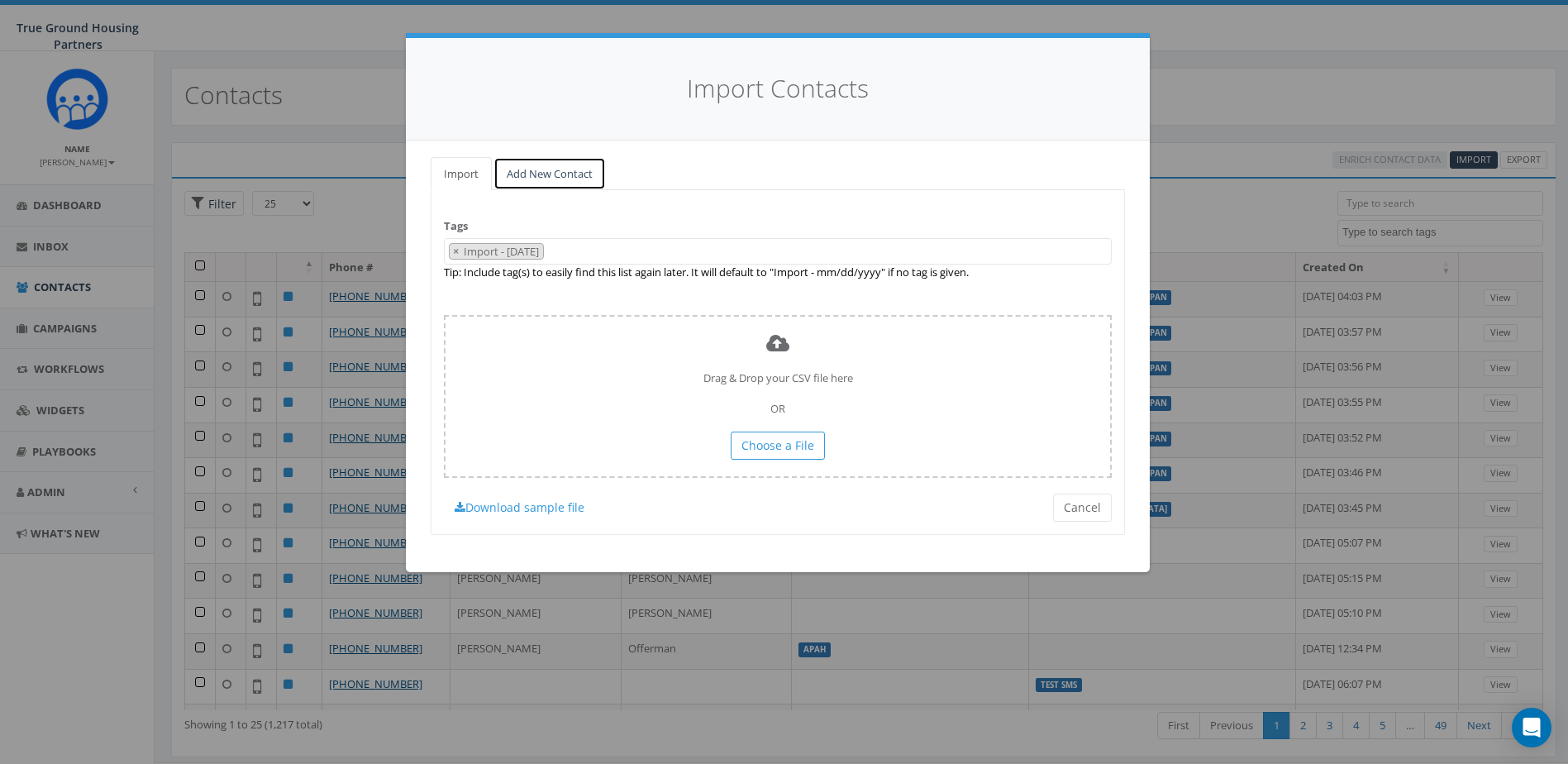
click at [537, 166] on link "Add New Contact" at bounding box center [550, 173] width 112 height 34
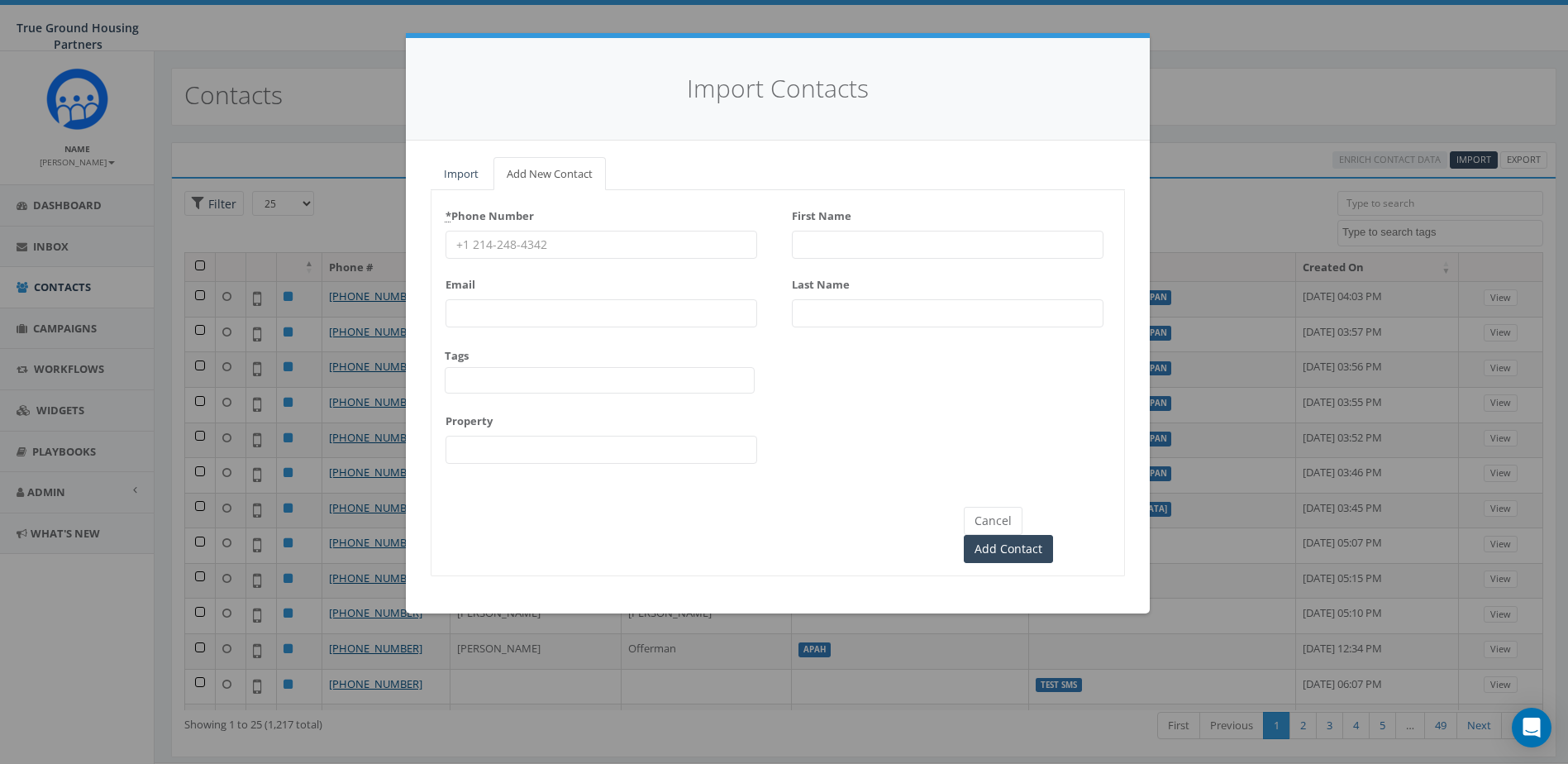
click at [837, 239] on input "First Name" at bounding box center [948, 245] width 312 height 28
type input "[PERSON_NAME]"
click at [686, 253] on input "* Phone Number" at bounding box center [602, 245] width 312 height 28
paste input "5713635895"
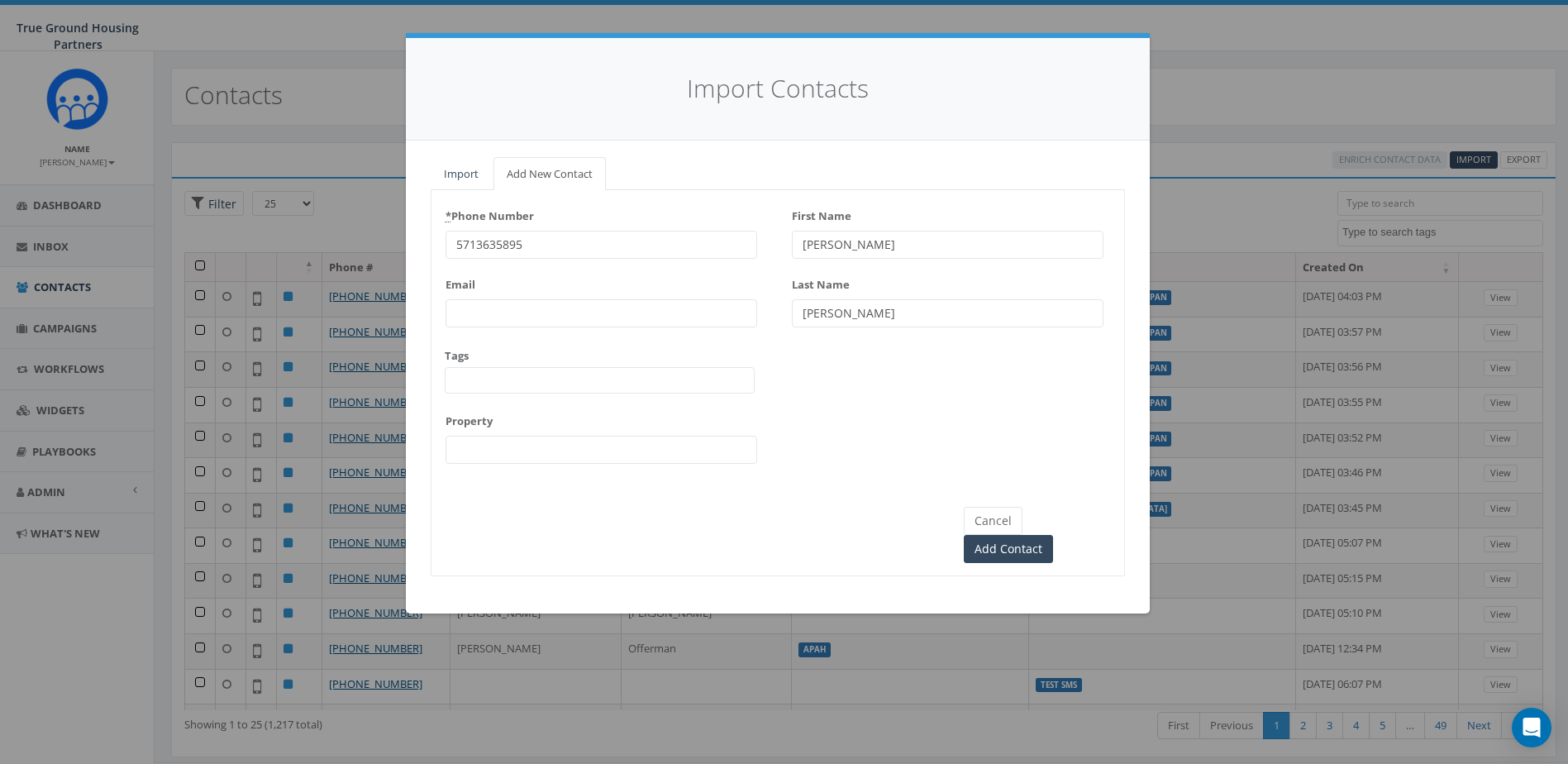
type input "5713635895"
click at [514, 361] on div "Tags 2024/10/01 2024/11/22 2025/04/16 Arlington Mill Arlington Mill residences …" at bounding box center [600, 371] width 310 height 46
click at [516, 379] on span at bounding box center [600, 380] width 310 height 26
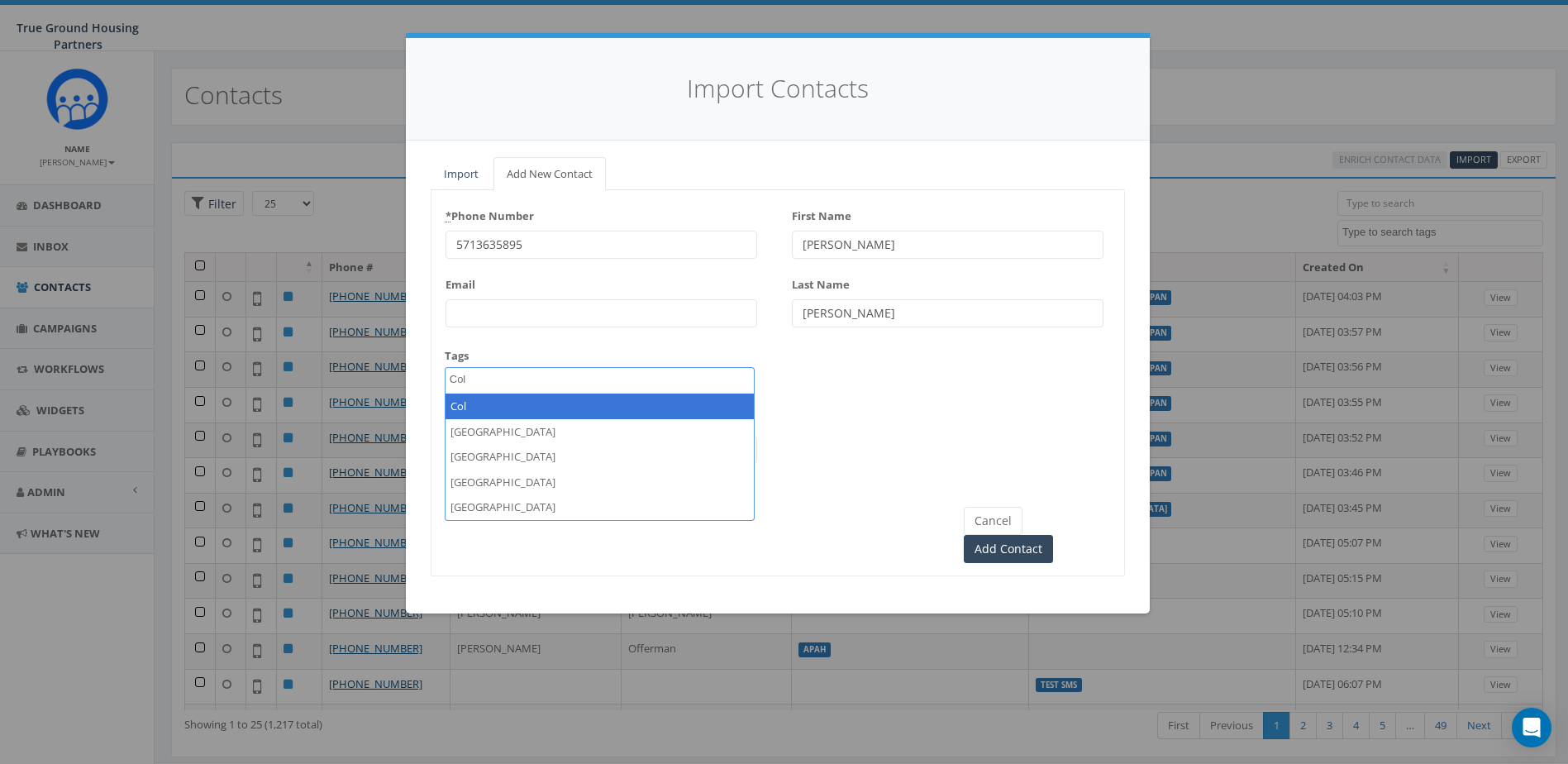
type textarea "Col"
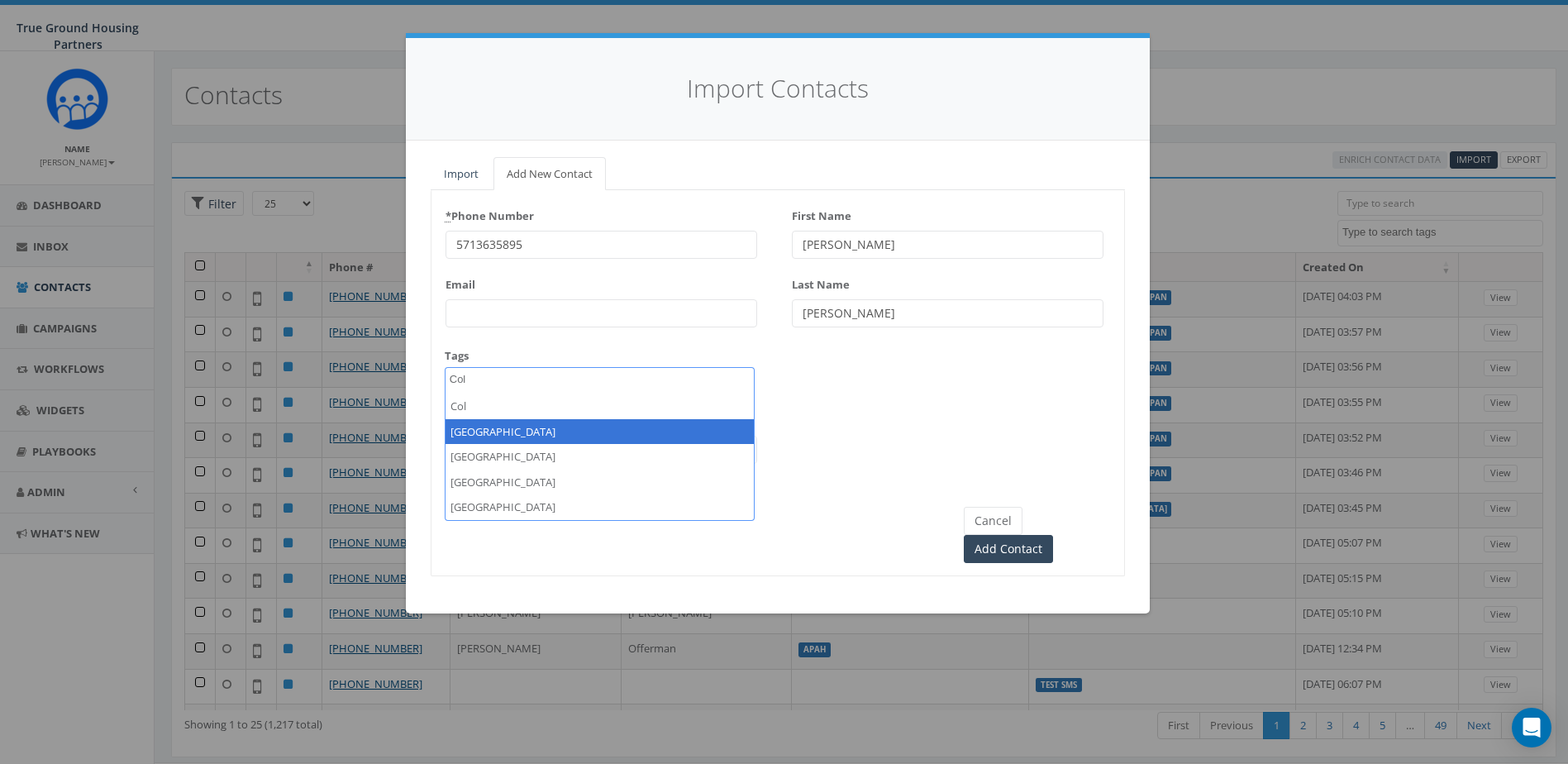
select select "[GEOGRAPHIC_DATA]"
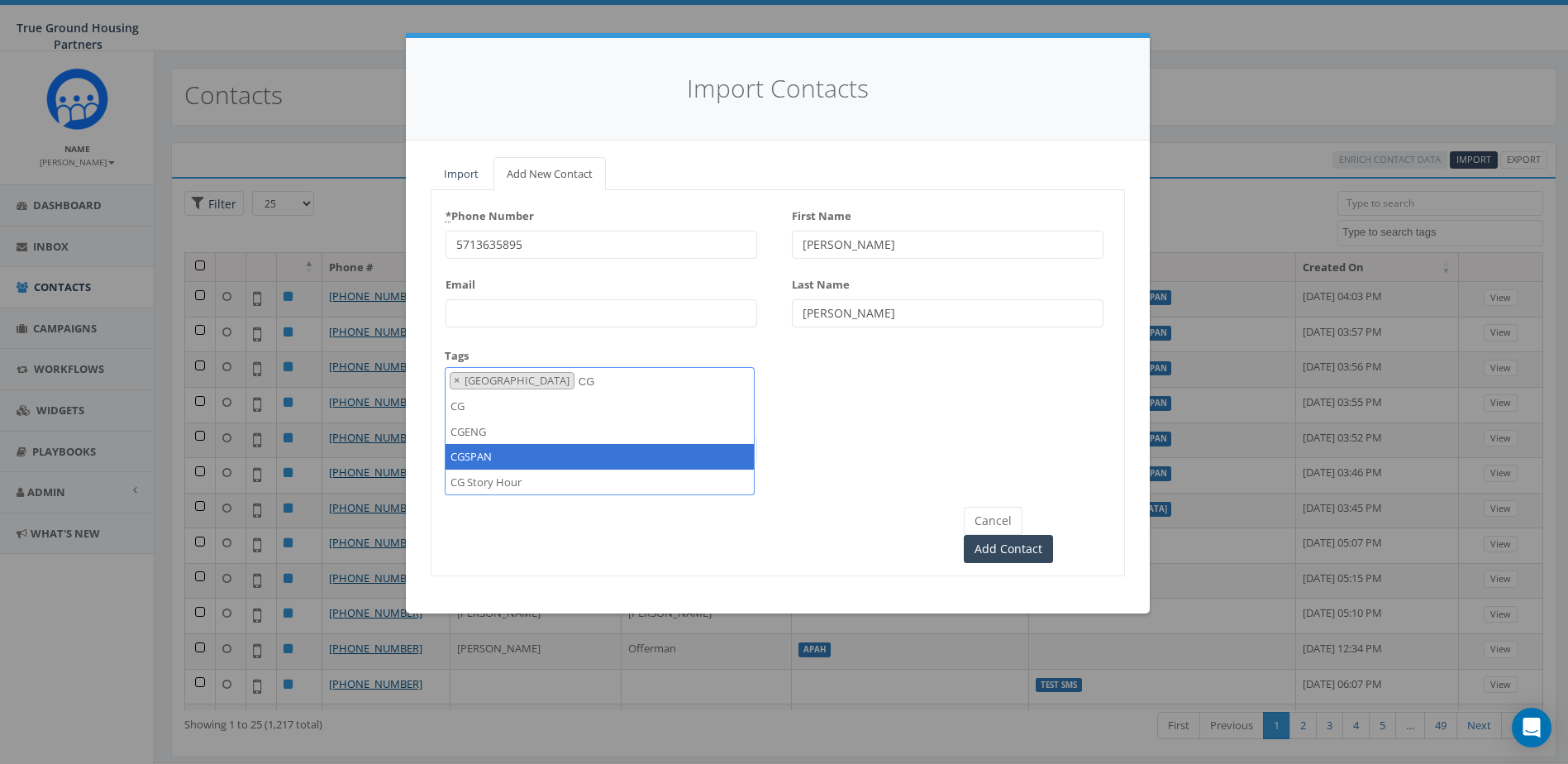
type textarea "CG"
select select "CGSPAN"
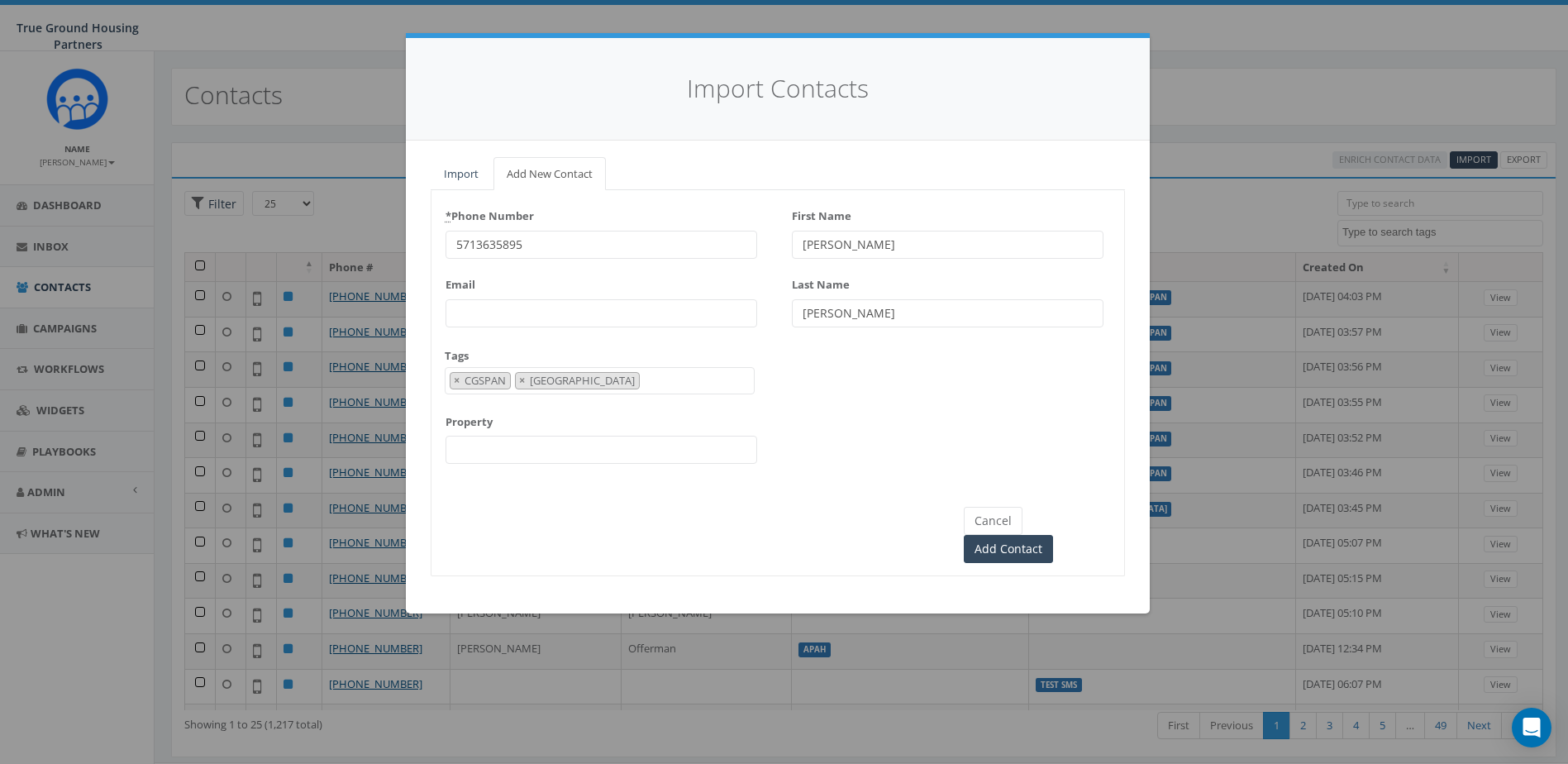
drag, startPoint x: 528, startPoint y: 459, endPoint x: 526, endPoint y: 443, distance: 16.1
click at [528, 459] on input "Property" at bounding box center [602, 450] width 312 height 28
type input "[GEOGRAPHIC_DATA]"
click at [970, 431] on div "* Phone Number 5713635895 Email Tags 2024/10/01 2024/11/22 2025/04/16 Arlington…" at bounding box center [777, 340] width 693 height 274
click at [1053, 535] on input "Add Contact" at bounding box center [1009, 549] width 90 height 28
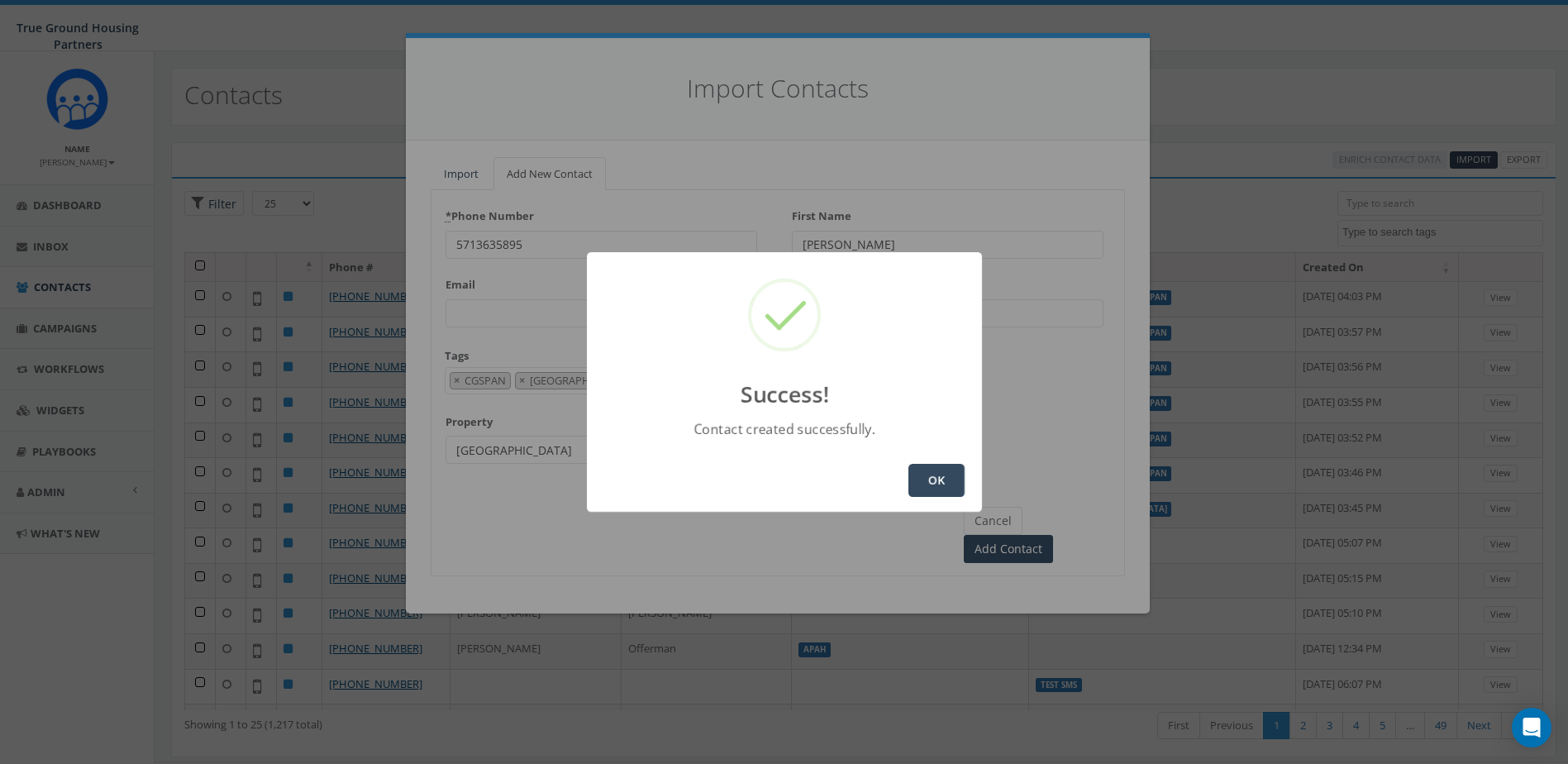
click at [931, 479] on button "OK" at bounding box center [936, 480] width 57 height 33
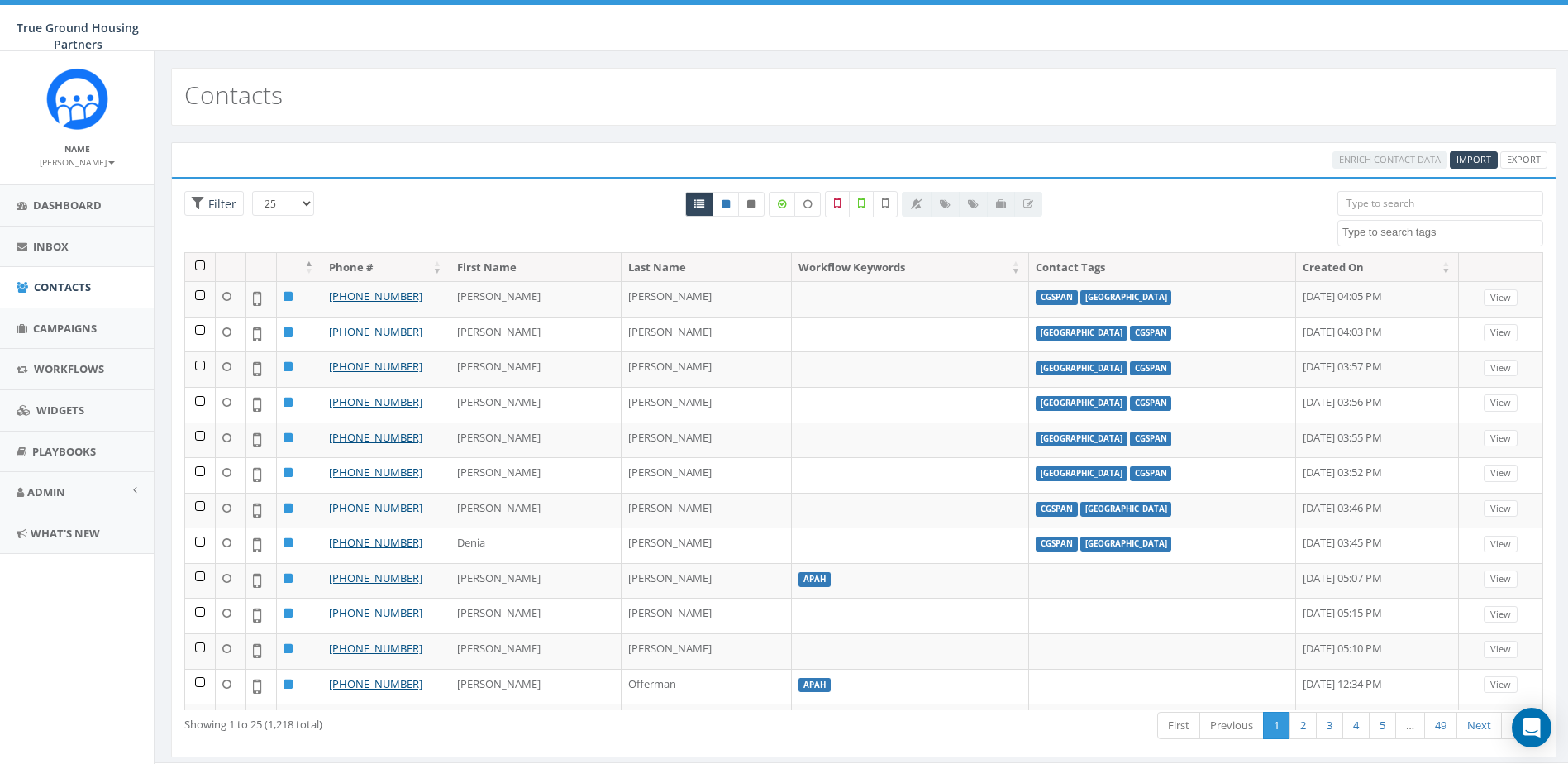
select select
click at [1456, 203] on input "search" at bounding box center [1441, 203] width 206 height 24
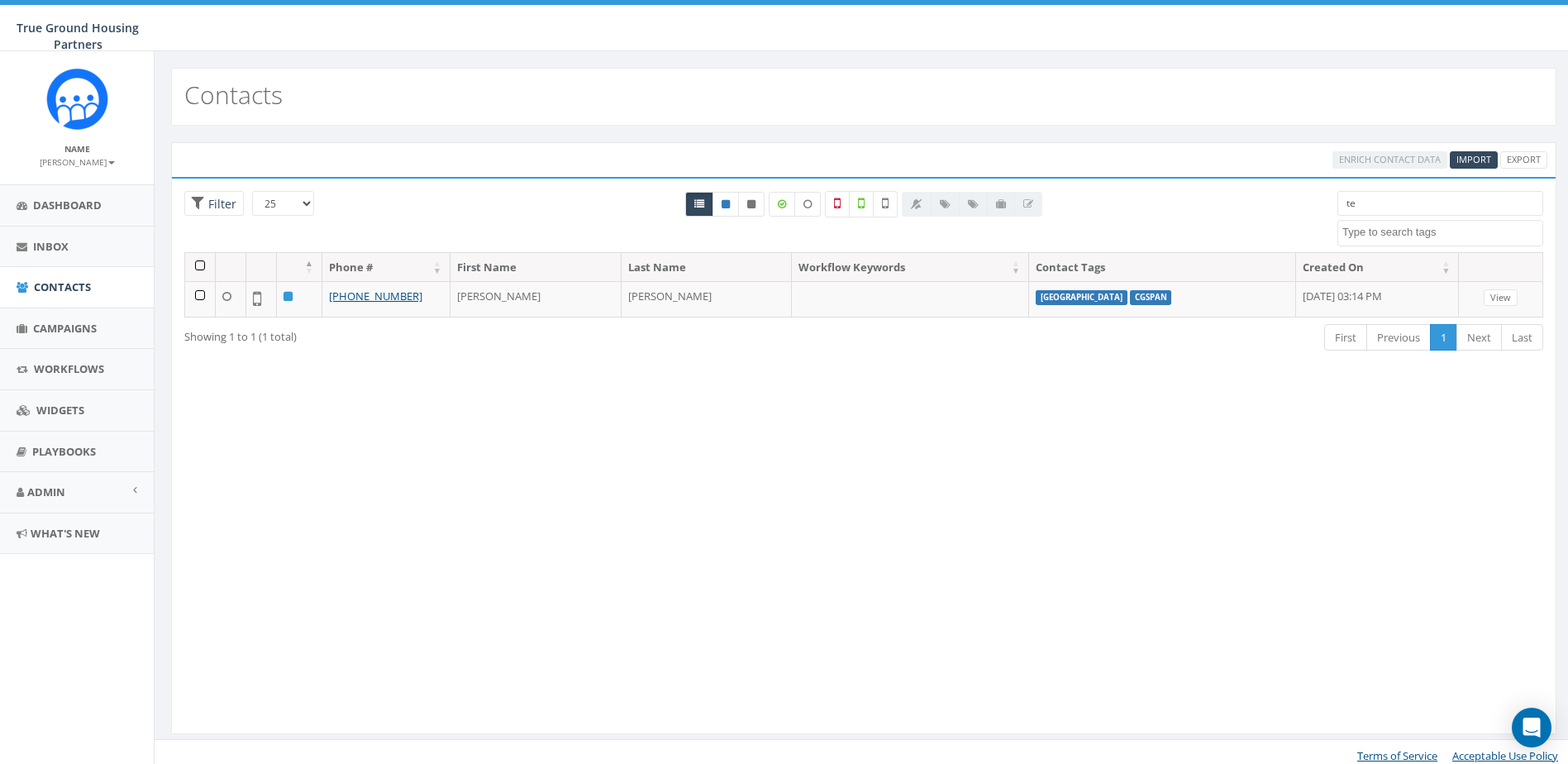
type input "t"
type input "Y"
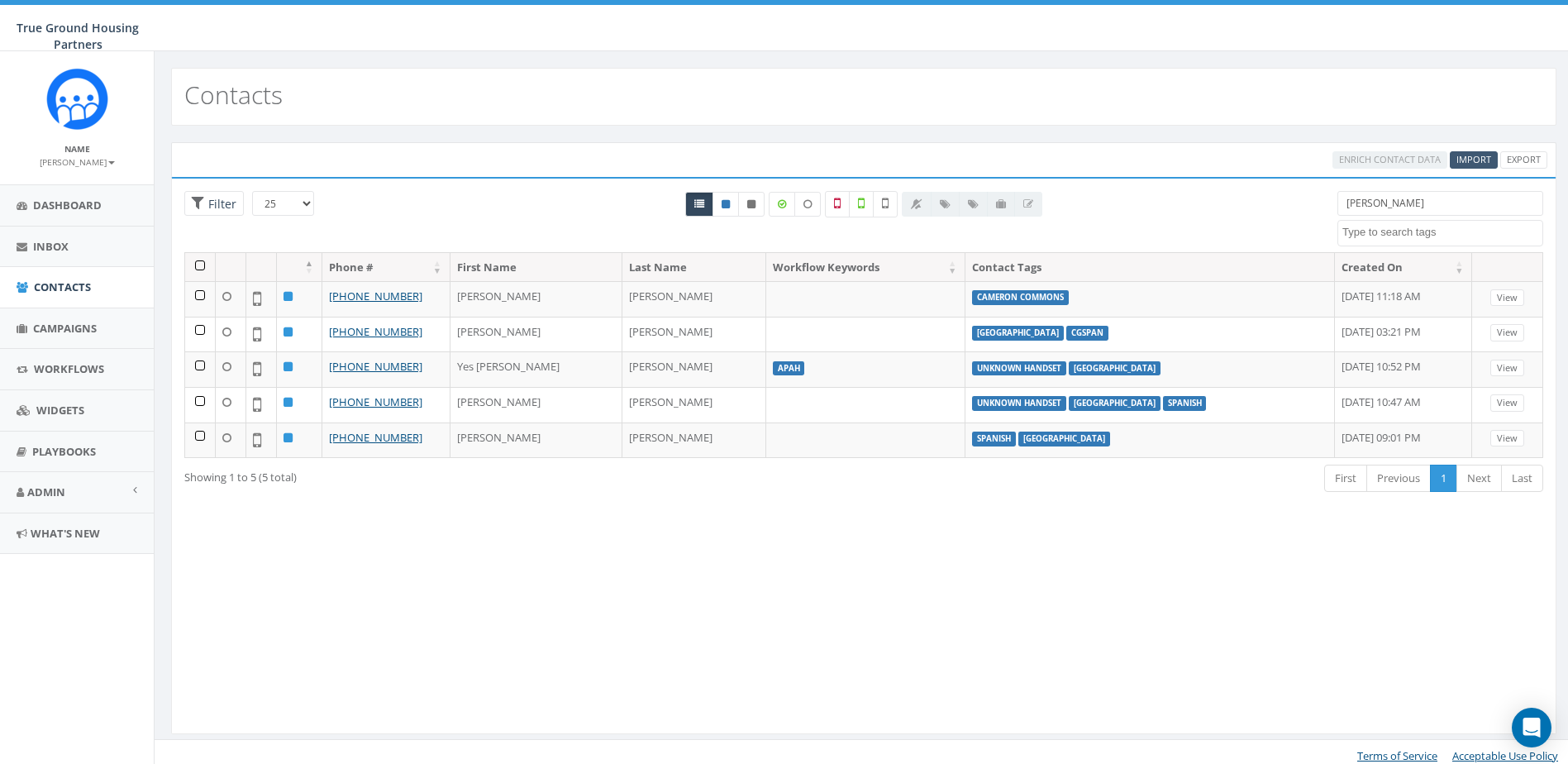
type input "[PERSON_NAME]"
click at [1467, 159] on span "Import" at bounding box center [1474, 159] width 35 height 12
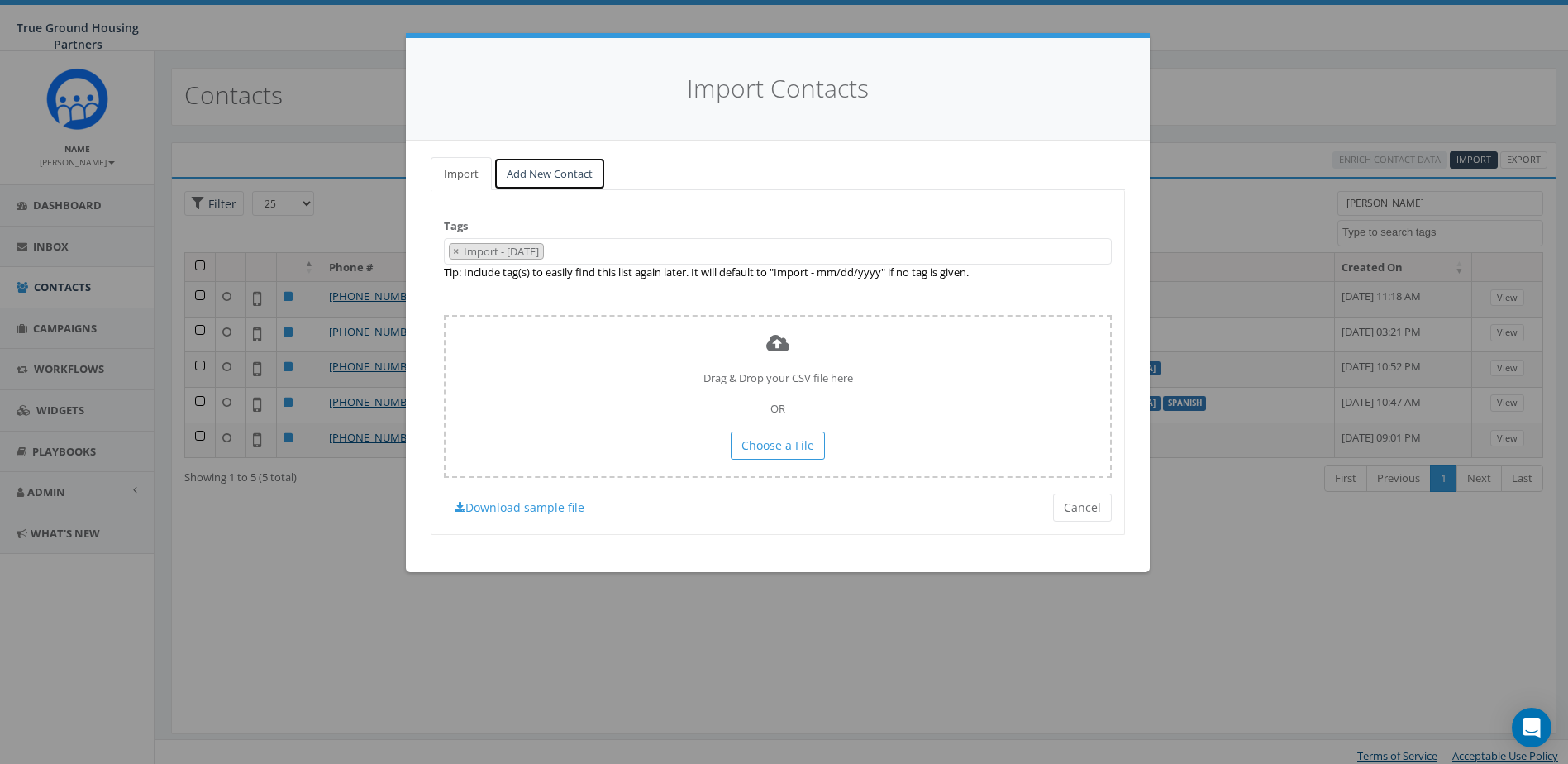
click at [523, 174] on link "Add New Contact" at bounding box center [550, 173] width 112 height 34
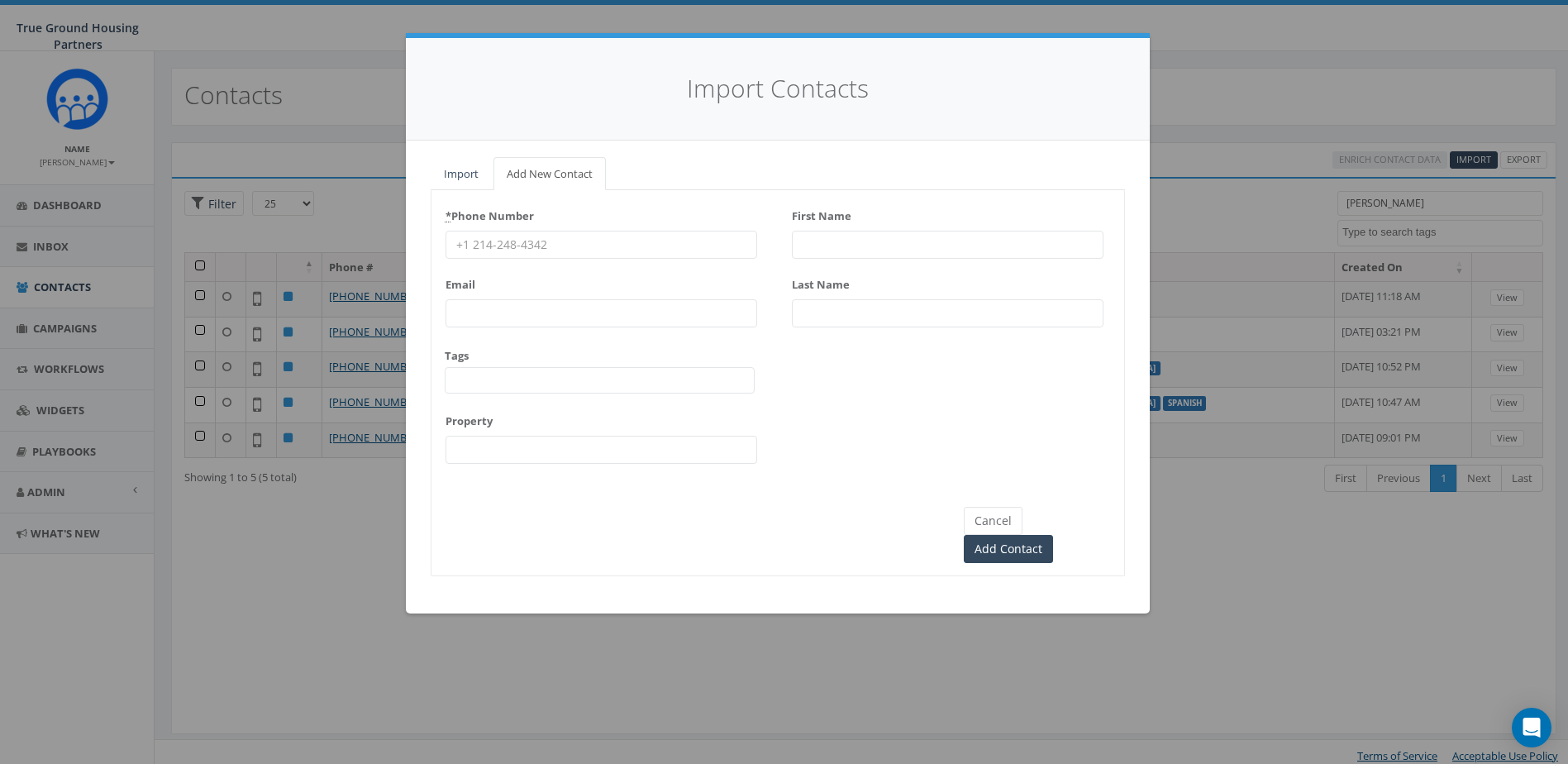
click at [880, 247] on input "First Name" at bounding box center [948, 245] width 312 height 28
type input "[PERSON_NAME]"
click at [659, 242] on input "* Phone Number" at bounding box center [602, 245] width 312 height 28
type input "3017280240"
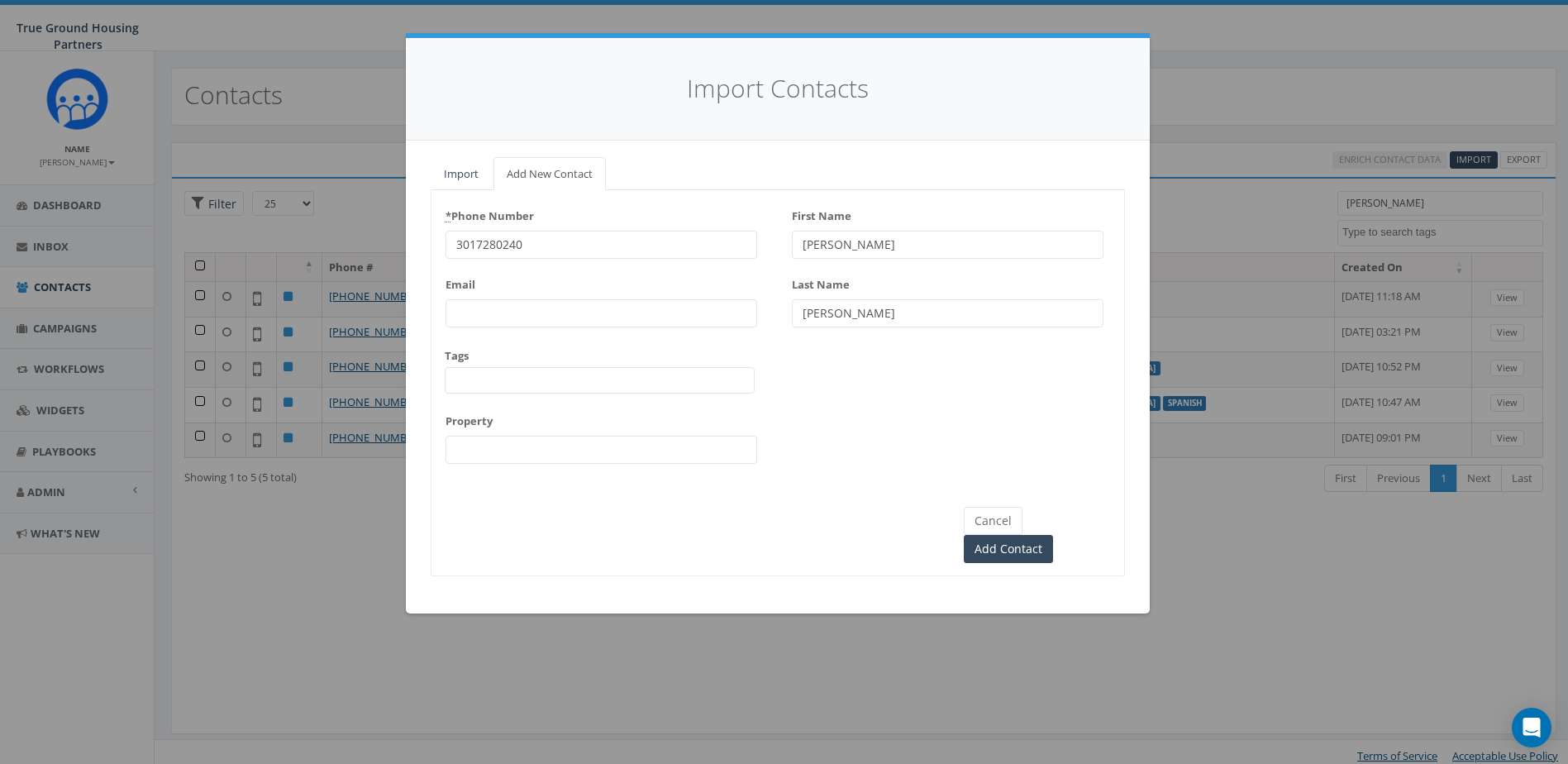
click at [593, 295] on div "Email" at bounding box center [602, 299] width 312 height 57
click at [519, 379] on span at bounding box center [600, 380] width 310 height 26
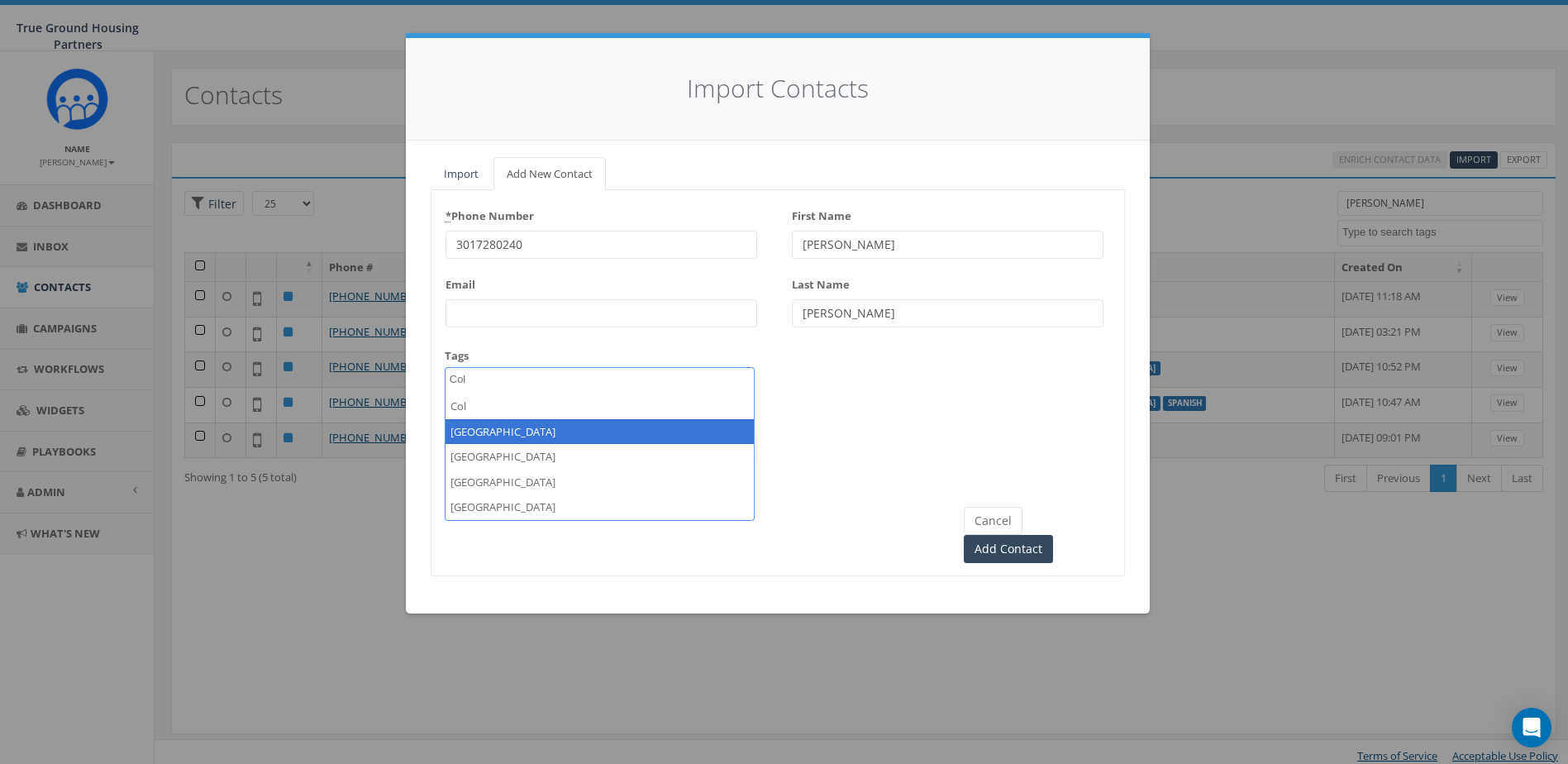
type textarea "Col"
select select "[GEOGRAPHIC_DATA]"
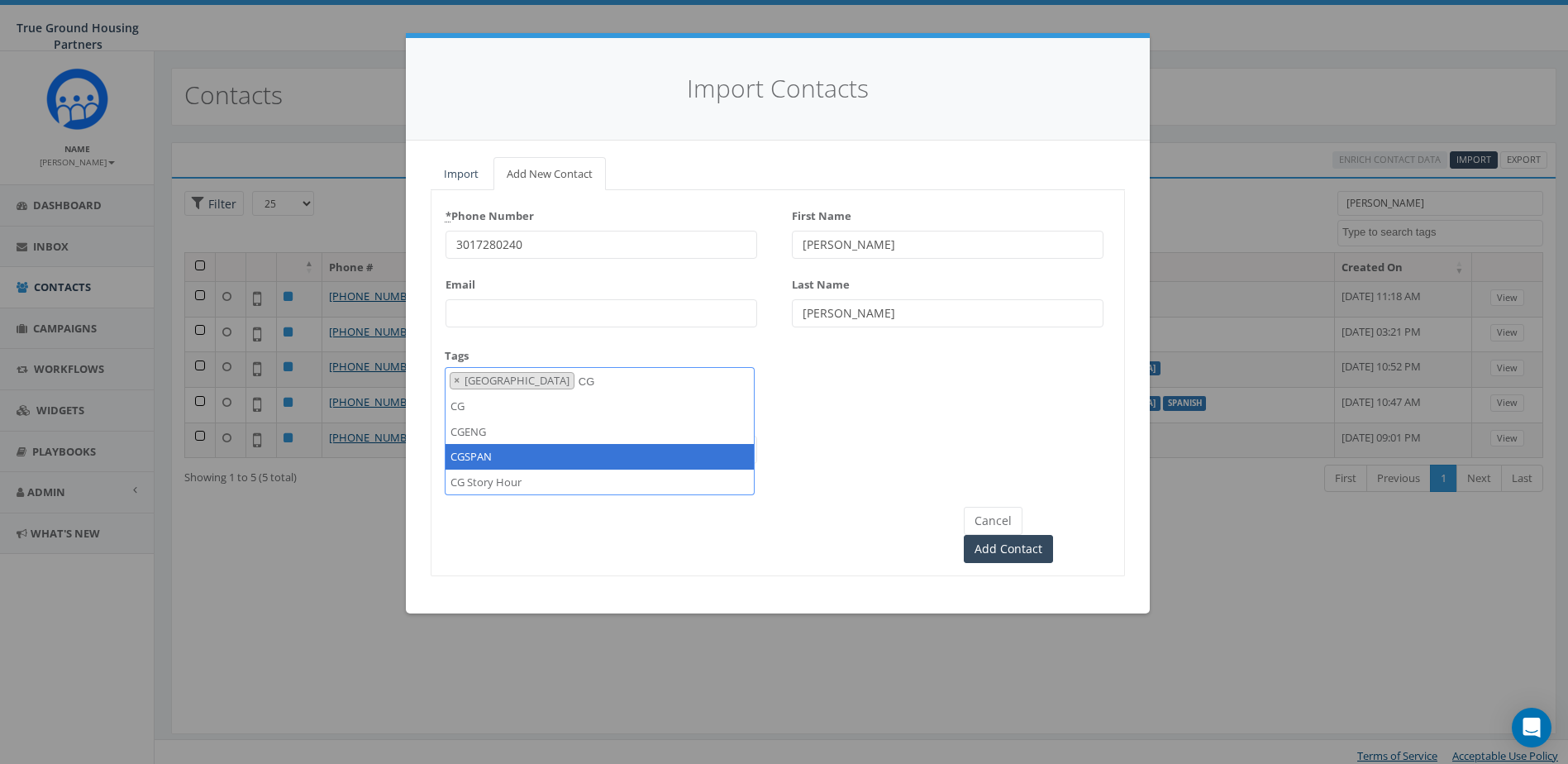
type textarea "CG"
select select "CGSPAN"
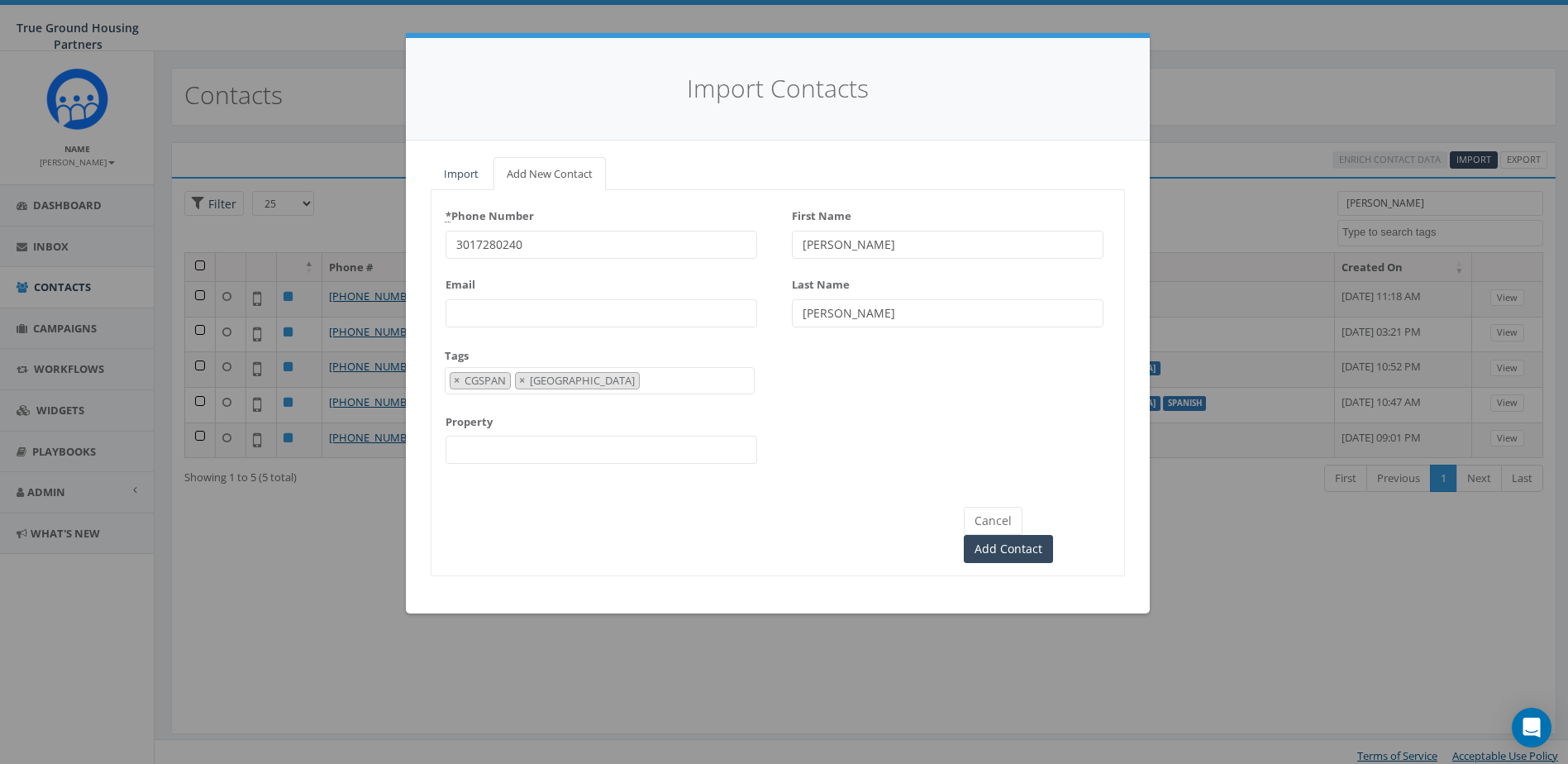
click at [524, 456] on input "Property" at bounding box center [602, 450] width 312 height 28
type input "[GEOGRAPHIC_DATA]"
click at [1053, 535] on input "Add Contact" at bounding box center [1009, 549] width 90 height 28
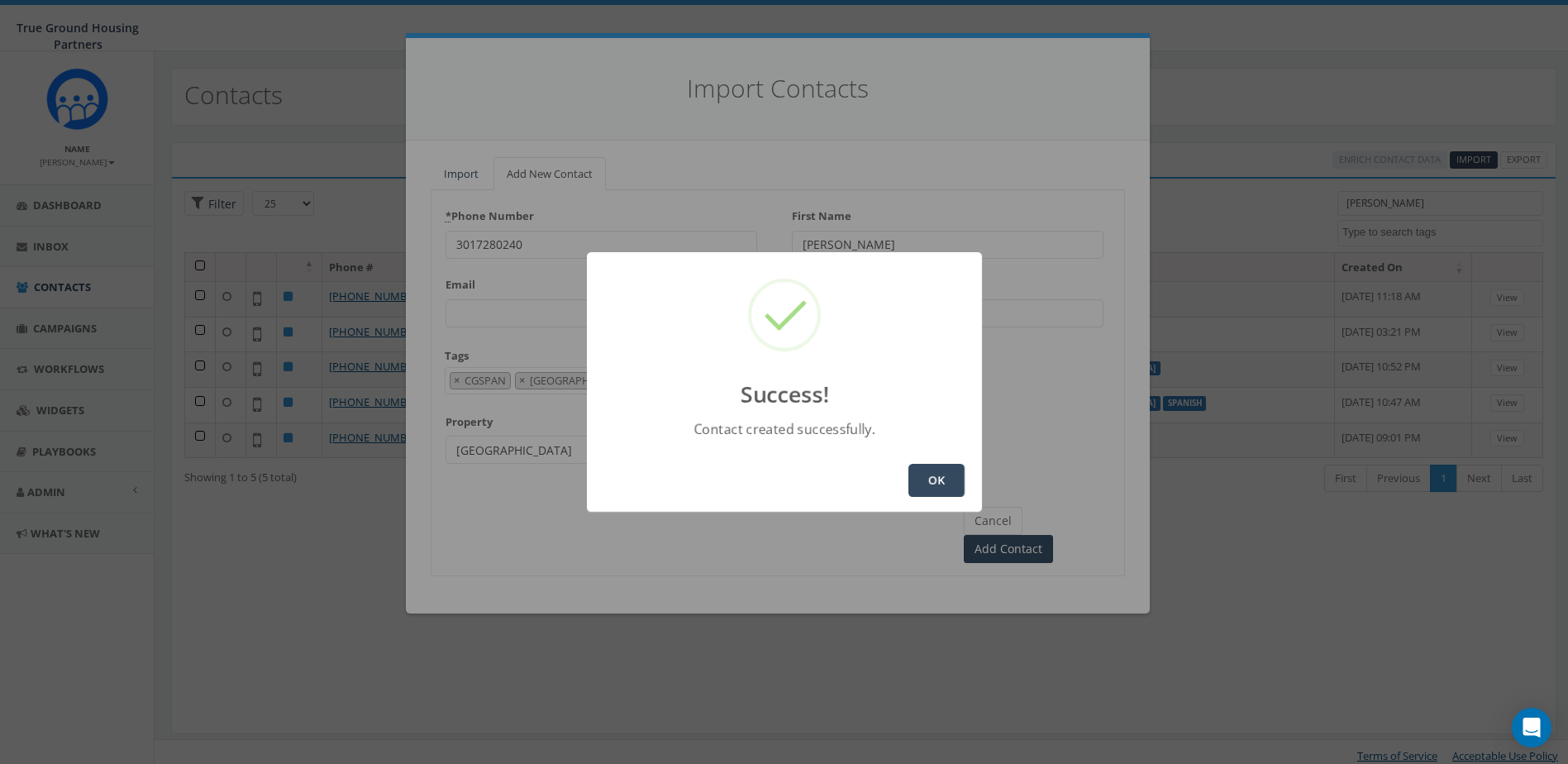
click at [925, 486] on button "OK" at bounding box center [936, 480] width 57 height 33
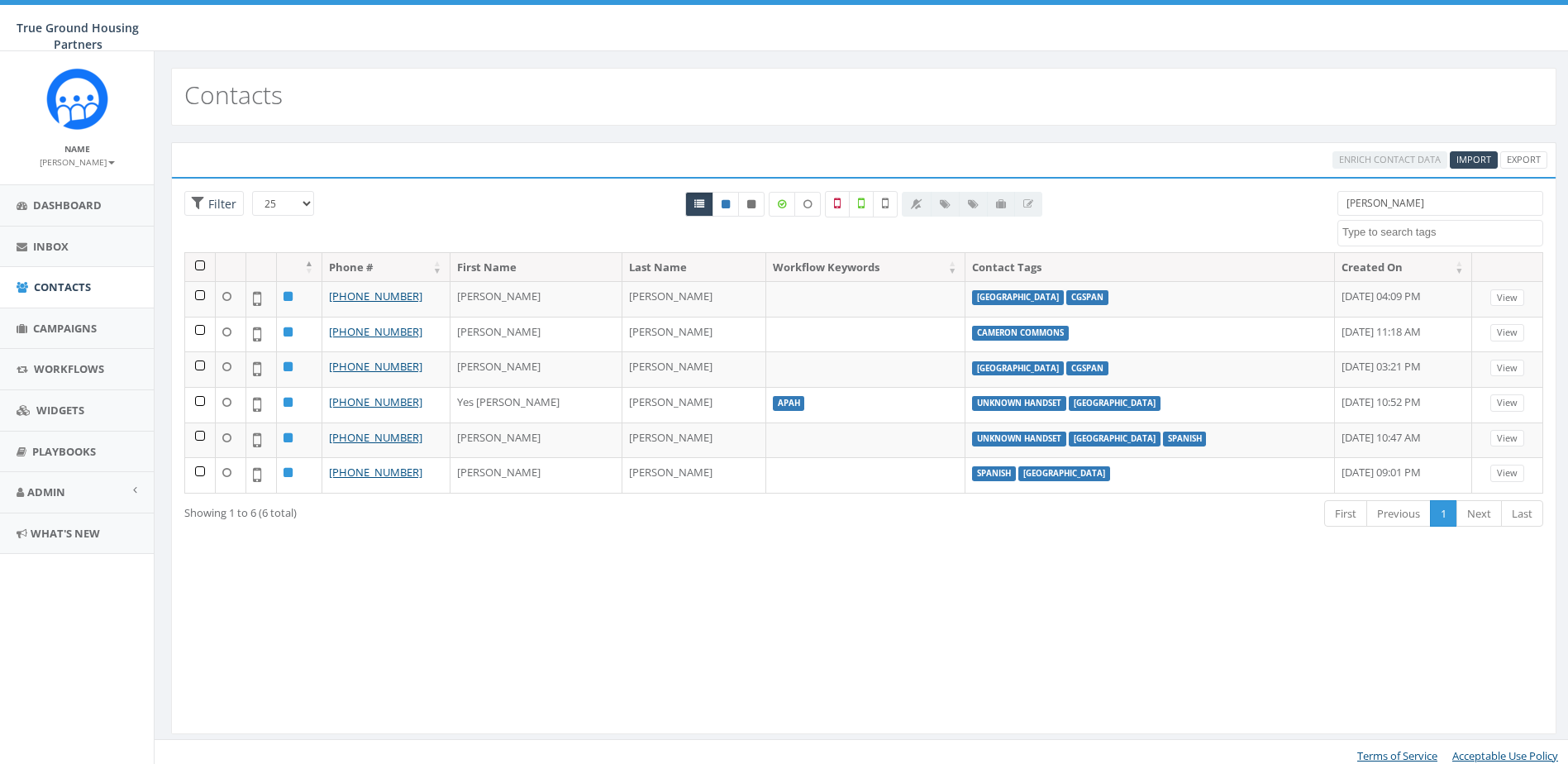
select select
click at [1422, 196] on input "[PERSON_NAME]" at bounding box center [1441, 203] width 206 height 24
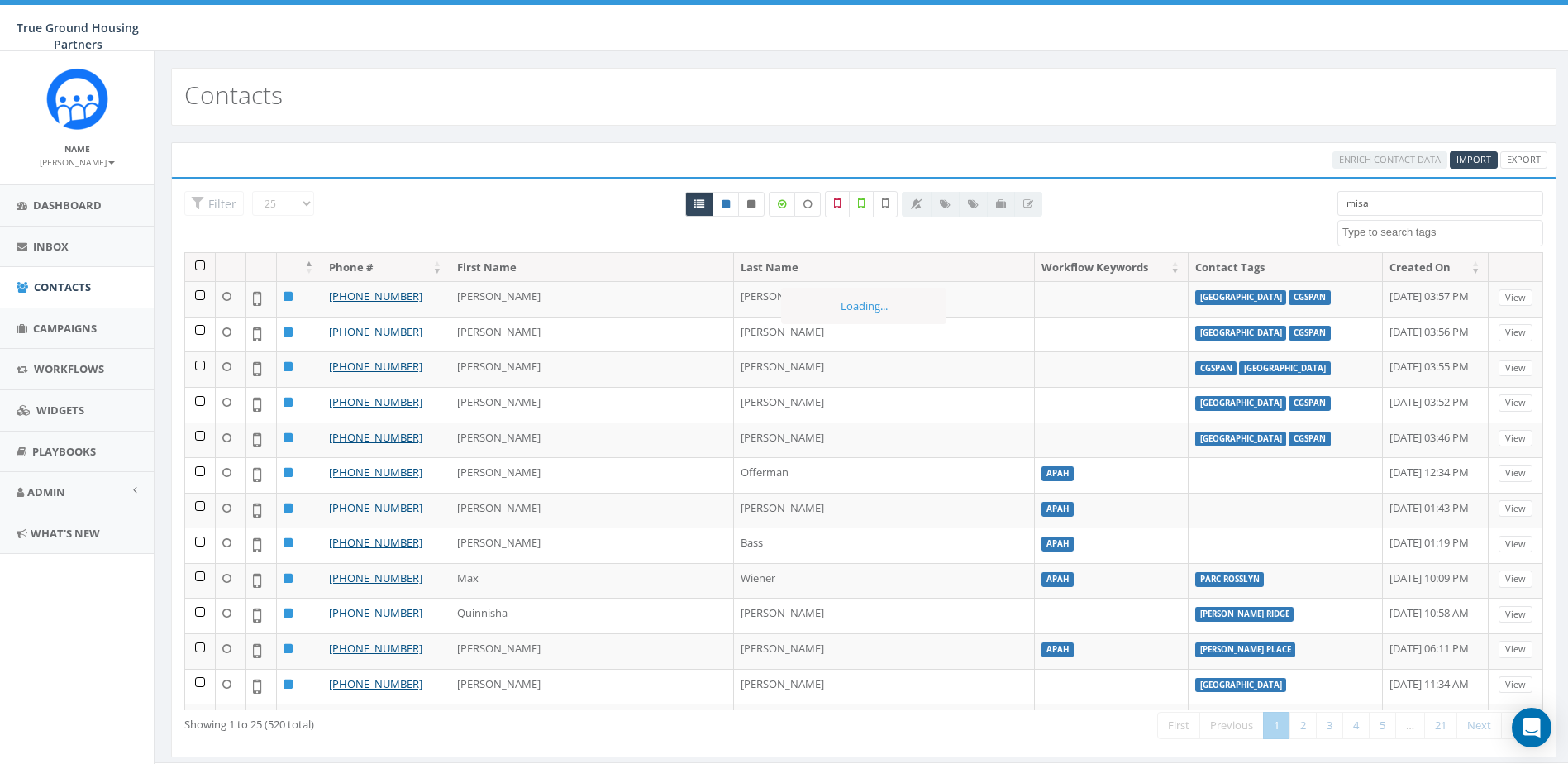
type input "misae"
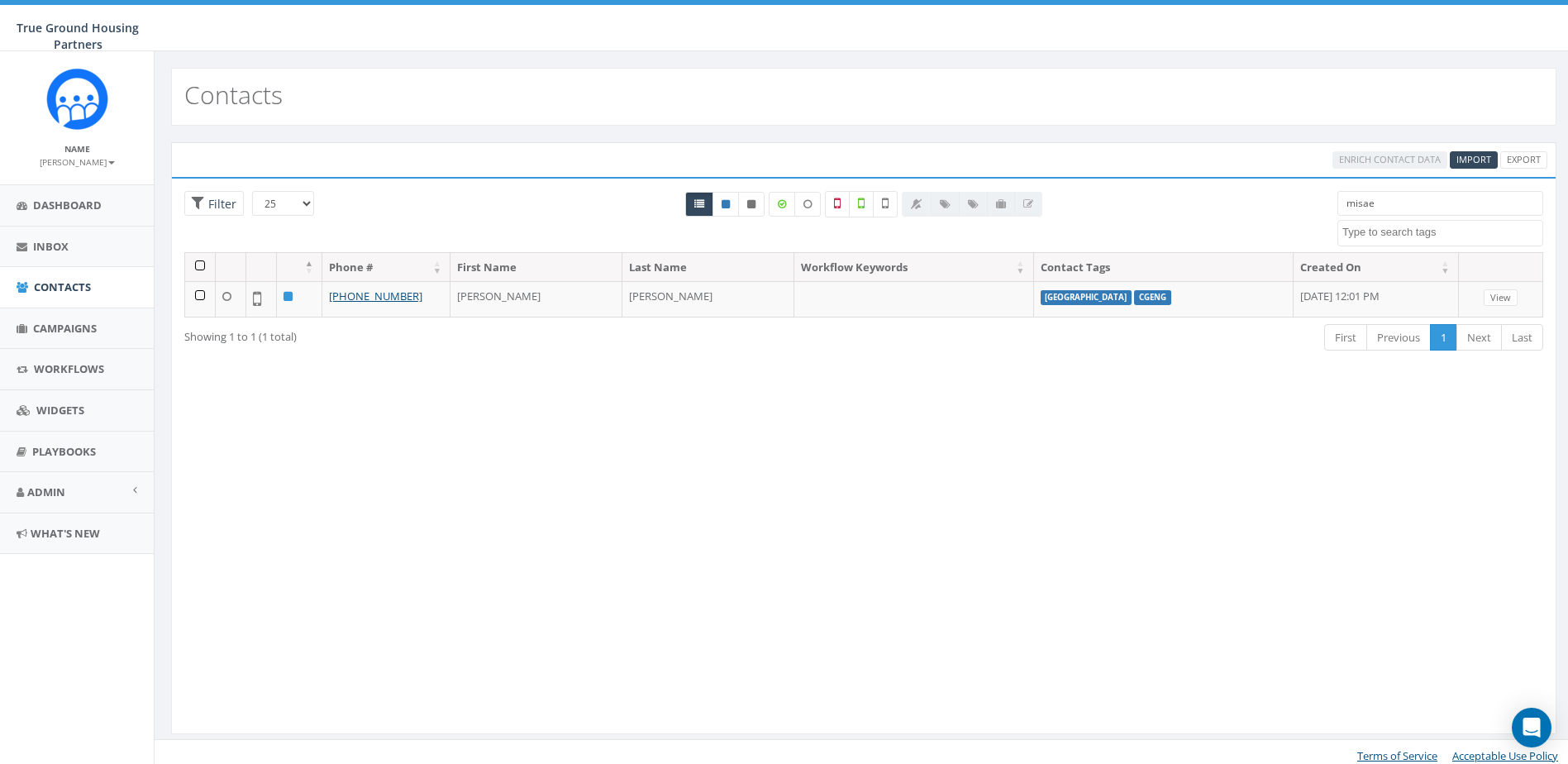
click at [1473, 201] on input "misae" at bounding box center [1441, 203] width 206 height 24
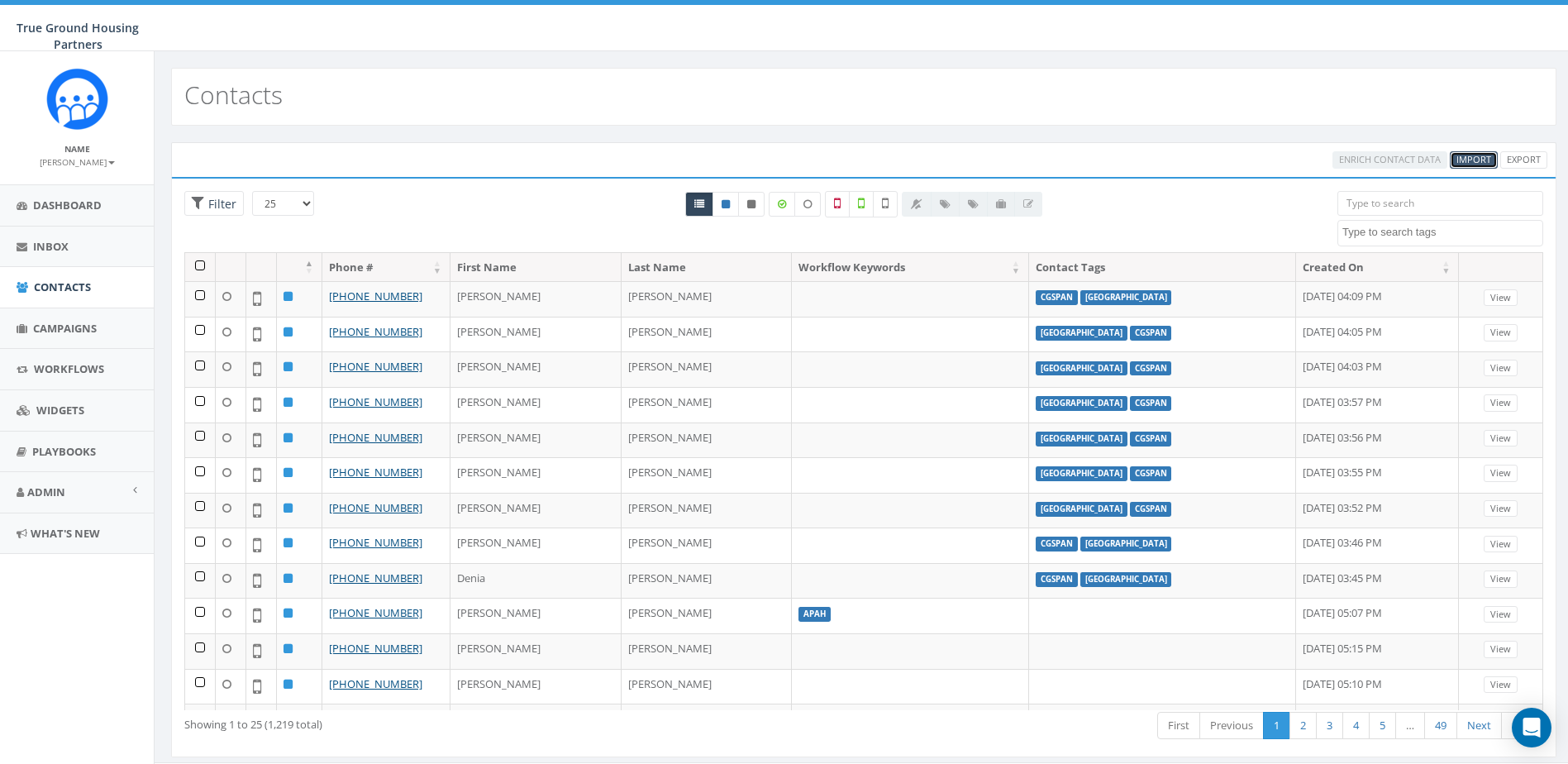
click at [1477, 161] on span "Import" at bounding box center [1474, 159] width 35 height 12
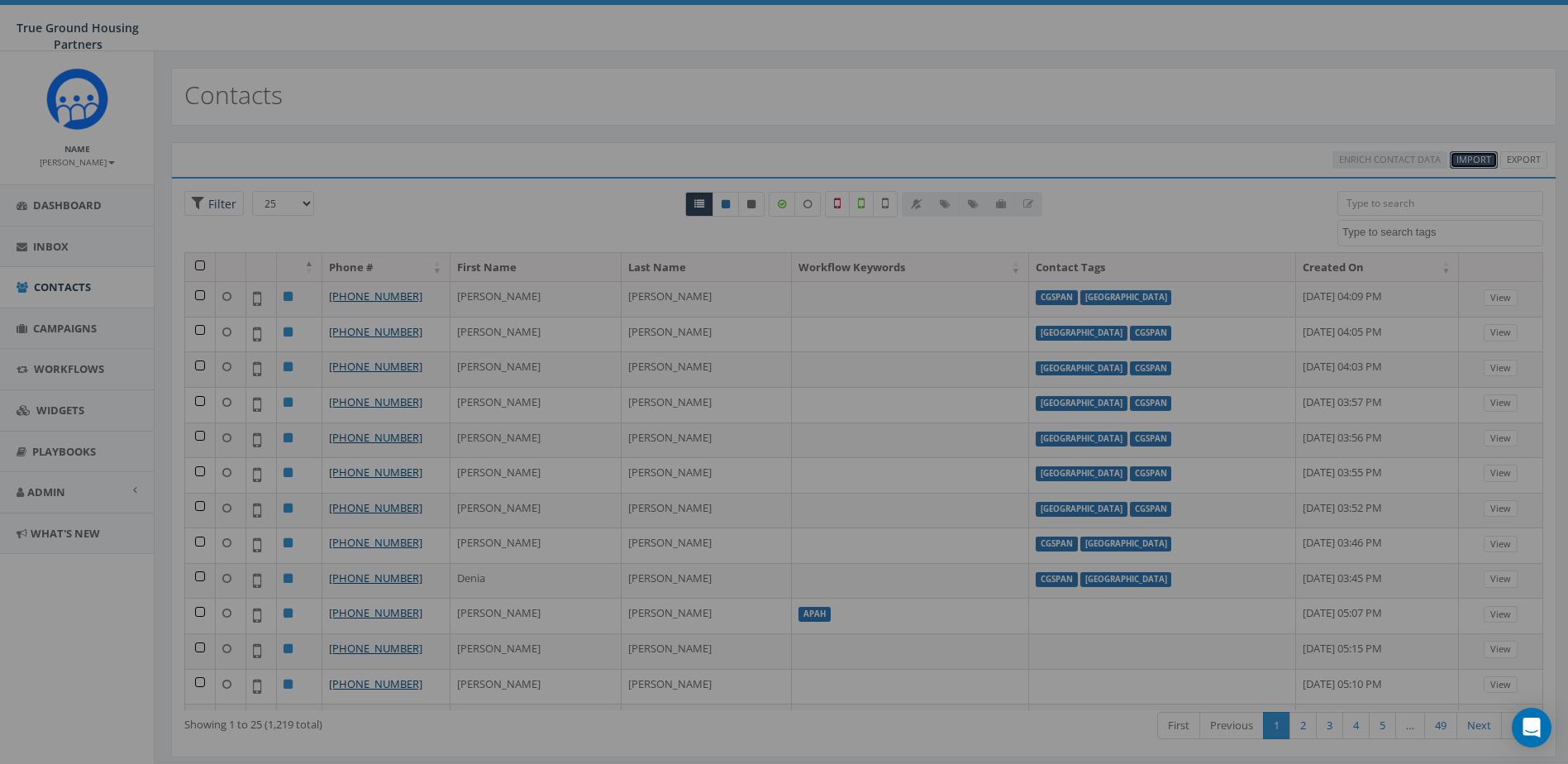
select select
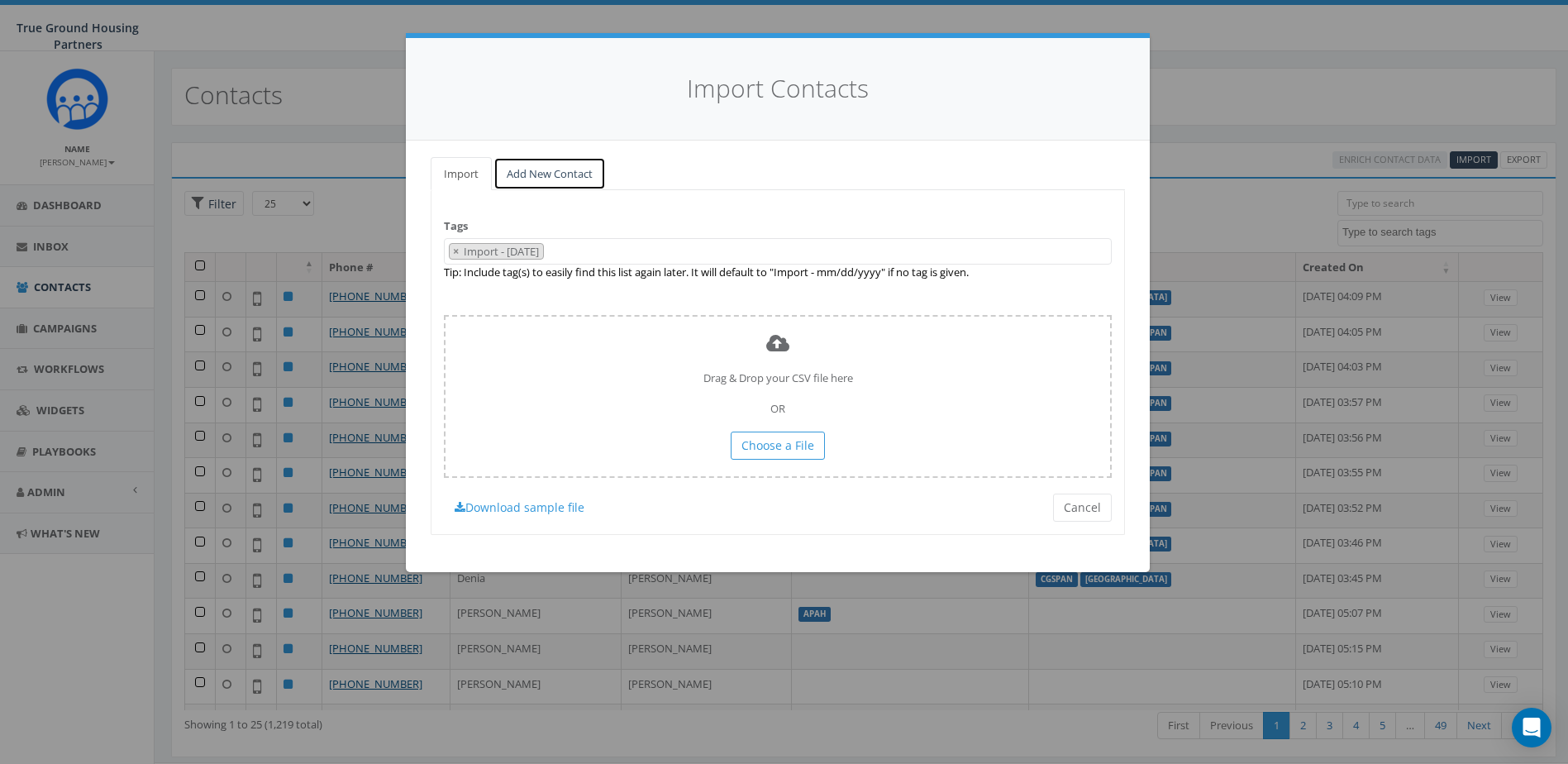
click at [586, 169] on link "Add New Contact" at bounding box center [550, 173] width 112 height 34
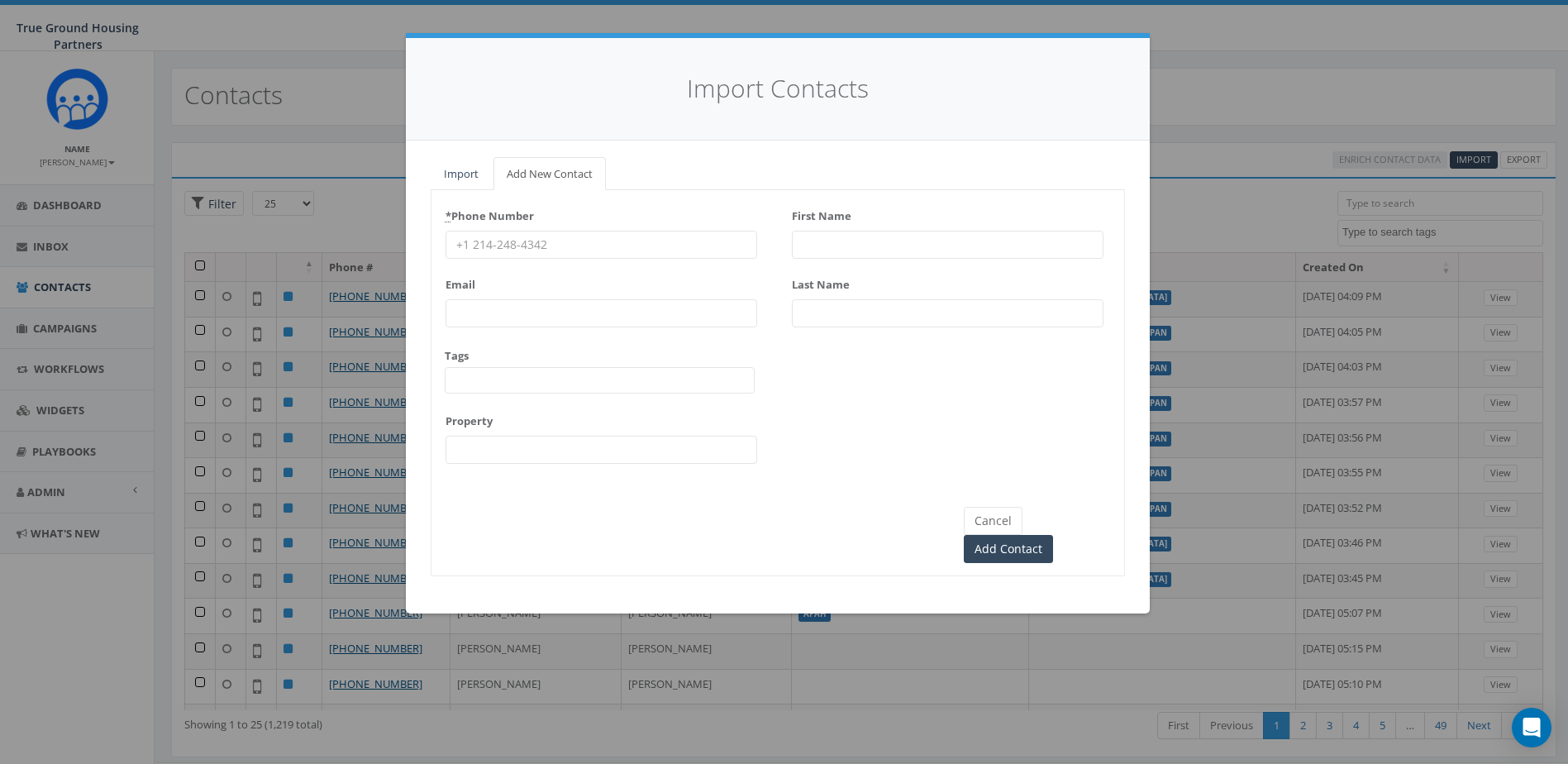
click at [840, 235] on input "First Name" at bounding box center [948, 245] width 312 height 28
type input "Misael"
type input "Acero"
click at [683, 242] on input "* Phone Number" at bounding box center [602, 245] width 312 height 28
type input "5712425783"
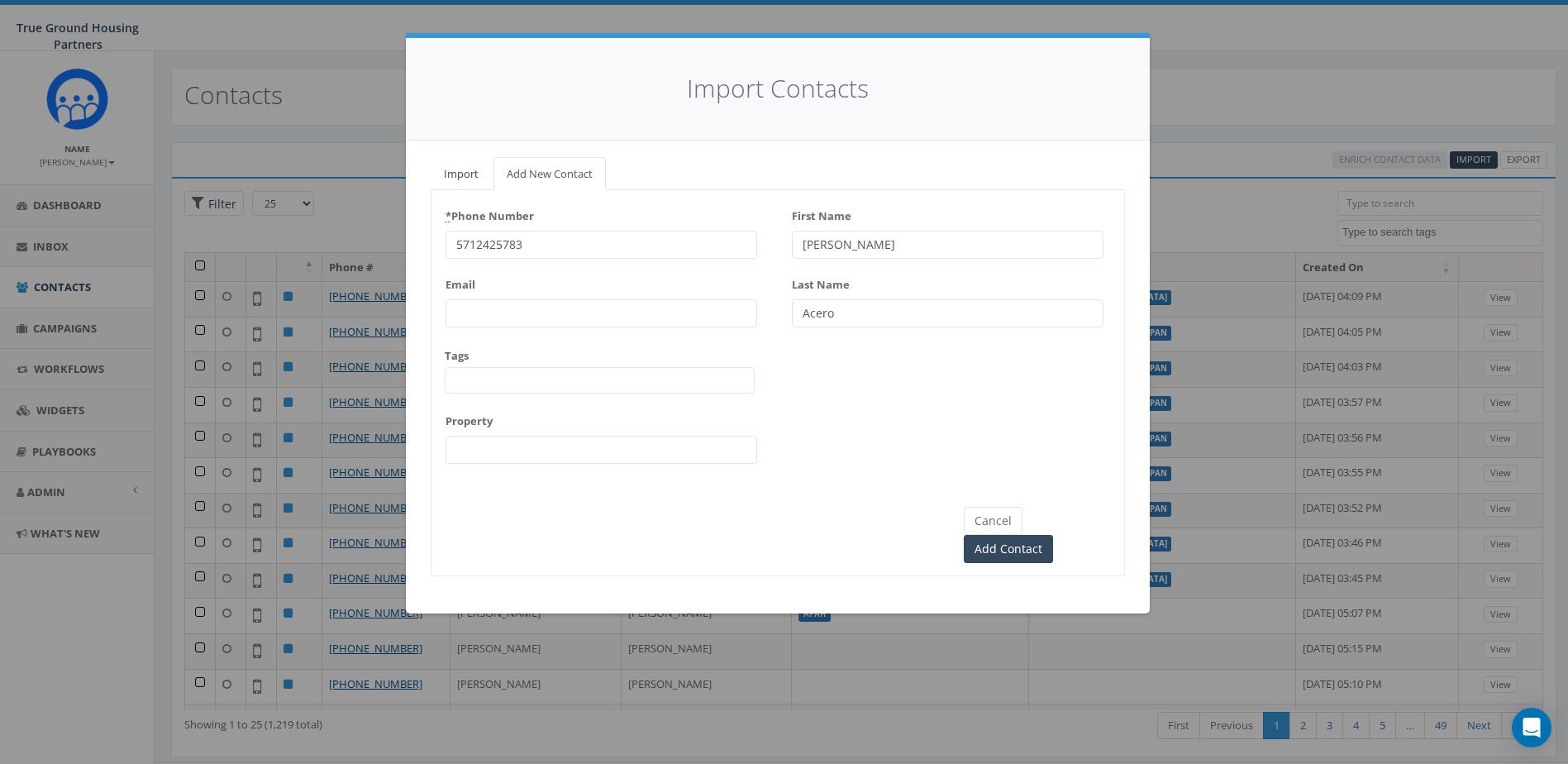
drag, startPoint x: 952, startPoint y: 390, endPoint x: 841, endPoint y: 373, distance: 112.3
click at [952, 390] on div "* Phone Number 5712425783 Email Tags 2024/10/01 2024/11/22 2025/04/16 Arlington…" at bounding box center [777, 339] width 693 height 273
click at [620, 377] on span at bounding box center [600, 380] width 310 height 26
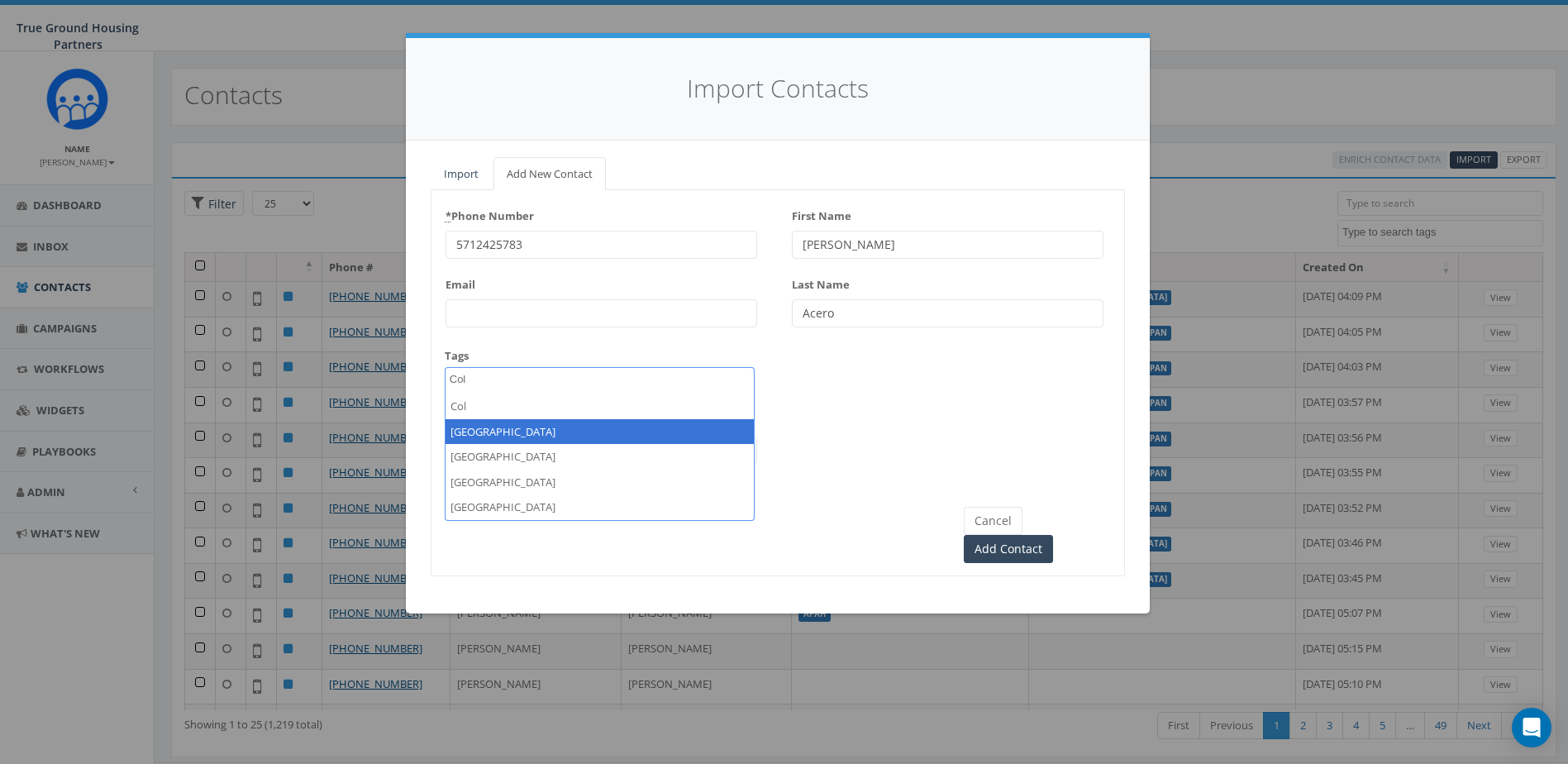
type textarea "Col"
select select "[GEOGRAPHIC_DATA]"
type textarea "CG"
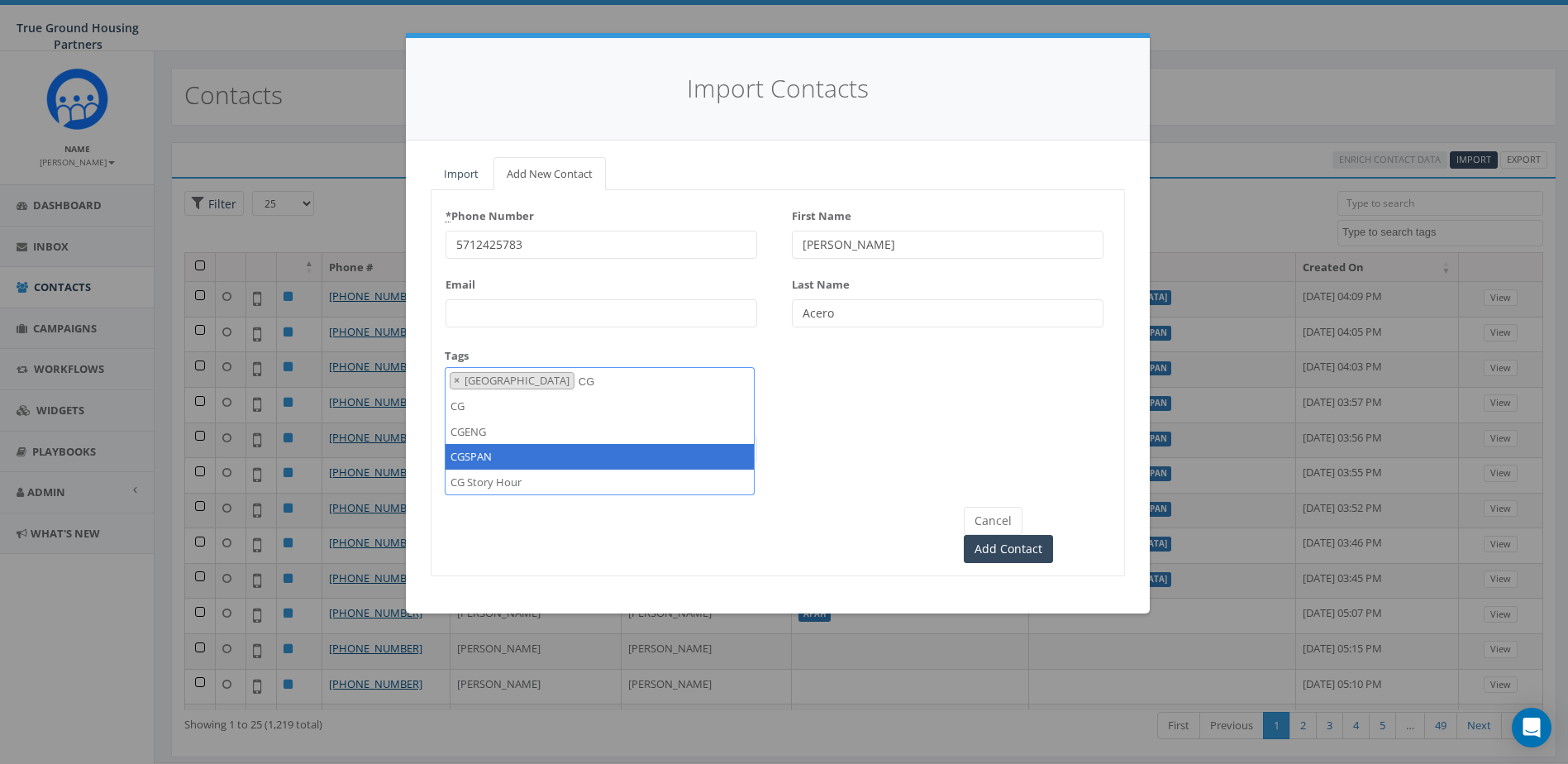
select select "CGSPAN"
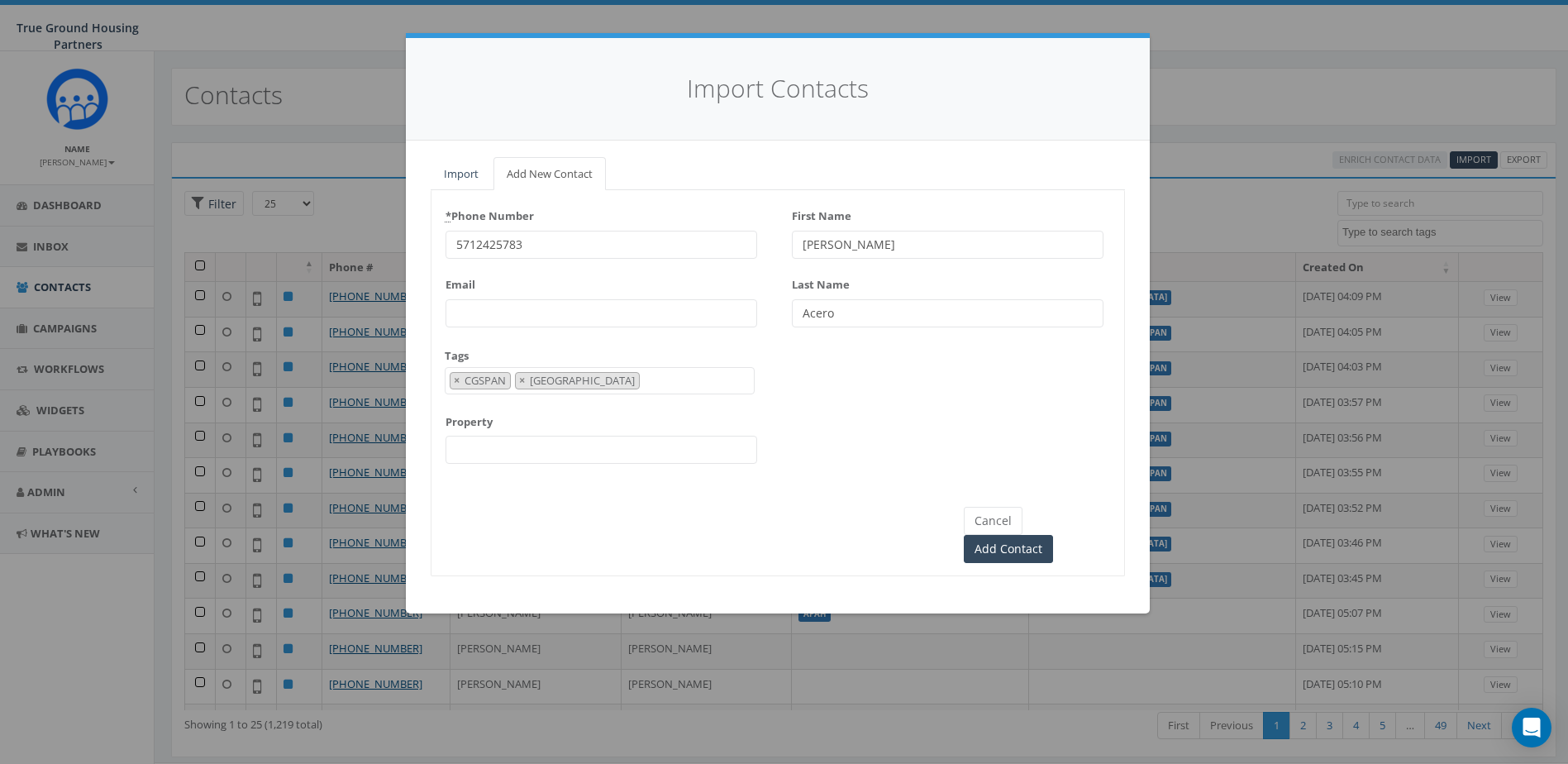
click at [618, 445] on input "Property" at bounding box center [602, 450] width 312 height 28
type input "[GEOGRAPHIC_DATA]"
click at [561, 523] on div "Cancel Add Contact" at bounding box center [777, 520] width 693 height 87
click at [1053, 535] on input "Add Contact" at bounding box center [1009, 549] width 90 height 28
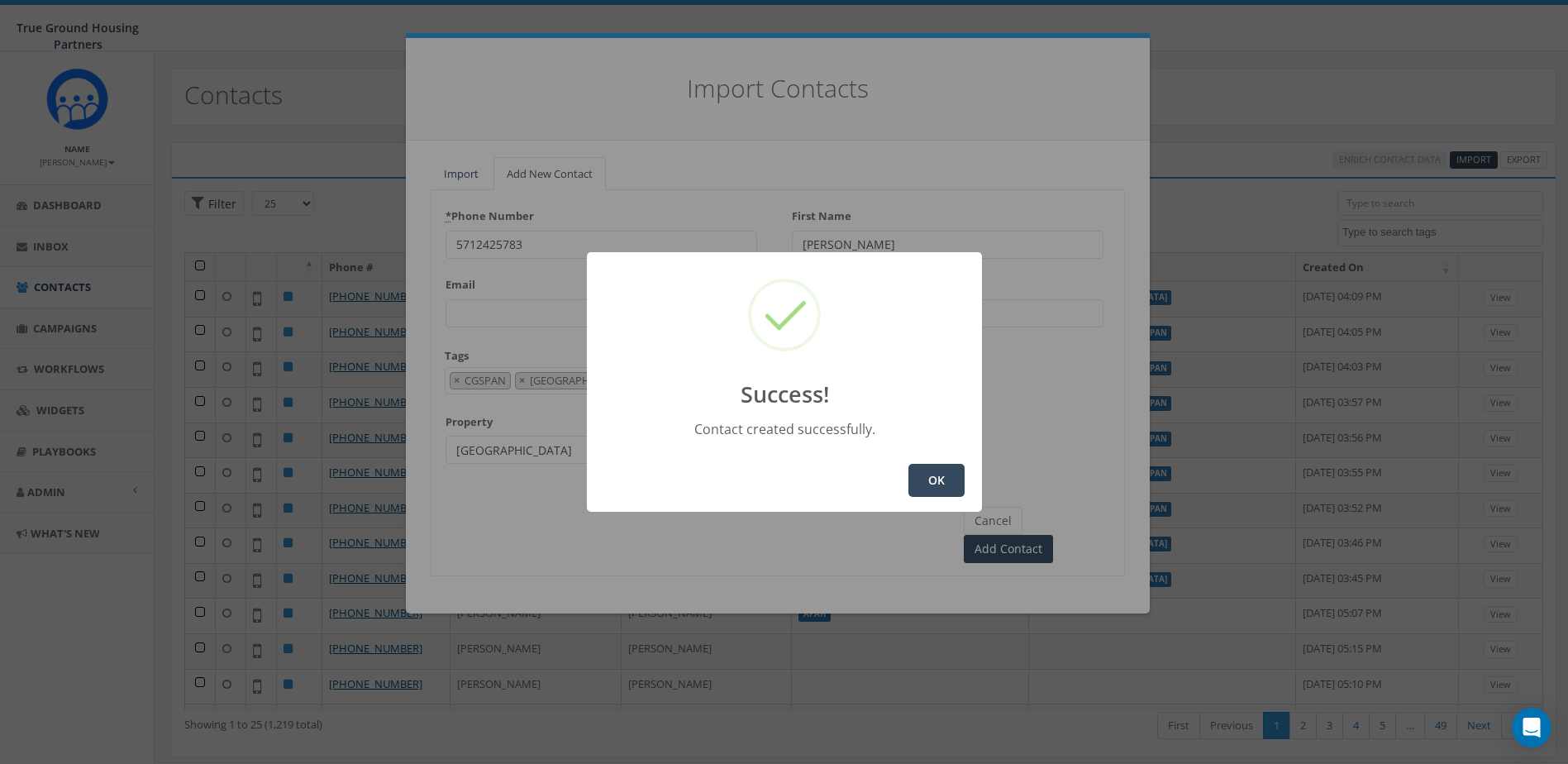
click at [948, 479] on button "OK" at bounding box center [936, 480] width 57 height 33
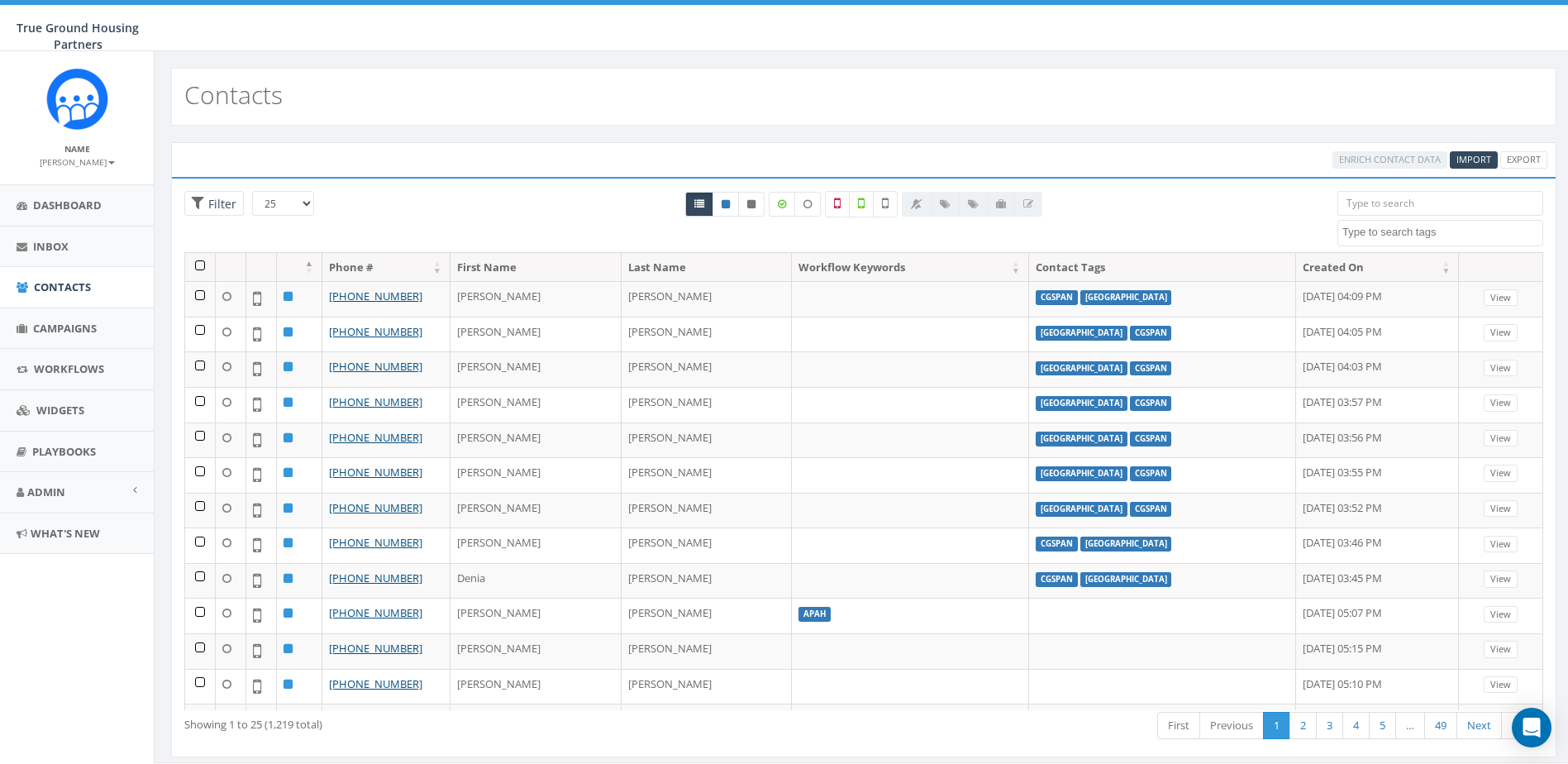
select select
click at [47, 273] on link "Contacts" at bounding box center [77, 287] width 154 height 41
select select
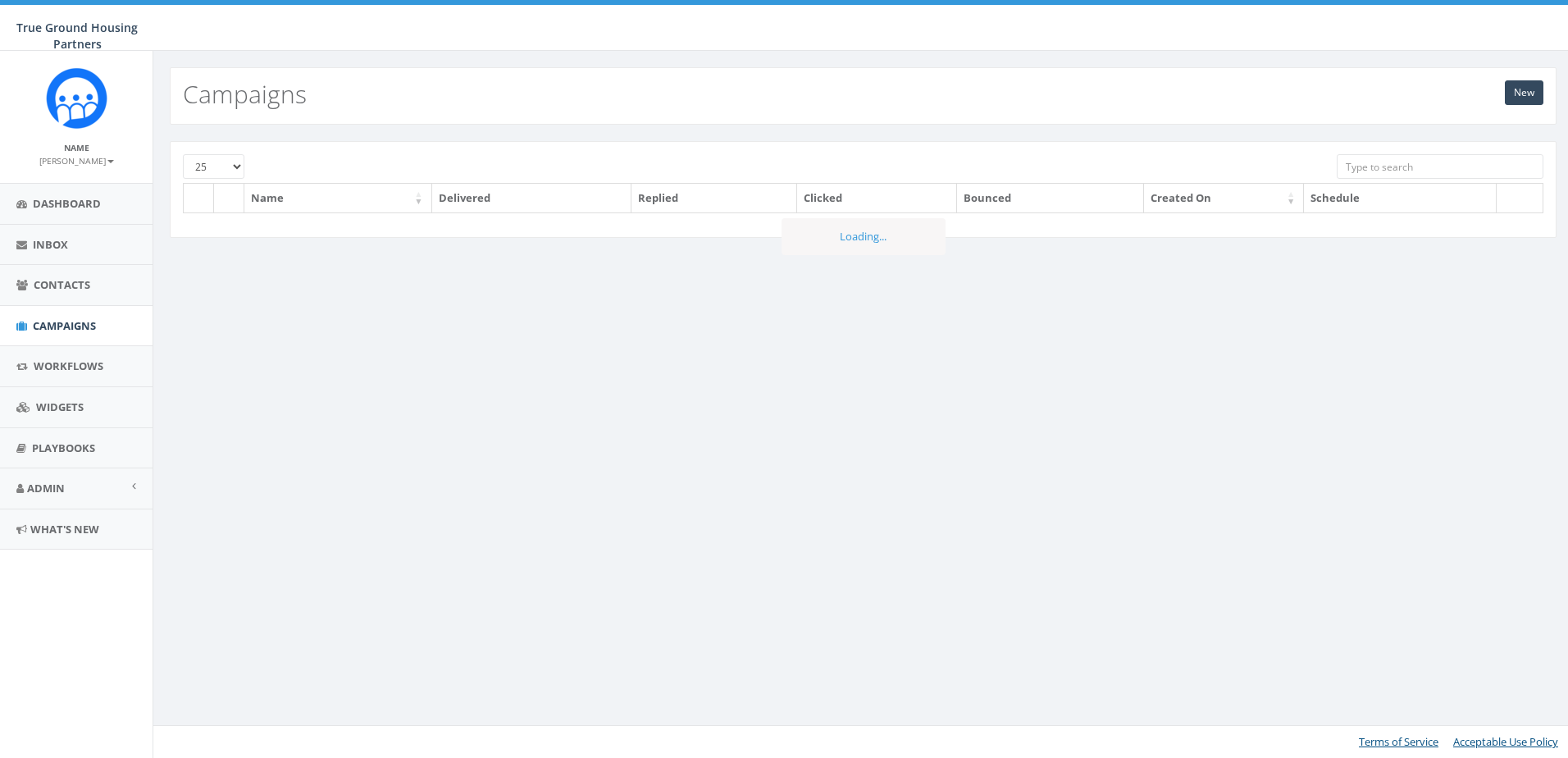
click at [1407, 169] on input "search" at bounding box center [1439, 166] width 206 height 24
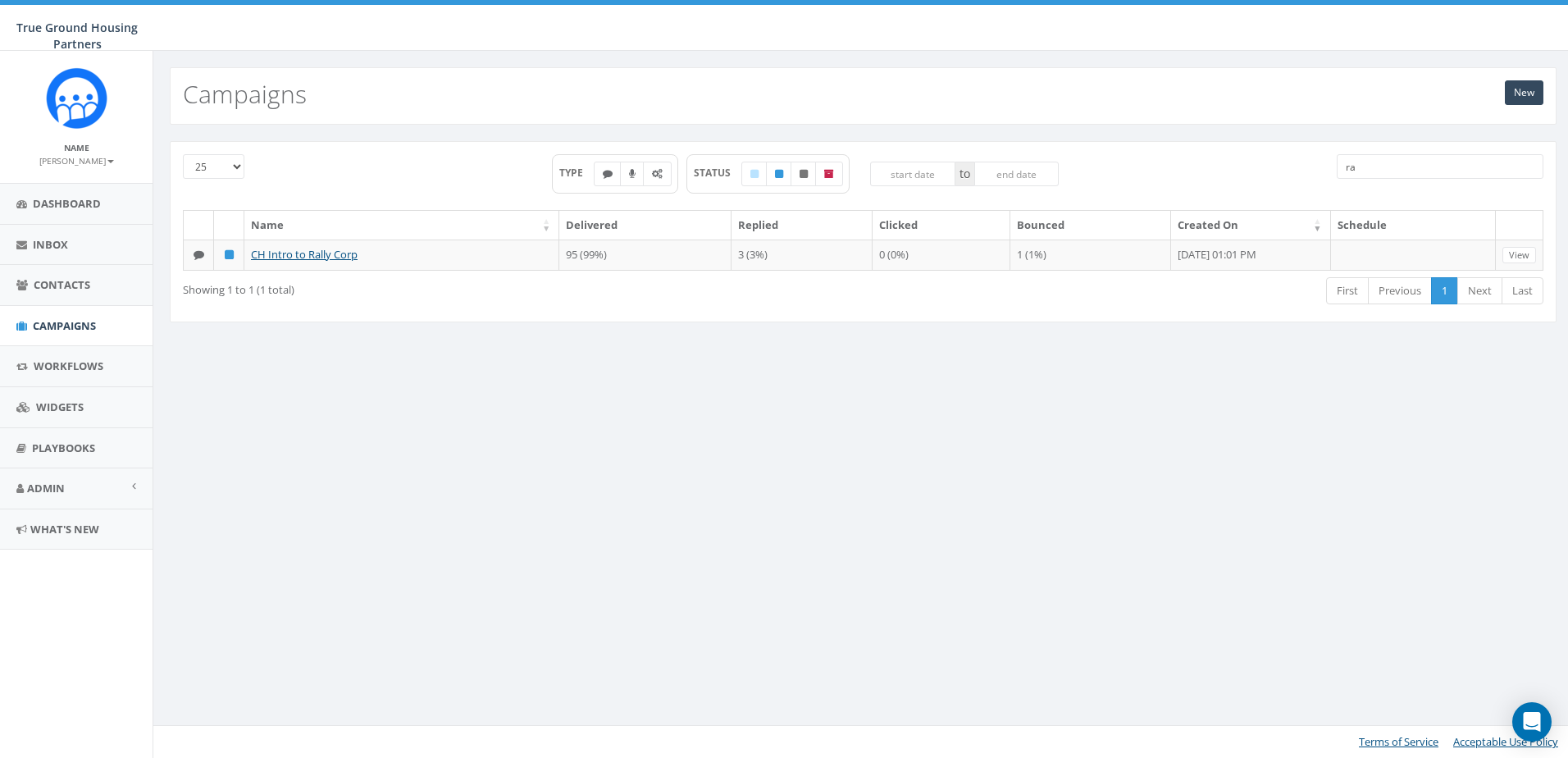
type input "r"
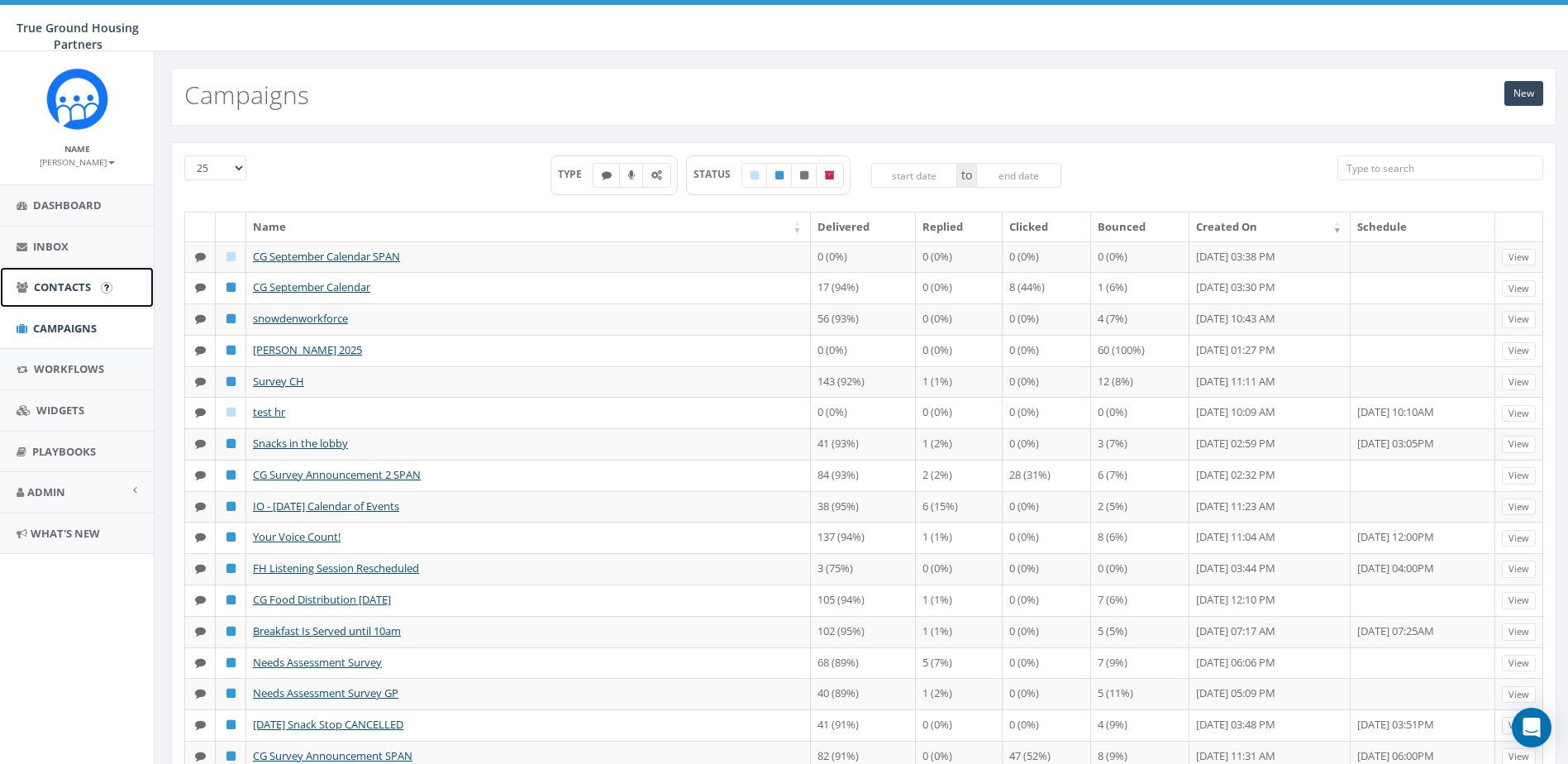
click at [71, 293] on span "Contacts" at bounding box center [62, 287] width 57 height 15
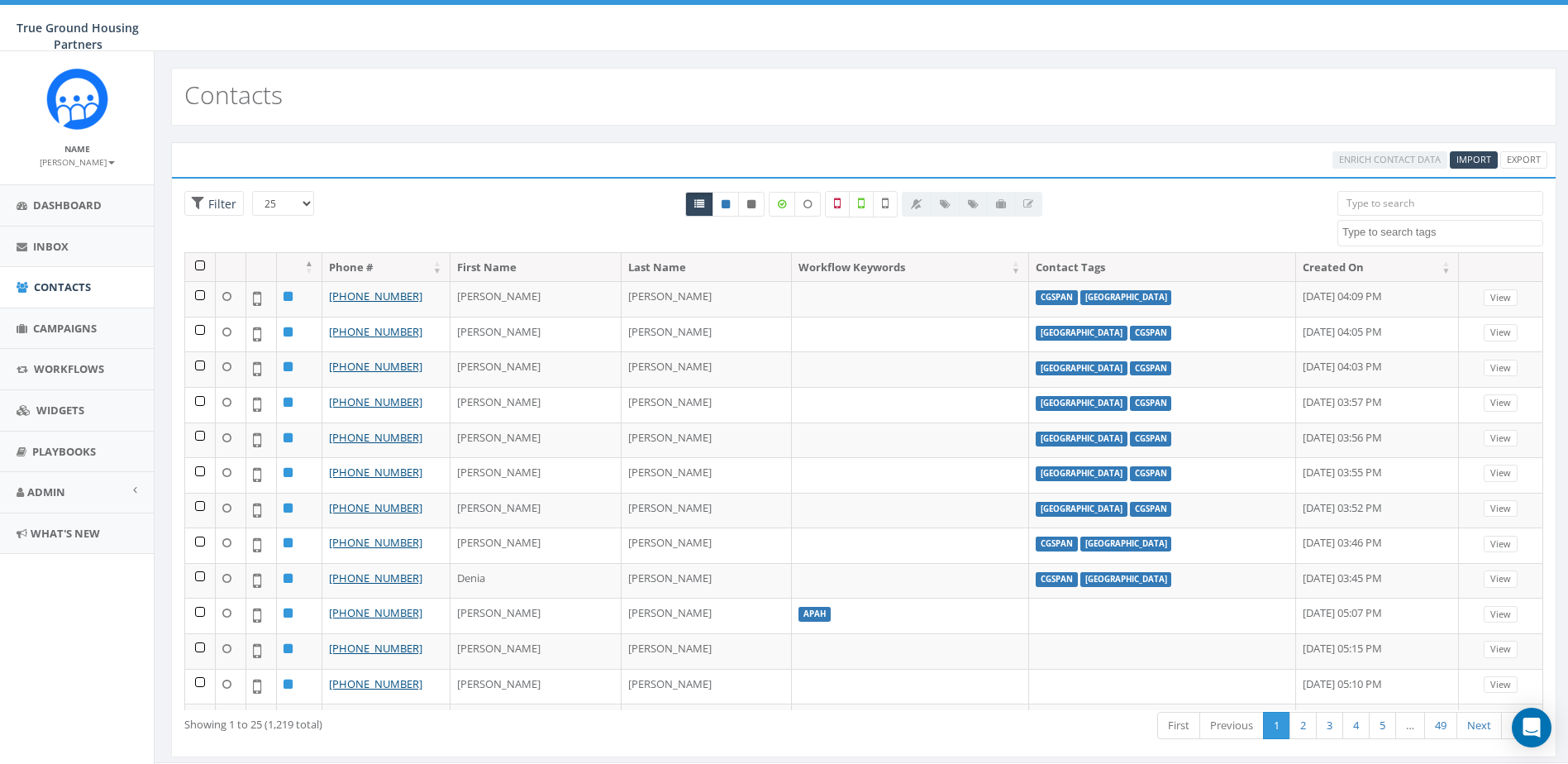
select select
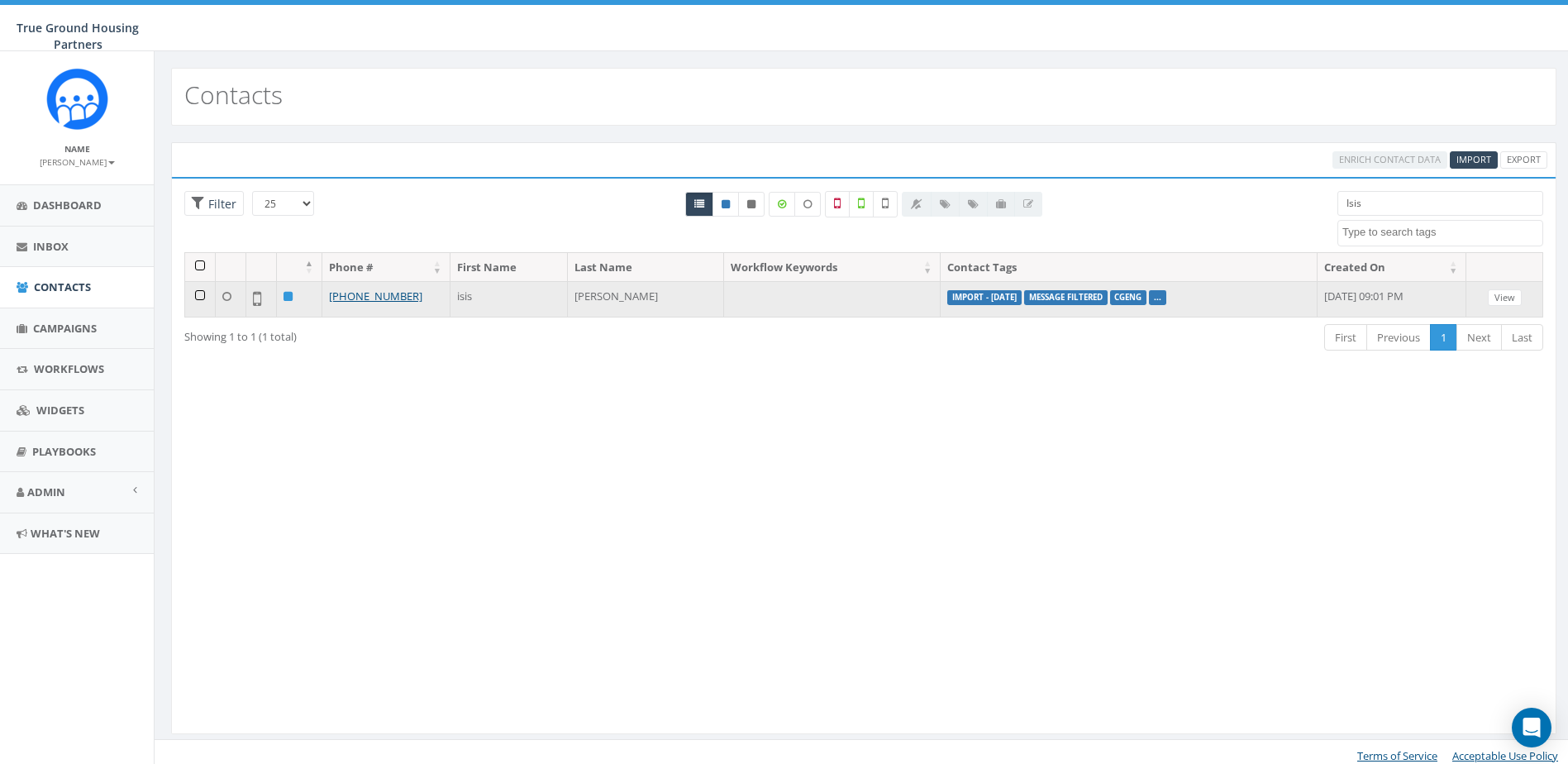
type input "Isis"
click at [1149, 303] on label "..." at bounding box center [1158, 297] width 17 height 15
click at [1154, 301] on link "..." at bounding box center [1158, 297] width 8 height 10
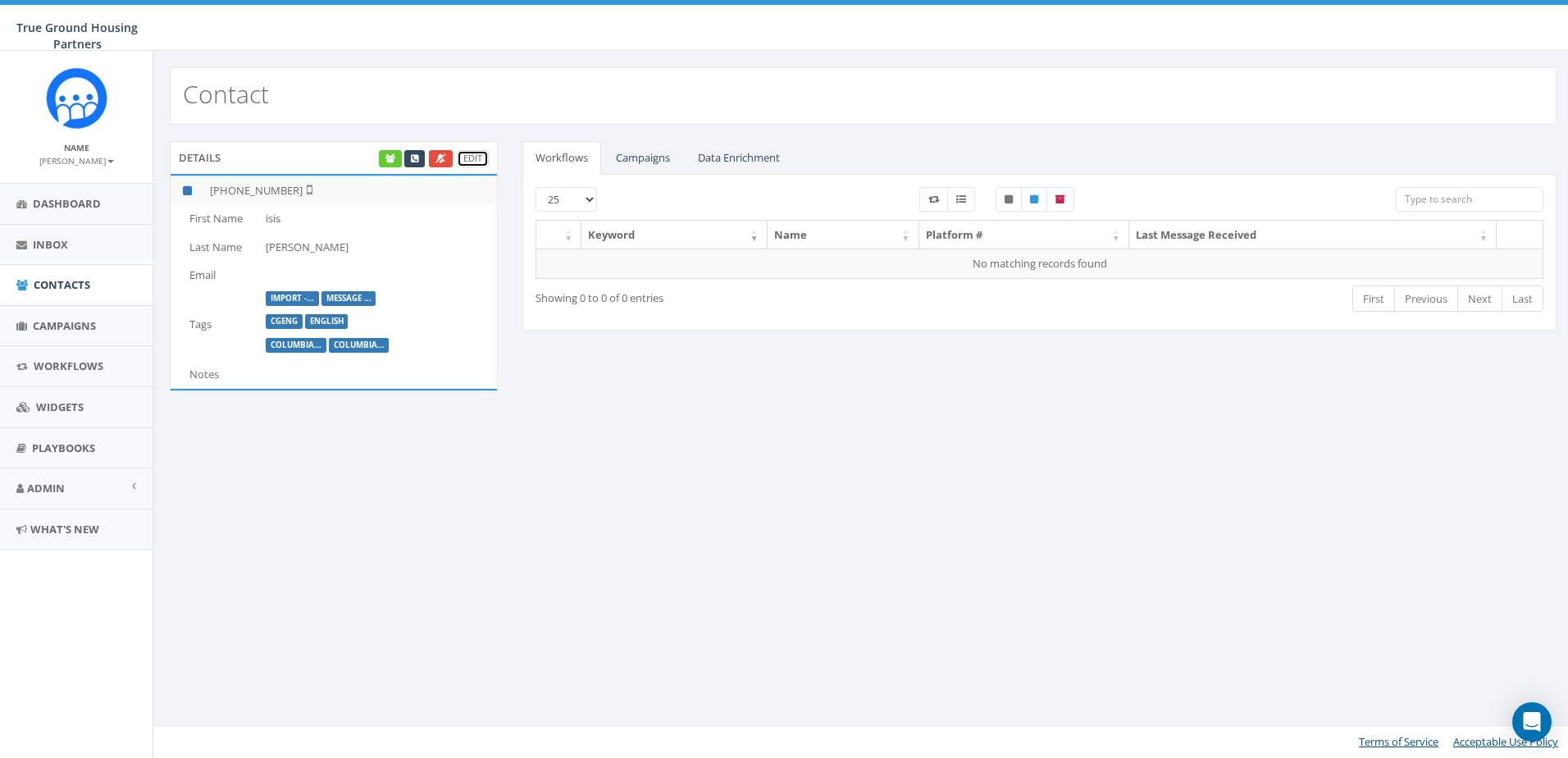
click at [467, 155] on link "Edit" at bounding box center [473, 159] width 32 height 17
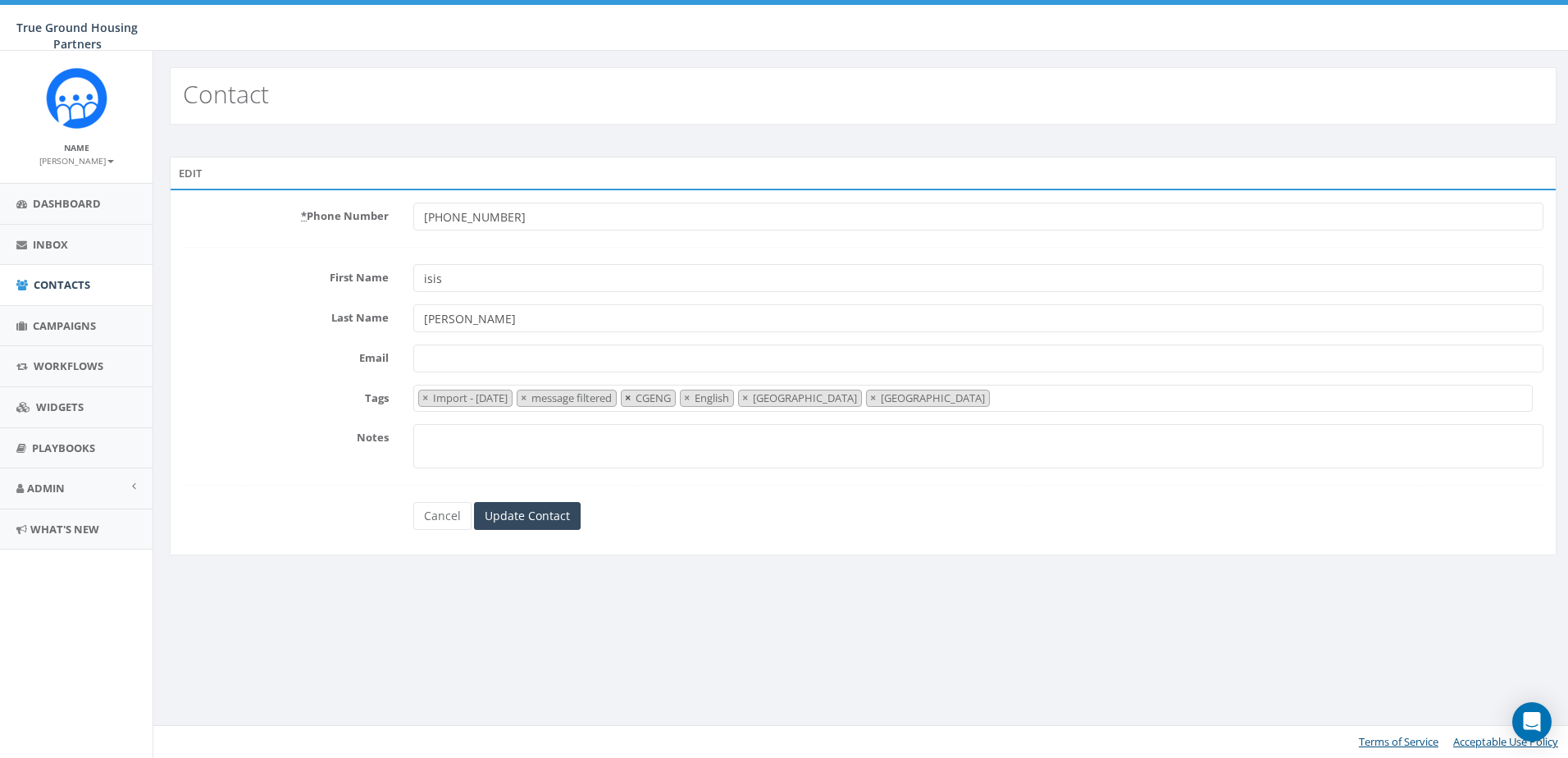
click at [631, 397] on span "×" at bounding box center [627, 398] width 6 height 15
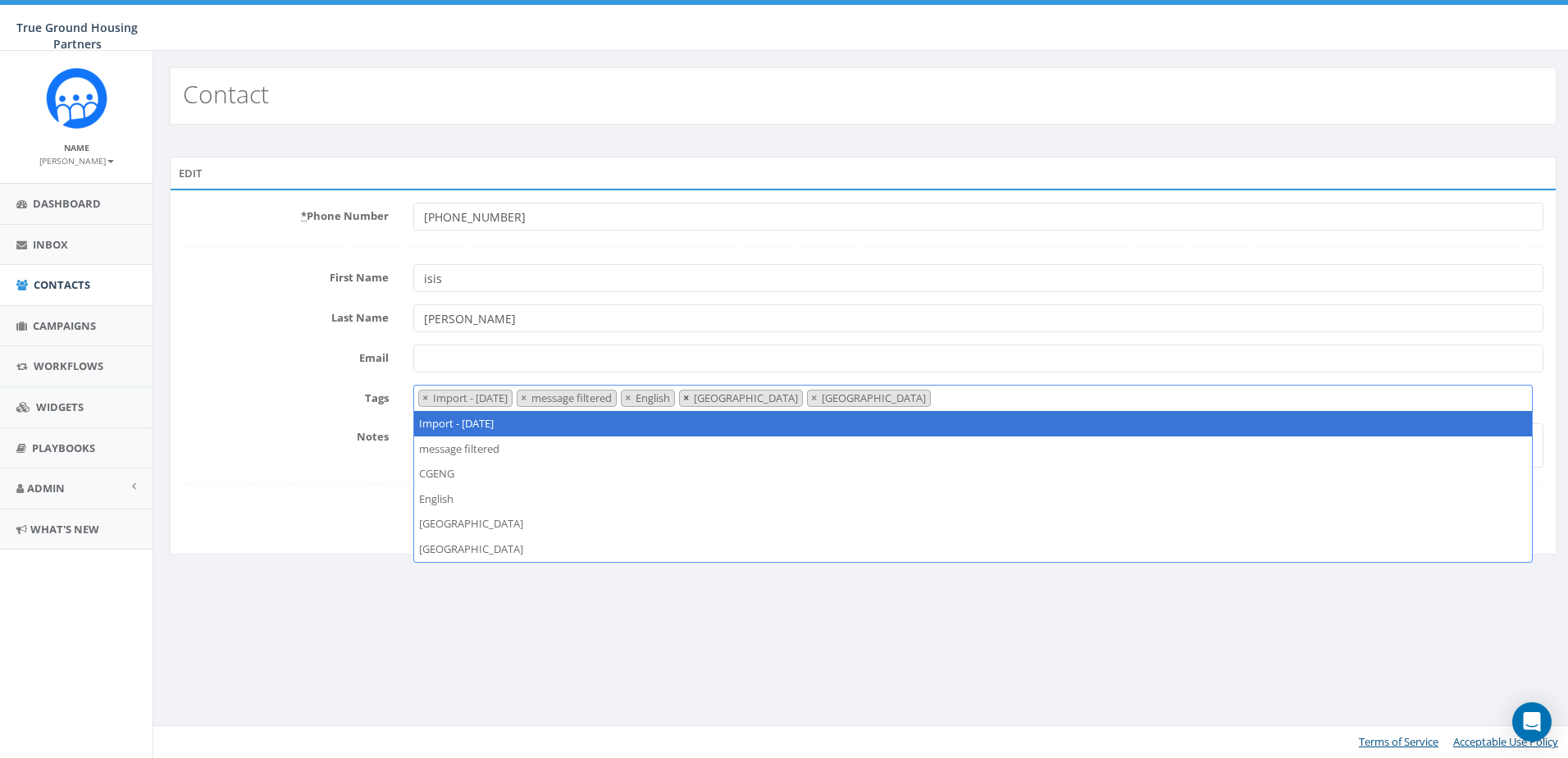
click at [689, 399] on span "×" at bounding box center [686, 398] width 6 height 15
click at [526, 398] on span "×" at bounding box center [524, 398] width 6 height 15
click at [424, 396] on span "×" at bounding box center [425, 398] width 6 height 15
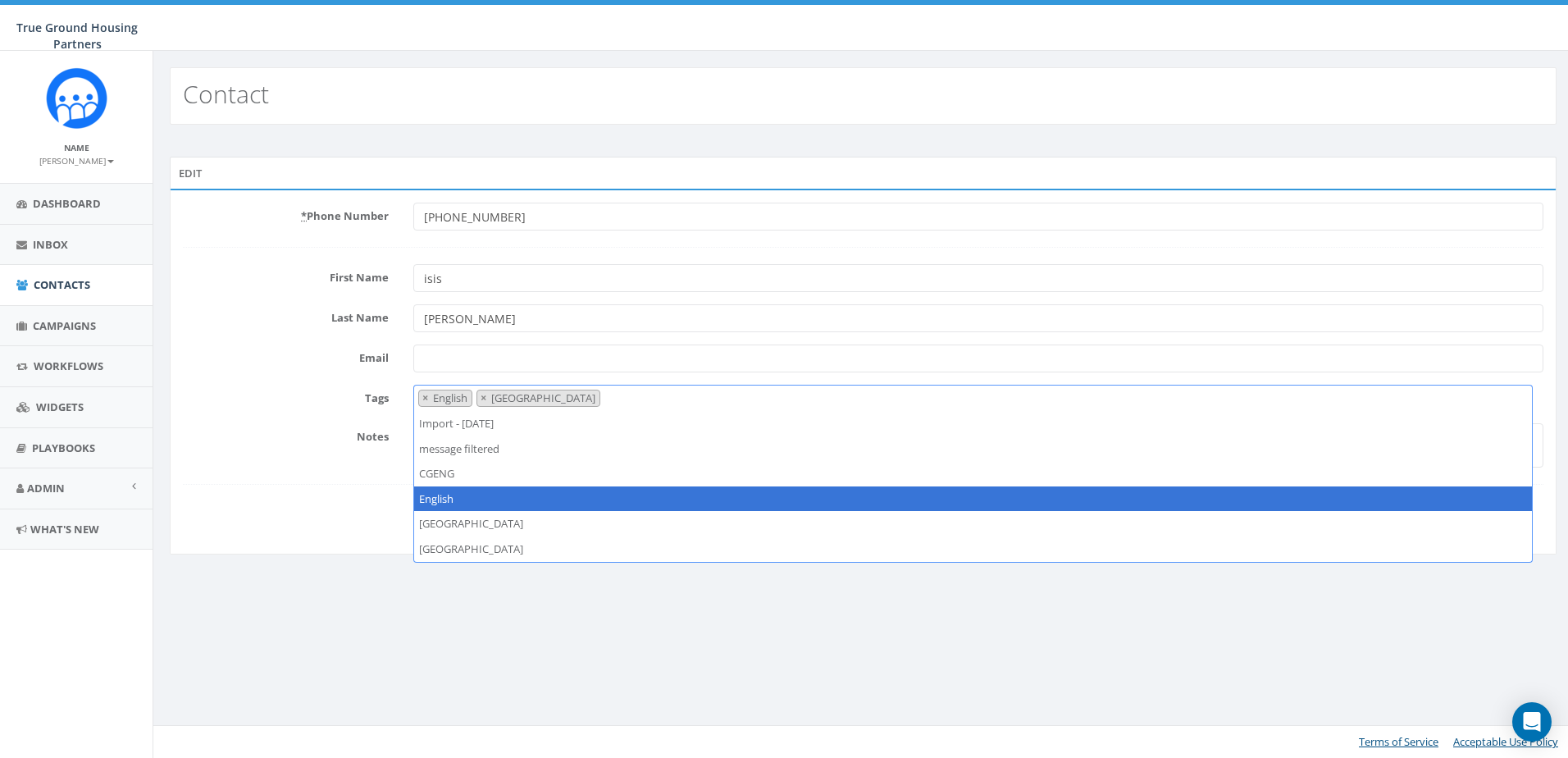
click at [365, 553] on div "* Phone Number +17037726744 First Name isis Last Name peake Email Tags Import -…" at bounding box center [862, 371] width 1387 height 366
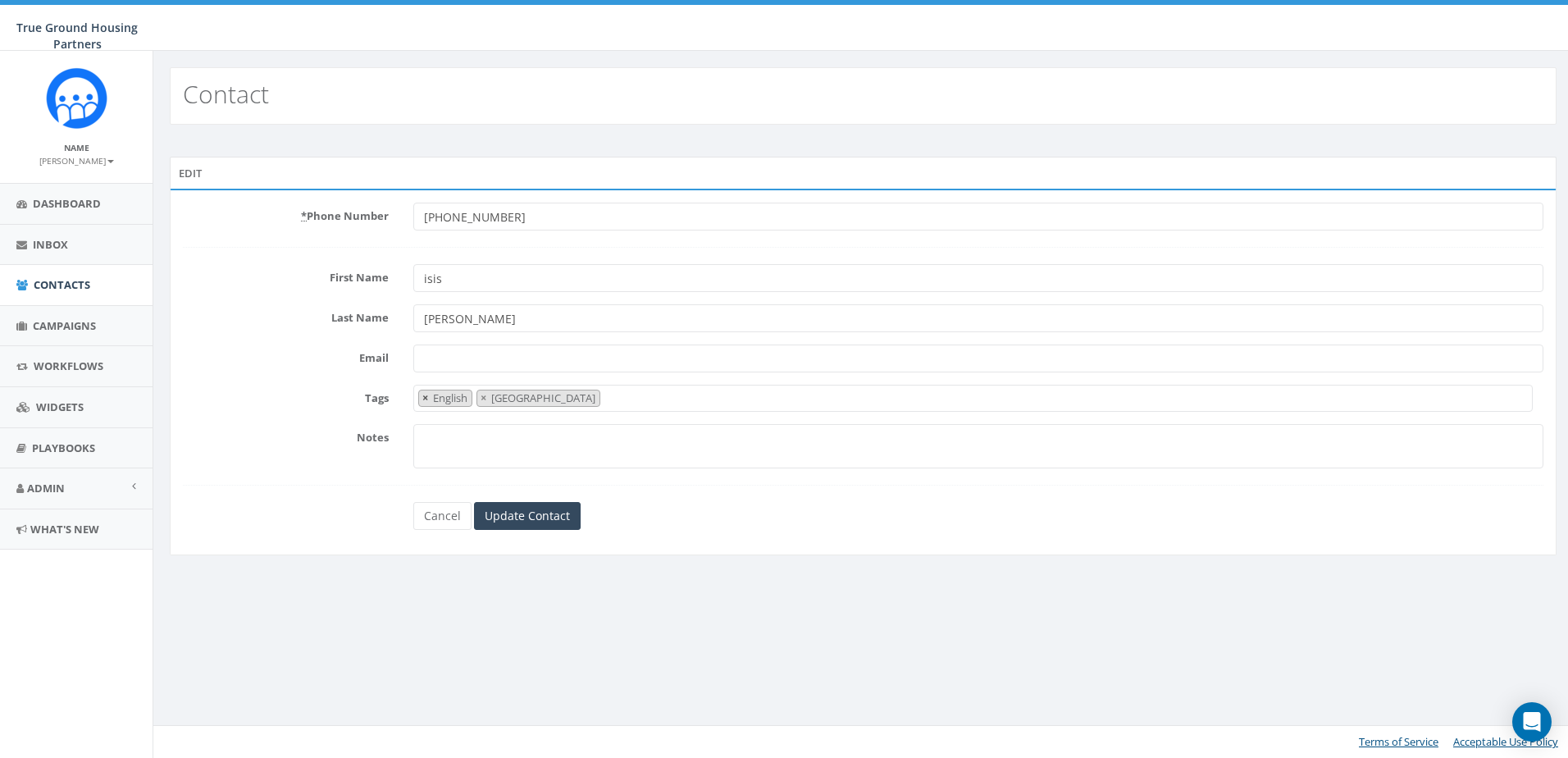
click at [423, 395] on span "×" at bounding box center [425, 398] width 6 height 15
select select "[GEOGRAPHIC_DATA]"
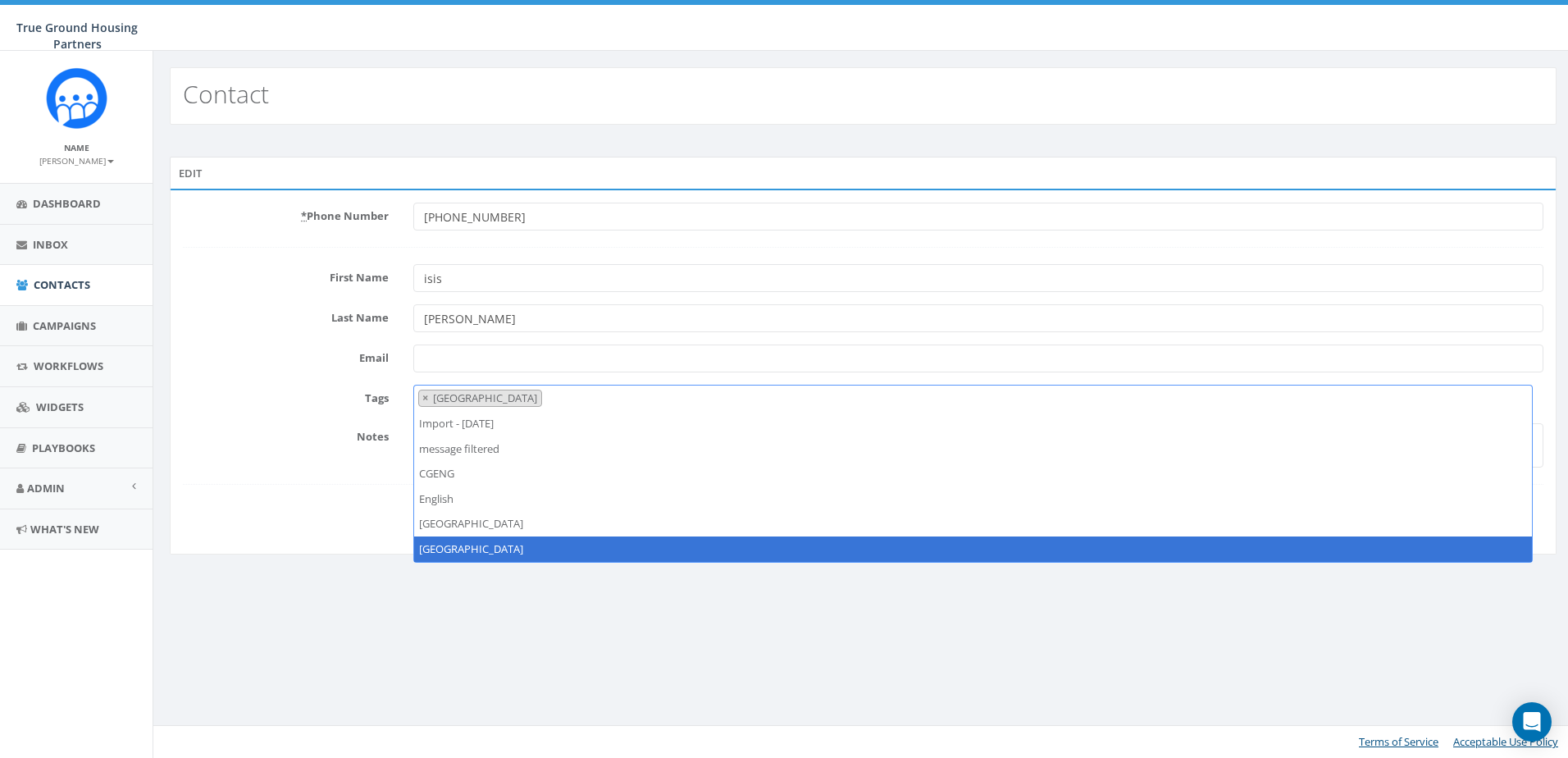
click at [256, 533] on div "* Phone Number +17037726744 First Name isis Last Name peake Email Tags Import -…" at bounding box center [862, 371] width 1387 height 366
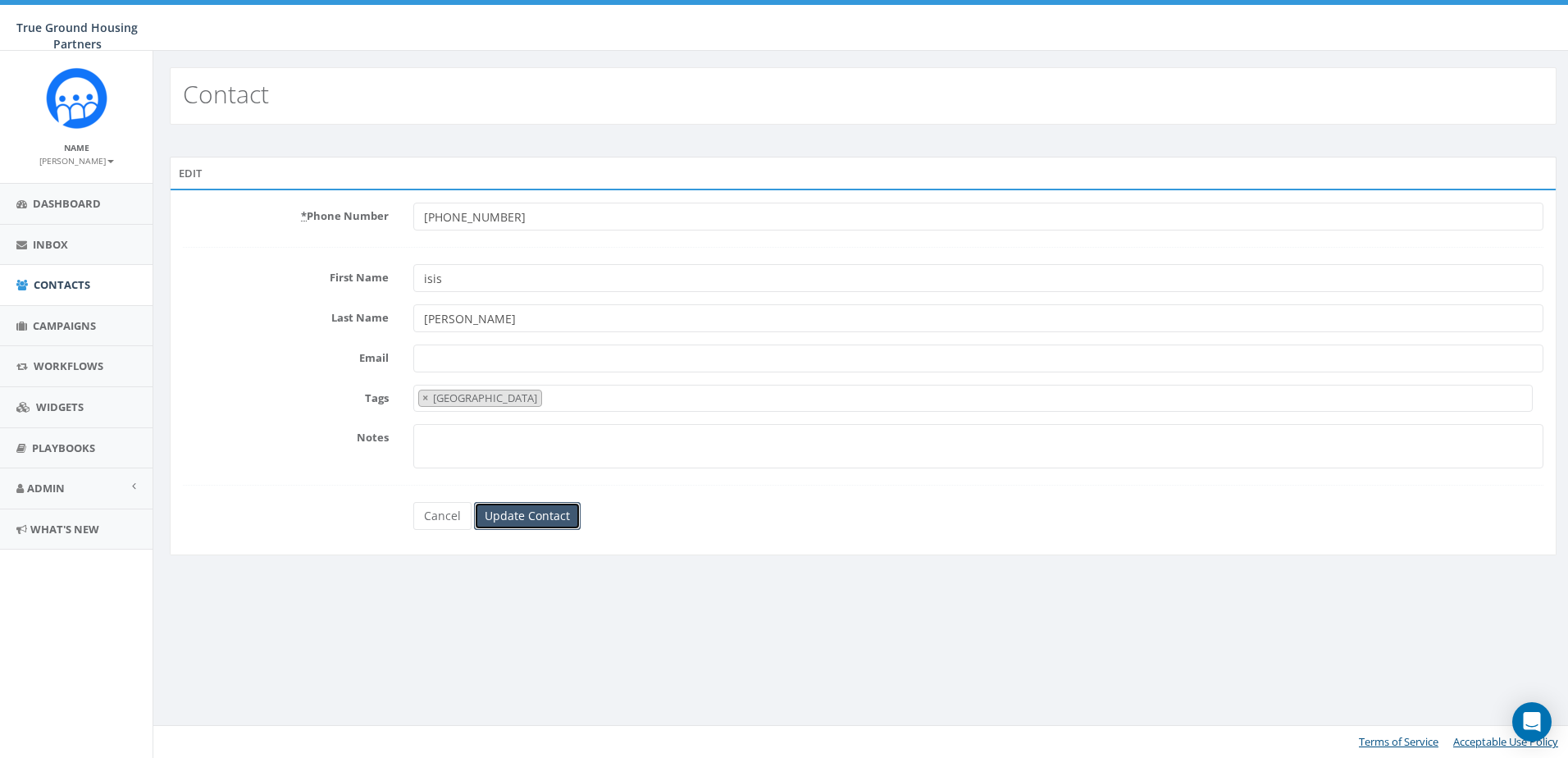
click at [567, 514] on input "Update Contact" at bounding box center [527, 516] width 106 height 28
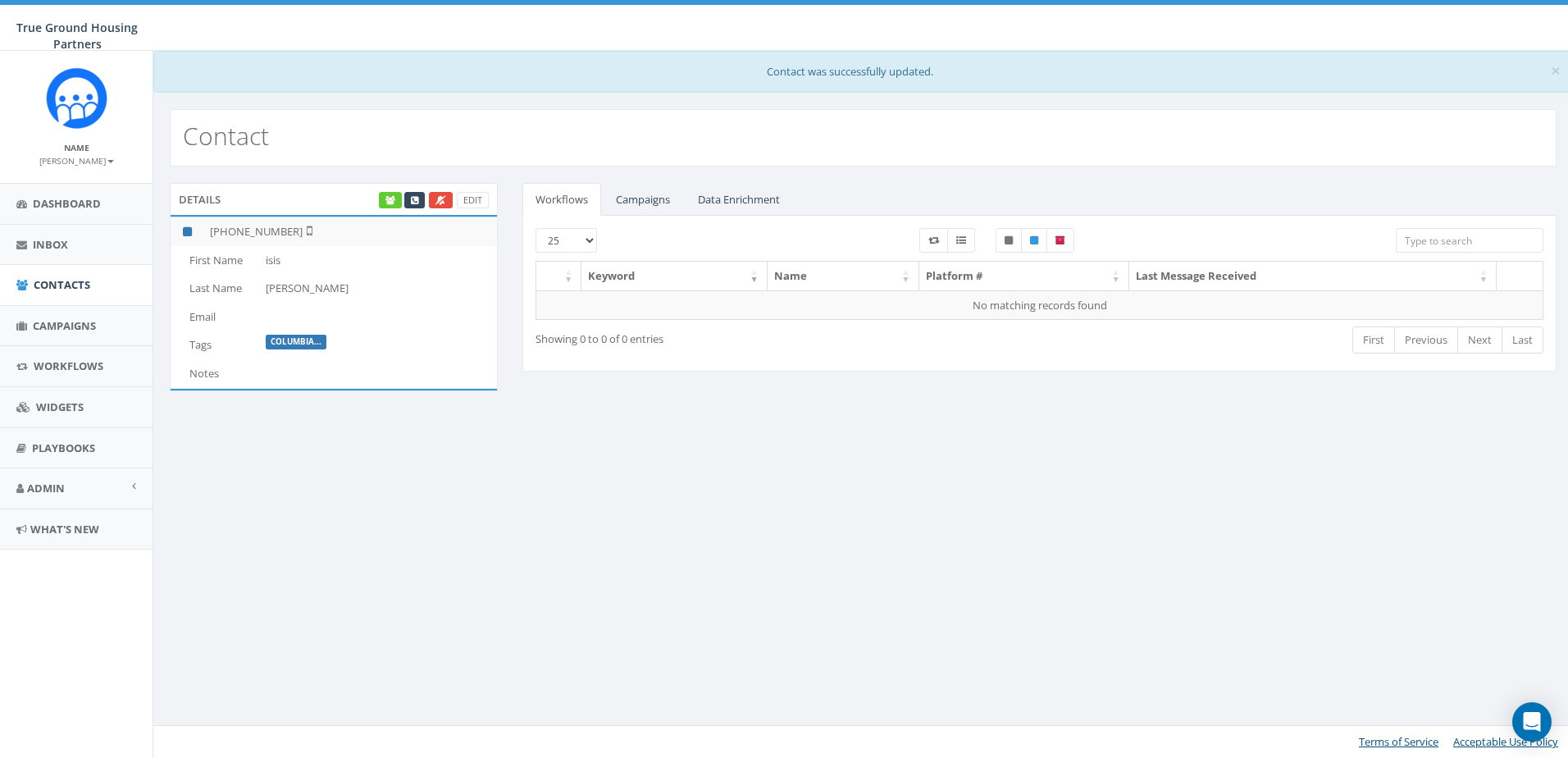
click at [302, 592] on div "× Contact was successfully updated. Contact Details Edit +1 703-772-6744 First …" at bounding box center [863, 404] width 1420 height 707
click at [74, 285] on span "Contacts" at bounding box center [61, 284] width 56 height 15
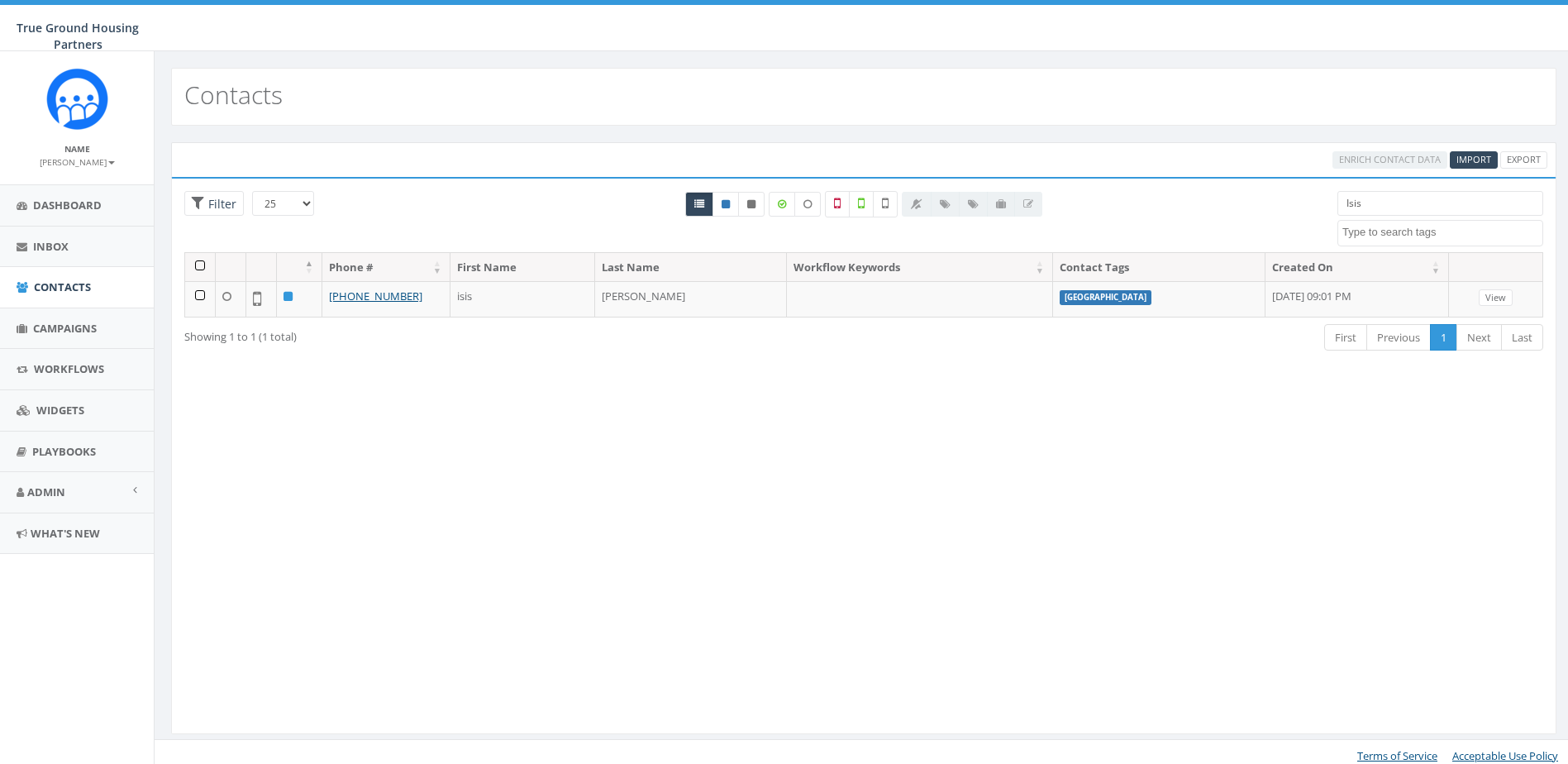
select select
